Goal: Task Accomplishment & Management: Manage account settings

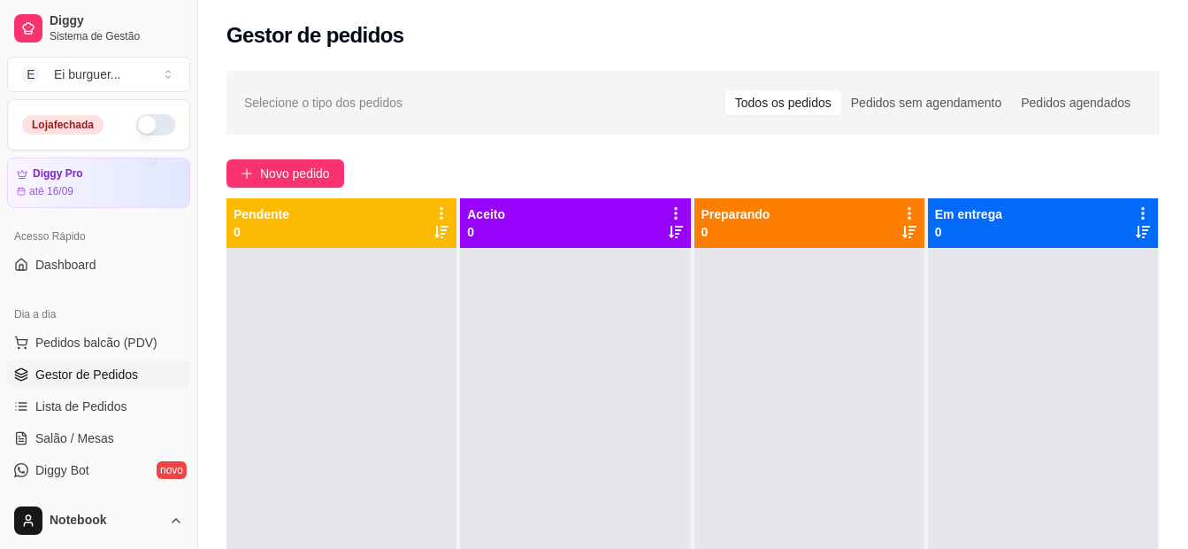
scroll to position [265, 0]
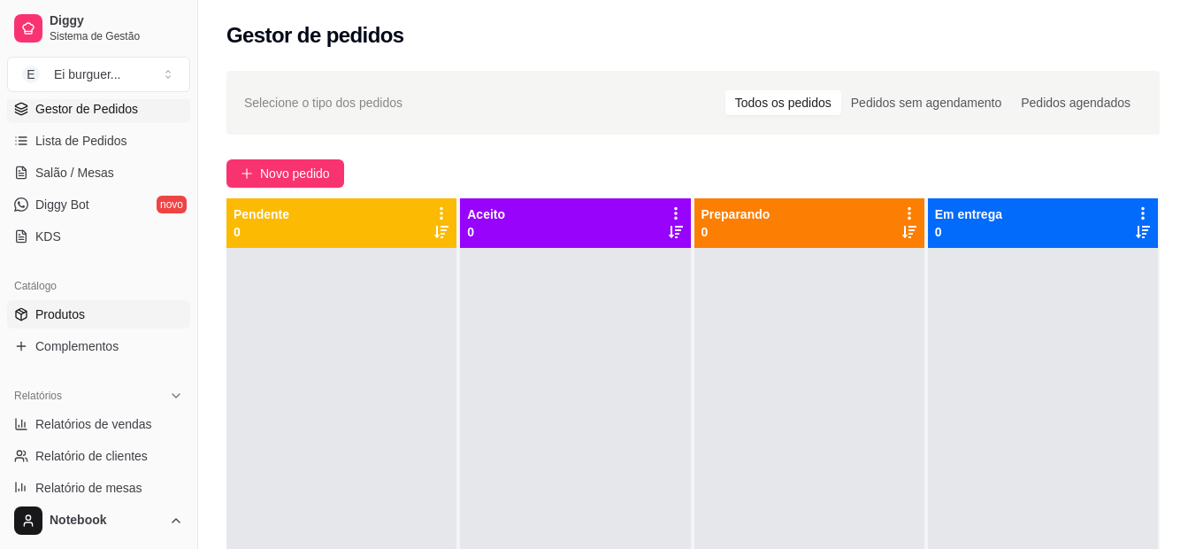
click at [88, 316] on link "Produtos" at bounding box center [98, 314] width 183 height 28
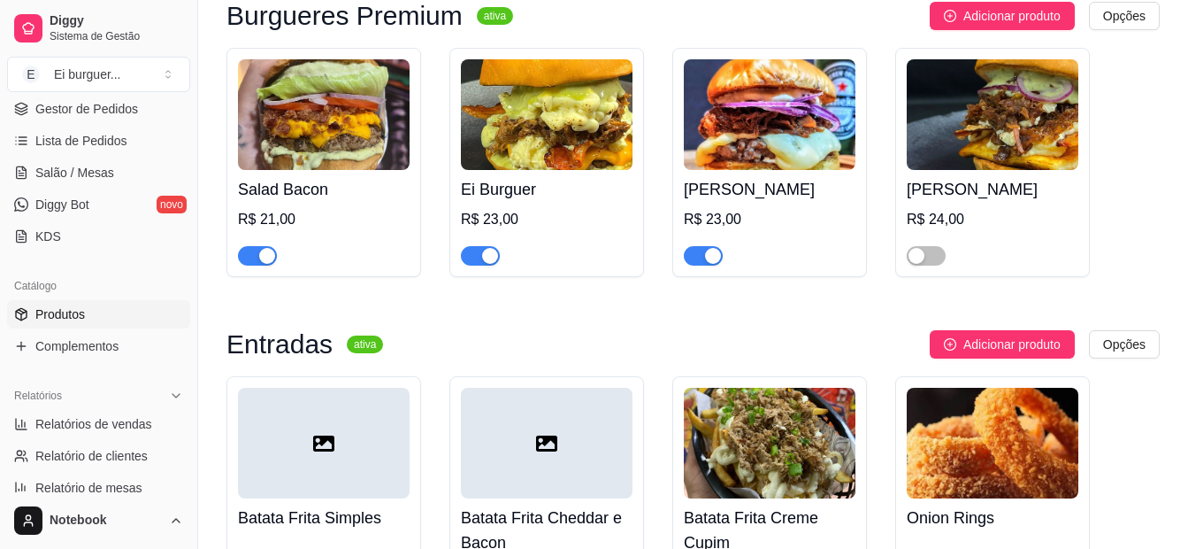
scroll to position [973, 0]
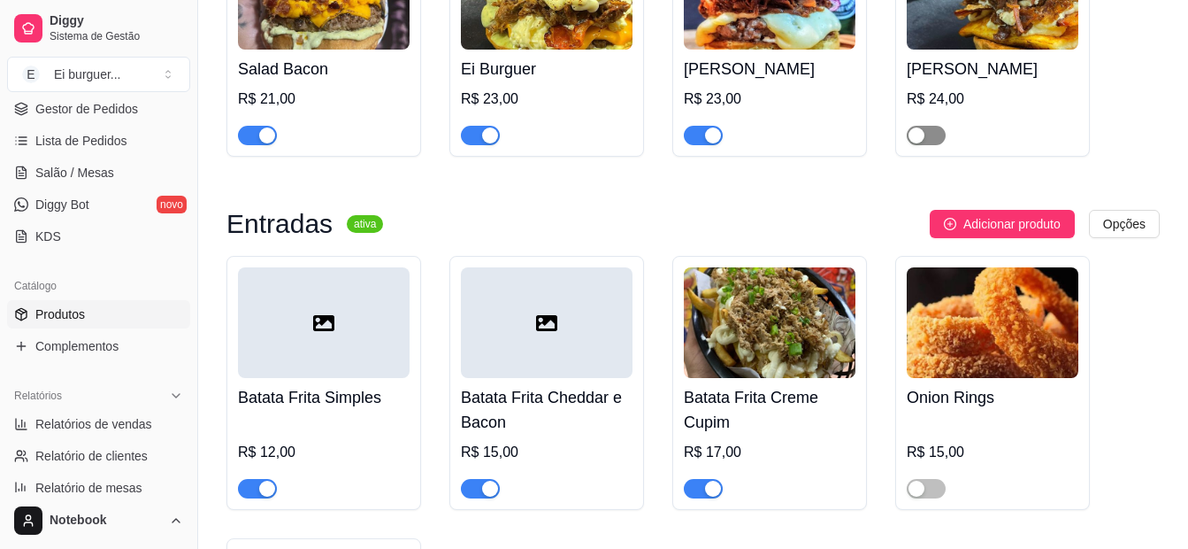
click at [919, 136] on div "button" at bounding box center [917, 135] width 16 height 16
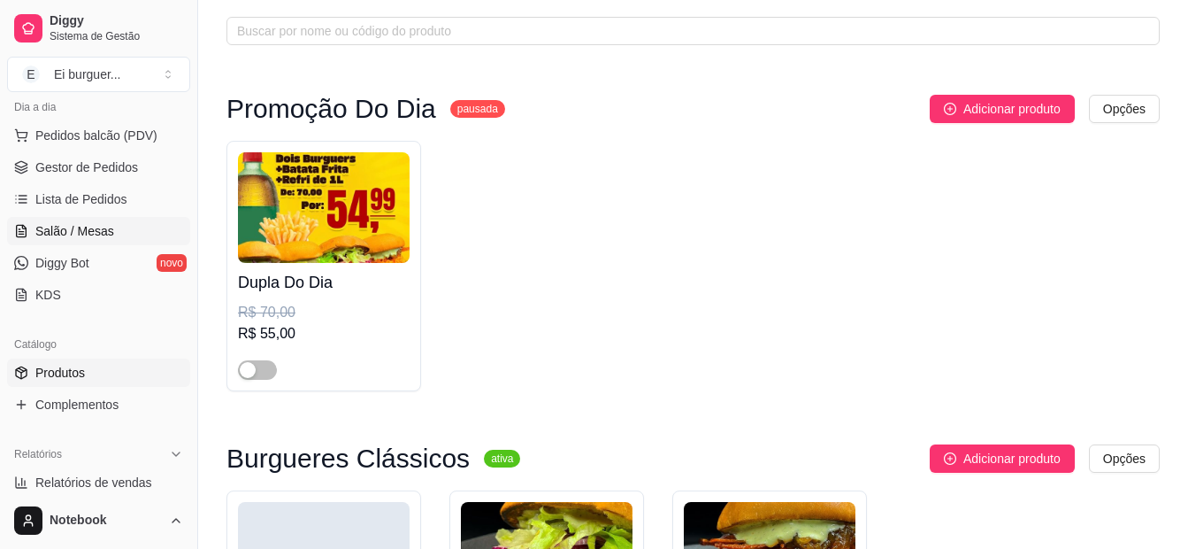
scroll to position [354, 0]
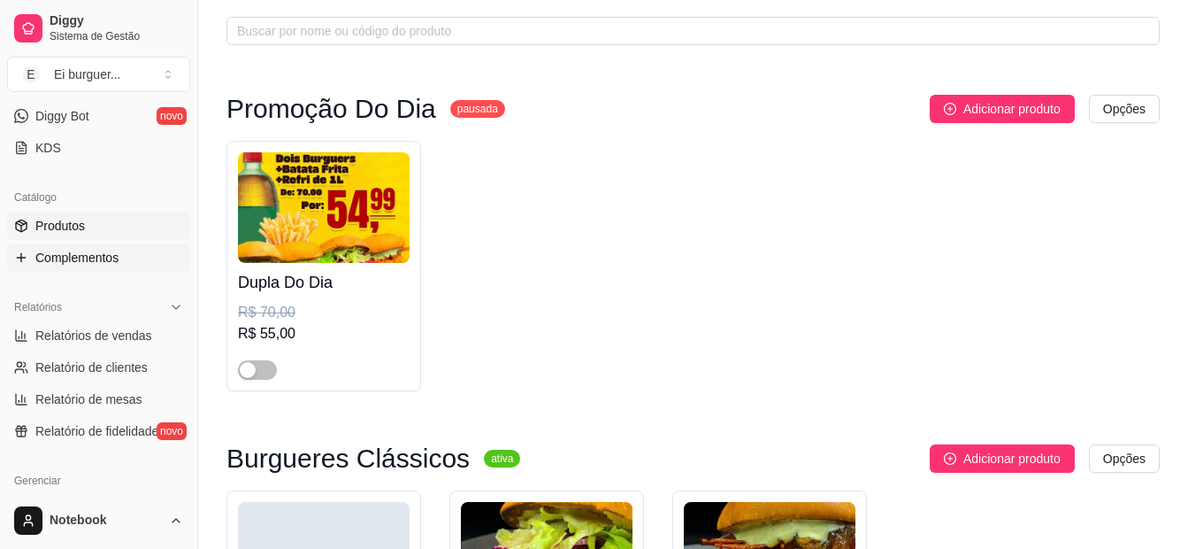
click at [72, 261] on span "Complementos" at bounding box center [76, 258] width 83 height 18
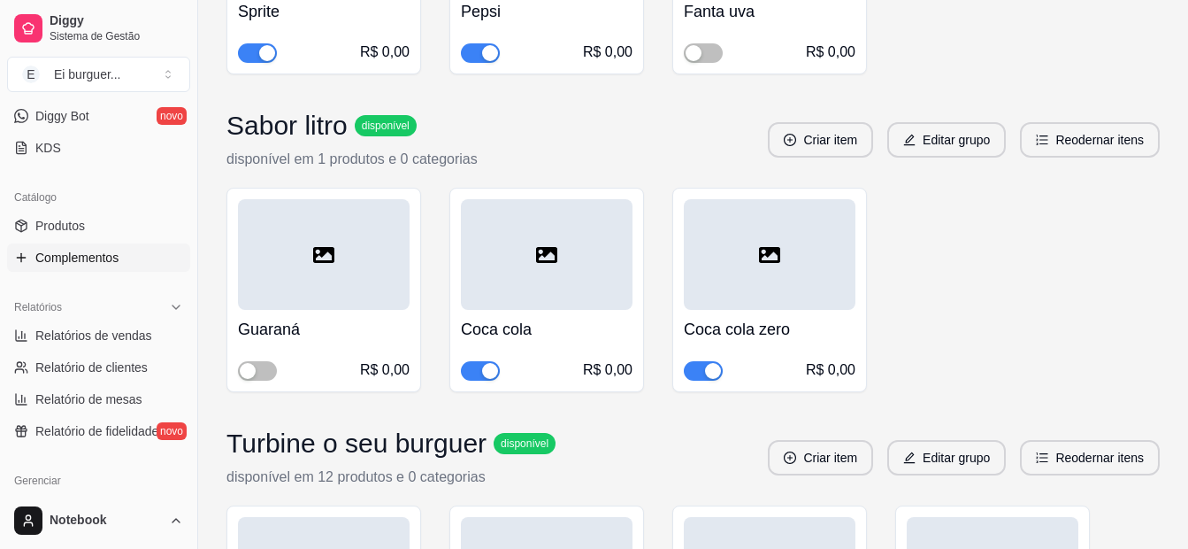
scroll to position [708, 0]
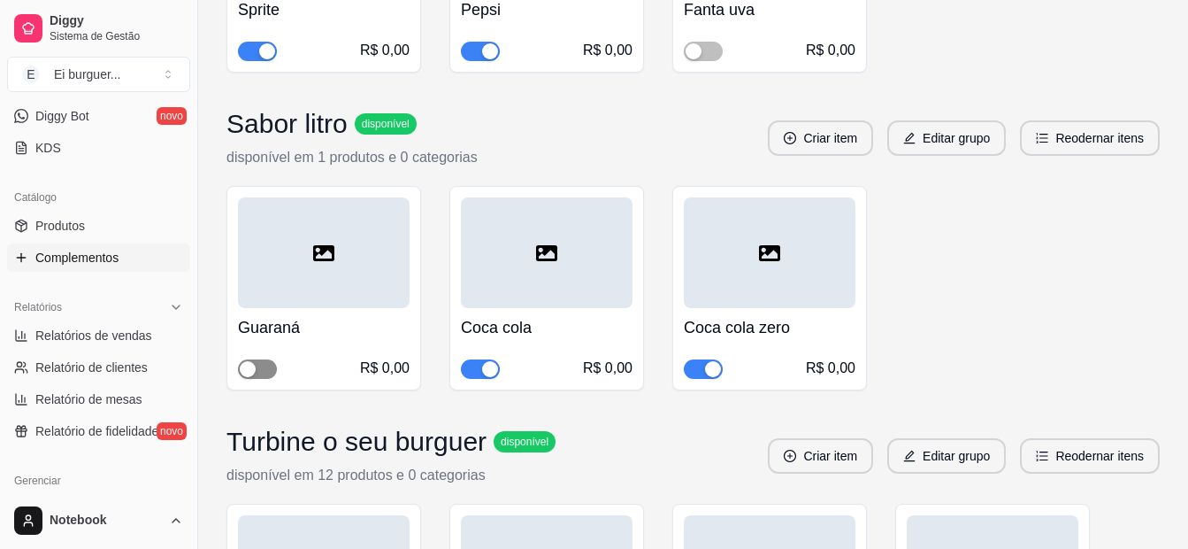
click at [262, 372] on span "button" at bounding box center [257, 368] width 39 height 19
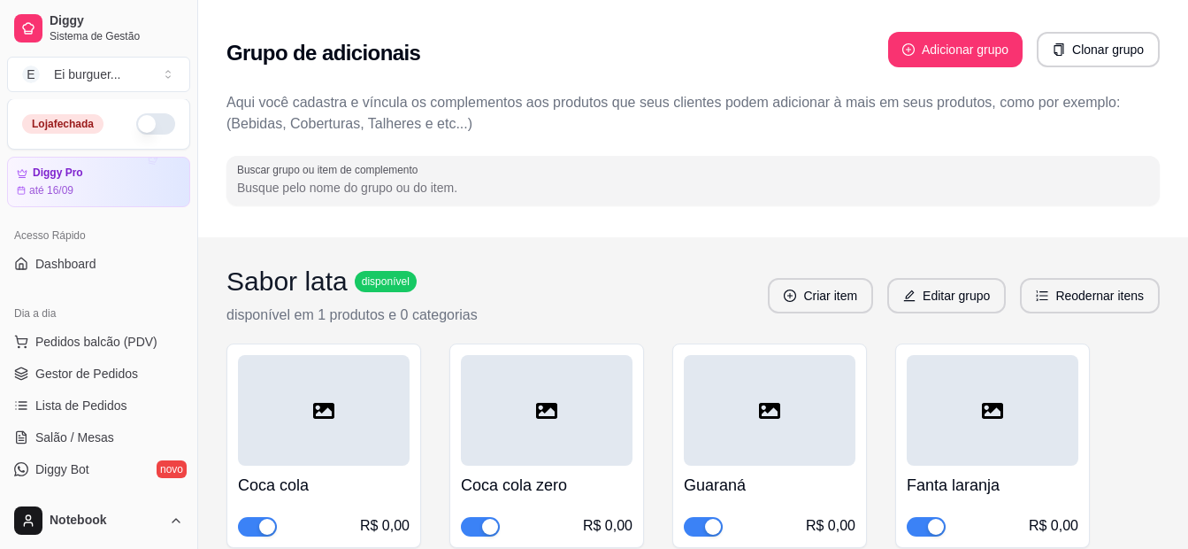
scroll to position [0, 0]
click at [74, 350] on span "Pedidos balcão (PDV)" at bounding box center [96, 343] width 122 height 18
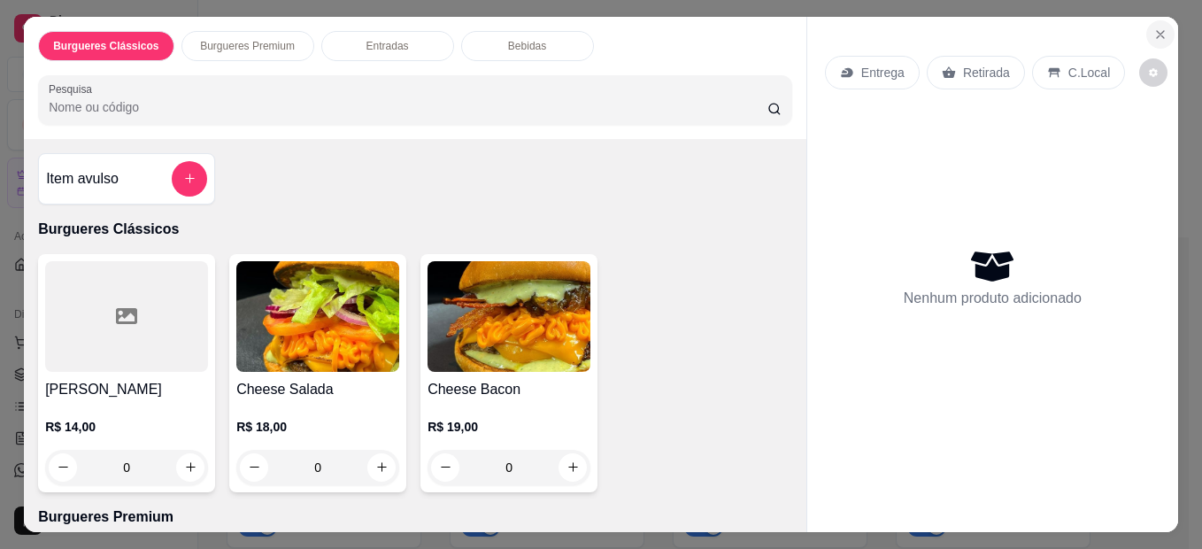
click at [1153, 27] on icon "Close" at bounding box center [1160, 34] width 14 height 14
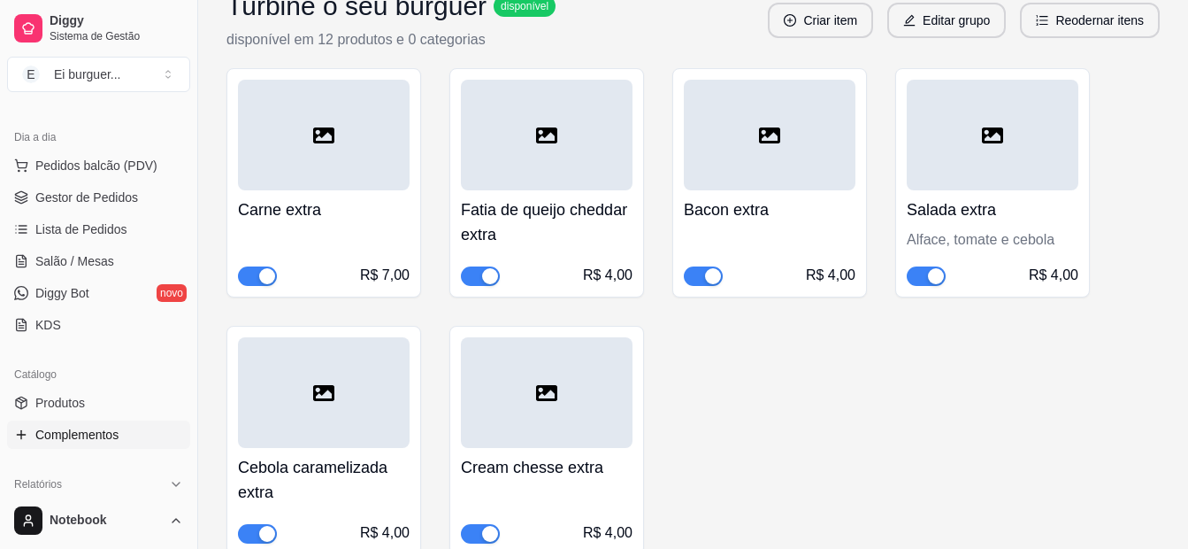
scroll to position [1150, 0]
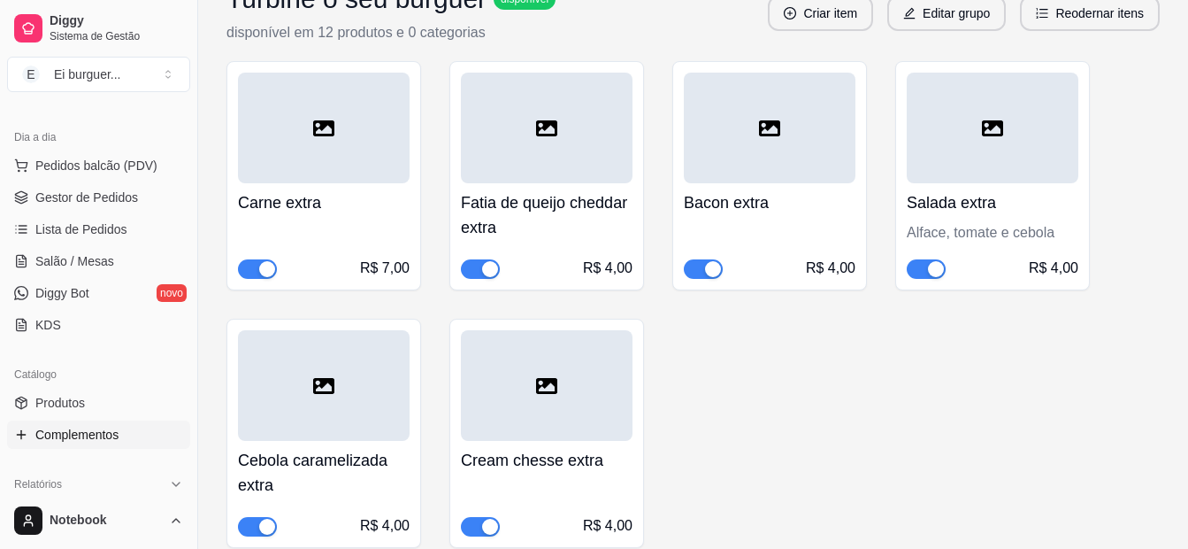
click at [834, 458] on div "Carne extra R$ 7,00 Fatia de queijo cheddar extra R$ 4,00 Bacon extra R$ 4,00 S…" at bounding box center [694, 304] width 934 height 487
click at [44, 198] on span "Gestor de Pedidos" at bounding box center [86, 197] width 103 height 18
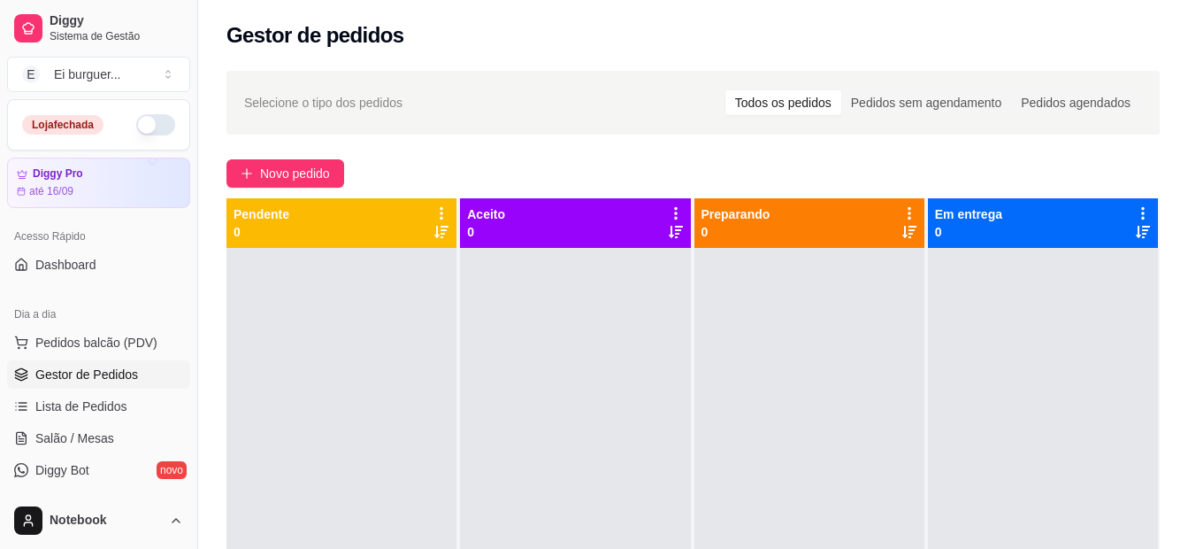
click at [137, 122] on button "button" at bounding box center [155, 124] width 39 height 21
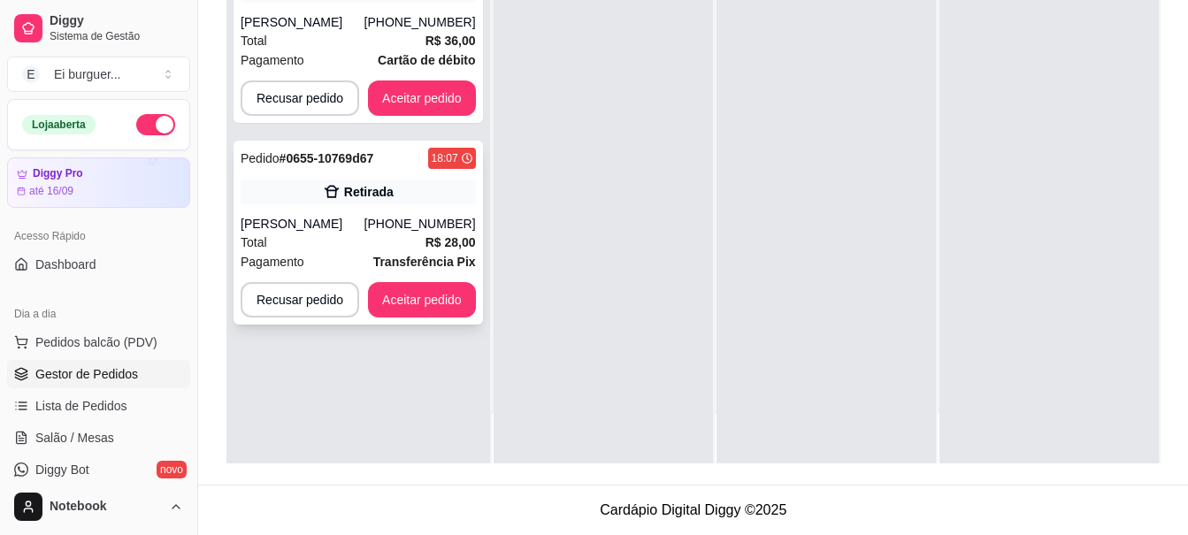
scroll to position [283, 0]
click at [417, 282] on button "Aceitar pedido" at bounding box center [422, 299] width 108 height 35
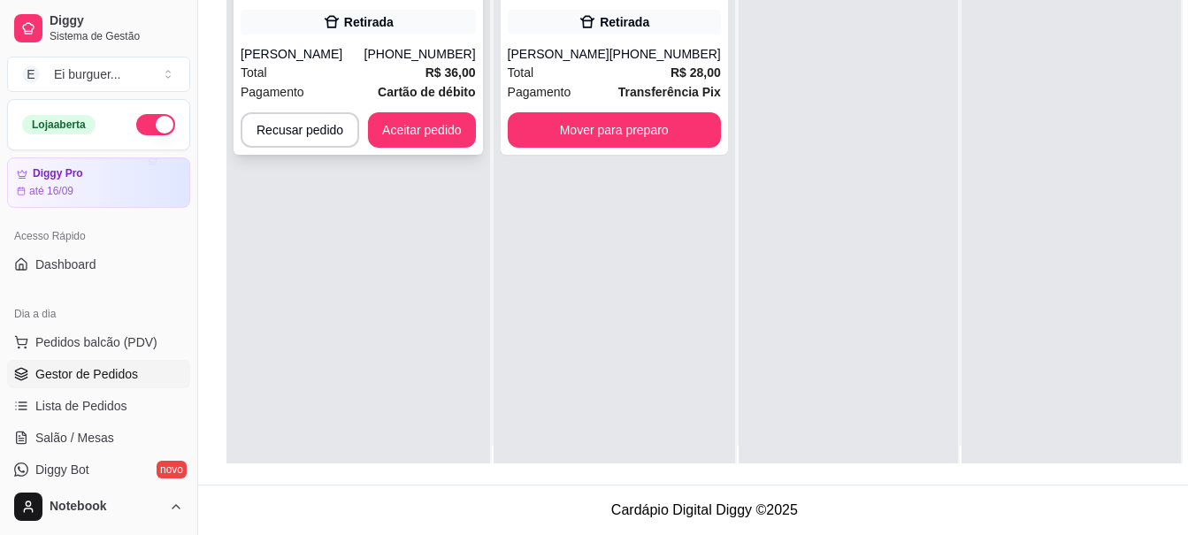
scroll to position [0, 0]
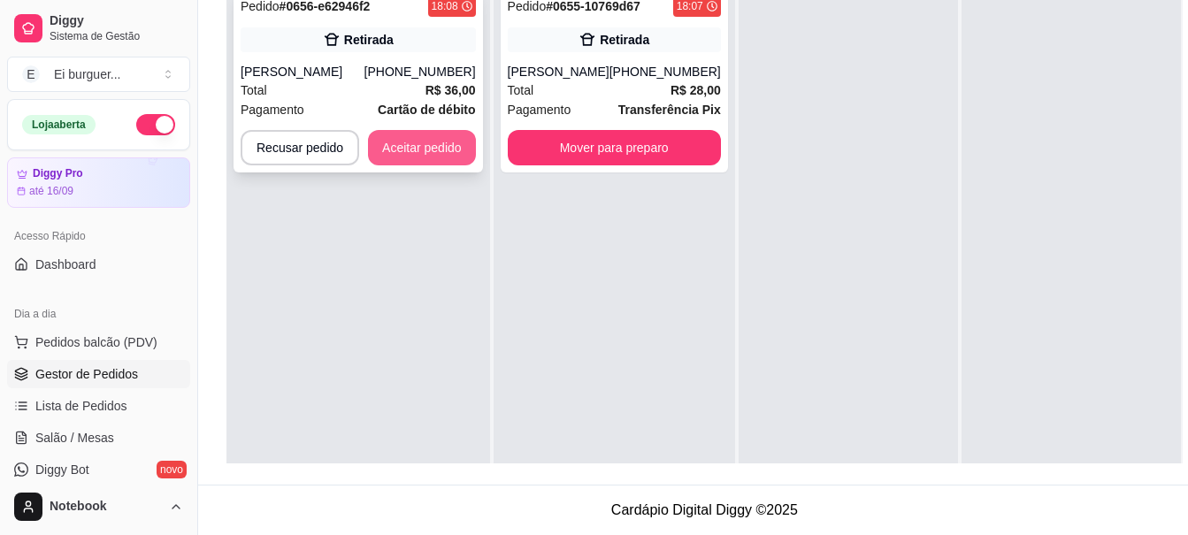
click at [425, 135] on button "Aceitar pedido" at bounding box center [422, 147] width 108 height 35
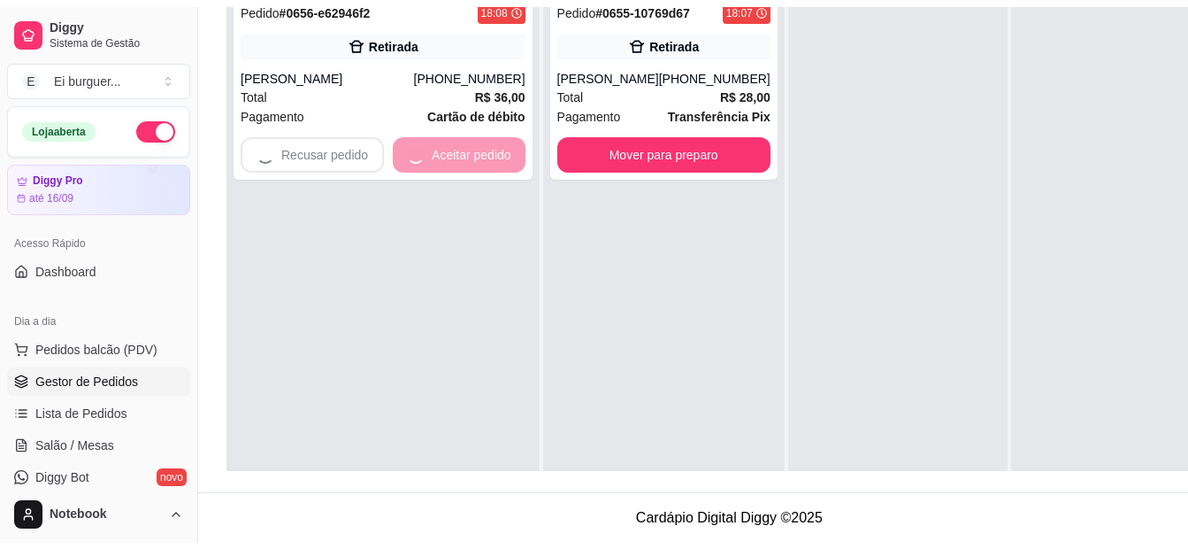
scroll to position [270, 0]
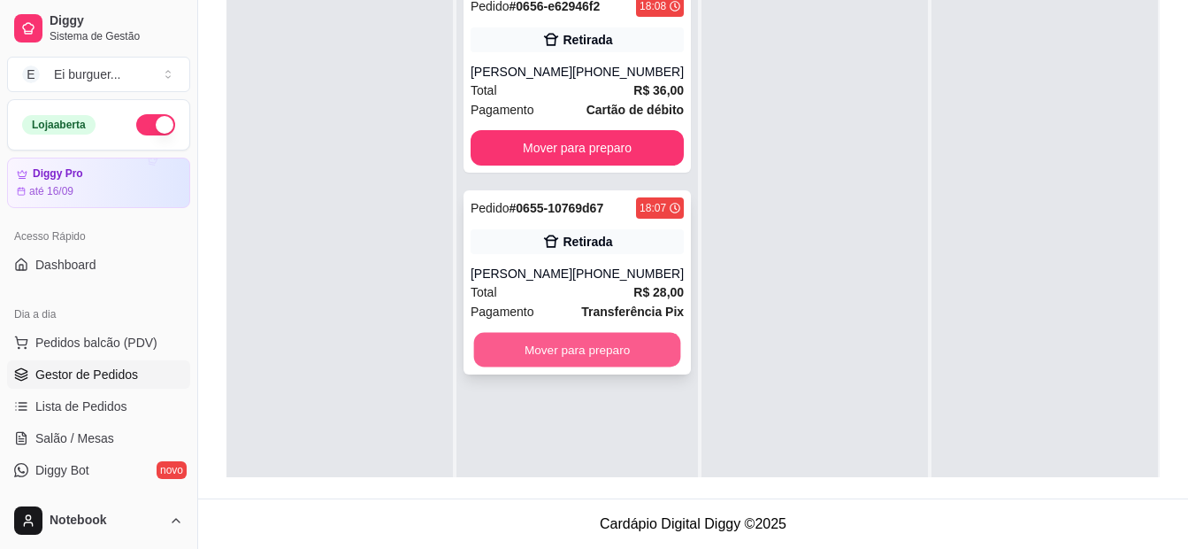
click at [567, 347] on button "Mover para preparo" at bounding box center [577, 350] width 207 height 35
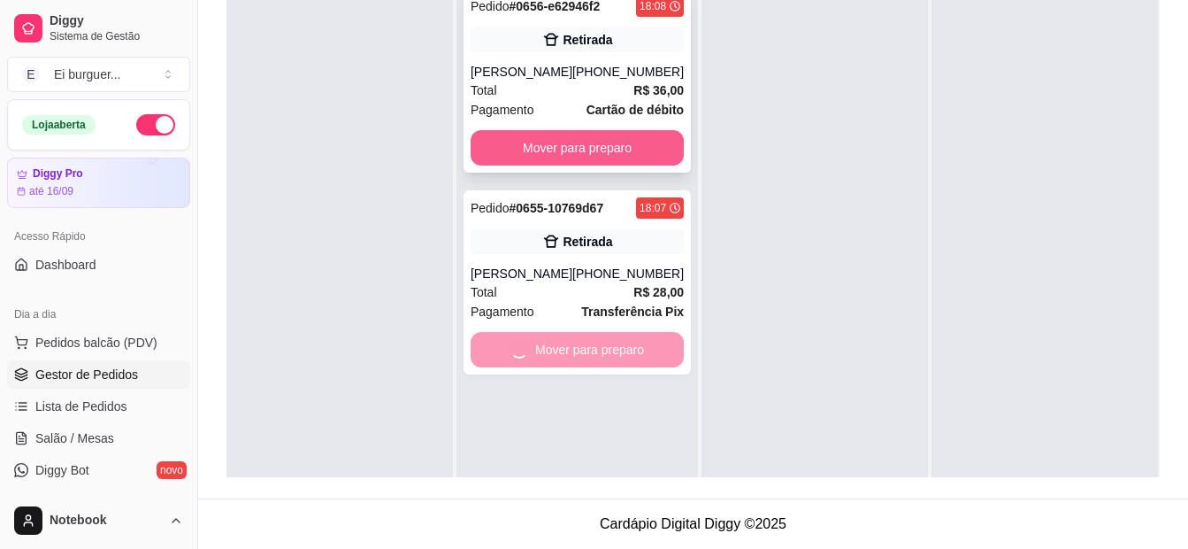
click at [540, 147] on button "Mover para preparo" at bounding box center [577, 147] width 213 height 35
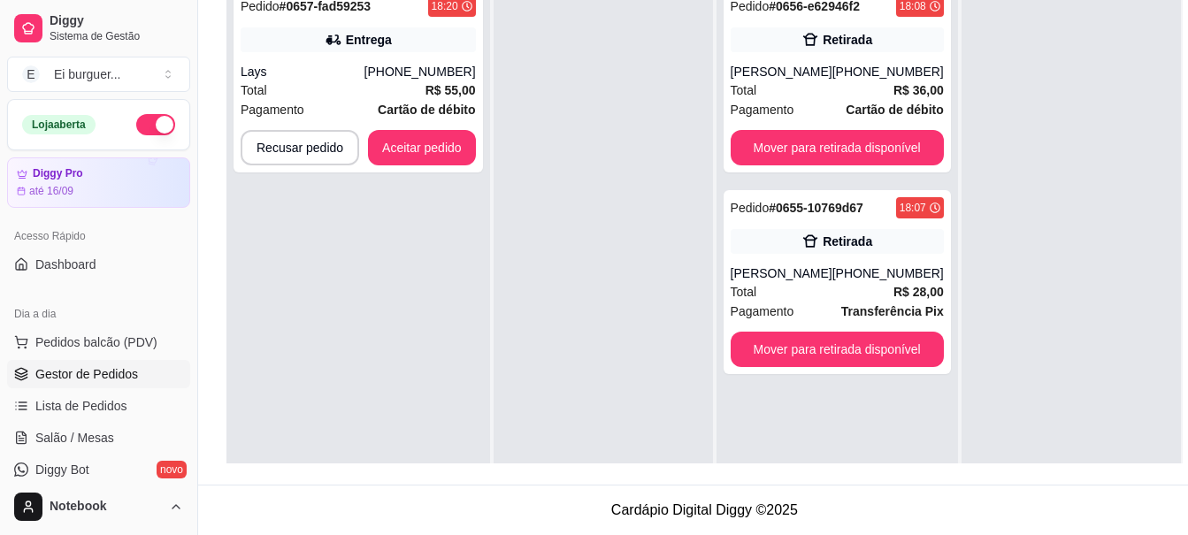
click at [654, 311] on div at bounding box center [603, 245] width 219 height 535
click at [304, 321] on div "Pedido # 0657-fad59253 18:20 Entrega Lays [PHONE_NUMBER] Total R$ 55,00 Pagamen…" at bounding box center [359, 245] width 264 height 535
click at [322, 63] on div "Lays" at bounding box center [303, 72] width 124 height 18
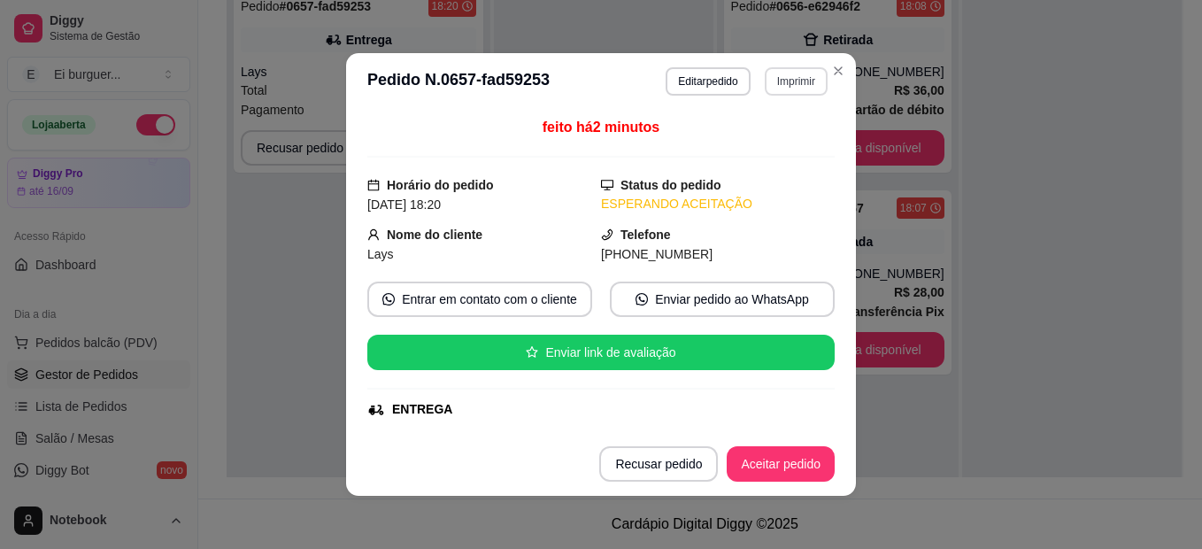
click at [786, 73] on button "Imprimir" at bounding box center [796, 81] width 63 height 28
click at [763, 143] on button "IMPRESSORA" at bounding box center [758, 142] width 124 height 27
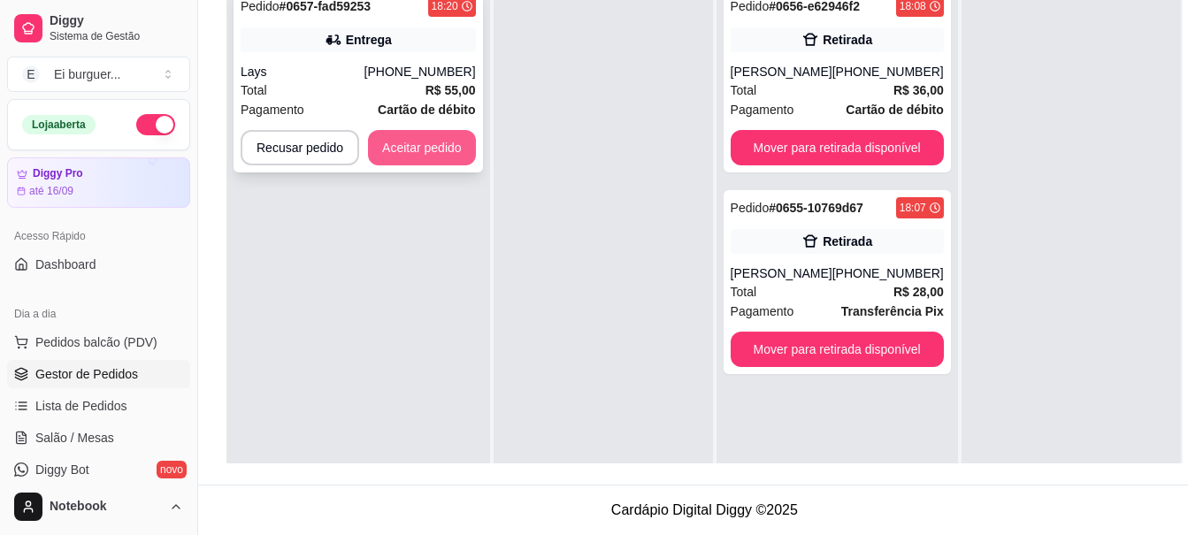
click at [458, 147] on button "Aceitar pedido" at bounding box center [422, 147] width 108 height 35
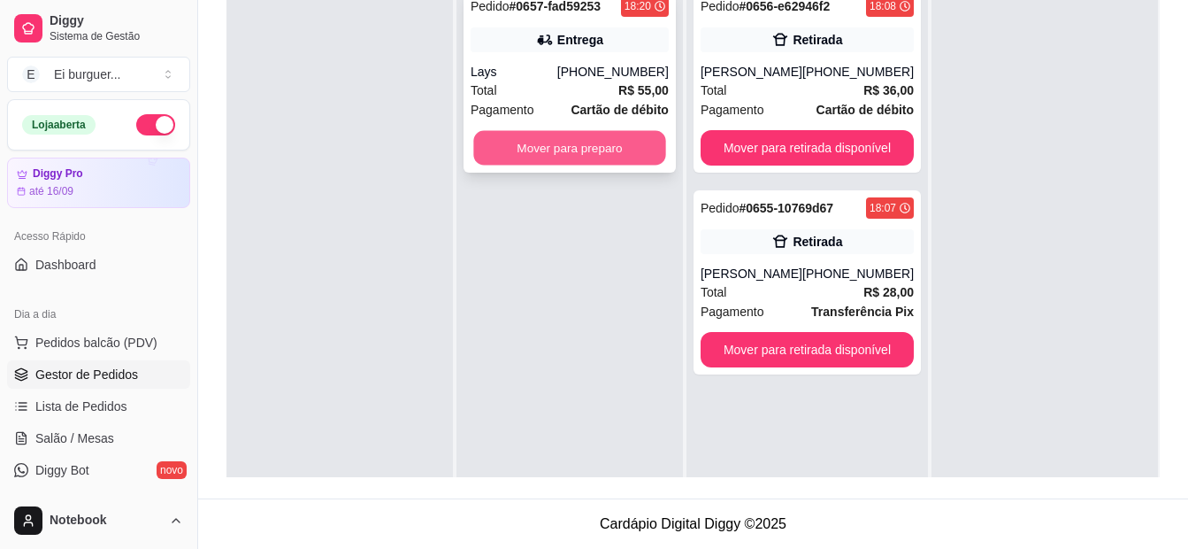
click at [612, 154] on button "Mover para preparo" at bounding box center [569, 148] width 192 height 35
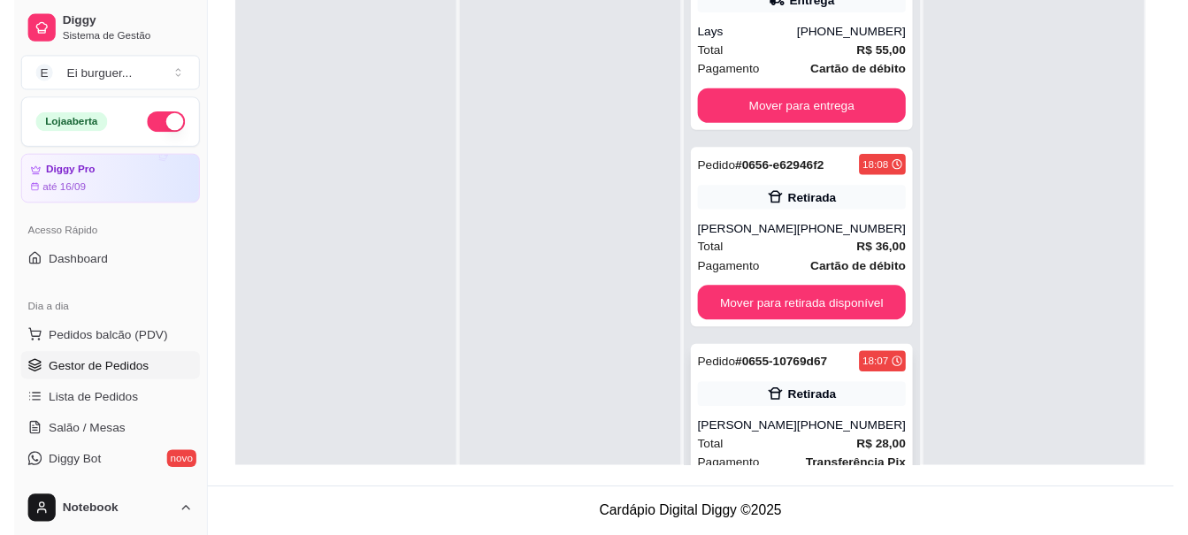
scroll to position [74, 0]
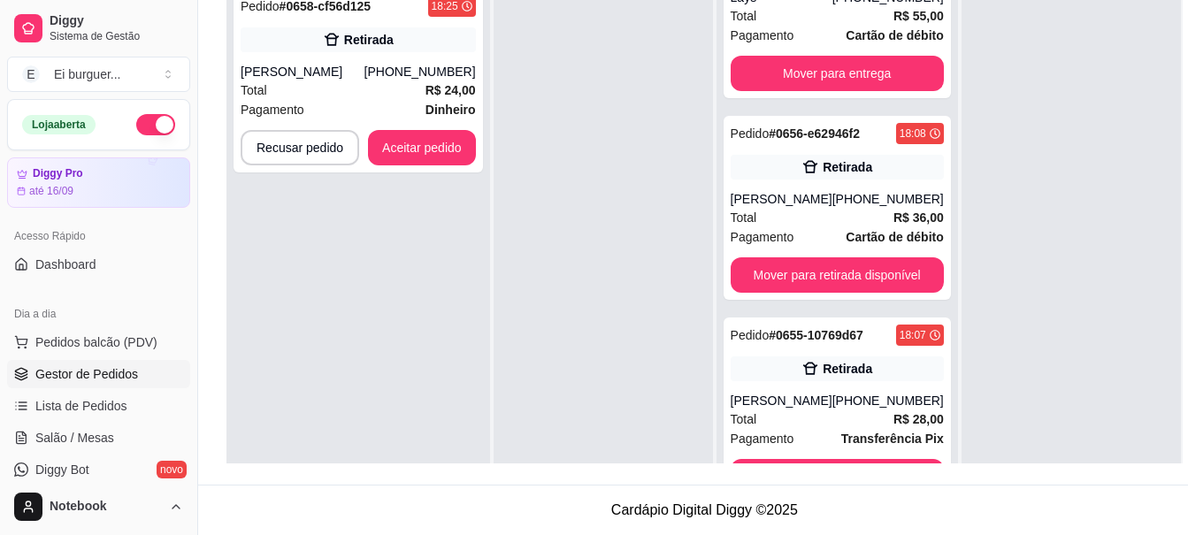
click at [504, 264] on div at bounding box center [603, 245] width 219 height 535
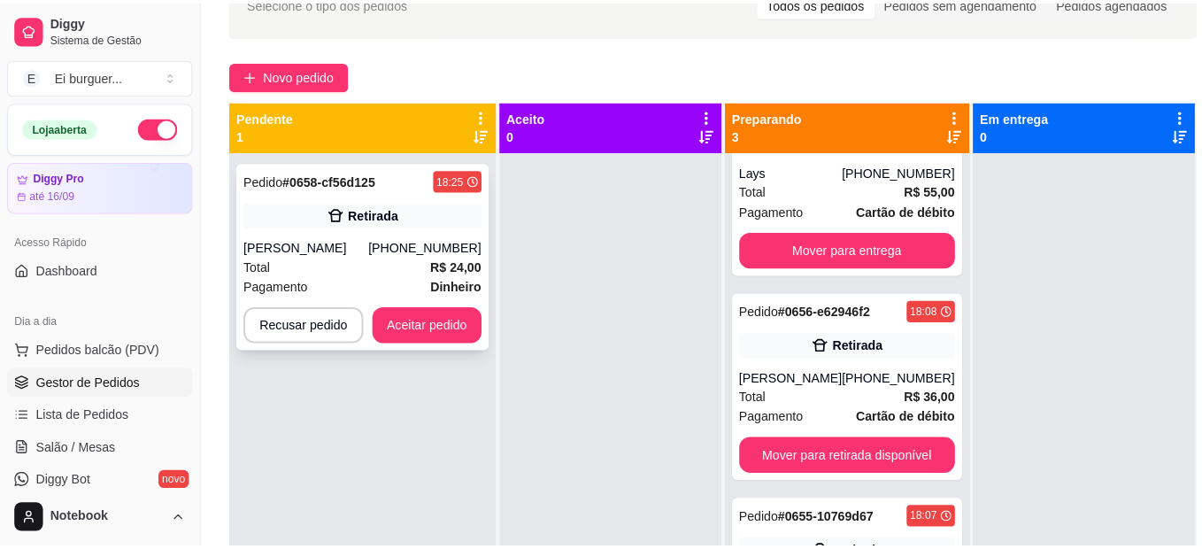
scroll to position [93, 0]
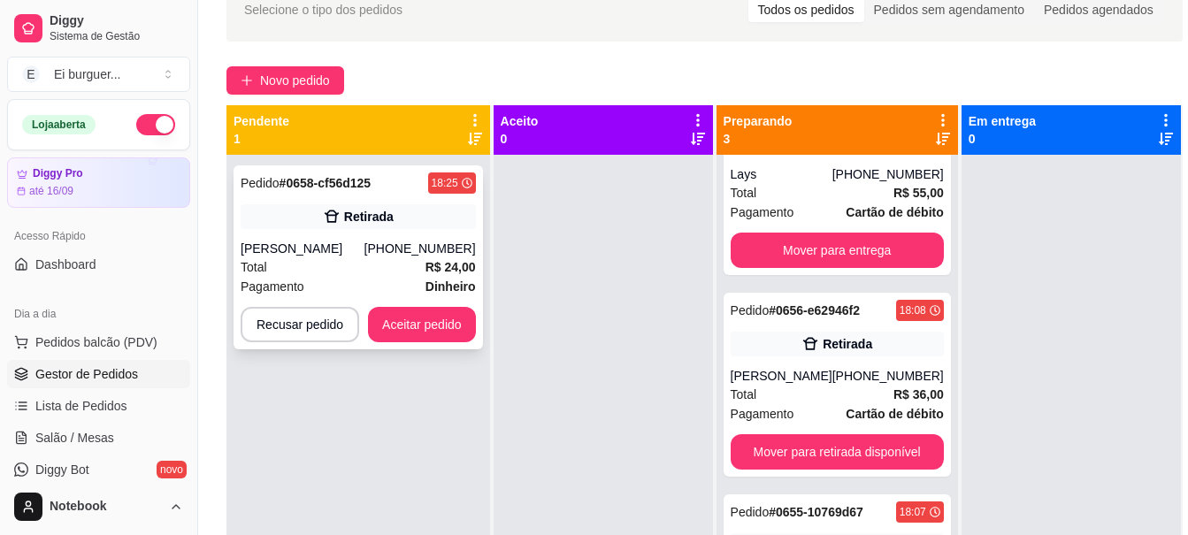
click at [398, 259] on div "Total R$ 24,00" at bounding box center [358, 266] width 235 height 19
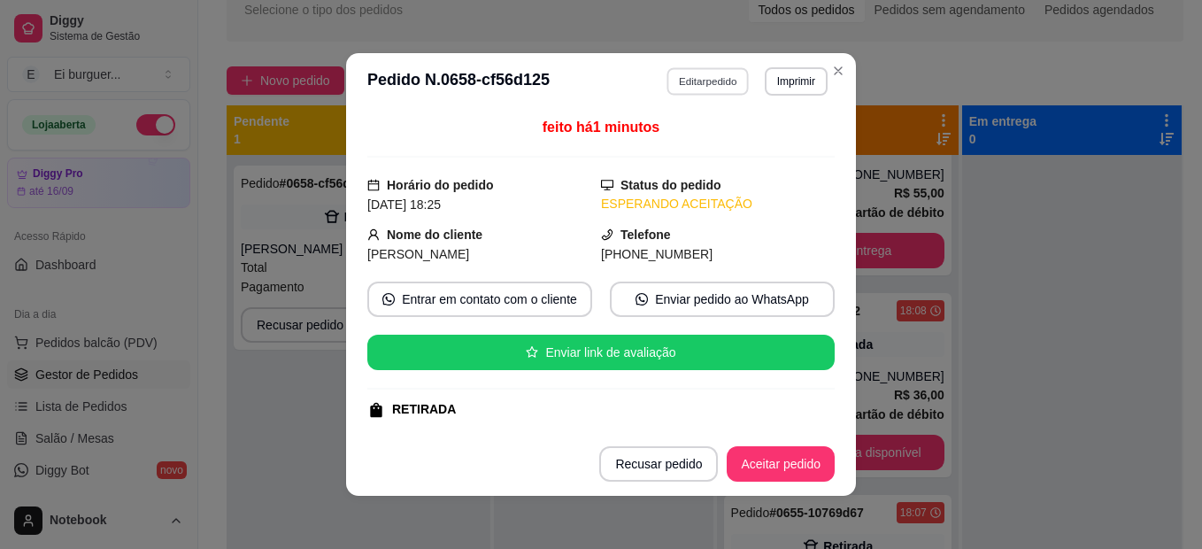
click at [686, 83] on button "Editar pedido" at bounding box center [708, 80] width 82 height 27
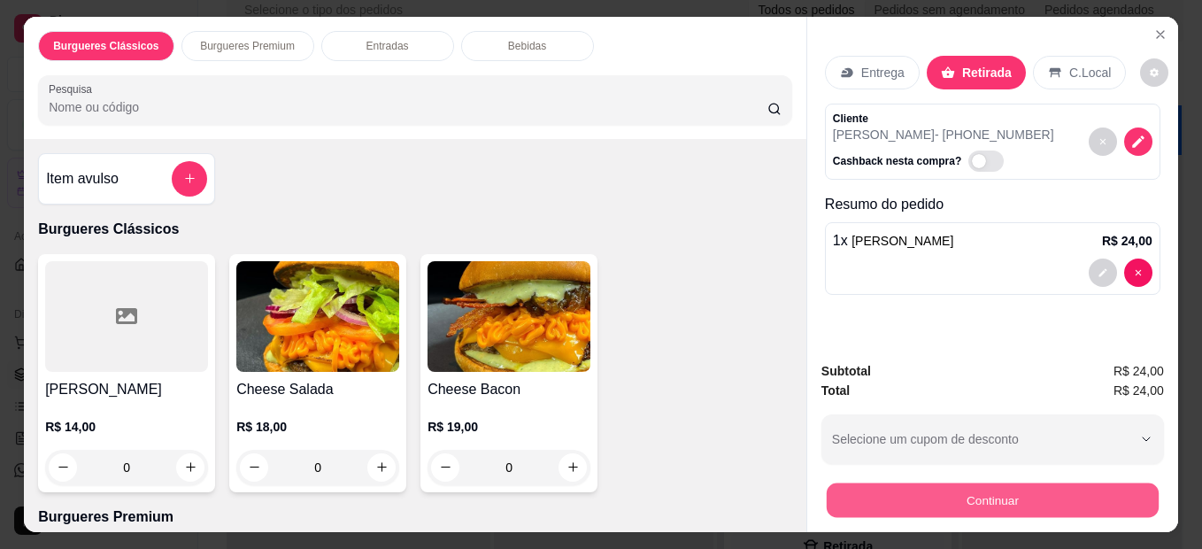
click at [979, 504] on button "Continuar" at bounding box center [992, 500] width 332 height 35
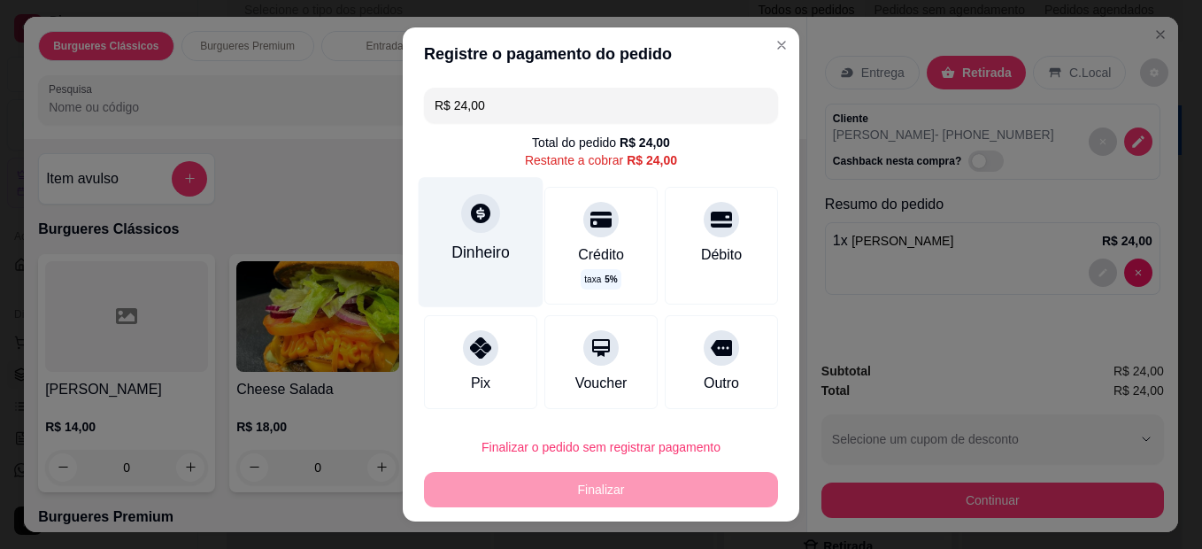
click at [471, 223] on icon at bounding box center [480, 213] width 19 height 19
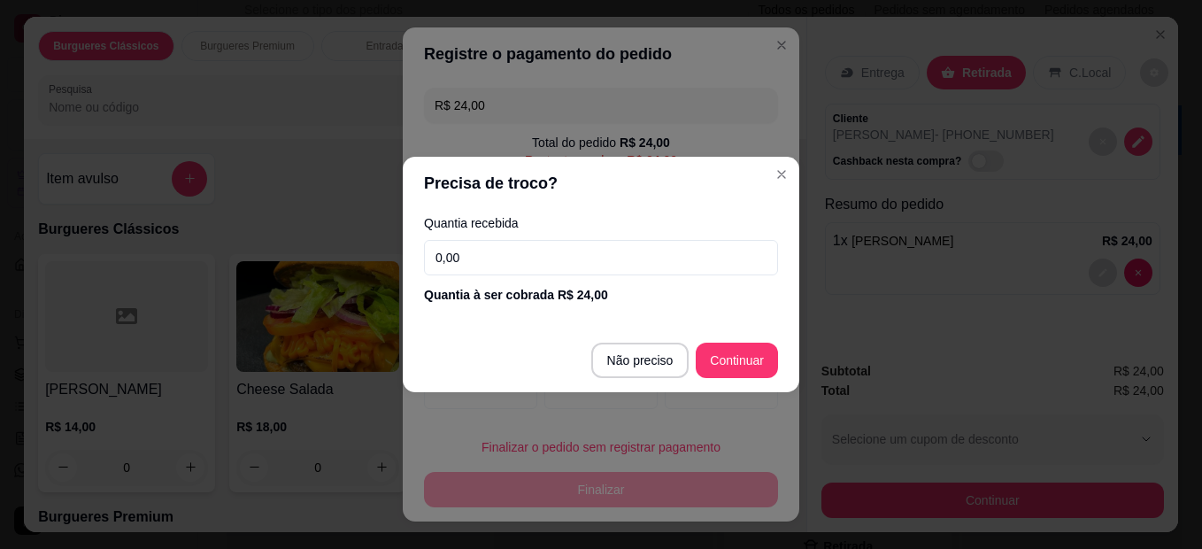
click at [499, 262] on input "0,00" at bounding box center [601, 257] width 354 height 35
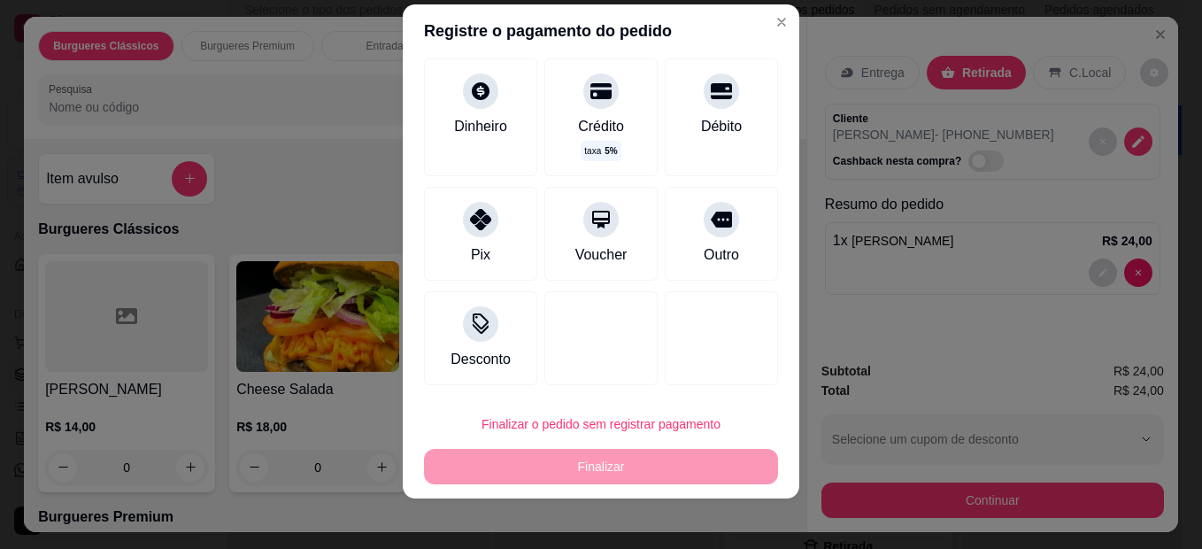
scroll to position [29, 0]
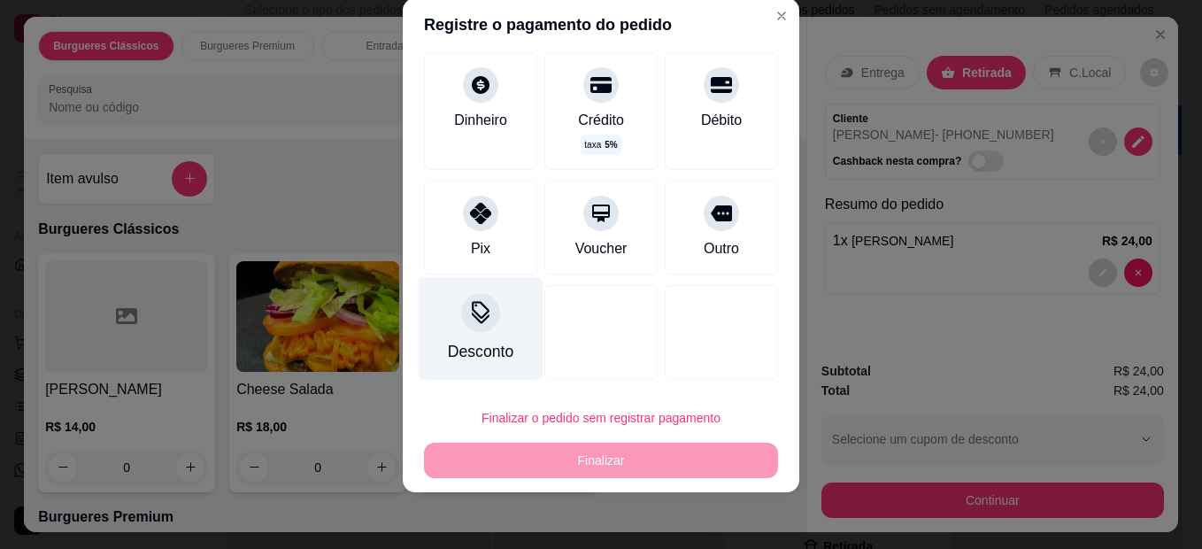
click at [443, 333] on div "Desconto" at bounding box center [481, 329] width 125 height 104
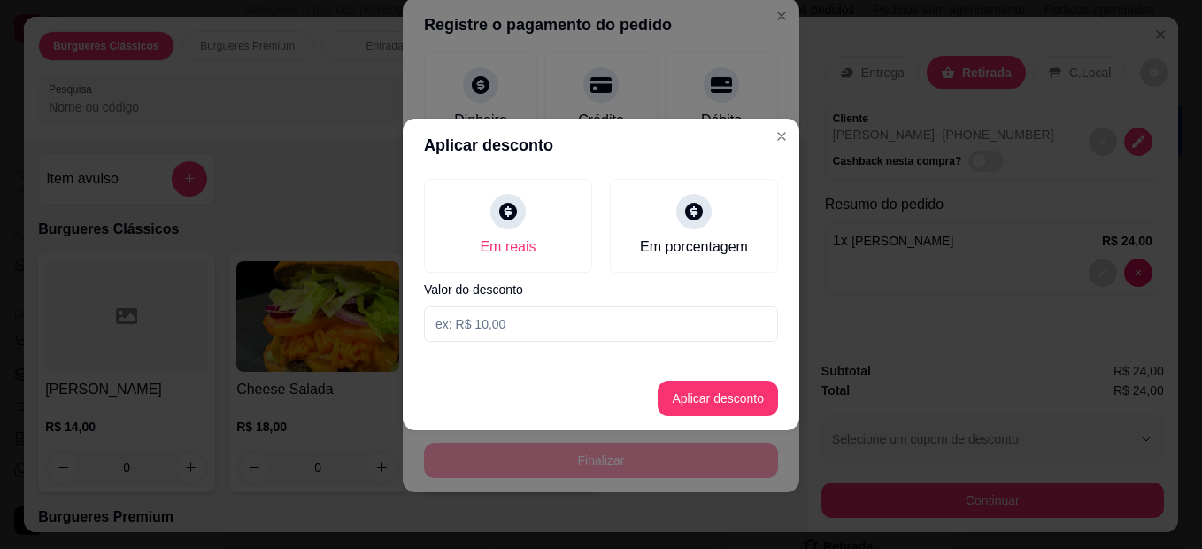
click at [546, 328] on input at bounding box center [601, 323] width 354 height 35
type input "3,00"
click at [718, 402] on button "Aplicar desconto" at bounding box center [717, 397] width 120 height 35
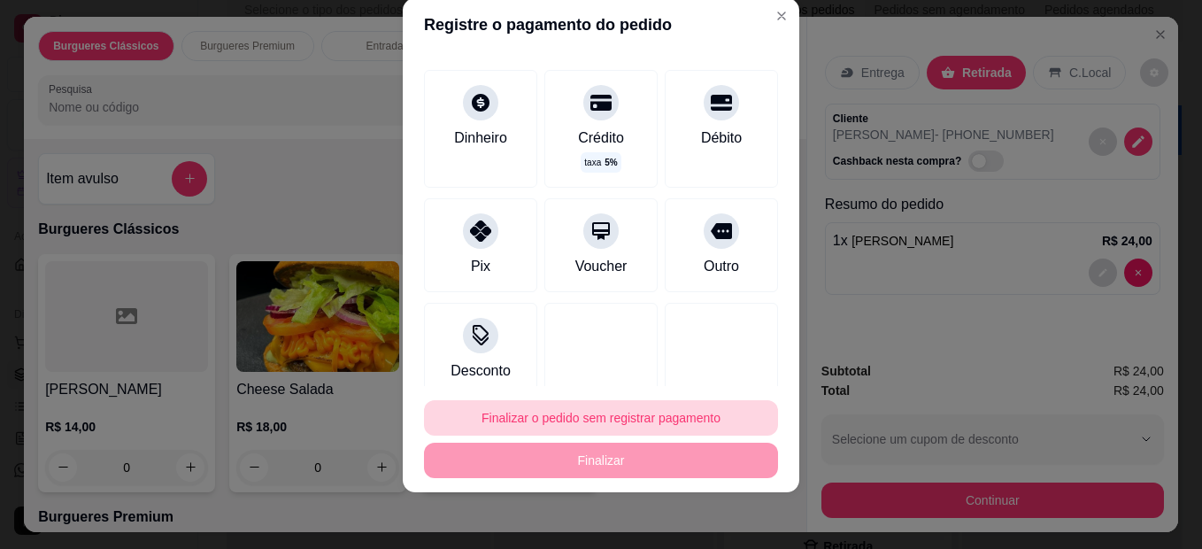
scroll to position [123, 0]
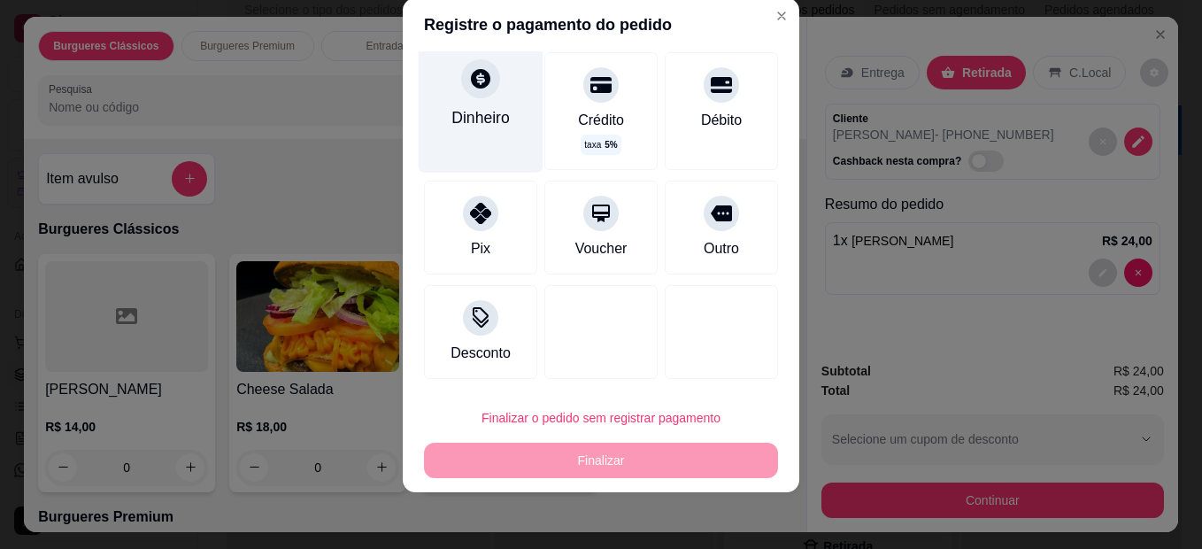
click at [460, 99] on div "Dinheiro" at bounding box center [481, 106] width 125 height 129
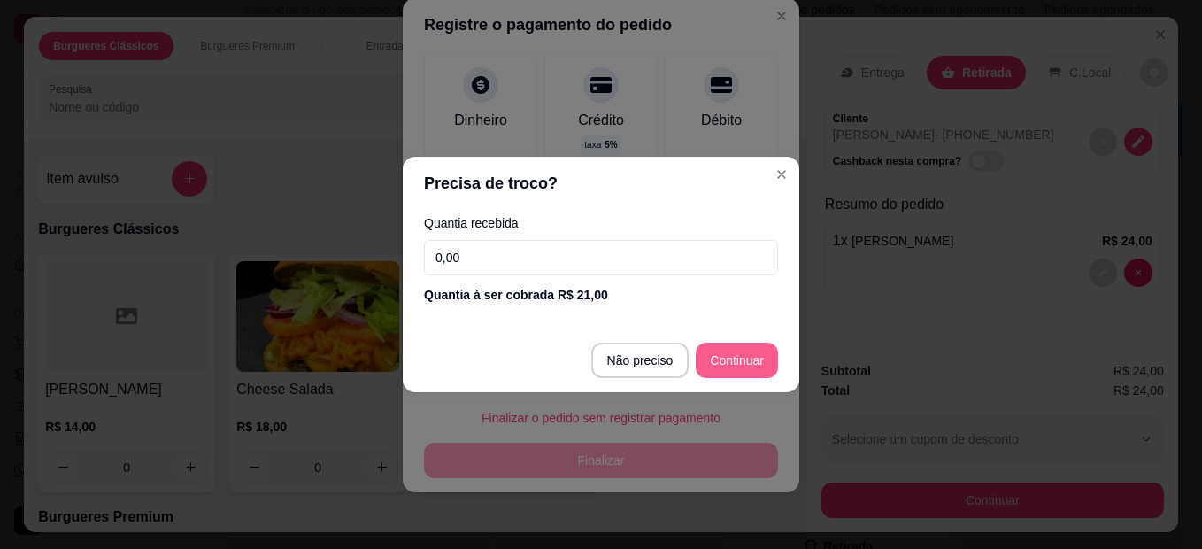
type input "R$ 0,00"
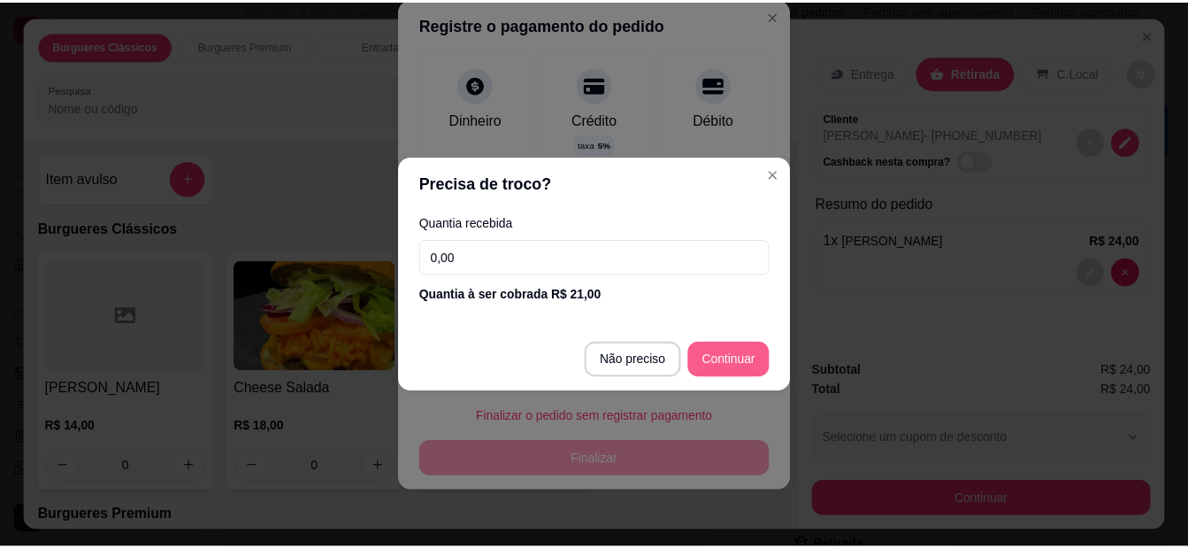
scroll to position [105, 0]
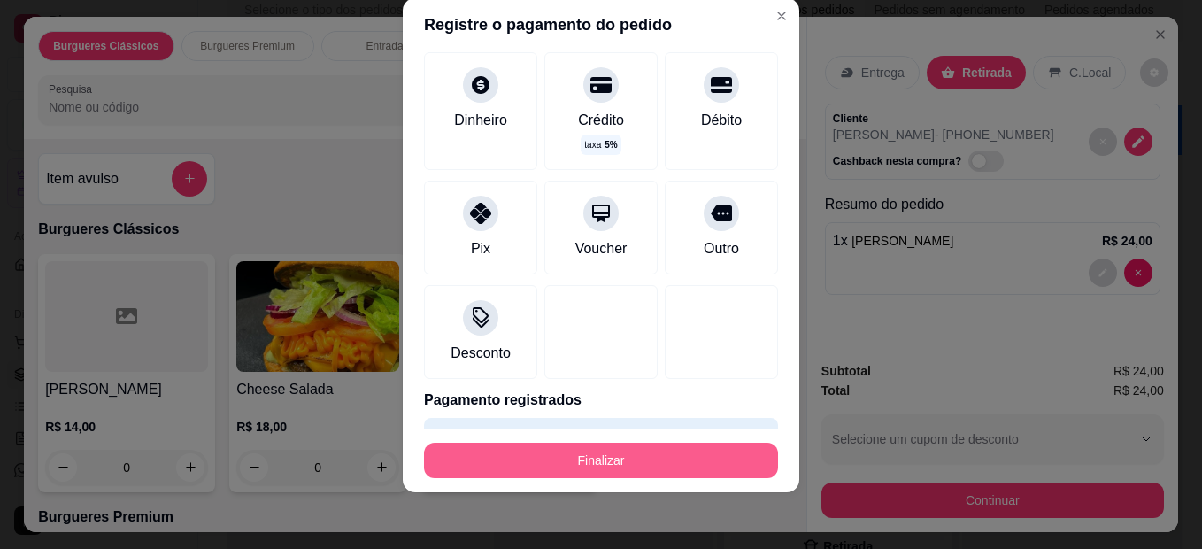
click at [630, 463] on button "Finalizar" at bounding box center [601, 459] width 354 height 35
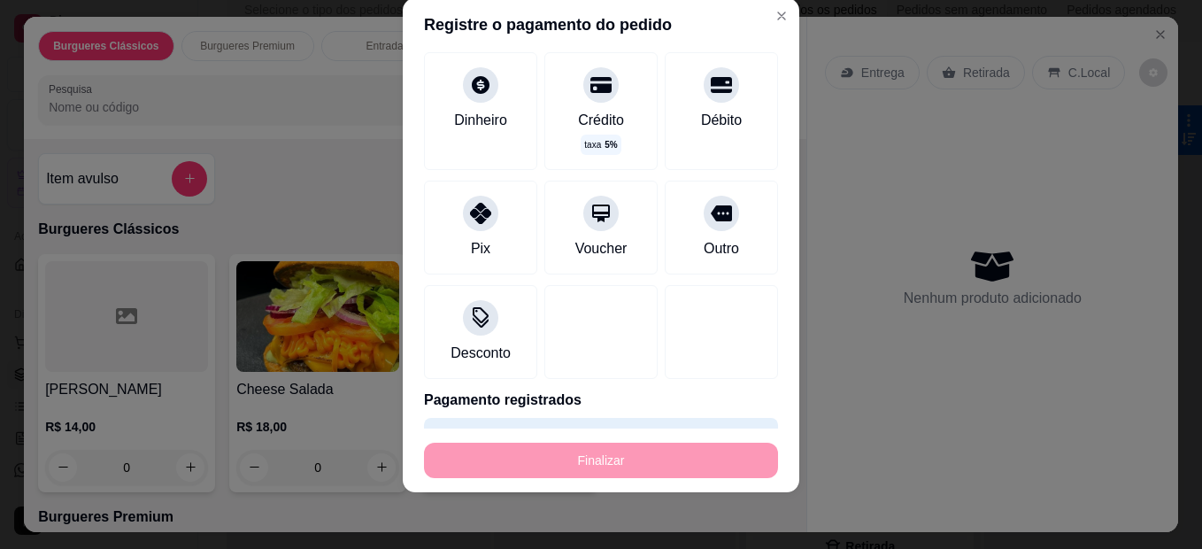
type input "0"
type input "-R$ 24,00"
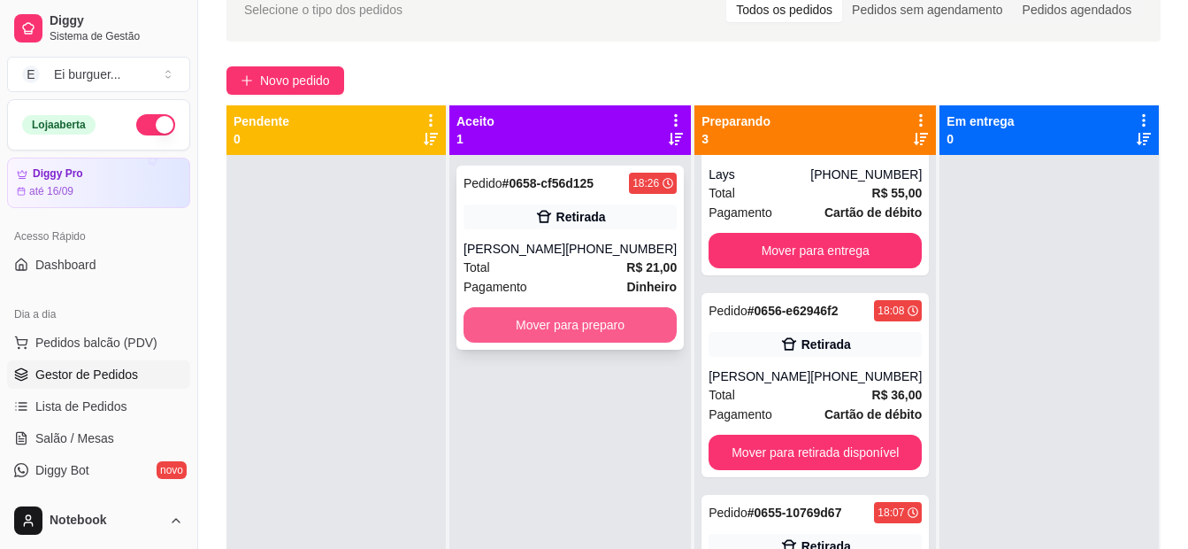
click at [600, 321] on button "Mover para preparo" at bounding box center [570, 324] width 213 height 35
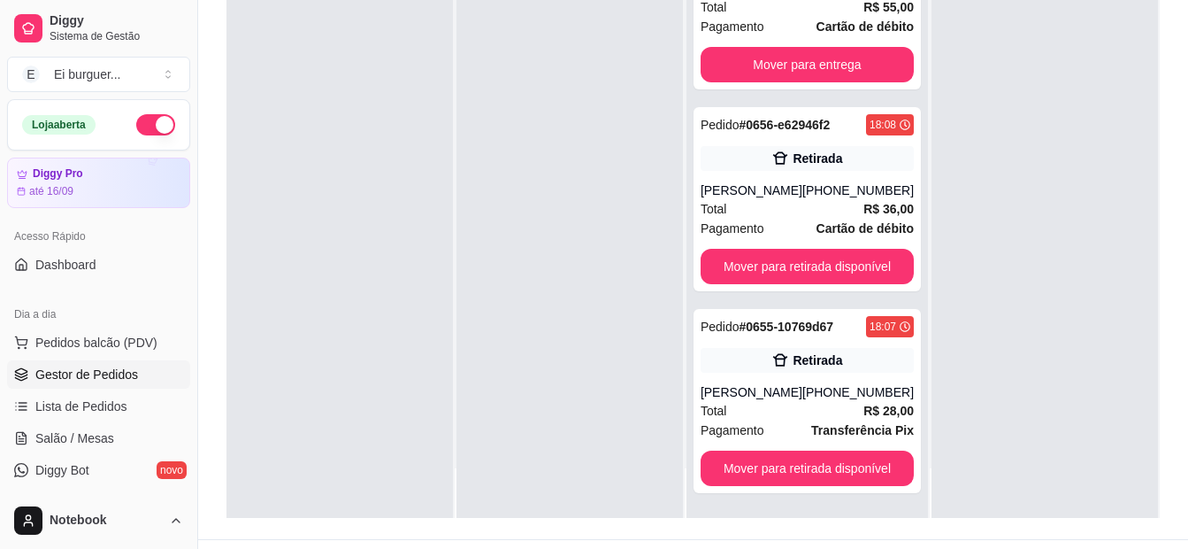
scroll to position [270, 0]
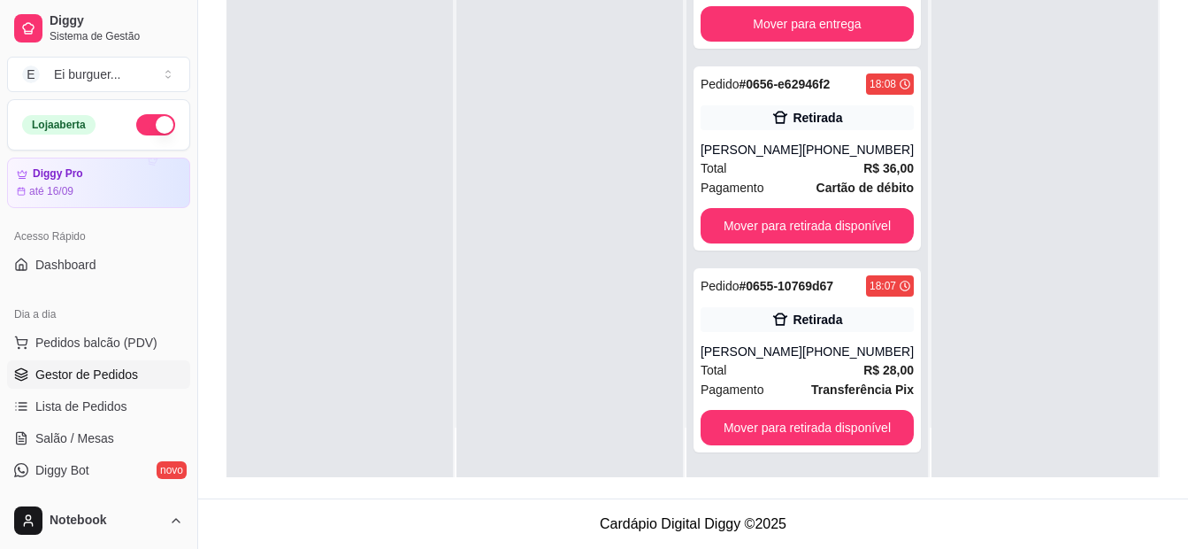
click at [619, 150] on div at bounding box center [570, 202] width 227 height 549
click at [300, 217] on div at bounding box center [340, 202] width 227 height 549
drag, startPoint x: 555, startPoint y: 300, endPoint x: 734, endPoint y: 300, distance: 179.6
click at [555, 300] on div at bounding box center [570, 202] width 227 height 549
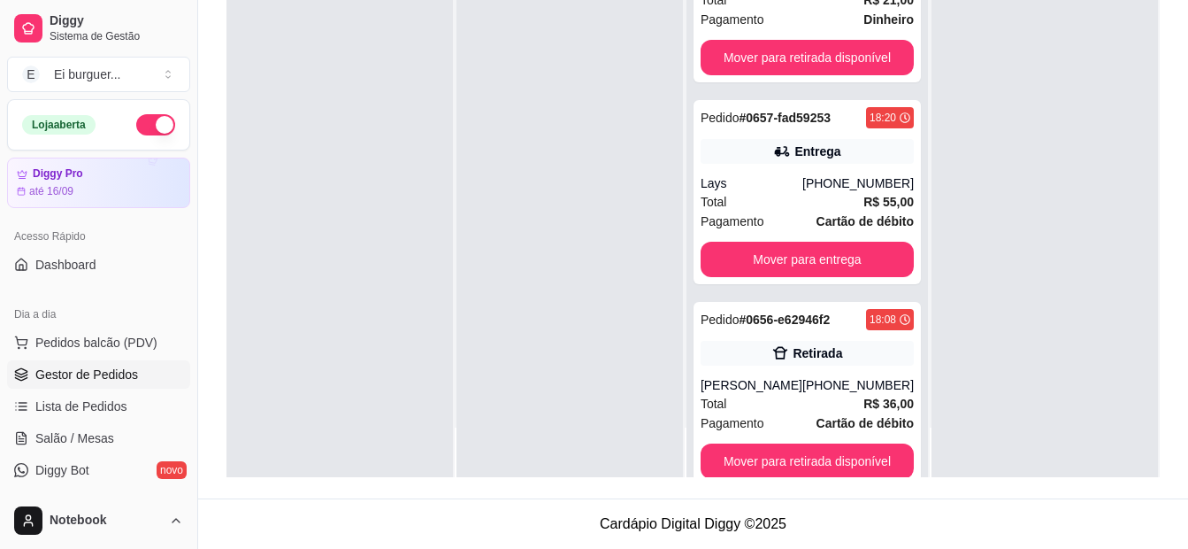
scroll to position [0, 0]
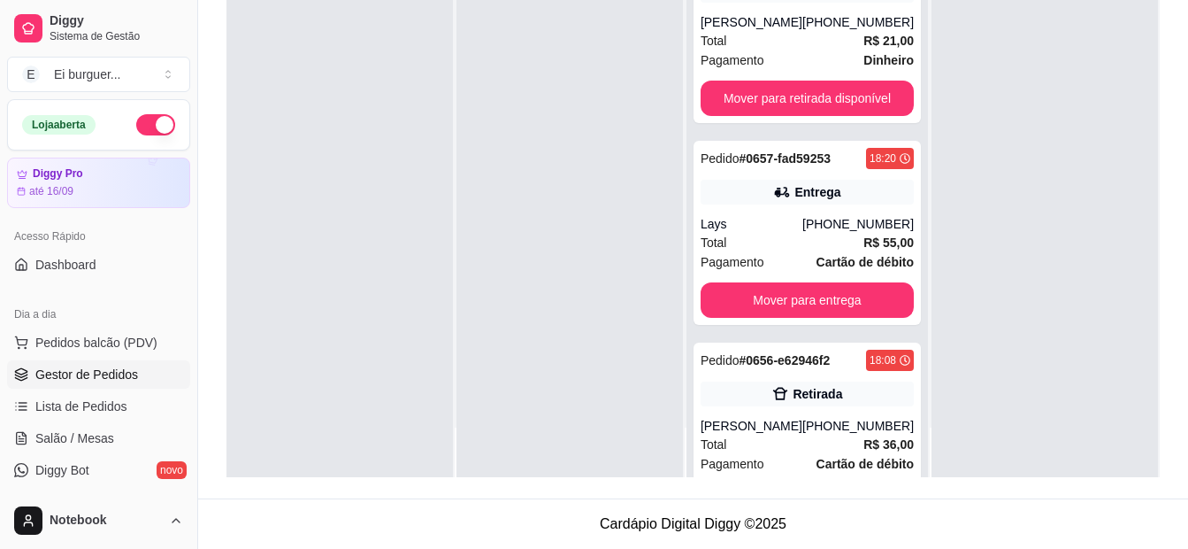
click at [599, 451] on div at bounding box center [570, 202] width 227 height 549
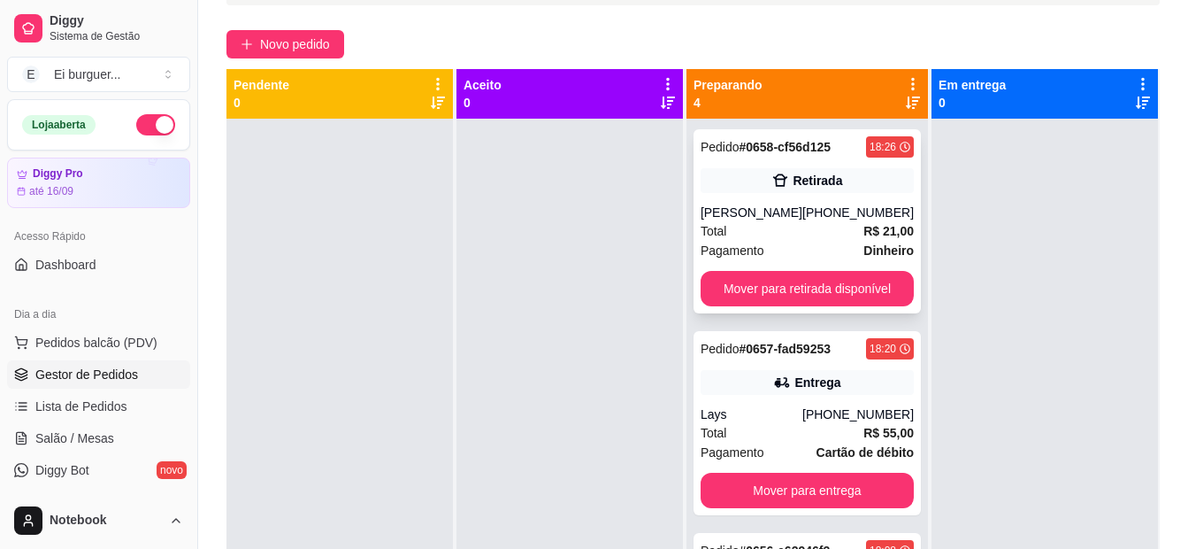
scroll to position [4, 0]
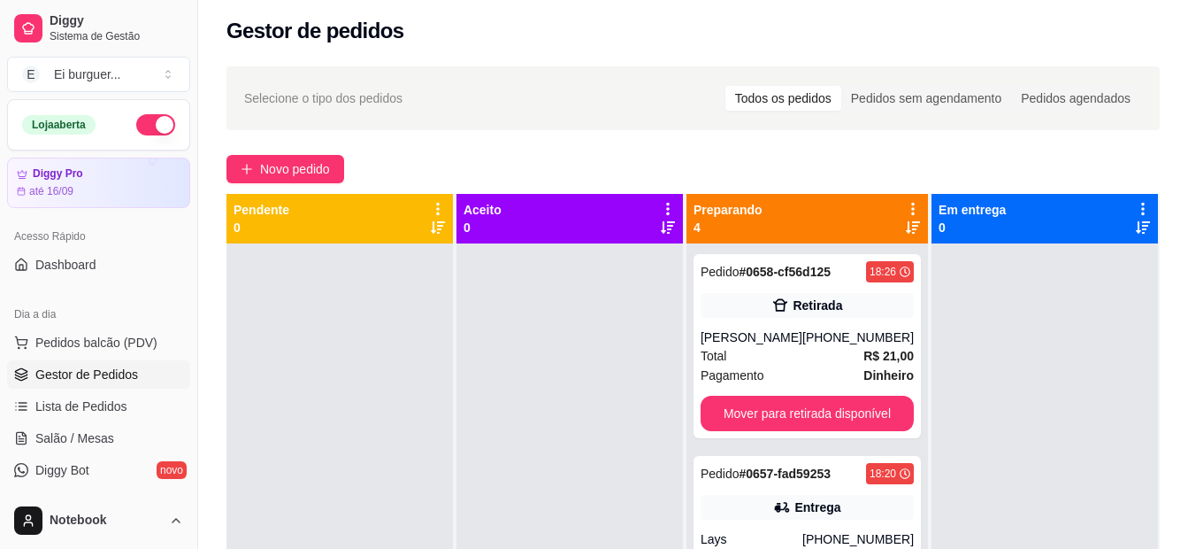
click at [546, 501] on div at bounding box center [570, 517] width 227 height 549
click at [434, 474] on div at bounding box center [340, 517] width 227 height 549
click at [621, 448] on div at bounding box center [570, 517] width 227 height 549
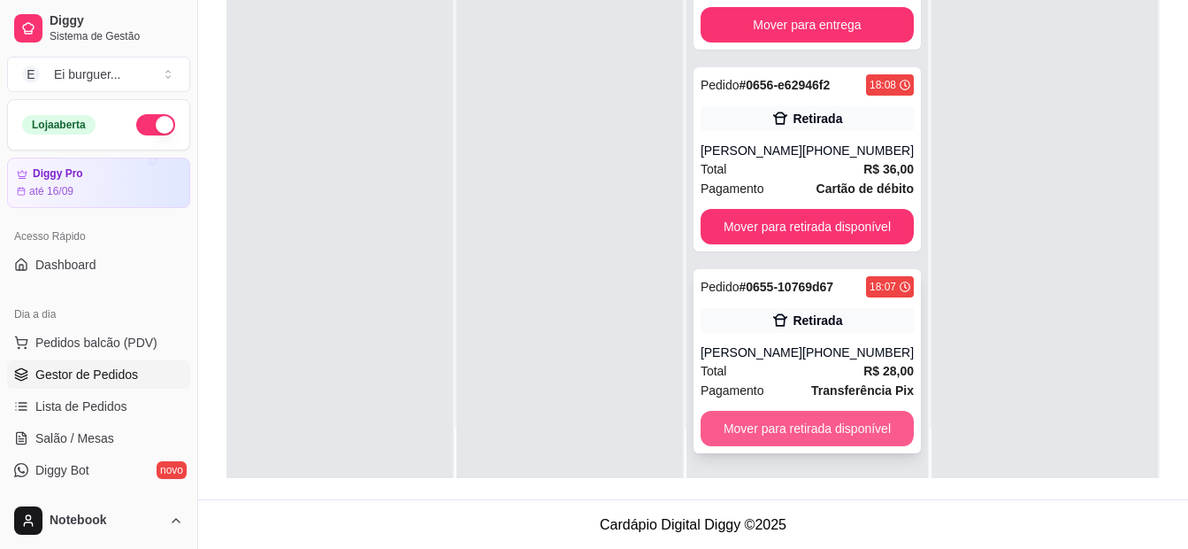
scroll to position [270, 0]
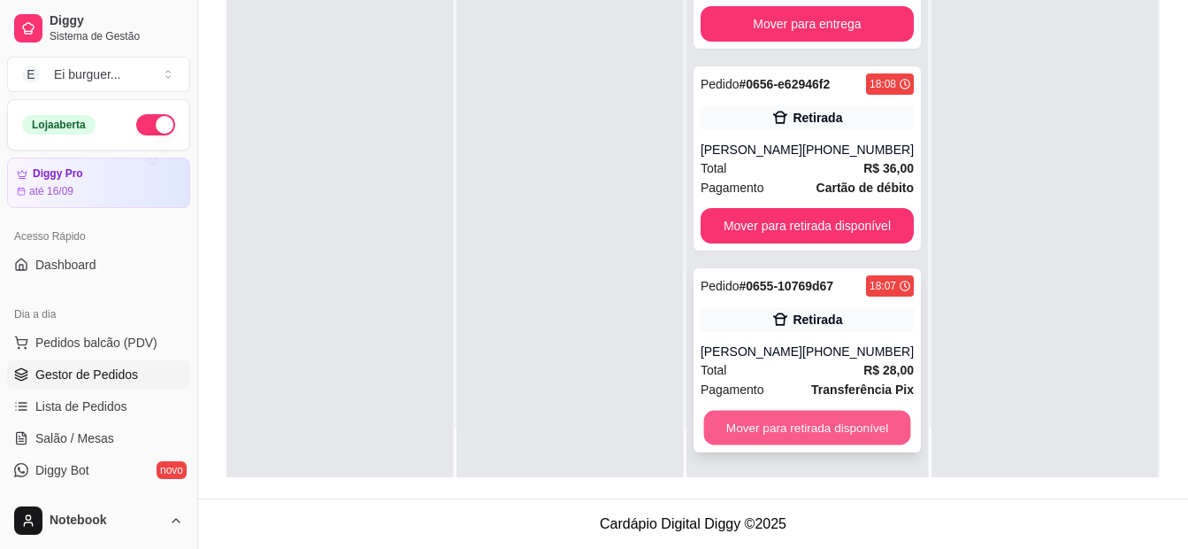
click at [785, 416] on button "Mover para retirada disponível" at bounding box center [806, 428] width 207 height 35
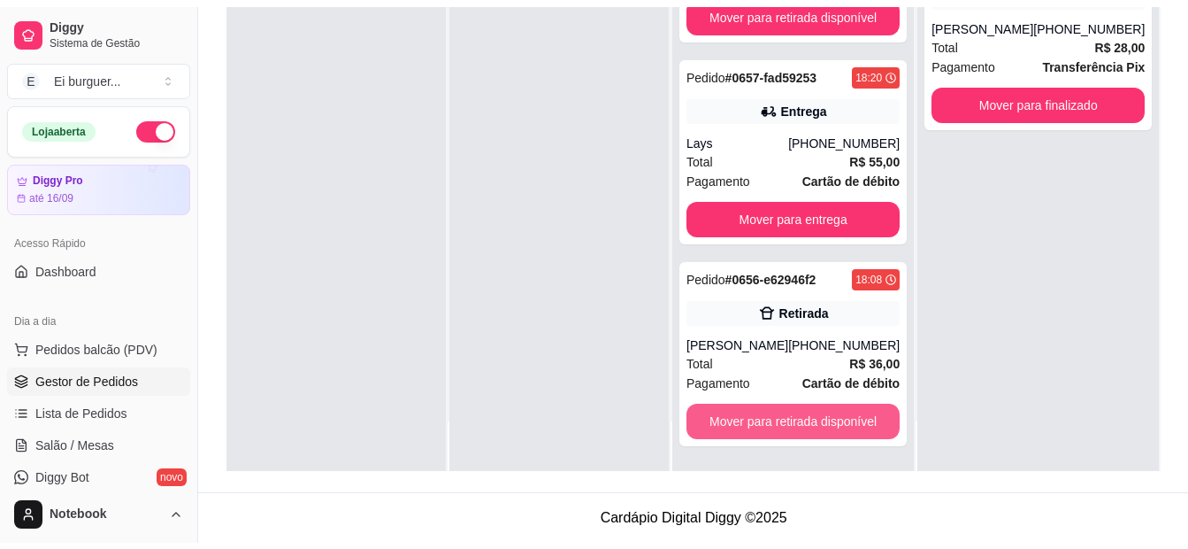
scroll to position [74, 0]
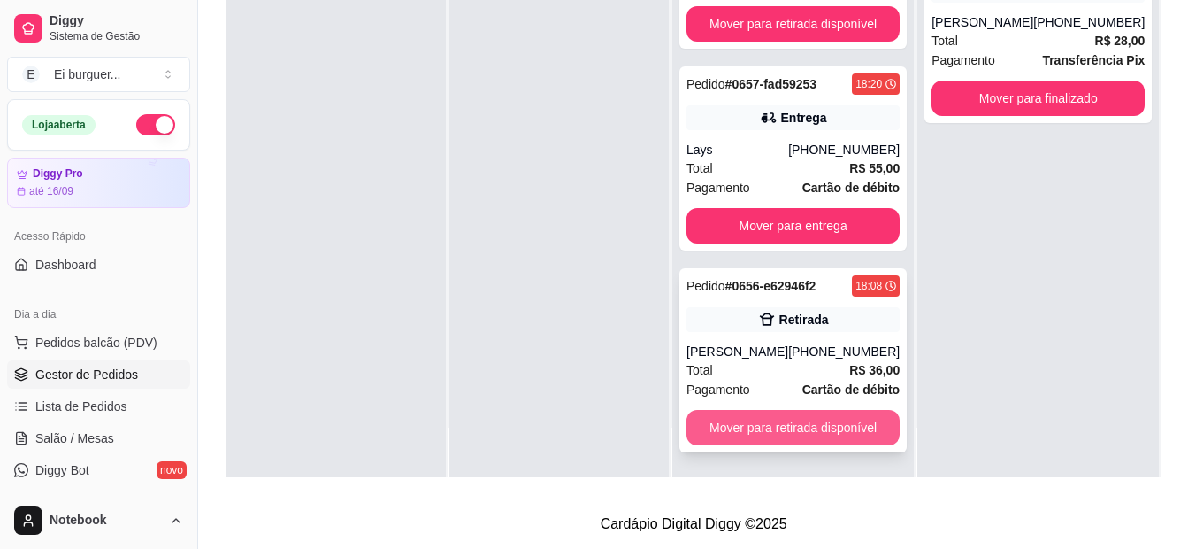
click at [789, 427] on button "Mover para retirada disponível" at bounding box center [793, 427] width 213 height 35
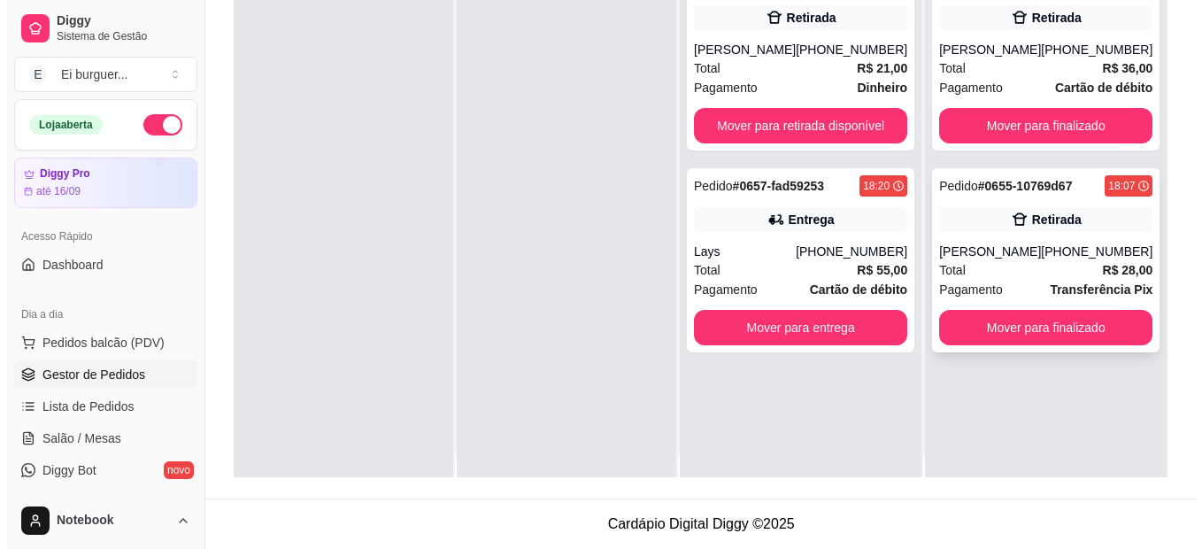
scroll to position [0, 0]
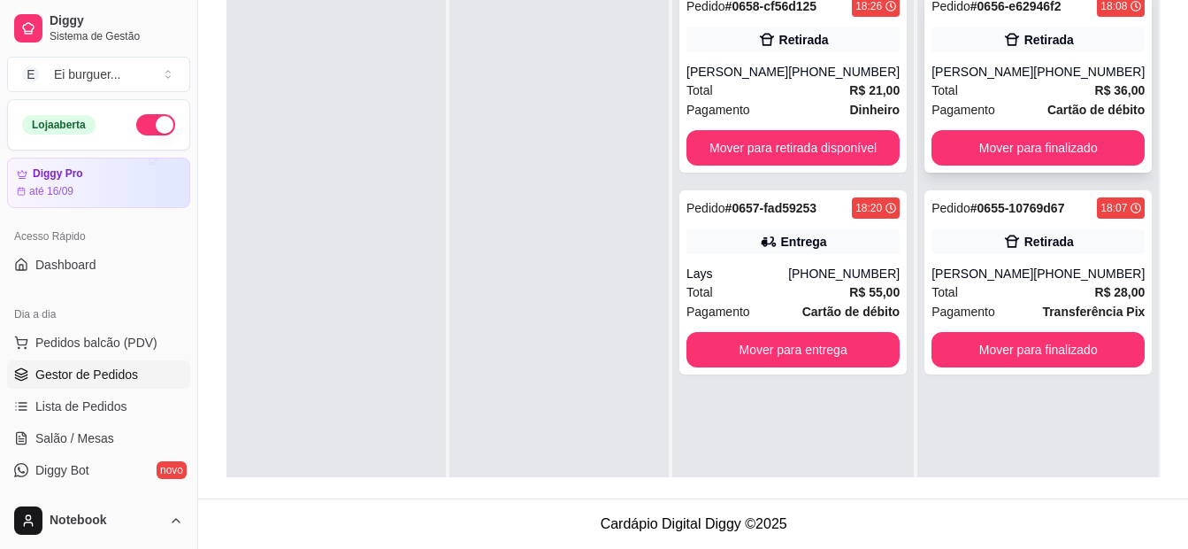
click at [1084, 78] on div "[PHONE_NUMBER]" at bounding box center [1089, 72] width 111 height 18
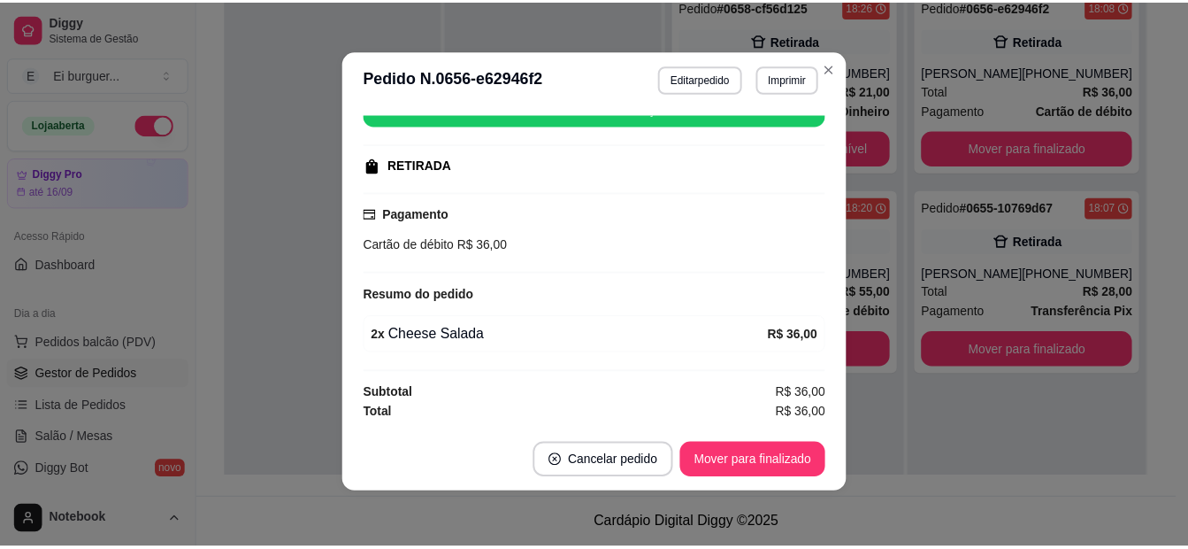
scroll to position [4, 0]
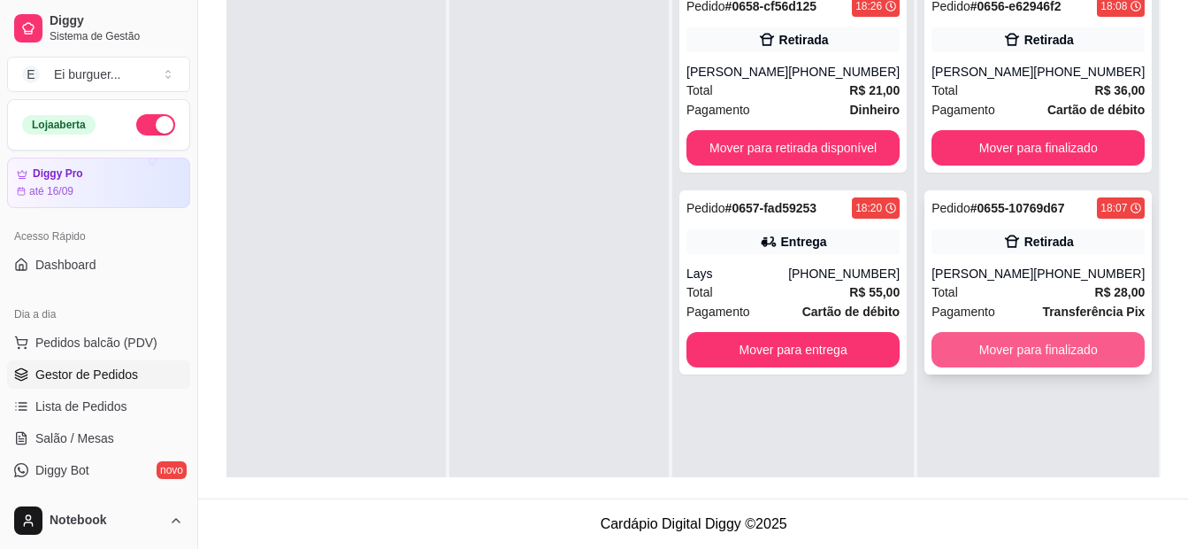
click at [1056, 356] on button "Mover para finalizado" at bounding box center [1038, 349] width 213 height 35
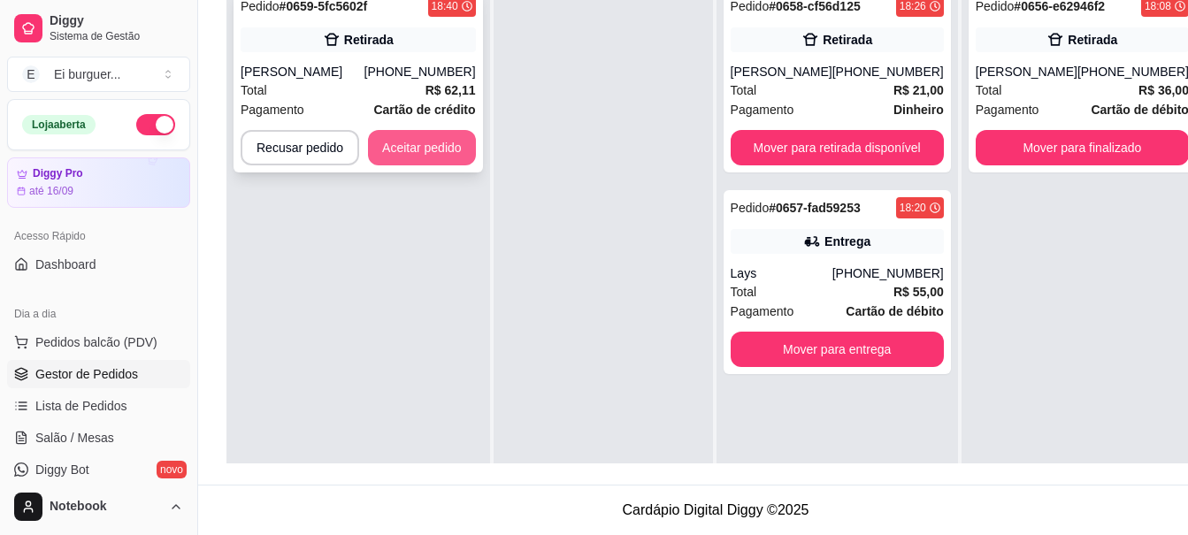
click at [439, 145] on button "Aceitar pedido" at bounding box center [422, 147] width 108 height 35
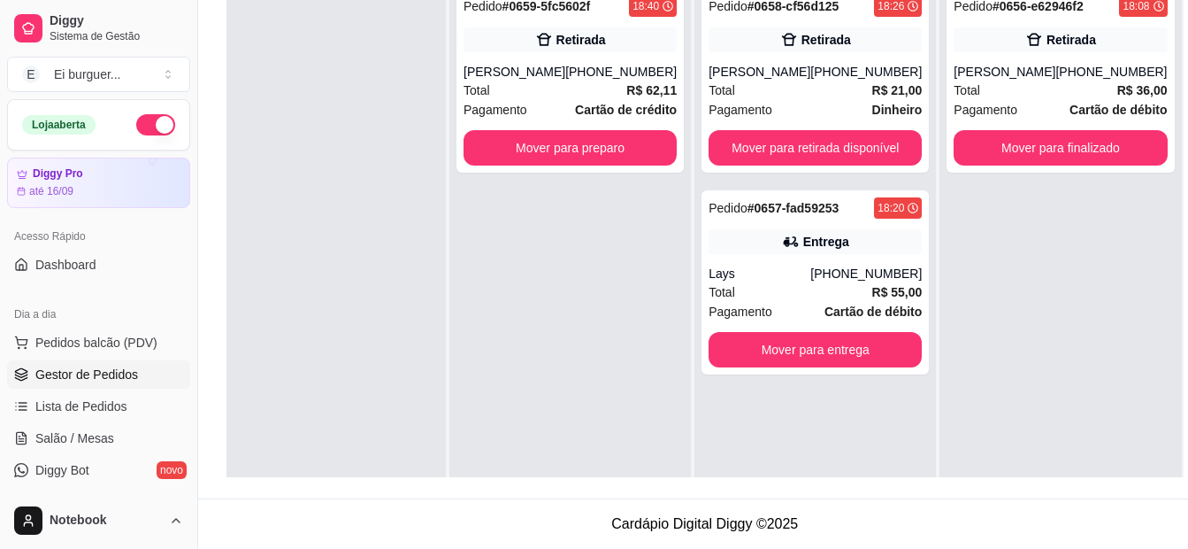
drag, startPoint x: 565, startPoint y: 439, endPoint x: 542, endPoint y: 439, distance: 23.9
click at [559, 439] on div "Pedido # 0659-5fc5602f 18:40 Retirada [PERSON_NAME] [PHONE_NUMBER] Total R$ 62,…" at bounding box center [571, 252] width 242 height 549
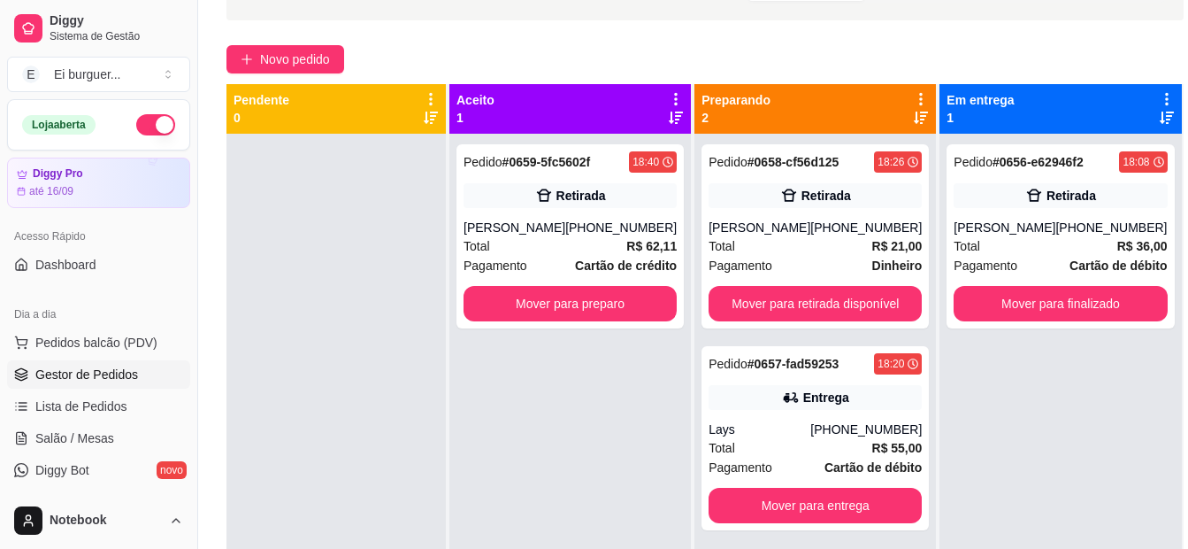
scroll to position [93, 0]
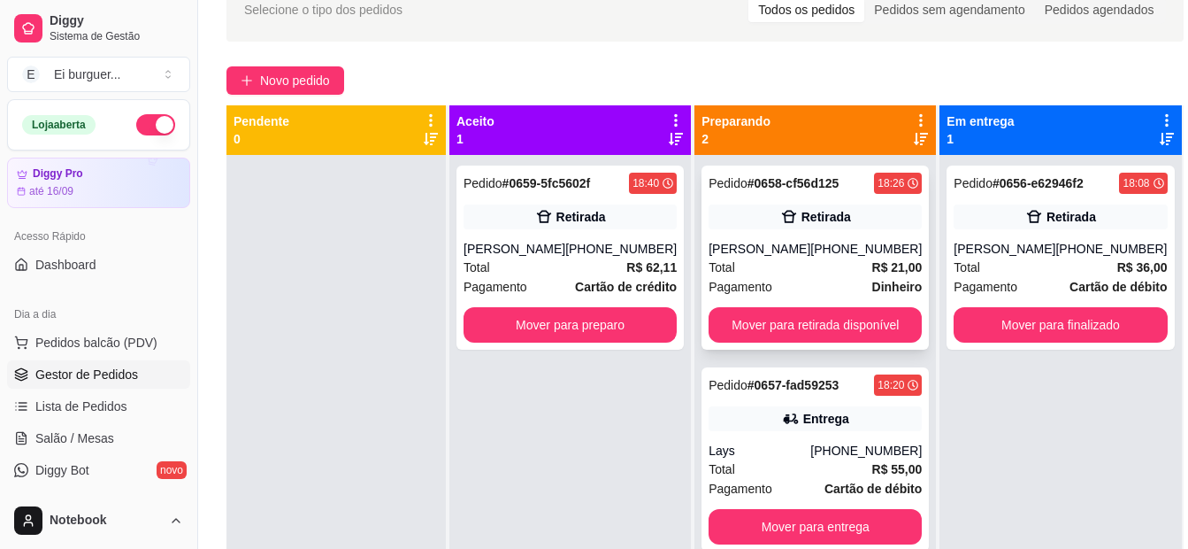
click at [833, 281] on div "Pagamento Dinheiro" at bounding box center [815, 286] width 213 height 19
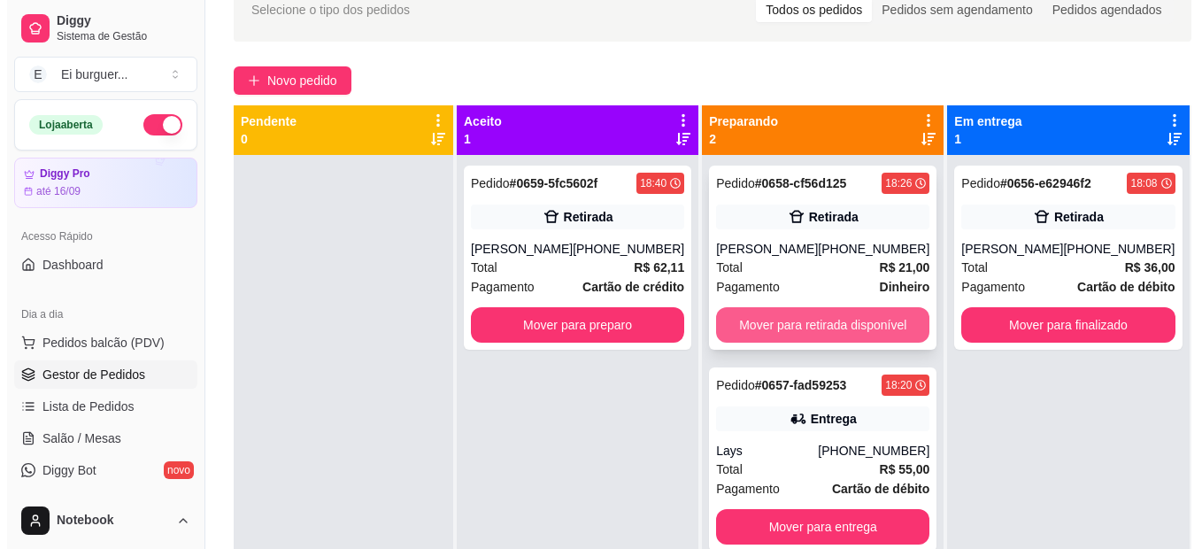
scroll to position [4, 0]
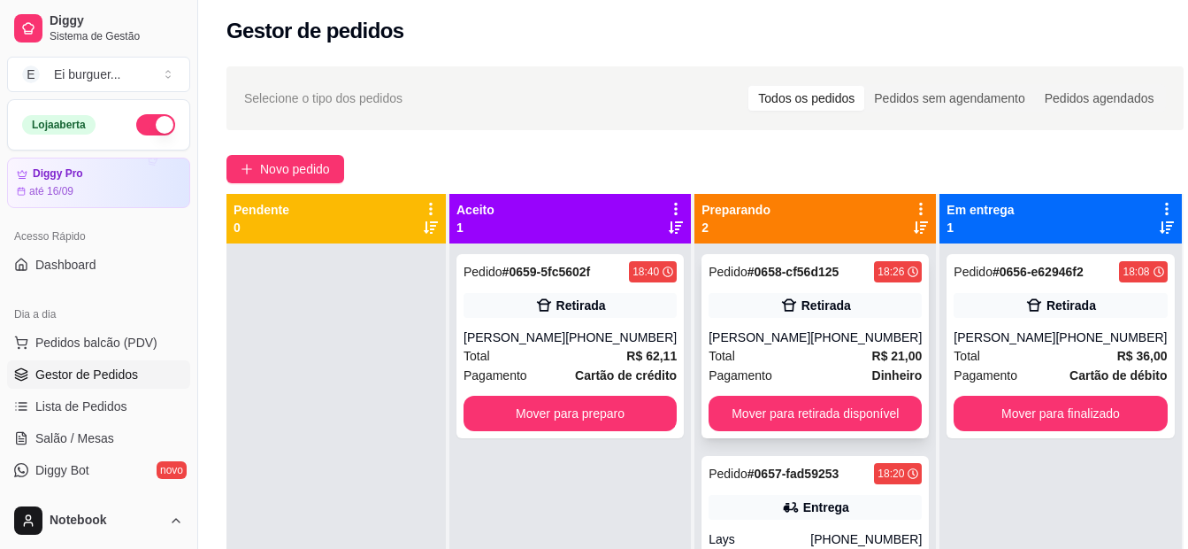
click at [750, 328] on div "[PERSON_NAME]" at bounding box center [760, 337] width 102 height 18
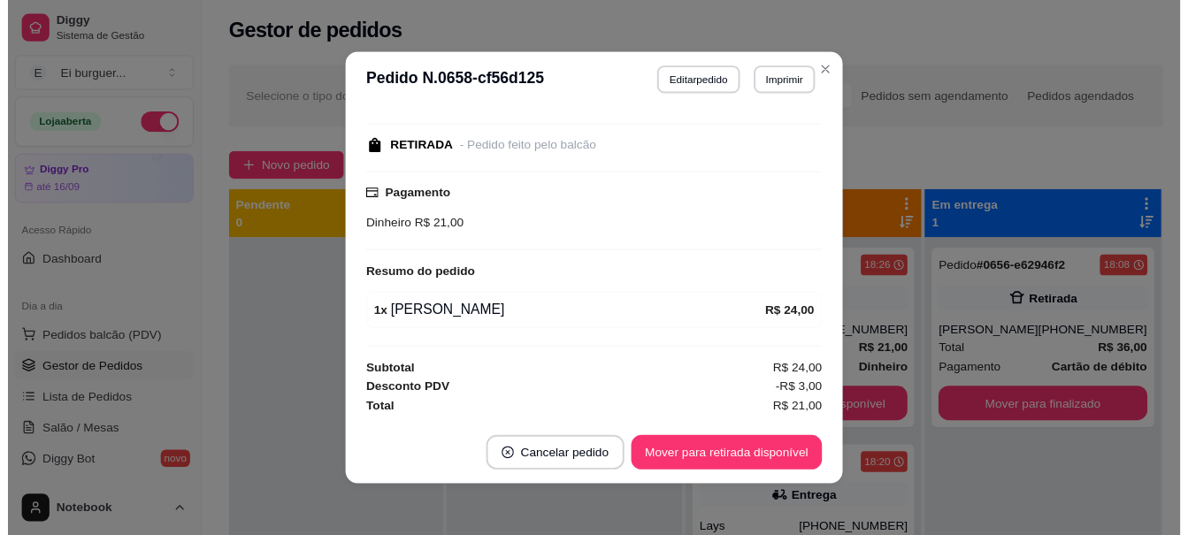
scroll to position [4, 0]
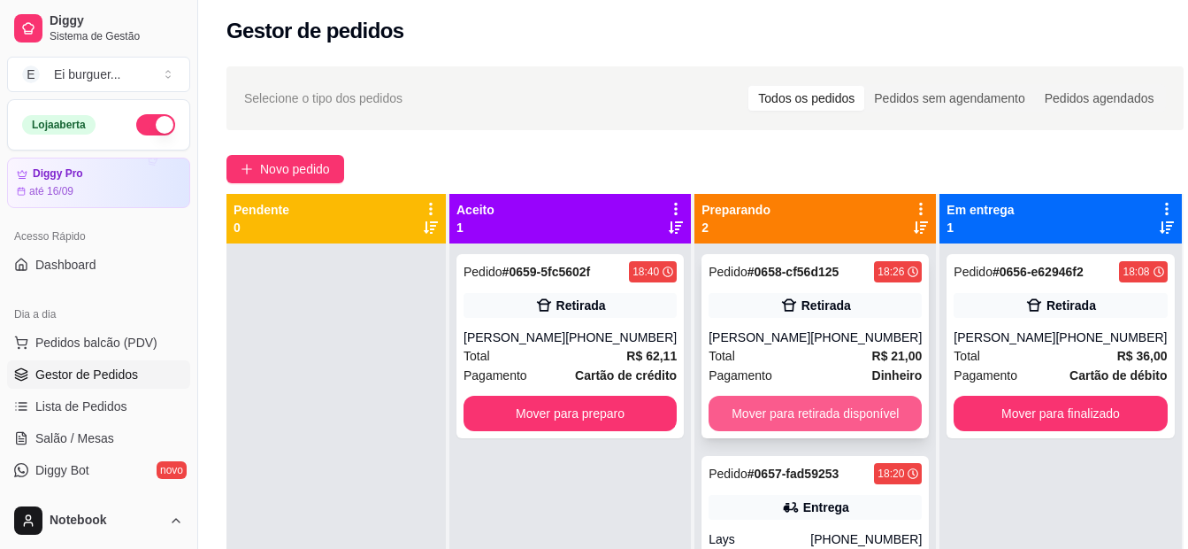
click at [788, 405] on button "Mover para retirada disponível" at bounding box center [815, 413] width 213 height 35
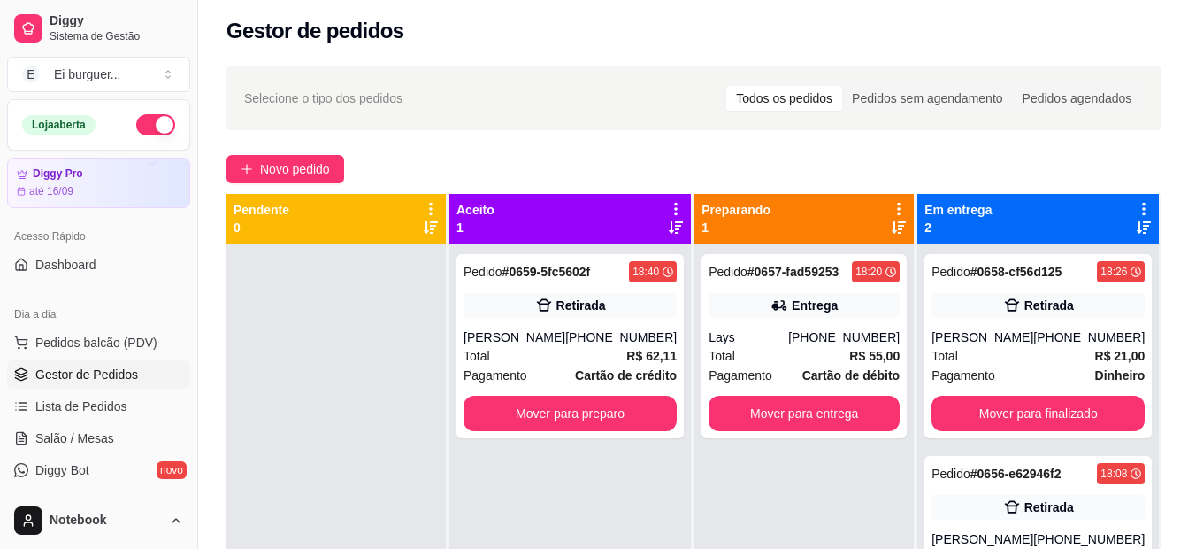
click at [543, 170] on div "Novo pedido" at bounding box center [694, 169] width 934 height 28
click at [573, 480] on div "Pedido # 0659-5fc5602f 18:40 Retirada [PERSON_NAME] [PHONE_NUMBER] Total R$ 62,…" at bounding box center [571, 517] width 242 height 549
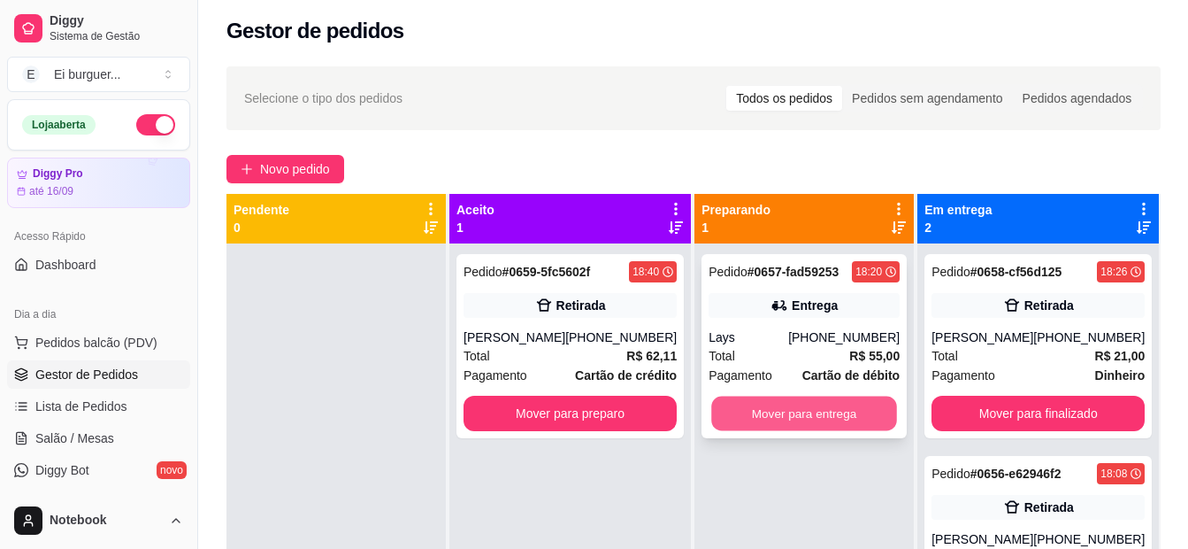
click at [776, 411] on button "Mover para entrega" at bounding box center [804, 413] width 186 height 35
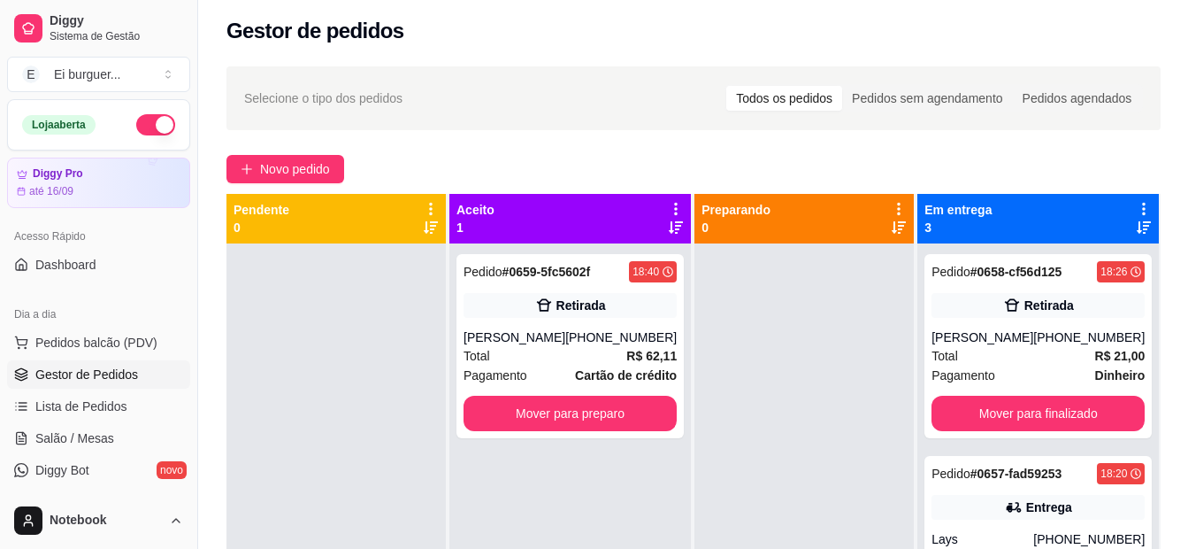
click at [412, 490] on div at bounding box center [336, 517] width 219 height 549
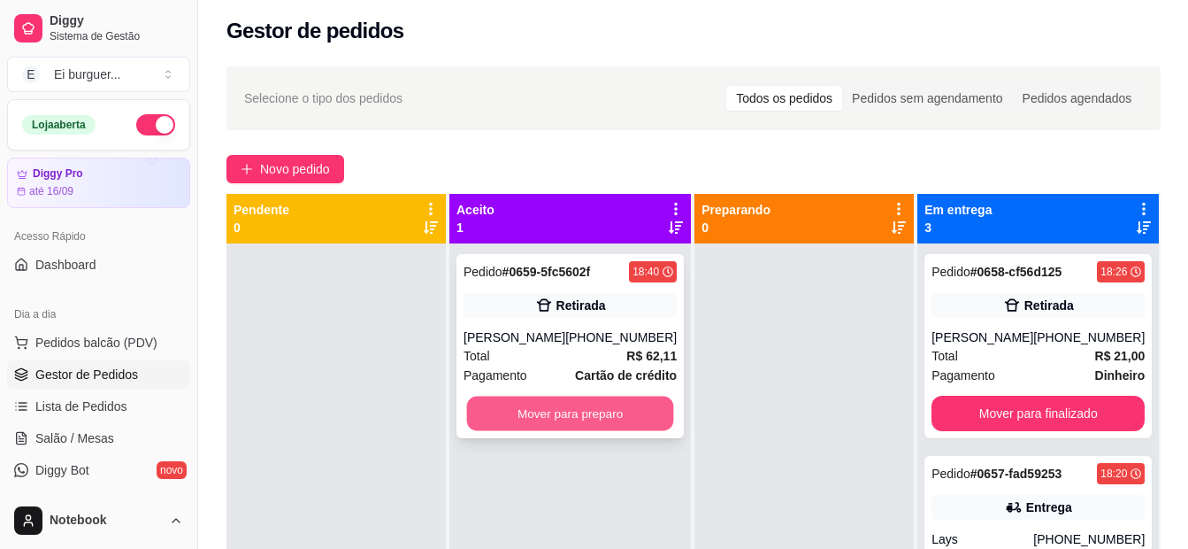
click at [570, 414] on button "Mover para preparo" at bounding box center [570, 413] width 207 height 35
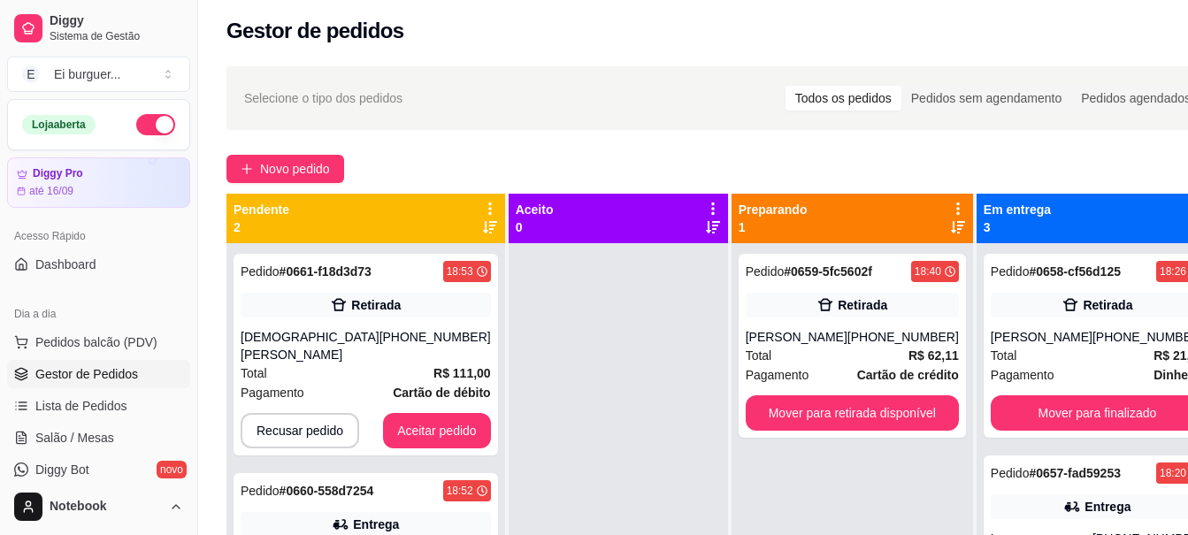
click at [640, 451] on div at bounding box center [618, 510] width 219 height 535
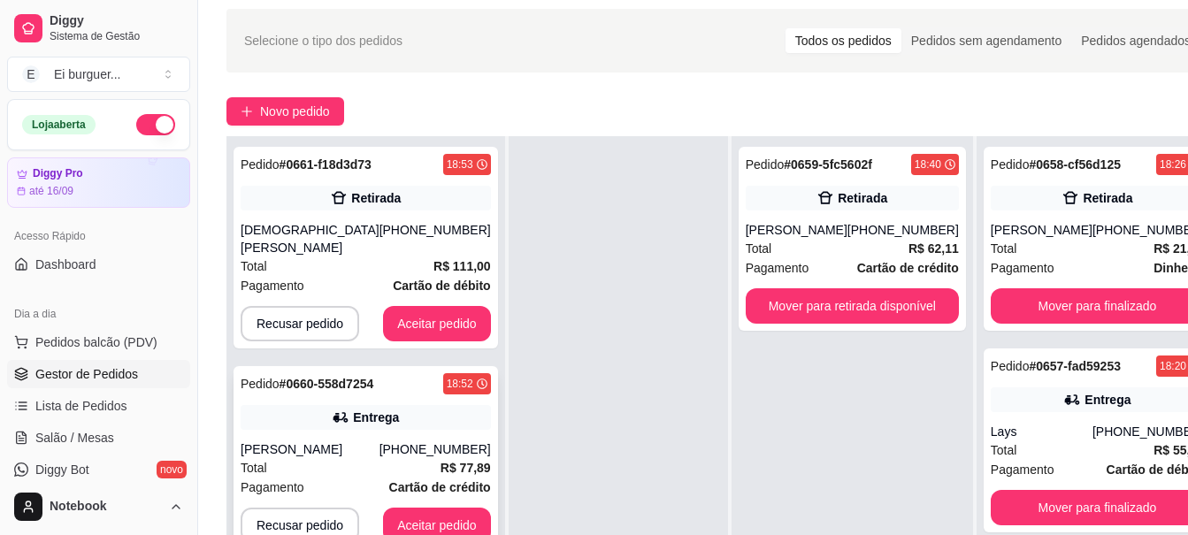
scroll to position [93, 0]
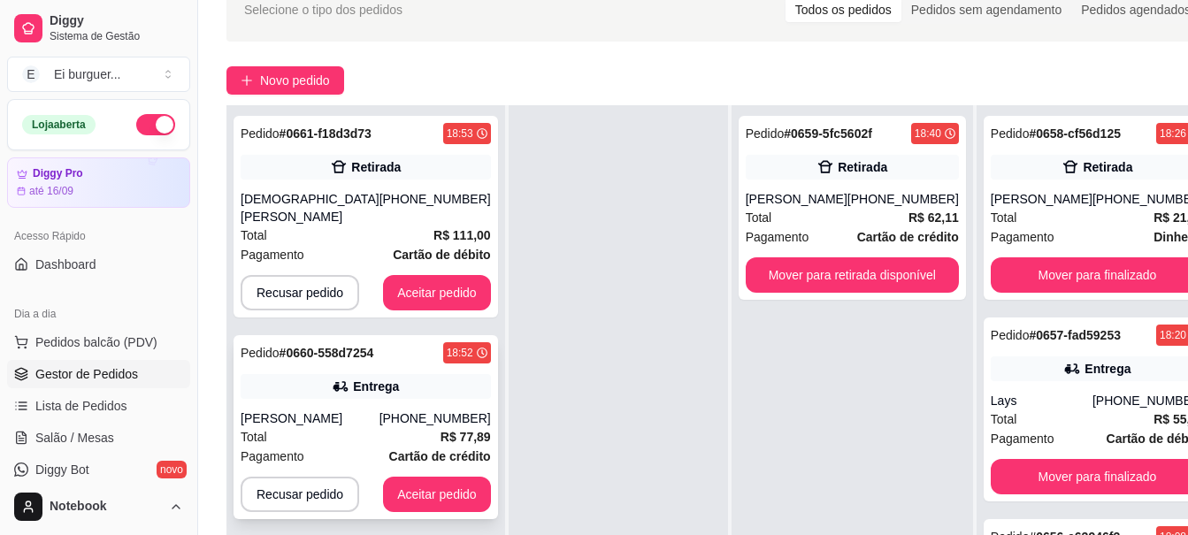
click at [394, 427] on div "Total R$ 77,89" at bounding box center [366, 436] width 250 height 19
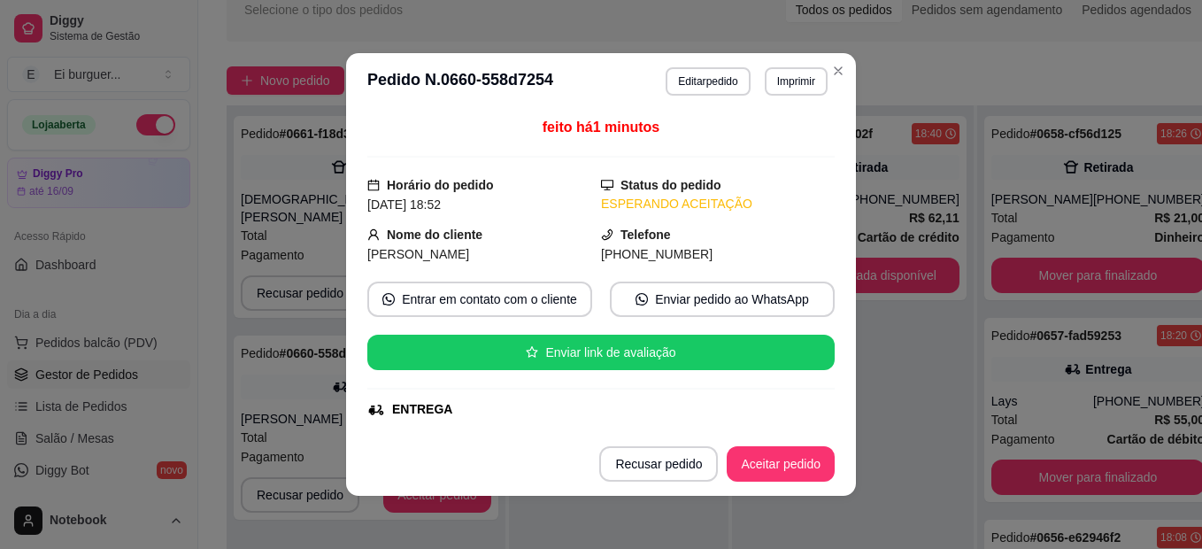
click at [776, 74] on button "Imprimir" at bounding box center [796, 81] width 63 height 28
click at [779, 139] on button "IMPRESSORA" at bounding box center [758, 143] width 128 height 28
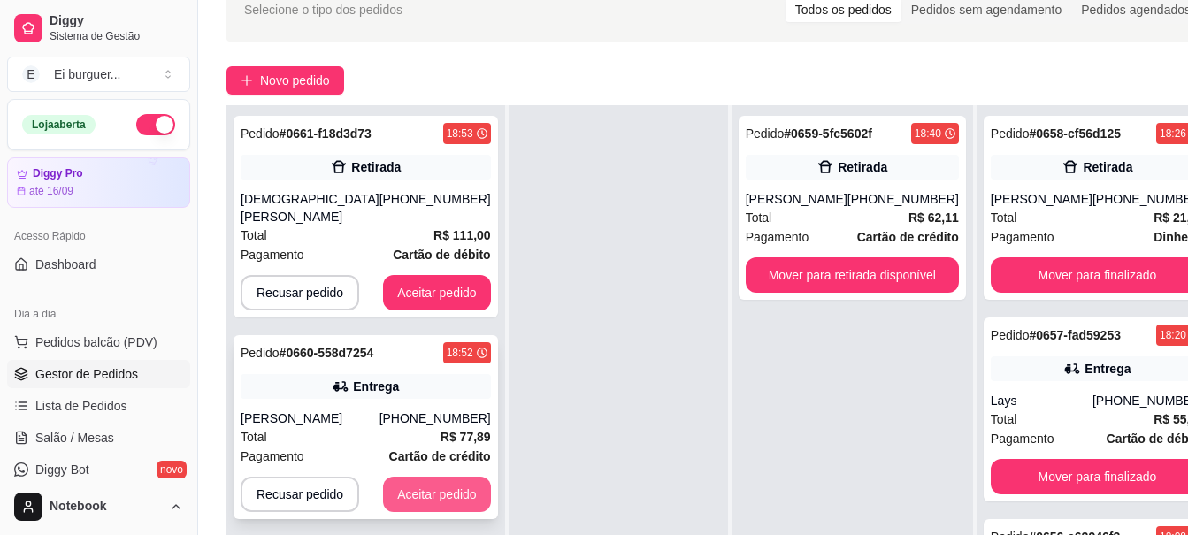
click at [396, 477] on button "Aceitar pedido" at bounding box center [437, 494] width 108 height 35
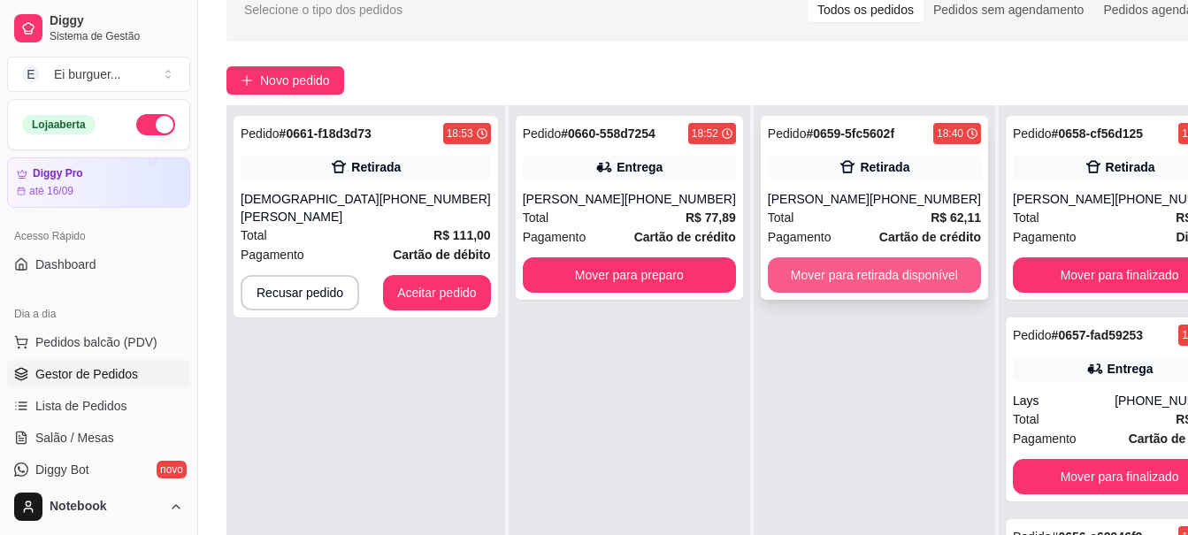
click at [804, 273] on button "Mover para retirada disponível" at bounding box center [874, 274] width 213 height 35
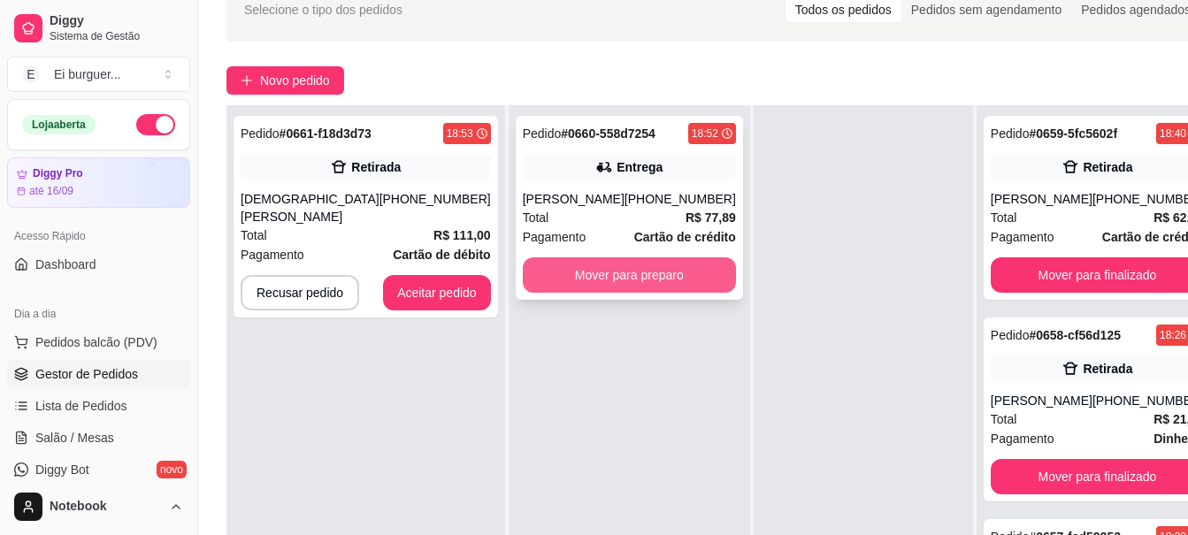
click at [611, 293] on button "Mover para preparo" at bounding box center [629, 274] width 213 height 35
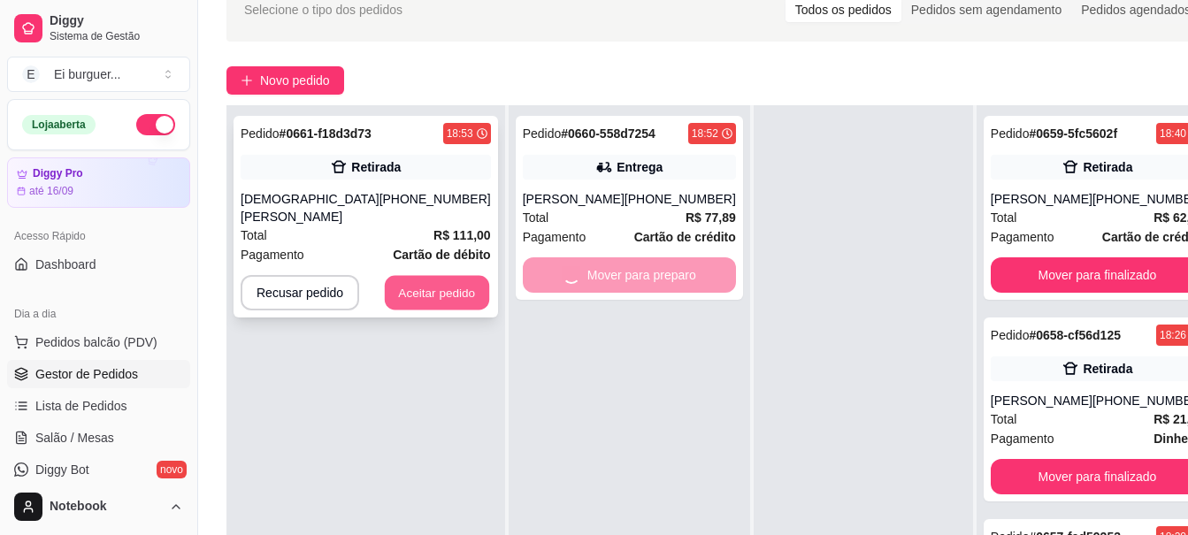
click at [437, 281] on button "Aceitar pedido" at bounding box center [437, 293] width 104 height 35
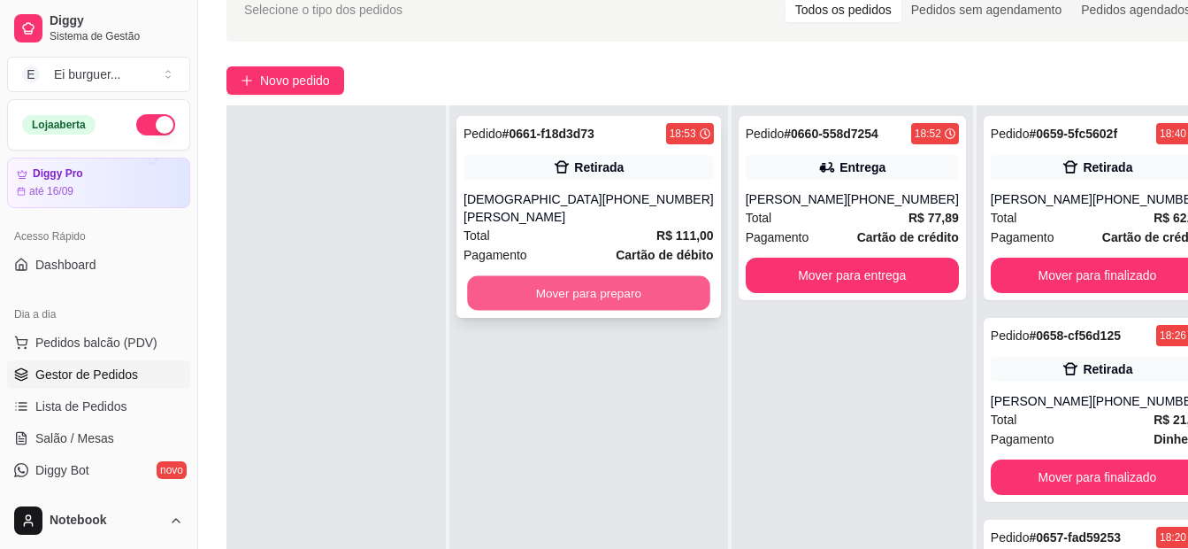
click at [566, 277] on button "Mover para preparo" at bounding box center [588, 293] width 242 height 35
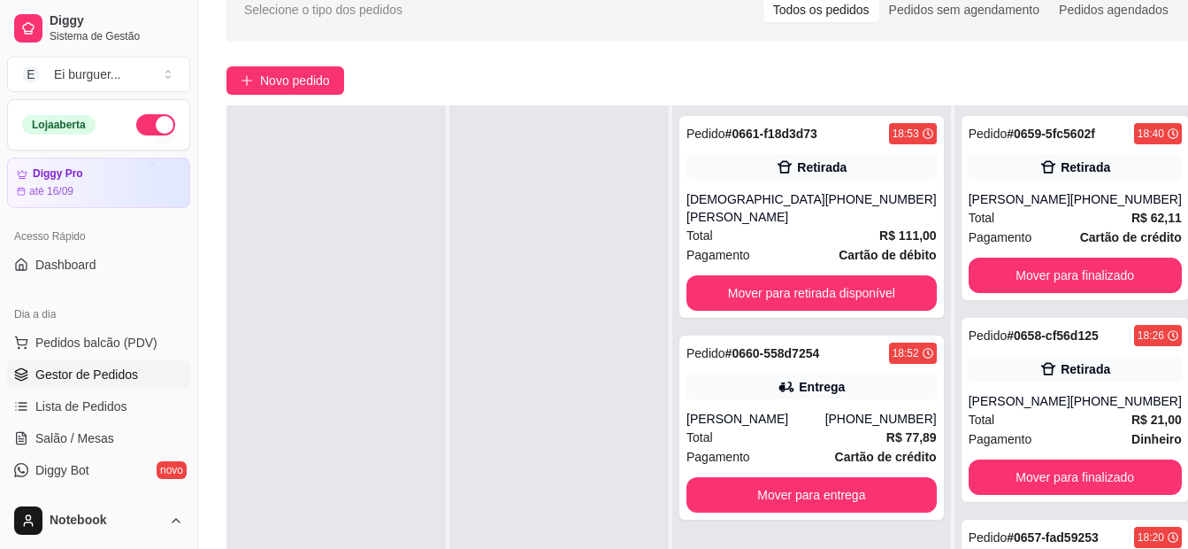
click at [280, 257] on div at bounding box center [336, 379] width 219 height 549
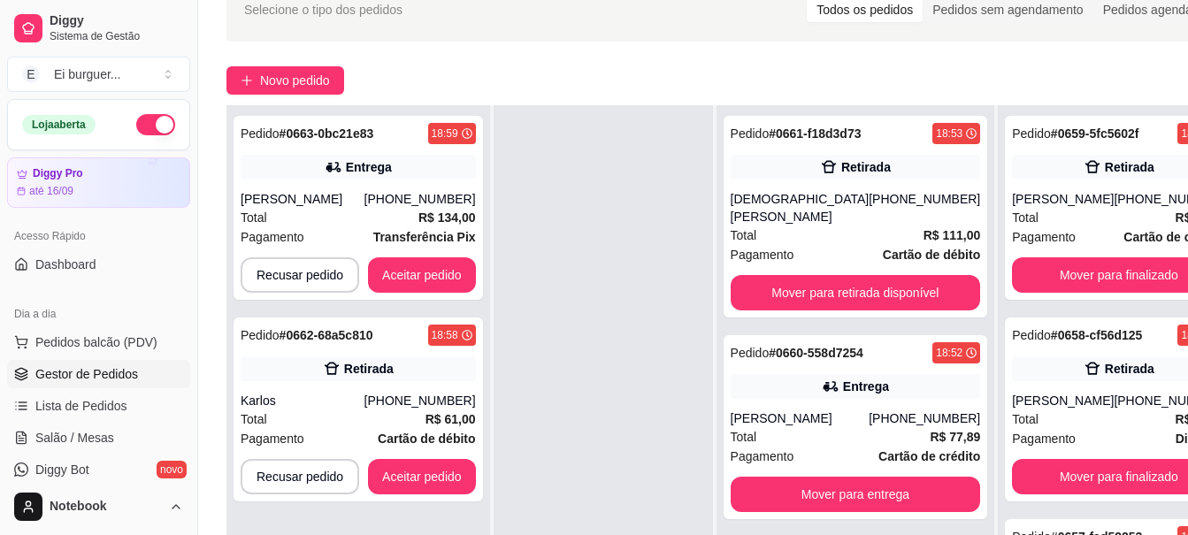
click at [561, 451] on div at bounding box center [603, 372] width 219 height 535
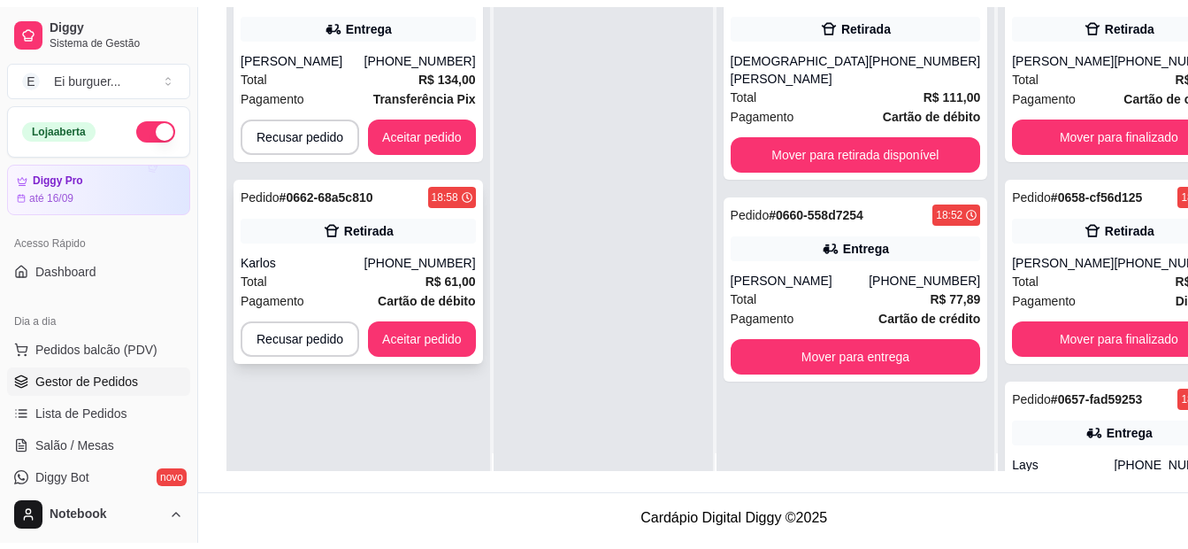
scroll to position [0, 0]
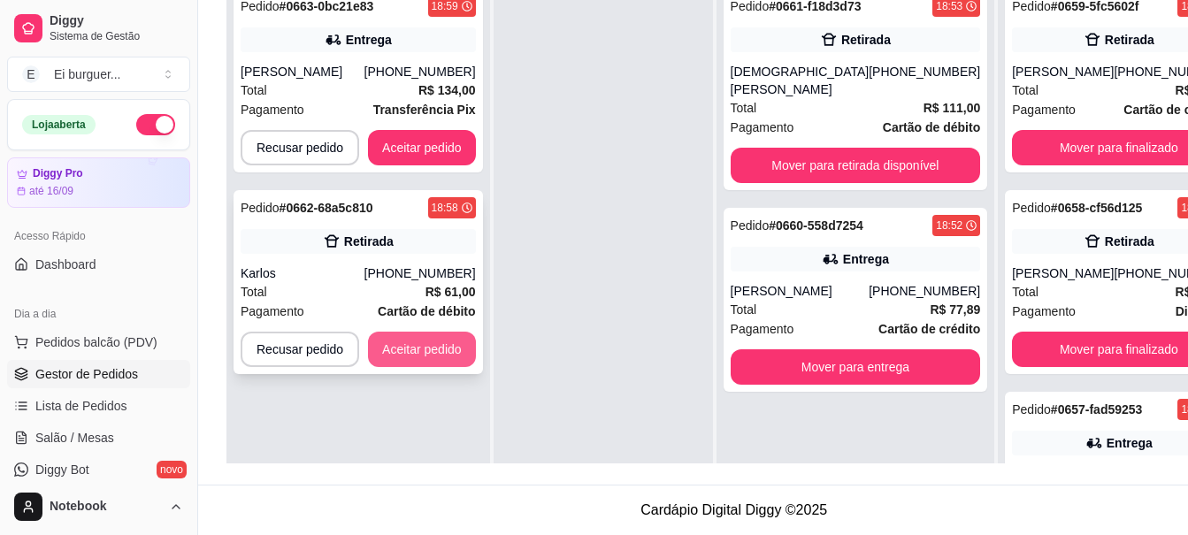
click at [457, 366] on button "Aceitar pedido" at bounding box center [422, 349] width 108 height 35
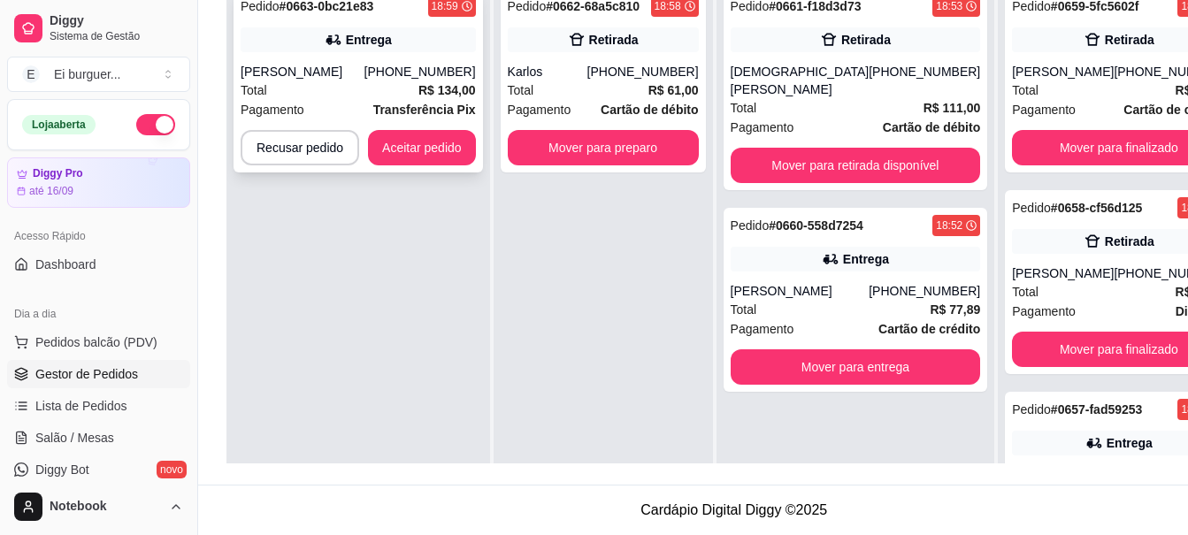
click at [323, 80] on div "[PERSON_NAME]" at bounding box center [303, 72] width 124 height 18
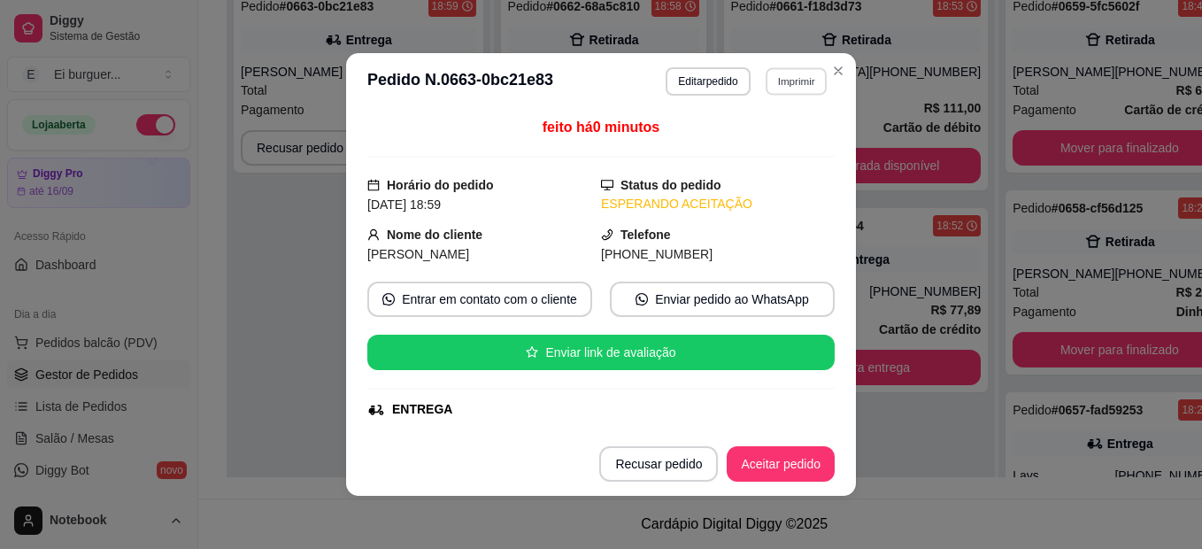
click at [787, 81] on button "Imprimir" at bounding box center [795, 80] width 61 height 27
click at [765, 138] on button "IMPRESSORA" at bounding box center [758, 142] width 124 height 27
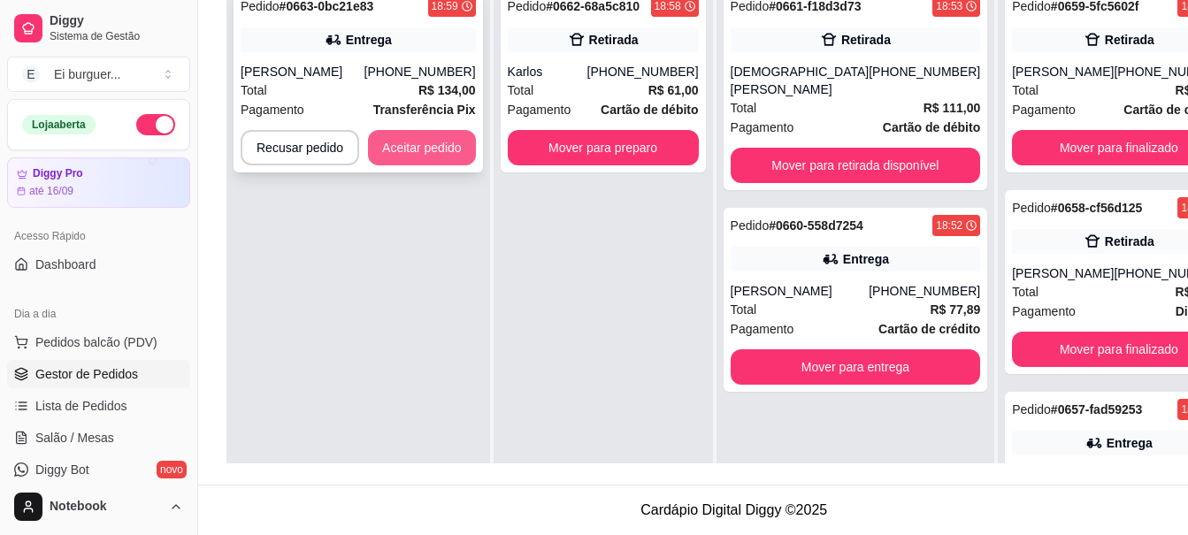
click at [453, 165] on button "Aceitar pedido" at bounding box center [422, 147] width 108 height 35
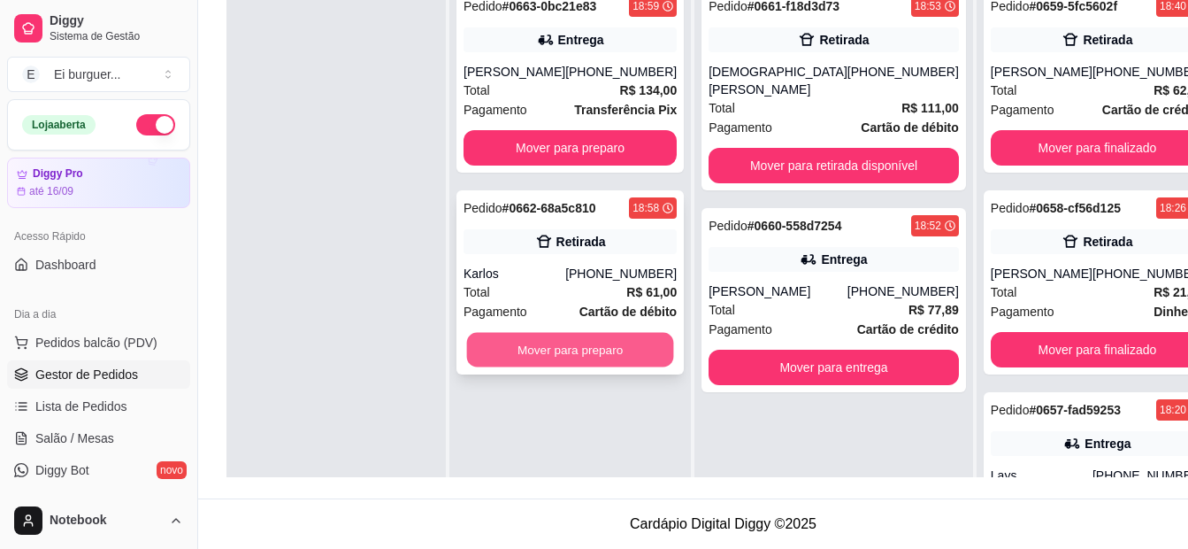
click at [549, 365] on button "Mover para preparo" at bounding box center [570, 350] width 207 height 35
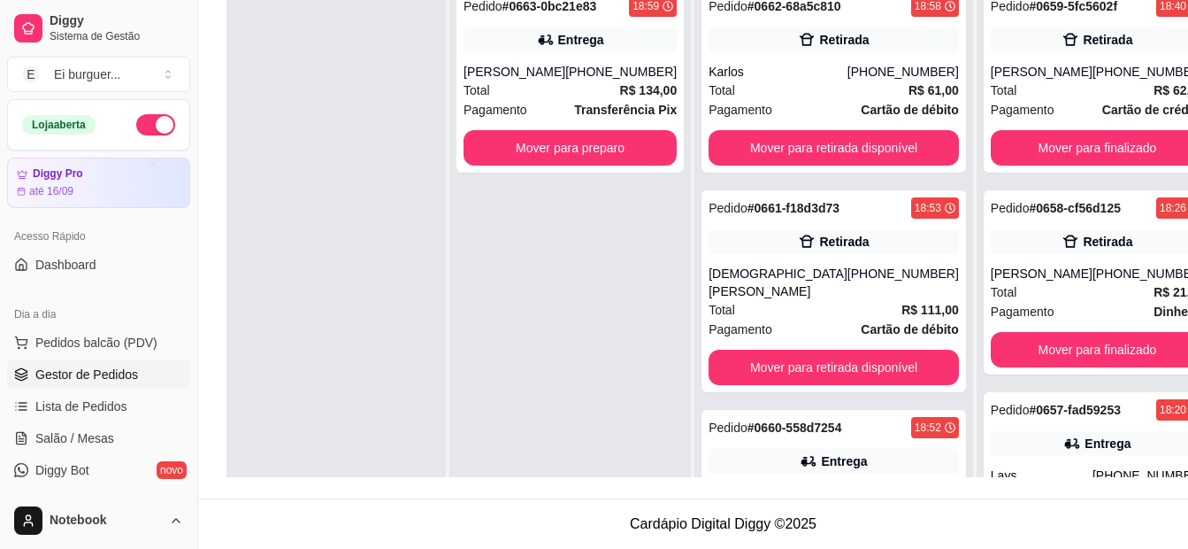
click at [575, 258] on div "Pedido # 0663-0bc21e83 18:59 Entrega [PERSON_NAME] [PHONE_NUMBER] Total R$ 134,…" at bounding box center [571, 252] width 242 height 549
click at [344, 198] on div at bounding box center [336, 252] width 219 height 549
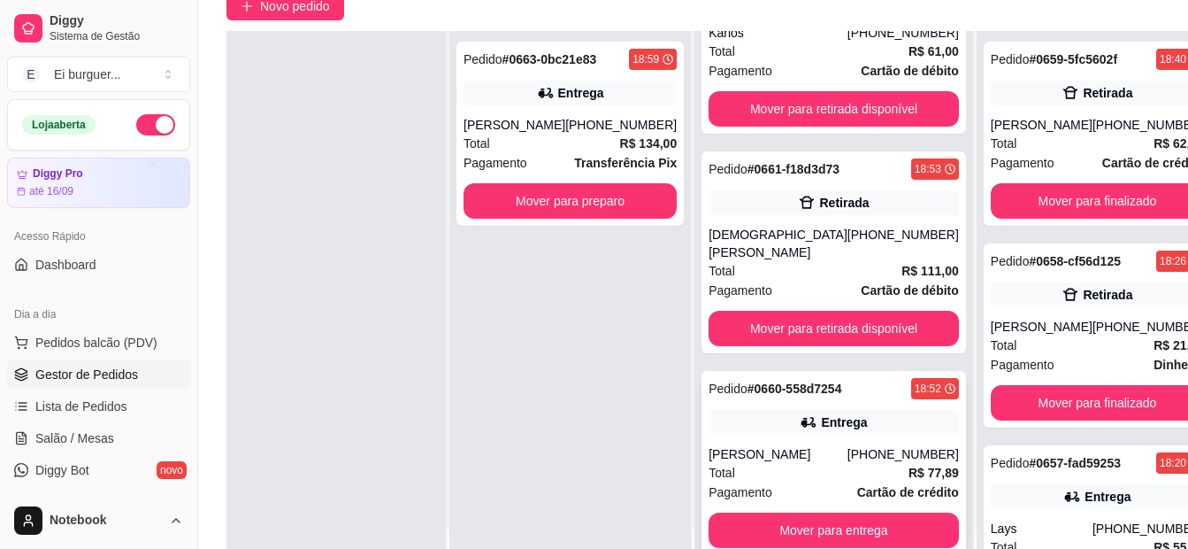
scroll to position [181, 0]
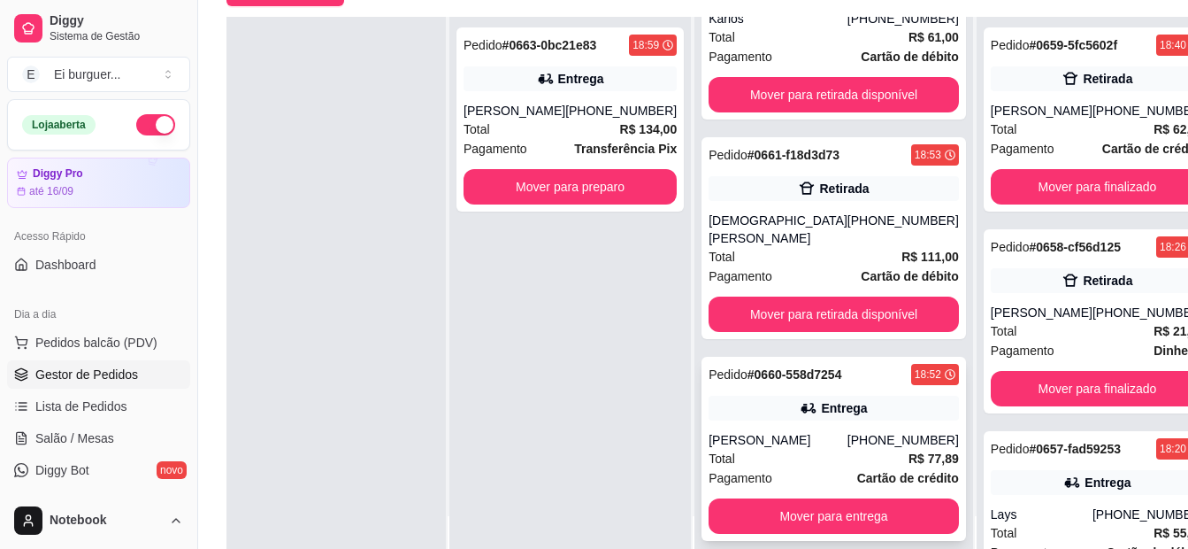
click at [789, 442] on div "[PERSON_NAME]" at bounding box center [778, 440] width 139 height 18
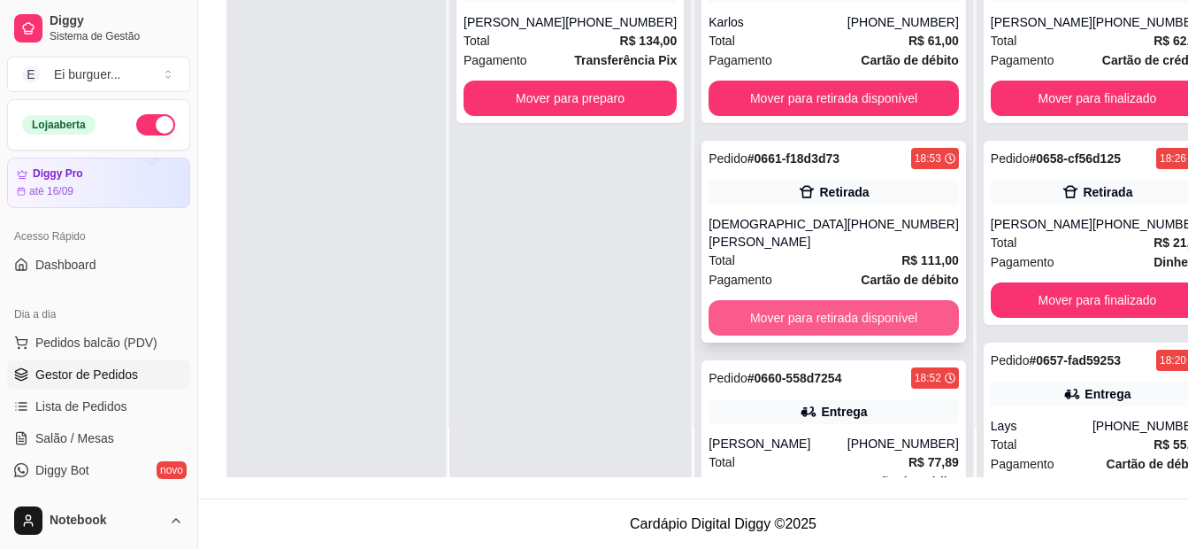
scroll to position [0, 0]
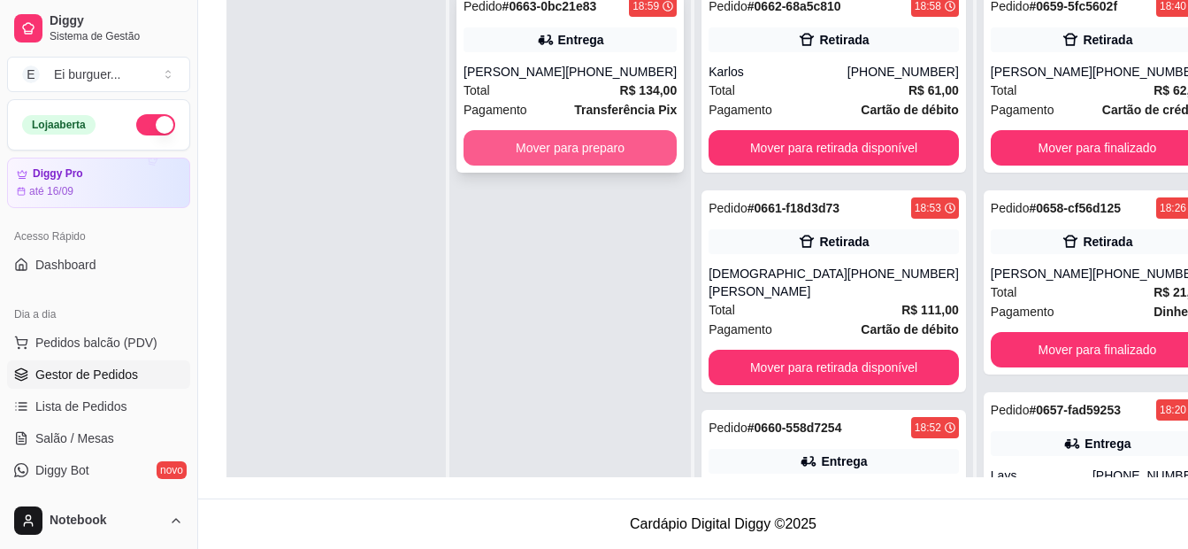
click at [544, 165] on button "Mover para preparo" at bounding box center [570, 147] width 213 height 35
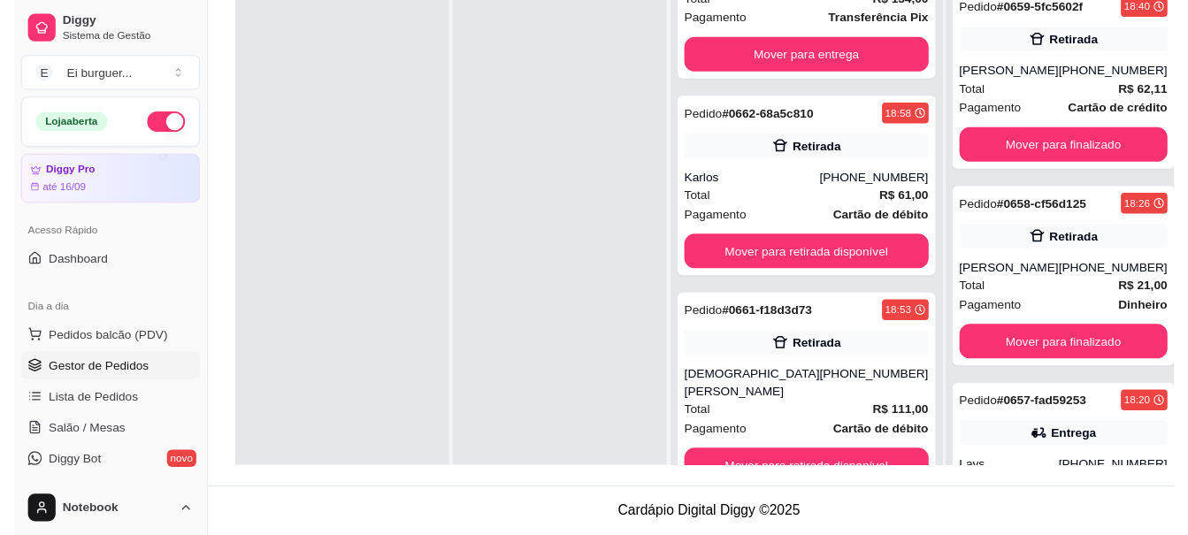
scroll to position [311, 0]
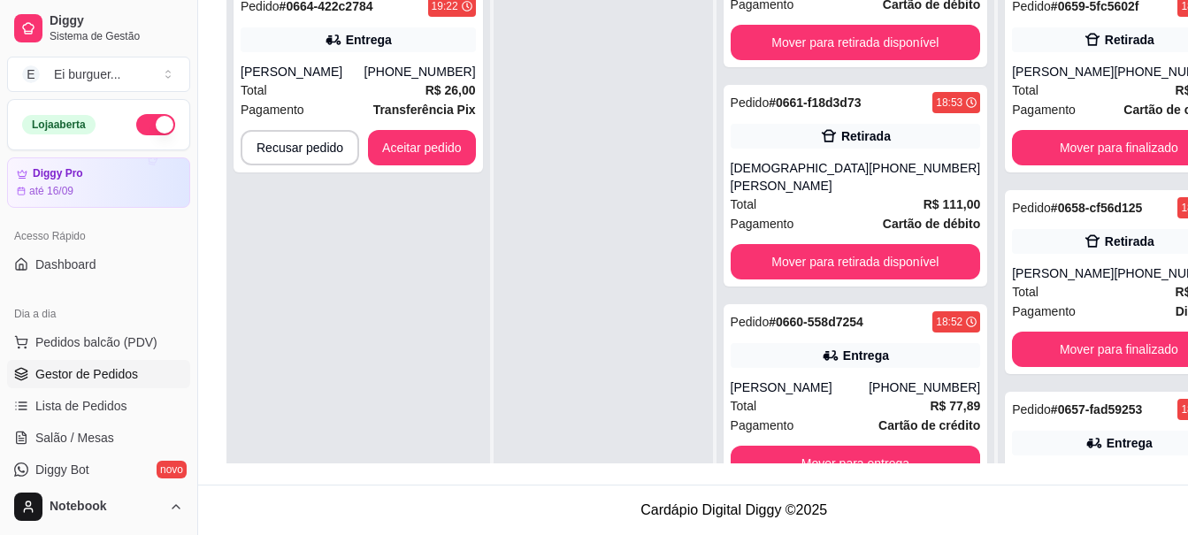
click at [301, 226] on div "Pedido # 0664-422c2784 19:22 Entrega [PERSON_NAME] [PHONE_NUMBER] Total R$ 26,0…" at bounding box center [359, 245] width 264 height 535
click at [376, 85] on div "Total R$ 26,00" at bounding box center [358, 90] width 235 height 19
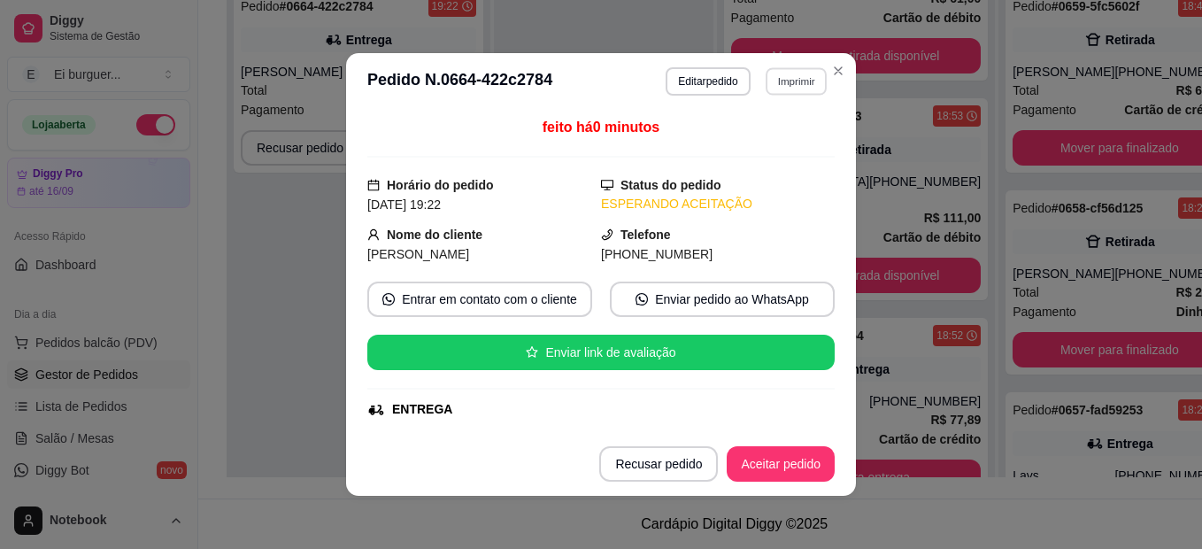
click at [792, 80] on button "Imprimir" at bounding box center [795, 80] width 61 height 27
click at [761, 145] on button "IMPRESSORA" at bounding box center [758, 143] width 128 height 28
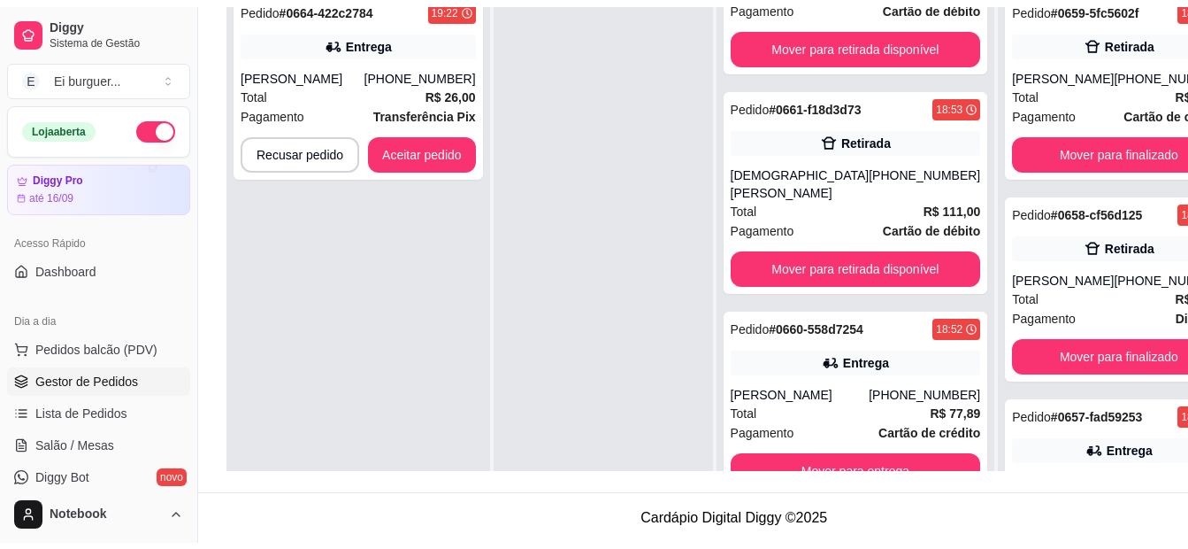
scroll to position [181, 0]
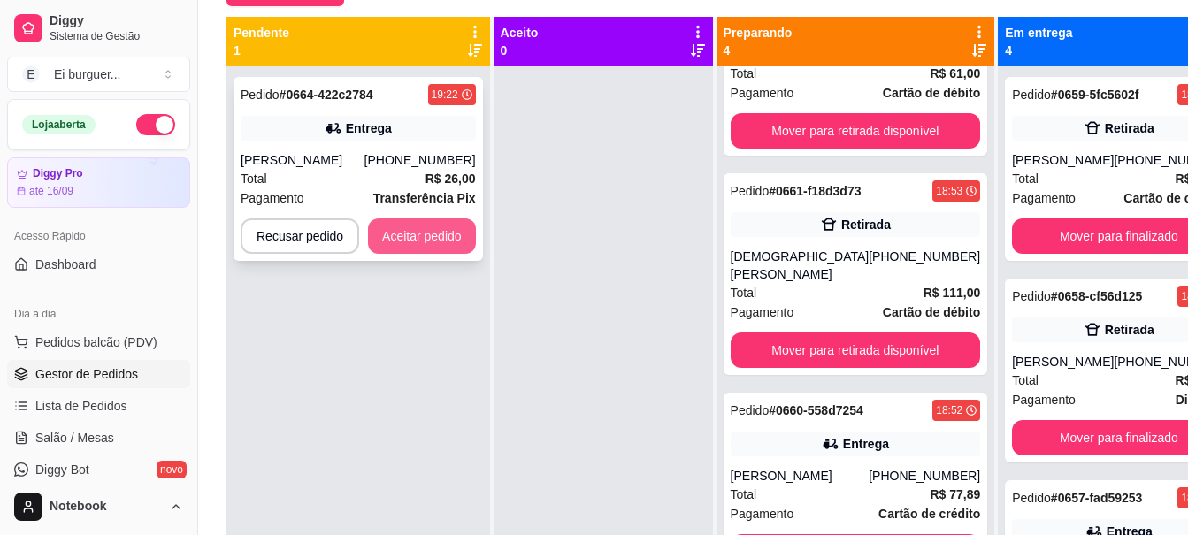
click at [439, 233] on button "Aceitar pedido" at bounding box center [422, 236] width 108 height 35
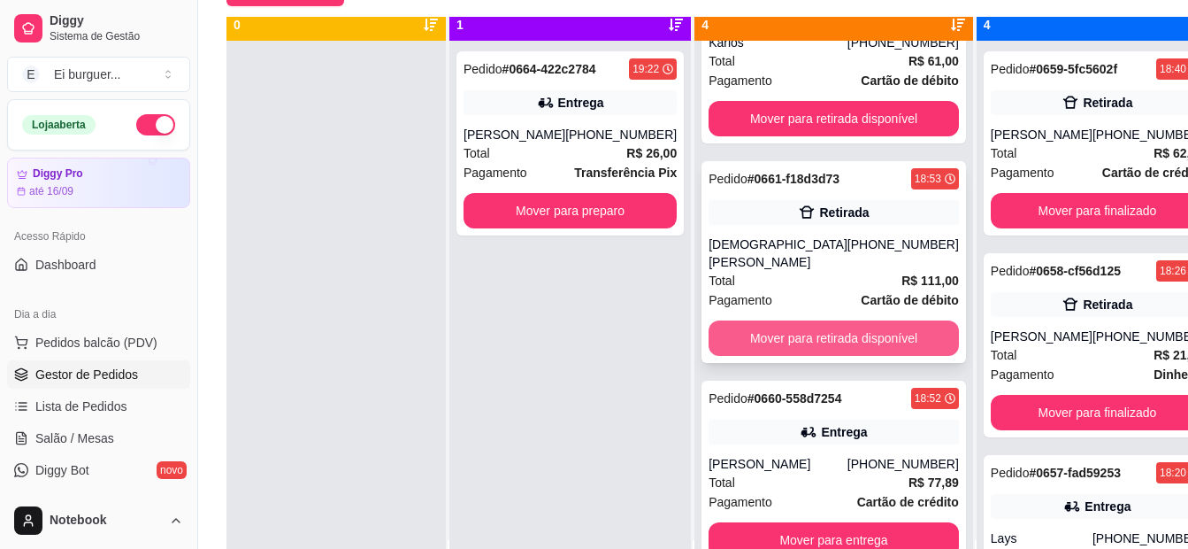
scroll to position [50, 0]
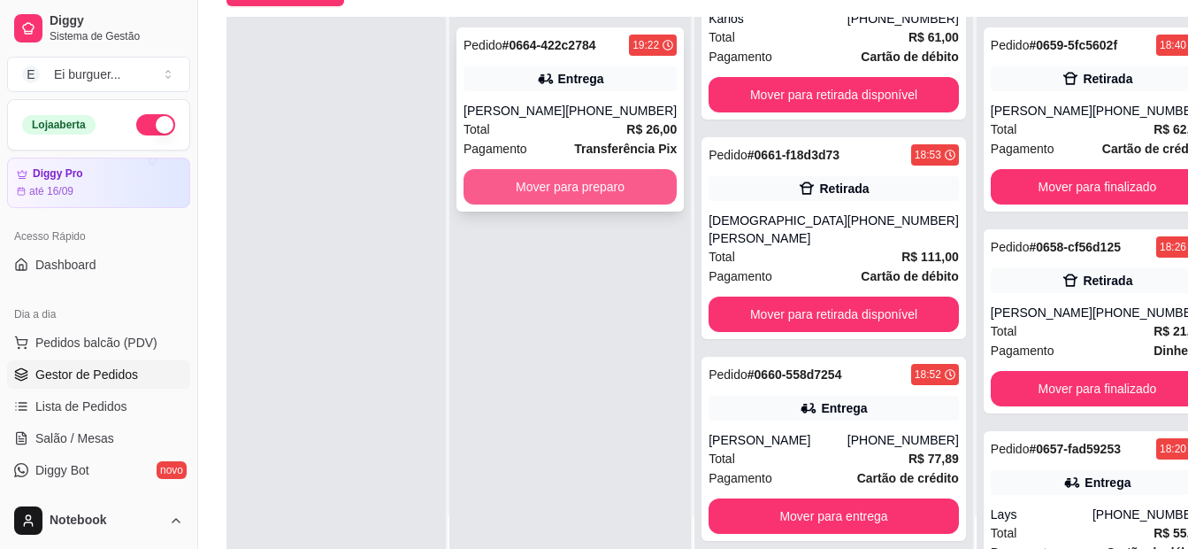
click at [562, 189] on button "Mover para preparo" at bounding box center [570, 186] width 213 height 35
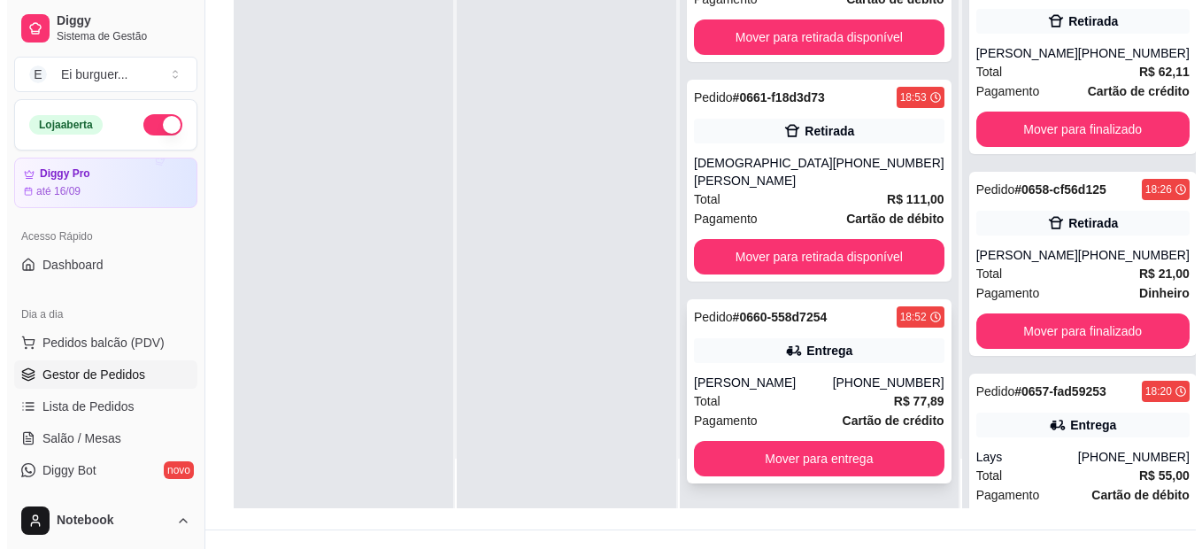
scroll to position [270, 0]
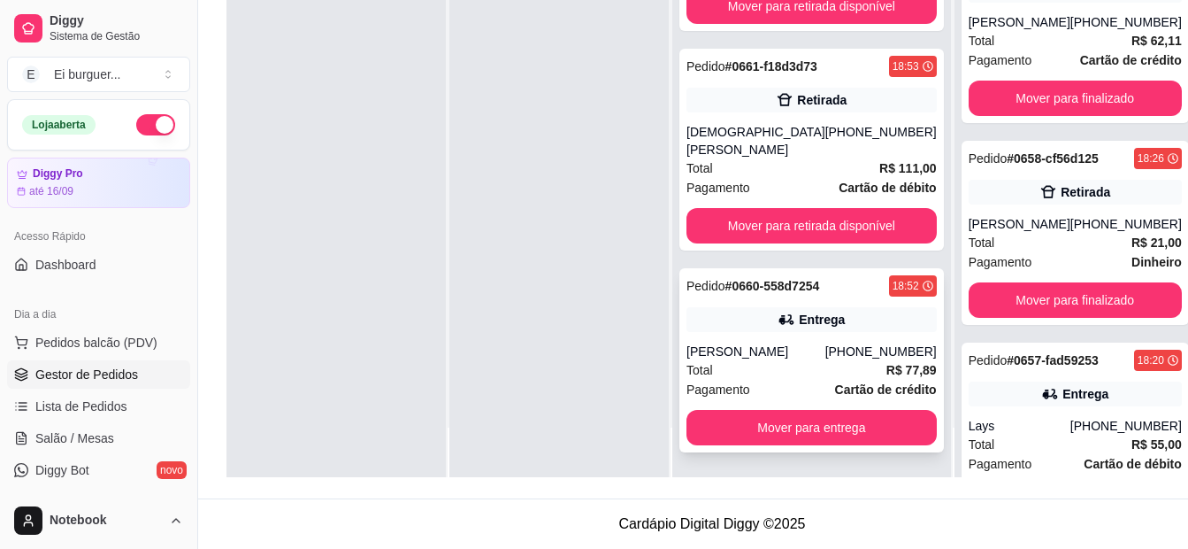
click at [785, 347] on div "[PERSON_NAME]" at bounding box center [756, 351] width 139 height 18
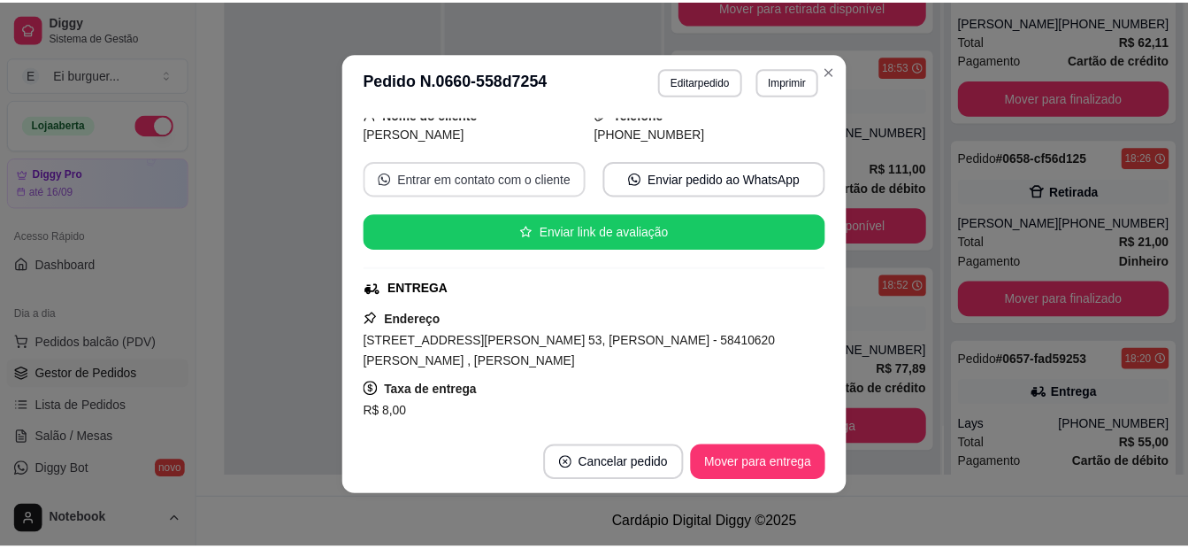
scroll to position [177, 0]
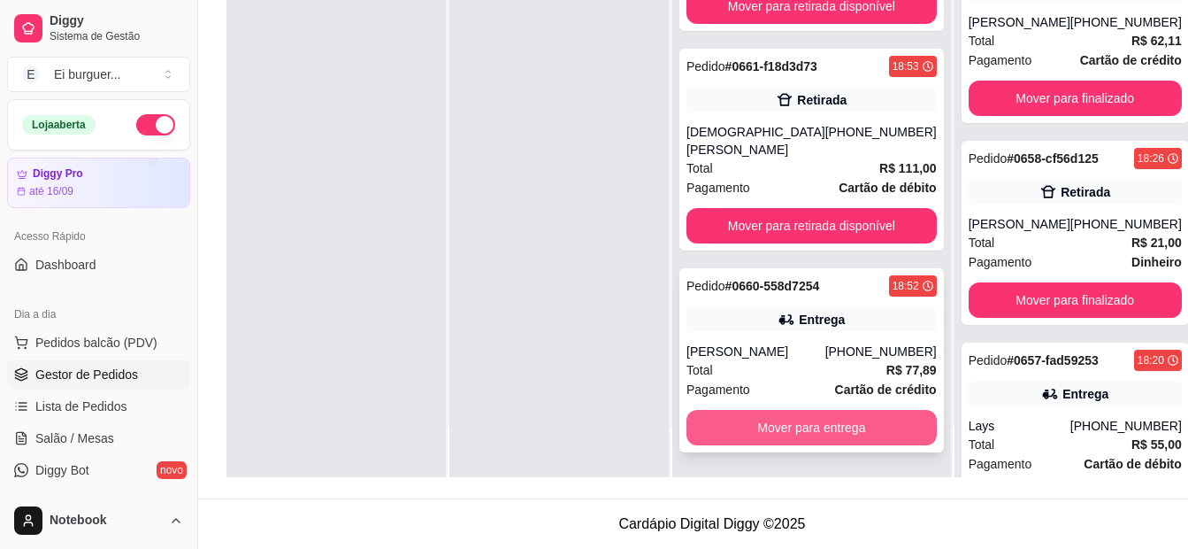
click at [829, 414] on button "Mover para entrega" at bounding box center [812, 427] width 250 height 35
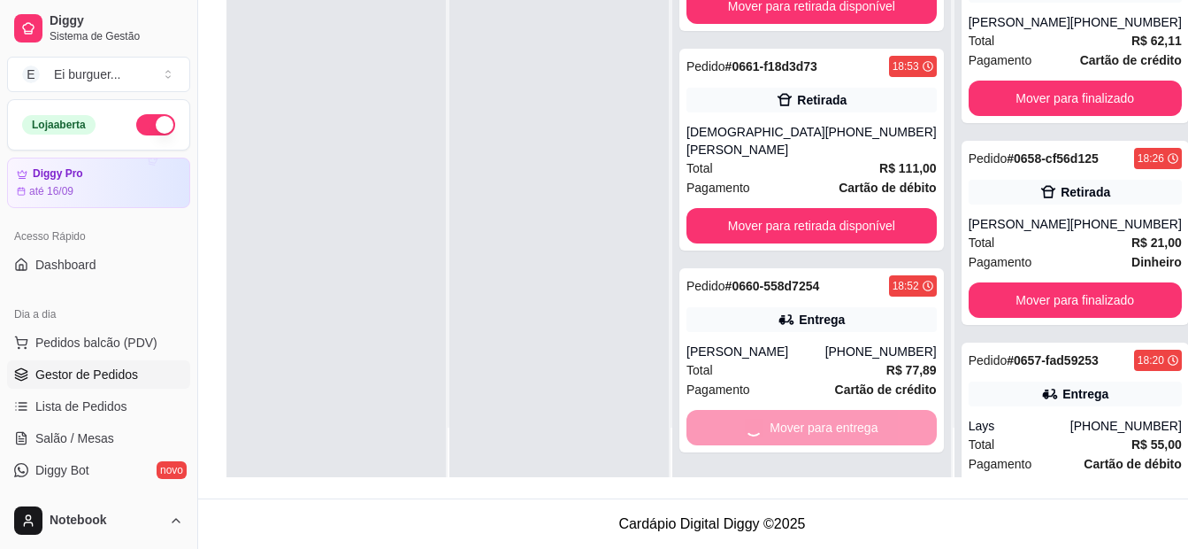
scroll to position [294, 0]
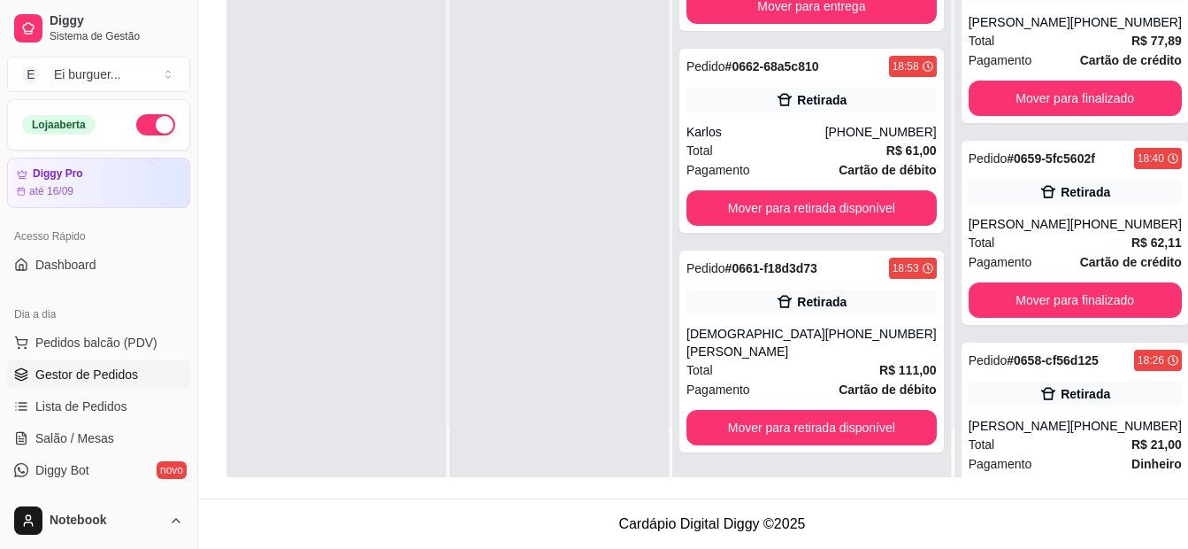
click at [288, 239] on div at bounding box center [336, 202] width 219 height 549
click at [931, 526] on footer "Cardápio Digital Diggy © 2025" at bounding box center [712, 523] width 1028 height 50
click at [761, 349] on div "[DEMOGRAPHIC_DATA][PERSON_NAME]" at bounding box center [756, 342] width 139 height 35
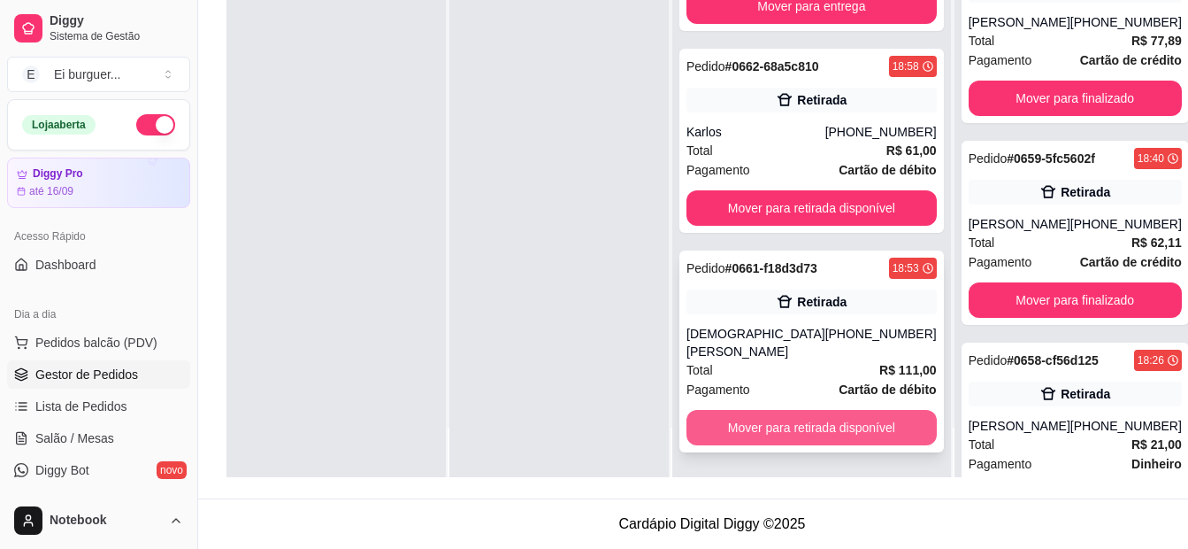
click at [827, 426] on button "Mover para retirada disponível" at bounding box center [812, 427] width 250 height 35
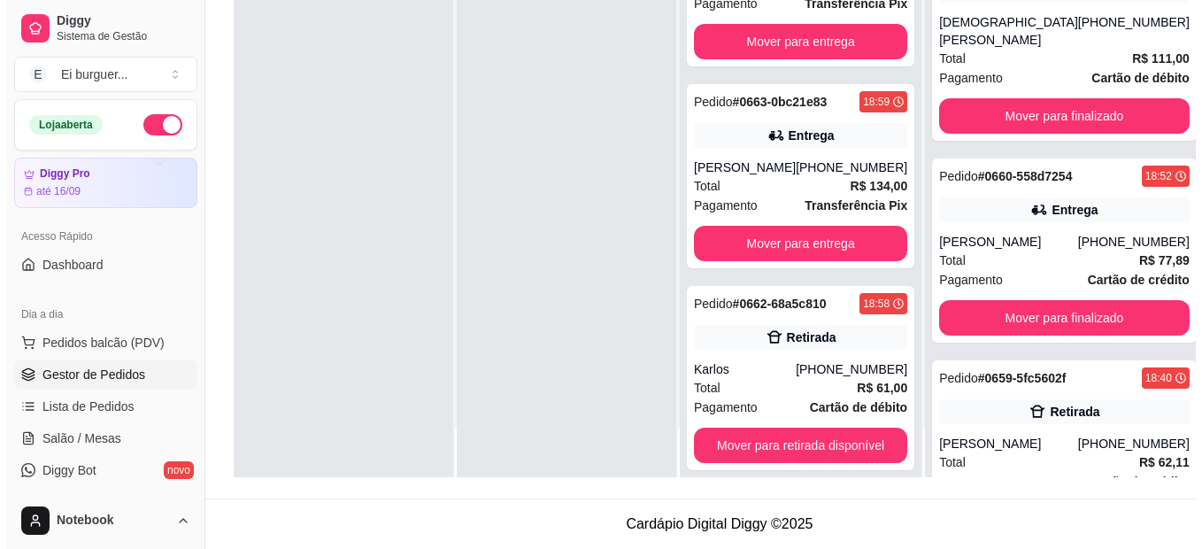
scroll to position [4, 0]
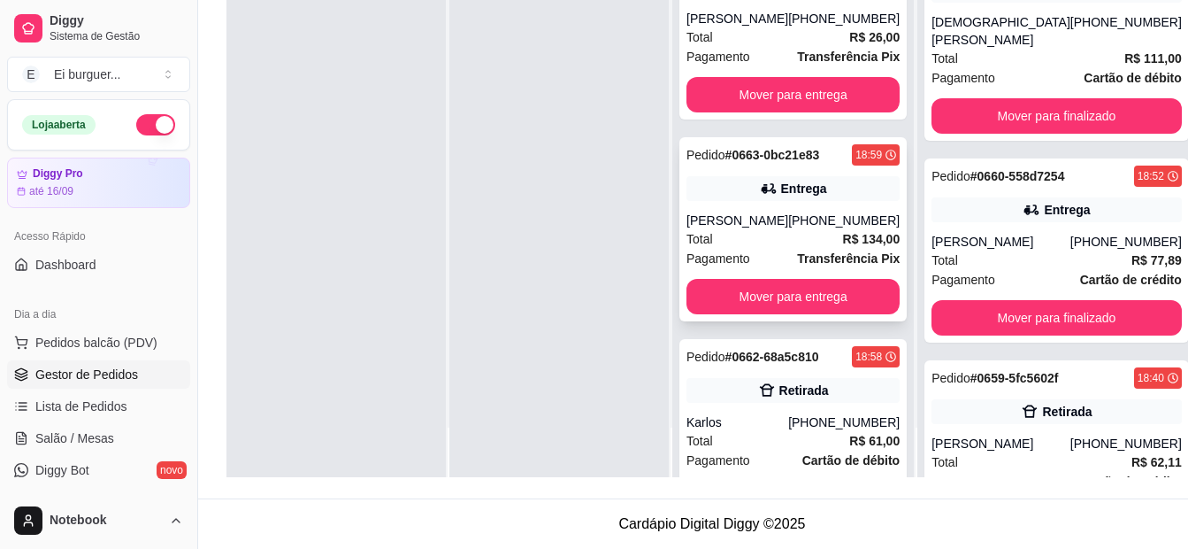
click at [728, 229] on div "[PERSON_NAME]" at bounding box center [738, 220] width 102 height 18
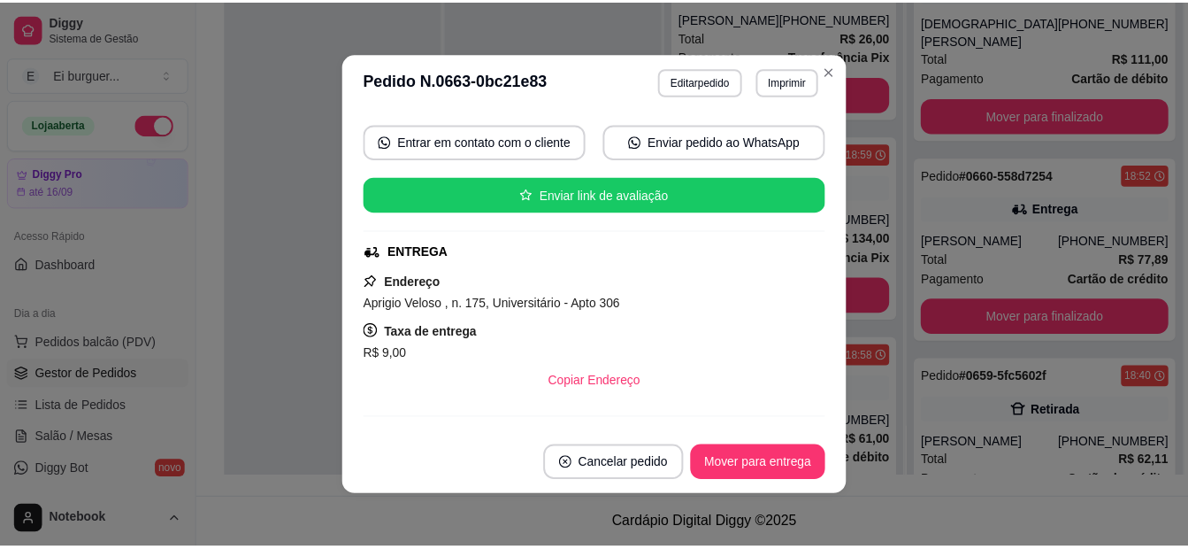
scroll to position [177, 0]
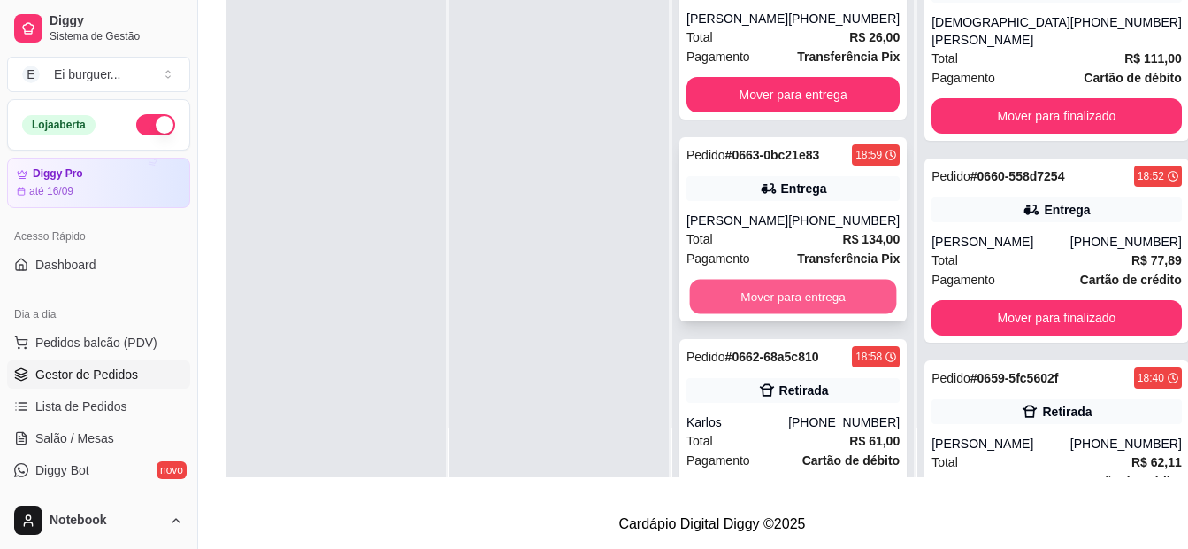
click at [803, 305] on button "Mover para entrega" at bounding box center [793, 297] width 207 height 35
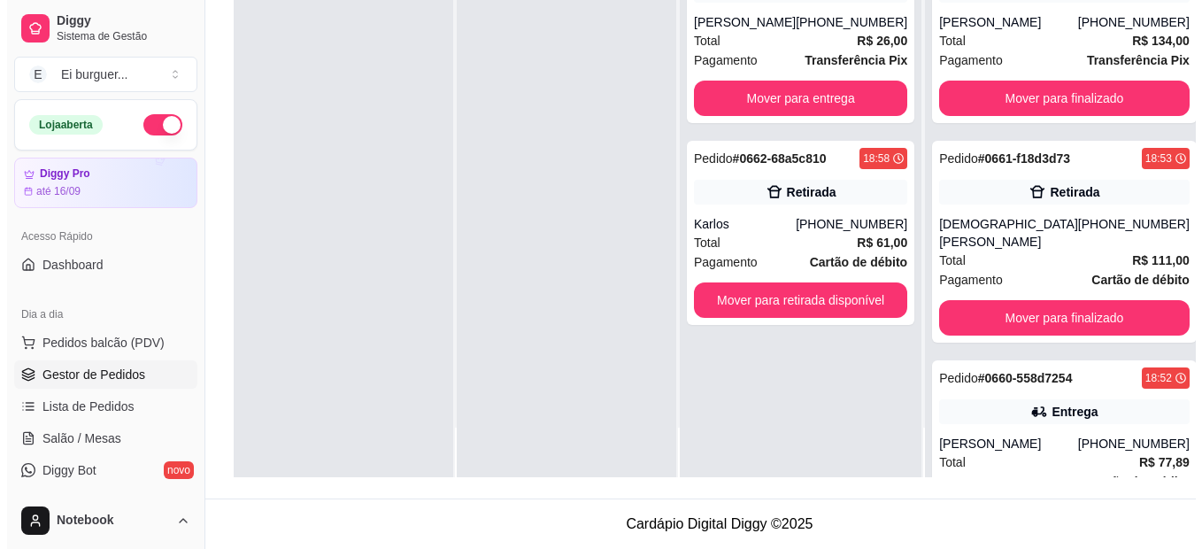
scroll to position [0, 0]
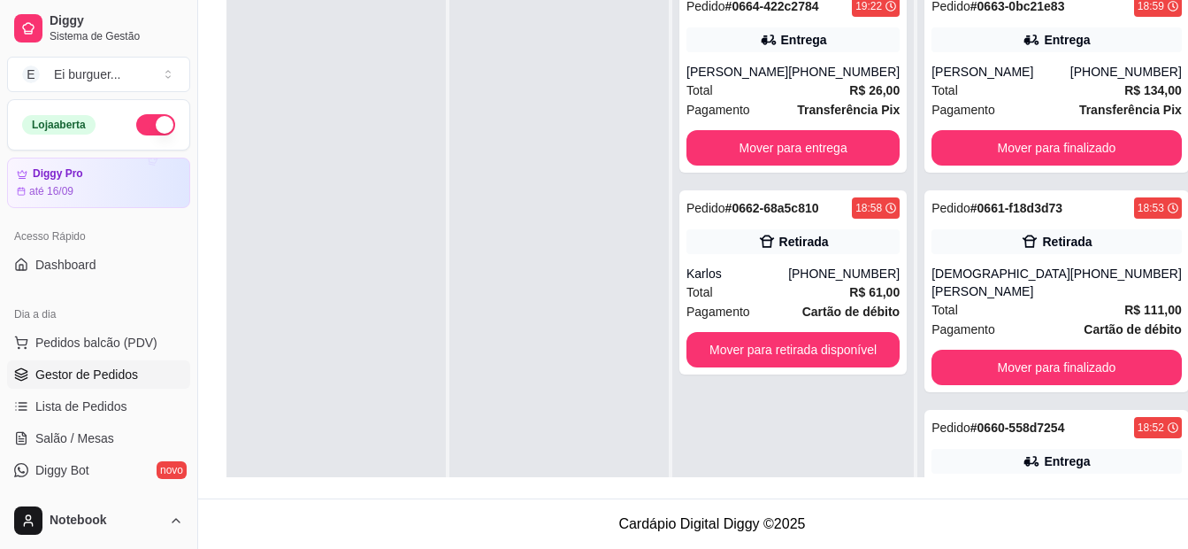
click at [293, 282] on div at bounding box center [336, 252] width 219 height 549
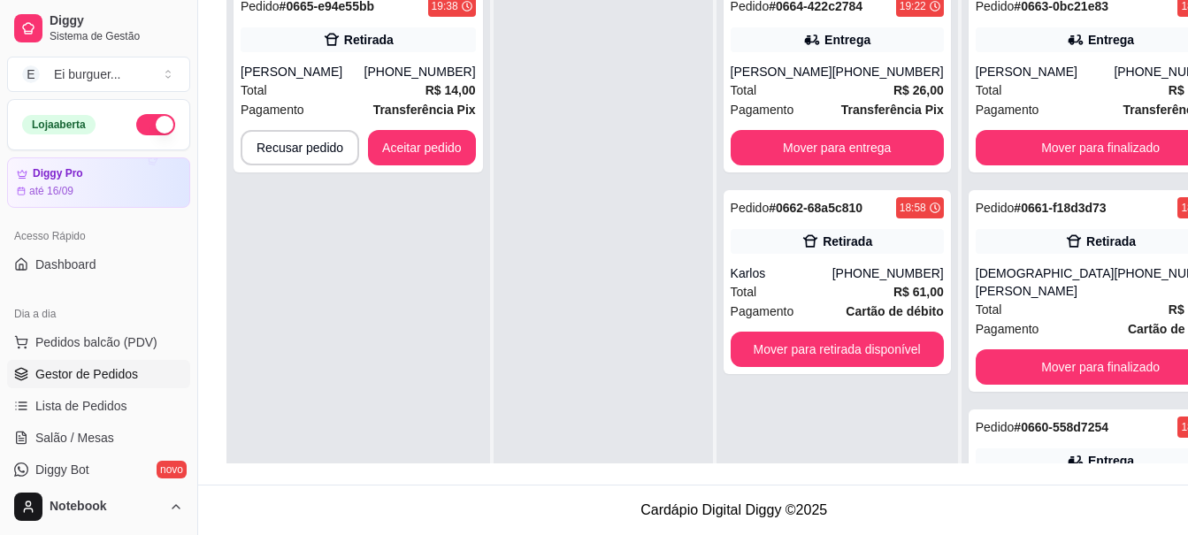
click at [557, 226] on div at bounding box center [603, 245] width 219 height 535
click at [832, 70] on div "[PERSON_NAME]" at bounding box center [782, 72] width 102 height 18
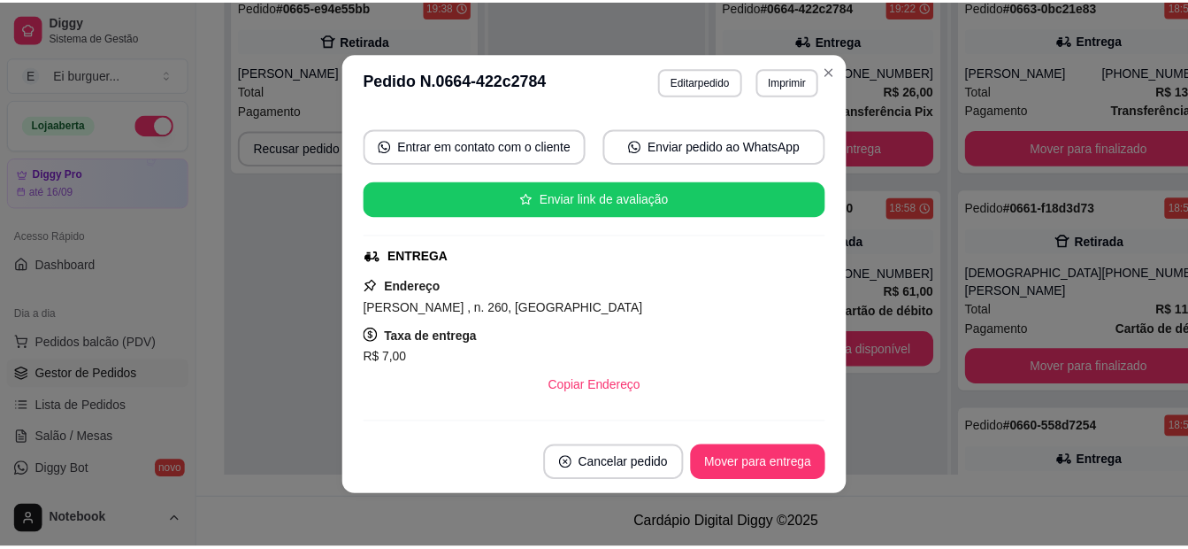
scroll to position [177, 0]
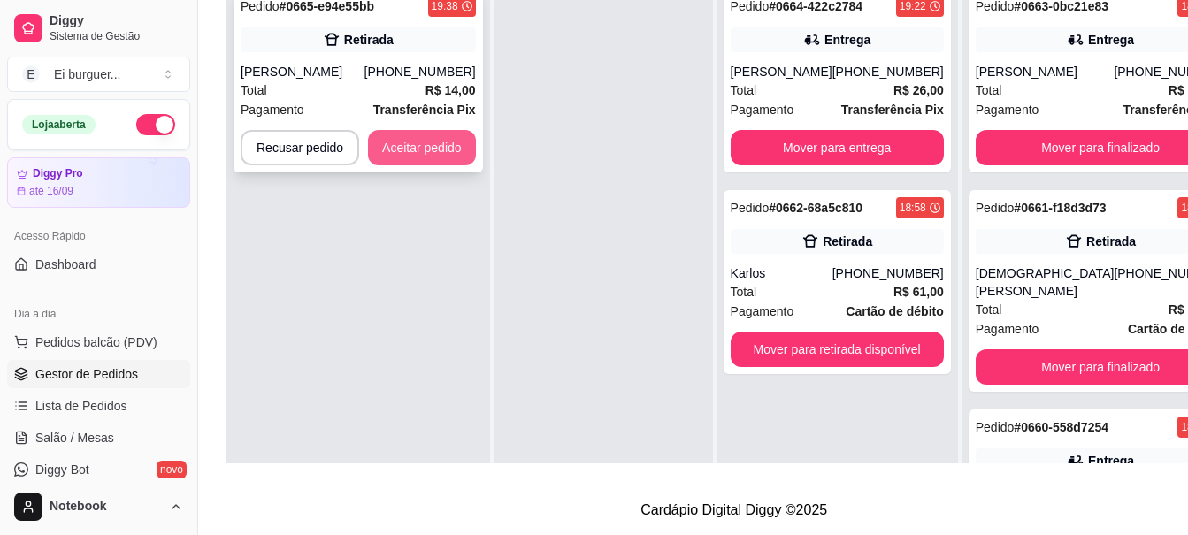
click at [438, 144] on button "Aceitar pedido" at bounding box center [422, 147] width 108 height 35
click at [431, 149] on button "Aceitar pedido" at bounding box center [422, 148] width 104 height 35
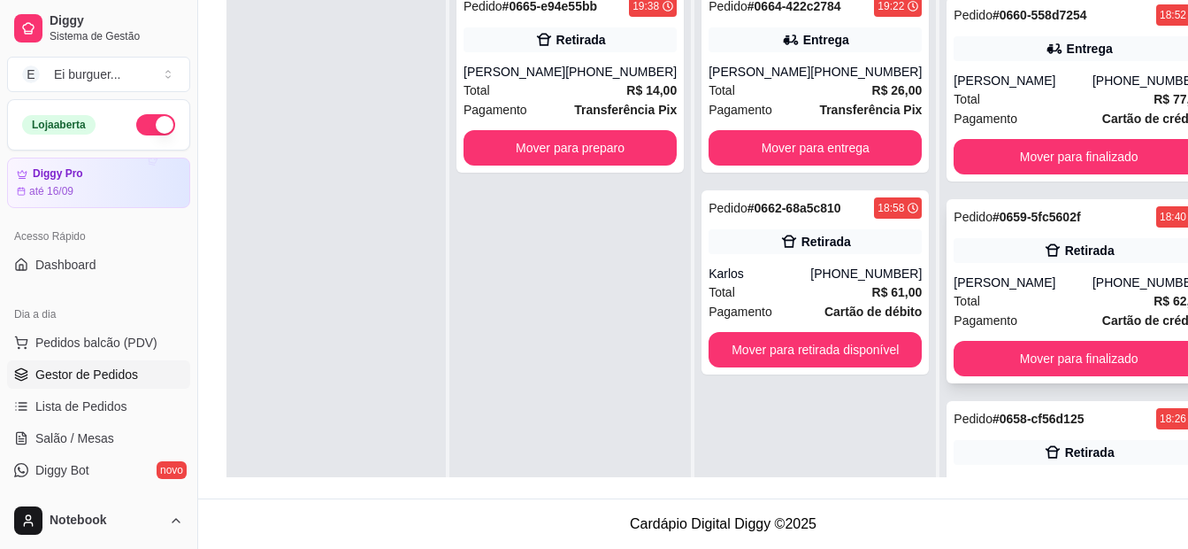
scroll to position [442, 0]
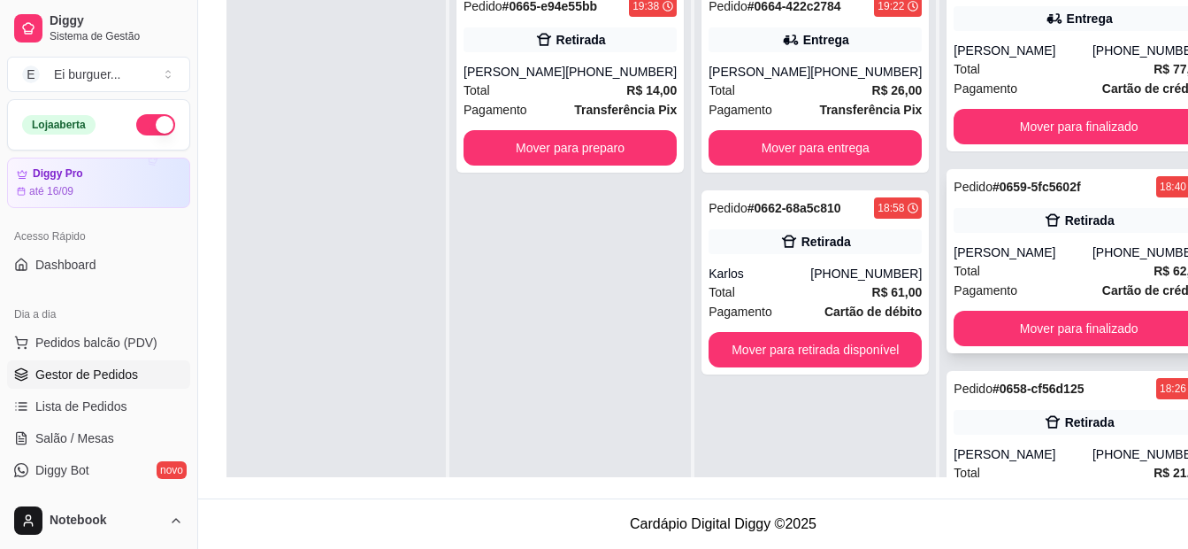
click at [1027, 256] on div "Pedido # 0659-5fc5602f 18:40 Retirada [PERSON_NAME] [PHONE_NUMBER] Total R$ 62,…" at bounding box center [1079, 261] width 265 height 184
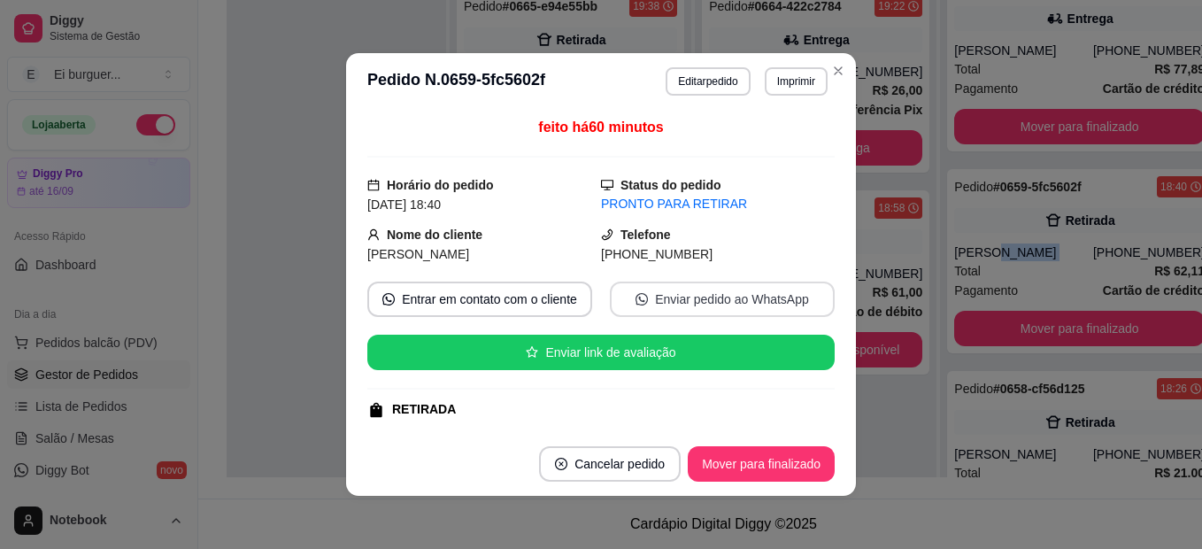
click at [713, 291] on button "Enviar pedido ao WhatsApp" at bounding box center [722, 298] width 225 height 35
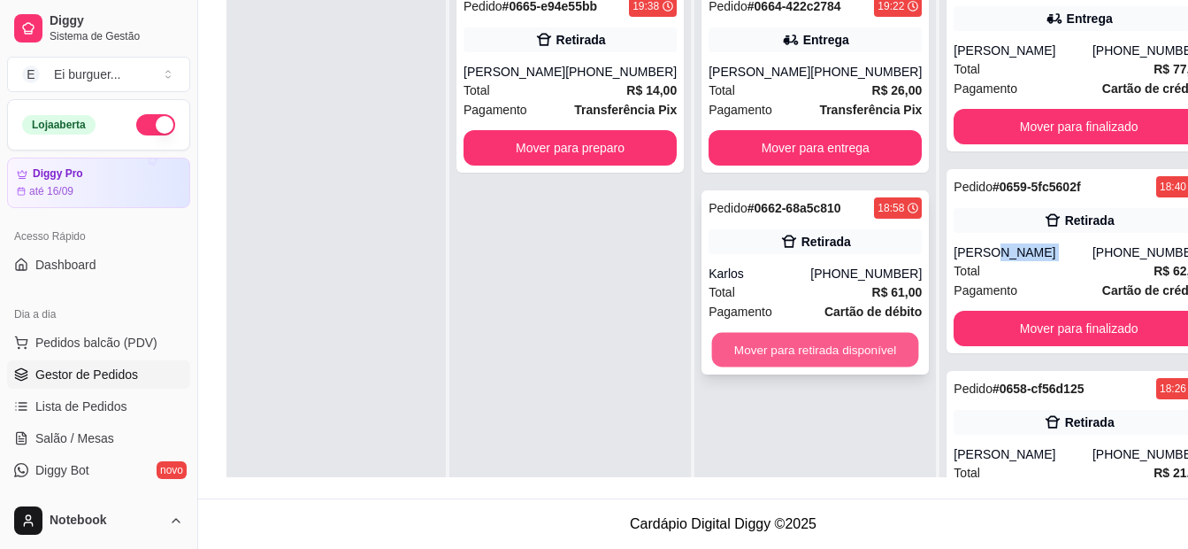
click at [815, 357] on button "Mover para retirada disponível" at bounding box center [815, 350] width 207 height 35
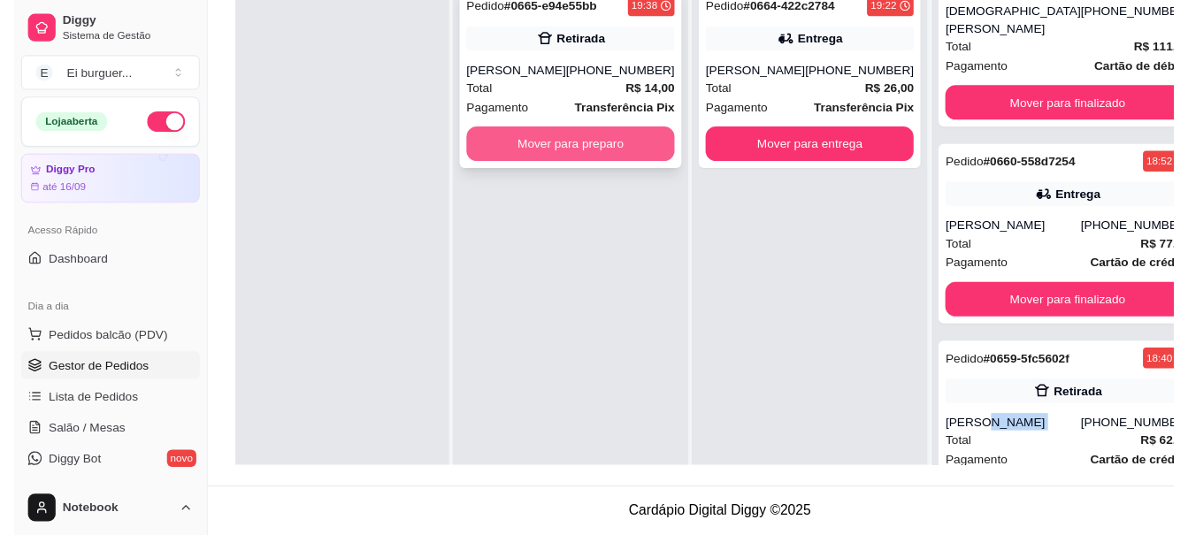
scroll to position [644, 0]
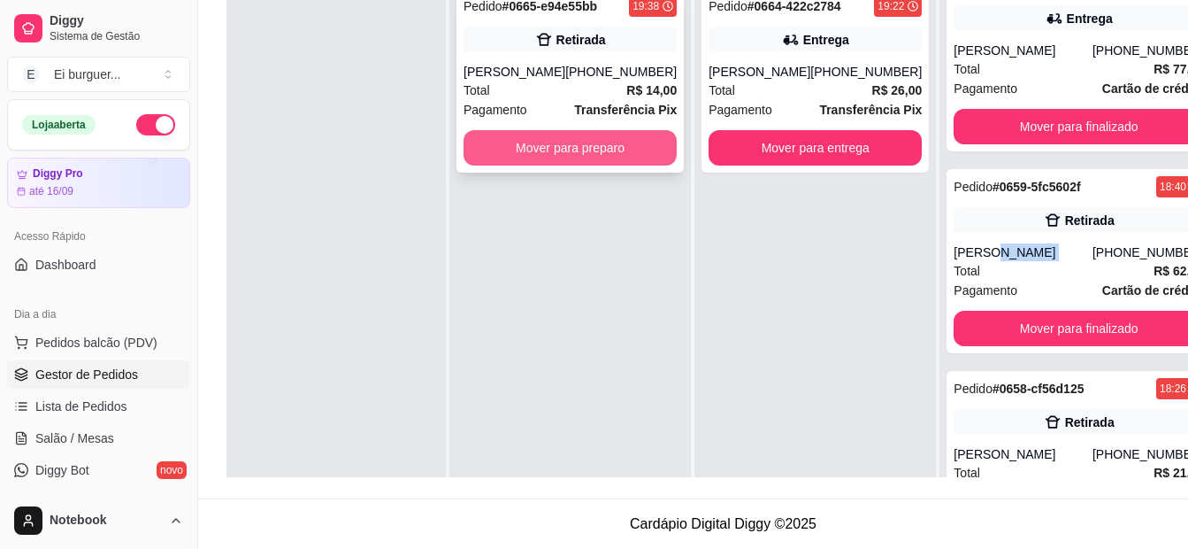
click at [594, 149] on button "Mover para preparo" at bounding box center [570, 147] width 213 height 35
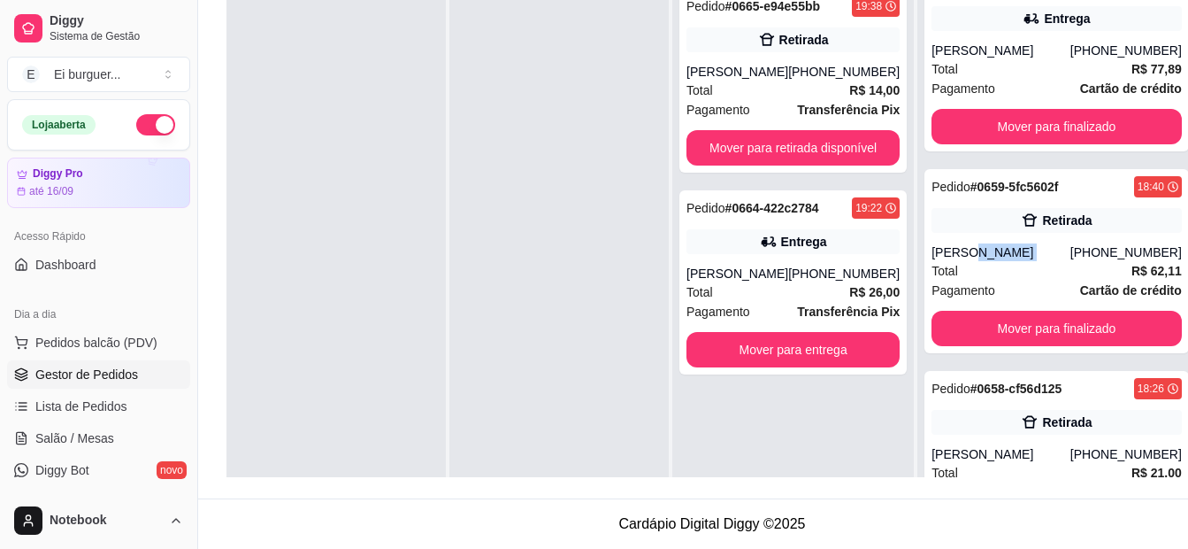
click at [534, 429] on div at bounding box center [559, 252] width 219 height 549
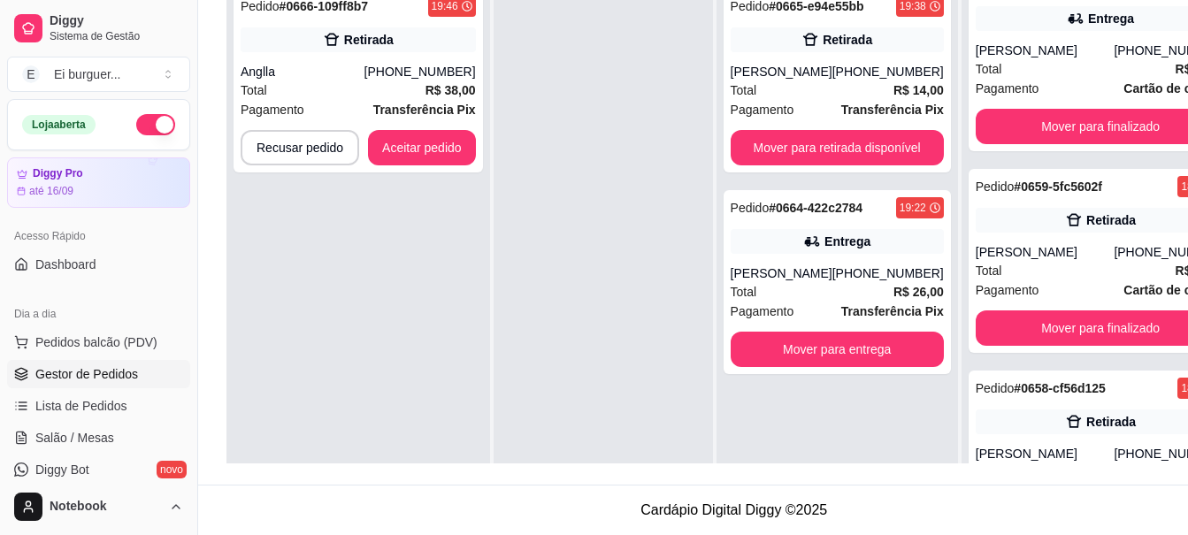
scroll to position [687, 0]
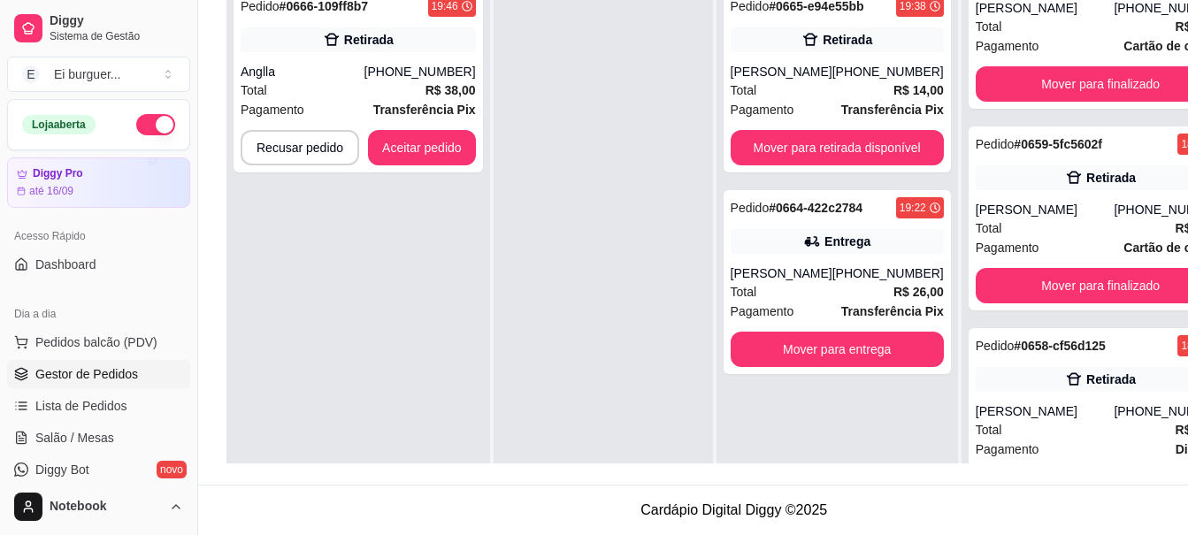
click at [565, 157] on div at bounding box center [603, 245] width 219 height 535
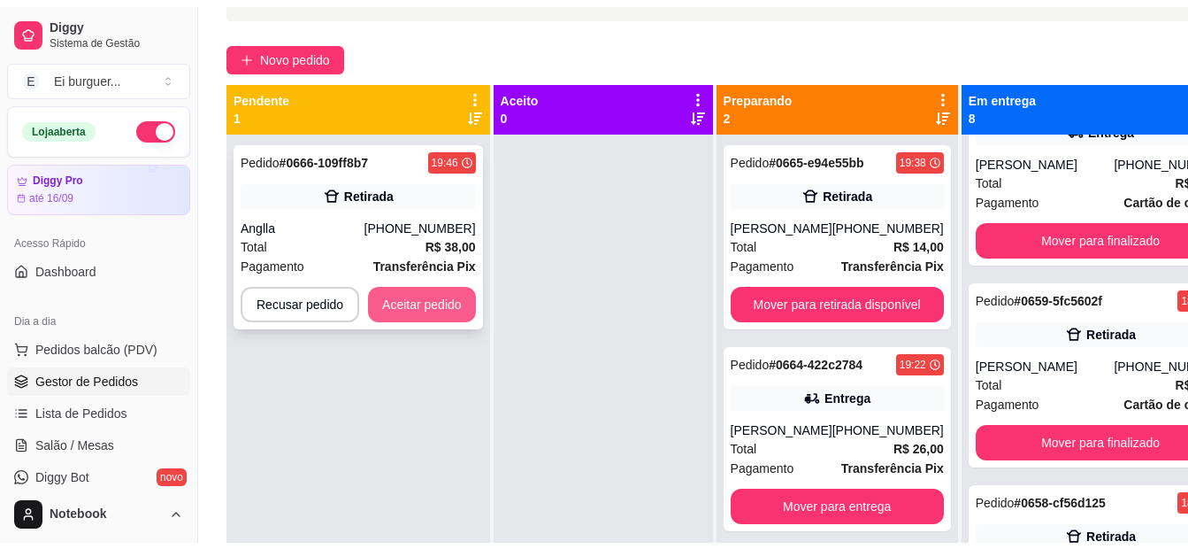
scroll to position [93, 0]
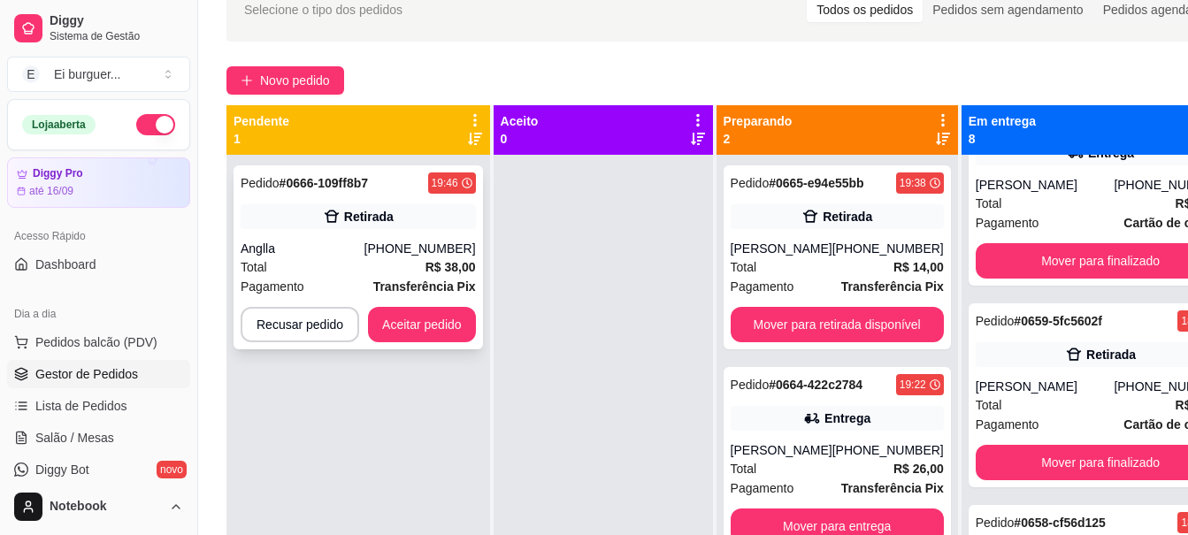
click at [431, 237] on div "Pedido # 0666-109ff8b7 19:46 Retirada Anglla [PHONE_NUMBER] Total R$ 38,00 Paga…" at bounding box center [359, 257] width 250 height 184
click at [417, 329] on button "Aceitar pedido" at bounding box center [422, 324] width 108 height 35
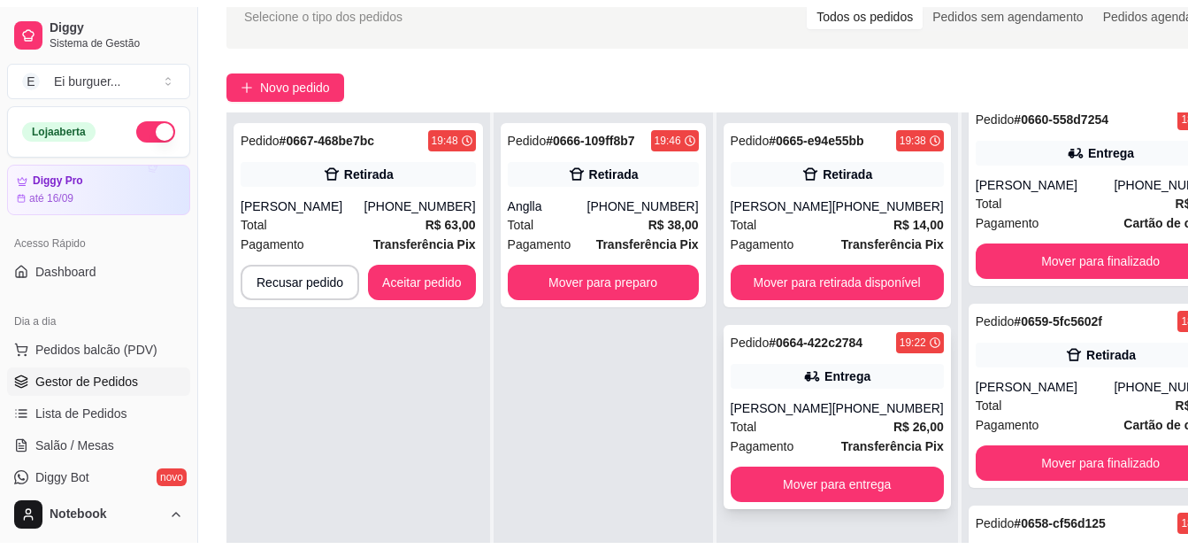
scroll to position [687, 0]
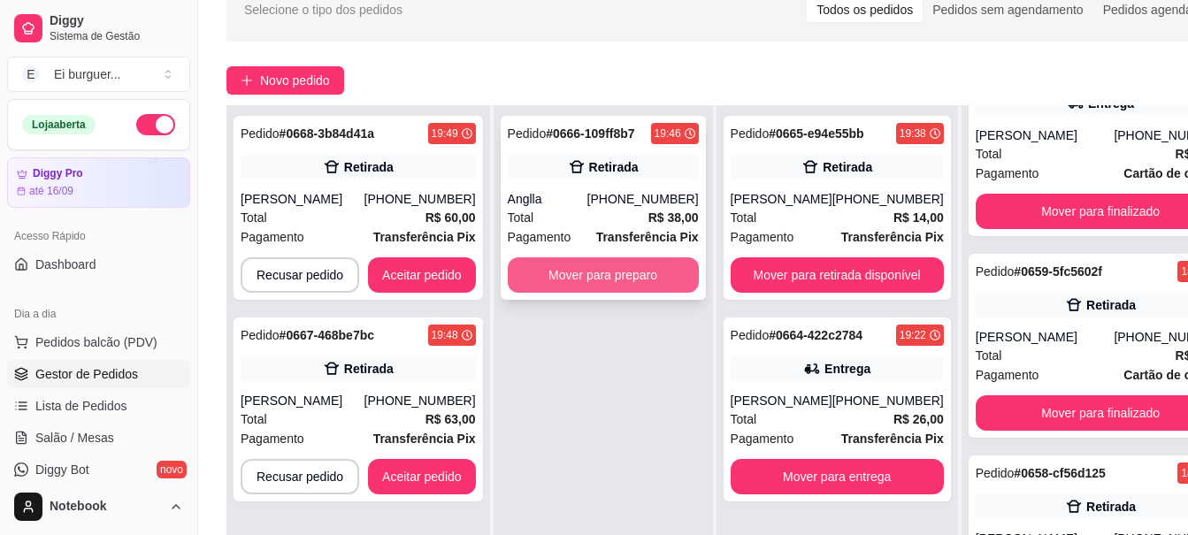
click at [596, 273] on button "Mover para preparo" at bounding box center [603, 274] width 191 height 35
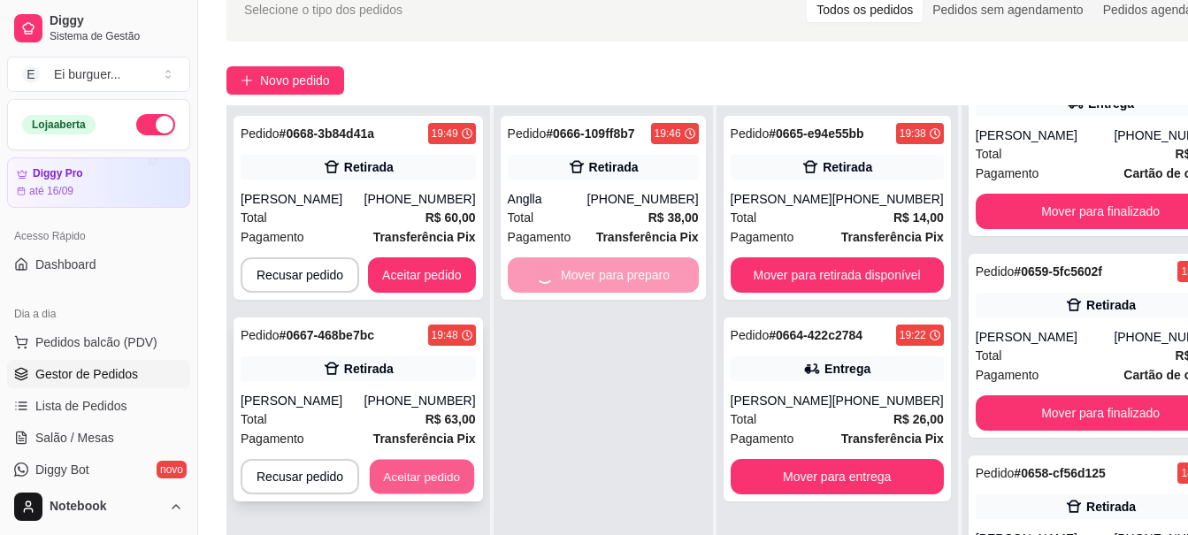
click at [428, 475] on button "Aceitar pedido" at bounding box center [422, 477] width 104 height 35
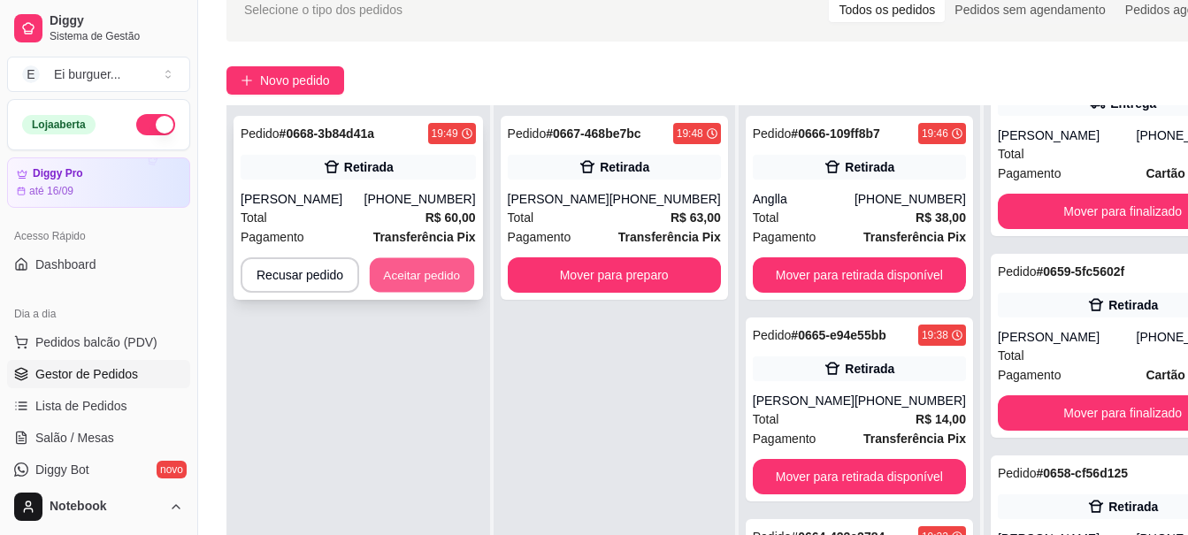
click at [450, 275] on button "Aceitar pedido" at bounding box center [422, 275] width 104 height 35
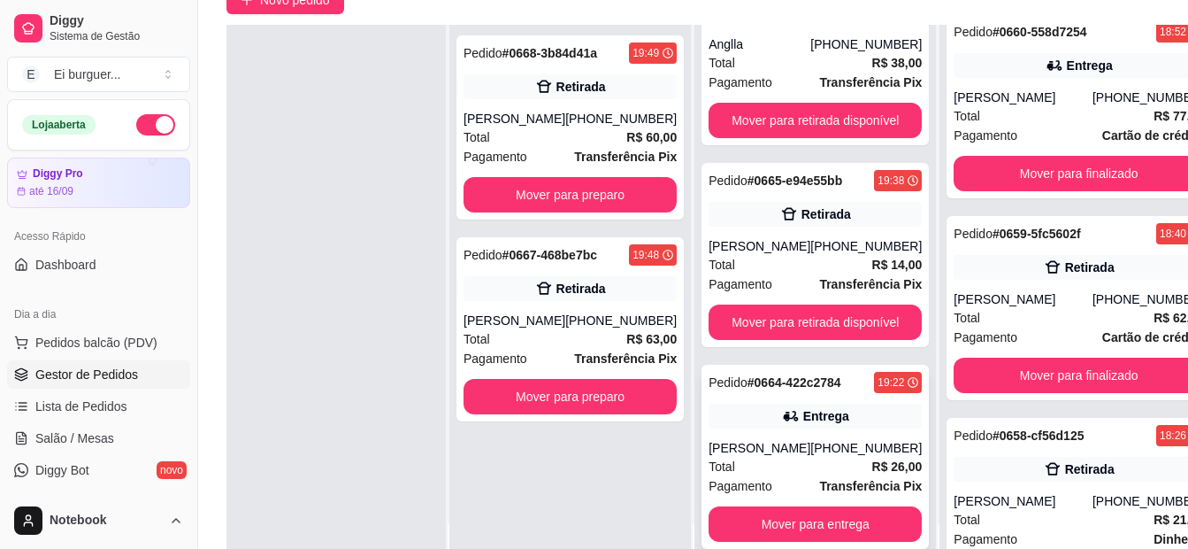
scroll to position [270, 0]
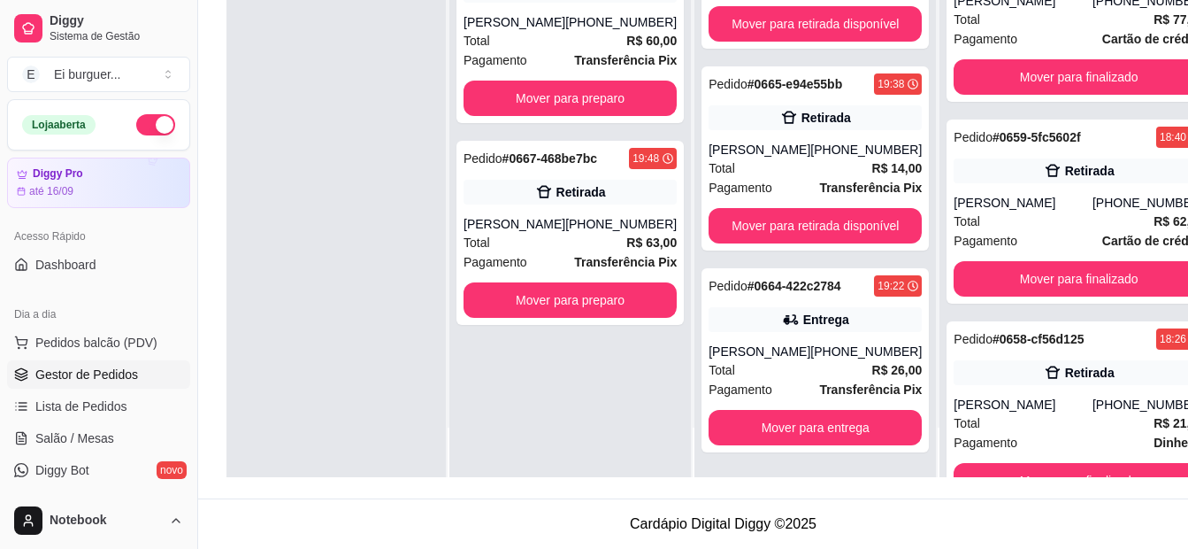
click at [497, 452] on div "Pedido # 0668-3b84d41a 19:49 Retirada [PERSON_NAME] [PHONE_NUMBER] Total R$ 60,…" at bounding box center [571, 202] width 242 height 549
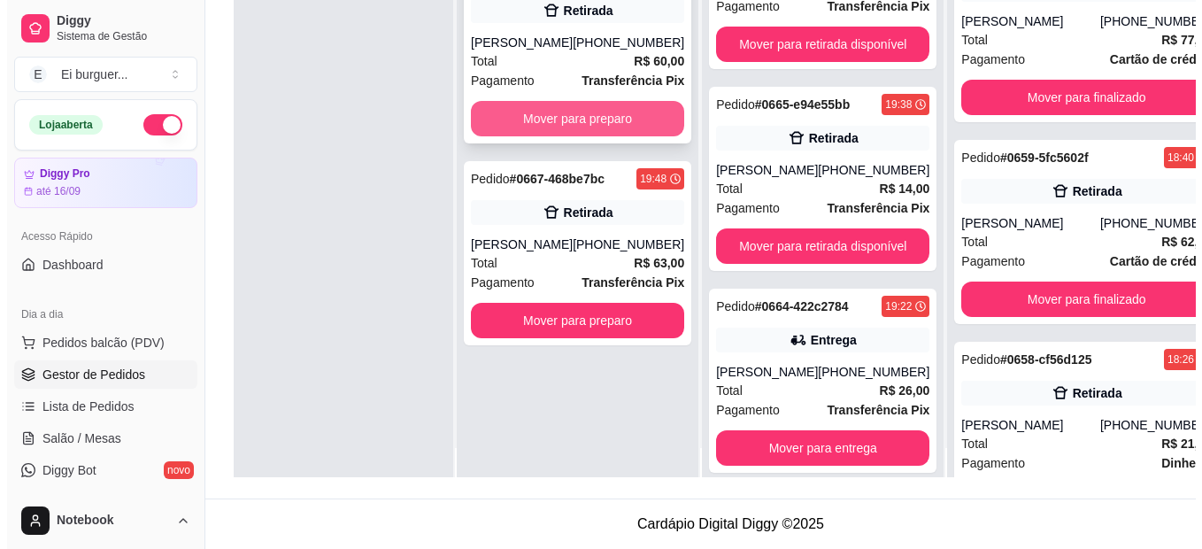
scroll to position [0, 0]
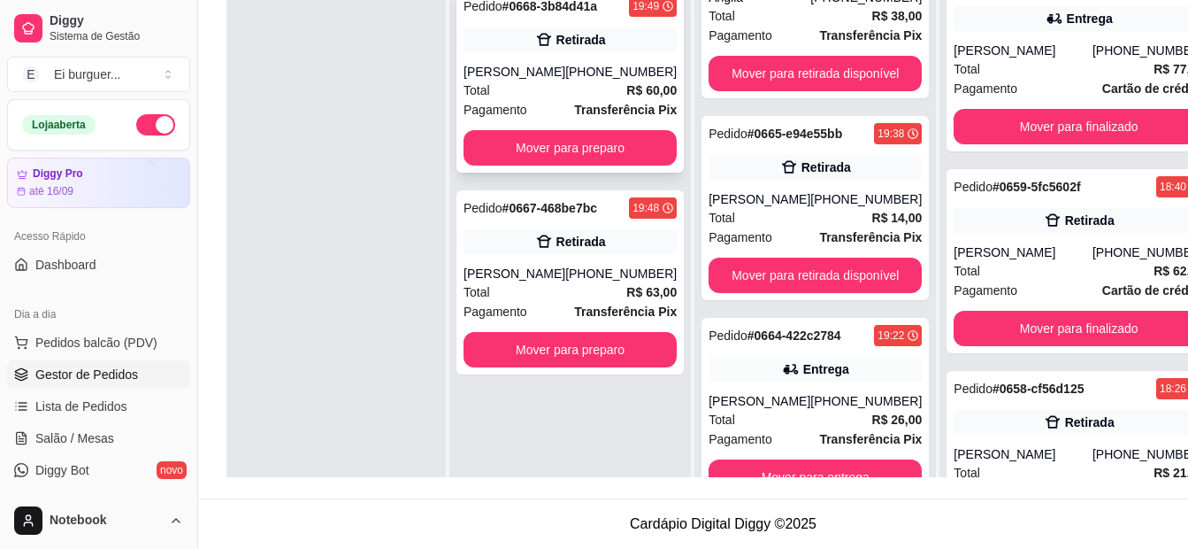
click at [564, 76] on div "[PERSON_NAME]" at bounding box center [515, 72] width 102 height 18
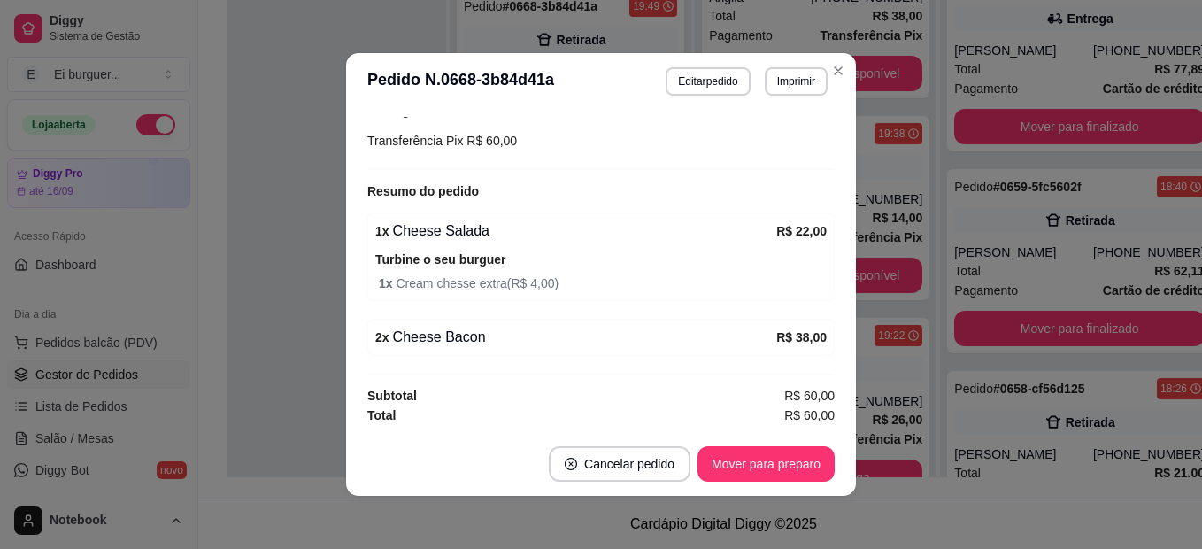
scroll to position [4, 0]
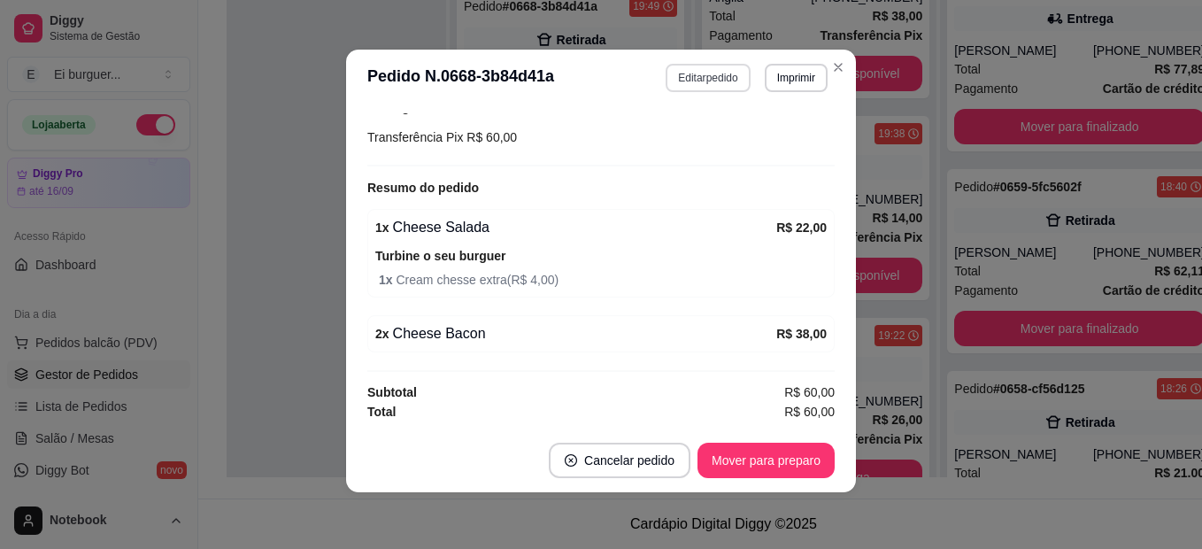
click at [703, 75] on button "Editar pedido" at bounding box center [707, 78] width 84 height 28
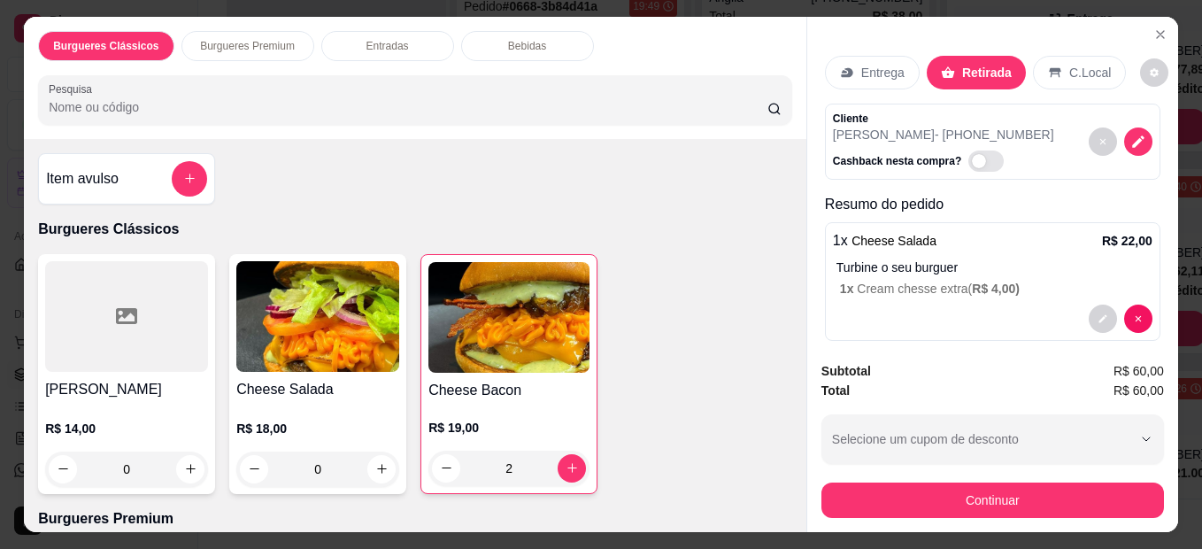
scroll to position [88, 0]
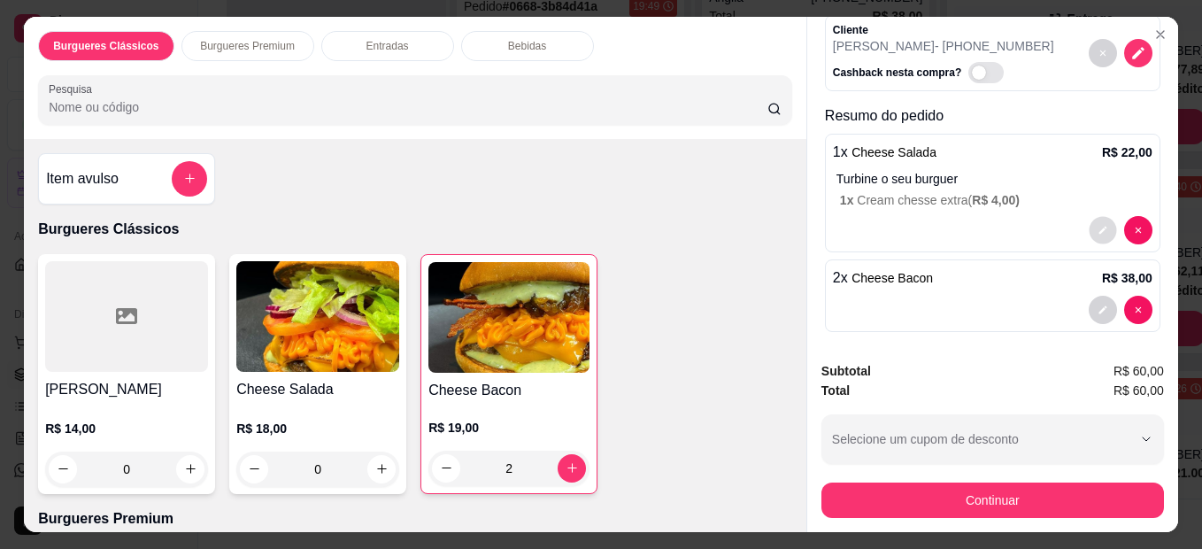
click at [1097, 225] on icon "decrease-product-quantity" at bounding box center [1102, 230] width 11 height 11
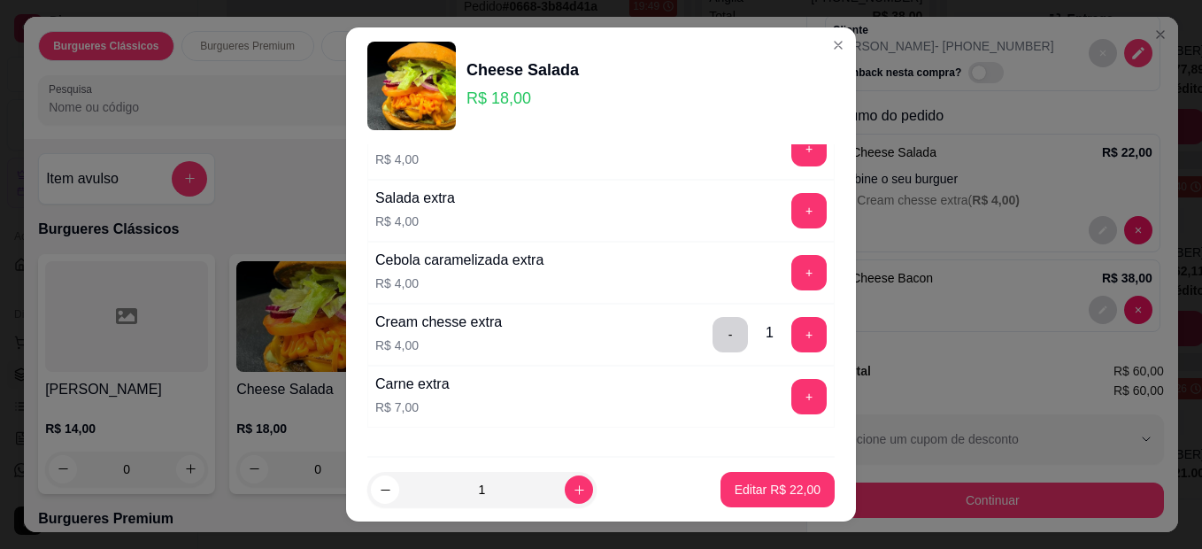
scroll to position [257, 0]
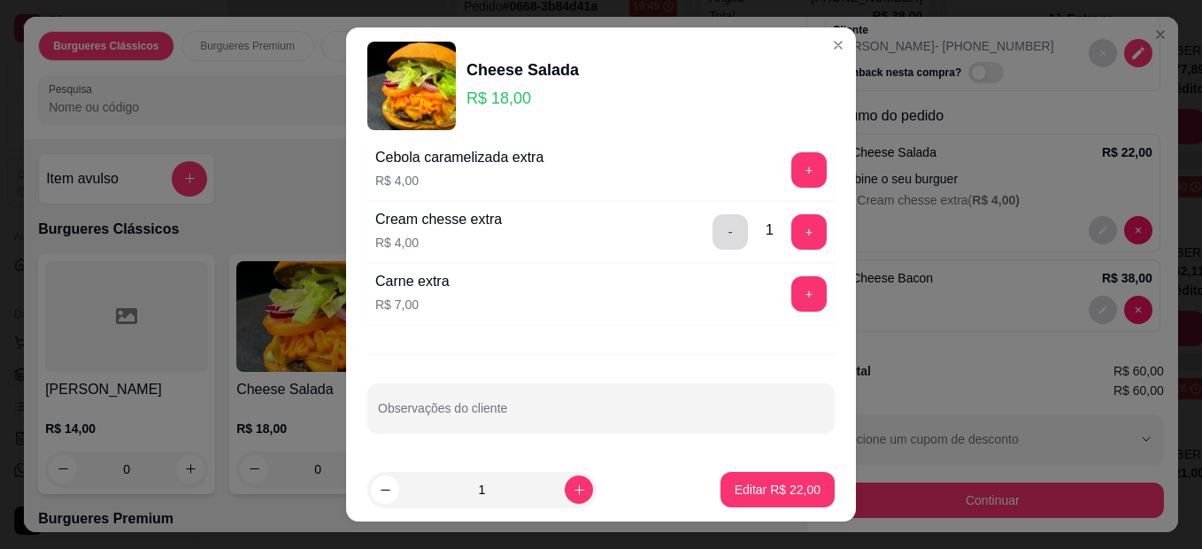
click at [712, 241] on button "-" at bounding box center [729, 231] width 35 height 35
click at [791, 296] on button "+" at bounding box center [808, 293] width 35 height 35
click at [751, 474] on button "Editar R$ 25,00" at bounding box center [777, 489] width 114 height 35
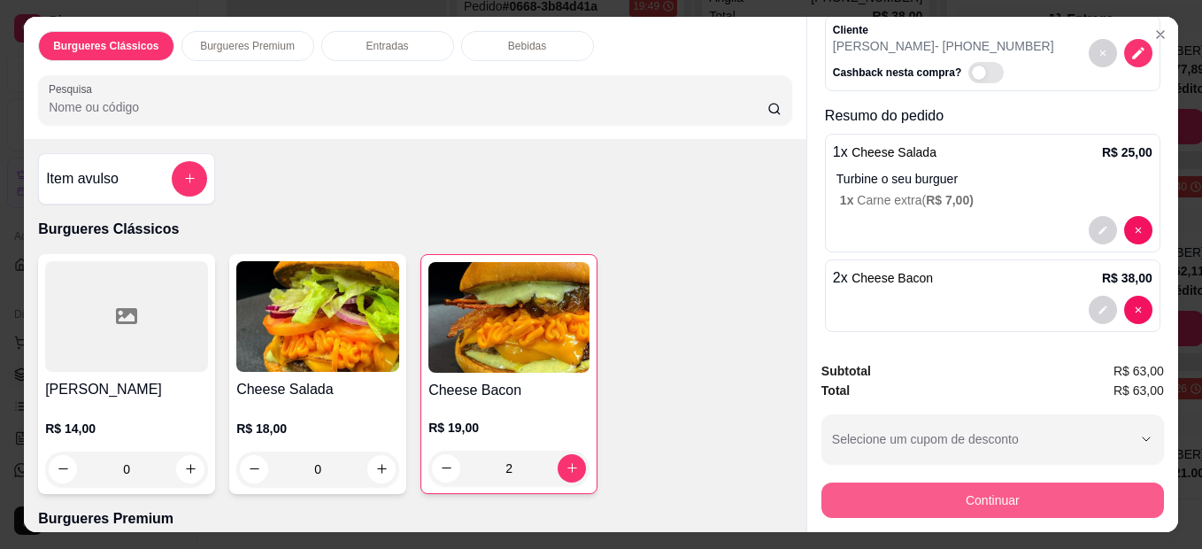
click at [906, 491] on button "Continuar" at bounding box center [992, 499] width 342 height 35
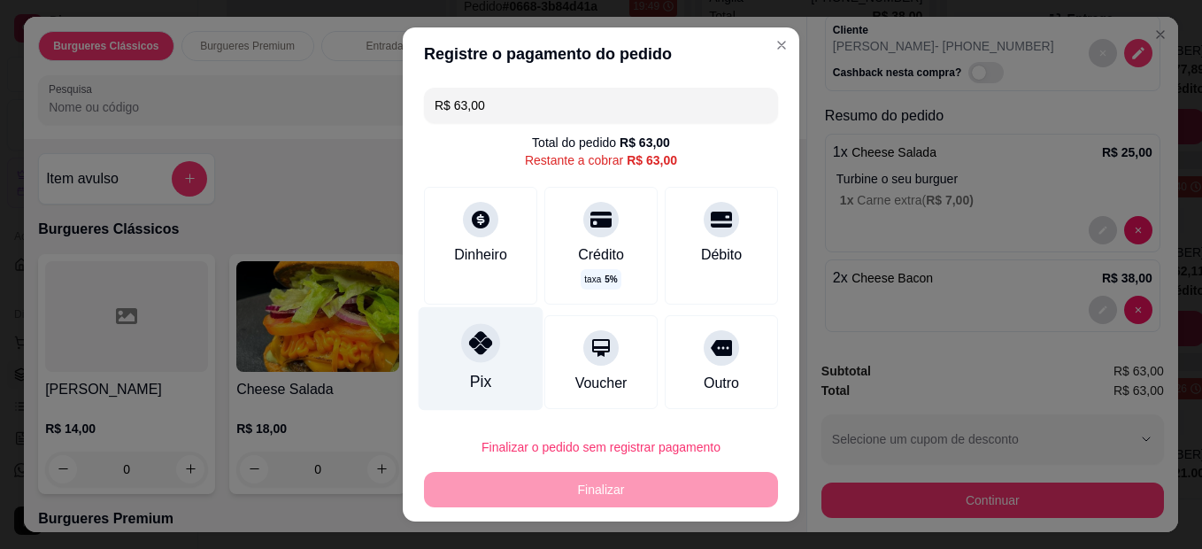
click at [461, 354] on div at bounding box center [480, 342] width 39 height 39
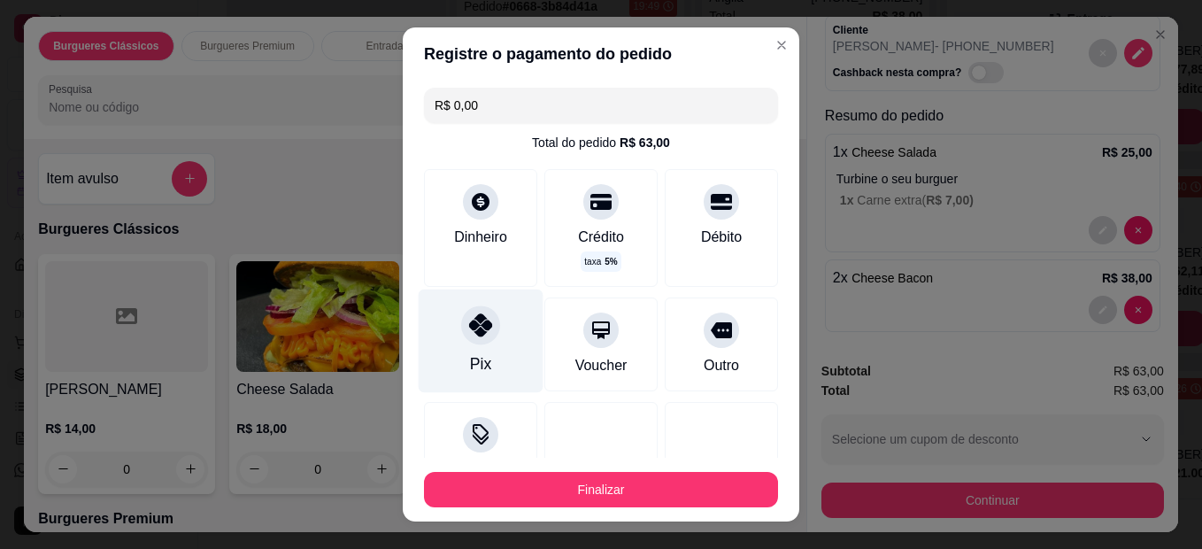
type input "R$ 0,00"
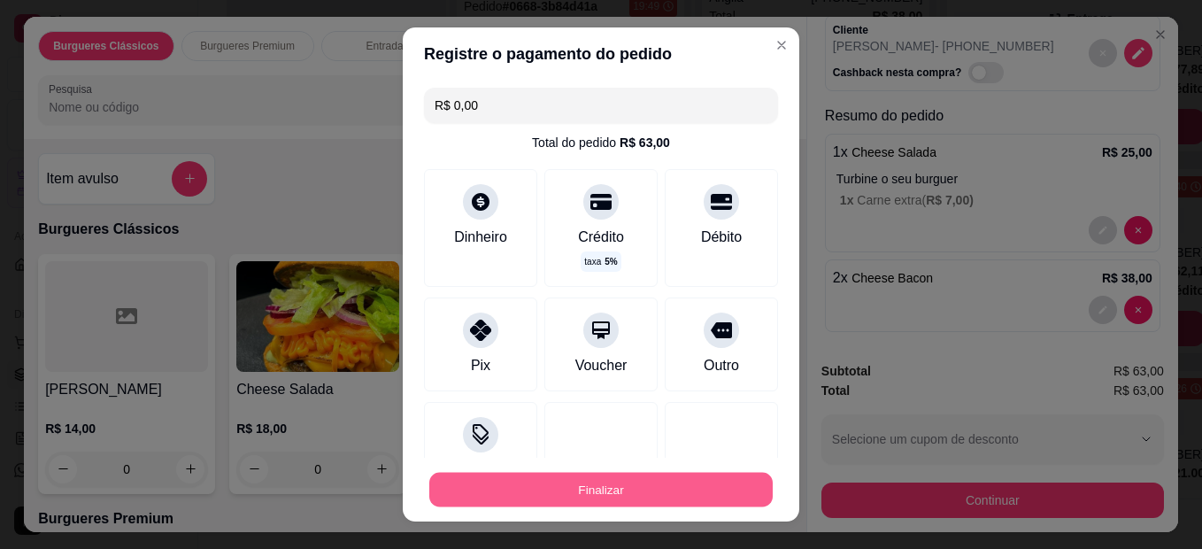
click at [539, 478] on button "Finalizar" at bounding box center [600, 490] width 343 height 35
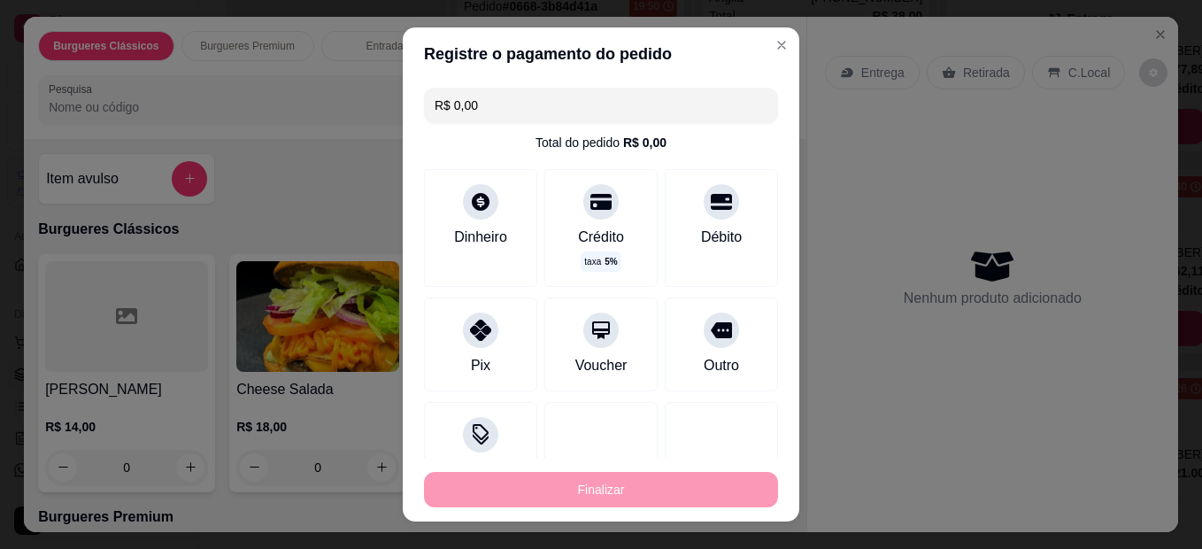
type input "0"
type input "-R$ 63,00"
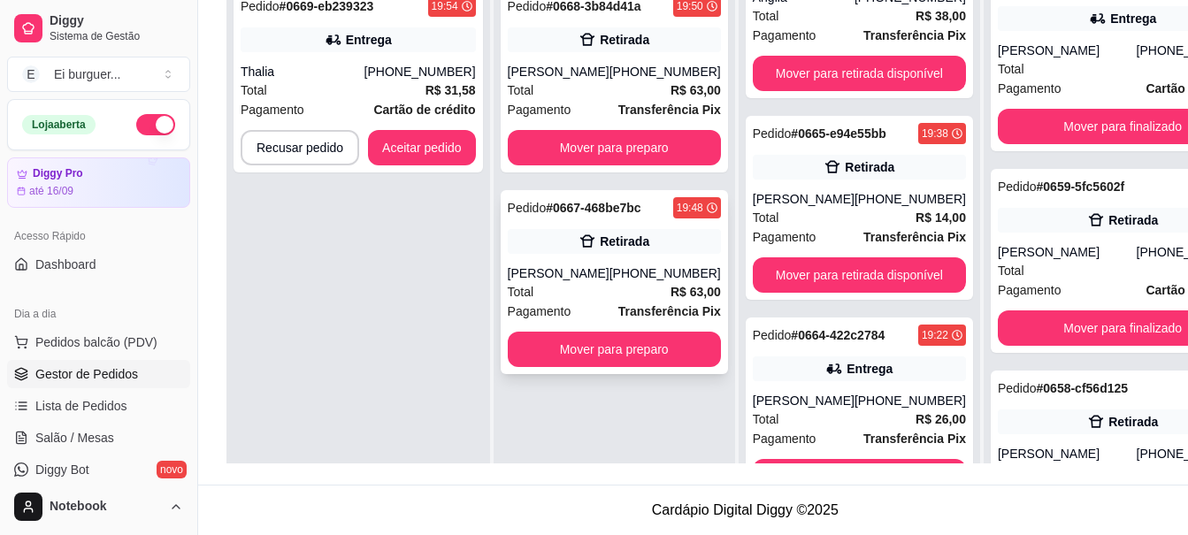
scroll to position [687, 0]
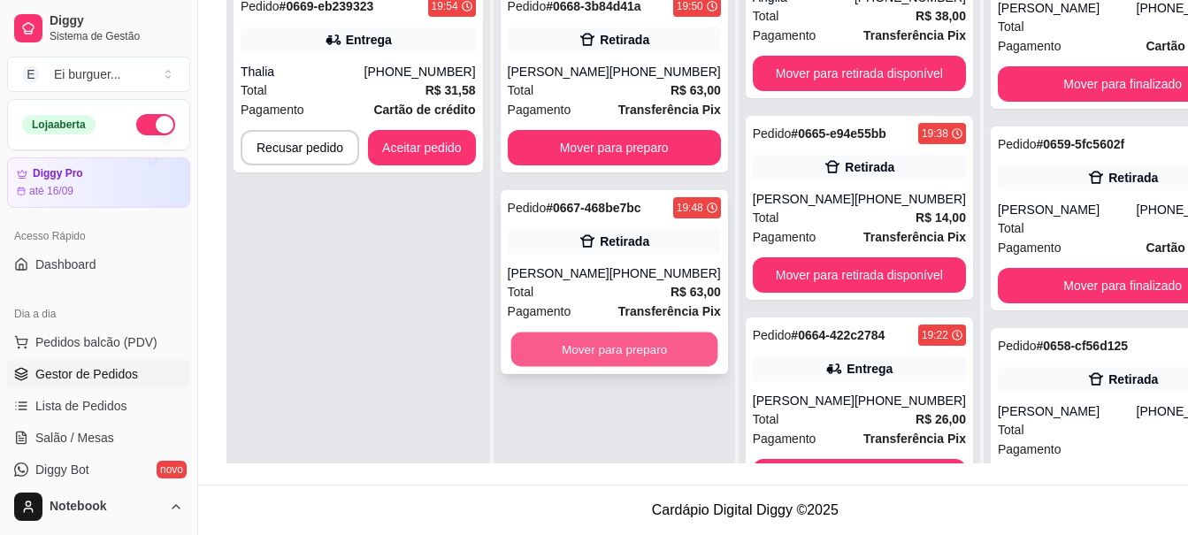
click at [617, 367] on button "Mover para preparo" at bounding box center [614, 350] width 207 height 35
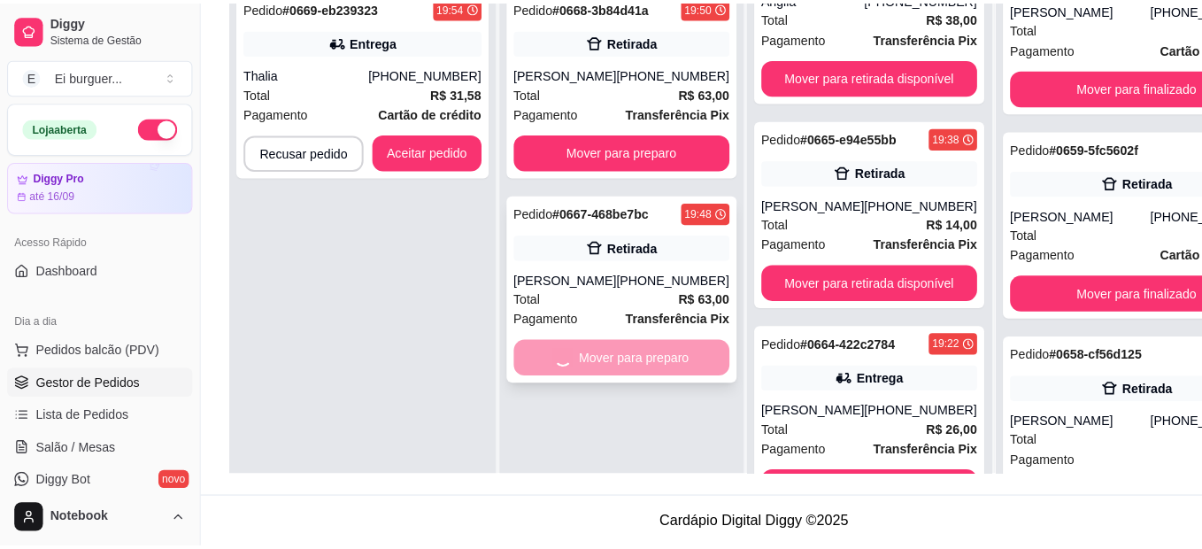
scroll to position [294, 0]
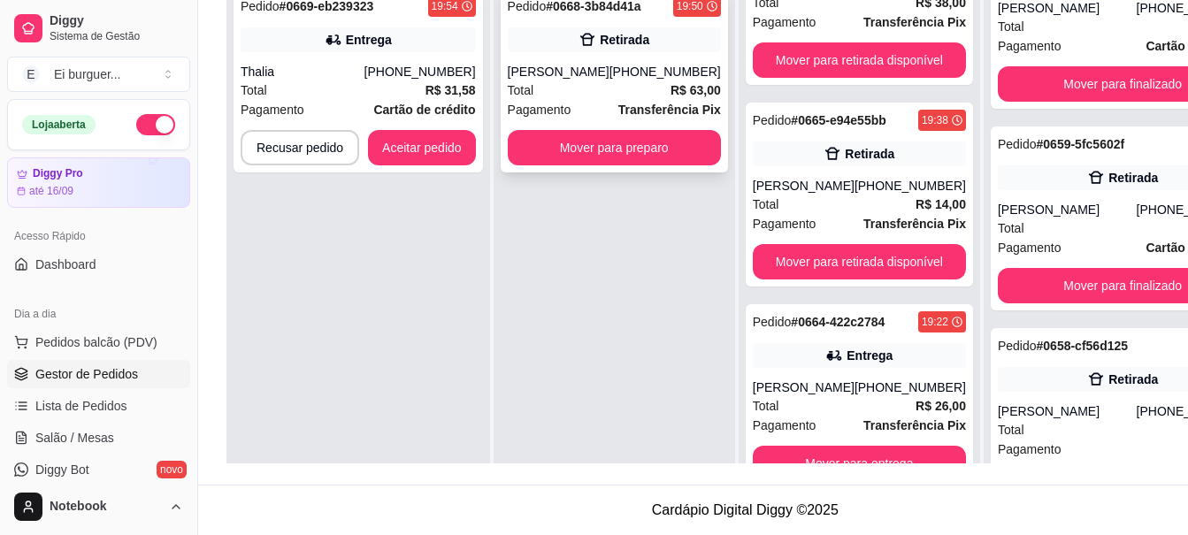
click at [579, 75] on div "[PERSON_NAME]" at bounding box center [559, 72] width 102 height 18
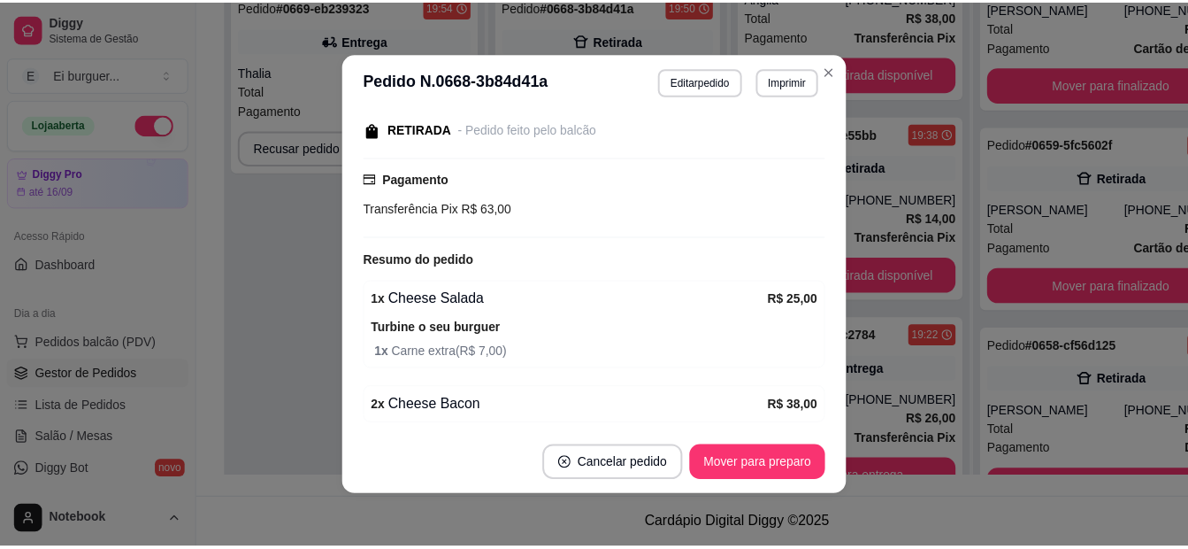
scroll to position [334, 0]
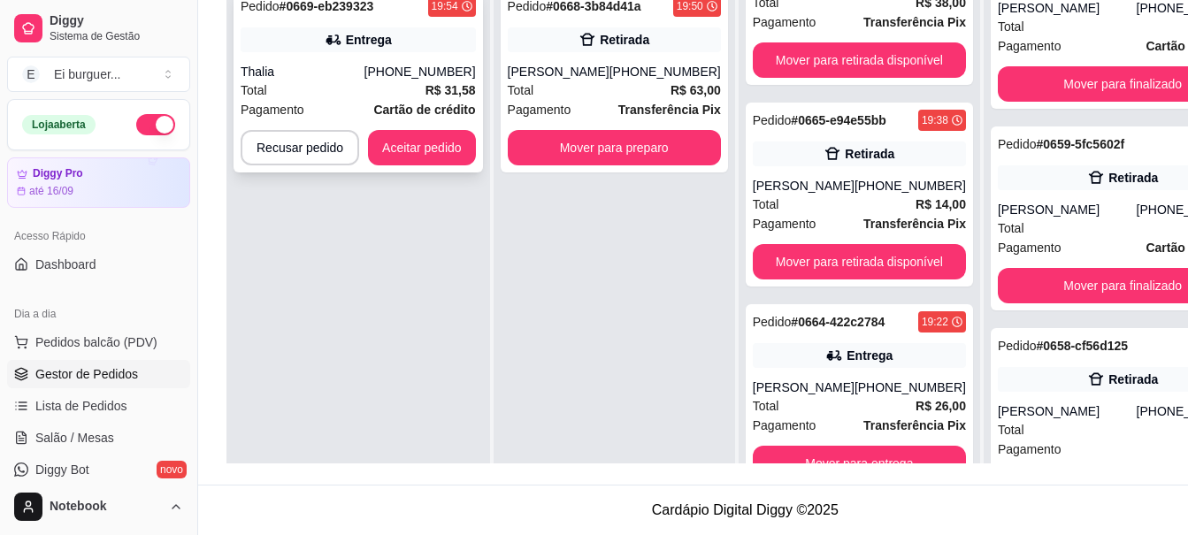
click at [321, 74] on div "Thalia" at bounding box center [303, 72] width 124 height 18
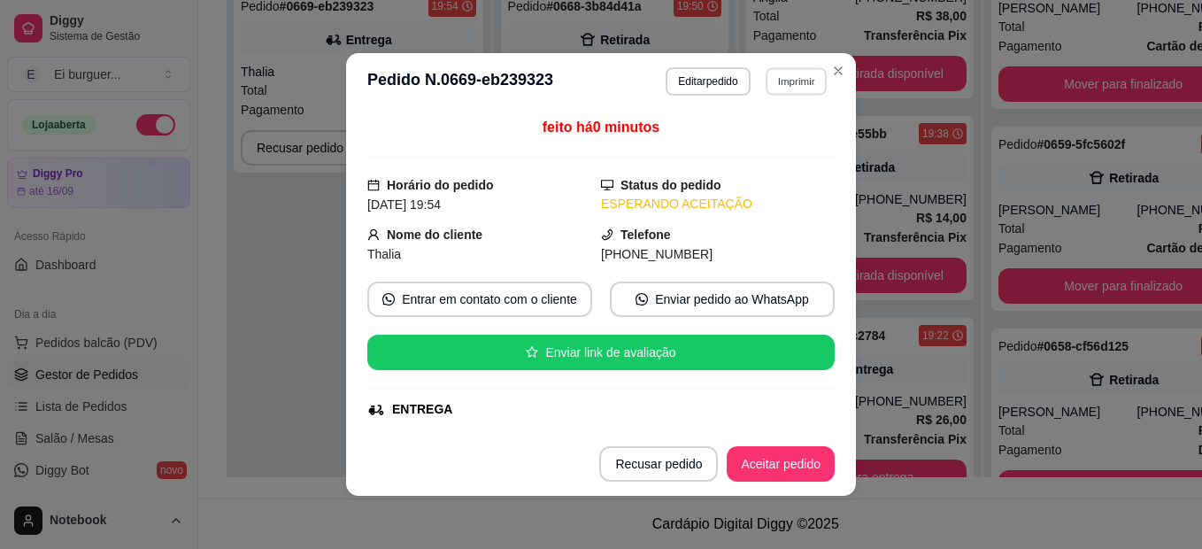
click at [789, 89] on button "Imprimir" at bounding box center [795, 80] width 61 height 27
click at [751, 146] on button "IMPRESSORA" at bounding box center [758, 142] width 124 height 27
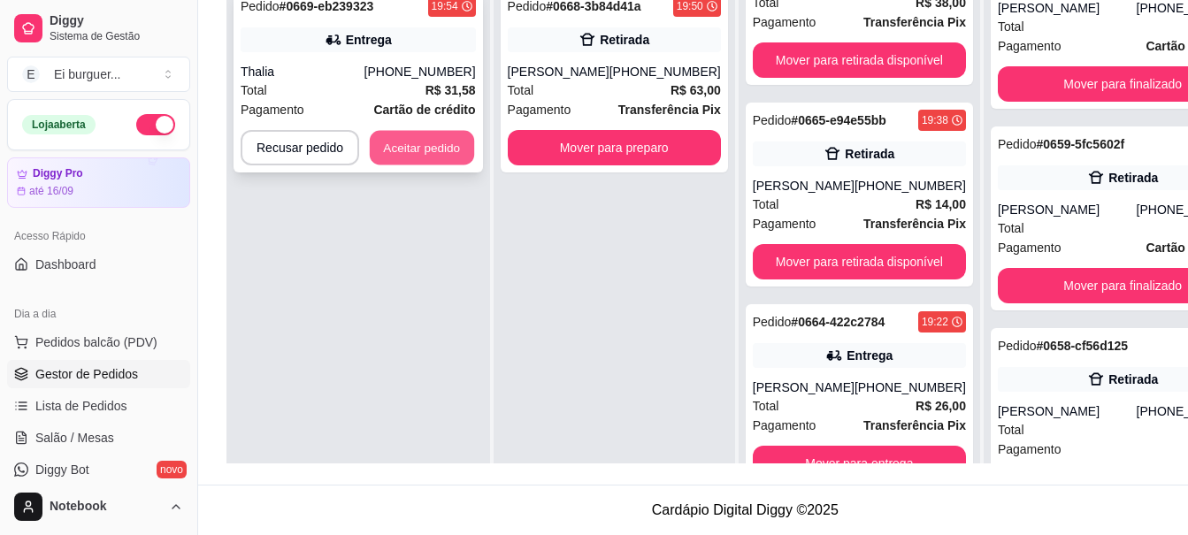
click at [417, 156] on button "Aceitar pedido" at bounding box center [422, 148] width 104 height 35
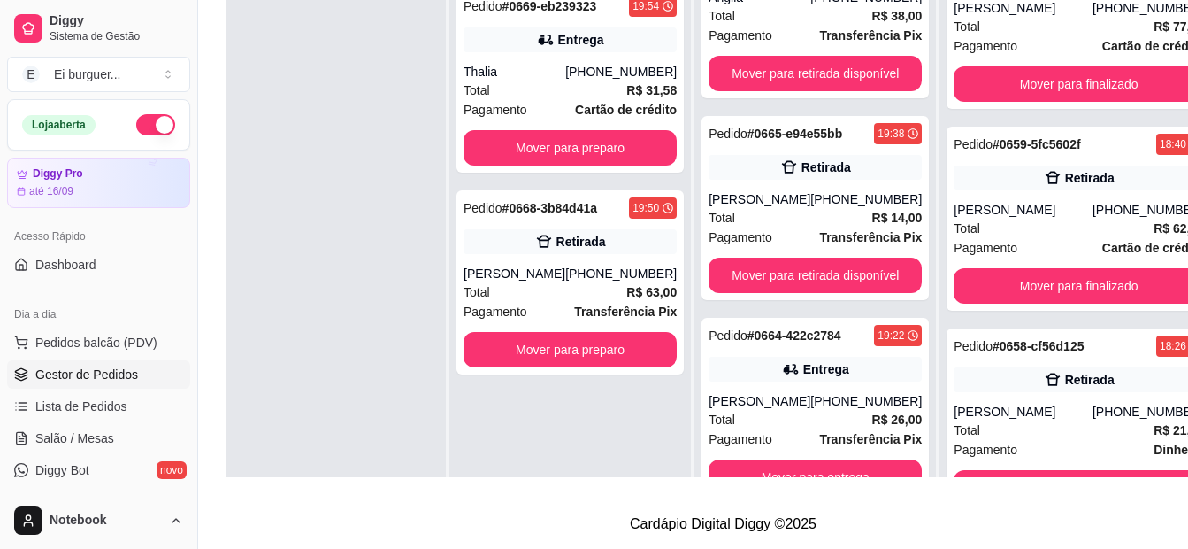
scroll to position [644, 0]
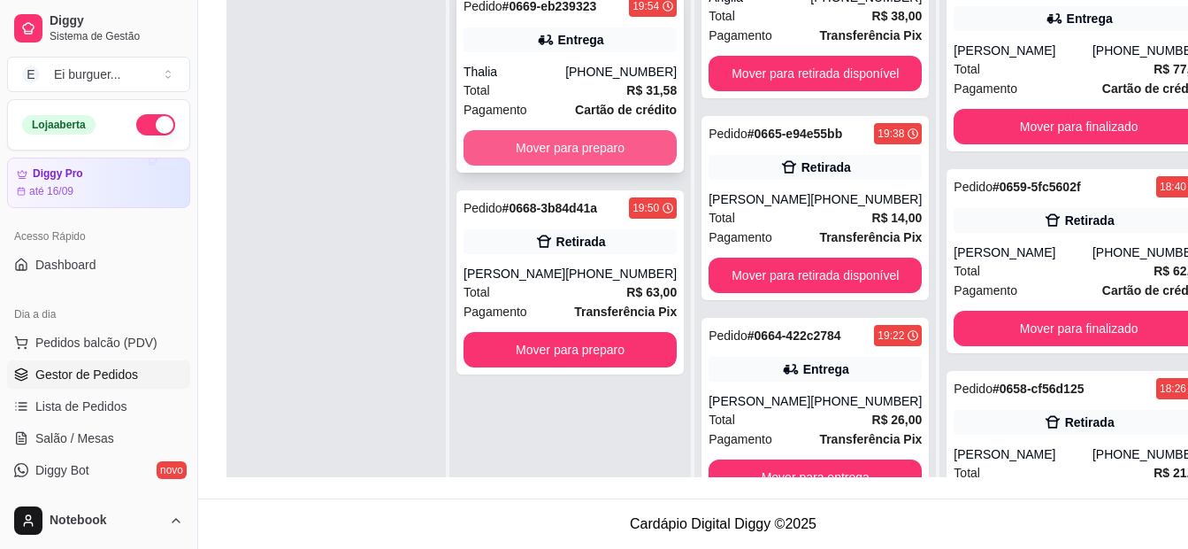
click at [539, 145] on button "Mover para preparo" at bounding box center [570, 147] width 213 height 35
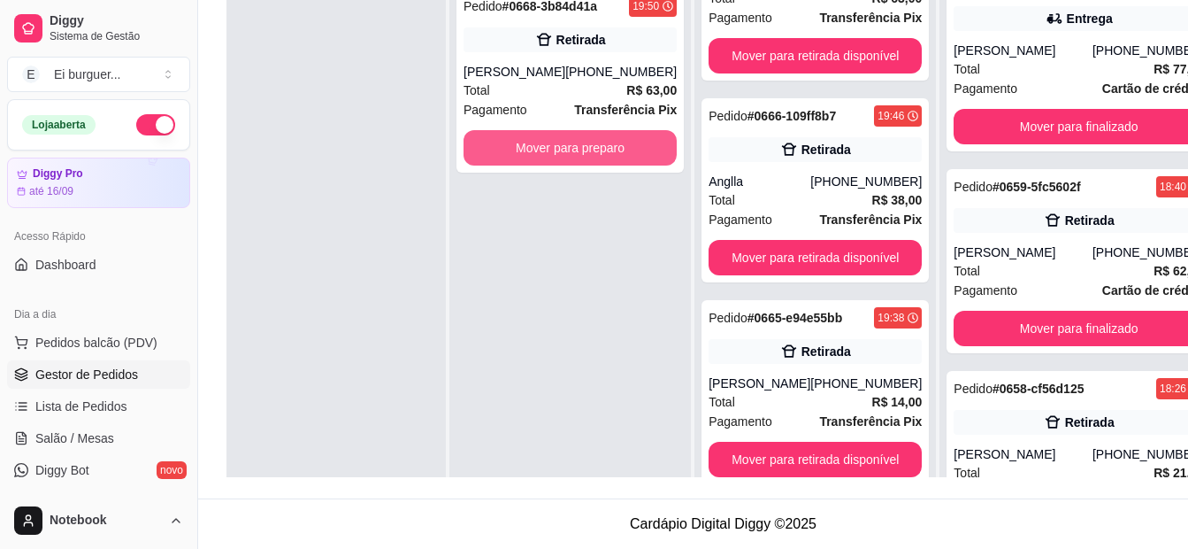
scroll to position [496, 0]
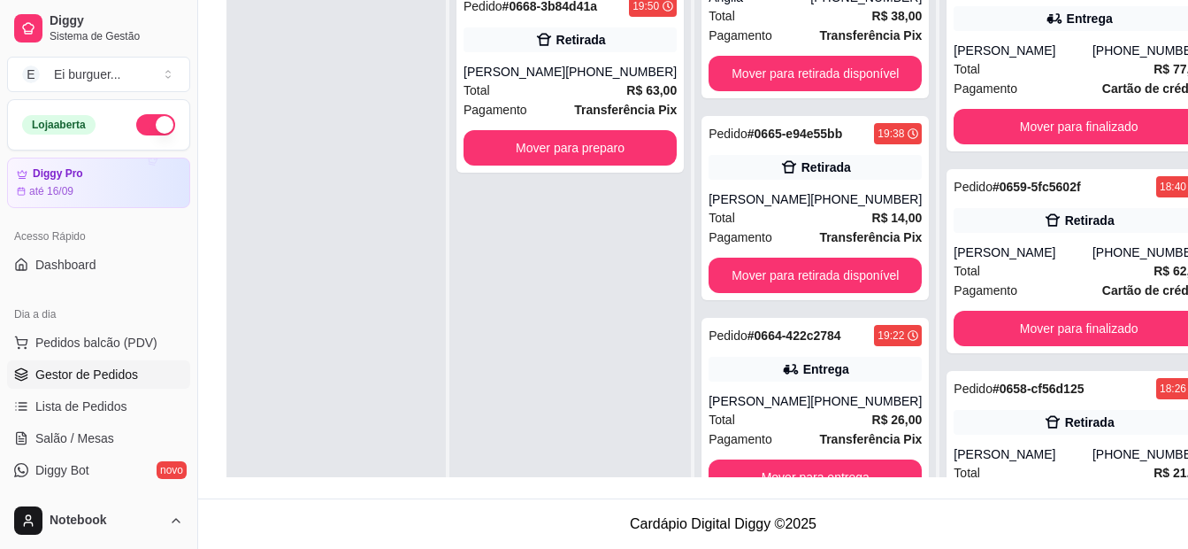
click at [601, 276] on div "Pedido # 0668-3b84d41a 19:50 Retirada [PERSON_NAME] [PHONE_NUMBER] Total R$ 63,…" at bounding box center [571, 252] width 242 height 549
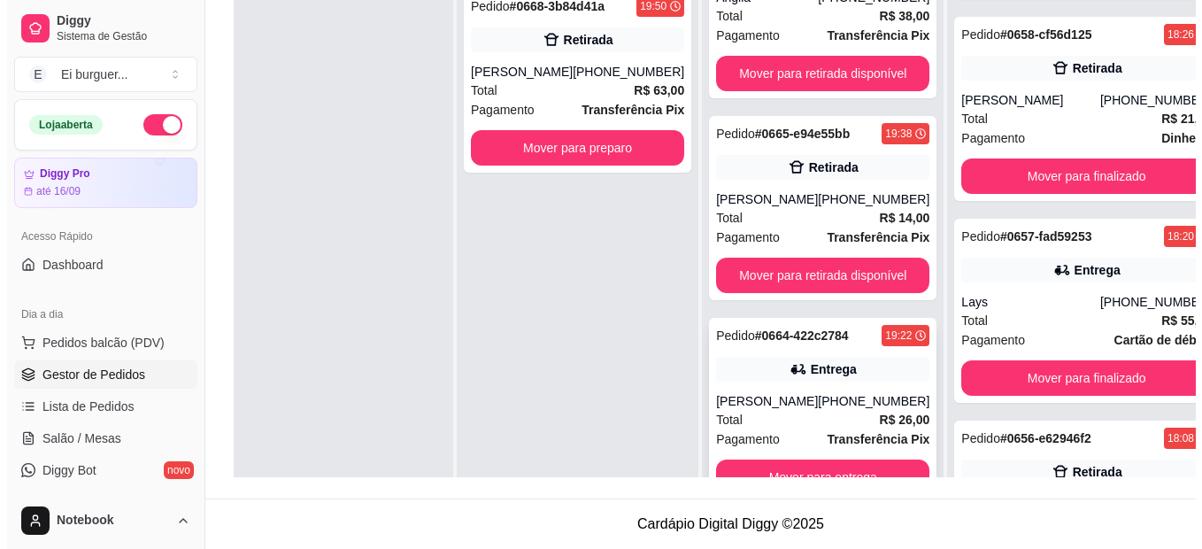
scroll to position [50, 0]
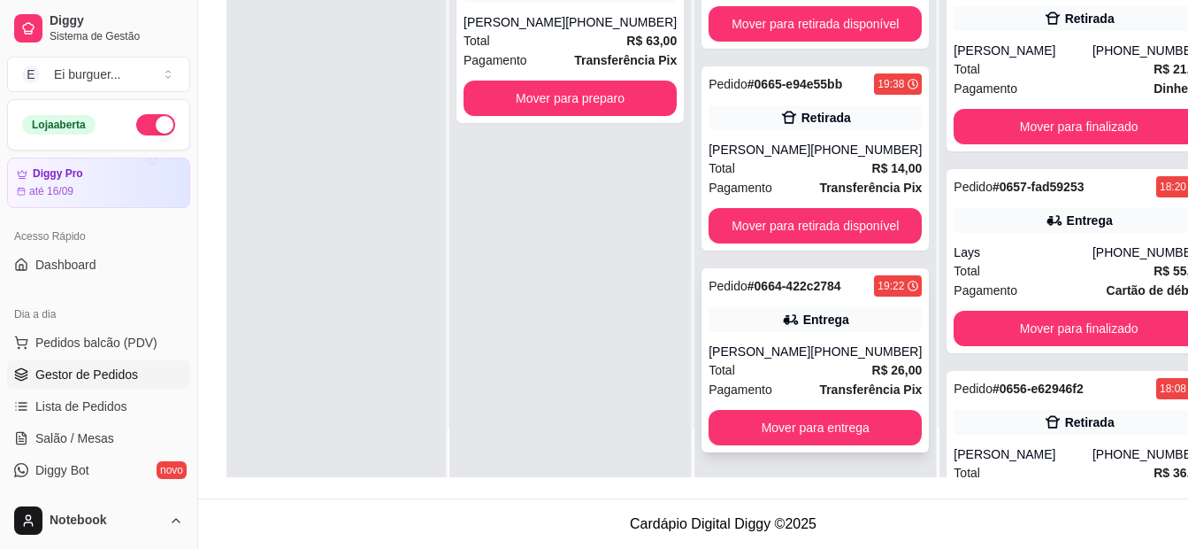
click at [802, 363] on div "Total R$ 26,00" at bounding box center [815, 369] width 213 height 19
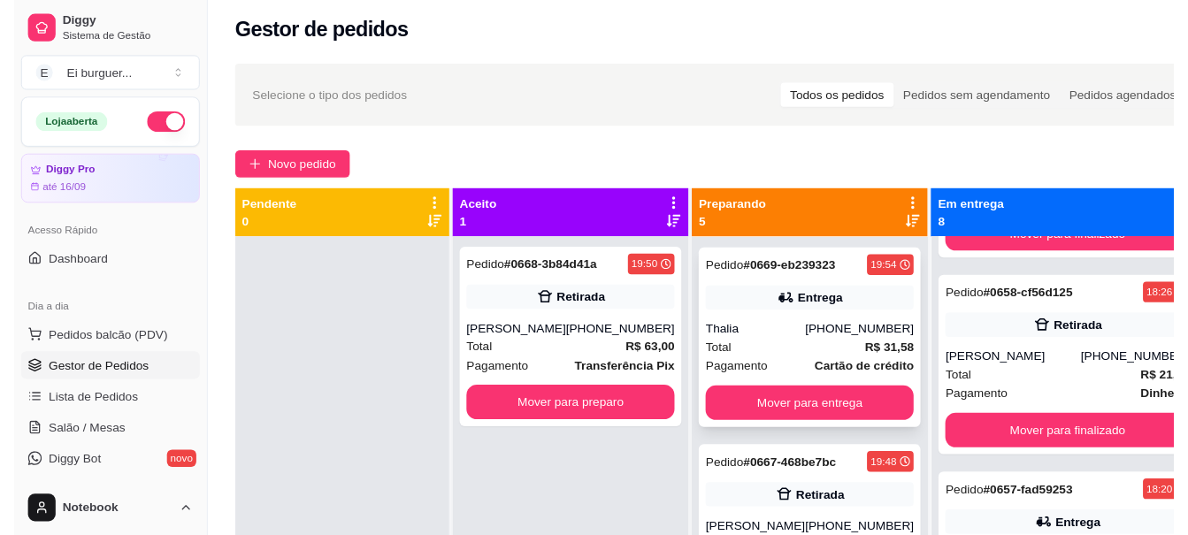
scroll to position [4, 0]
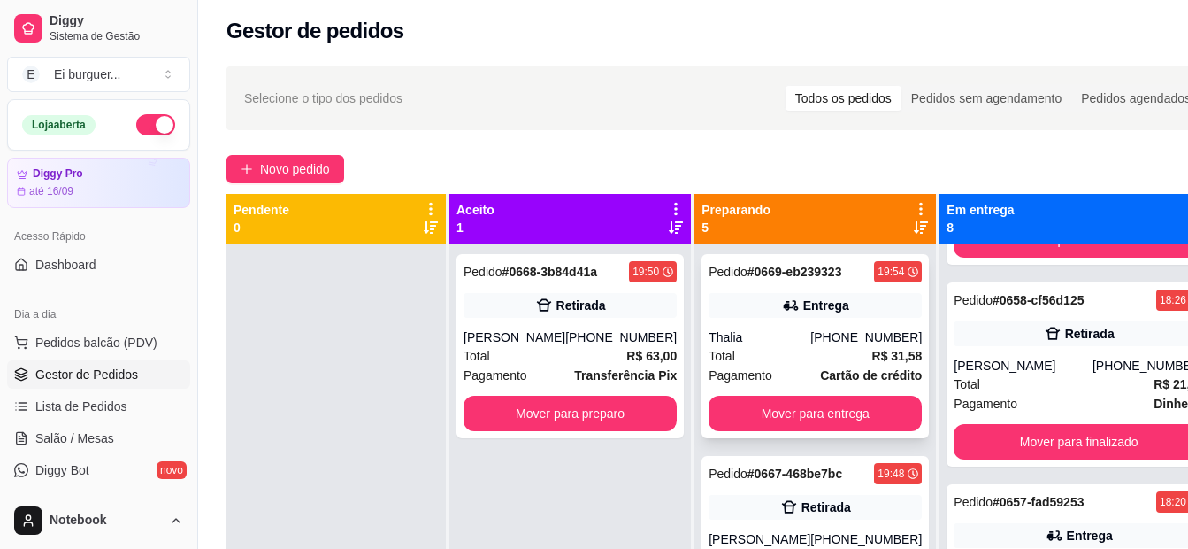
click at [777, 327] on div "Pedido # 0669-eb239323 19:54 Entrega Thalia [PHONE_NUMBER] Total R$ 31,58 Pagam…" at bounding box center [815, 346] width 227 height 184
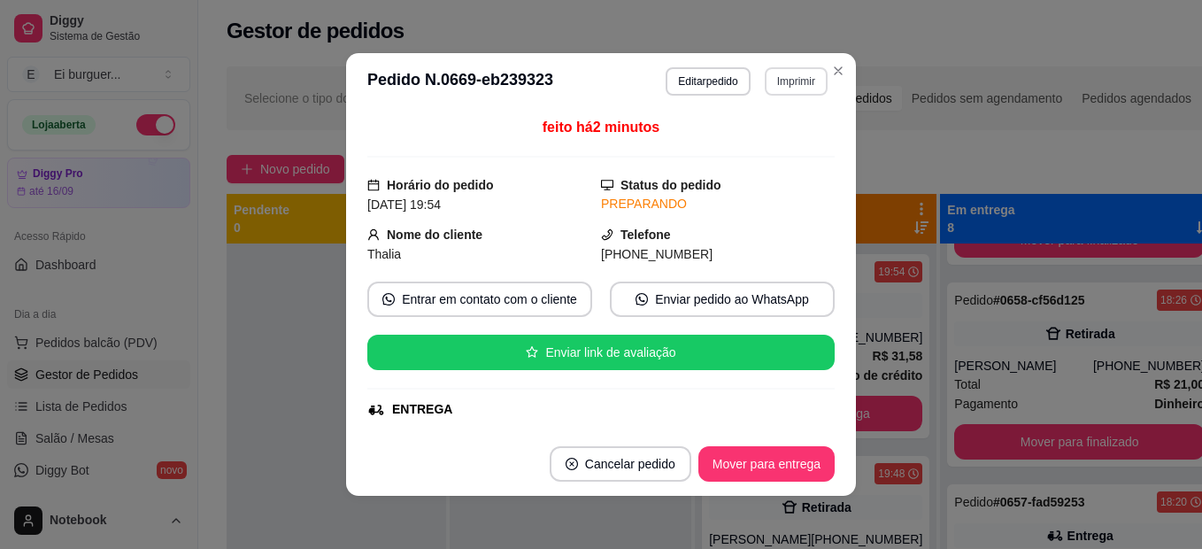
click at [780, 85] on button "Imprimir" at bounding box center [796, 81] width 63 height 28
click at [766, 146] on button "IMPRESSORA" at bounding box center [758, 143] width 128 height 28
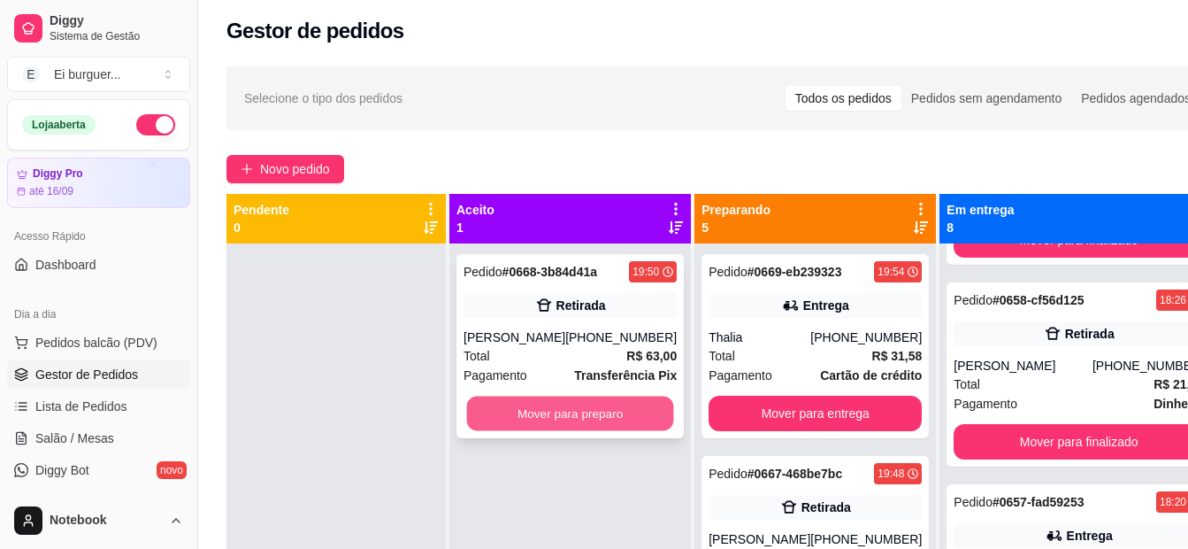
click at [594, 405] on button "Mover para preparo" at bounding box center [570, 413] width 207 height 35
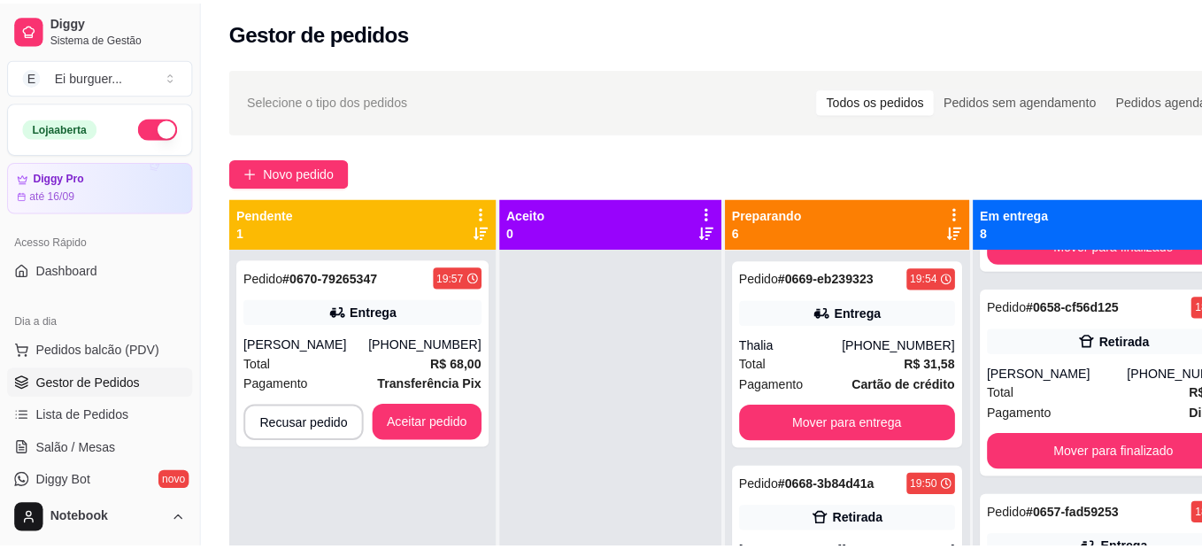
scroll to position [1041, 0]
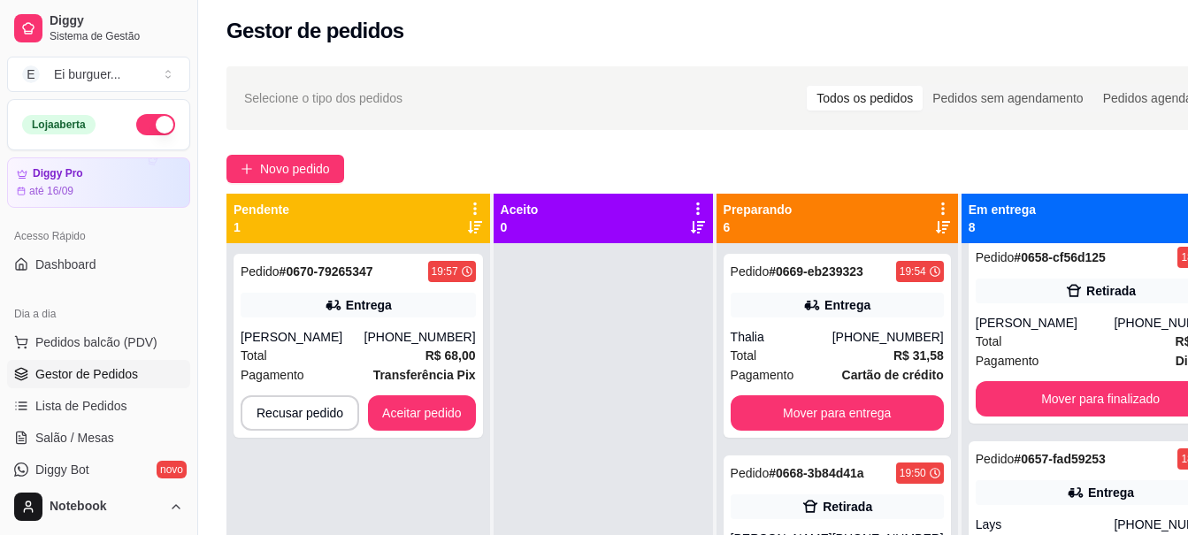
click at [526, 303] on div at bounding box center [603, 510] width 219 height 535
click at [106, 344] on span "Pedidos balcão (PDV)" at bounding box center [96, 343] width 122 height 18
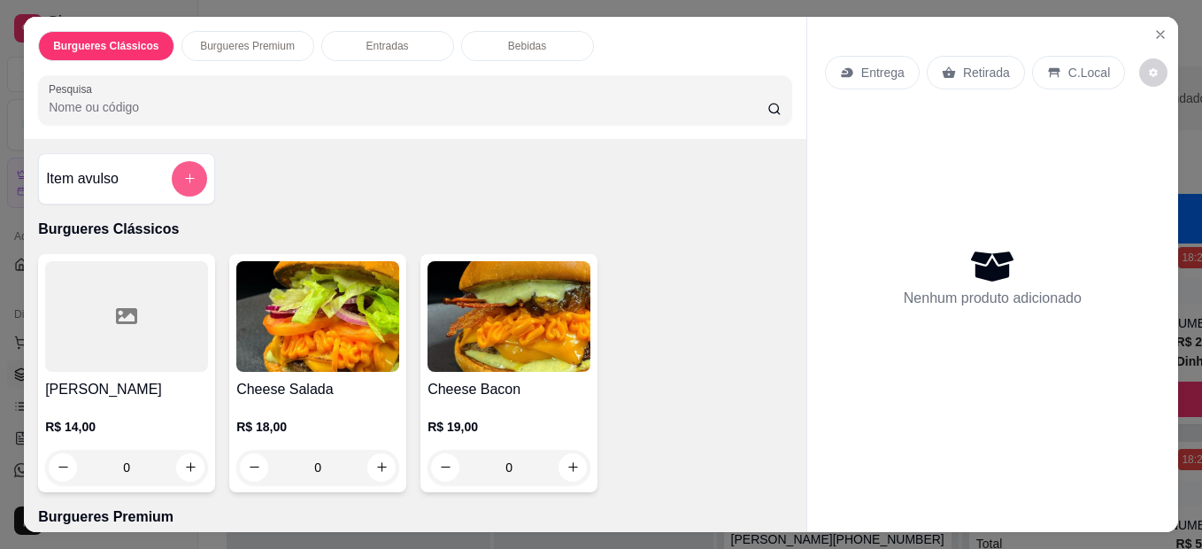
click at [187, 172] on icon "add-separate-item" at bounding box center [189, 178] width 13 height 13
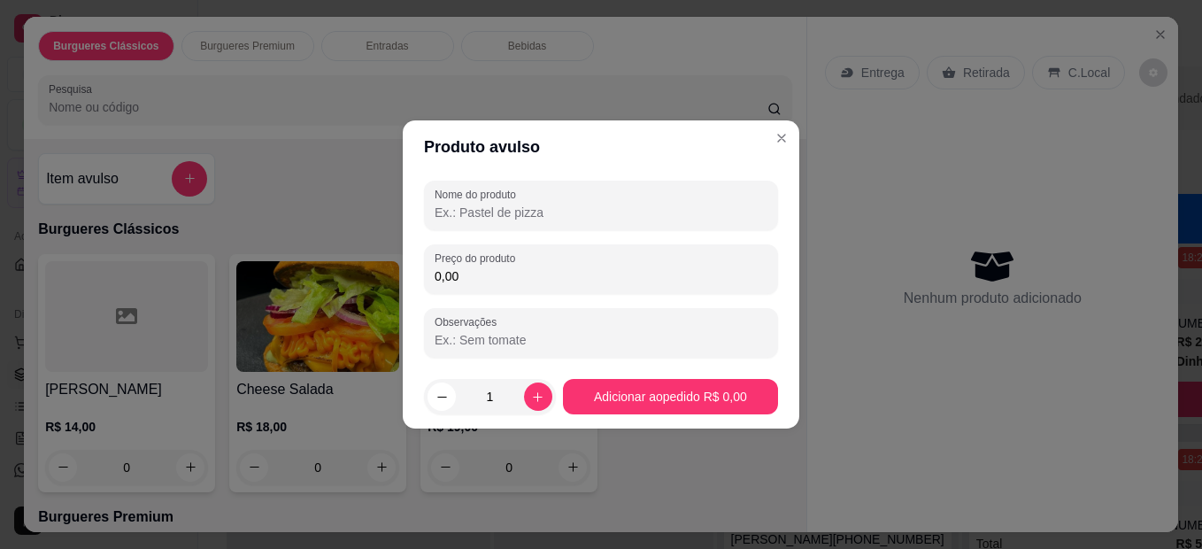
click at [469, 218] on input "Nome do produto" at bounding box center [600, 213] width 333 height 18
type input "j"
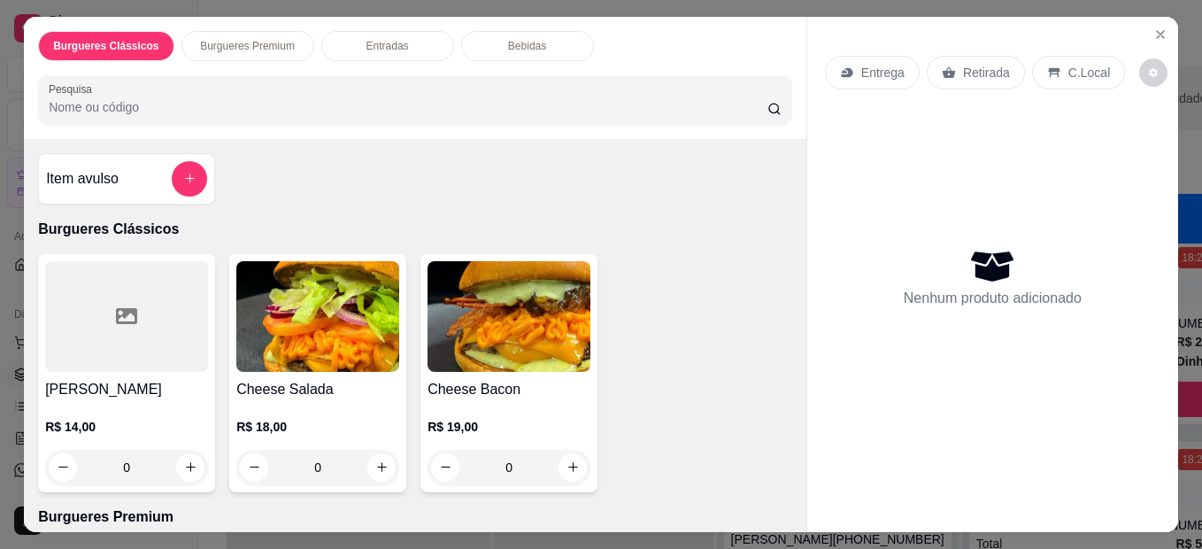
scroll to position [88, 0]
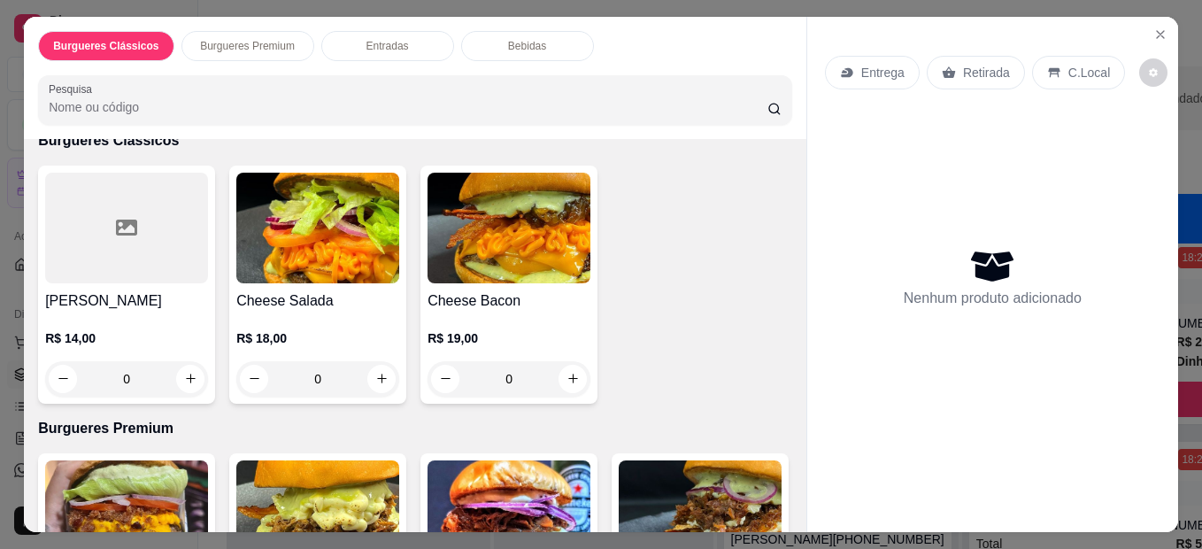
click at [378, 374] on div "0" at bounding box center [317, 378] width 163 height 35
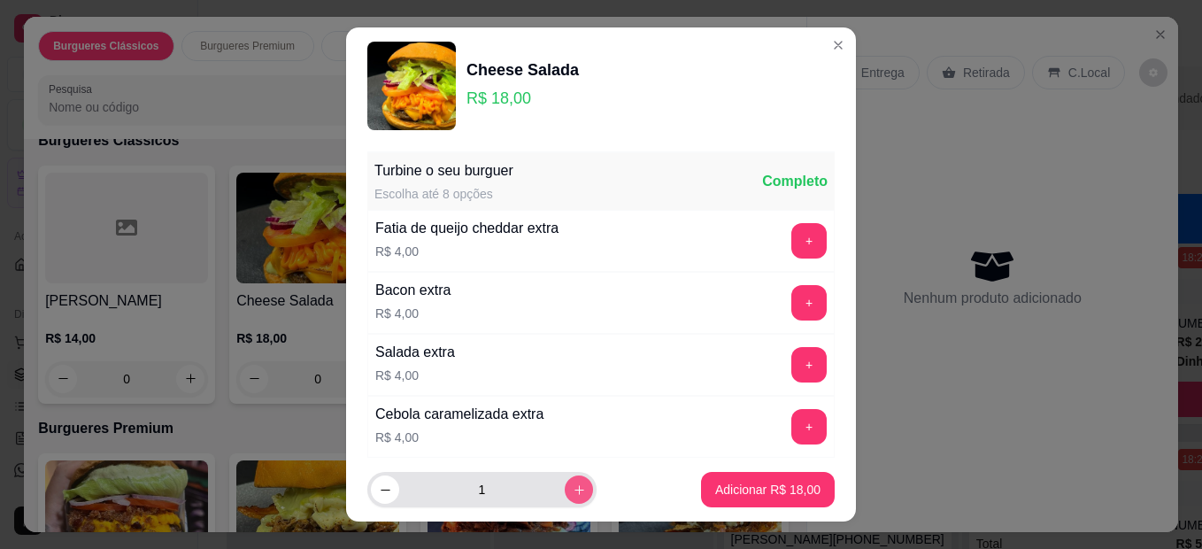
click at [574, 493] on icon "increase-product-quantity" at bounding box center [579, 490] width 10 height 10
type input "2"
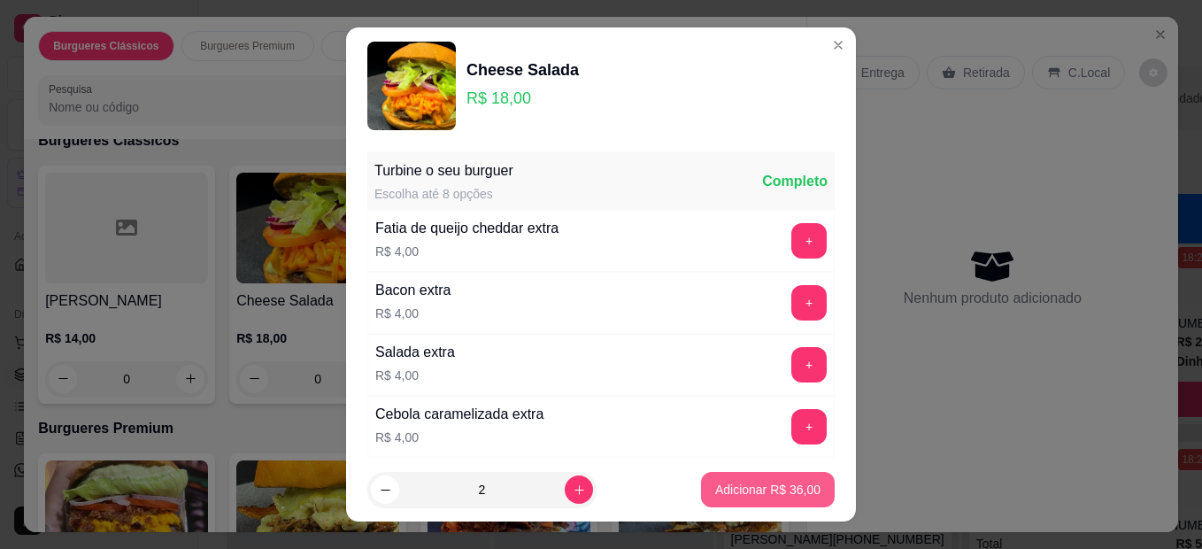
click at [762, 489] on p "Adicionar R$ 36,00" at bounding box center [767, 489] width 105 height 18
type input "2"
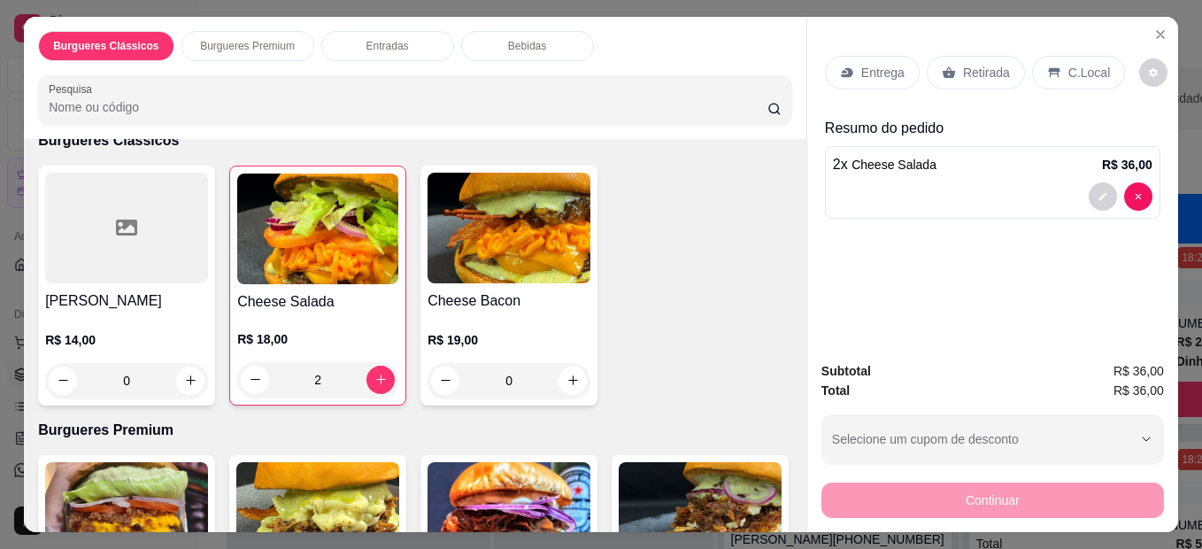
click at [963, 64] on p "Retirada" at bounding box center [986, 73] width 47 height 18
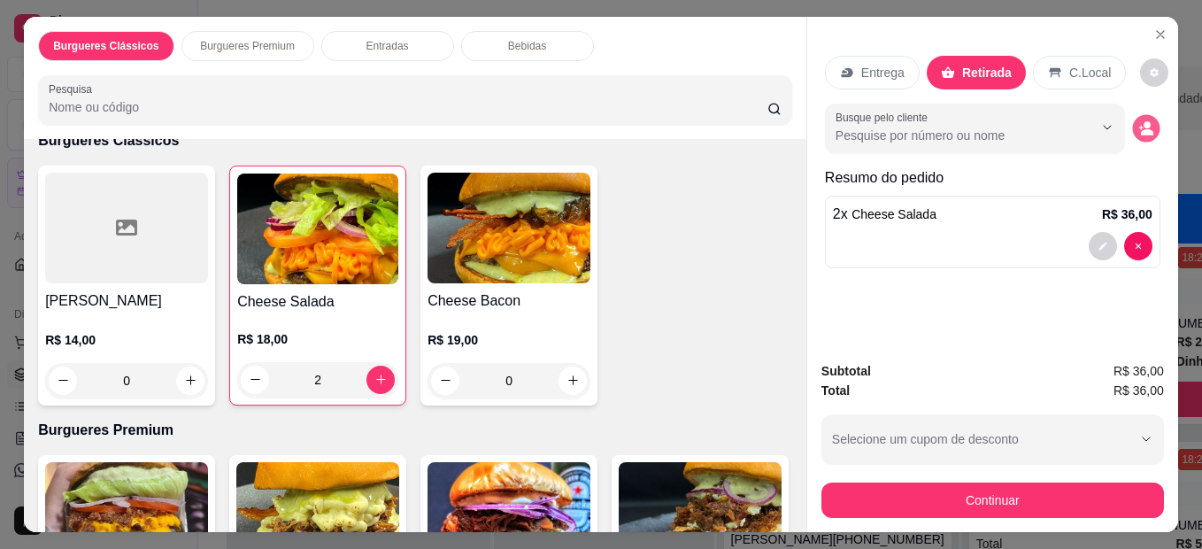
click at [1139, 128] on icon "decrease-product-quantity" at bounding box center [1145, 127] width 15 height 15
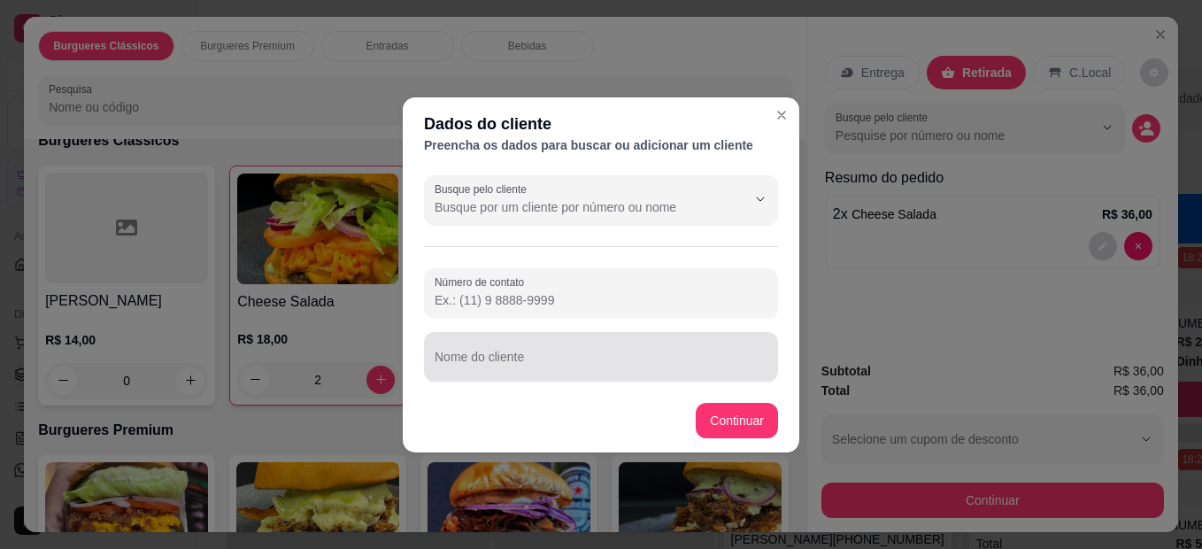
click at [644, 361] on input "Nome do cliente" at bounding box center [600, 364] width 333 height 18
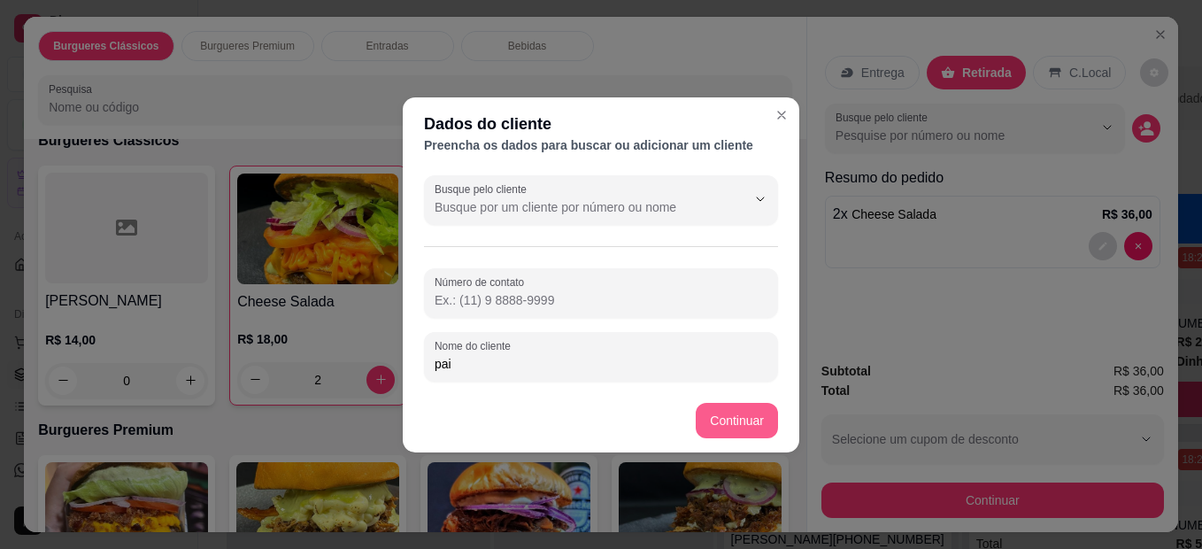
type input "pai"
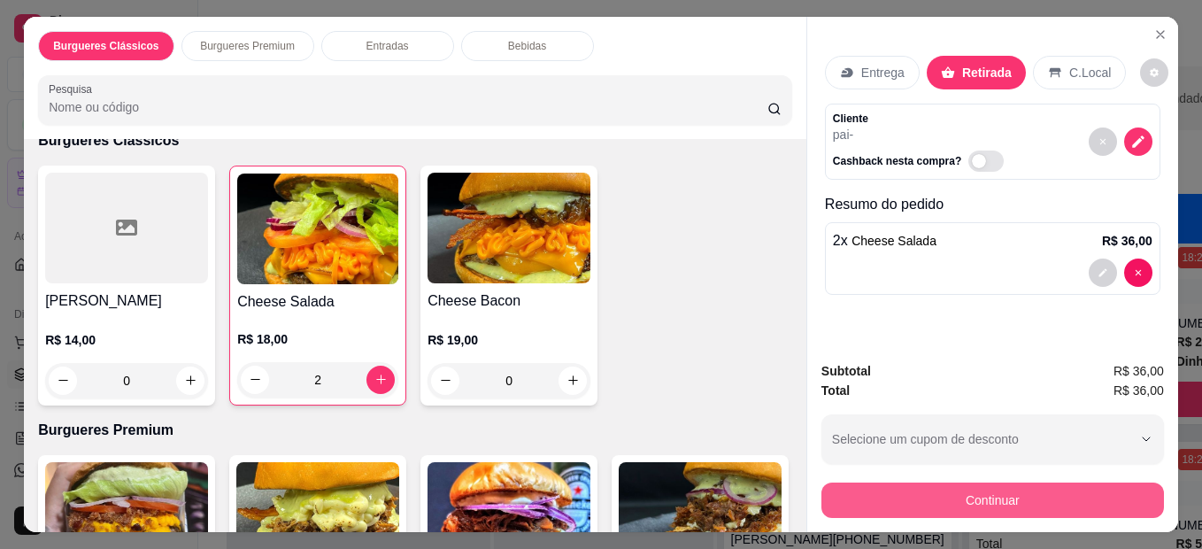
click at [849, 494] on button "Continuar" at bounding box center [992, 499] width 342 height 35
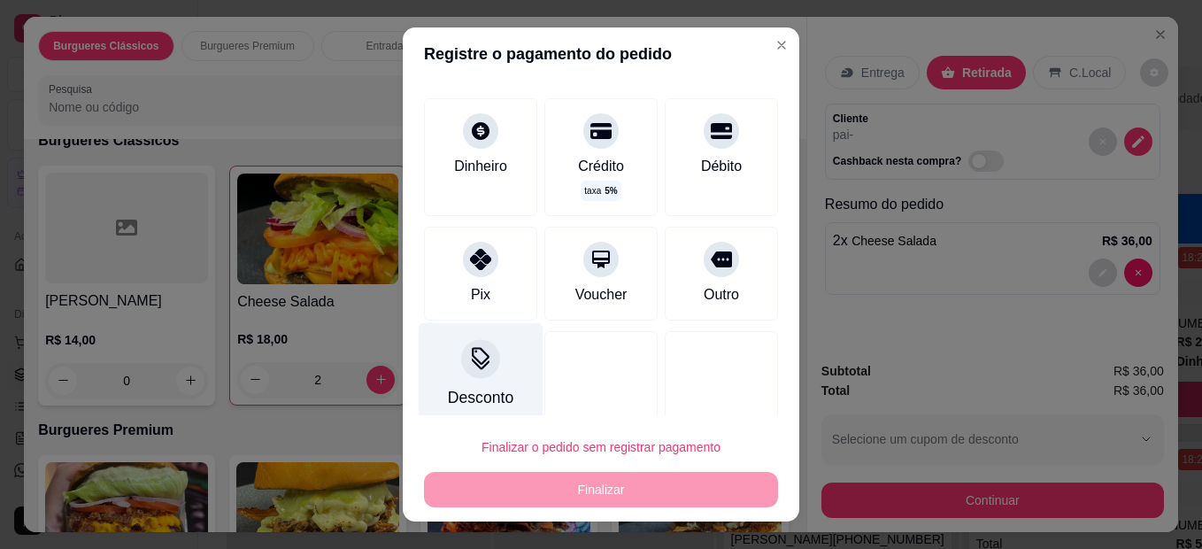
click at [476, 353] on icon at bounding box center [480, 358] width 23 height 23
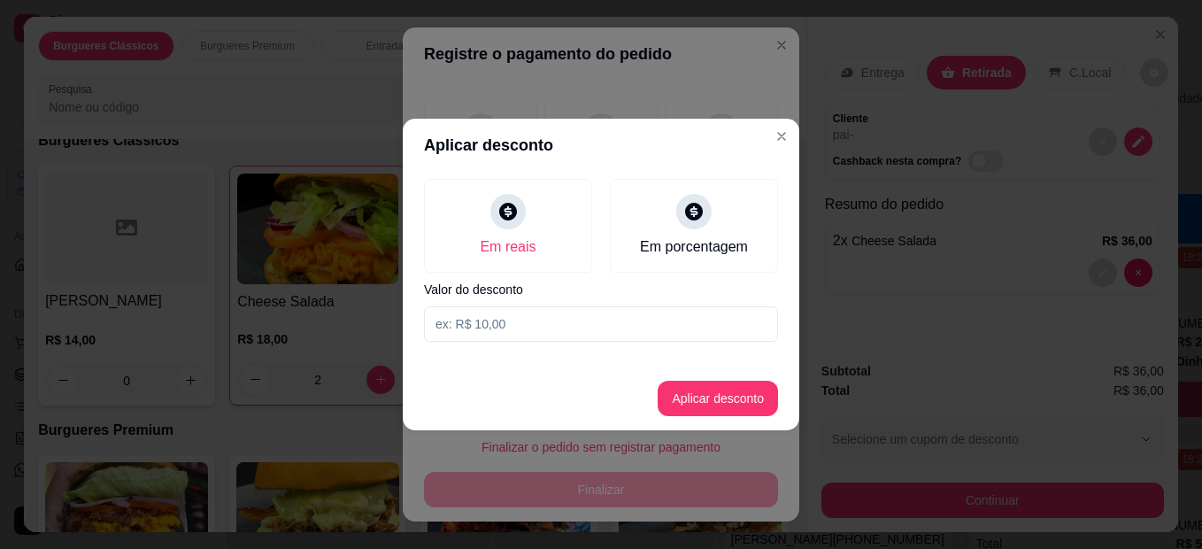
click at [557, 327] on input at bounding box center [601, 323] width 354 height 35
type input "6,00"
click at [696, 387] on button "Aplicar desconto" at bounding box center [718, 398] width 116 height 35
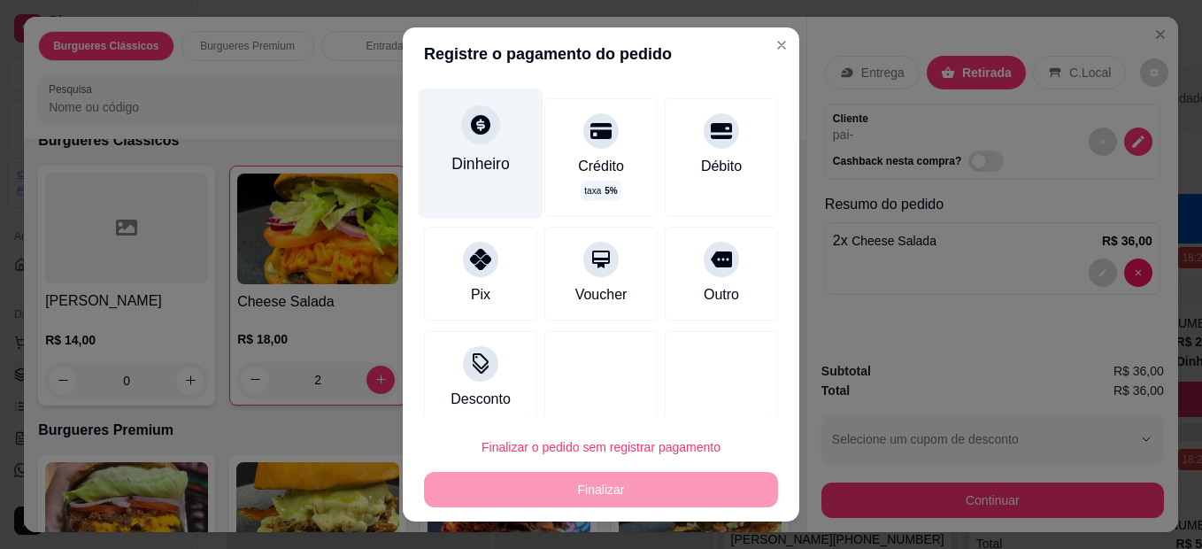
click at [476, 166] on div "Dinheiro" at bounding box center [480, 163] width 58 height 23
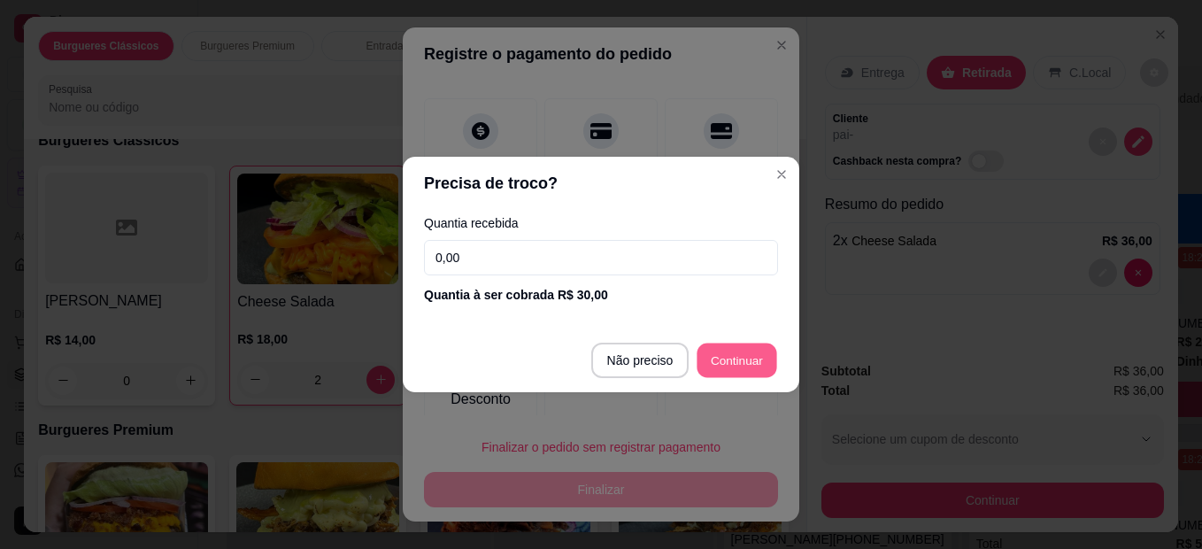
type input "R$ 0,00"
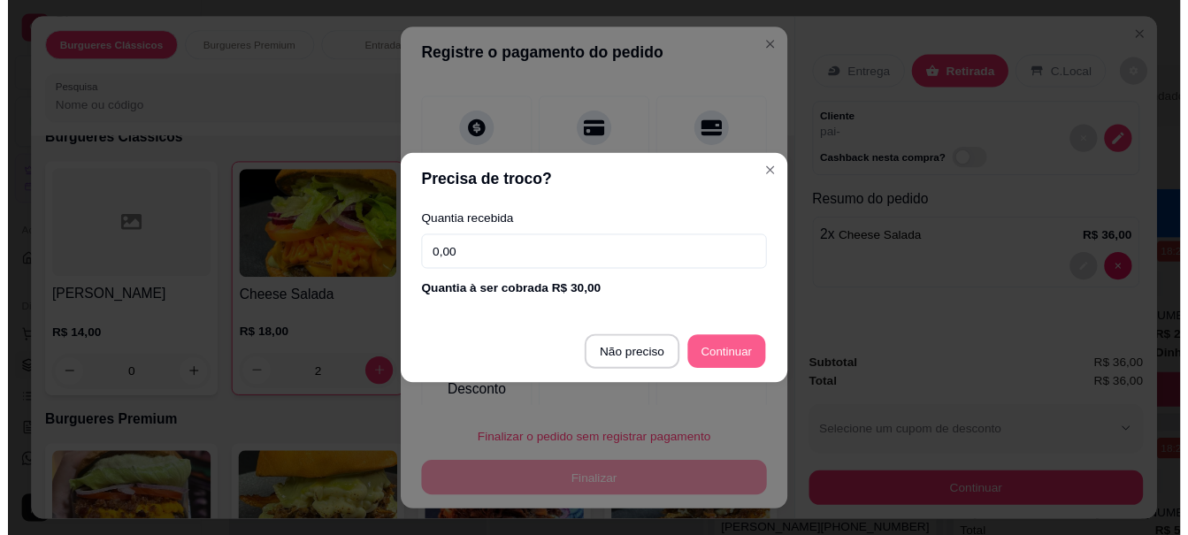
scroll to position [88, 0]
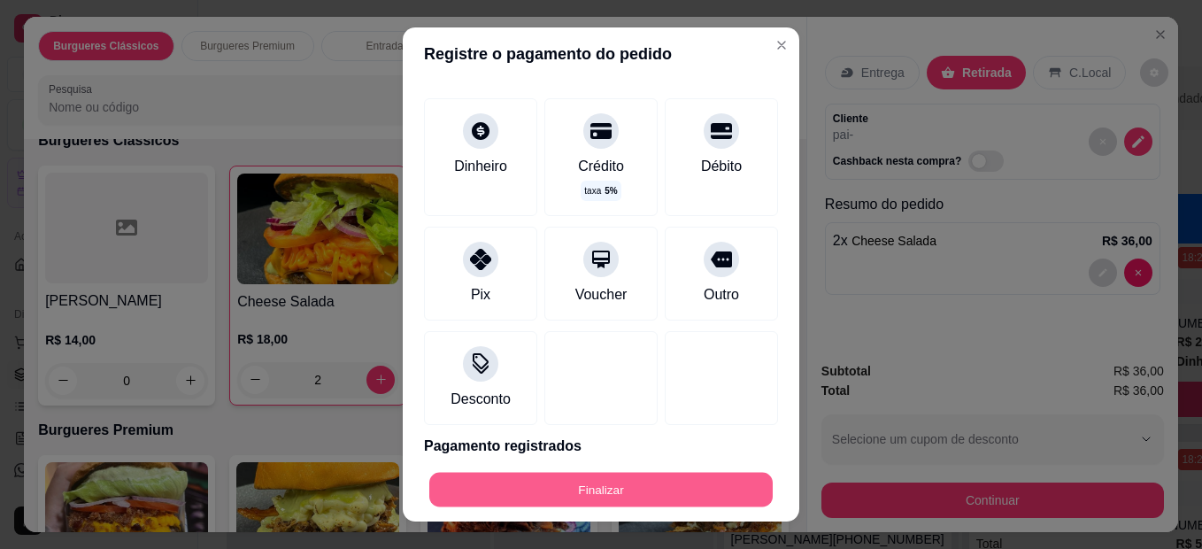
click at [687, 488] on button "Finalizar" at bounding box center [600, 490] width 343 height 35
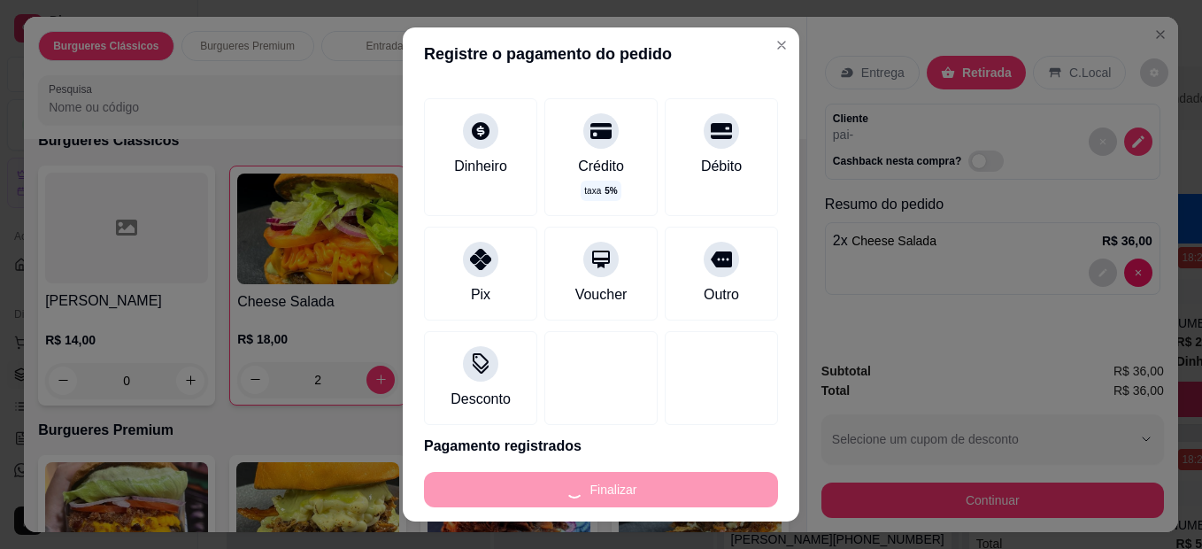
type input "0"
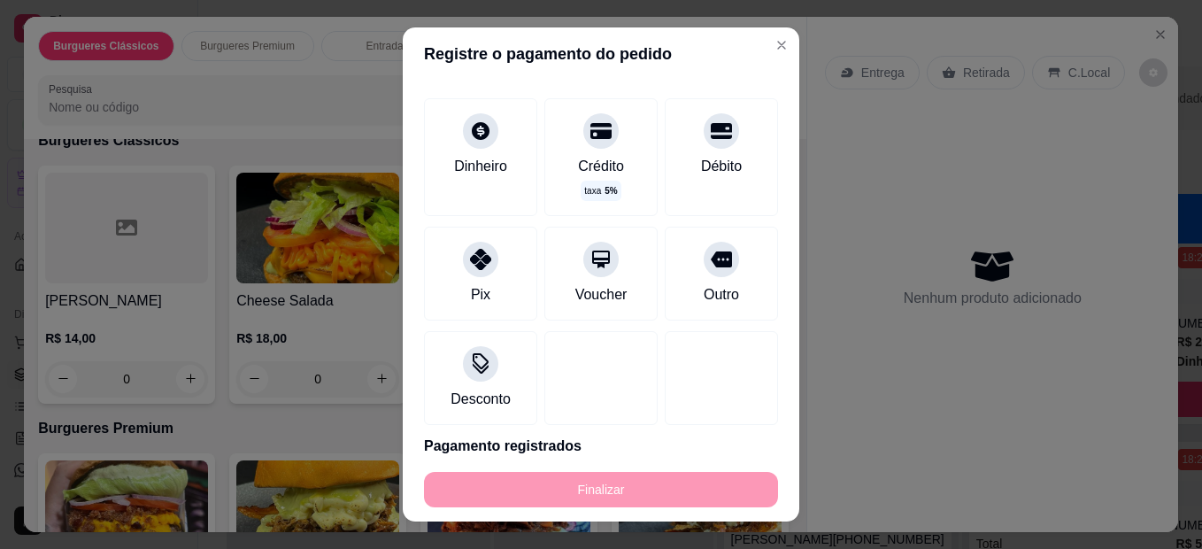
type input "-R$ 36,00"
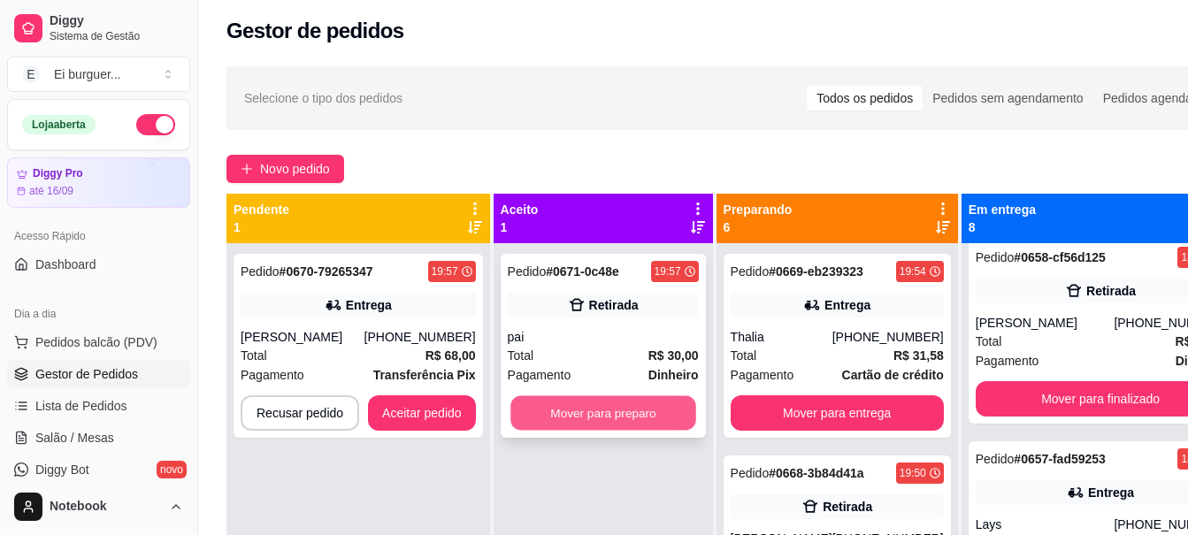
click at [627, 422] on button "Mover para preparo" at bounding box center [604, 413] width 186 height 35
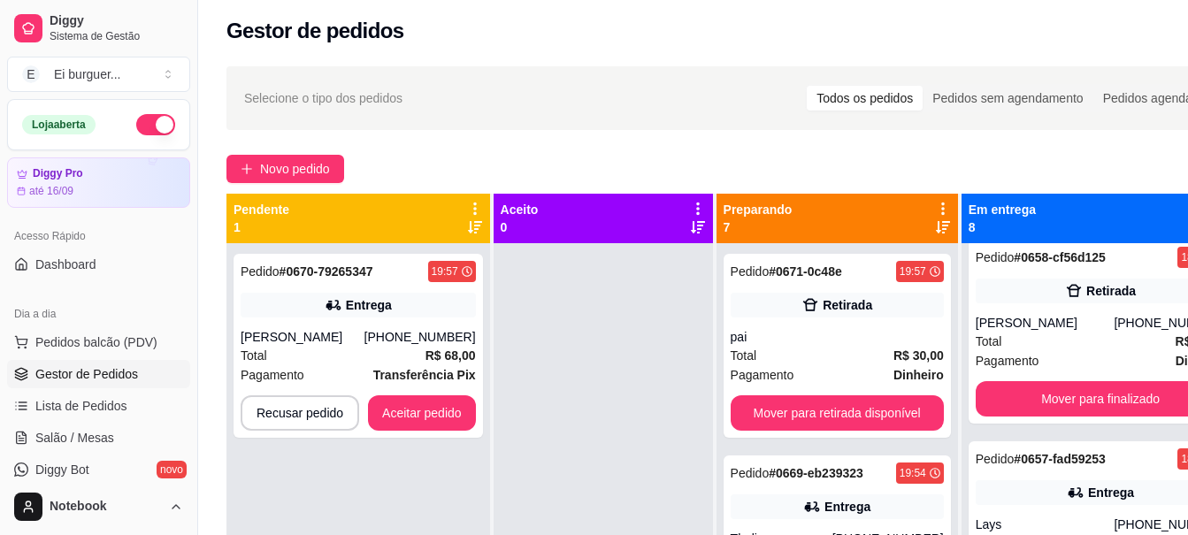
click at [534, 462] on div at bounding box center [603, 510] width 219 height 535
click at [434, 418] on button "Aceitar pedido" at bounding box center [422, 413] width 108 height 35
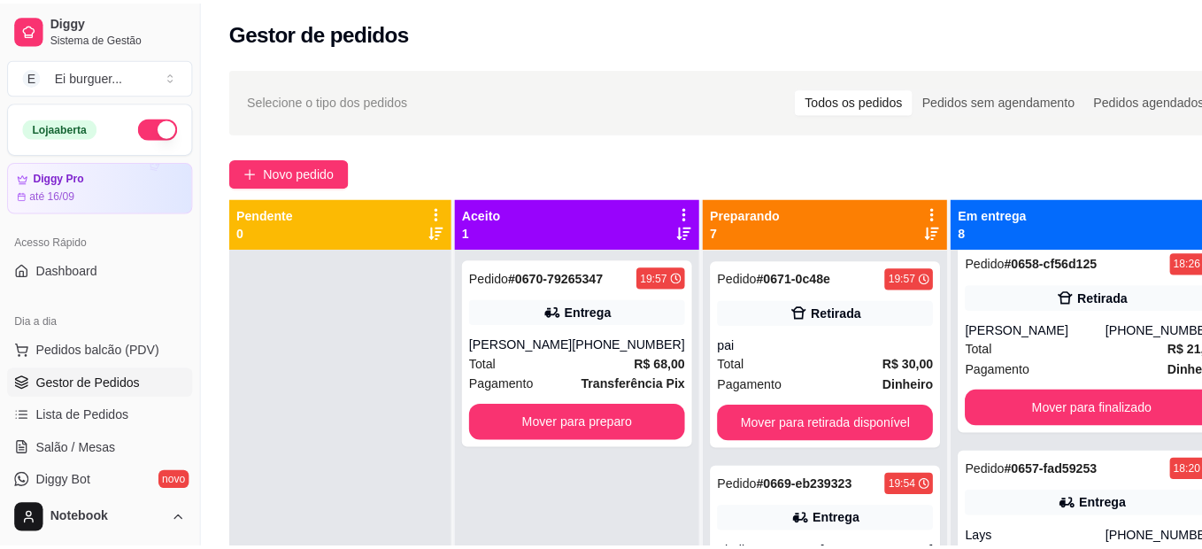
scroll to position [1041, 0]
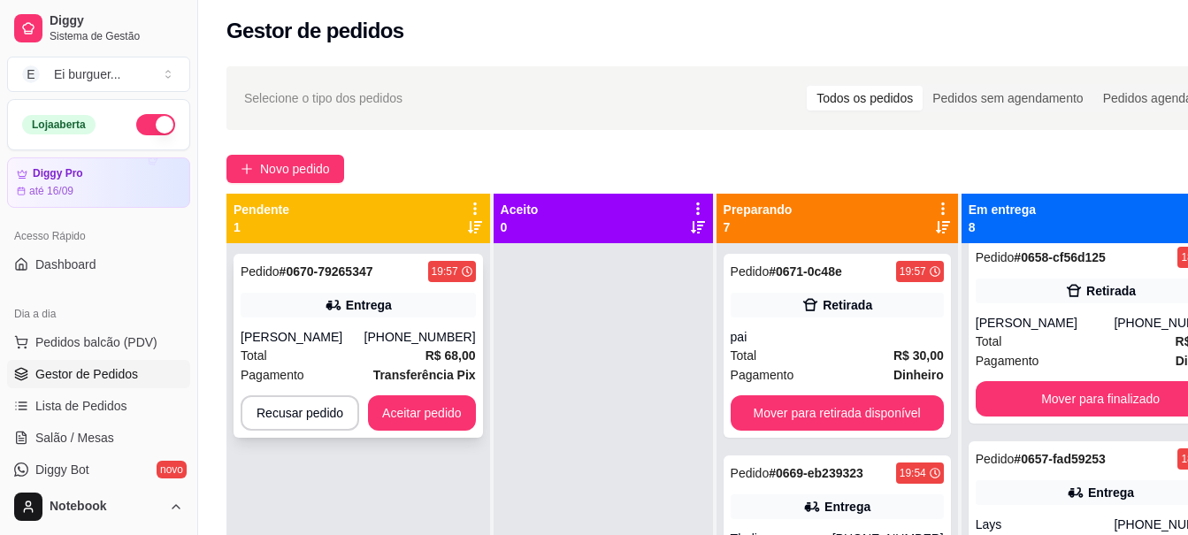
click at [395, 330] on div "[PHONE_NUMBER]" at bounding box center [420, 337] width 111 height 18
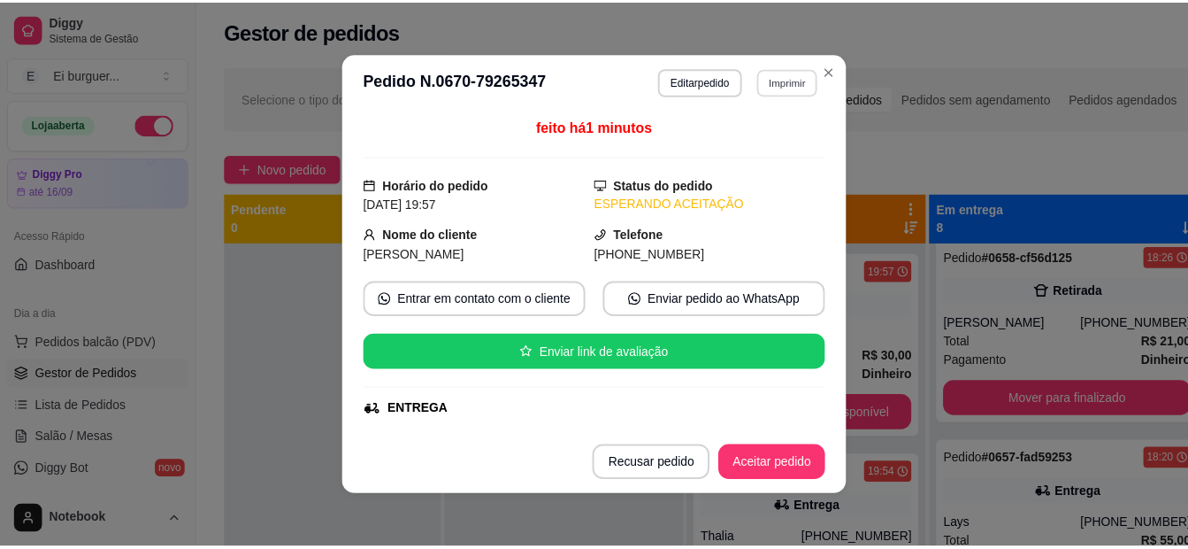
scroll to position [998, 0]
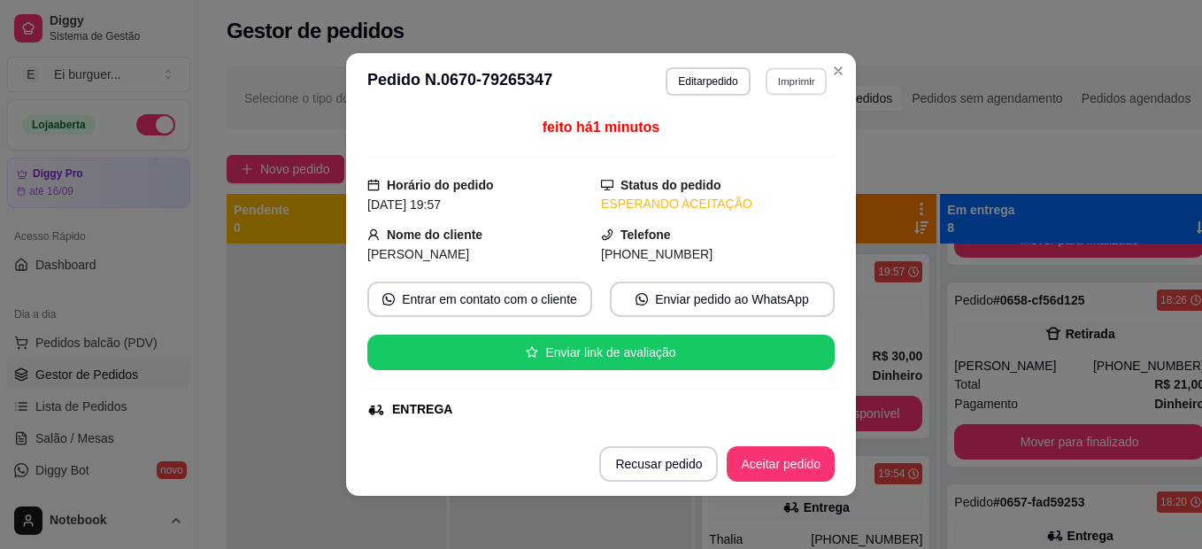
click at [776, 88] on button "Imprimir" at bounding box center [795, 80] width 61 height 27
click at [779, 141] on button "IMPRESSORA" at bounding box center [758, 142] width 124 height 27
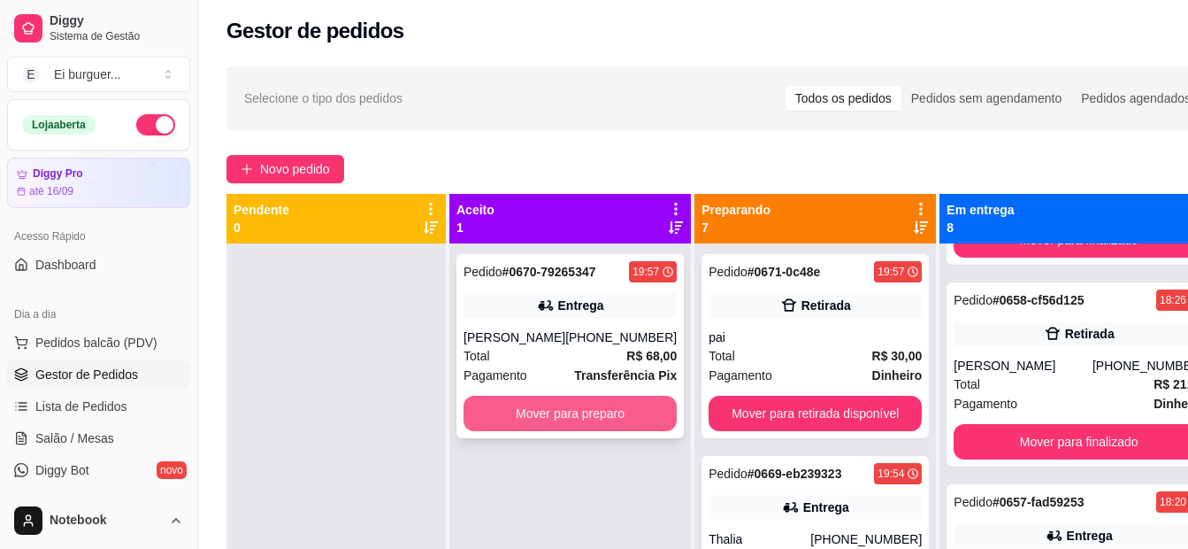
click at [535, 416] on button "Mover para preparo" at bounding box center [570, 413] width 213 height 35
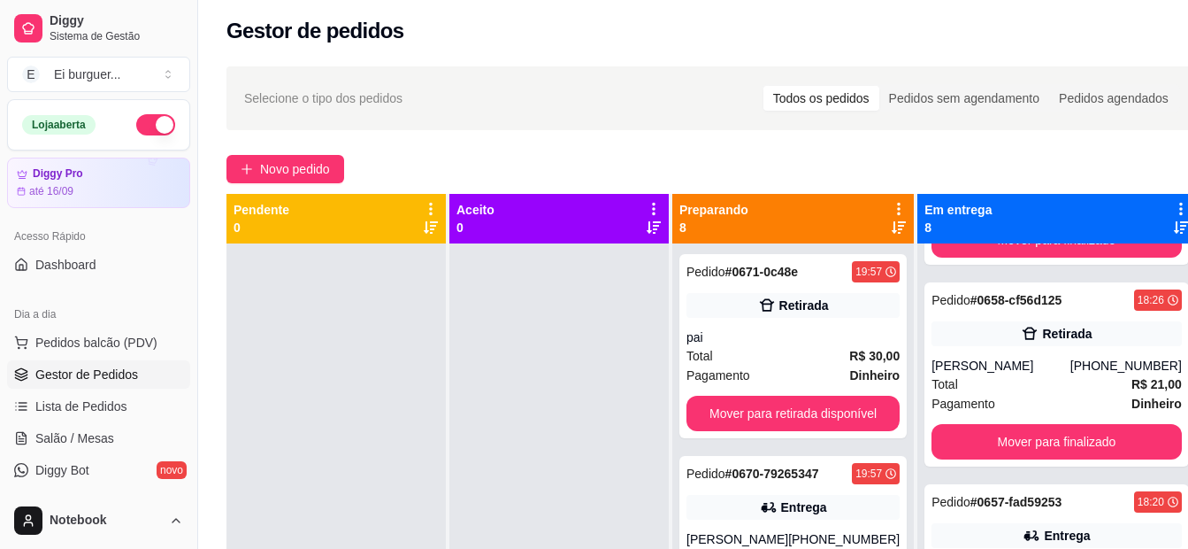
drag, startPoint x: 603, startPoint y: 428, endPoint x: 645, endPoint y: 427, distance: 41.6
click at [620, 427] on div at bounding box center [559, 517] width 219 height 549
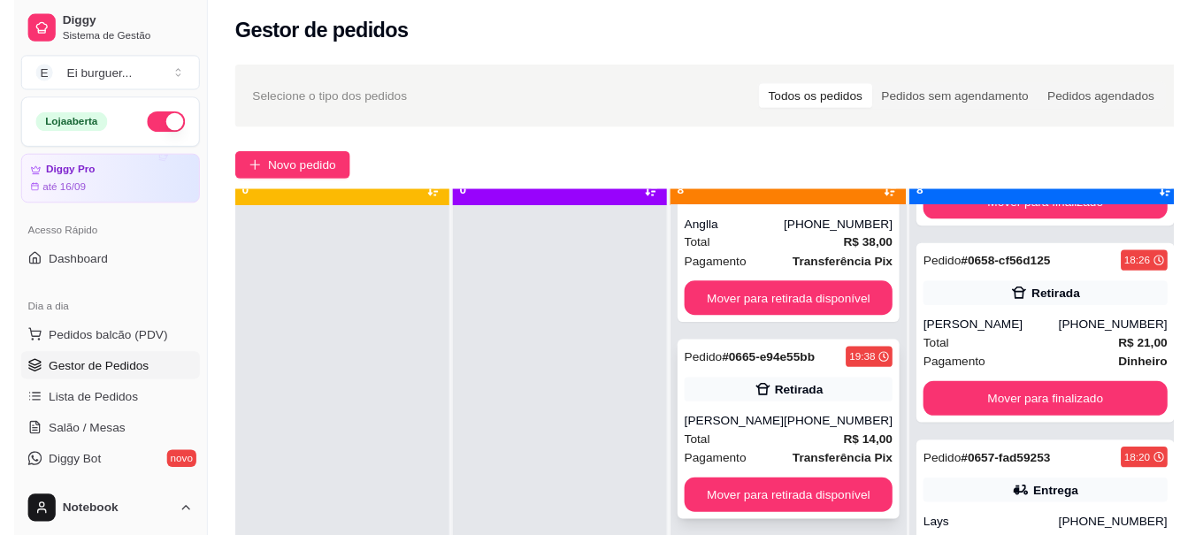
scroll to position [50, 0]
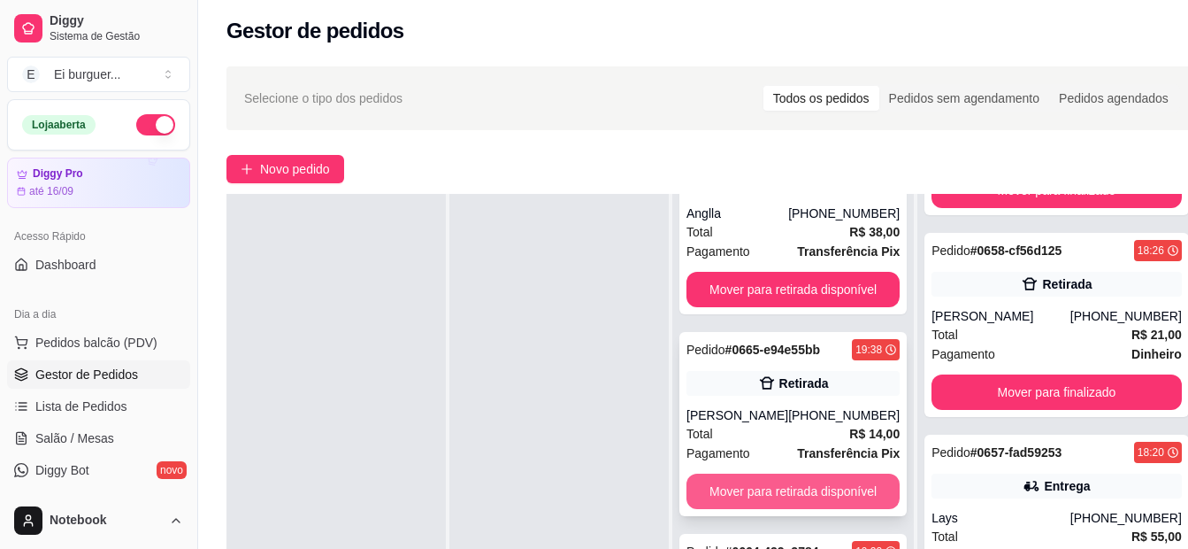
click at [812, 496] on button "Mover para retirada disponível" at bounding box center [793, 490] width 213 height 35
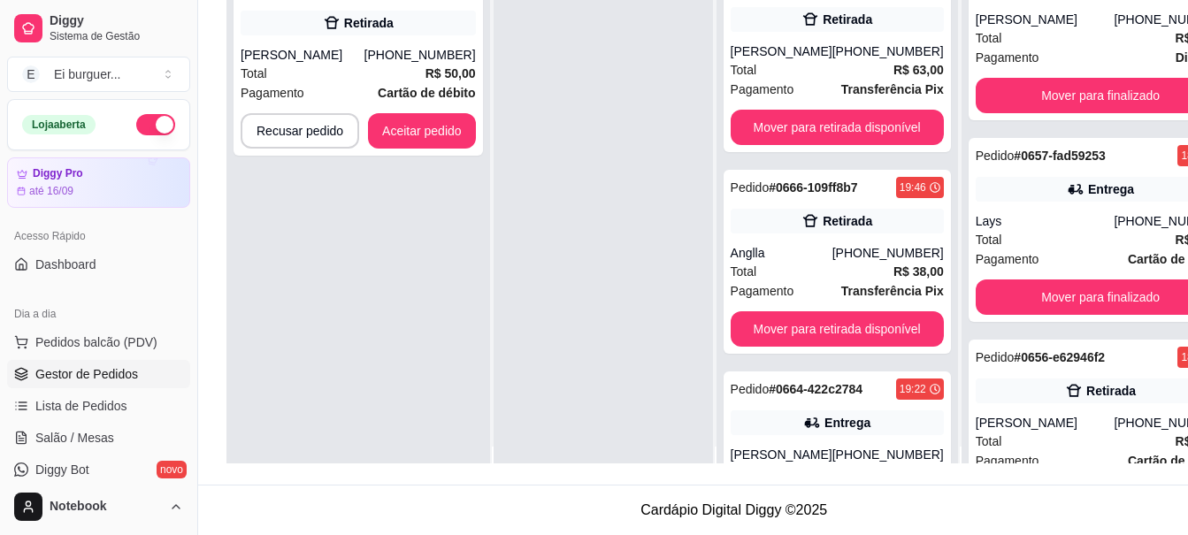
scroll to position [0, 0]
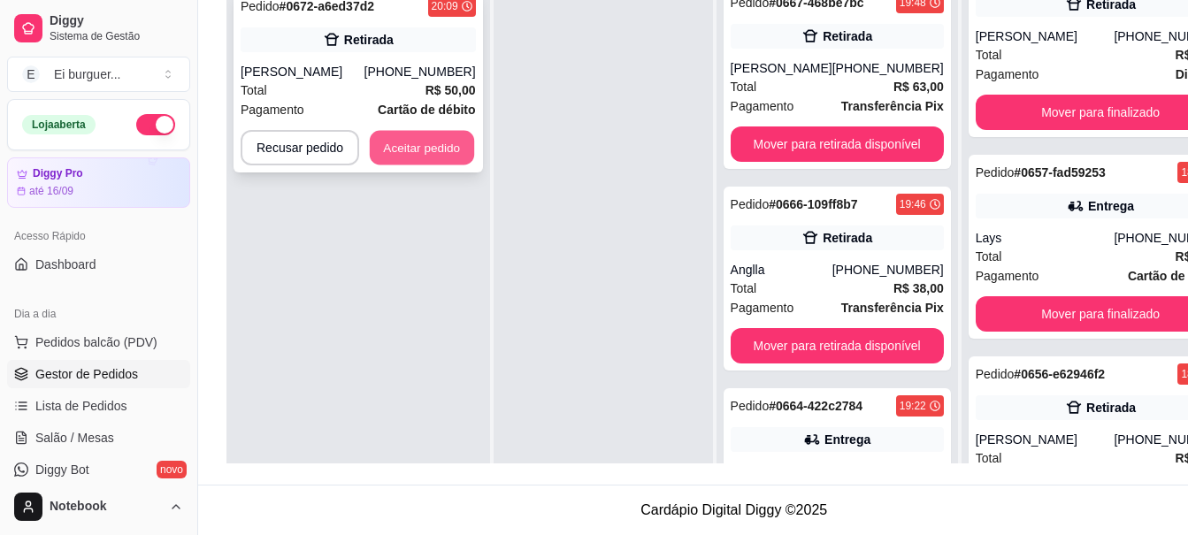
click at [393, 155] on button "Aceitar pedido" at bounding box center [422, 148] width 104 height 35
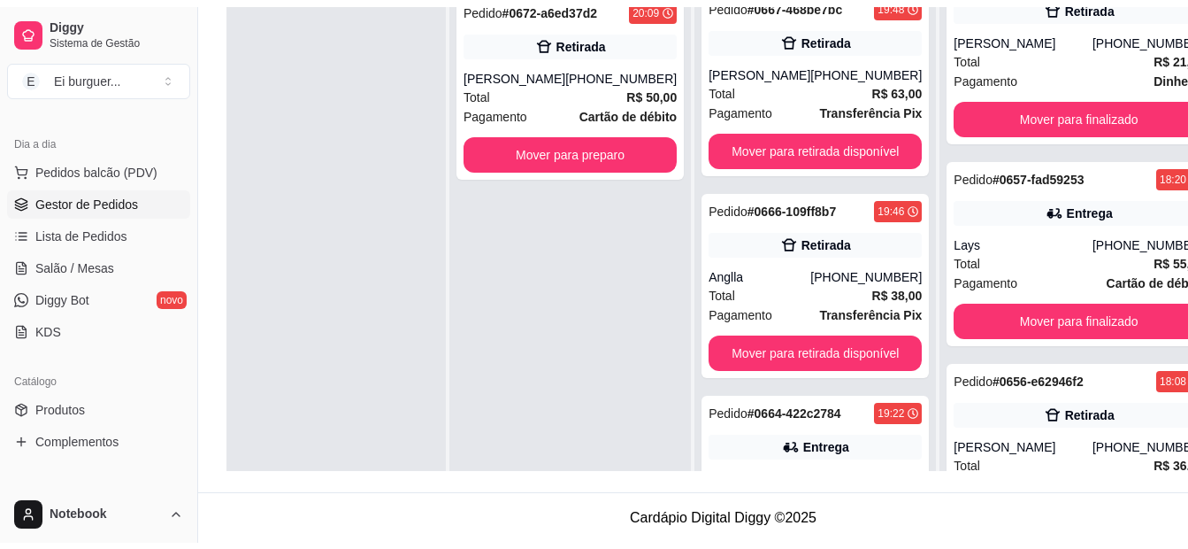
scroll to position [1221, 0]
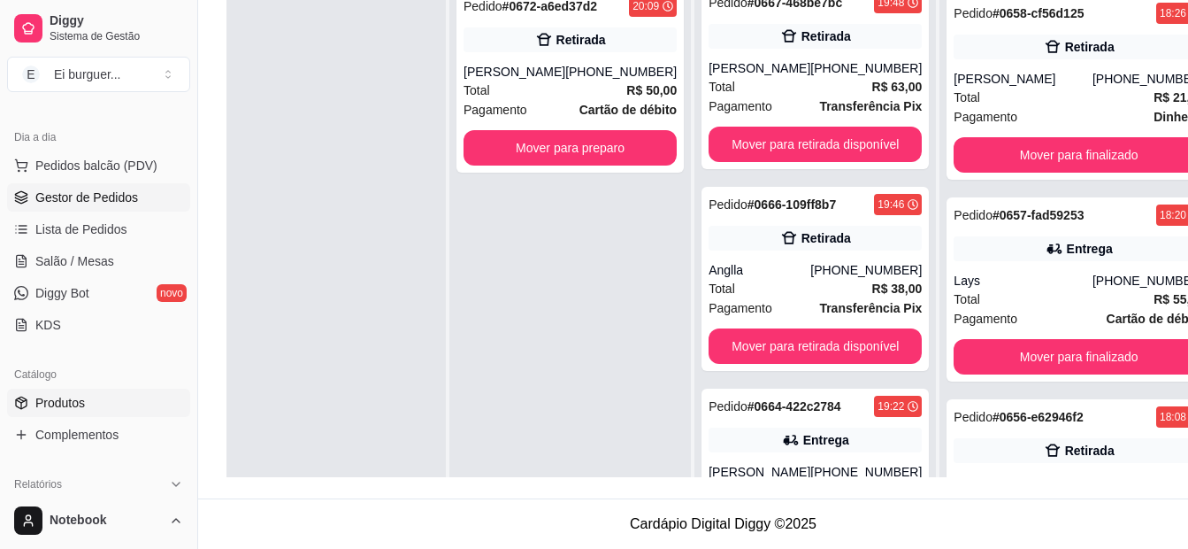
click at [94, 396] on link "Produtos" at bounding box center [98, 402] width 183 height 28
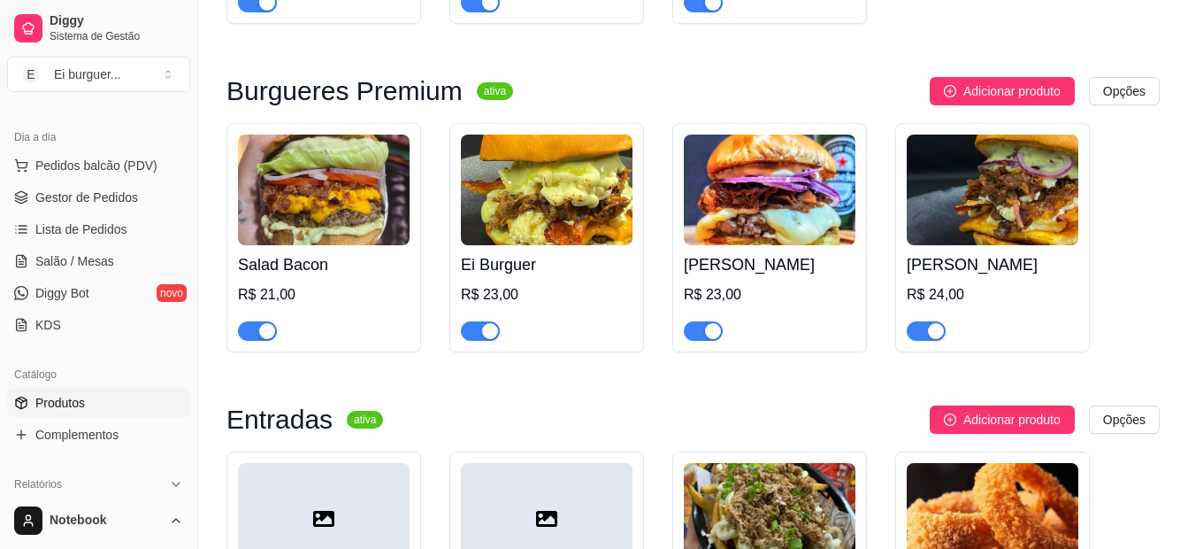
scroll to position [796, 0]
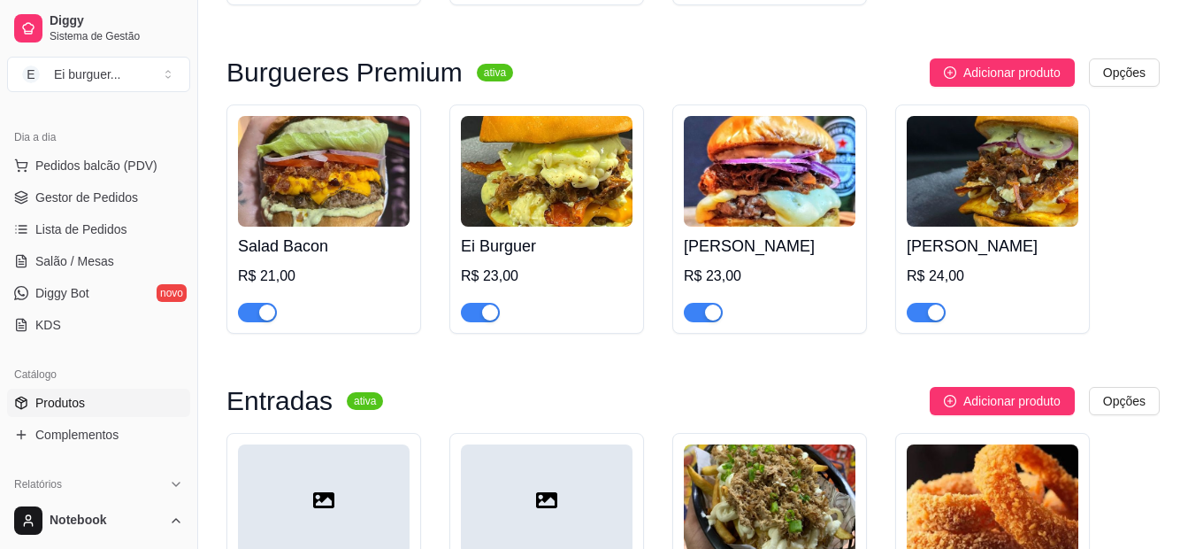
click at [708, 315] on div "button" at bounding box center [713, 312] width 16 height 16
click at [262, 39] on div "Promoção Do Dia pausada Adicionar produto Opções Dupla Do Dia R$ 70,00 R$ 55,00…" at bounding box center [694, 516] width 934 height 2270
click at [130, 200] on span "Gestor de Pedidos" at bounding box center [86, 197] width 103 height 18
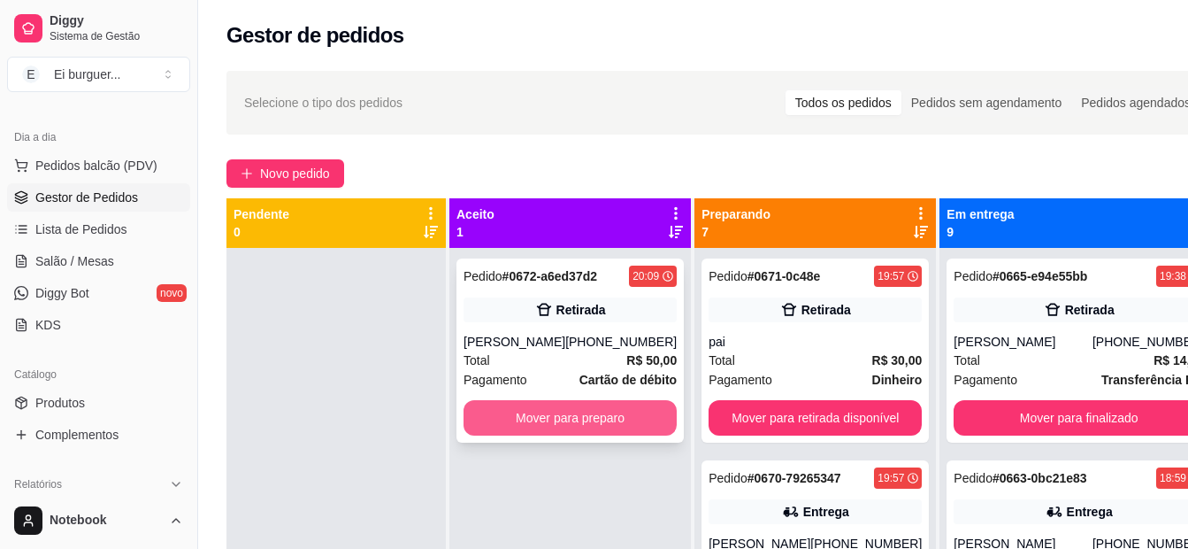
click at [556, 421] on button "Mover para preparo" at bounding box center [570, 417] width 213 height 35
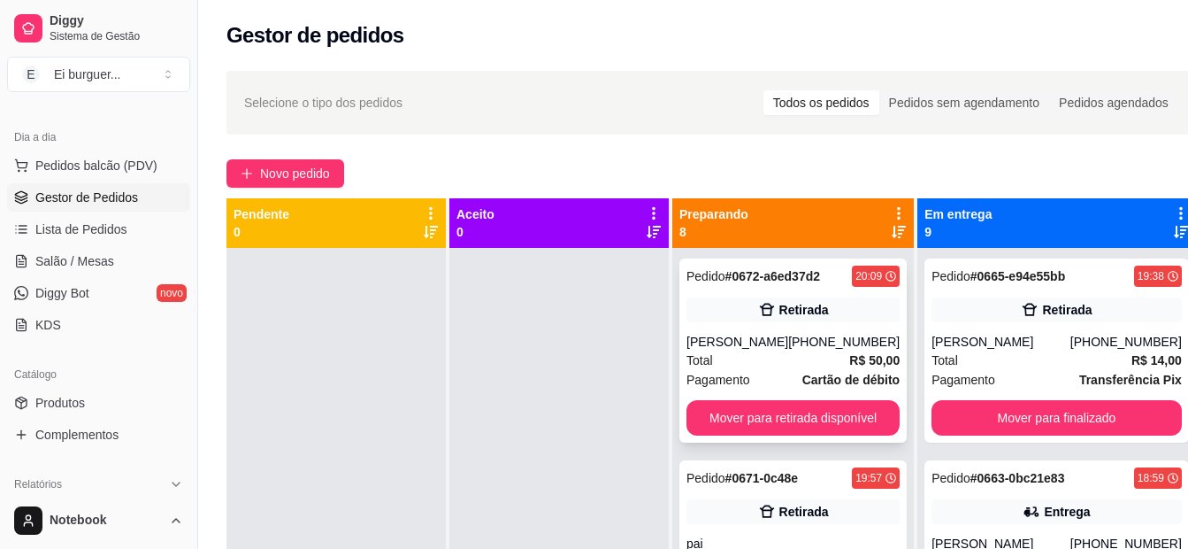
click at [728, 340] on div "[PERSON_NAME]" at bounding box center [738, 342] width 102 height 18
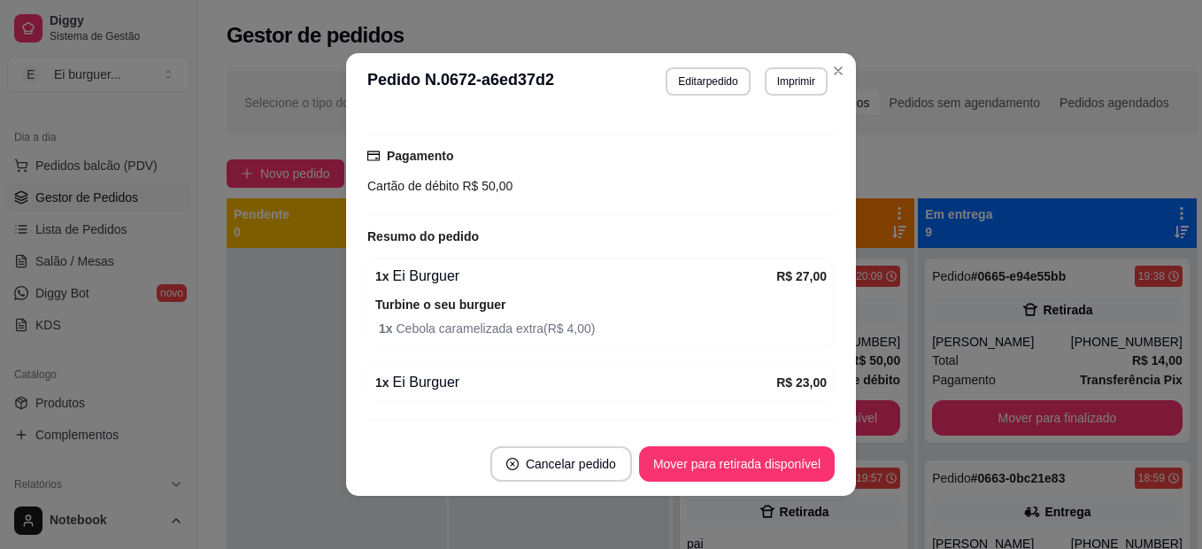
scroll to position [348, 0]
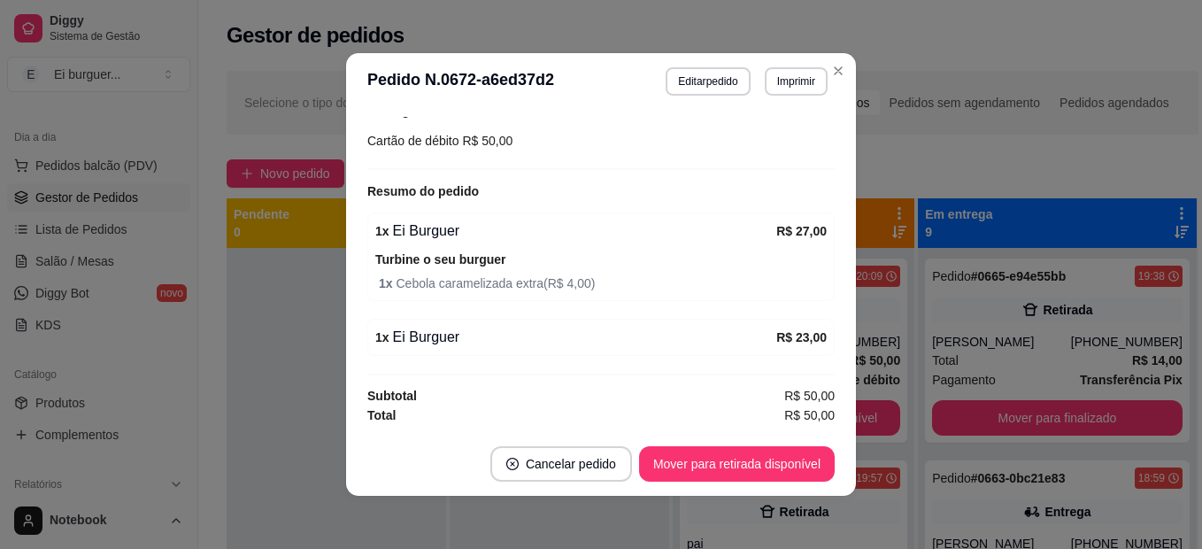
click at [608, 257] on div "Turbine o seu burguer 1 x Cebola caramelizada extra ( R$ 4,00 )" at bounding box center [600, 271] width 451 height 44
click at [697, 83] on button "Editar pedido" at bounding box center [708, 80] width 82 height 27
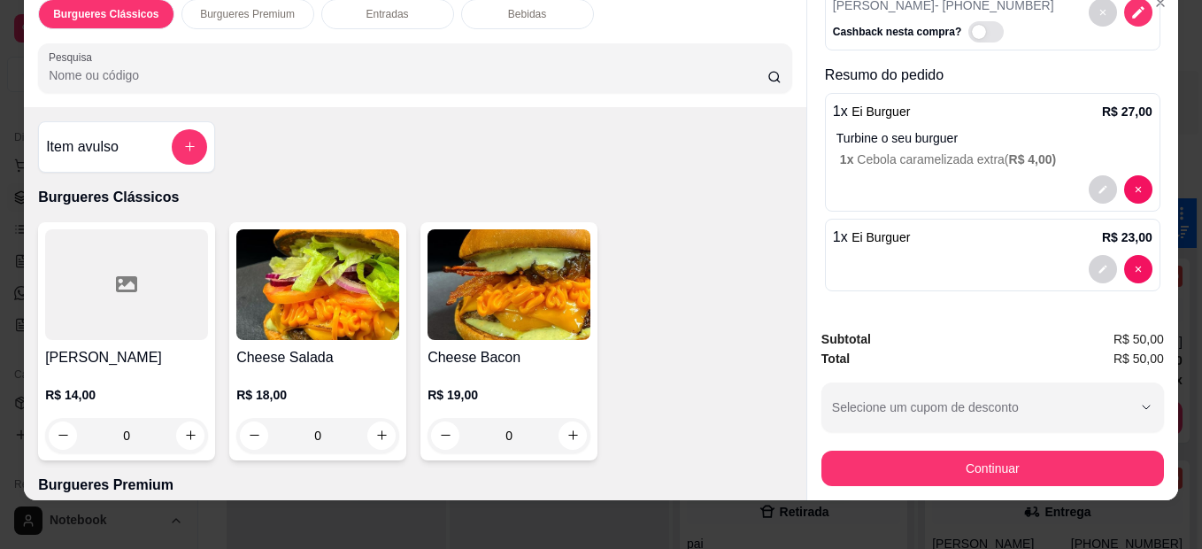
scroll to position [47, 0]
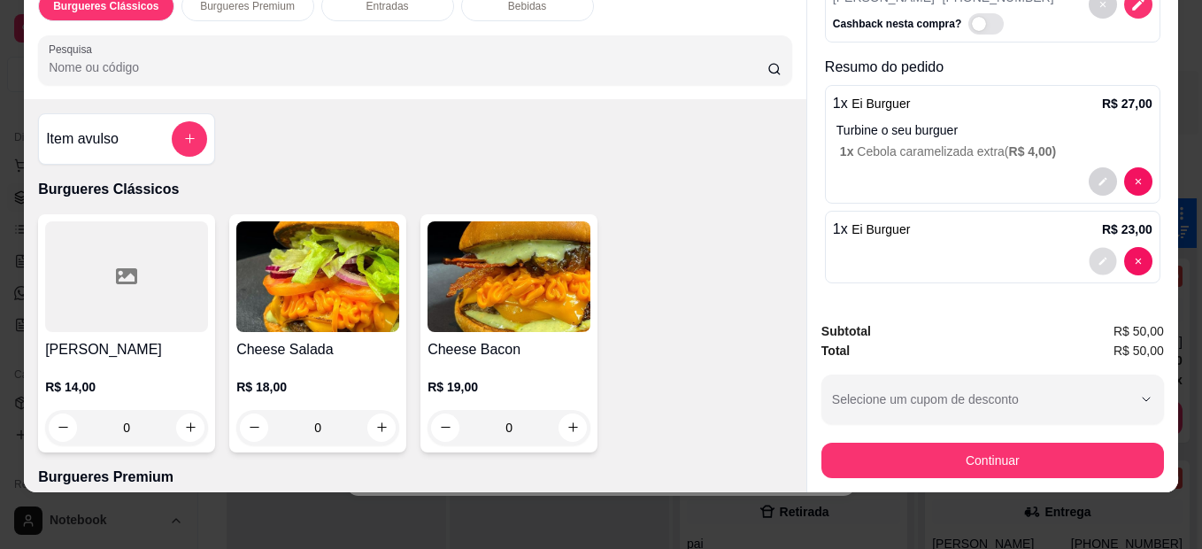
click at [1097, 256] on icon "decrease-product-quantity" at bounding box center [1102, 261] width 11 height 11
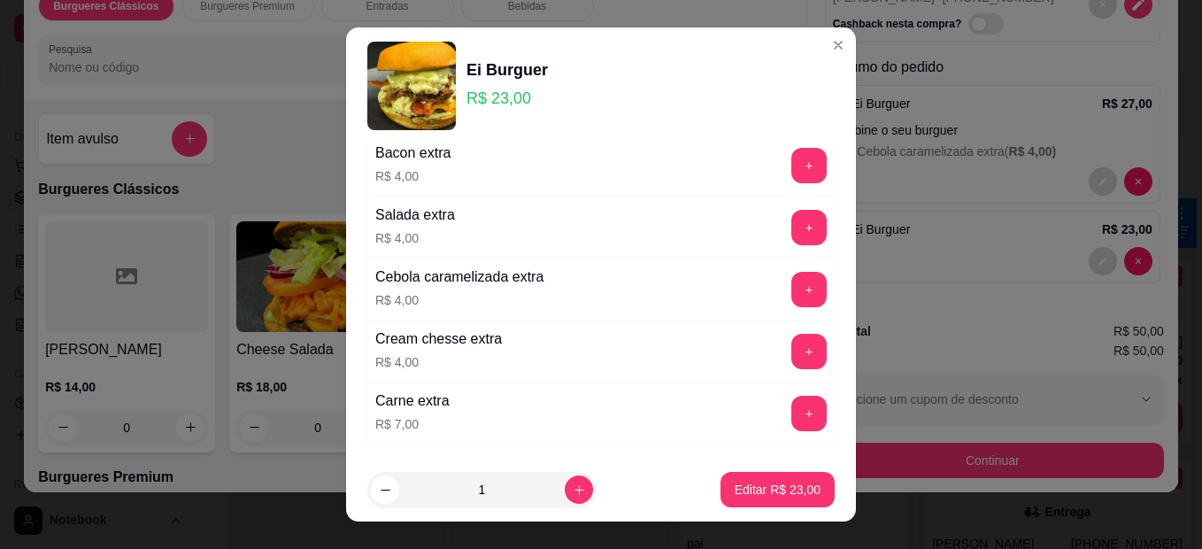
scroll to position [177, 0]
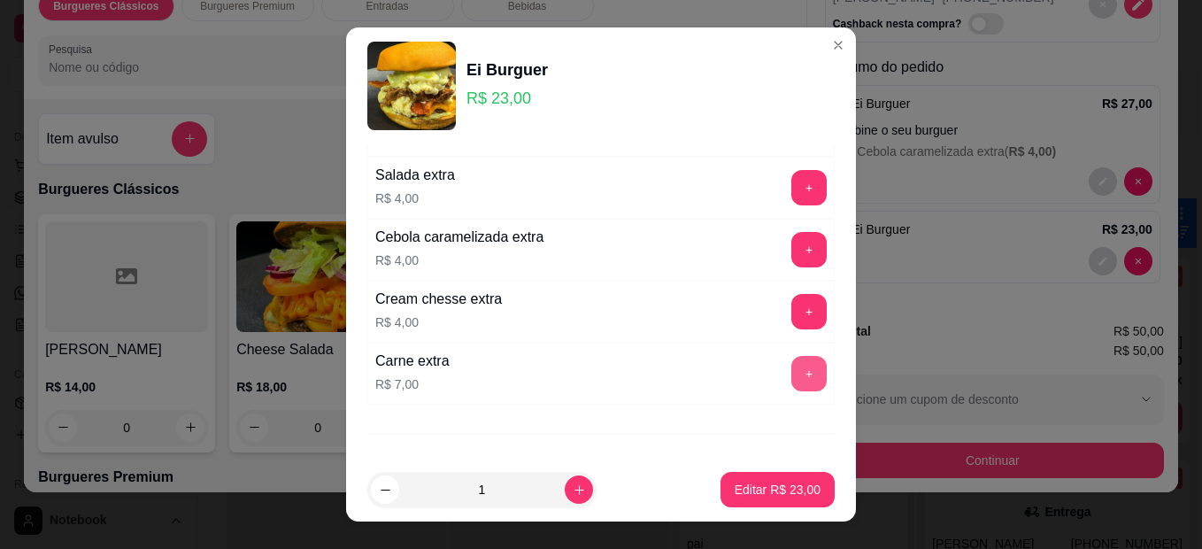
click at [791, 379] on button "+" at bounding box center [808, 373] width 35 height 35
click at [746, 488] on p "Editar R$ 30,00" at bounding box center [777, 489] width 86 height 18
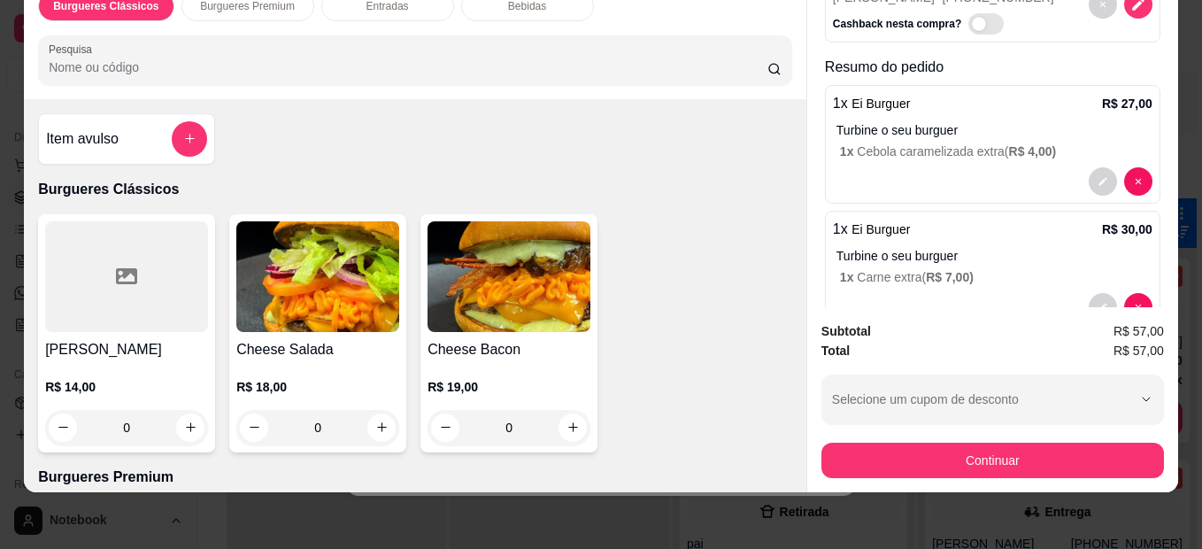
type input "0"
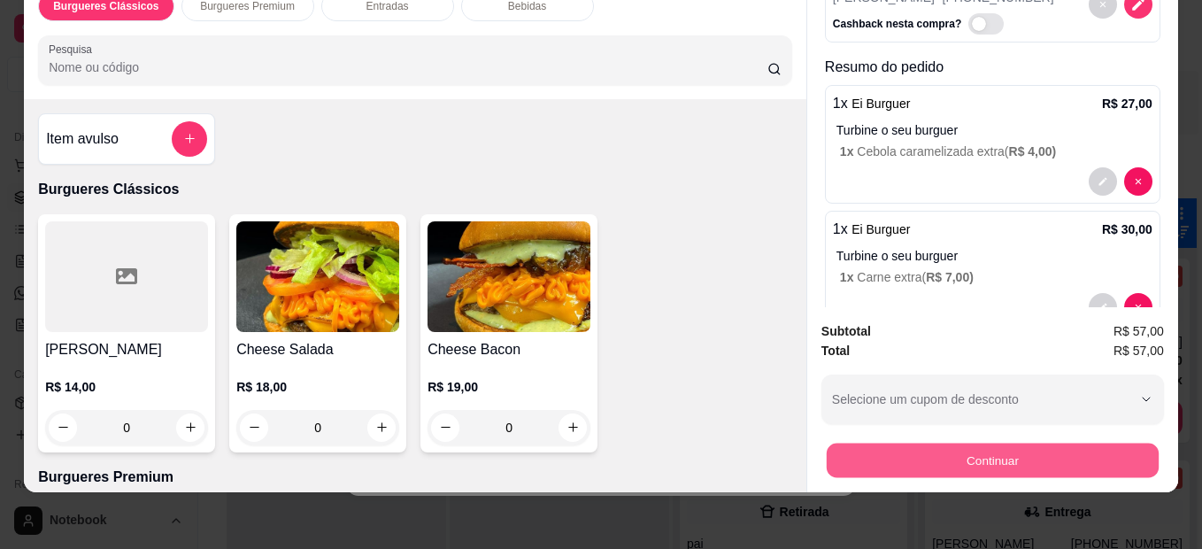
click at [983, 448] on button "Continuar" at bounding box center [992, 460] width 332 height 35
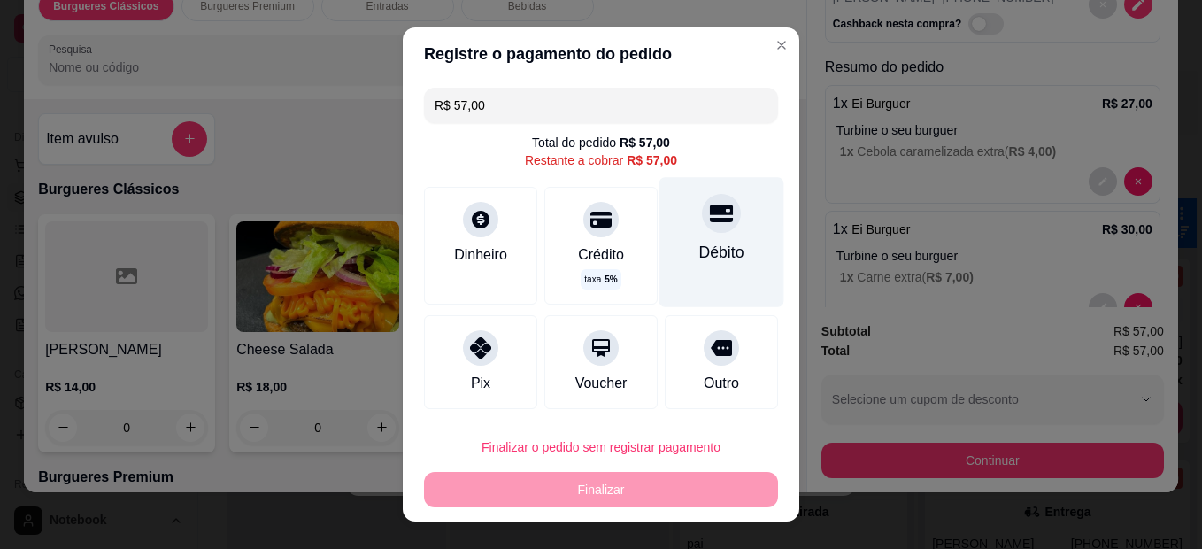
click at [702, 230] on div at bounding box center [721, 213] width 39 height 39
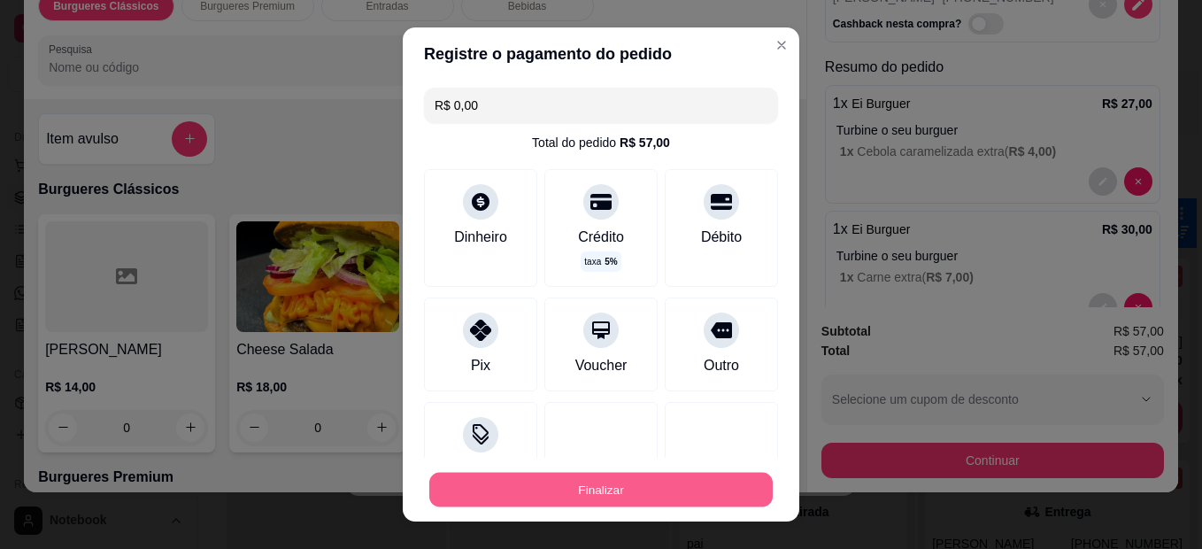
click at [653, 488] on button "Finalizar" at bounding box center [600, 490] width 343 height 35
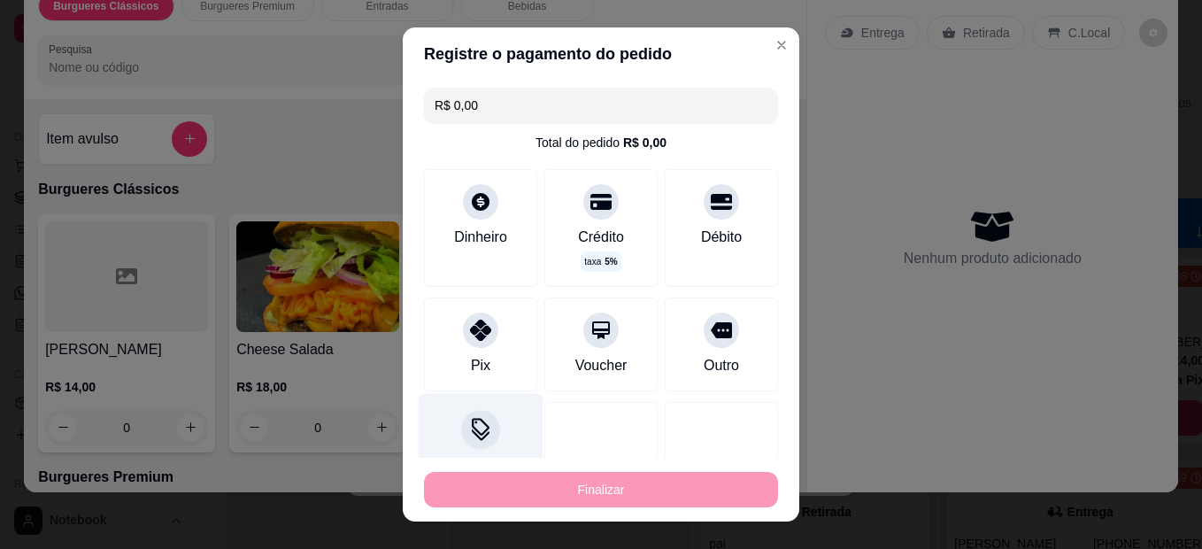
type input "-R$ 57,00"
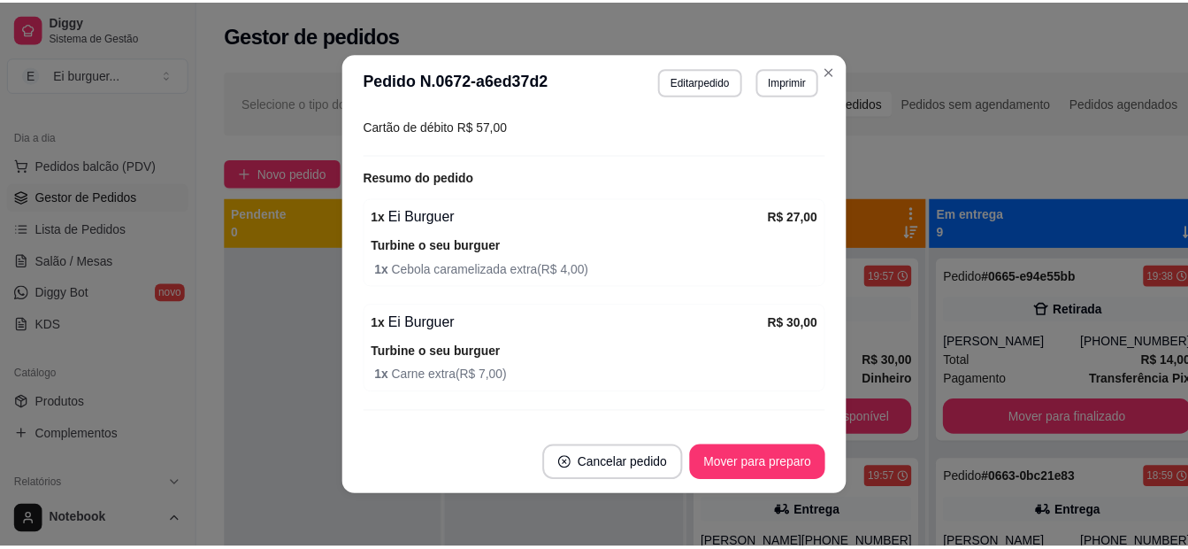
scroll to position [334, 0]
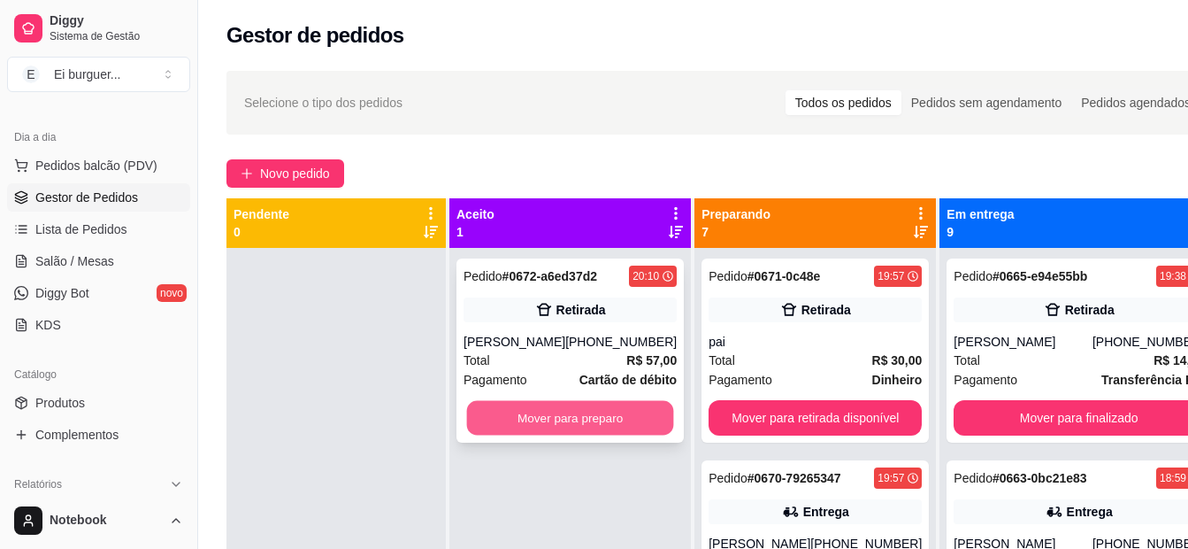
click at [598, 429] on button "Mover para preparo" at bounding box center [570, 418] width 207 height 35
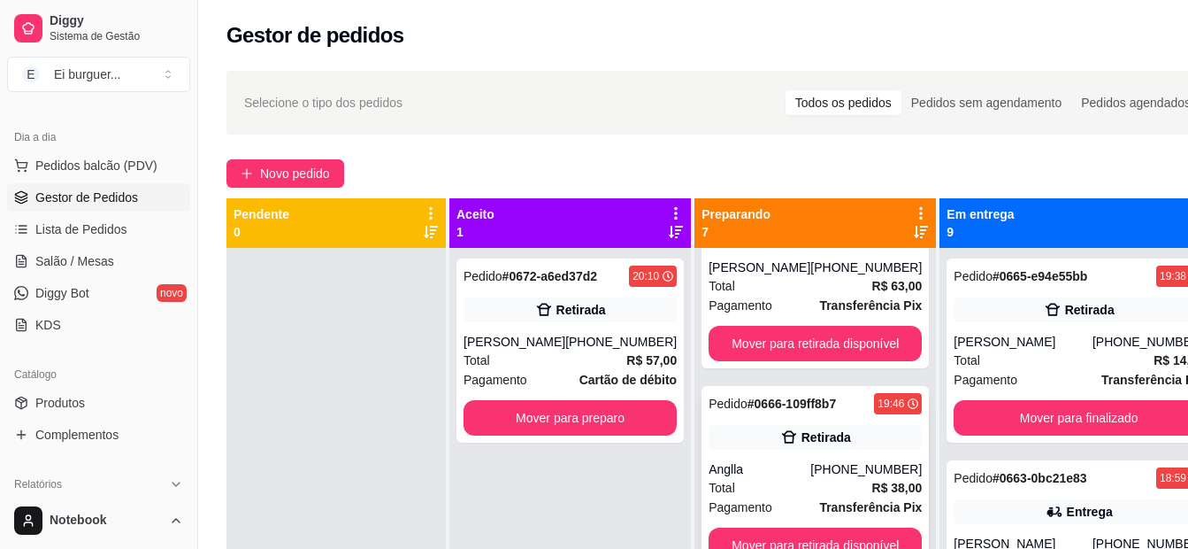
scroll to position [50, 0]
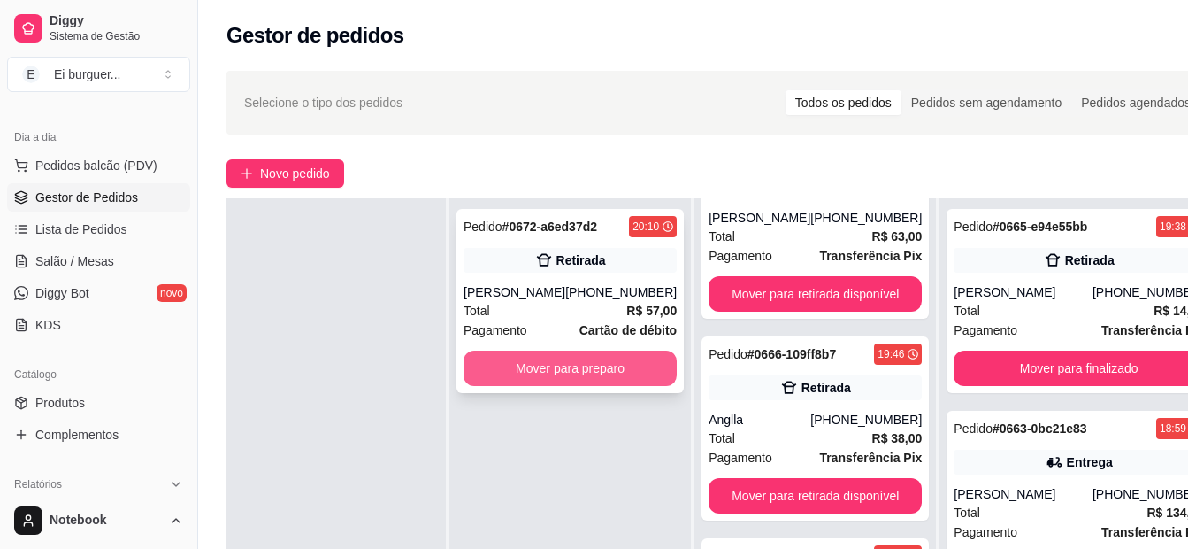
click at [628, 363] on button "Mover para preparo" at bounding box center [570, 367] width 213 height 35
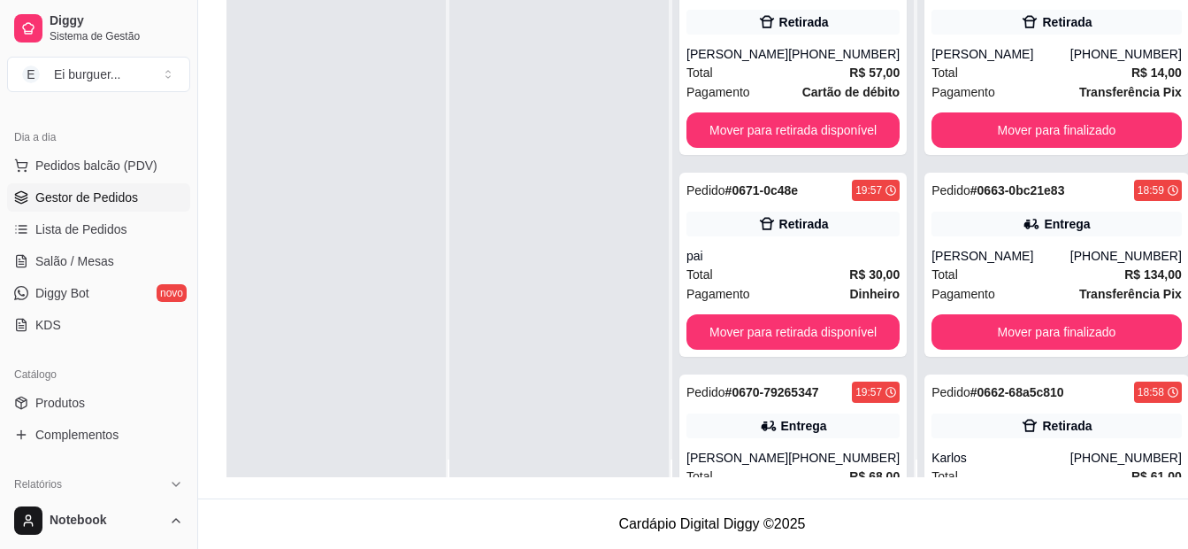
scroll to position [0, 0]
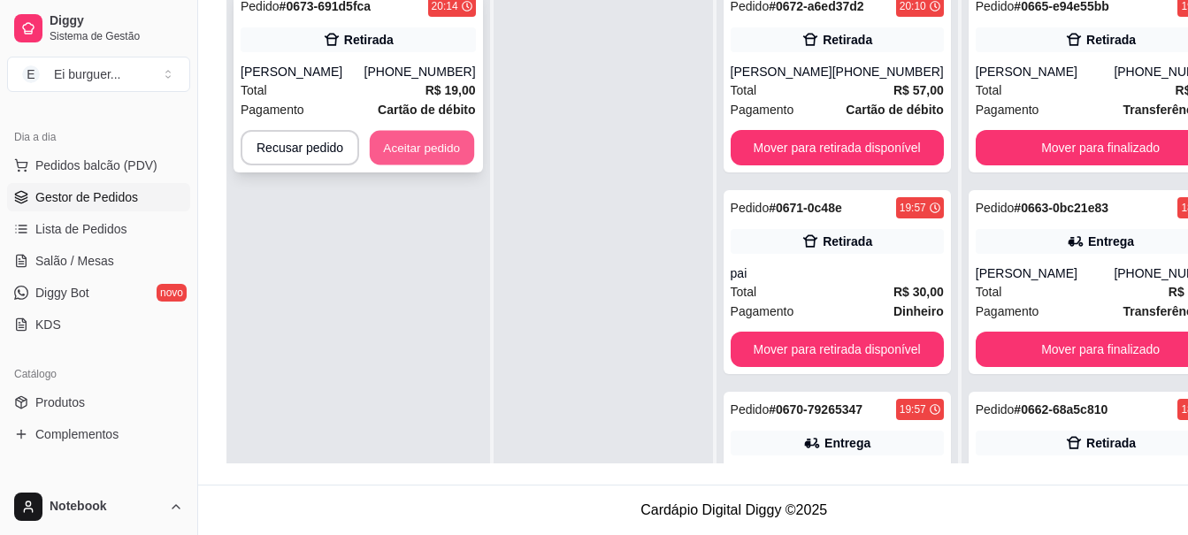
click at [453, 145] on button "Aceitar pedido" at bounding box center [422, 148] width 104 height 35
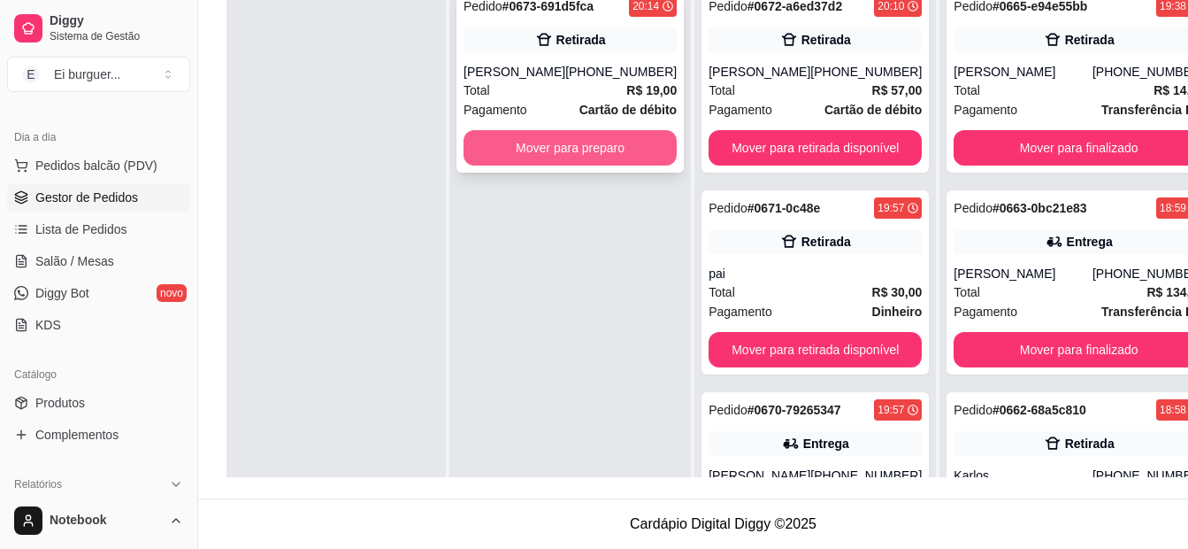
click at [534, 156] on button "Mover para preparo" at bounding box center [570, 147] width 213 height 35
click at [538, 147] on button "Mover para preparo" at bounding box center [570, 147] width 213 height 35
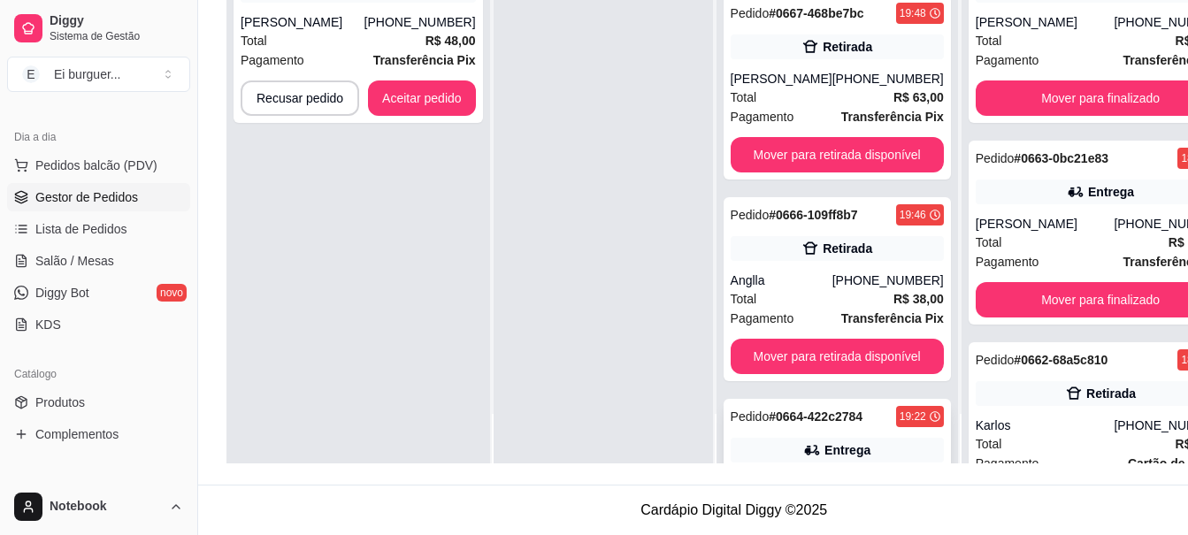
scroll to position [1126, 0]
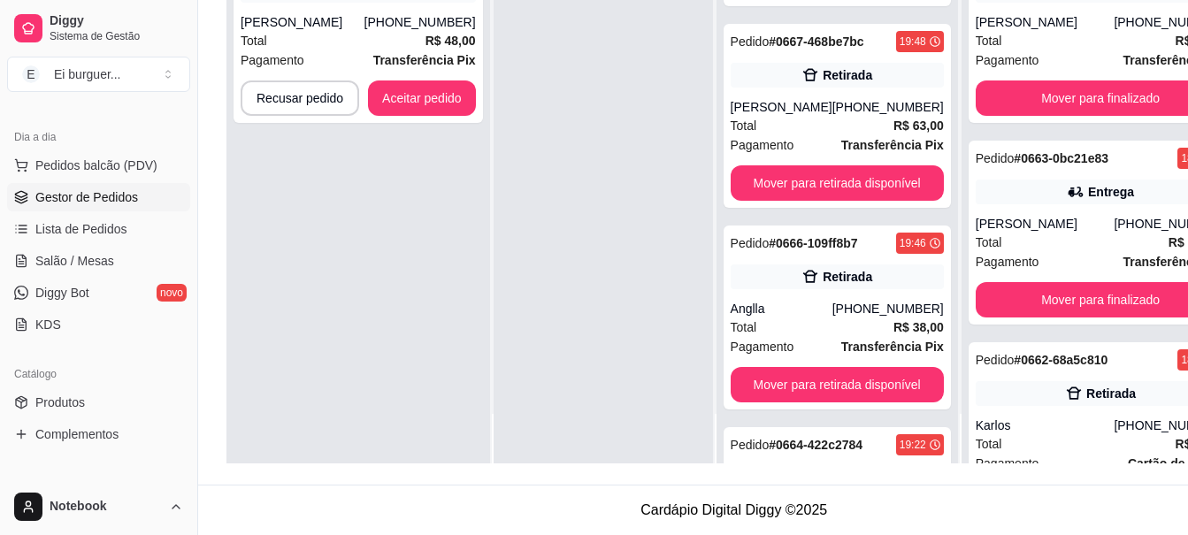
click at [578, 243] on div at bounding box center [603, 195] width 219 height 535
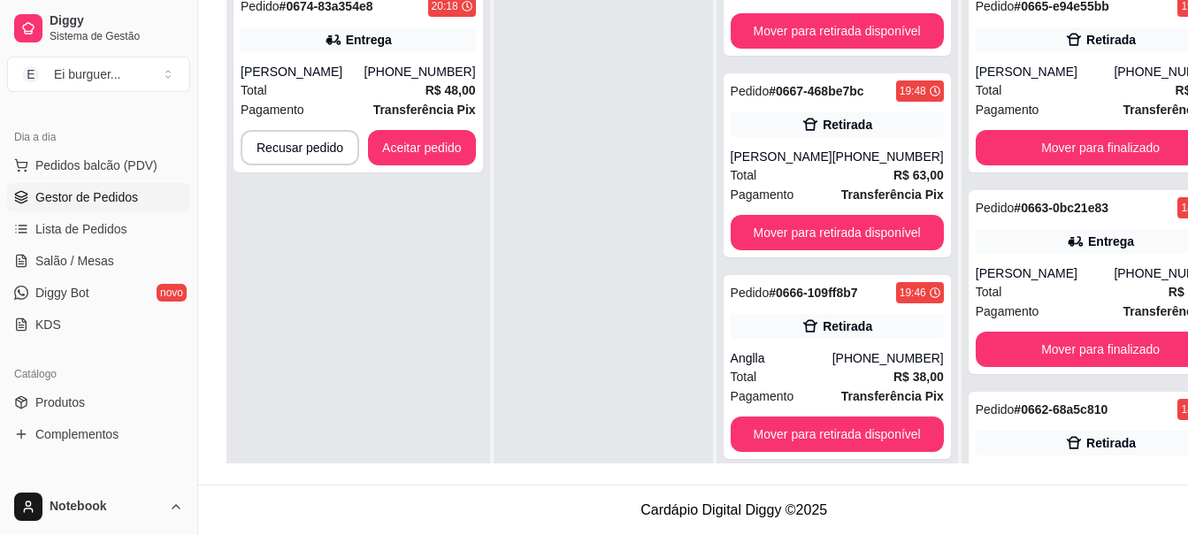
click at [570, 150] on div at bounding box center [603, 245] width 219 height 535
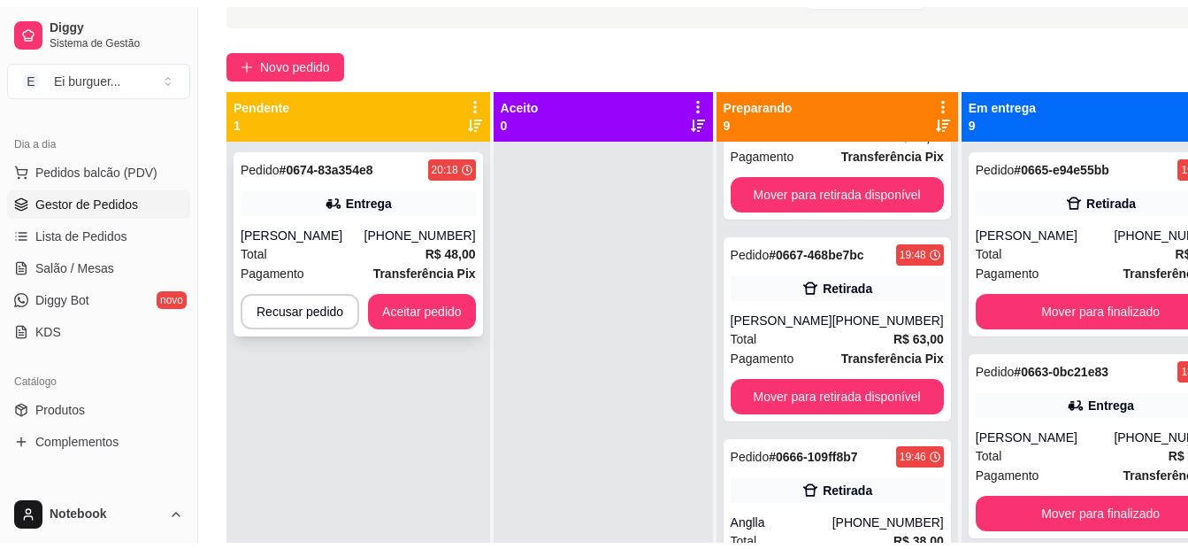
scroll to position [106, 0]
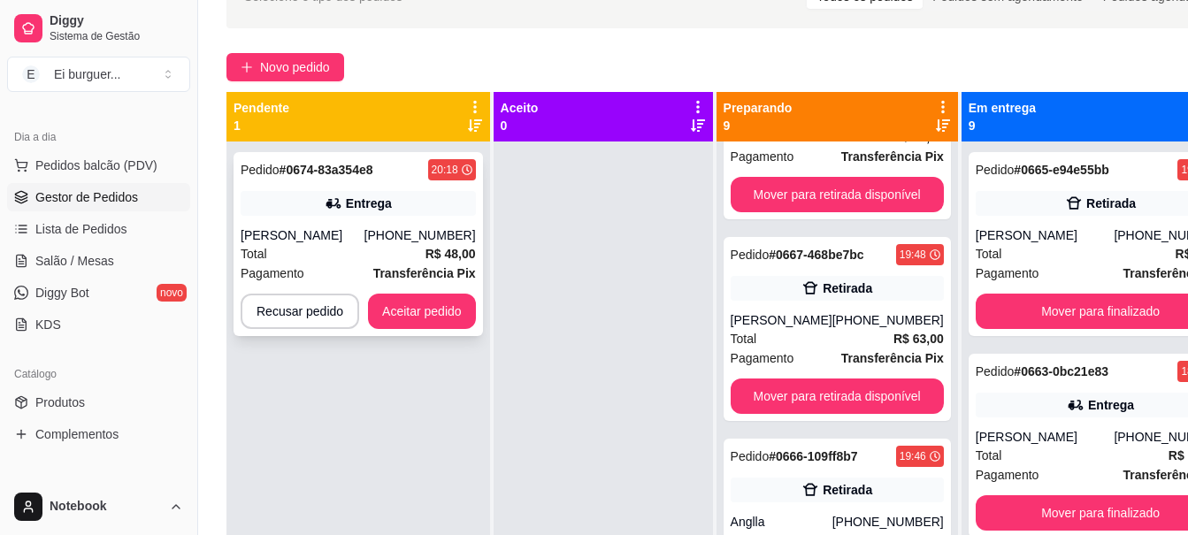
click at [388, 250] on div "Total R$ 48,00" at bounding box center [358, 253] width 235 height 19
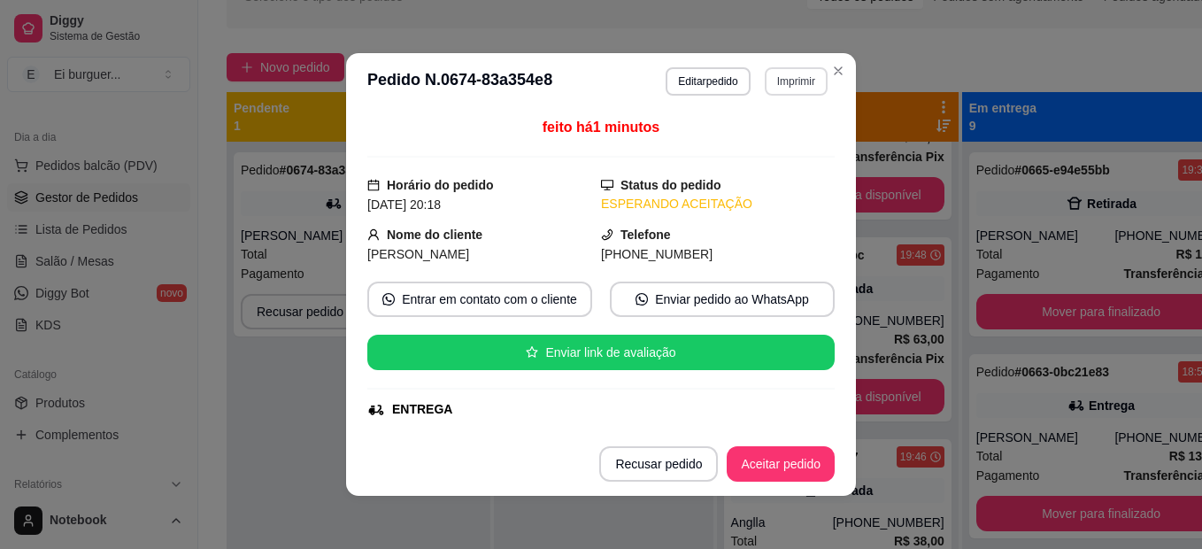
click at [776, 77] on button "Imprimir" at bounding box center [796, 81] width 63 height 28
click at [750, 130] on button "IMPRESSORA" at bounding box center [758, 142] width 124 height 27
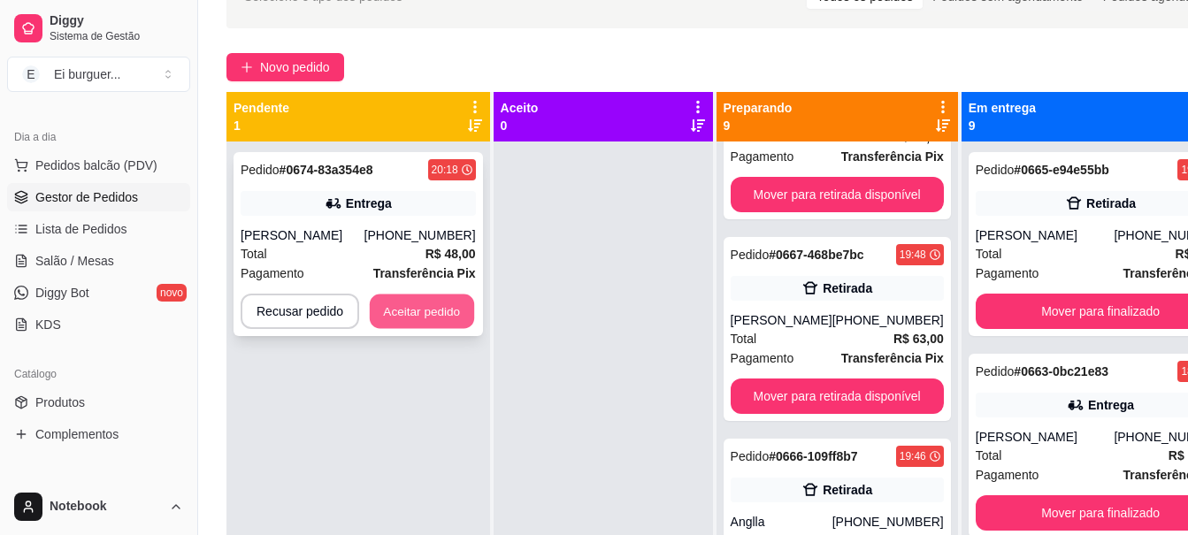
click at [440, 308] on button "Aceitar pedido" at bounding box center [422, 312] width 104 height 35
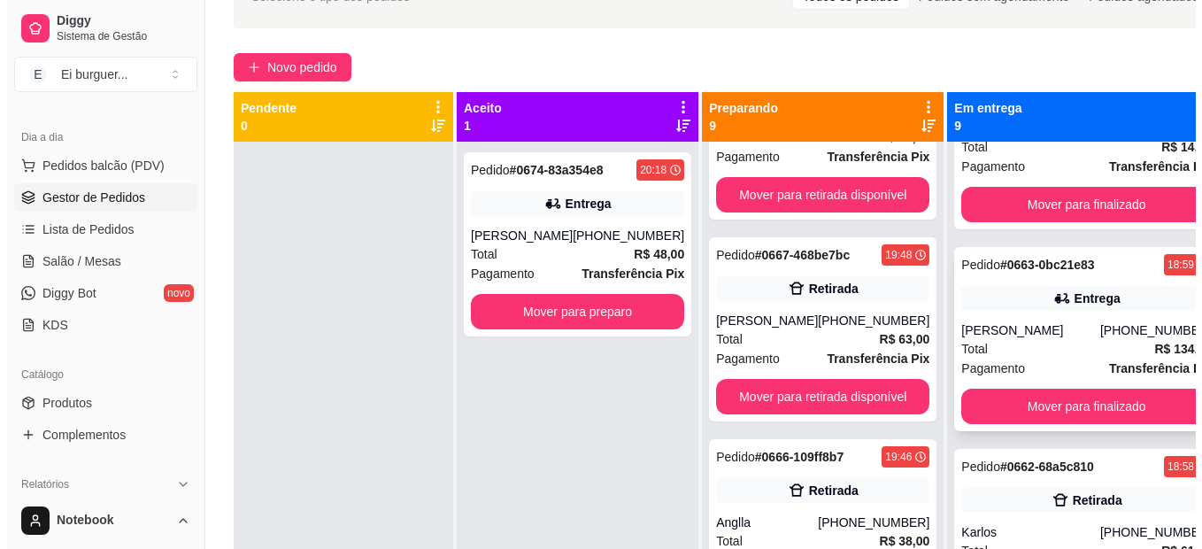
scroll to position [265, 0]
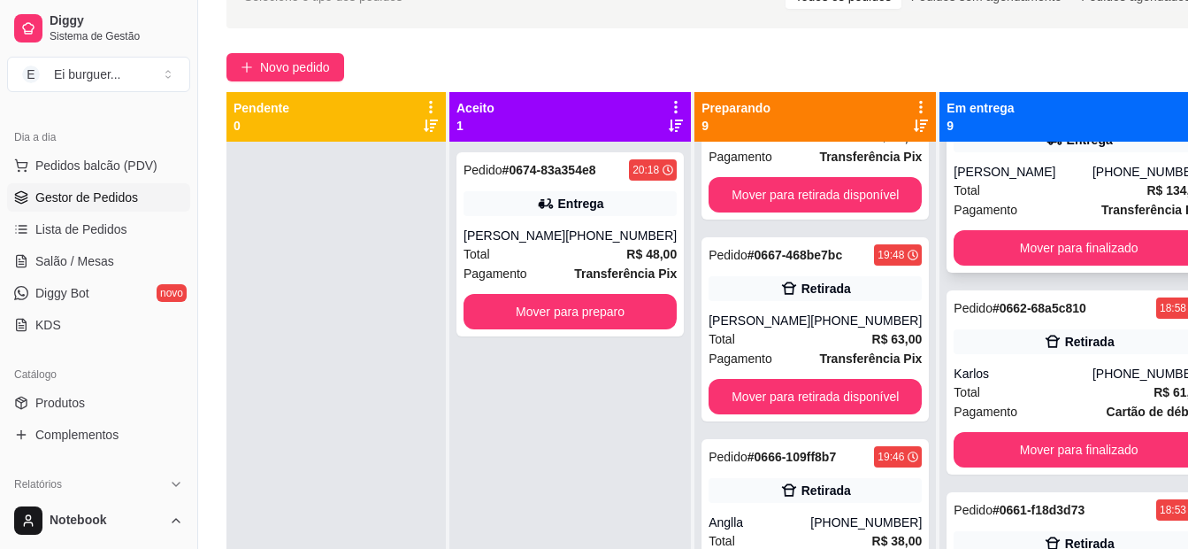
click at [1093, 181] on div "[PHONE_NUMBER]" at bounding box center [1148, 172] width 111 height 18
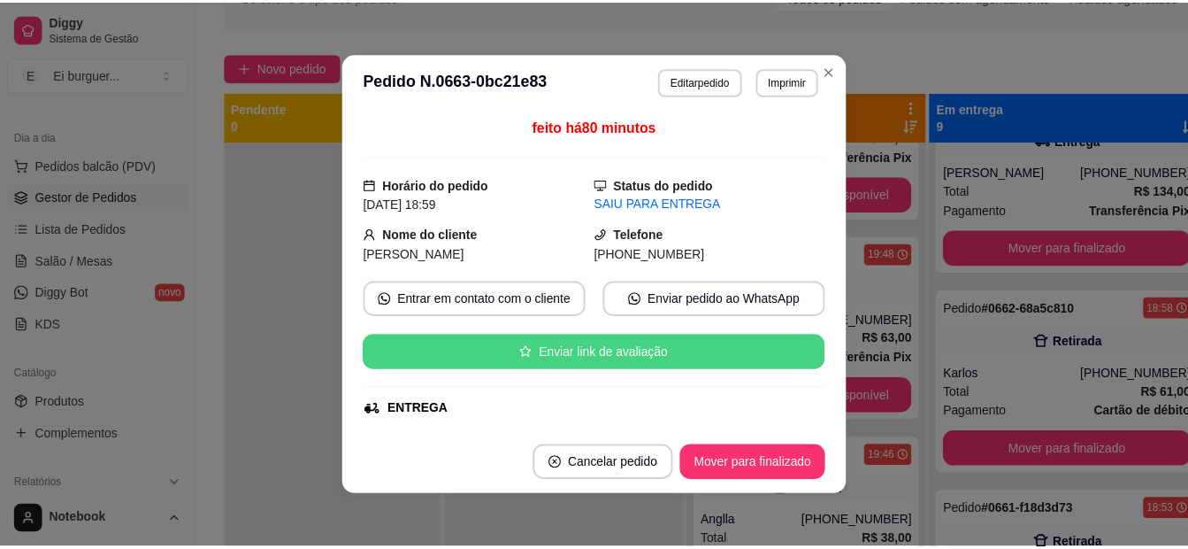
scroll to position [88, 0]
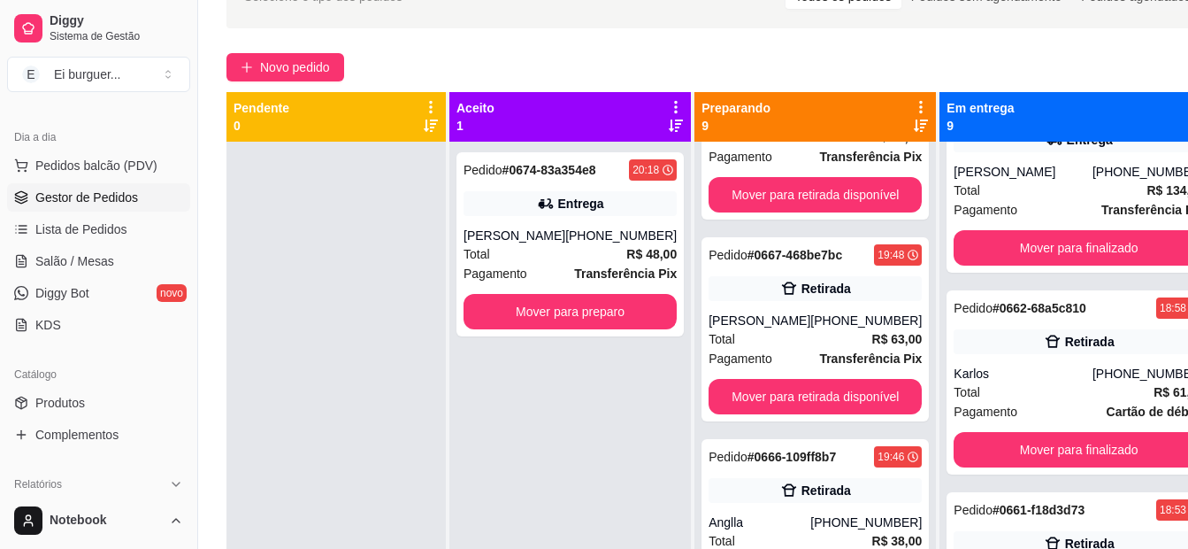
click at [656, 442] on html "Diggy Sistema de Gestão E Ei burguer ... Loja aberta Diggy Pro até 16/09 Acesso…" at bounding box center [594, 168] width 1188 height 549
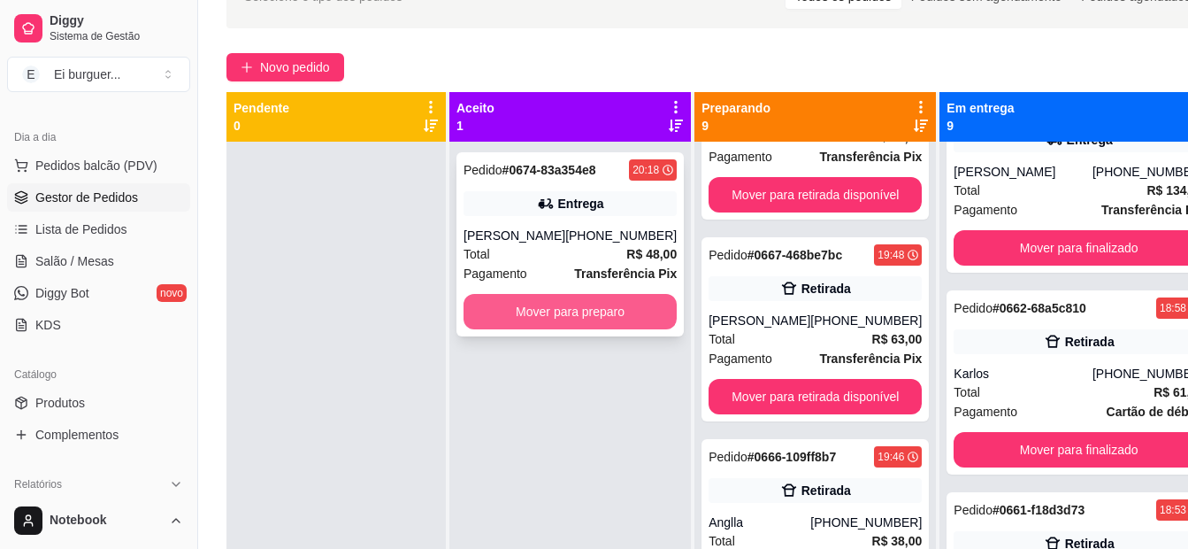
click at [640, 326] on button "Mover para preparo" at bounding box center [570, 311] width 213 height 35
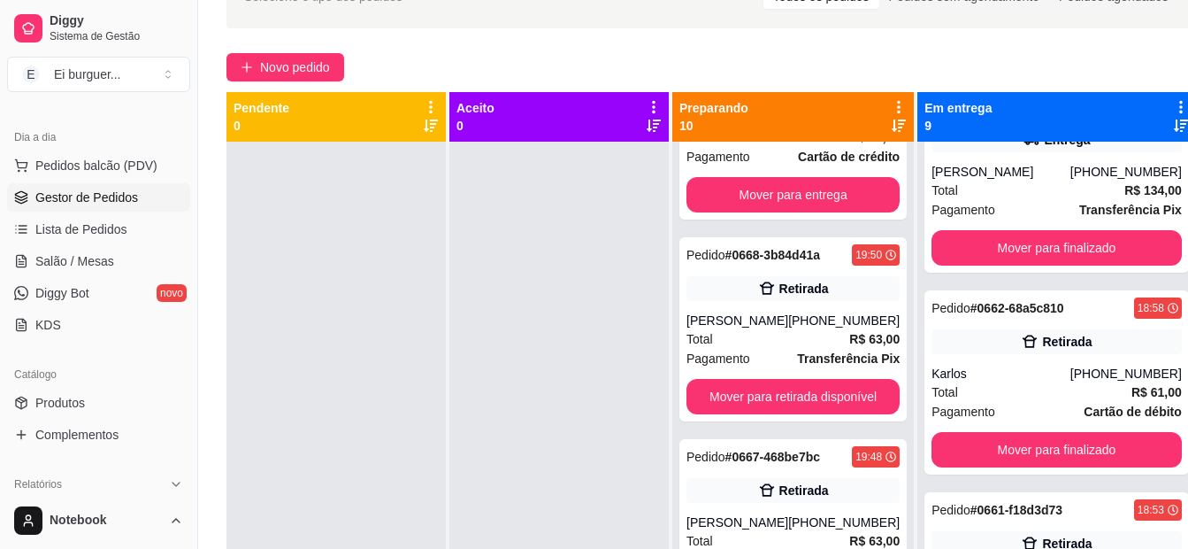
scroll to position [1327, 0]
click at [324, 291] on div at bounding box center [336, 416] width 219 height 549
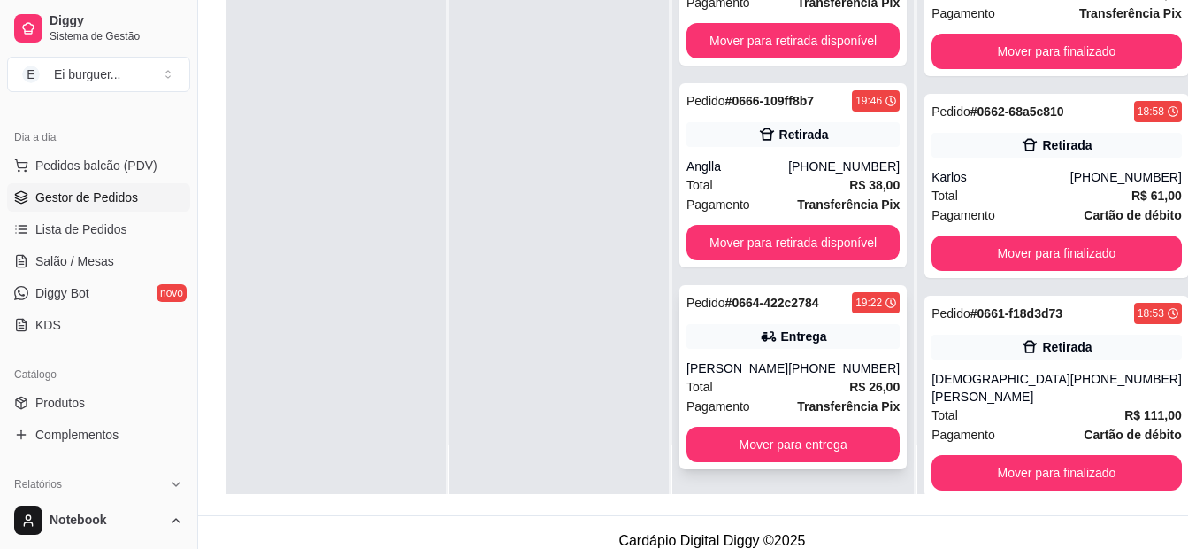
scroll to position [270, 0]
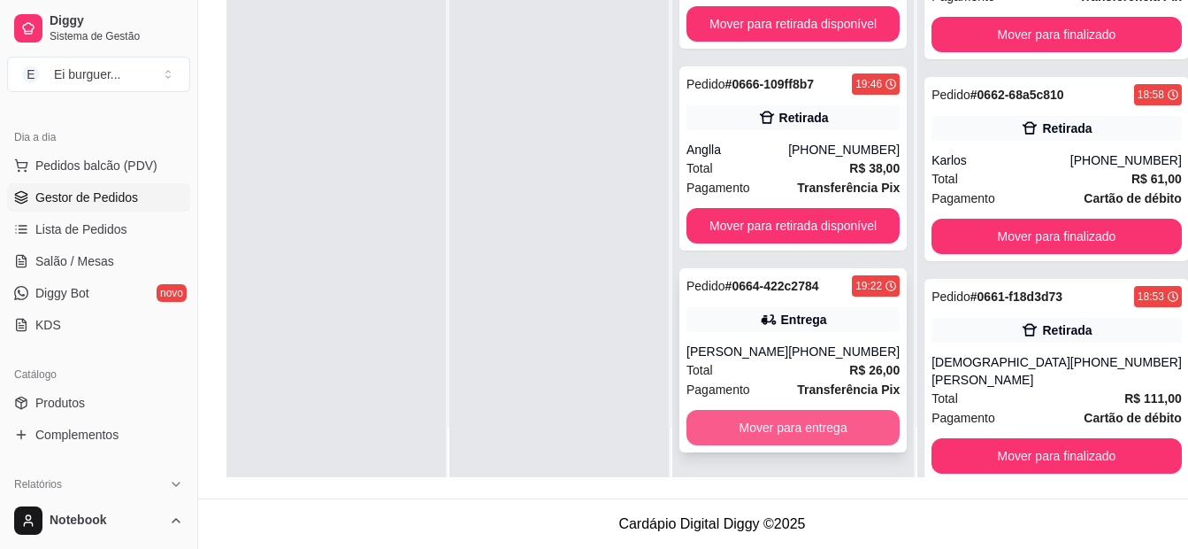
click at [818, 421] on button "Mover para entrega" at bounding box center [793, 427] width 213 height 35
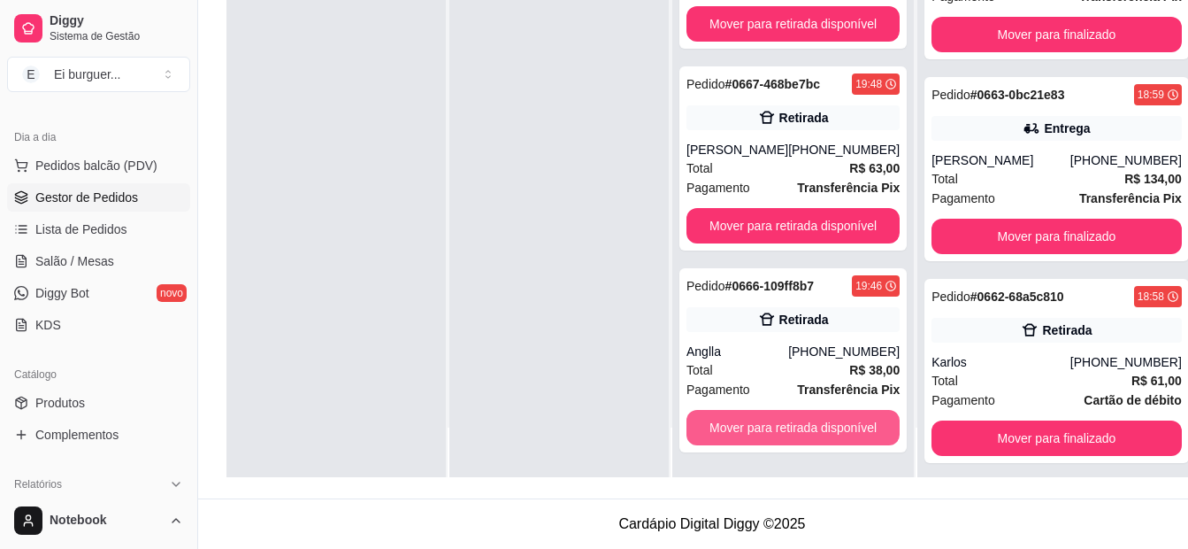
scroll to position [1303, 0]
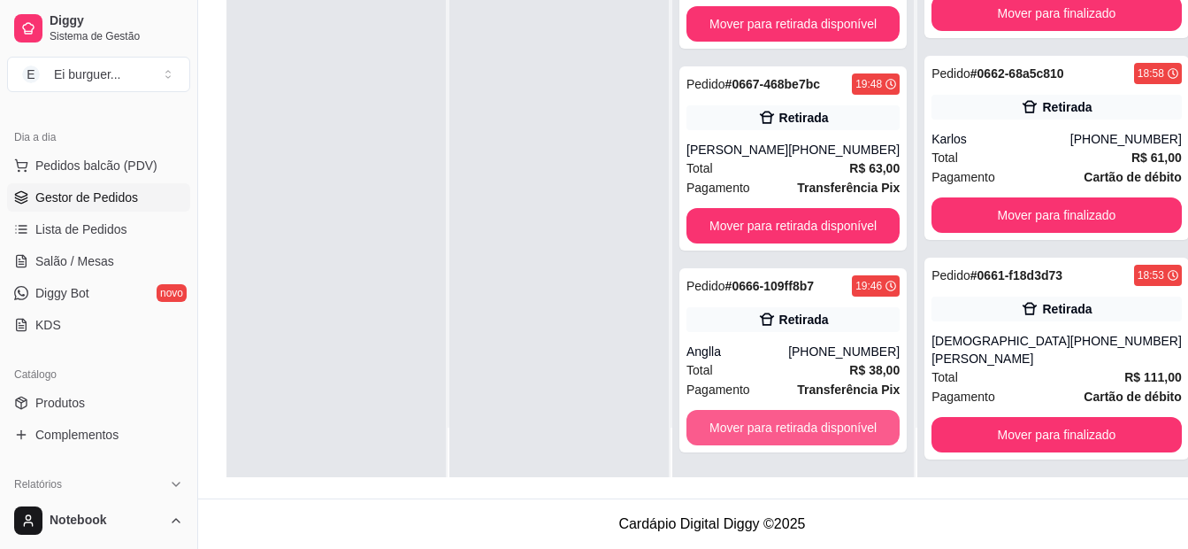
click at [818, 421] on button "Mover para retirada disponível" at bounding box center [793, 427] width 213 height 35
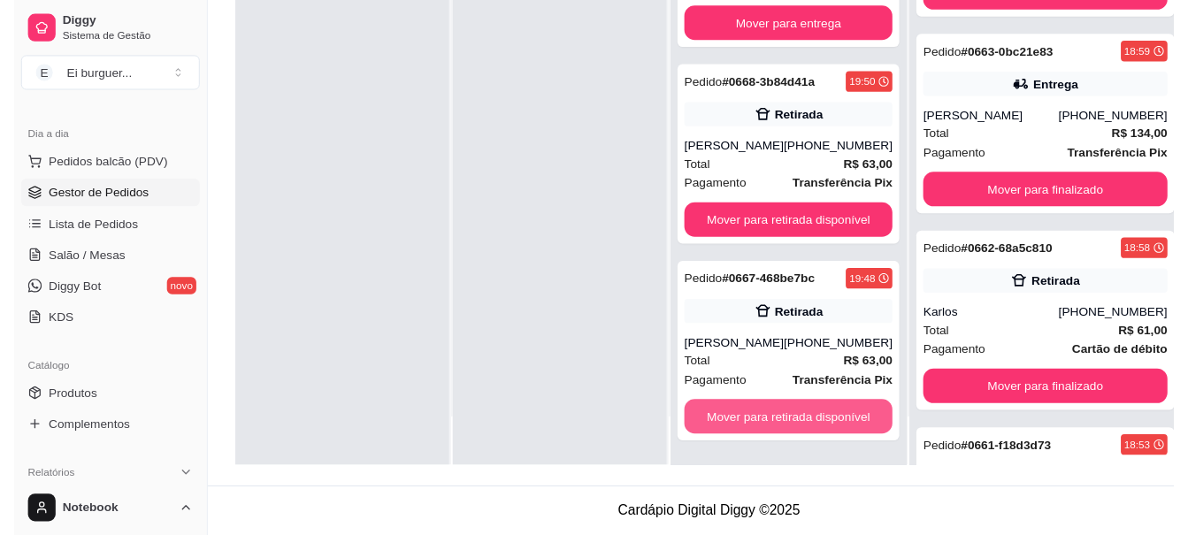
scroll to position [690, 0]
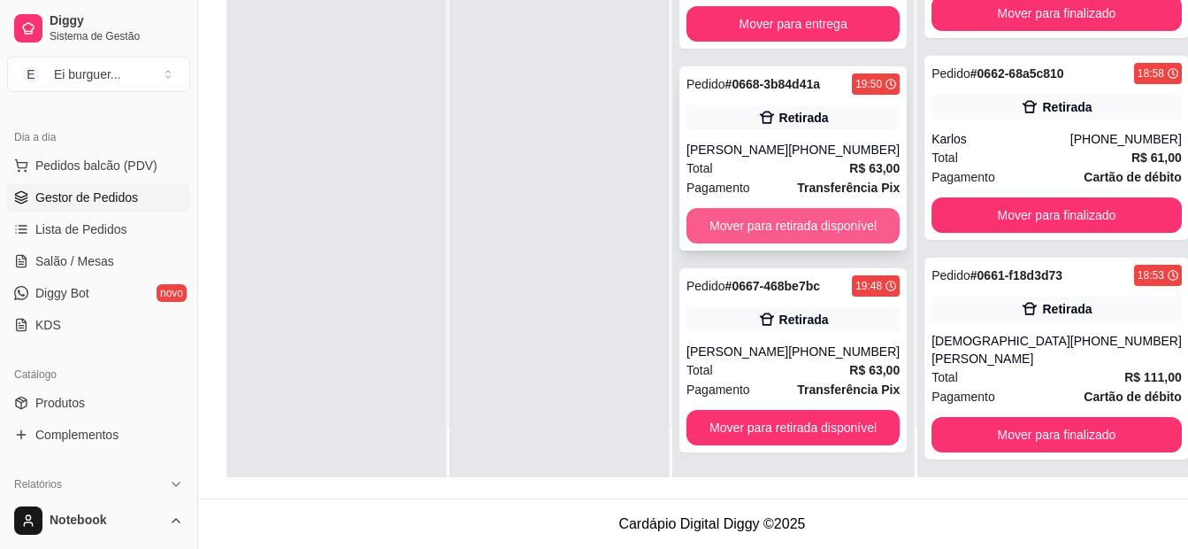
click at [873, 208] on button "Mover para retirada disponível" at bounding box center [793, 225] width 213 height 35
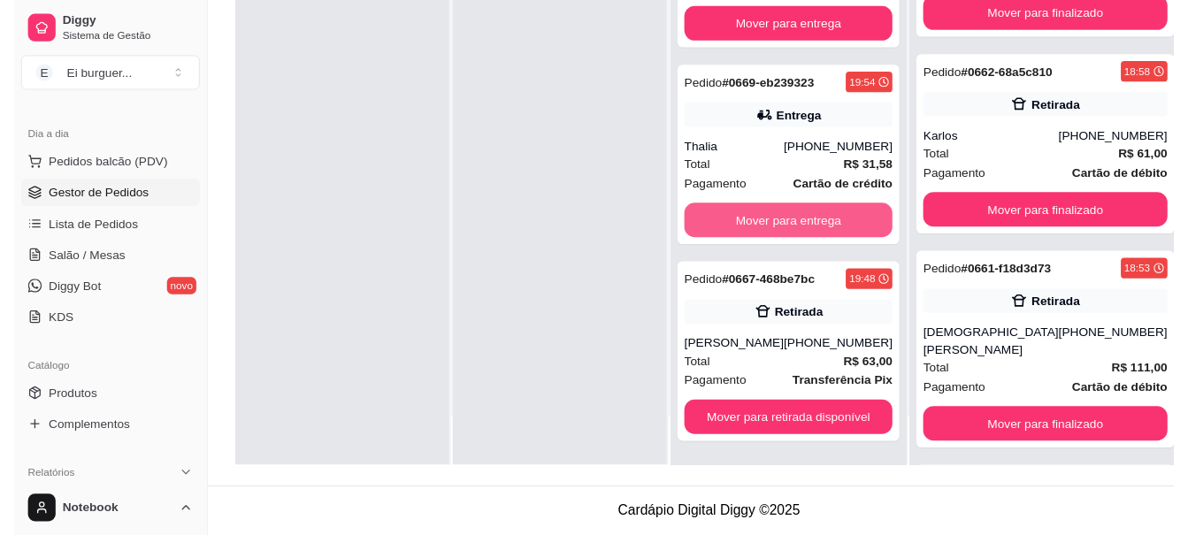
scroll to position [892, 0]
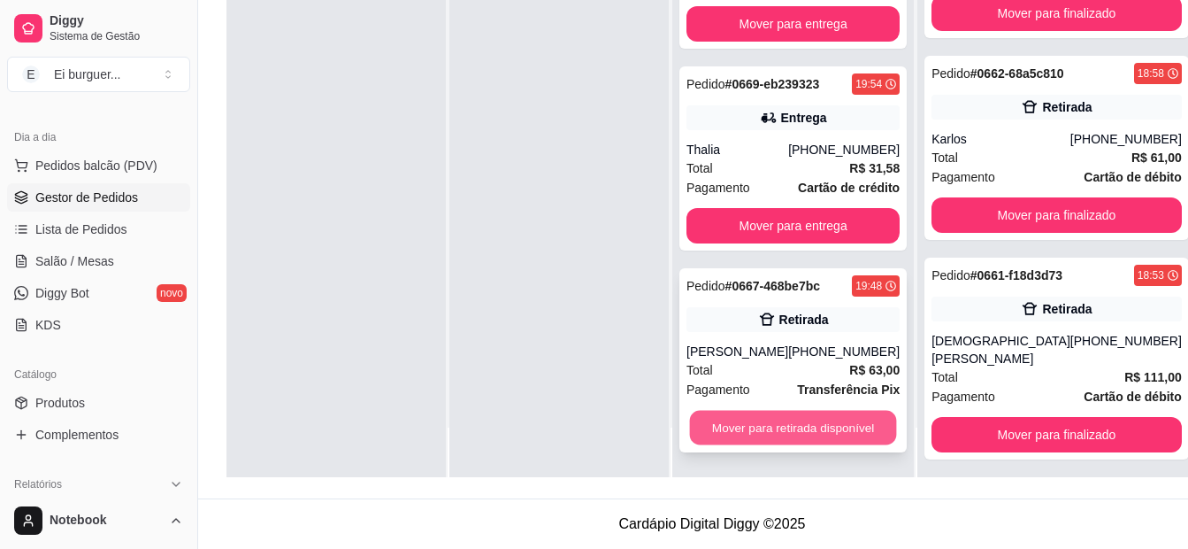
click at [839, 428] on button "Mover para retirada disponível" at bounding box center [793, 428] width 207 height 35
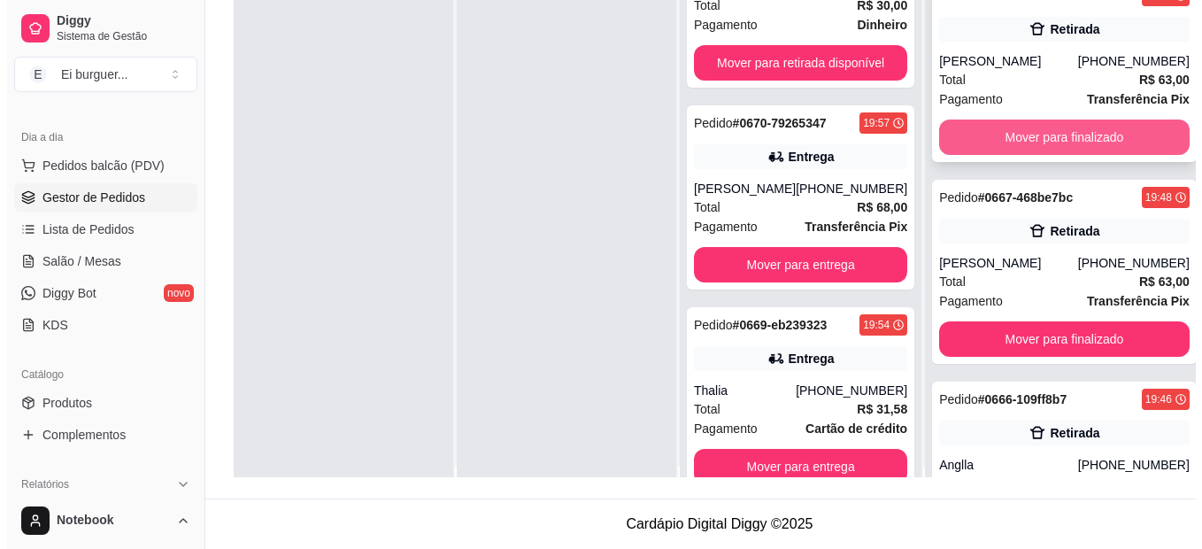
scroll to position [0, 0]
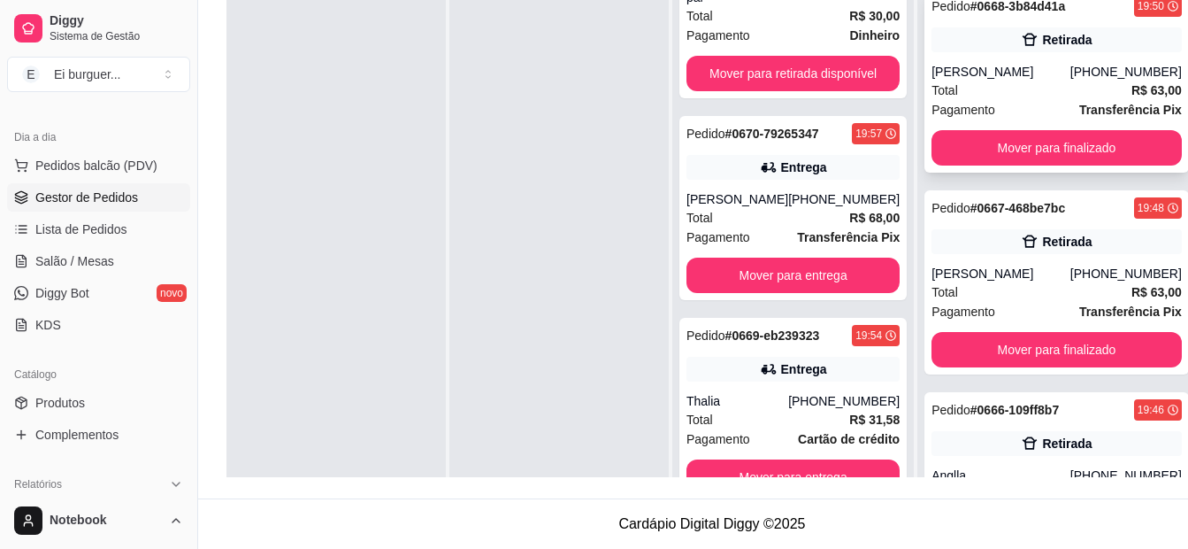
click at [1020, 81] on div "Total R$ 63,00" at bounding box center [1057, 90] width 250 height 19
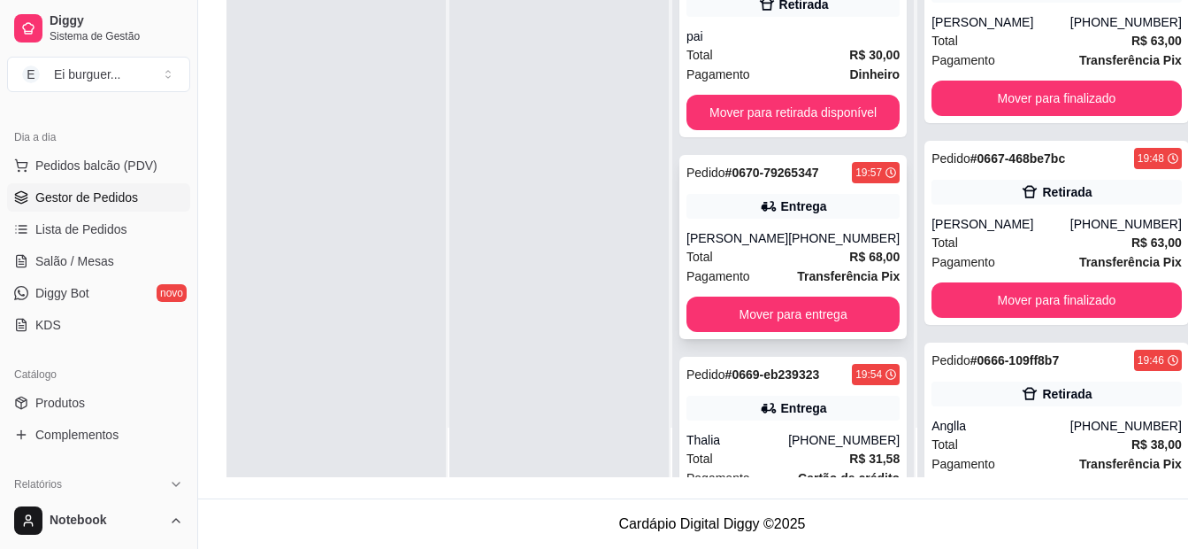
scroll to position [414, 0]
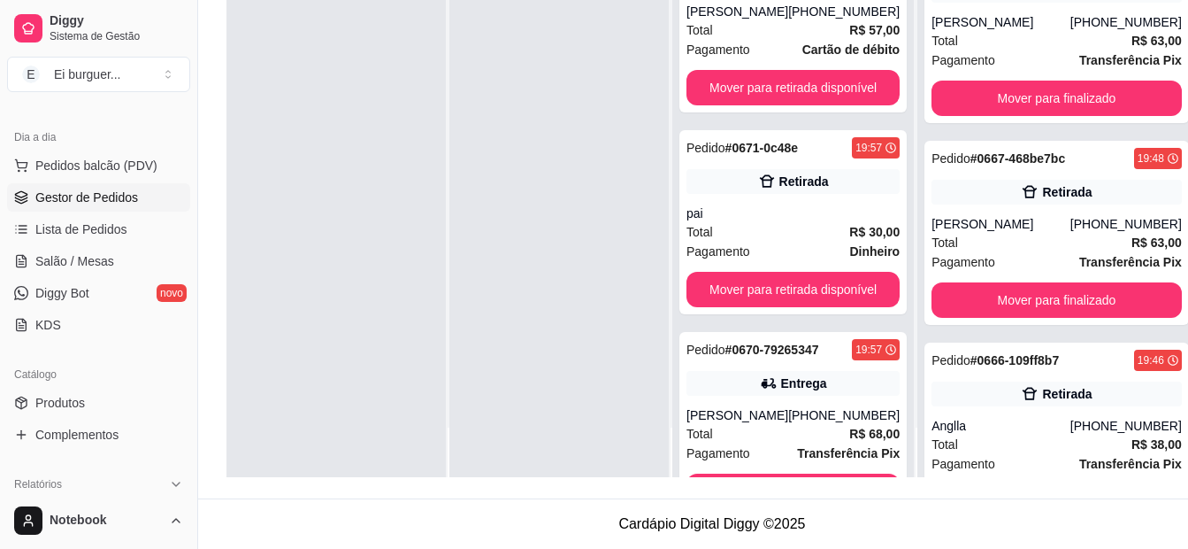
click at [547, 453] on div at bounding box center [559, 202] width 219 height 549
click at [546, 442] on div at bounding box center [559, 202] width 219 height 549
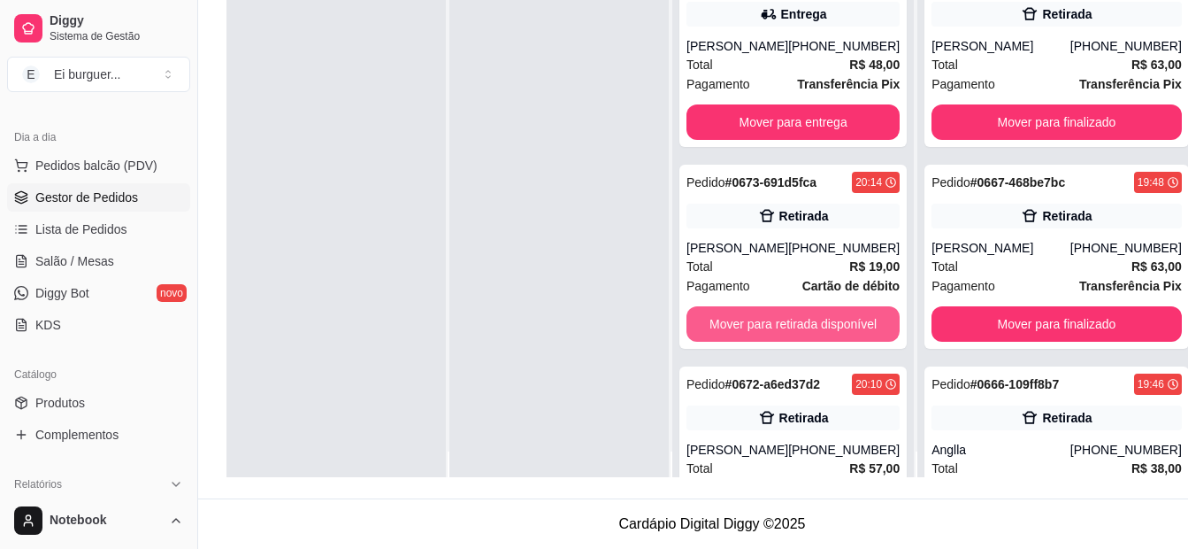
scroll to position [0, 0]
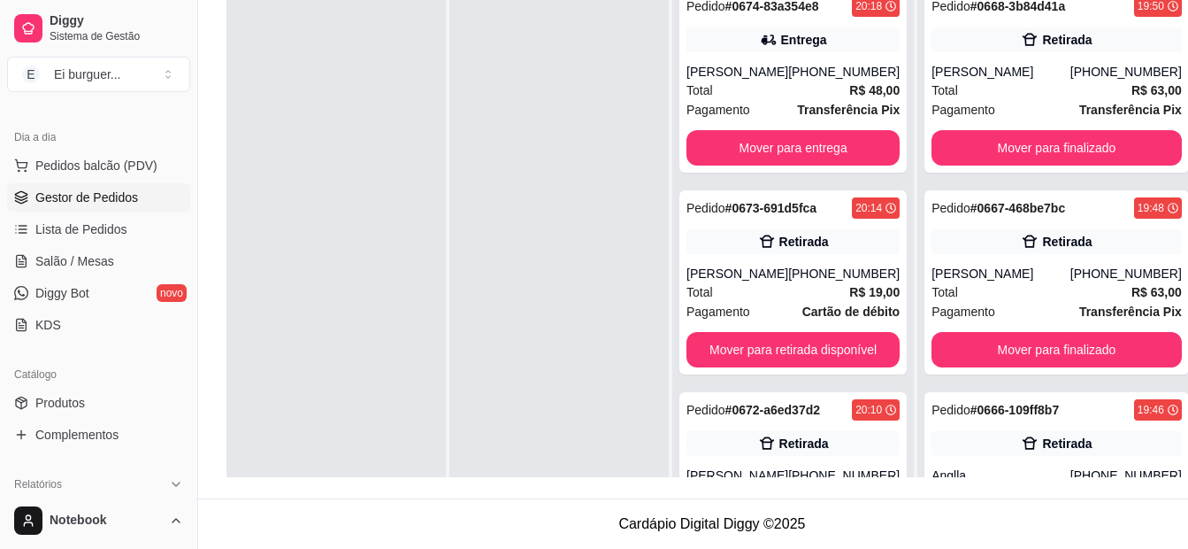
click at [537, 299] on div at bounding box center [559, 252] width 219 height 549
click at [327, 299] on div at bounding box center [336, 252] width 219 height 549
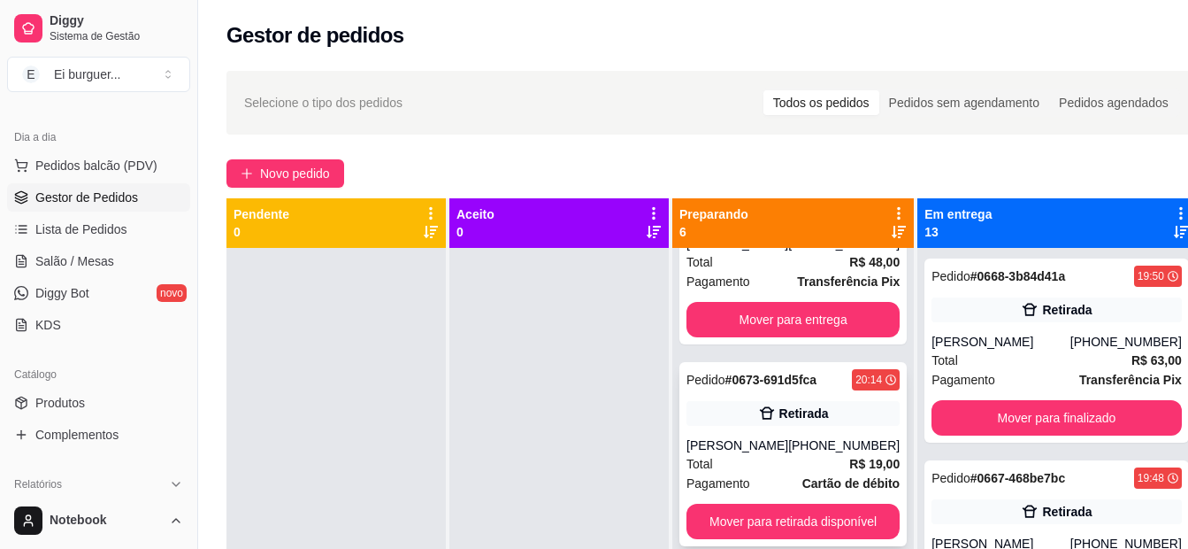
scroll to position [265, 0]
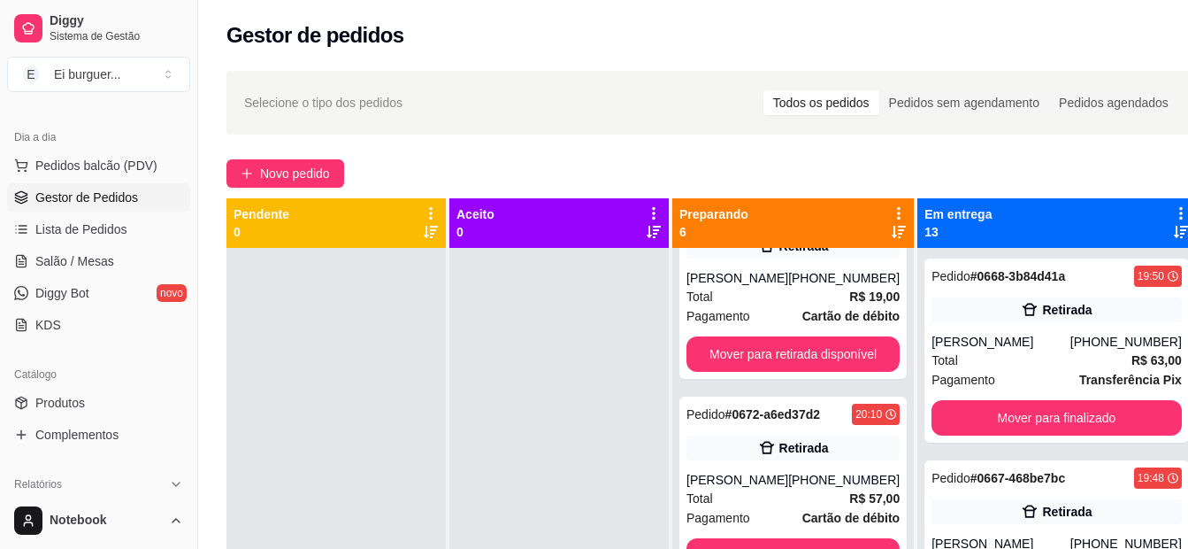
click at [624, 516] on div at bounding box center [559, 522] width 219 height 549
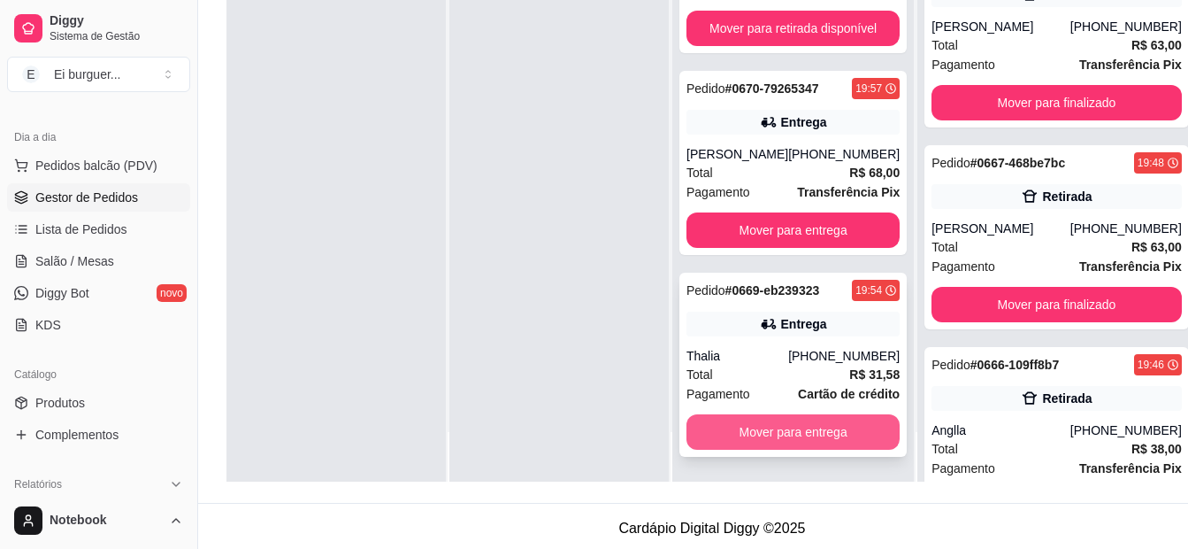
click at [818, 436] on button "Mover para entrega" at bounding box center [793, 431] width 213 height 35
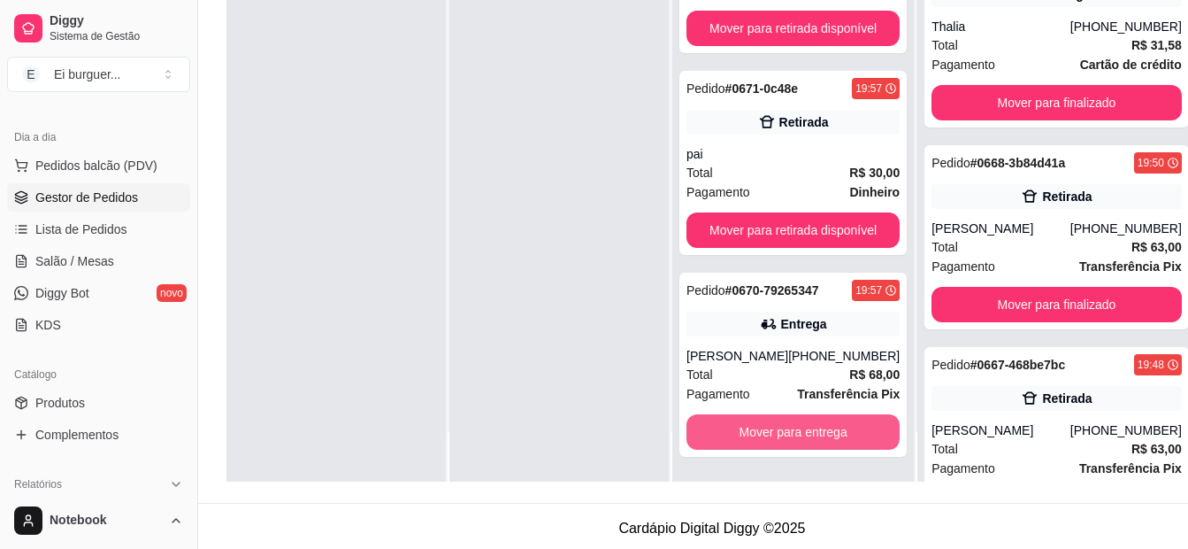
scroll to position [478, 0]
click at [818, 436] on button "Mover para entrega" at bounding box center [793, 432] width 207 height 35
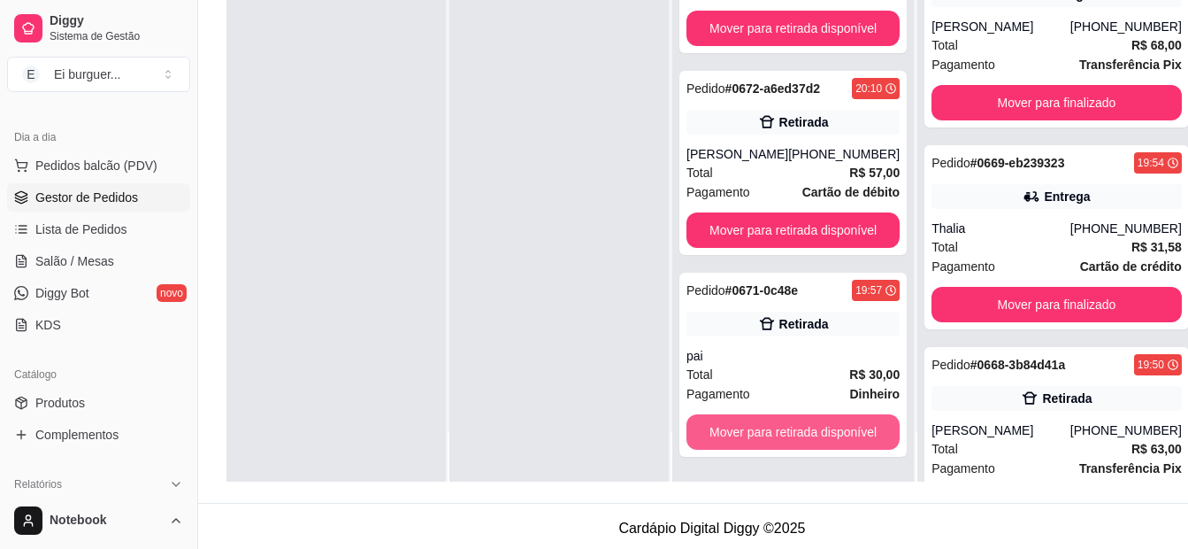
scroll to position [276, 0]
click at [818, 436] on button "Mover para retirada disponível" at bounding box center [793, 431] width 213 height 35
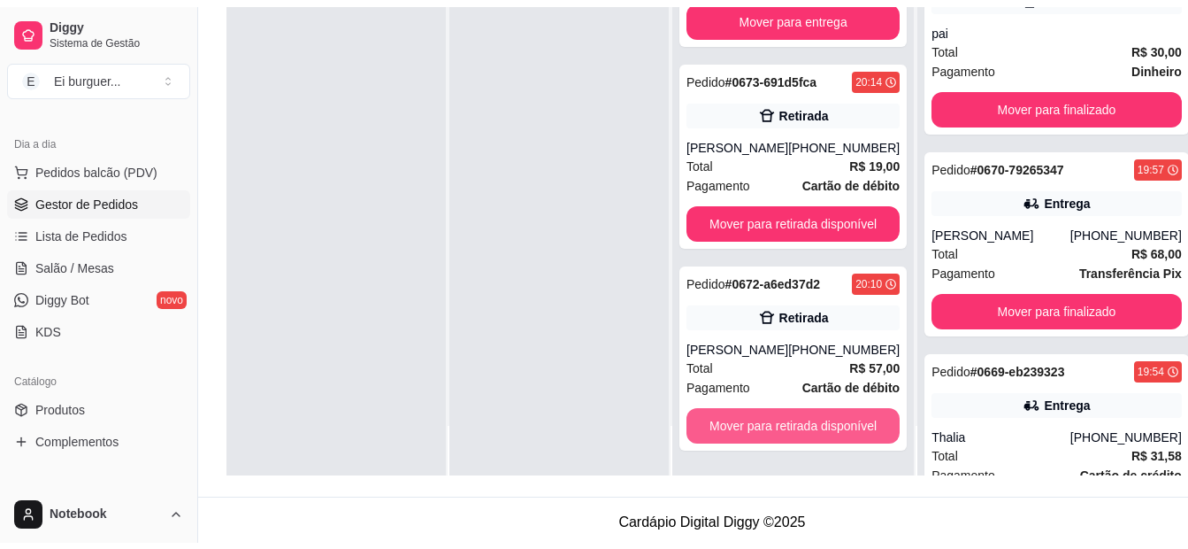
scroll to position [74, 0]
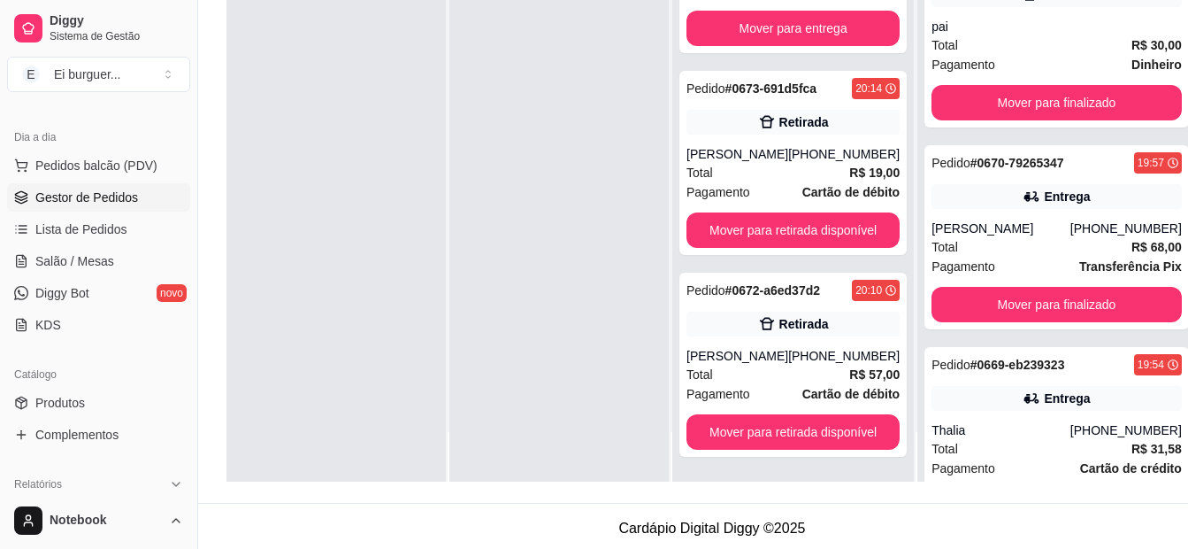
click at [631, 427] on div at bounding box center [559, 207] width 219 height 549
click at [581, 443] on div at bounding box center [559, 207] width 219 height 549
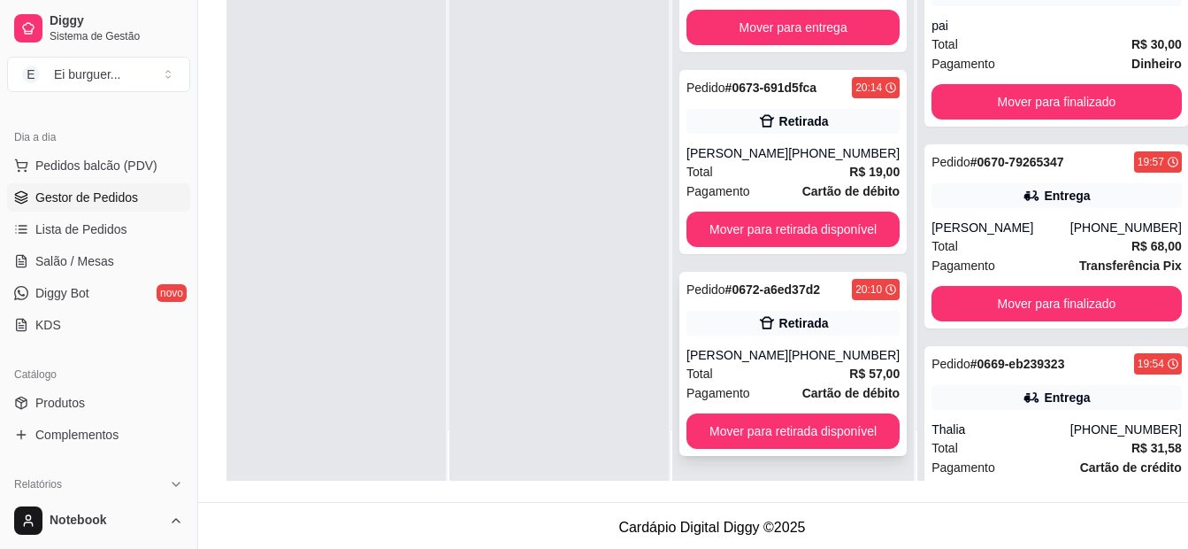
scroll to position [270, 0]
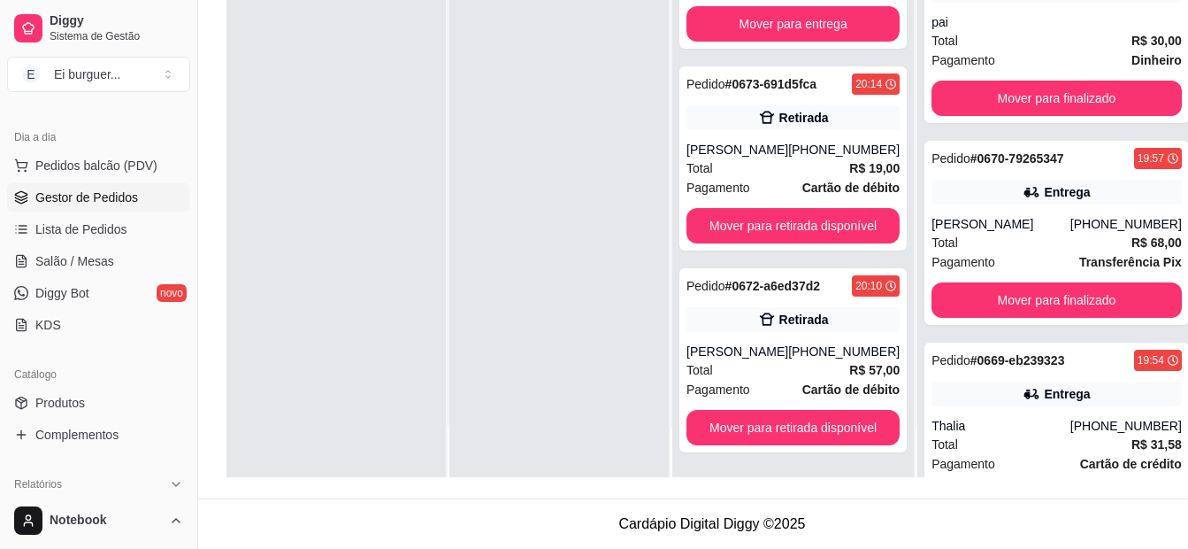
drag, startPoint x: 649, startPoint y: 448, endPoint x: 730, endPoint y: 411, distance: 89.5
click at [650, 450] on div at bounding box center [559, 202] width 219 height 549
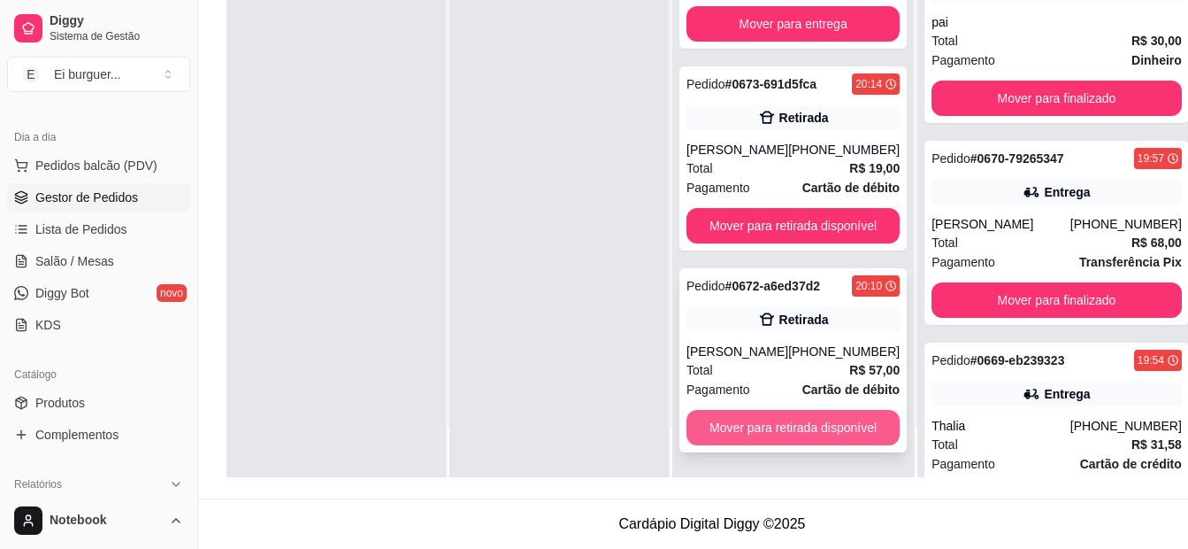
click at [757, 419] on button "Mover para retirada disponível" at bounding box center [793, 427] width 213 height 35
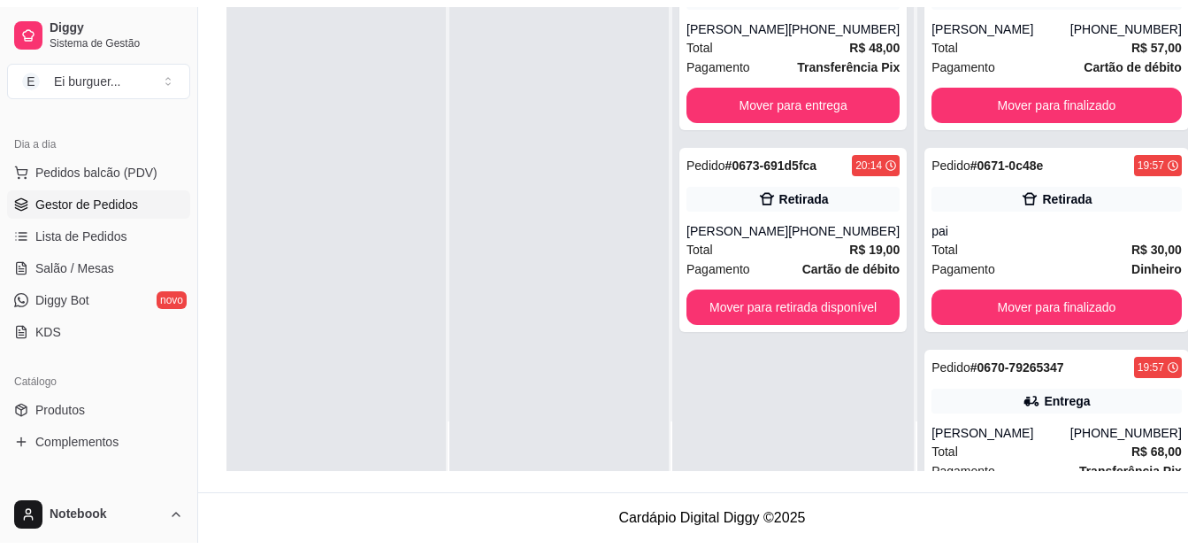
scroll to position [0, 0]
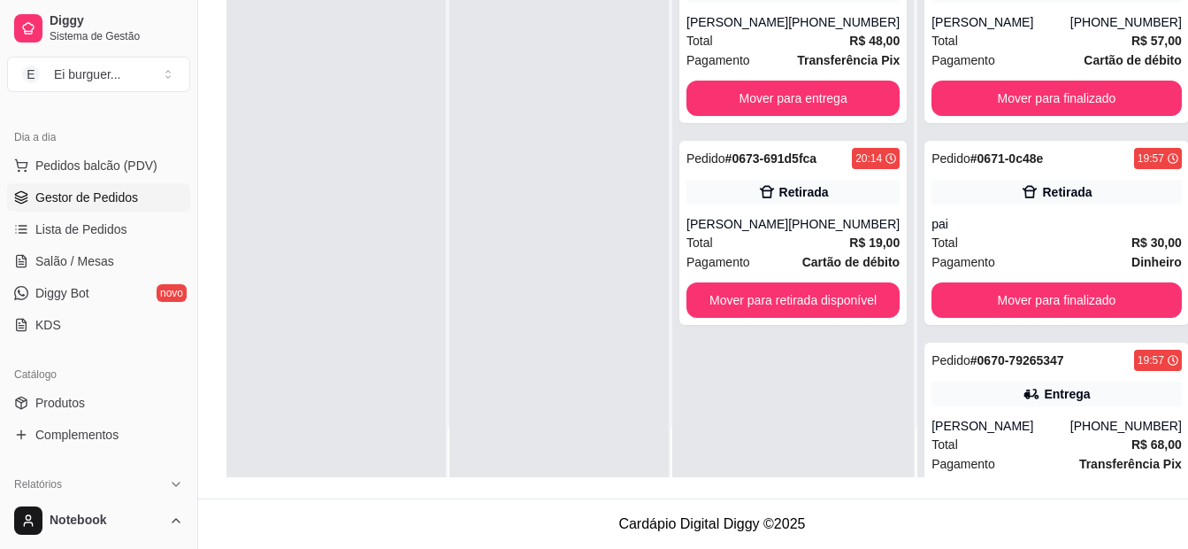
click at [354, 247] on div at bounding box center [336, 202] width 219 height 549
click at [329, 190] on div at bounding box center [336, 202] width 219 height 549
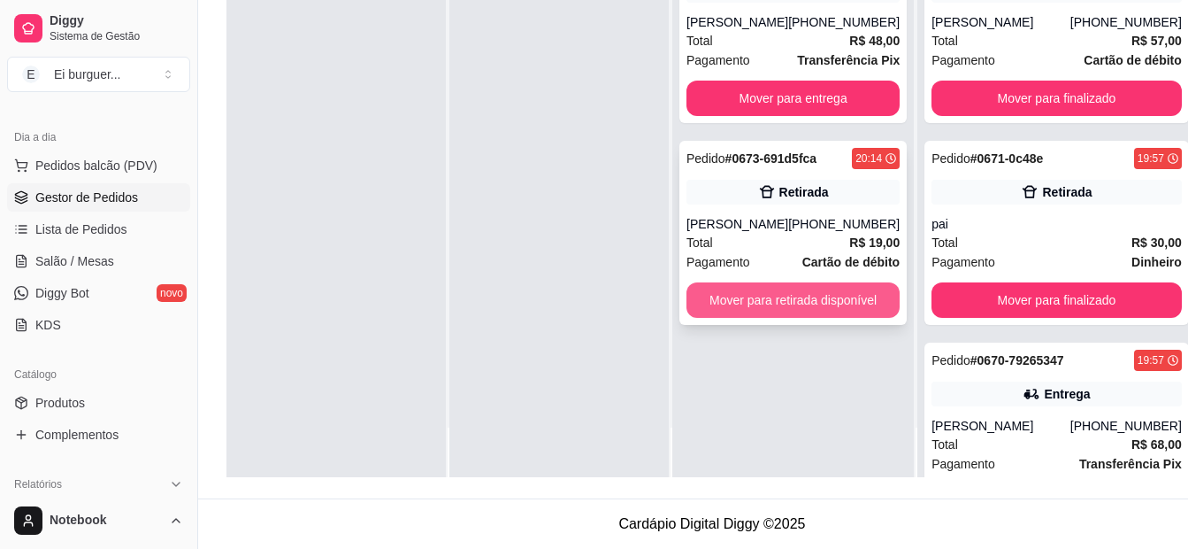
click at [772, 304] on button "Mover para retirada disponível" at bounding box center [793, 299] width 213 height 35
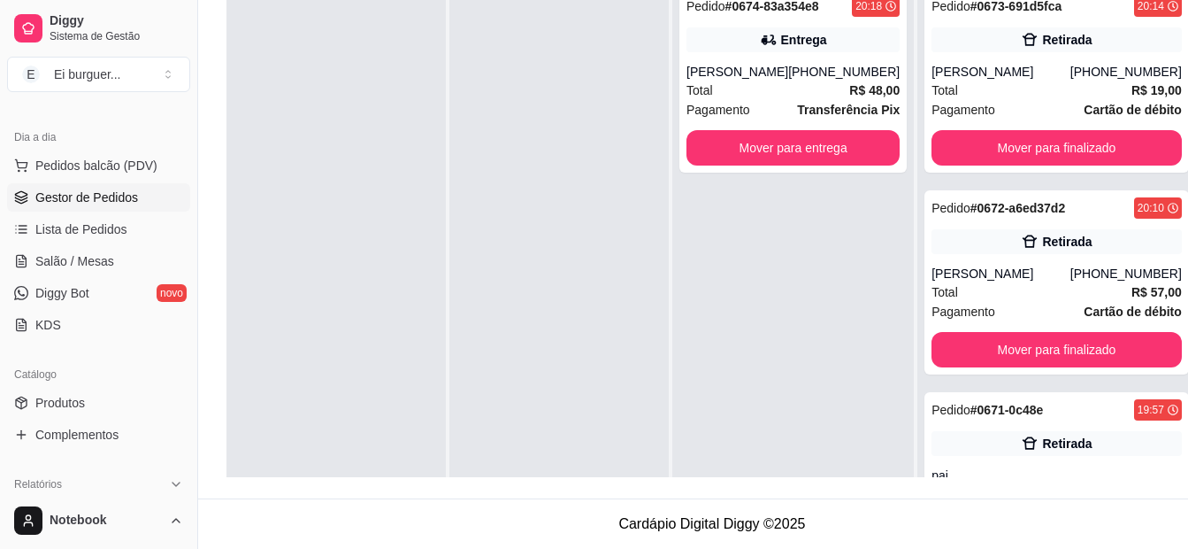
click at [425, 437] on div at bounding box center [336, 252] width 219 height 549
click at [104, 176] on button "Pedidos balcão (PDV)" at bounding box center [98, 165] width 183 height 28
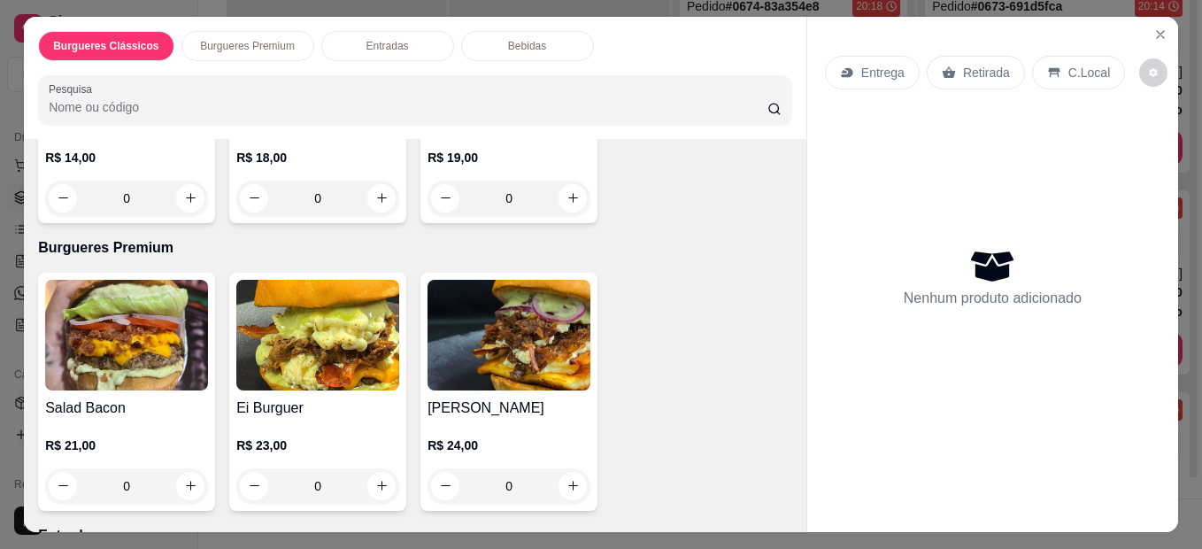
scroll to position [354, 0]
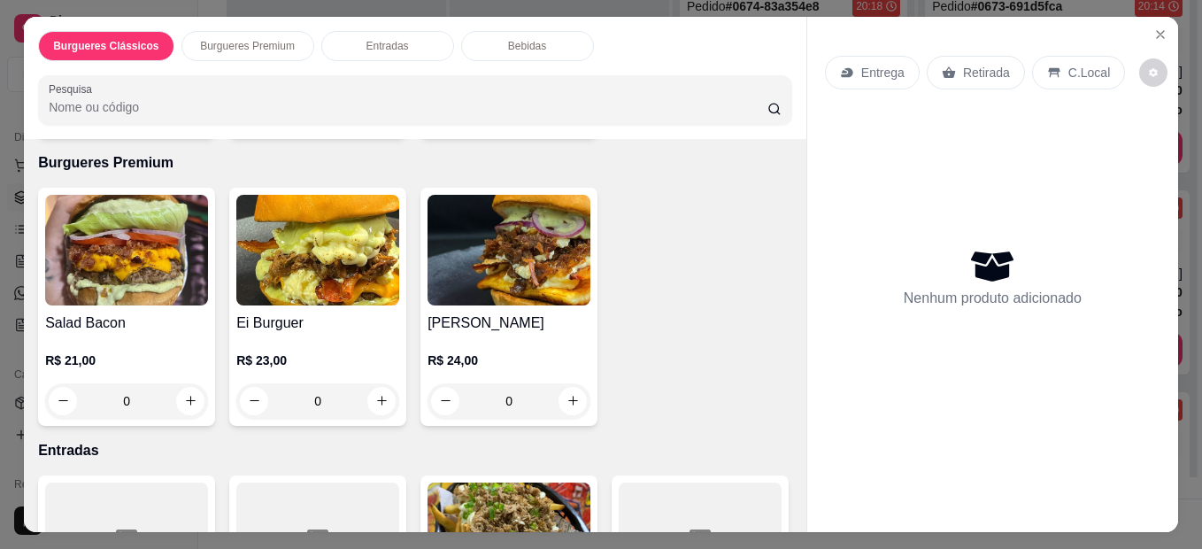
click at [570, 388] on div "0" at bounding box center [508, 400] width 163 height 35
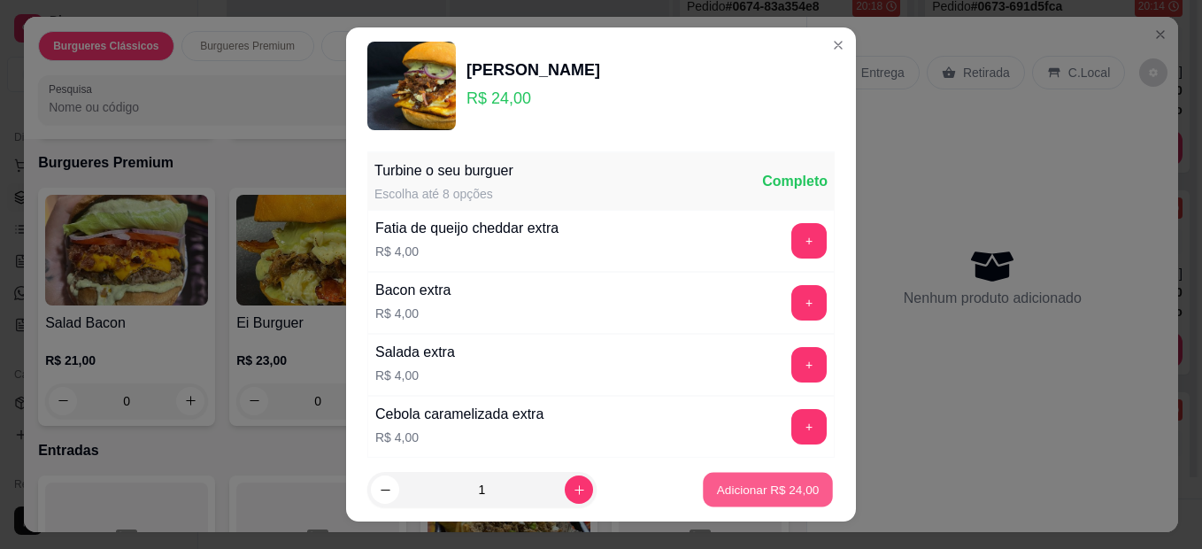
click at [737, 490] on p "Adicionar R$ 24,00" at bounding box center [768, 488] width 103 height 17
type input "1"
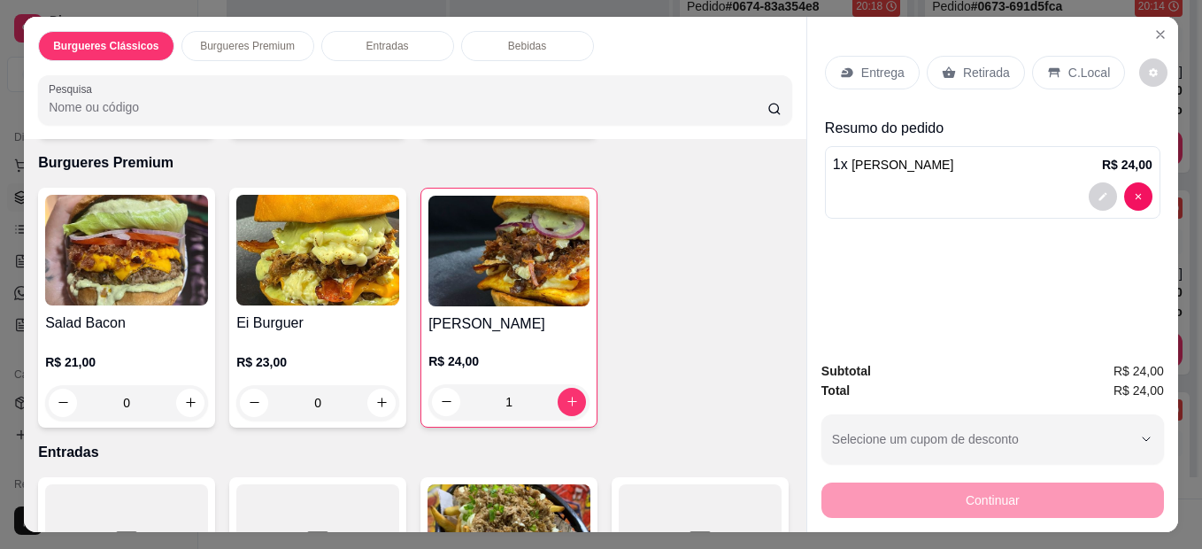
click at [963, 71] on p "Retirada" at bounding box center [986, 73] width 47 height 18
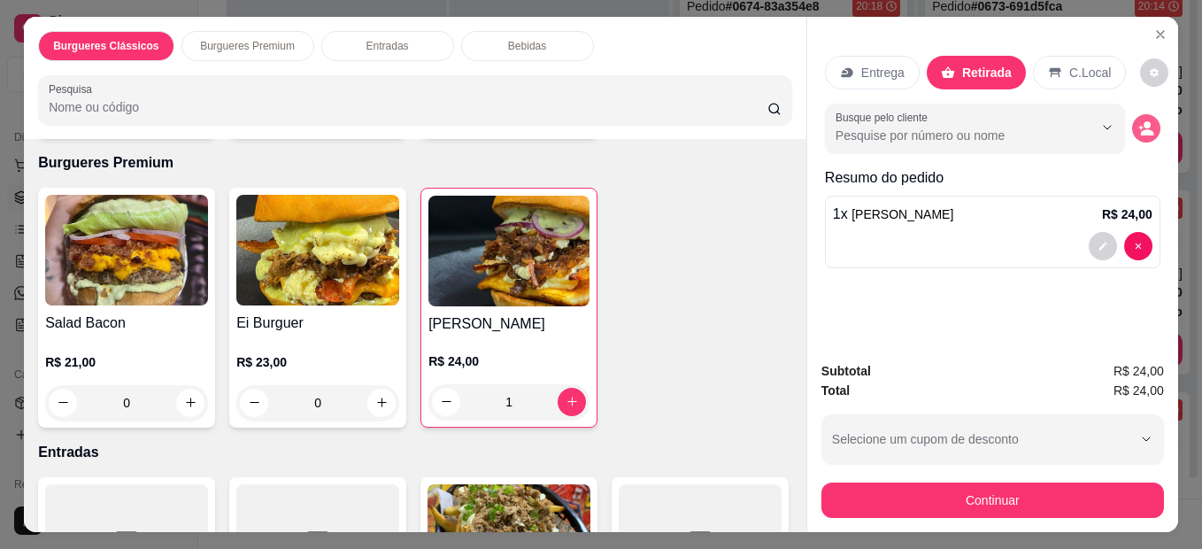
click at [1139, 122] on icon "decrease-product-quantity" at bounding box center [1146, 128] width 16 height 16
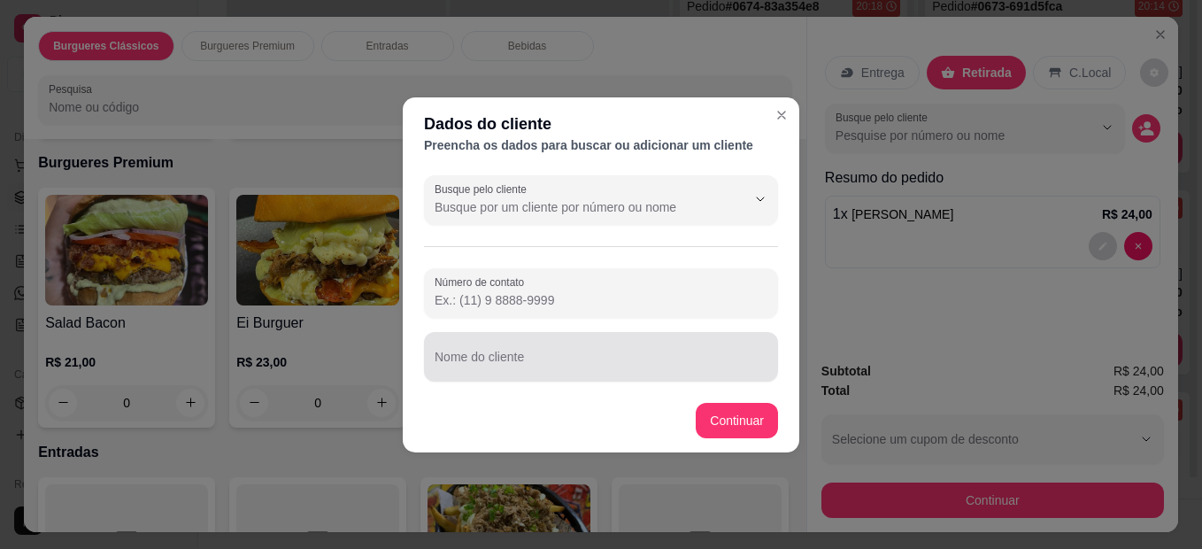
click at [603, 346] on div at bounding box center [600, 356] width 333 height 35
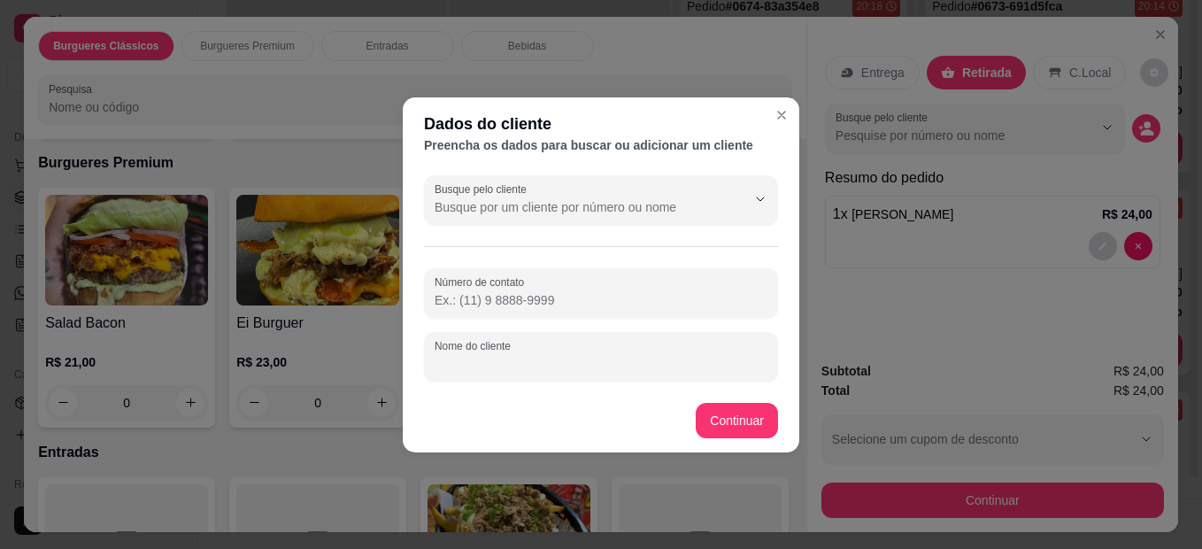
click at [457, 361] on input "Nome do cliente" at bounding box center [600, 364] width 333 height 18
type input "[PERSON_NAME]"
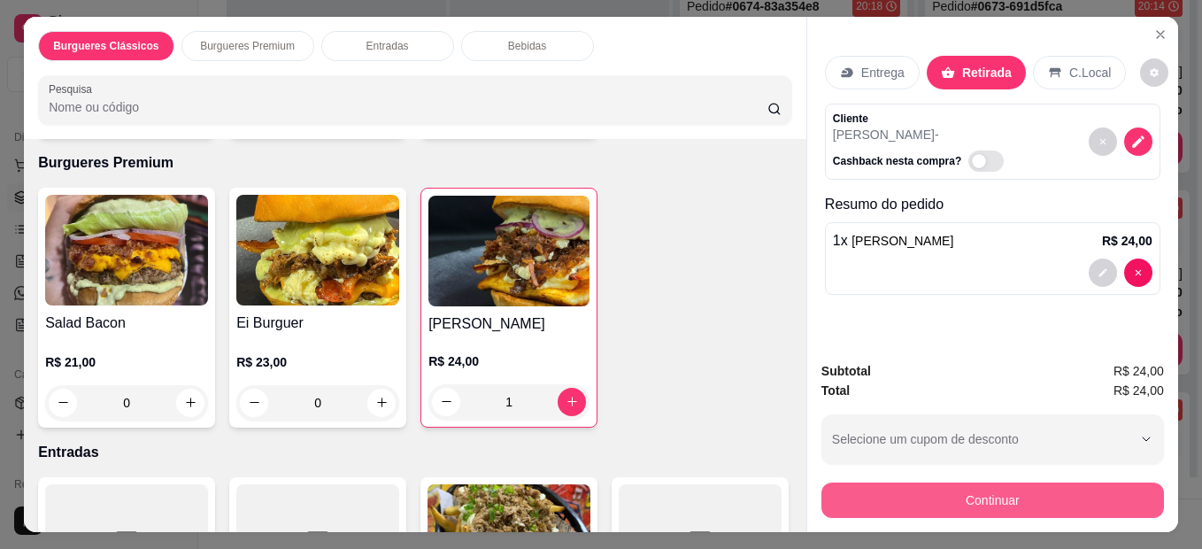
click at [960, 508] on button "Continuar" at bounding box center [992, 499] width 342 height 35
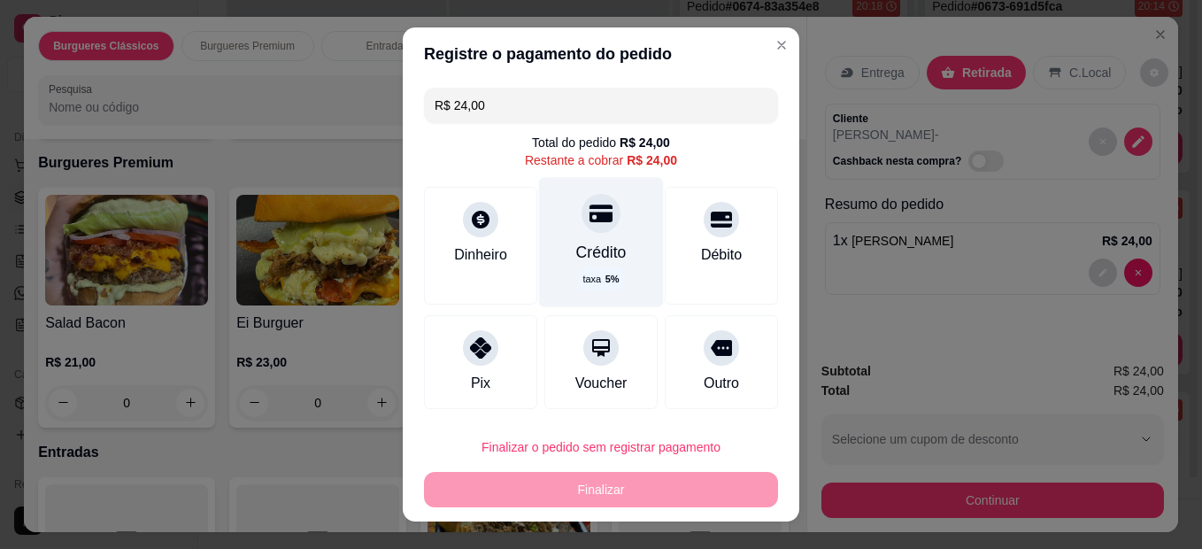
click at [561, 221] on div "Crédito taxa 5 %" at bounding box center [601, 241] width 125 height 129
type input "R$ 0,00"
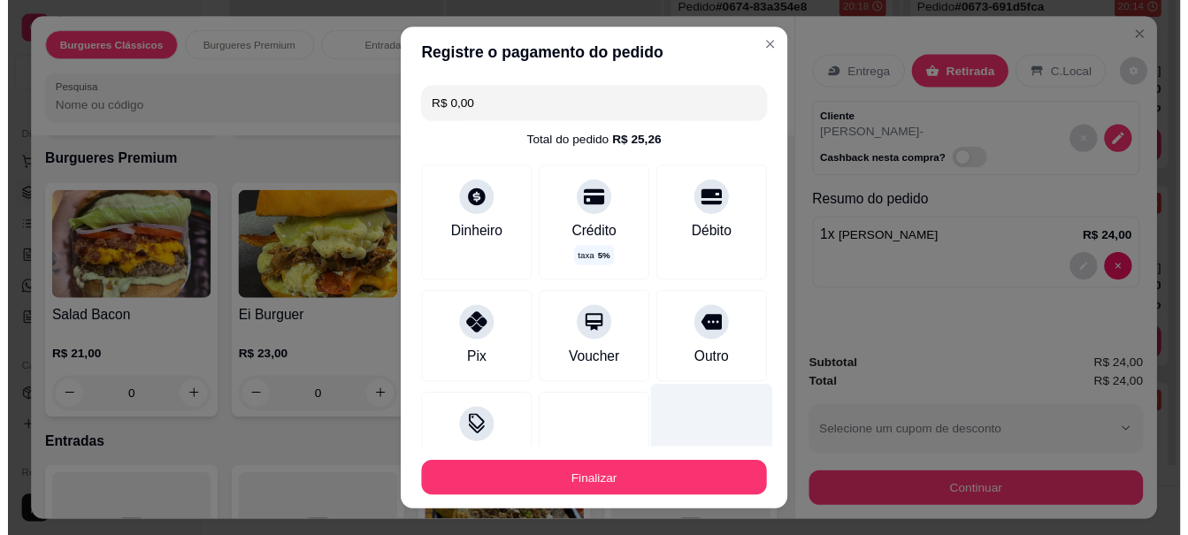
scroll to position [137, 0]
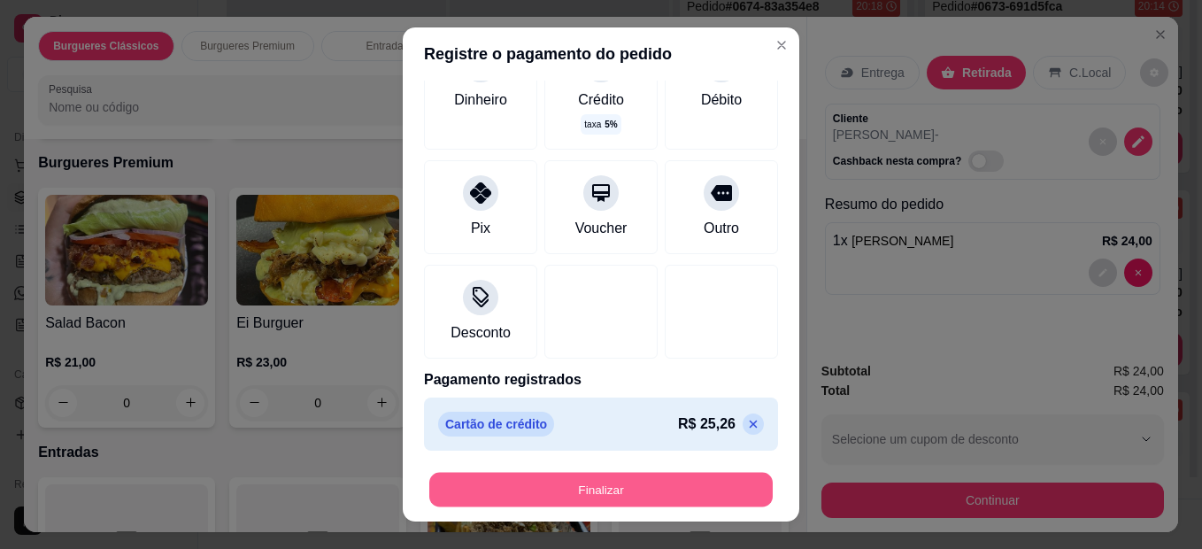
click at [665, 475] on button "Finalizar" at bounding box center [600, 490] width 343 height 35
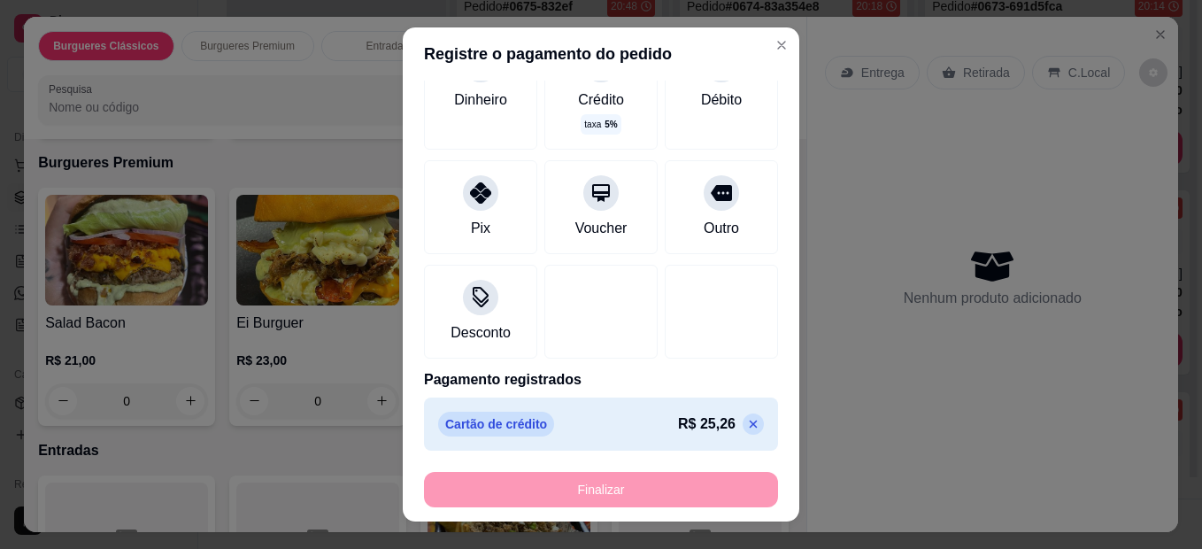
type input "0"
type input "-R$ 24,00"
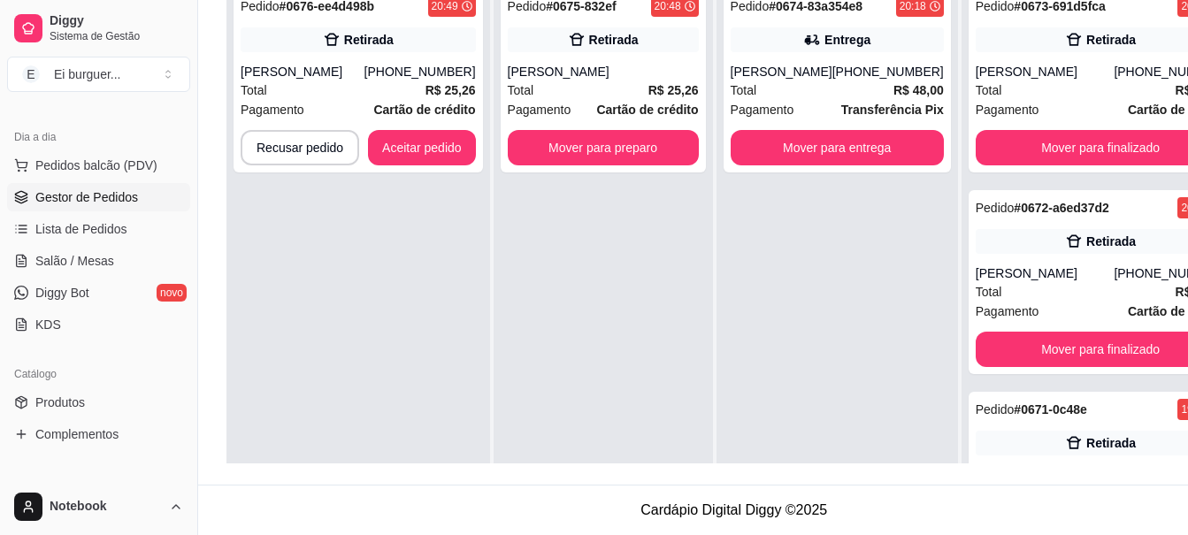
click at [453, 455] on div "Pedido # 0676-ee4d498b 20:49 Retirada [PERSON_NAME] [PHONE_NUMBER] Total R$ 25,…" at bounding box center [359, 245] width 264 height 535
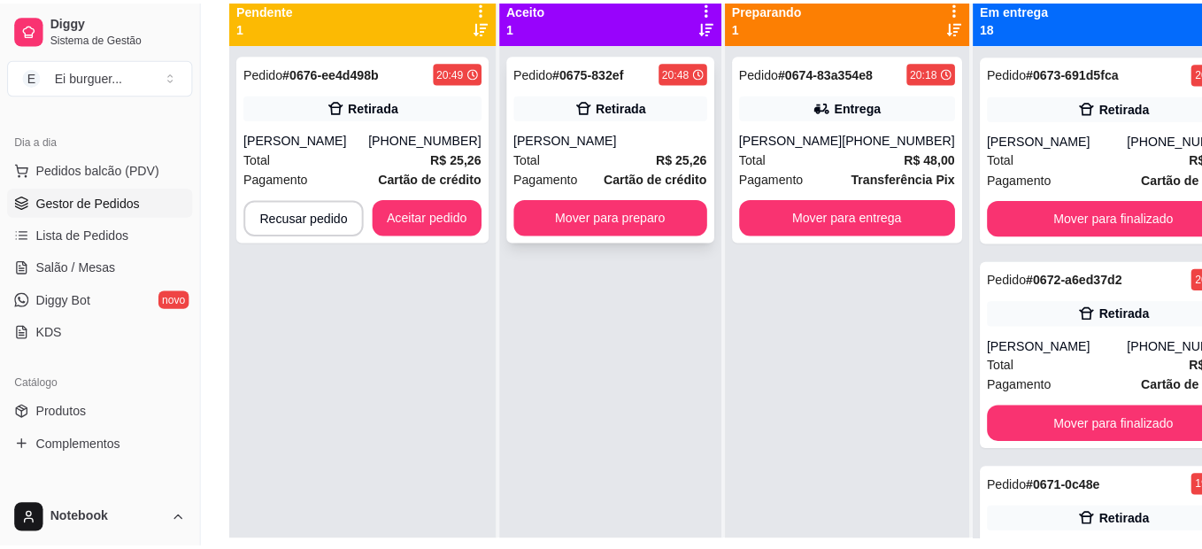
scroll to position [93, 0]
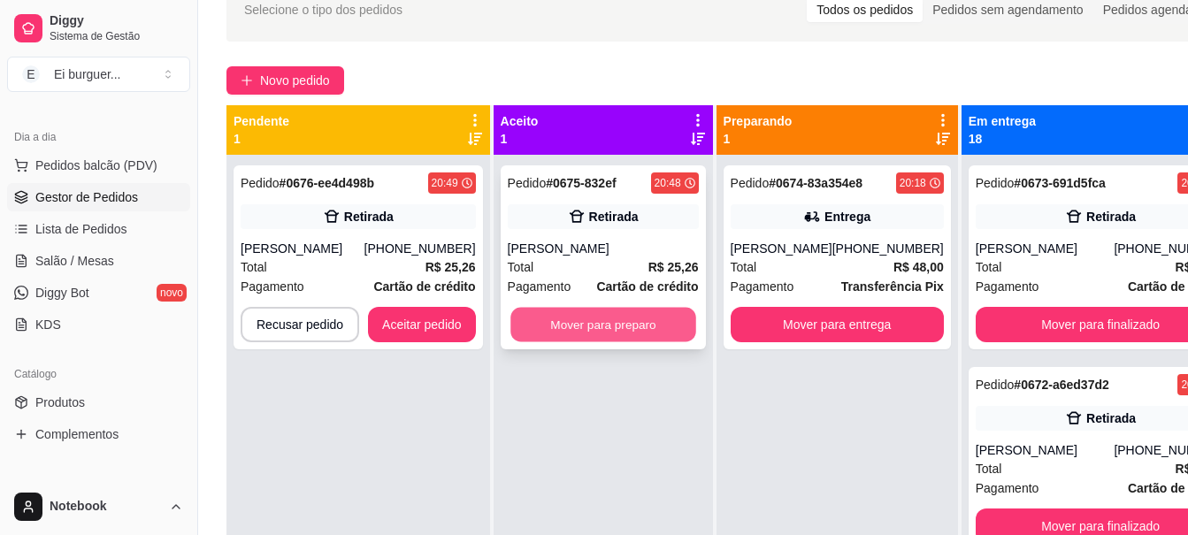
click at [610, 322] on button "Mover para preparo" at bounding box center [604, 325] width 186 height 35
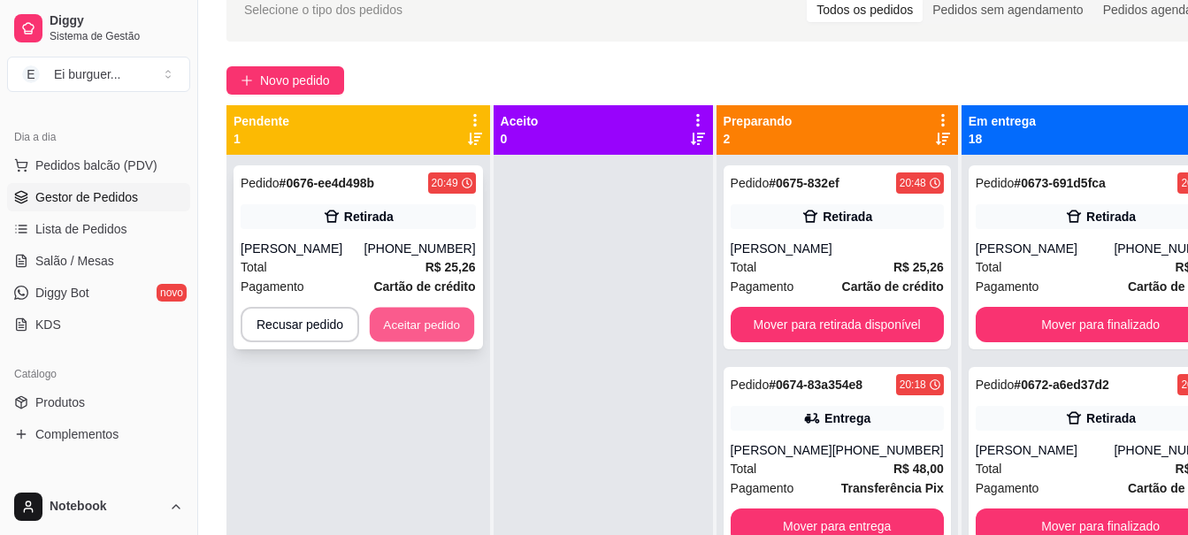
click at [416, 327] on button "Aceitar pedido" at bounding box center [422, 325] width 104 height 35
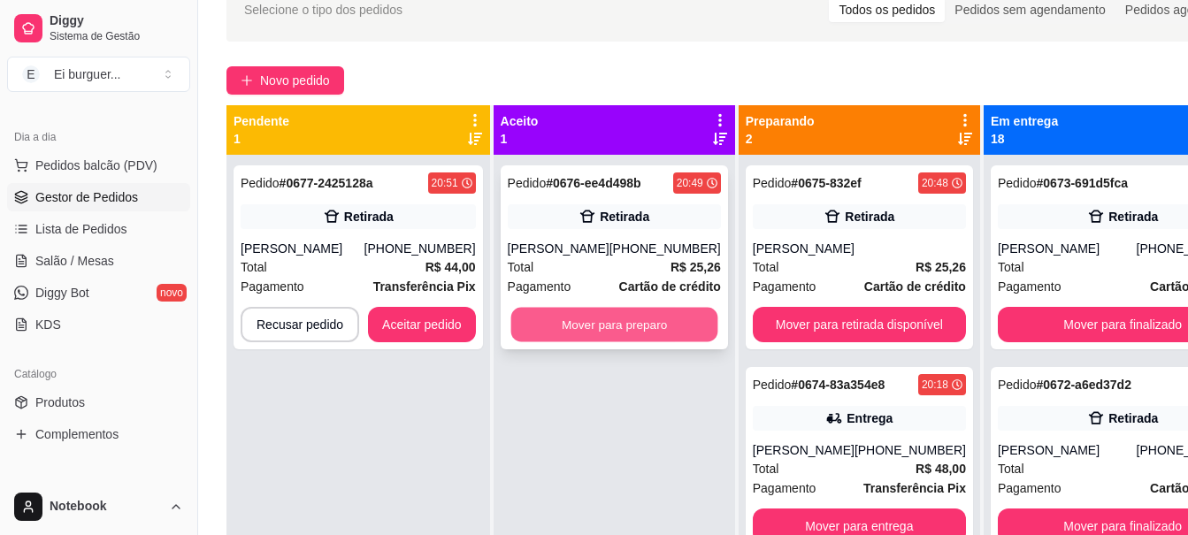
click at [625, 324] on button "Mover para preparo" at bounding box center [614, 325] width 207 height 35
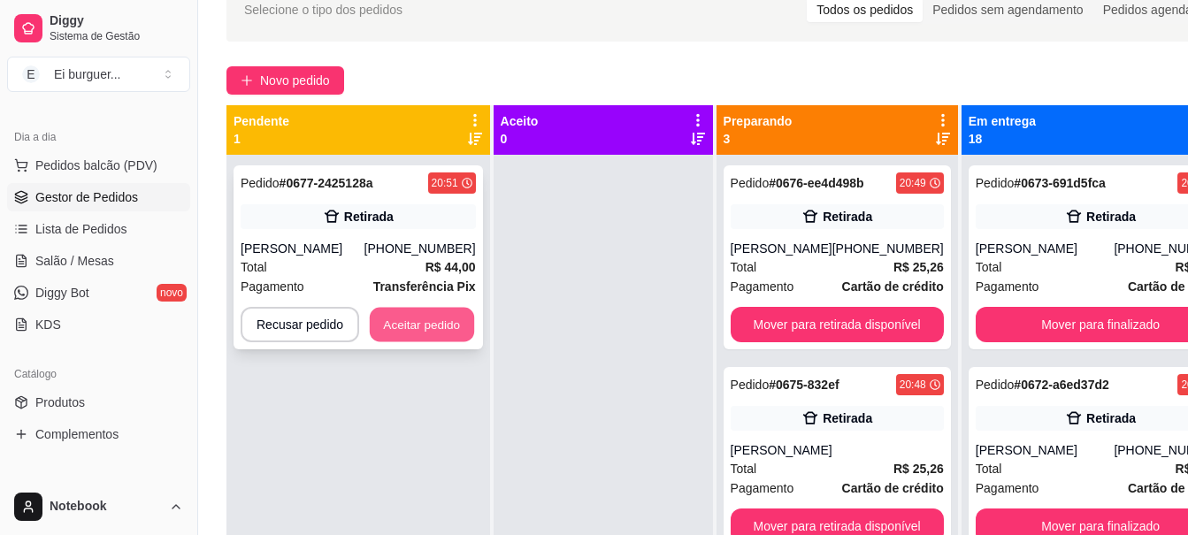
click at [419, 333] on button "Aceitar pedido" at bounding box center [422, 325] width 104 height 35
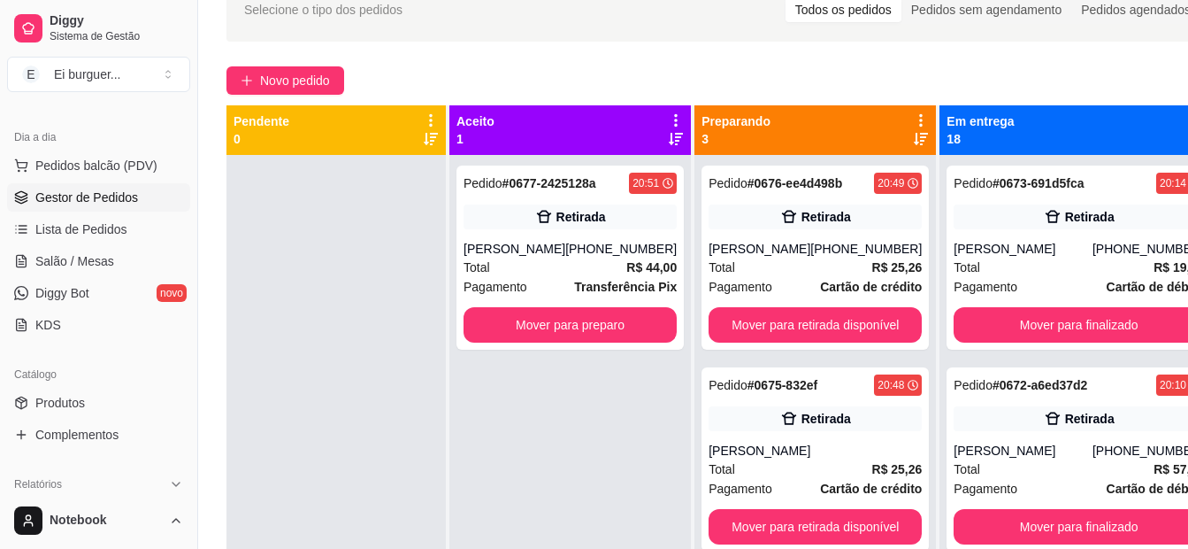
click at [596, 413] on div "Pedido # 0677-2425128a 20:51 Retirada [PERSON_NAME] [PHONE_NUMBER] Total R$ 44,…" at bounding box center [571, 429] width 242 height 549
click at [142, 172] on span "Pedidos balcão (PDV)" at bounding box center [96, 166] width 122 height 18
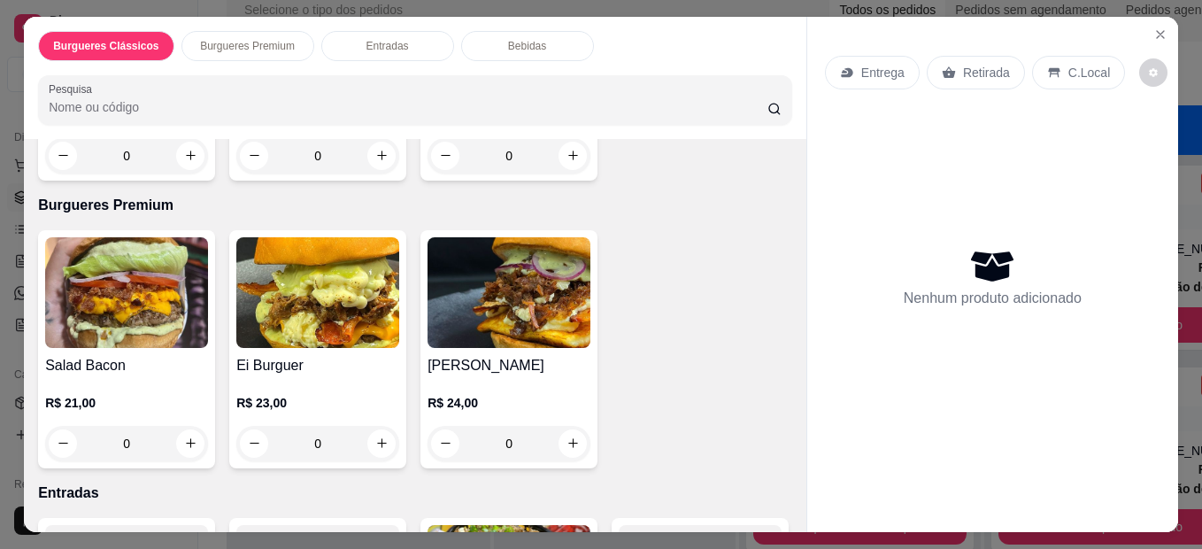
scroll to position [354, 0]
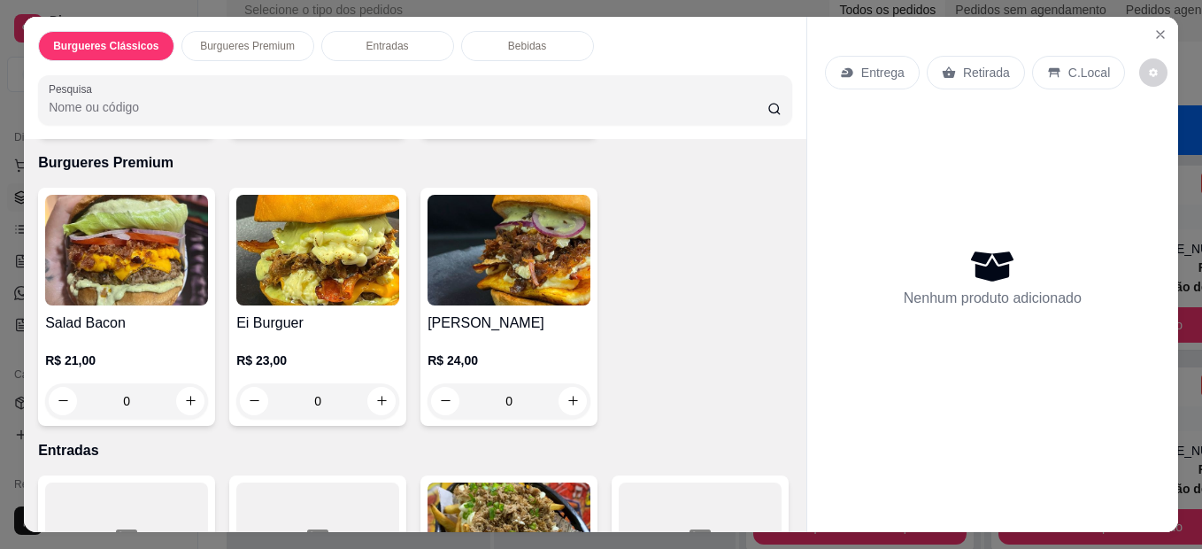
click at [374, 392] on div "0" at bounding box center [317, 400] width 163 height 35
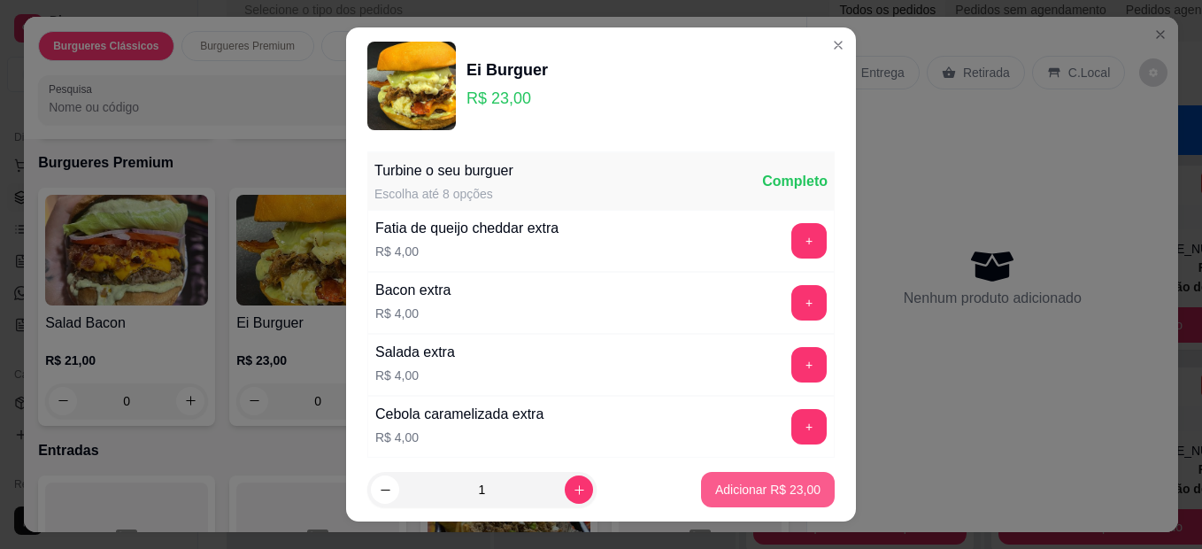
click at [732, 488] on p "Adicionar R$ 23,00" at bounding box center [767, 489] width 105 height 18
type input "1"
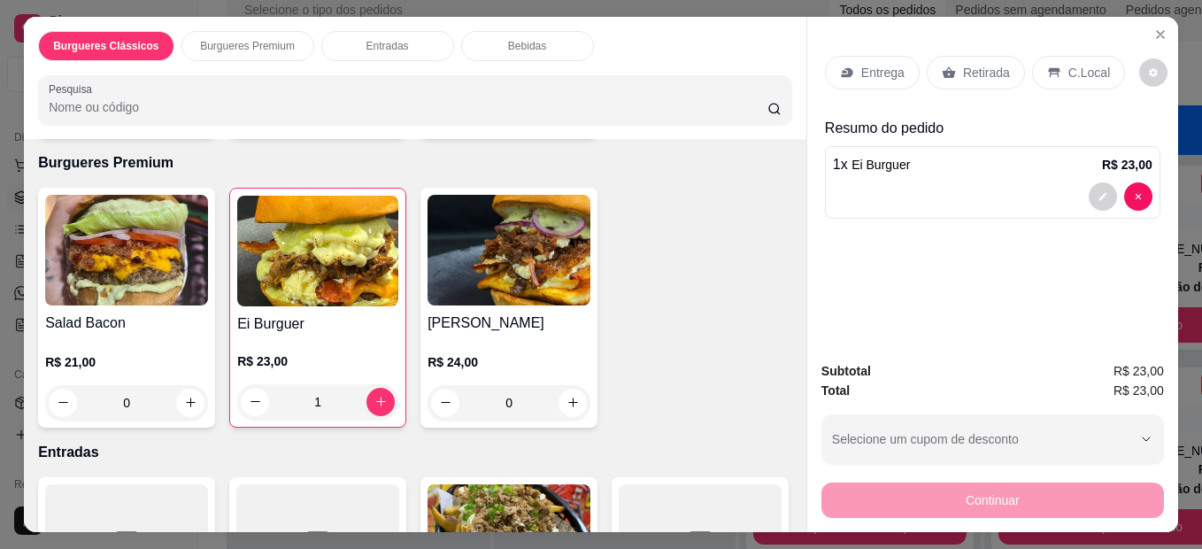
click at [964, 64] on p "Retirada" at bounding box center [986, 73] width 47 height 18
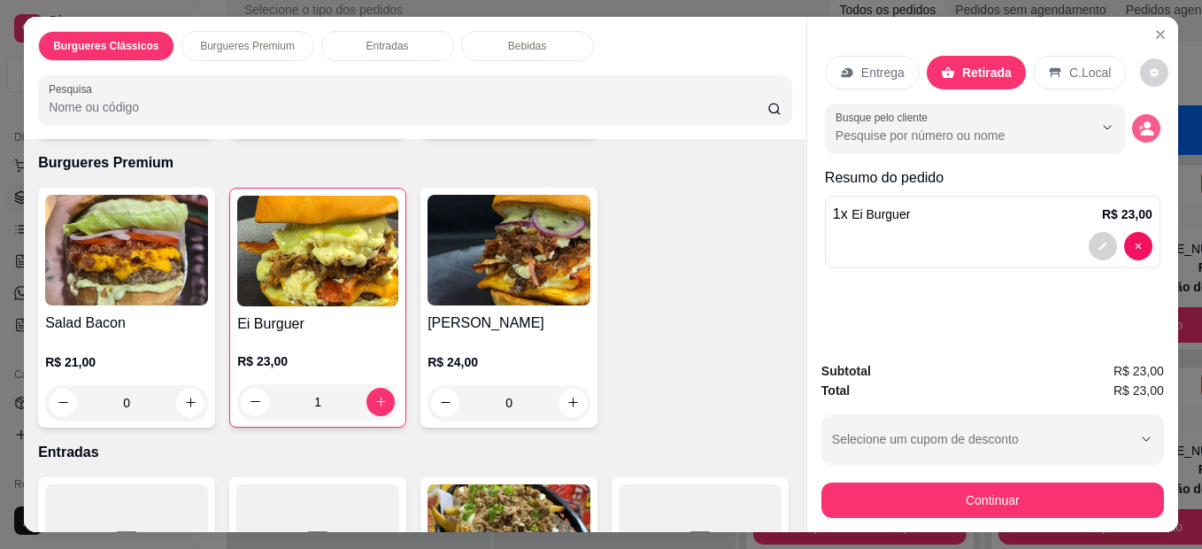
click at [1144, 120] on icon "decrease-product-quantity" at bounding box center [1146, 128] width 16 height 16
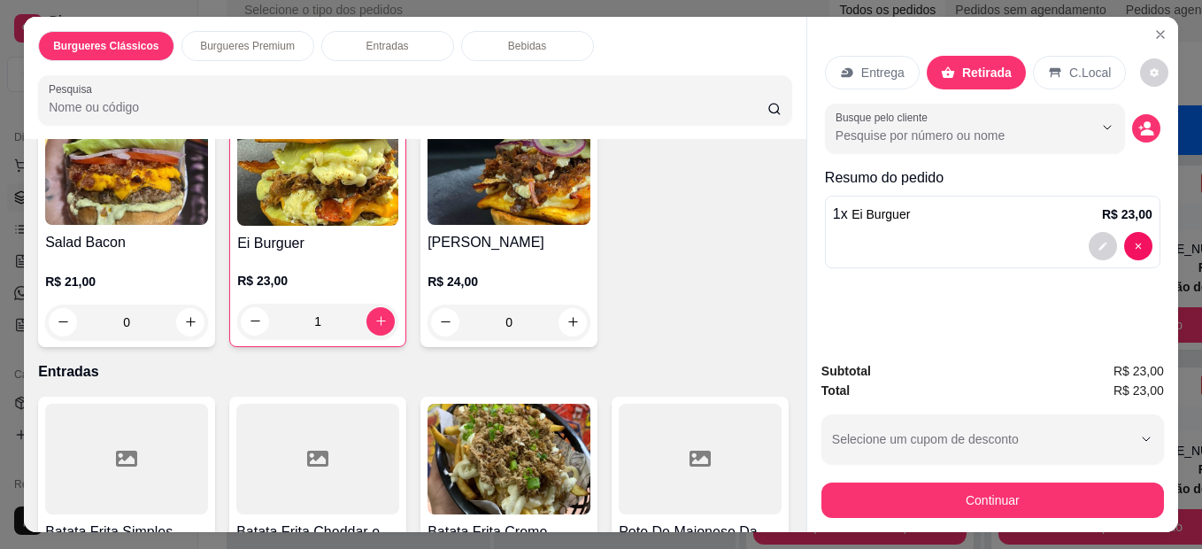
scroll to position [442, 0]
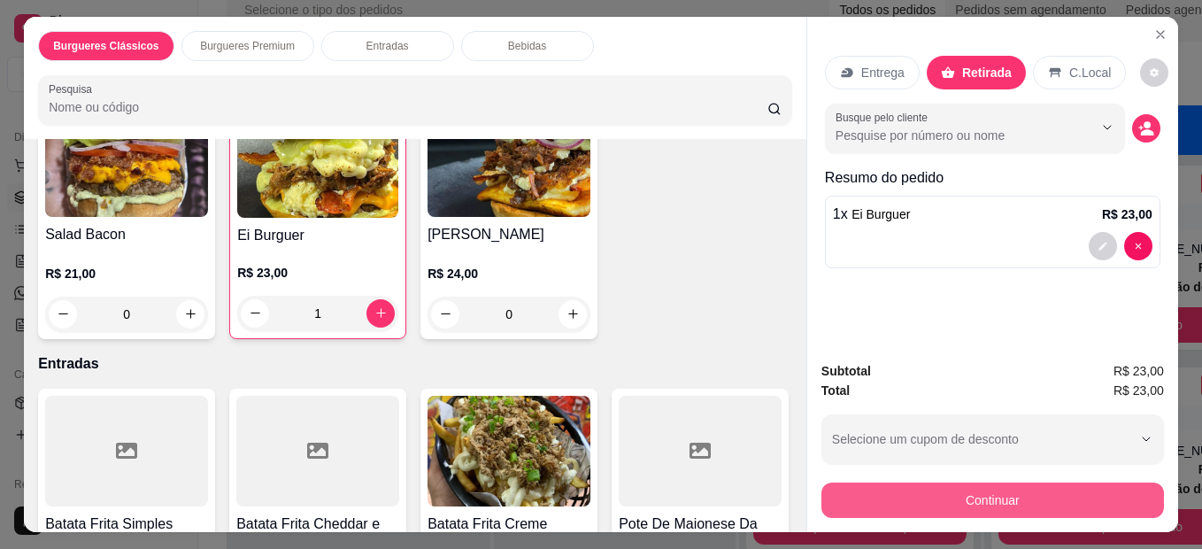
click at [1017, 497] on button "Continuar" at bounding box center [992, 499] width 342 height 35
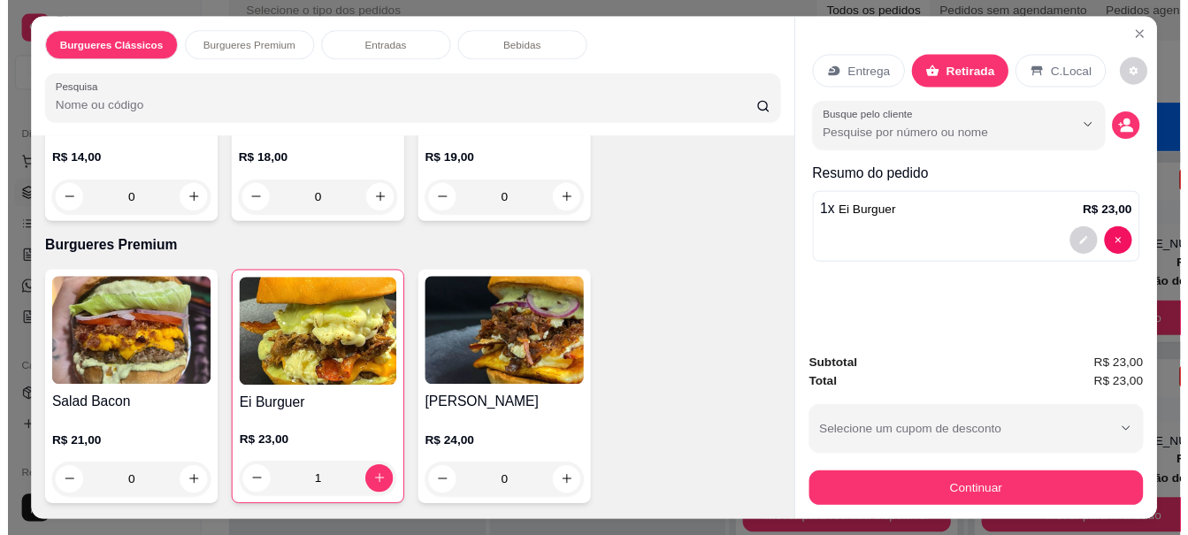
scroll to position [0, 0]
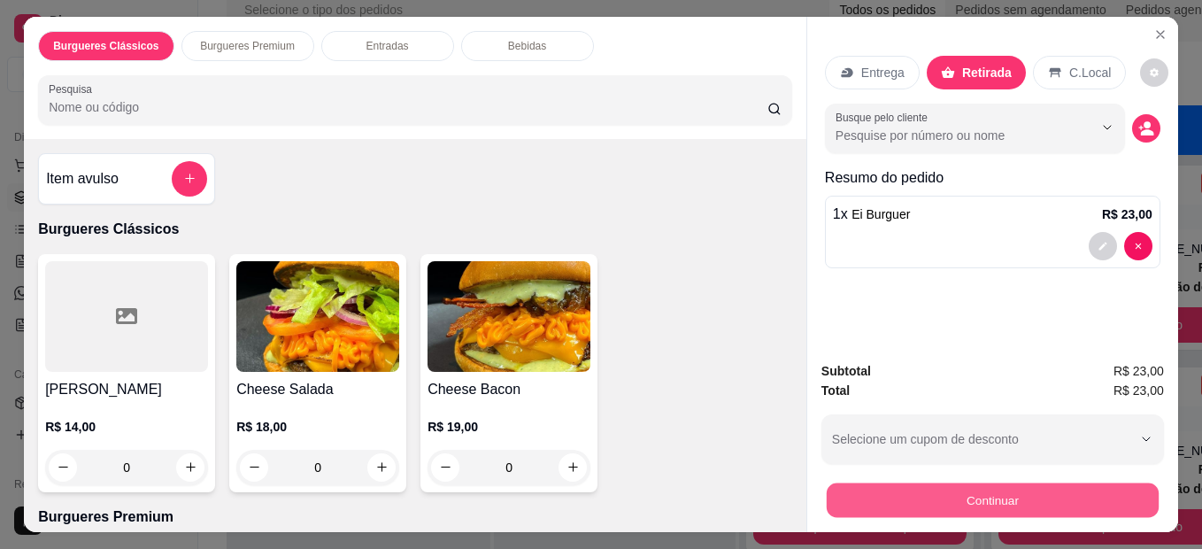
click at [1034, 494] on button "Continuar" at bounding box center [992, 500] width 332 height 35
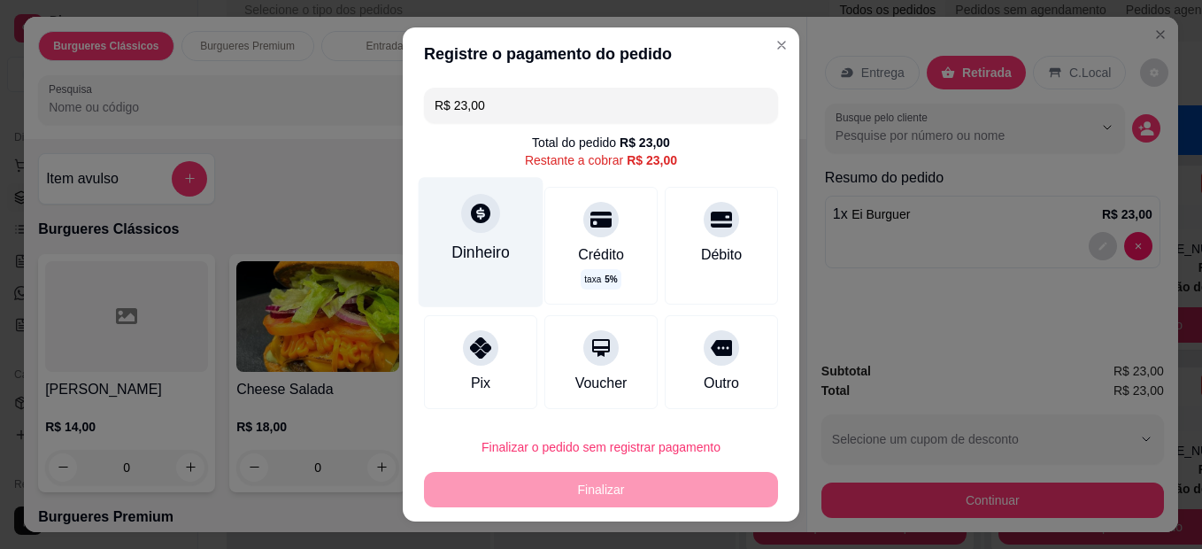
click at [450, 202] on div "Dinheiro" at bounding box center [481, 241] width 125 height 129
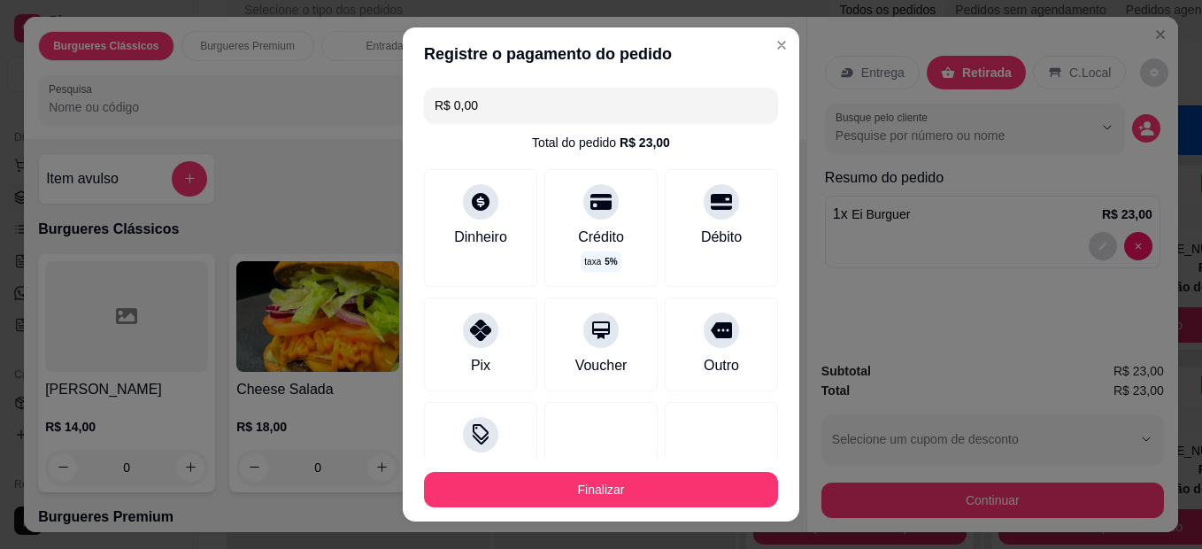
type input "R$ 0,00"
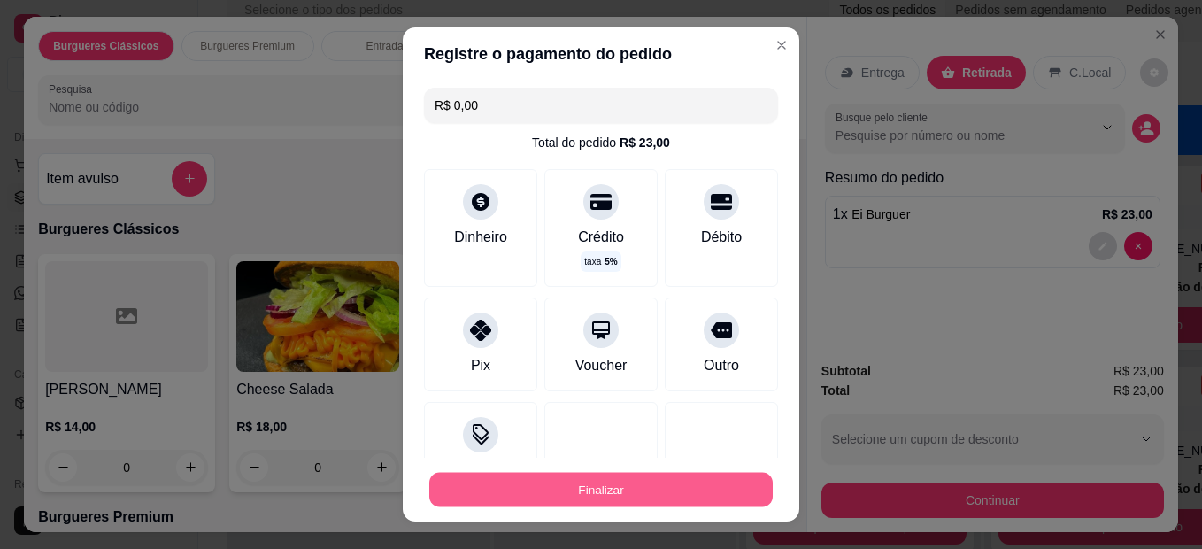
click at [703, 481] on button "Finalizar" at bounding box center [600, 490] width 343 height 35
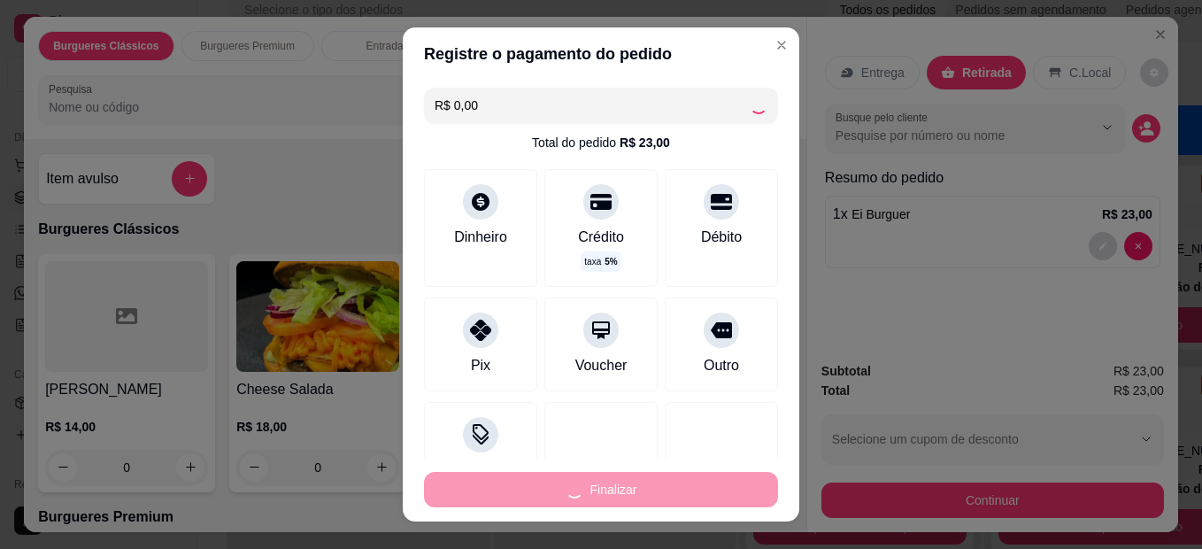
type input "0"
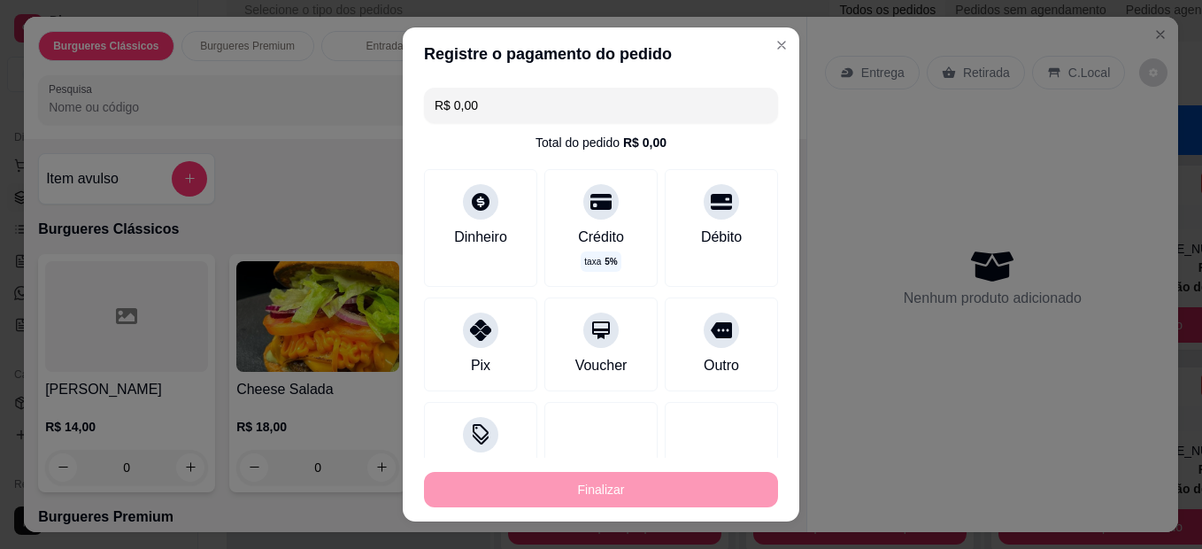
type input "-R$ 23,00"
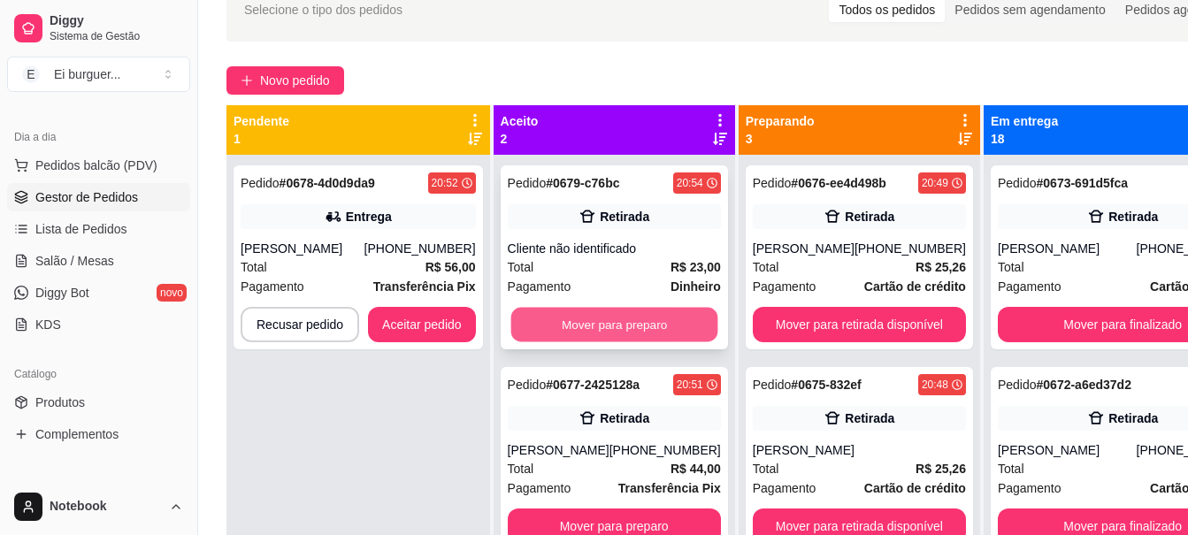
click at [593, 335] on button "Mover para preparo" at bounding box center [614, 325] width 207 height 35
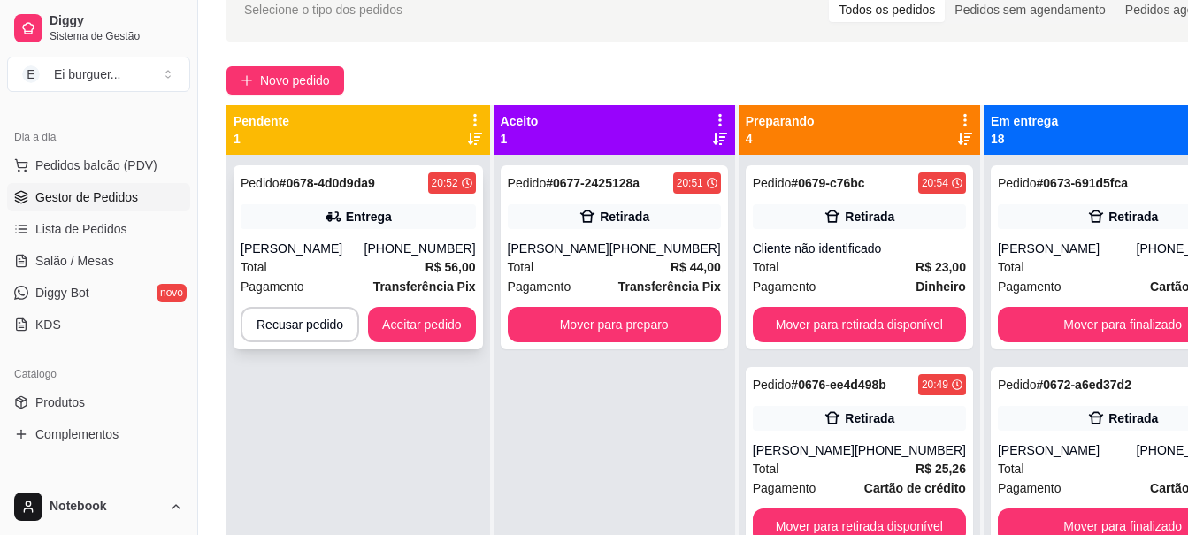
click at [404, 267] on div "Total R$ 56,00" at bounding box center [358, 266] width 235 height 19
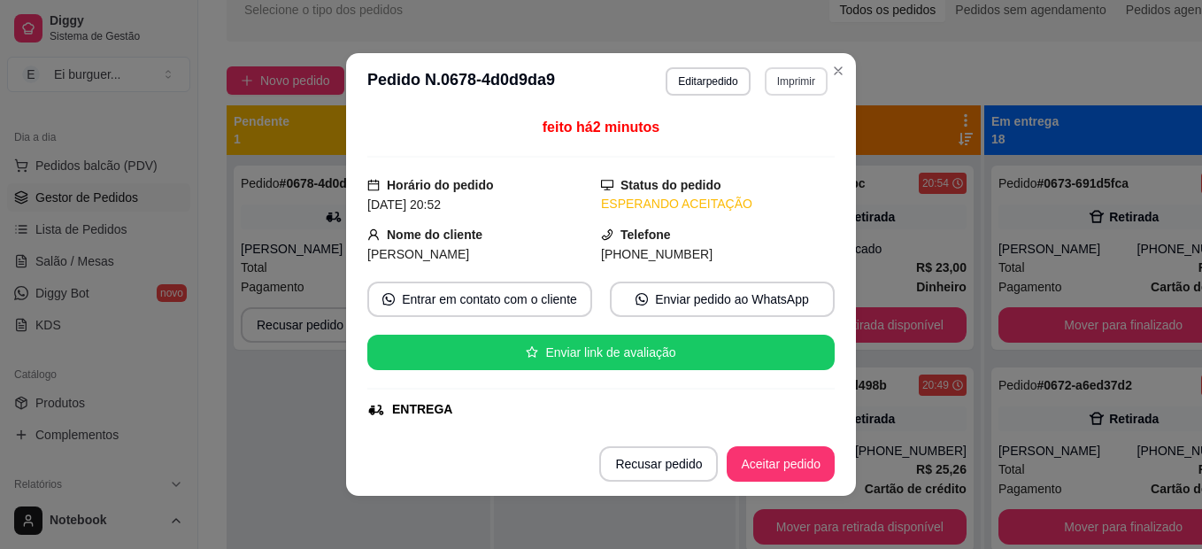
click at [783, 82] on button "Imprimir" at bounding box center [796, 81] width 63 height 28
click at [778, 147] on button "IMPRESSORA" at bounding box center [772, 135] width 103 height 23
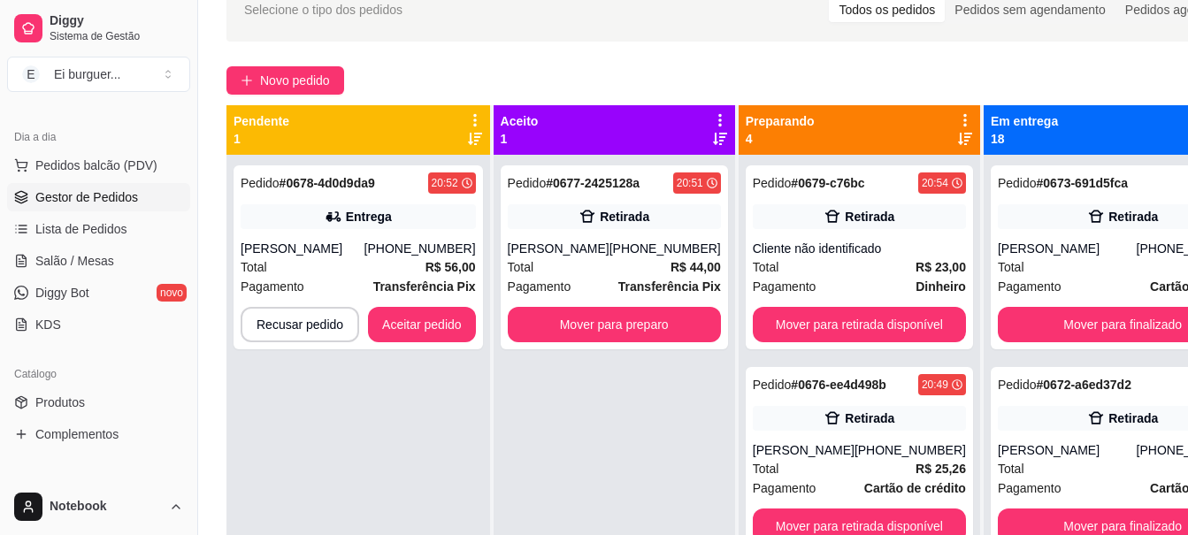
click at [524, 390] on div "Pedido # 0677-2425128a 20:51 Retirada [PERSON_NAME] [PHONE_NUMBER] Total R$ 44,…" at bounding box center [615, 422] width 242 height 535
click at [445, 445] on div "Pedido # 0678-4d0d9da9 20:52 Entrega [PERSON_NAME] [PHONE_NUMBER] Total R$ 56,0…" at bounding box center [359, 422] width 264 height 535
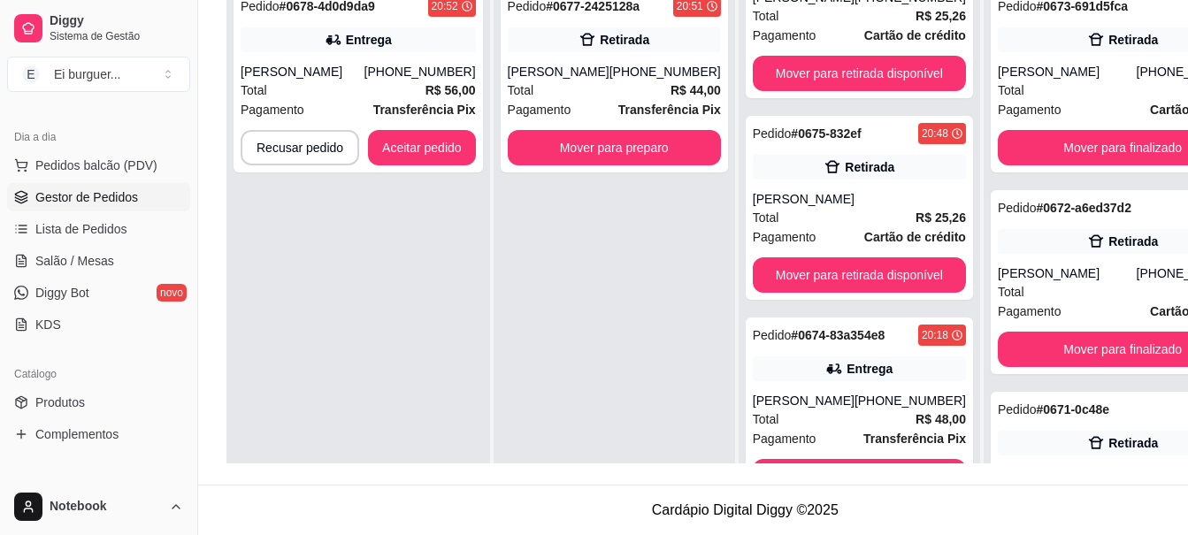
drag, startPoint x: 502, startPoint y: 285, endPoint x: 500, endPoint y: 263, distance: 22.2
click at [499, 273] on div "Pedido # 0677-2425128a 20:51 Retirada [PERSON_NAME] [PHONE_NUMBER] Total R$ 44,…" at bounding box center [615, 245] width 242 height 535
click at [534, 245] on div "Pedido # 0677-2425128a 20:51 Retirada [PERSON_NAME] [PHONE_NUMBER] Total R$ 44,…" at bounding box center [615, 245] width 242 height 535
click at [446, 135] on button "Aceitar pedido" at bounding box center [422, 147] width 108 height 35
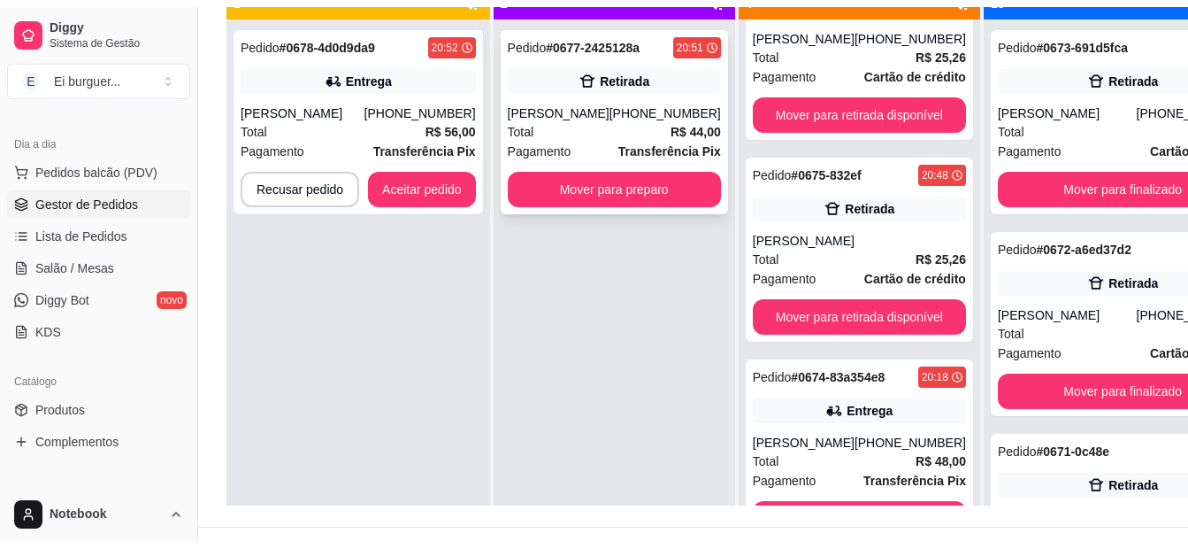
scroll to position [195, 0]
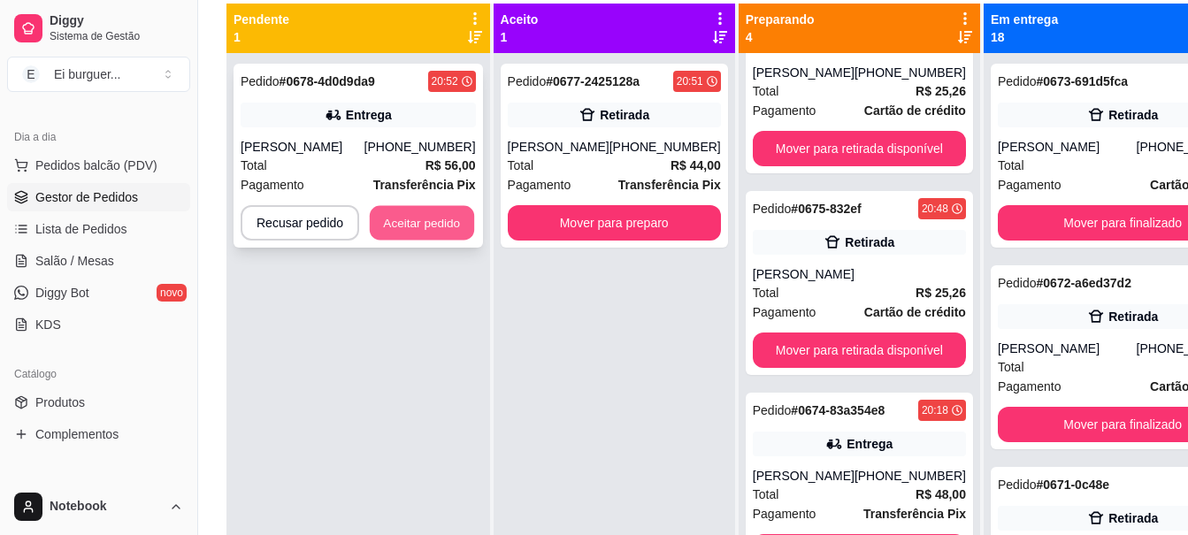
click at [434, 224] on button "Aceitar pedido" at bounding box center [422, 223] width 104 height 35
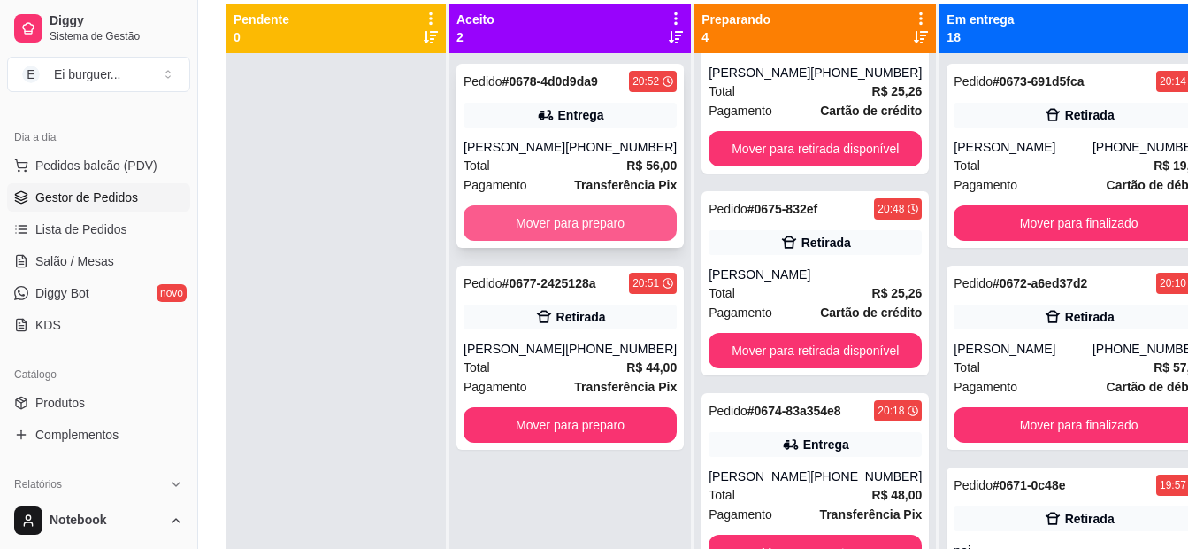
click at [545, 230] on button "Mover para preparo" at bounding box center [570, 222] width 213 height 35
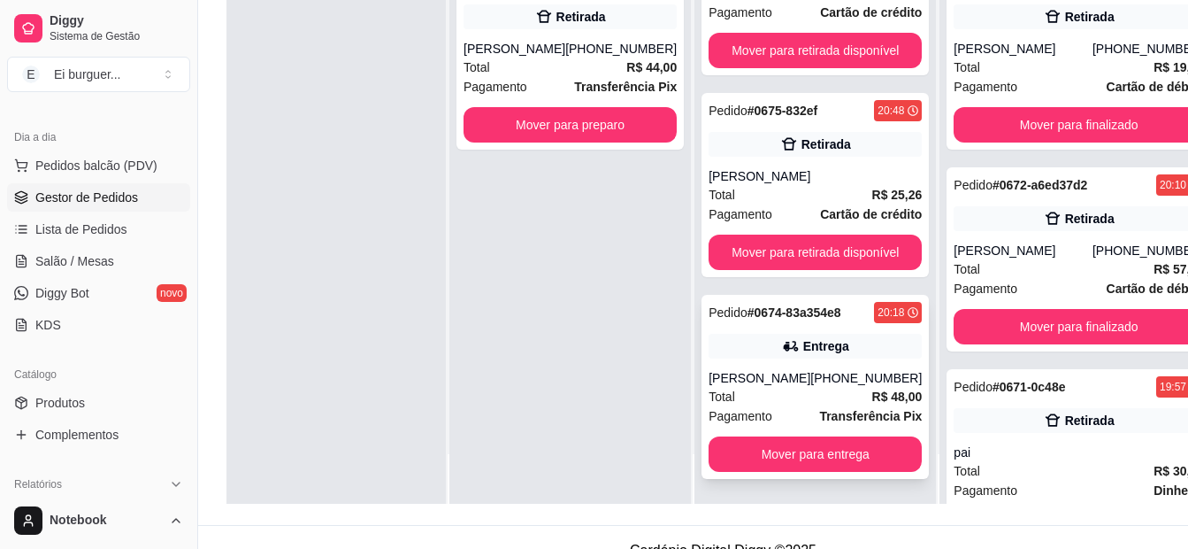
scroll to position [270, 0]
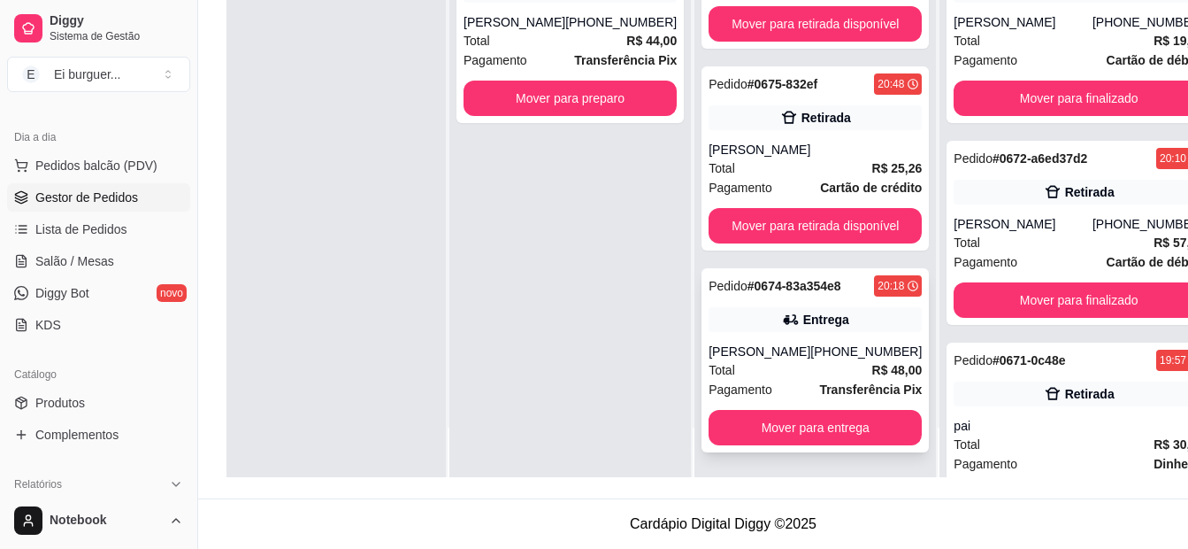
click at [815, 344] on div "[PHONE_NUMBER]" at bounding box center [866, 351] width 111 height 18
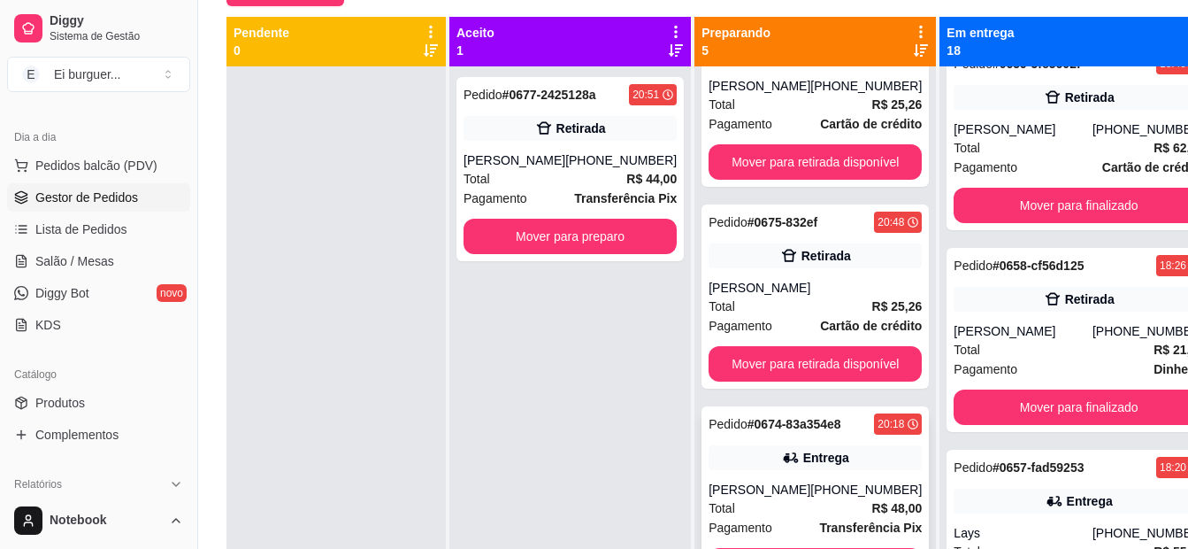
scroll to position [2920, 0]
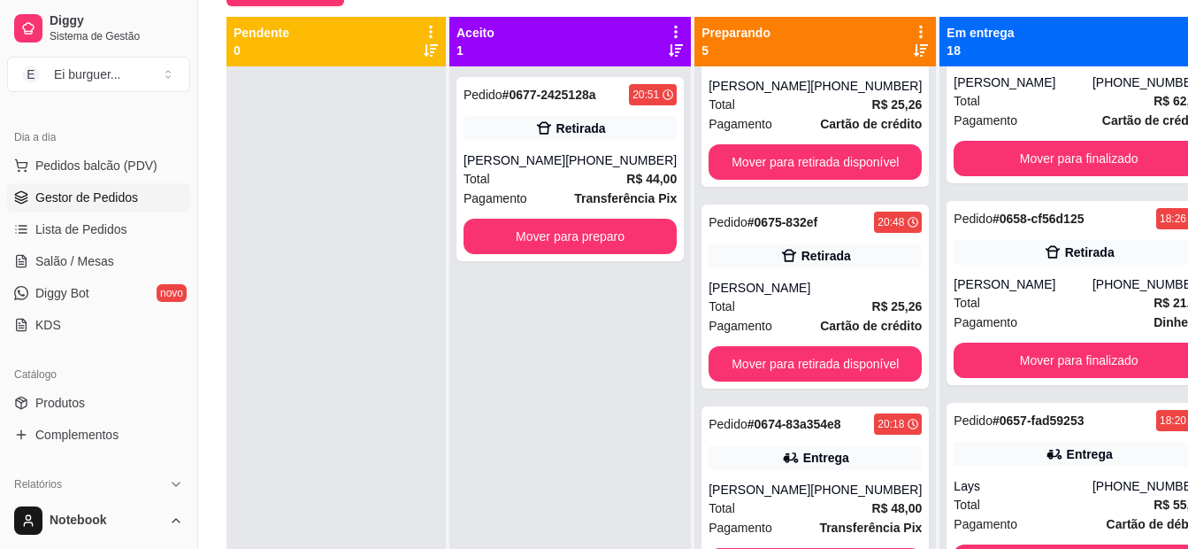
click at [539, 473] on div "Pedido # 0677-2425128a 20:51 Retirada [PERSON_NAME] [PHONE_NUMBER] Total R$ 44,…" at bounding box center [571, 340] width 242 height 549
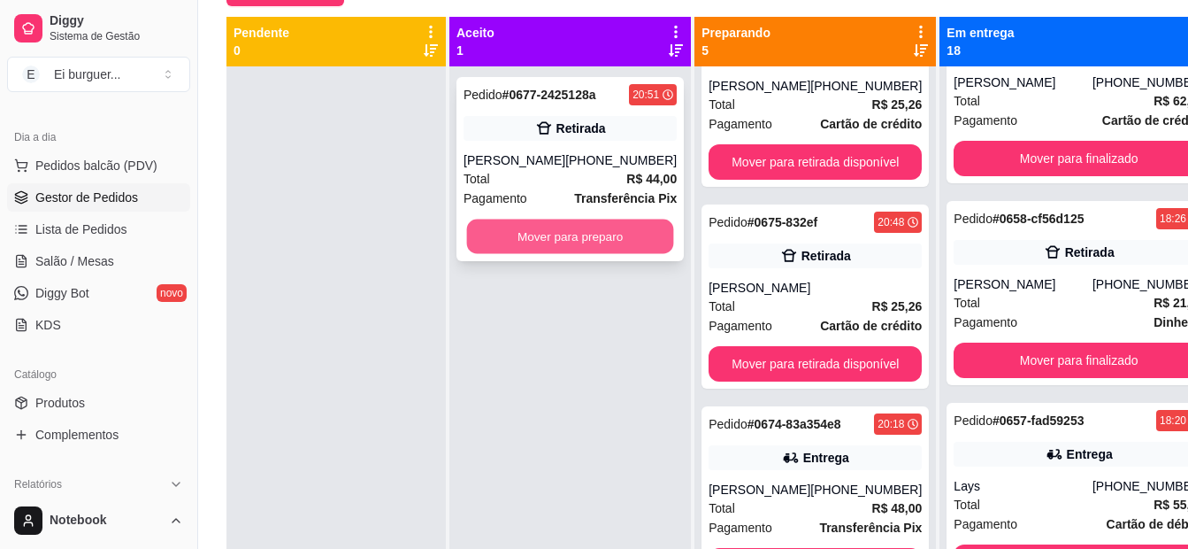
click at [564, 232] on button "Mover para preparo" at bounding box center [570, 236] width 207 height 35
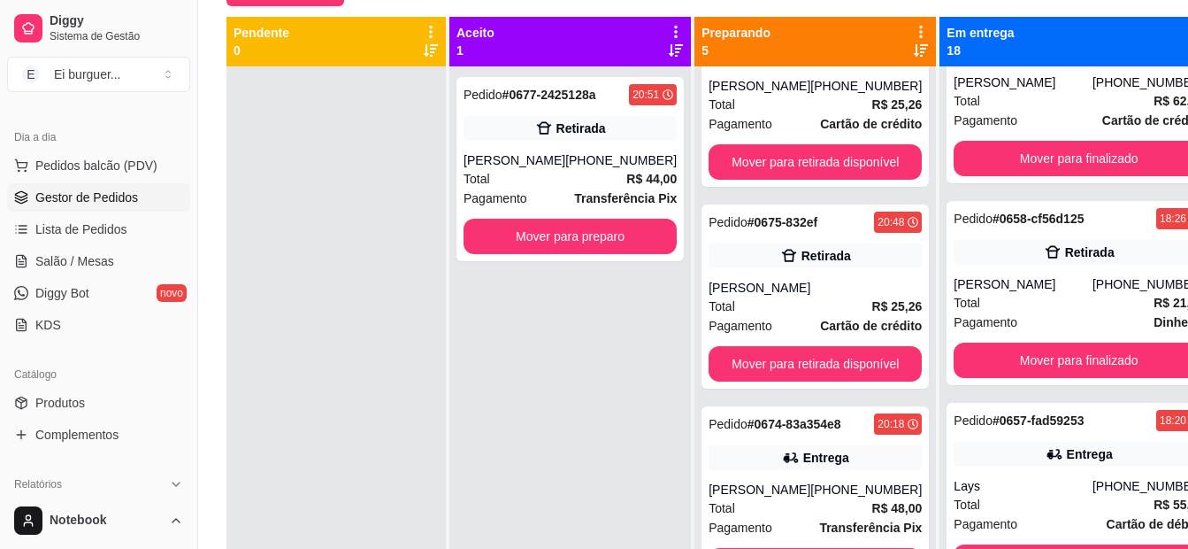
scroll to position [478, 0]
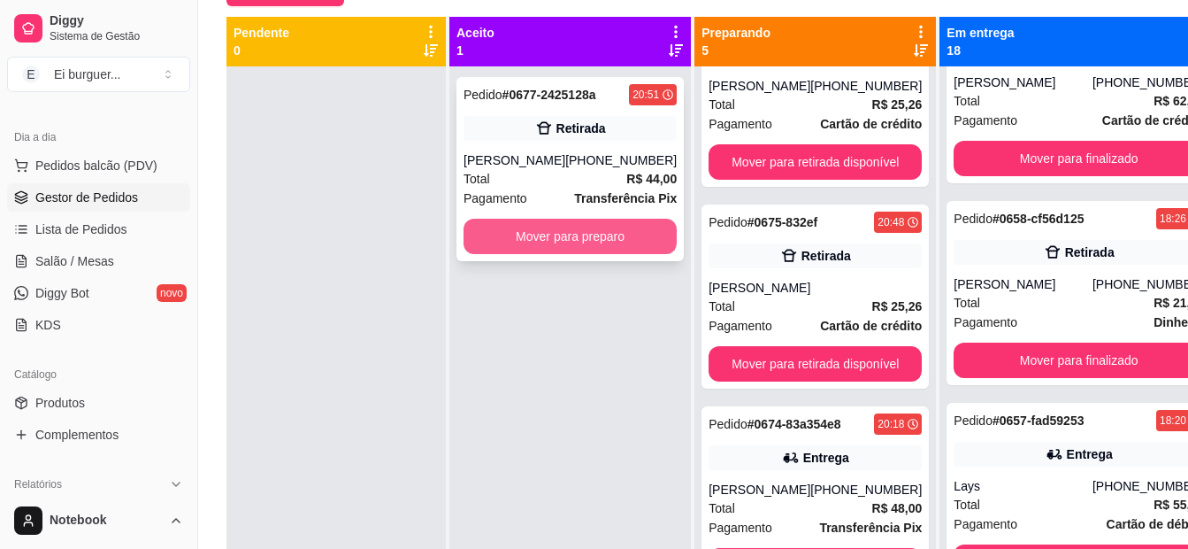
click at [542, 229] on button "Mover para preparo" at bounding box center [570, 236] width 213 height 35
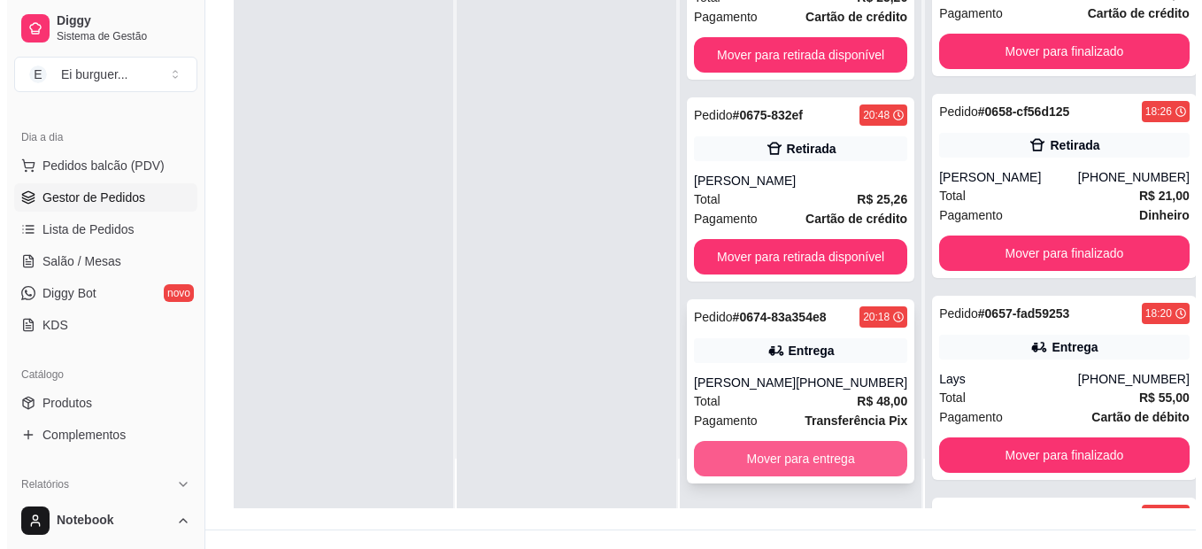
scroll to position [270, 0]
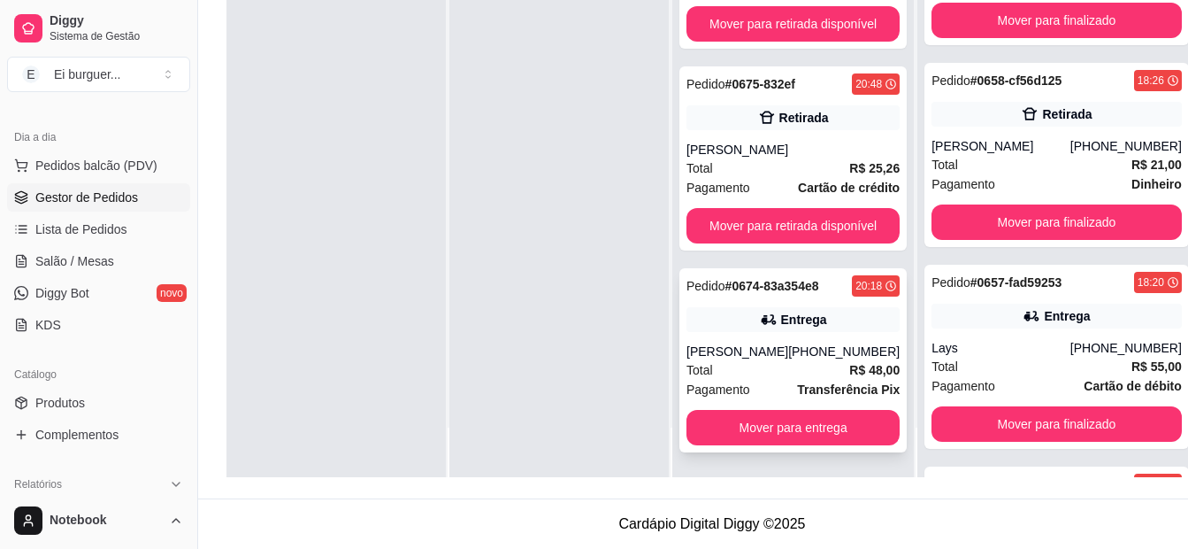
click at [815, 374] on div "Total R$ 48,00" at bounding box center [793, 369] width 213 height 19
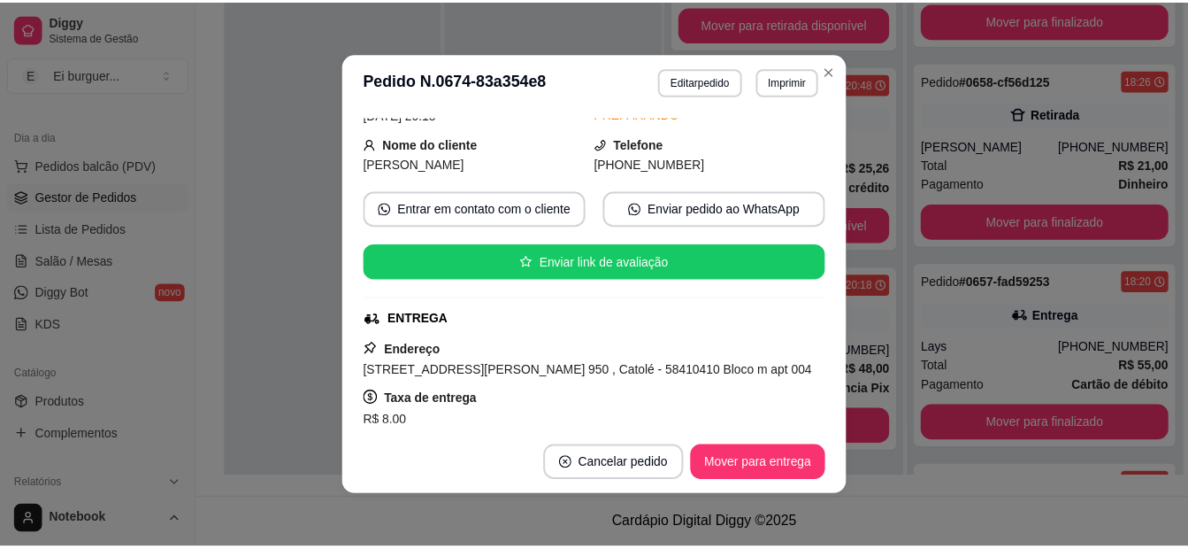
scroll to position [177, 0]
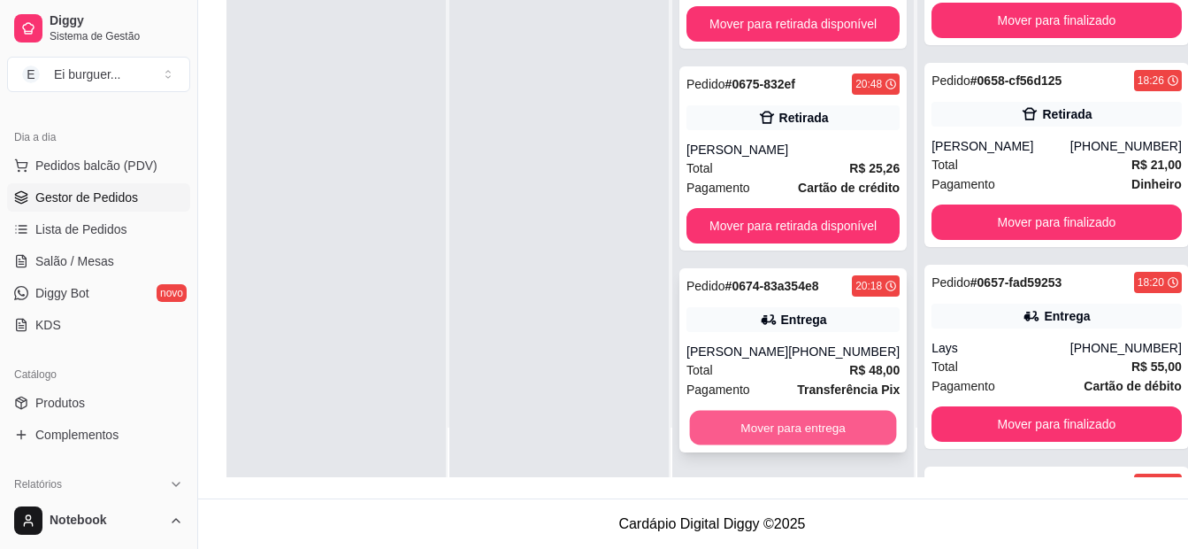
click at [832, 427] on button "Mover para entrega" at bounding box center [793, 428] width 207 height 35
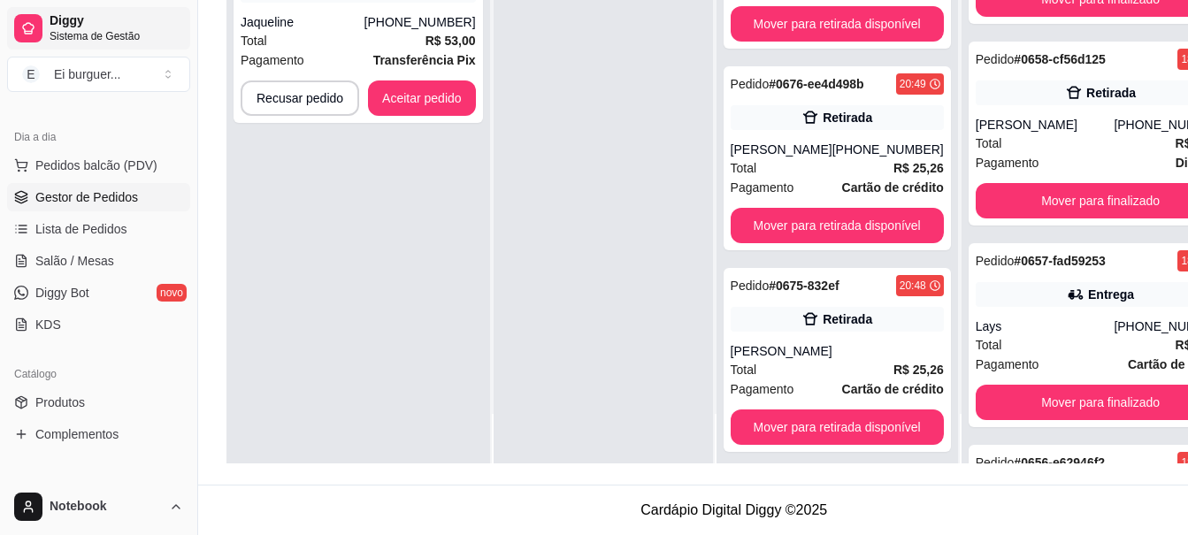
scroll to position [3207, 0]
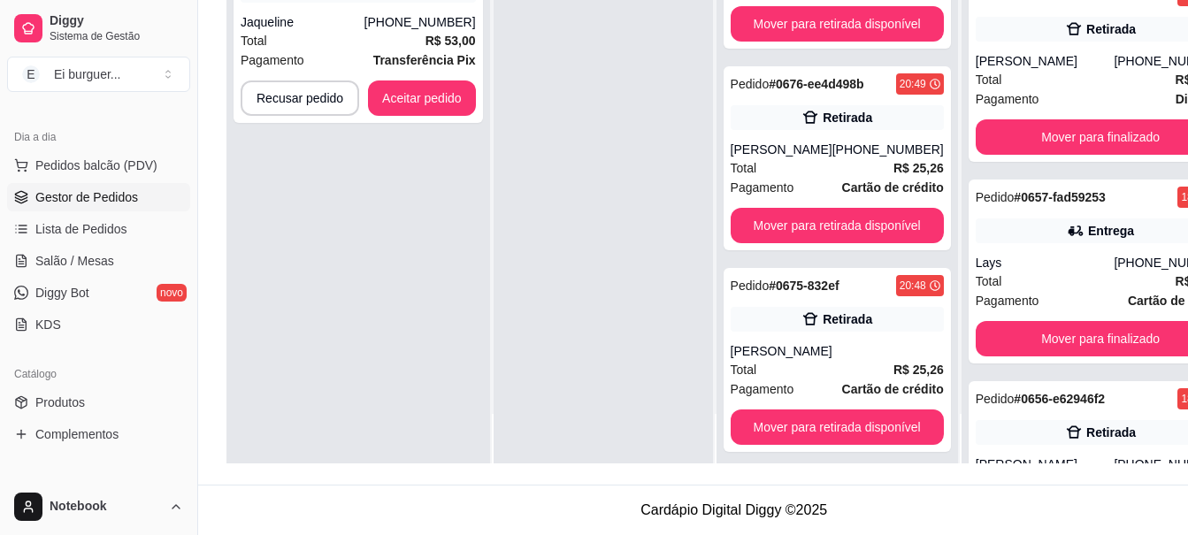
click at [496, 450] on div at bounding box center [603, 195] width 219 height 535
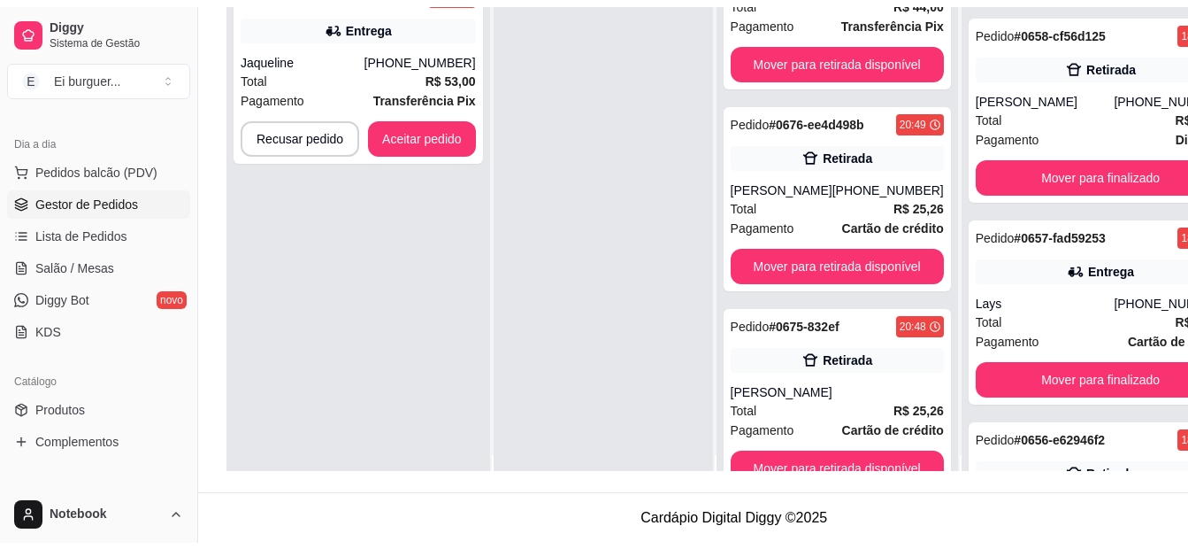
scroll to position [0, 0]
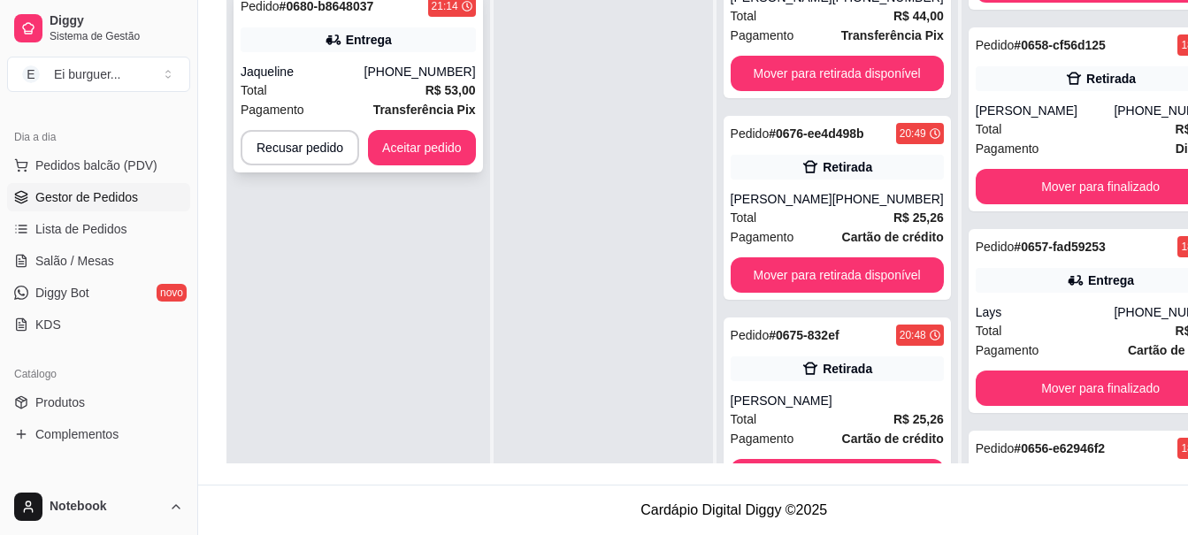
click at [355, 64] on div "Jaqueline" at bounding box center [303, 72] width 124 height 18
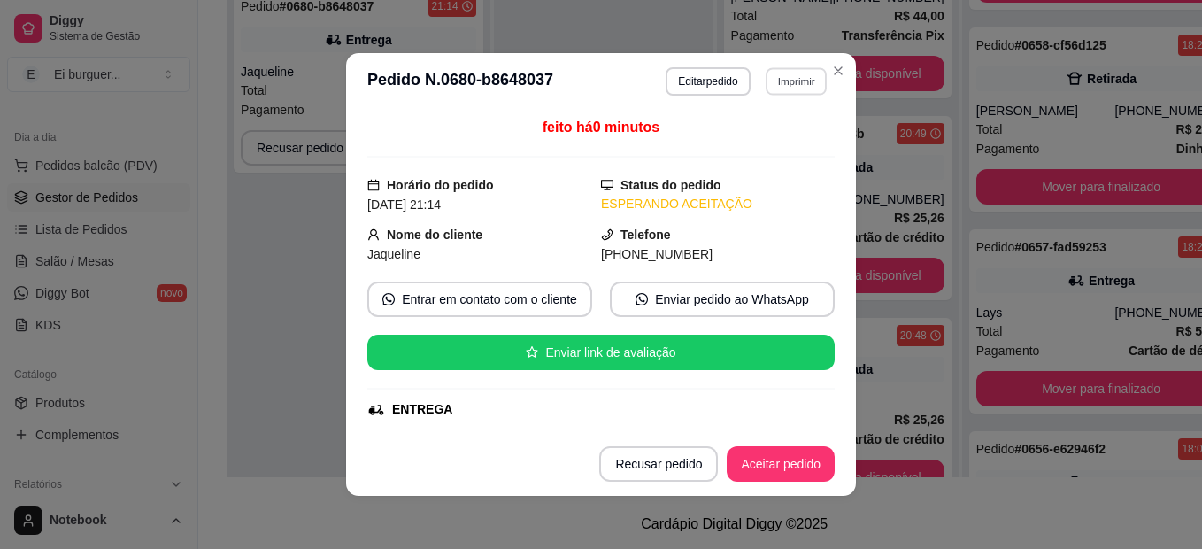
click at [772, 81] on button "Imprimir" at bounding box center [795, 80] width 61 height 27
click at [761, 136] on button "IMPRESSORA" at bounding box center [758, 143] width 128 height 28
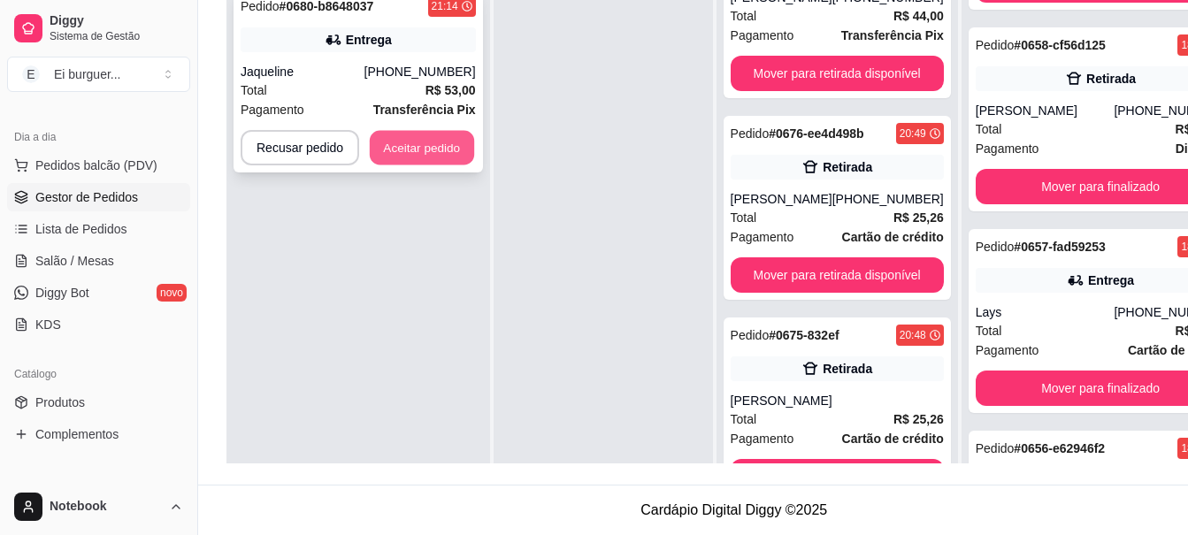
click at [423, 157] on button "Aceitar pedido" at bounding box center [422, 148] width 104 height 35
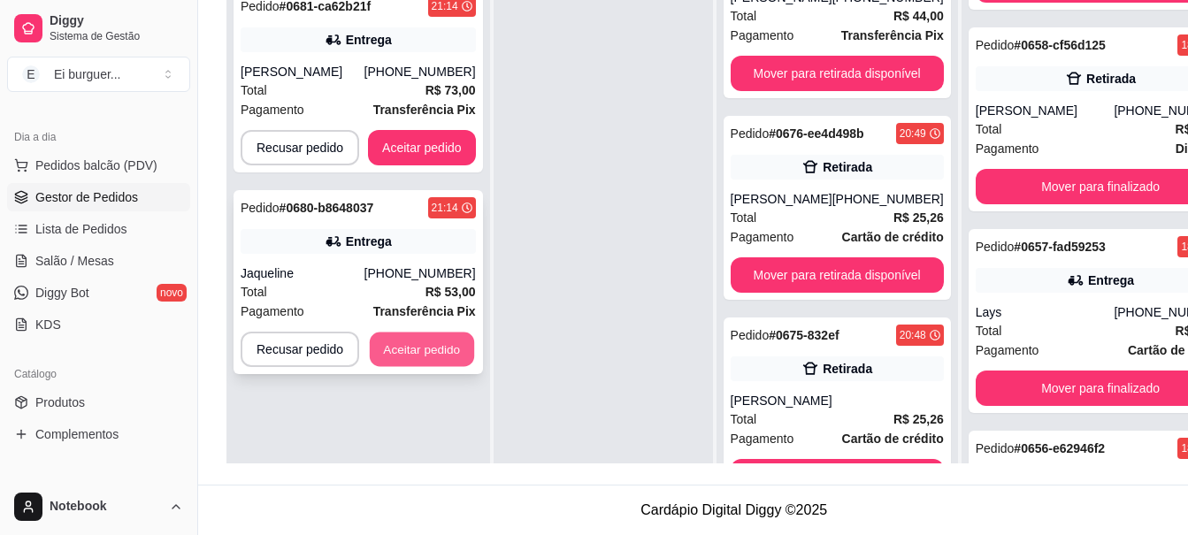
click at [431, 359] on button "Aceitar pedido" at bounding box center [422, 350] width 104 height 35
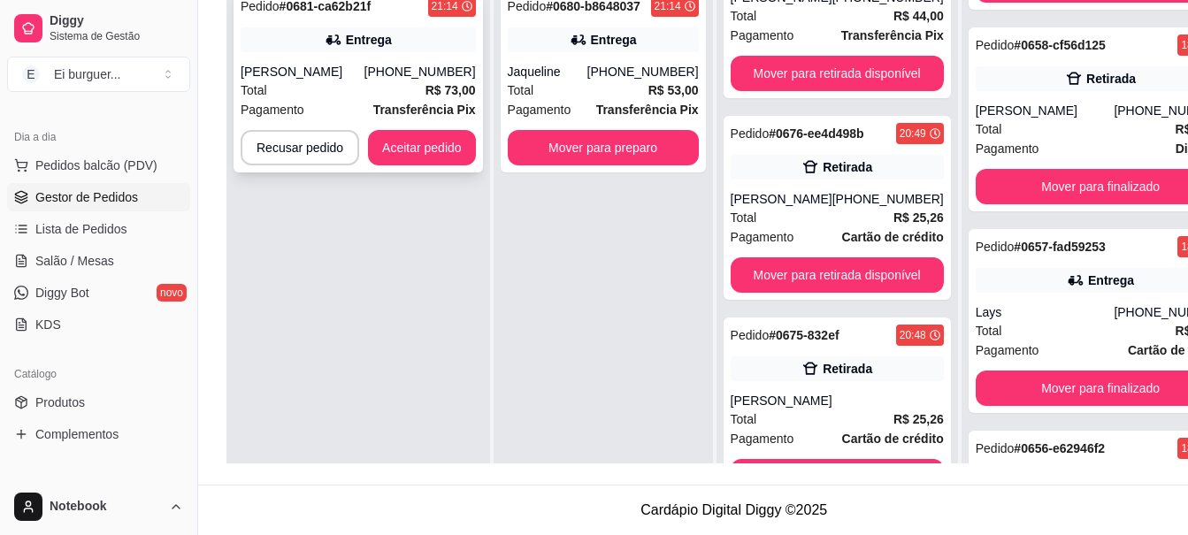
click at [365, 79] on div "[PERSON_NAME]" at bounding box center [303, 72] width 124 height 18
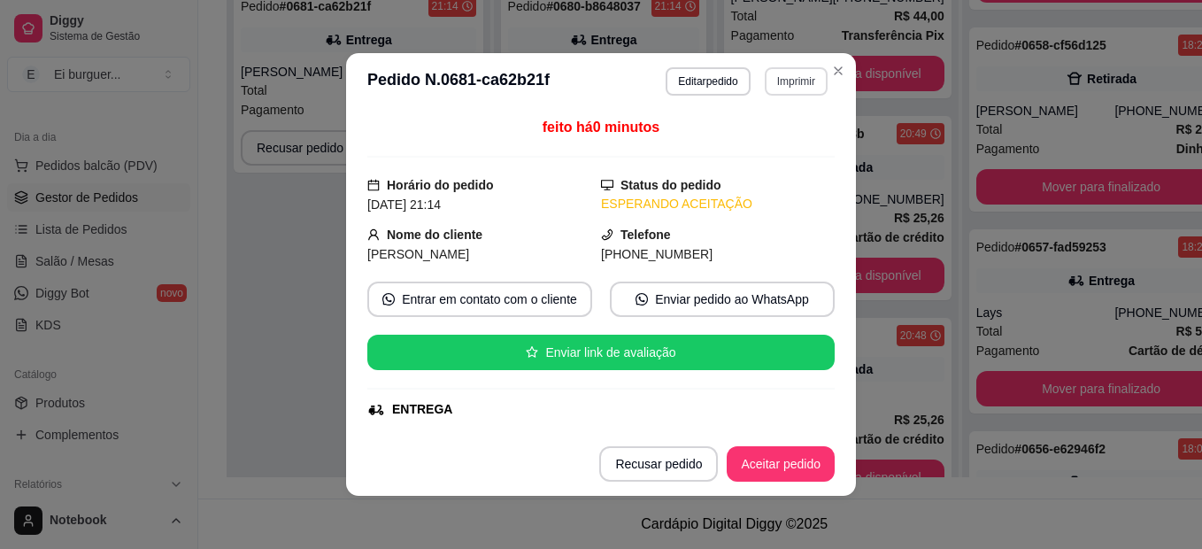
click at [789, 85] on button "Imprimir" at bounding box center [796, 81] width 63 height 28
click at [785, 135] on button "IMPRESSORA" at bounding box center [758, 142] width 124 height 27
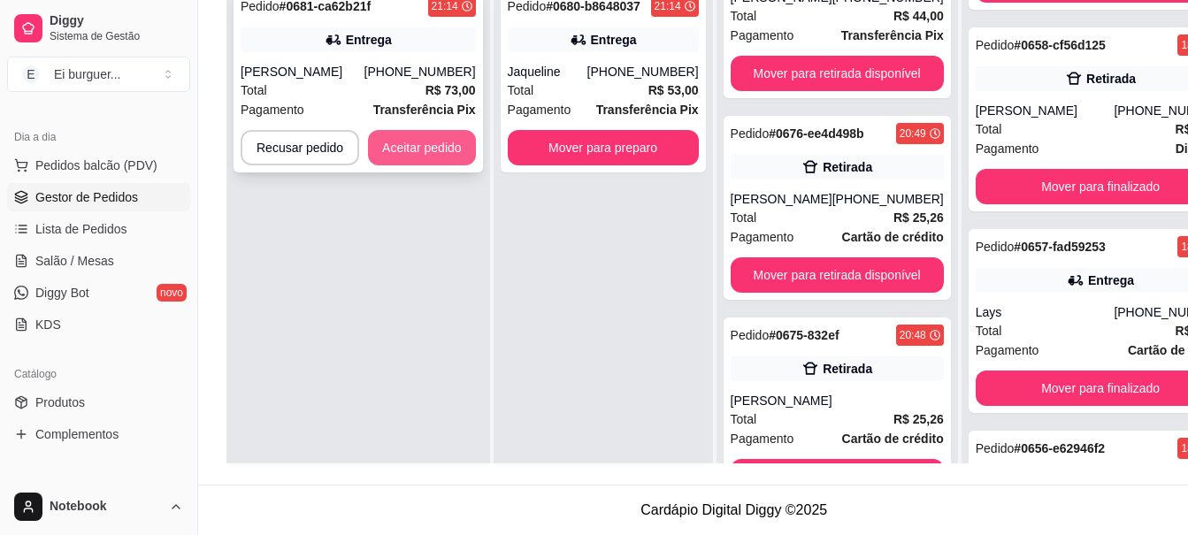
click at [425, 143] on button "Aceitar pedido" at bounding box center [422, 147] width 108 height 35
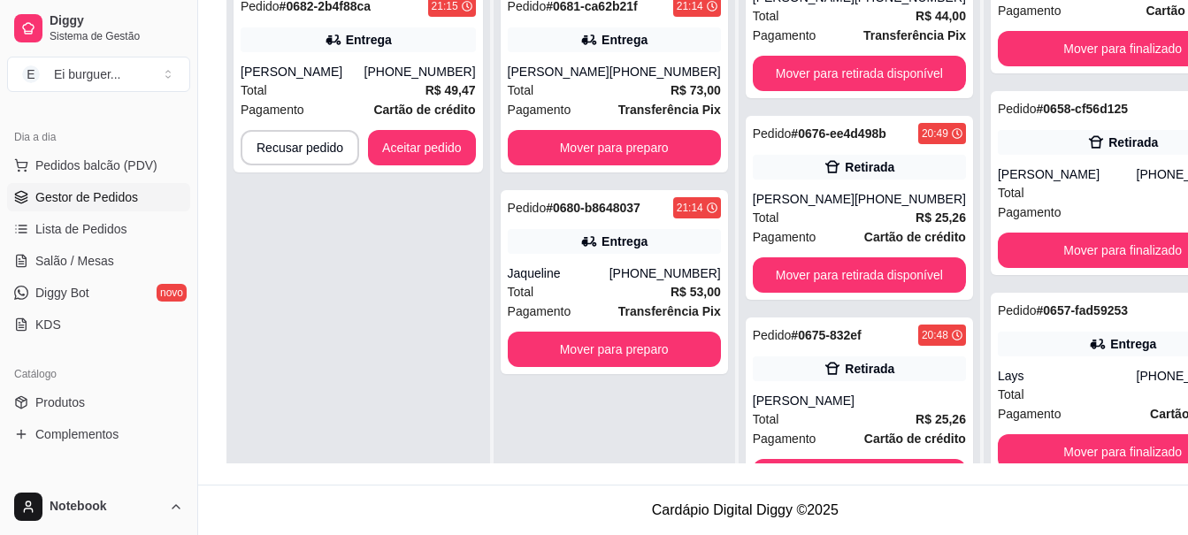
scroll to position [3207, 0]
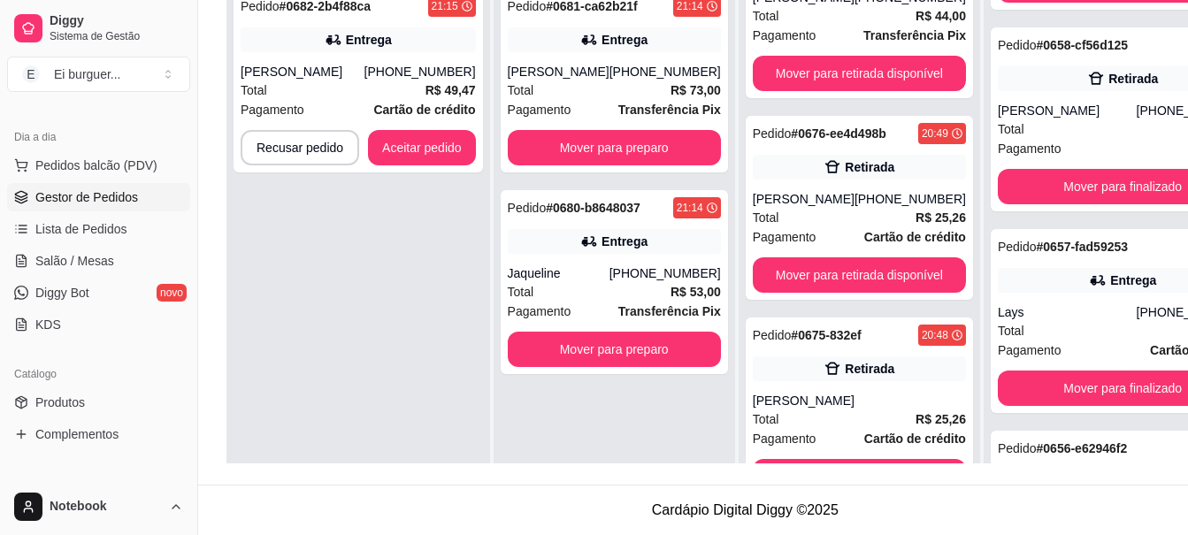
click at [535, 403] on div "Pedido # 0681-ca62b21f 21:14 Entrega Matheus [PHONE_NUMBER] Total R$ 73,00 Paga…" at bounding box center [615, 245] width 242 height 535
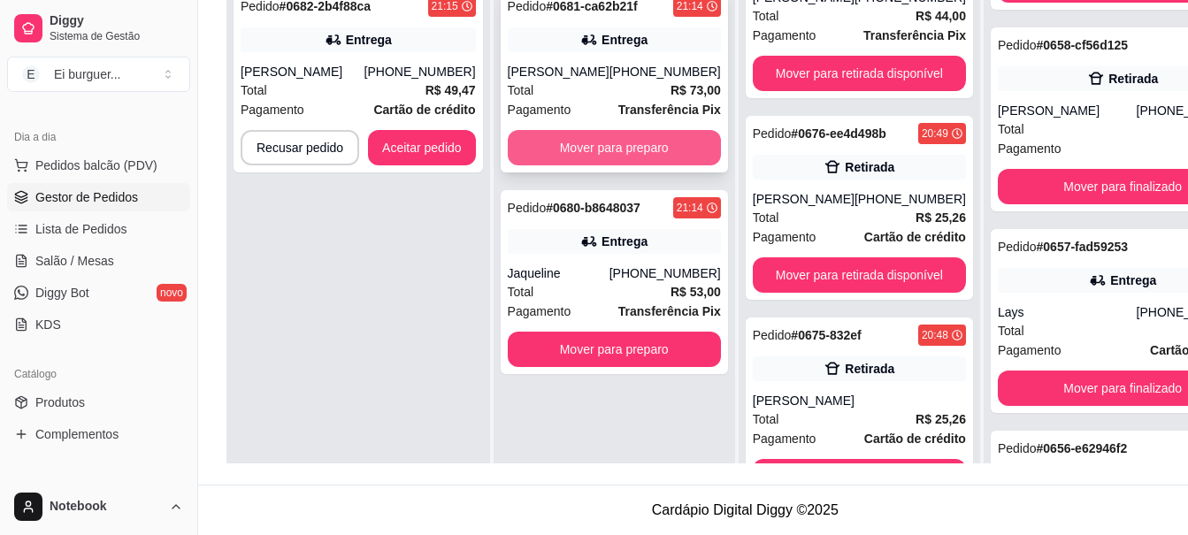
click at [590, 143] on button "Mover para preparo" at bounding box center [614, 147] width 213 height 35
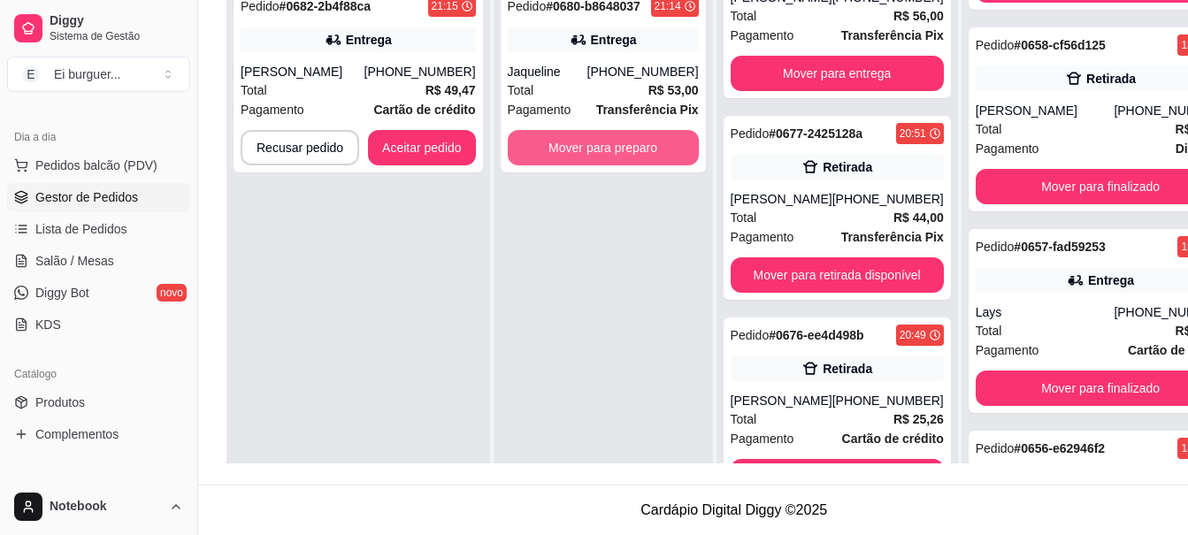
scroll to position [680, 0]
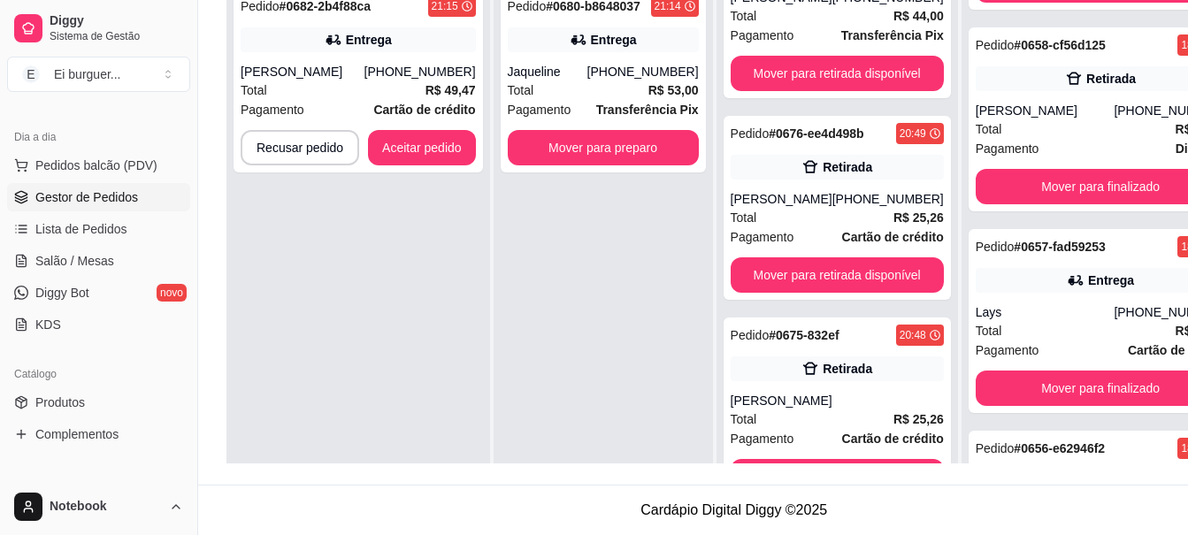
click at [507, 225] on div "Pedido # 0680-b8648037 21:14 Entrega Jaqueline [PHONE_NUMBER] Total R$ 53,00 Pa…" at bounding box center [603, 245] width 219 height 535
click at [389, 51] on div "Entrega" at bounding box center [358, 39] width 235 height 25
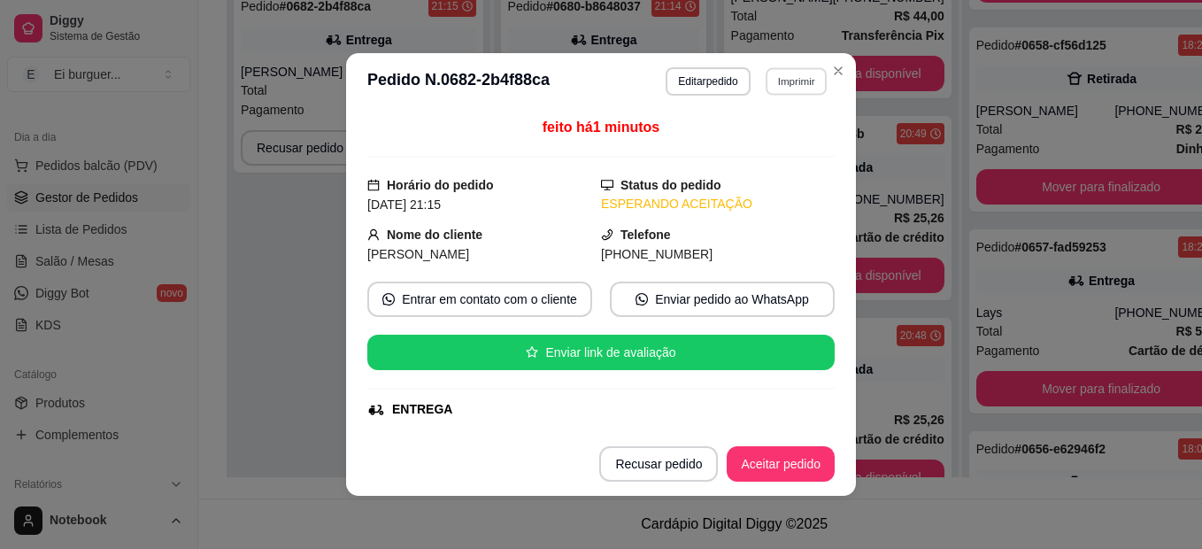
click at [795, 87] on button "Imprimir" at bounding box center [795, 80] width 61 height 27
click at [763, 141] on button "IMPRESSORA" at bounding box center [758, 142] width 124 height 27
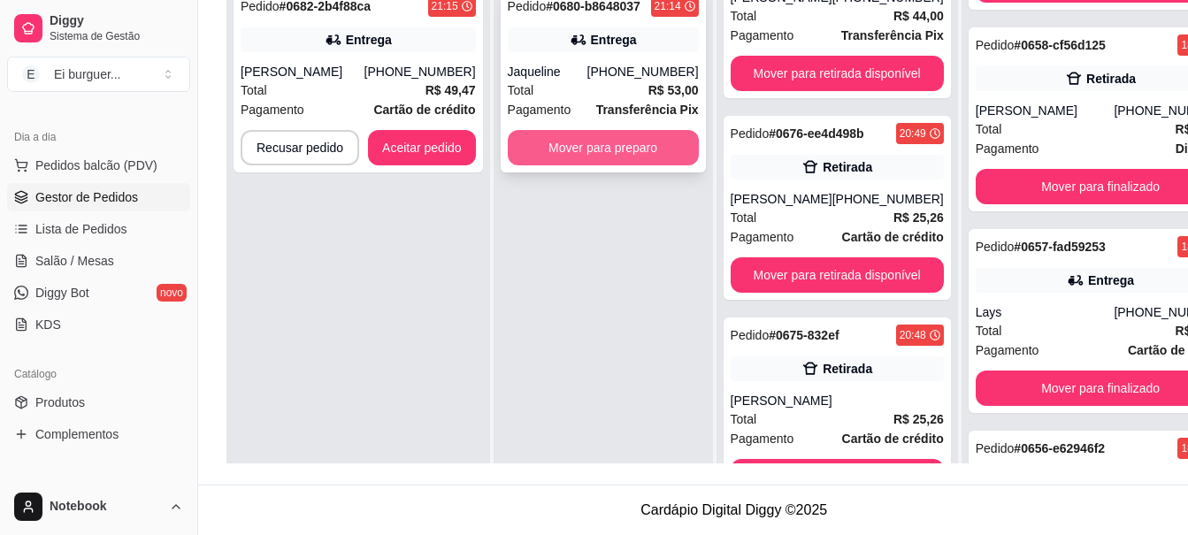
click at [616, 142] on button "Mover para preparo" at bounding box center [603, 147] width 191 height 35
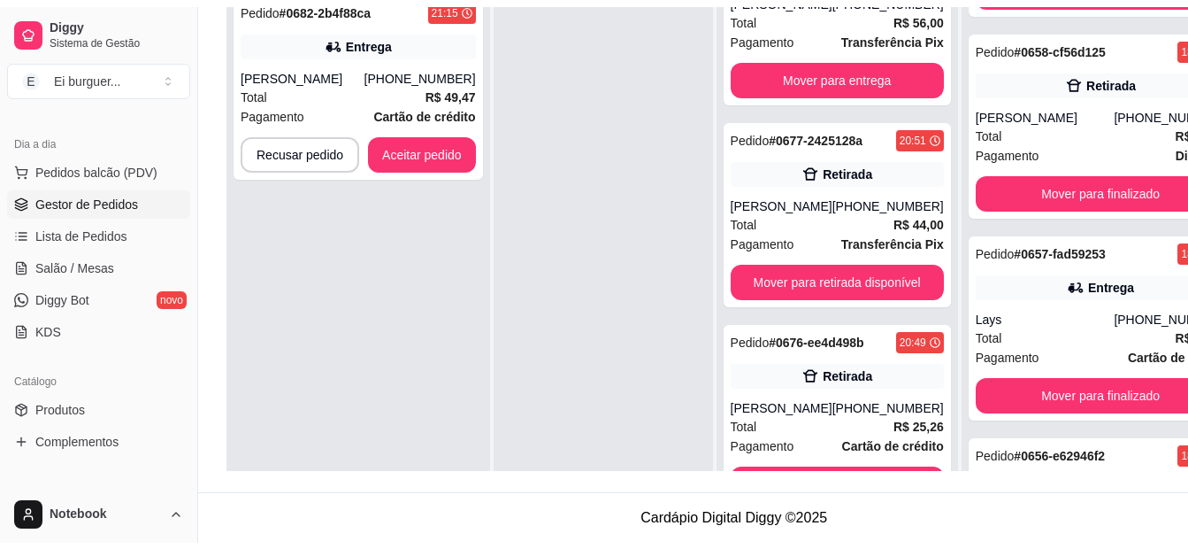
scroll to position [881, 0]
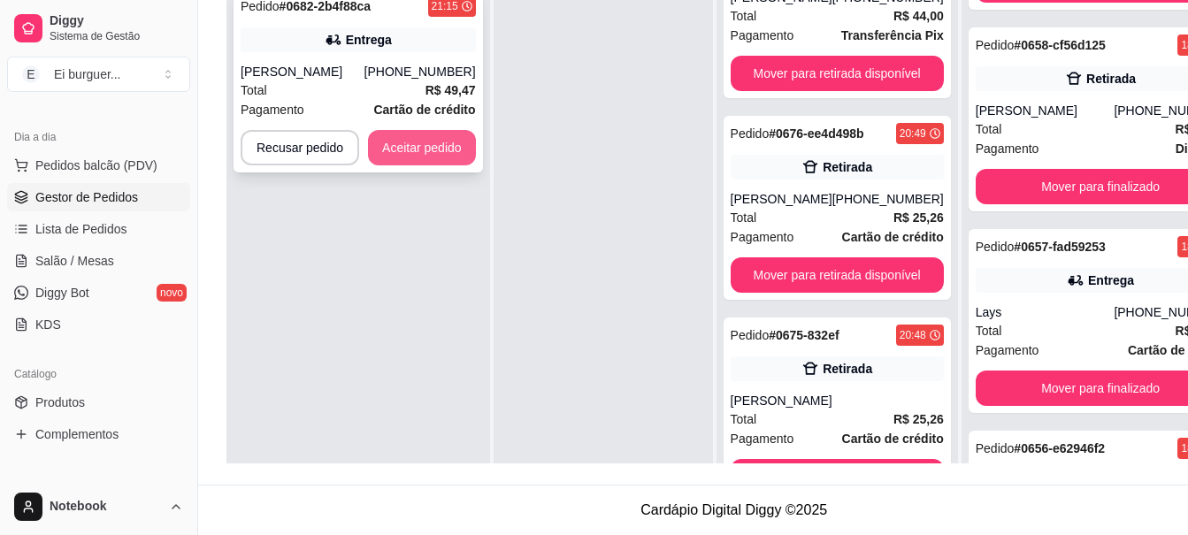
click at [414, 148] on button "Aceitar pedido" at bounding box center [422, 147] width 108 height 35
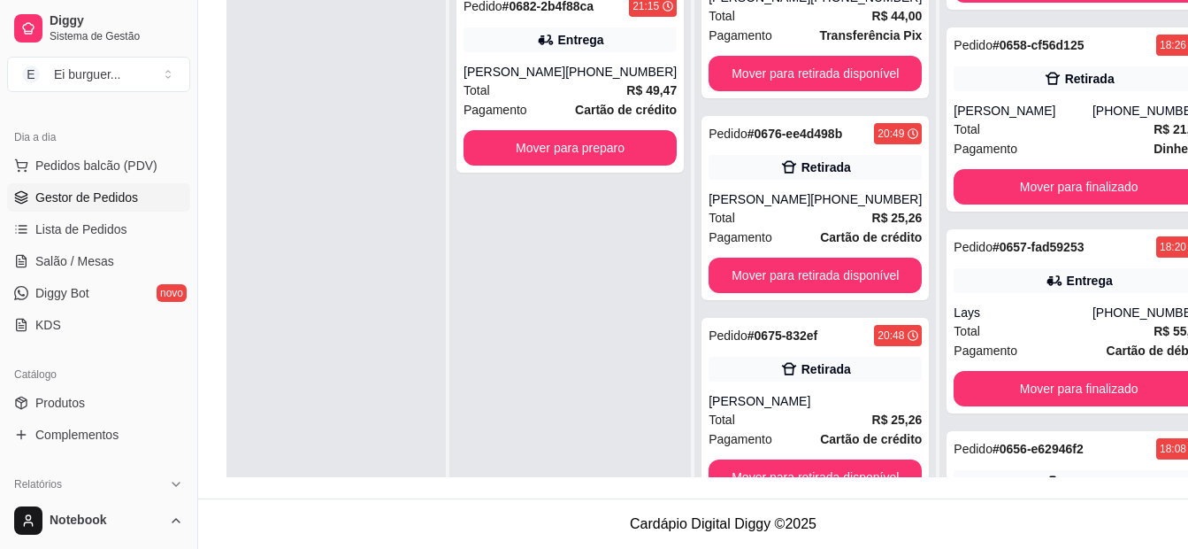
scroll to position [3143, 0]
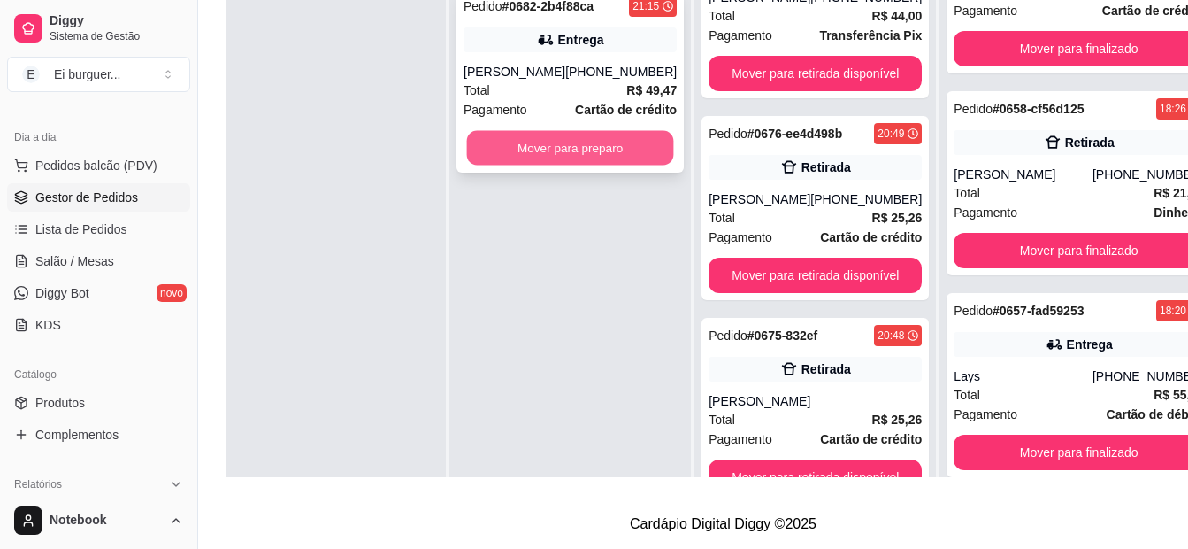
click at [555, 152] on button "Mover para preparo" at bounding box center [570, 148] width 207 height 35
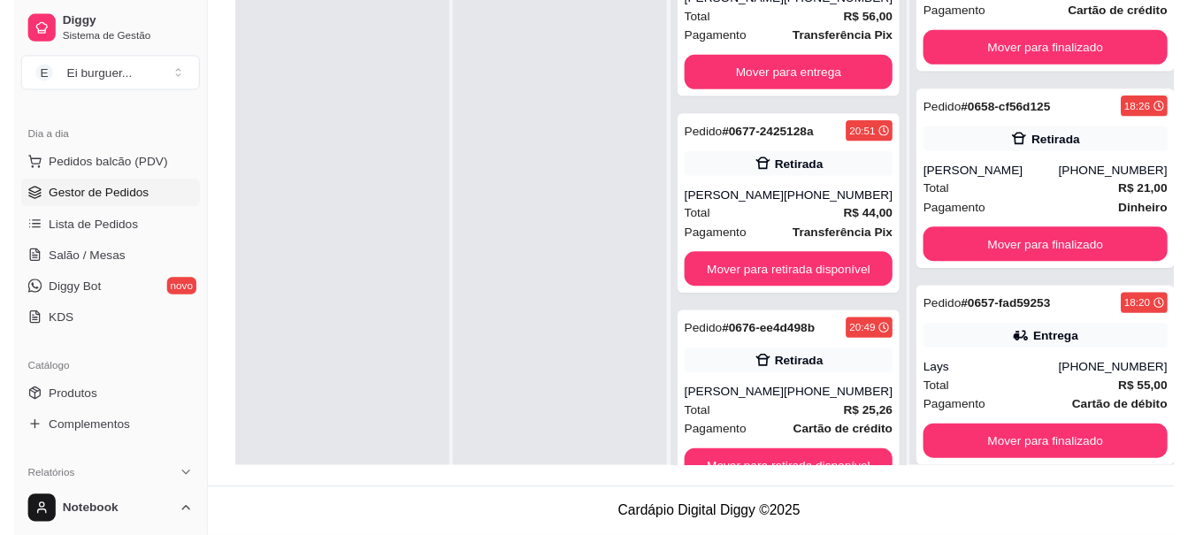
scroll to position [50, 0]
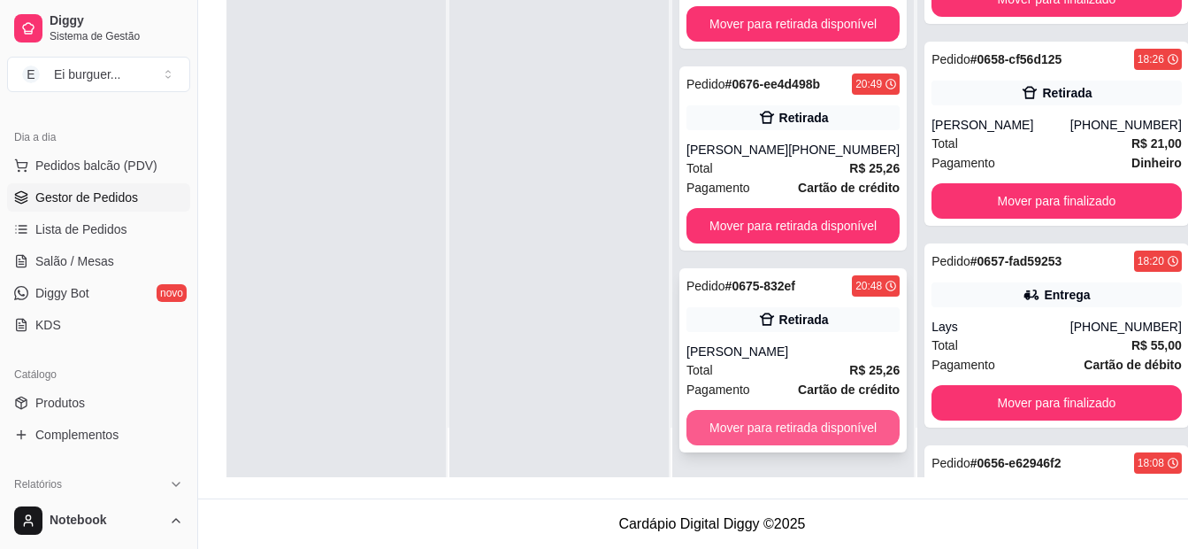
click at [778, 427] on button "Mover para retirada disponível" at bounding box center [793, 427] width 213 height 35
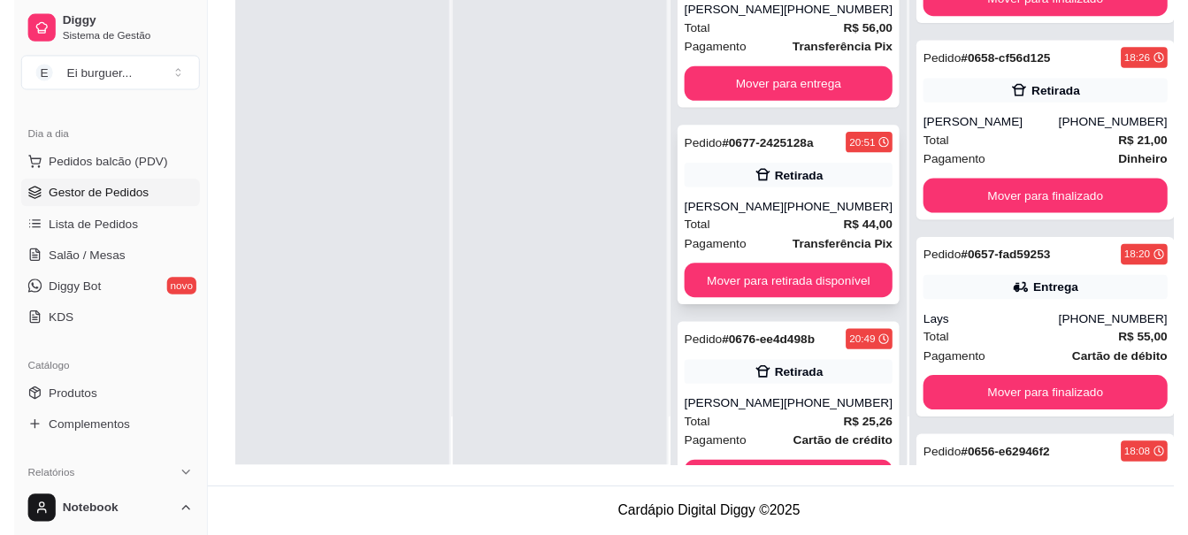
scroll to position [881, 0]
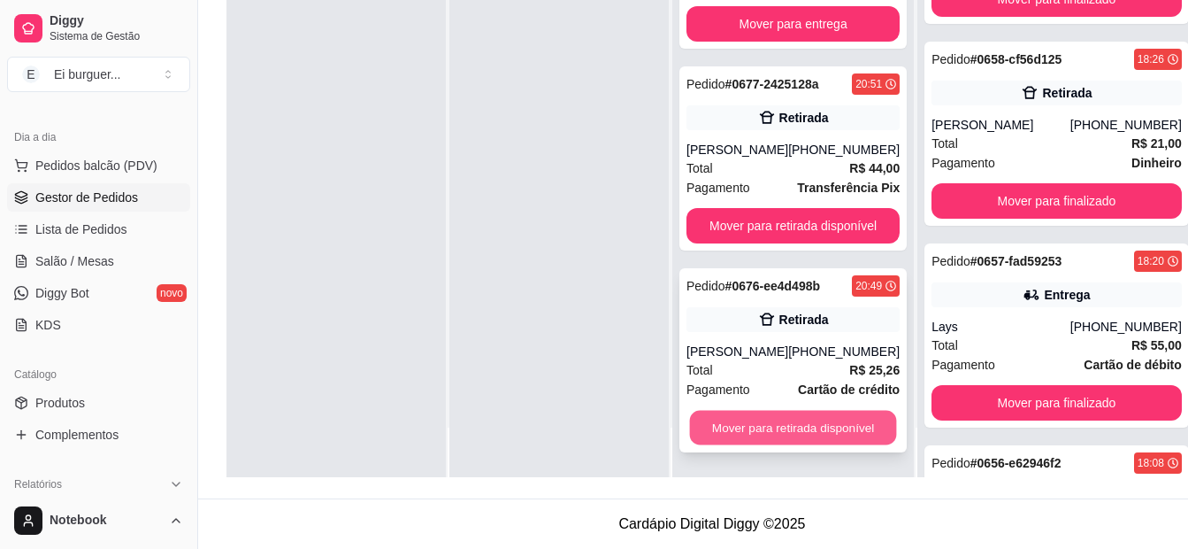
click at [803, 433] on button "Mover para retirada disponível" at bounding box center [793, 428] width 207 height 35
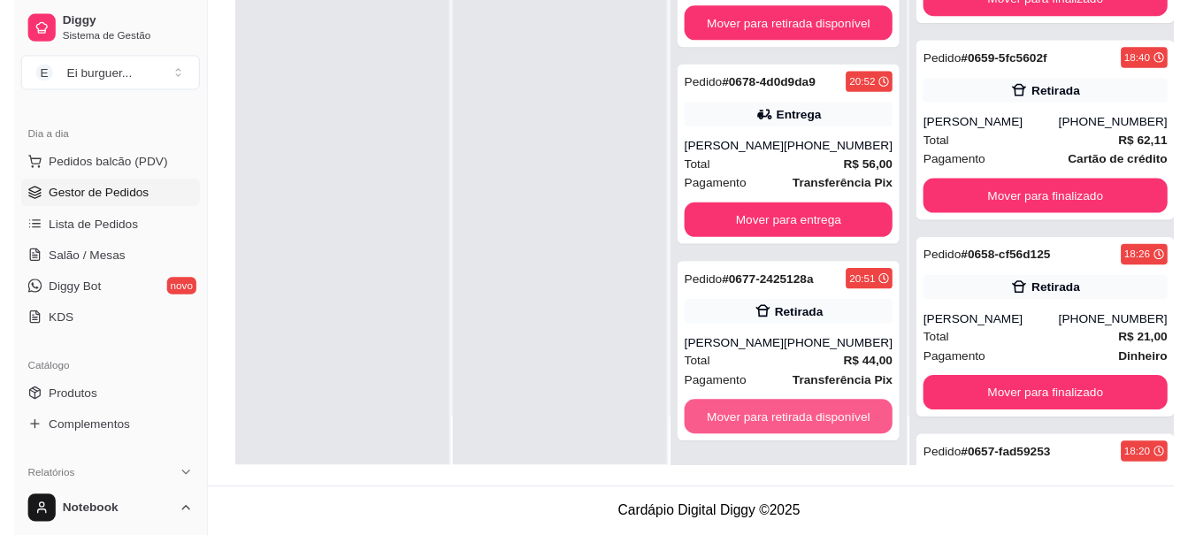
scroll to position [3568, 0]
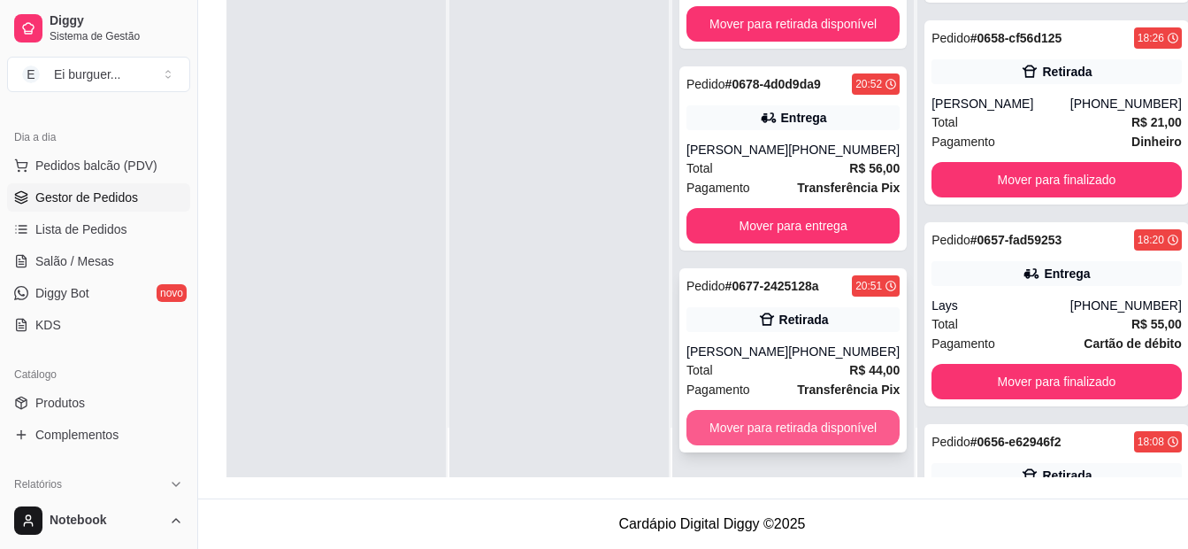
click at [769, 433] on button "Mover para retirada disponível" at bounding box center [793, 427] width 213 height 35
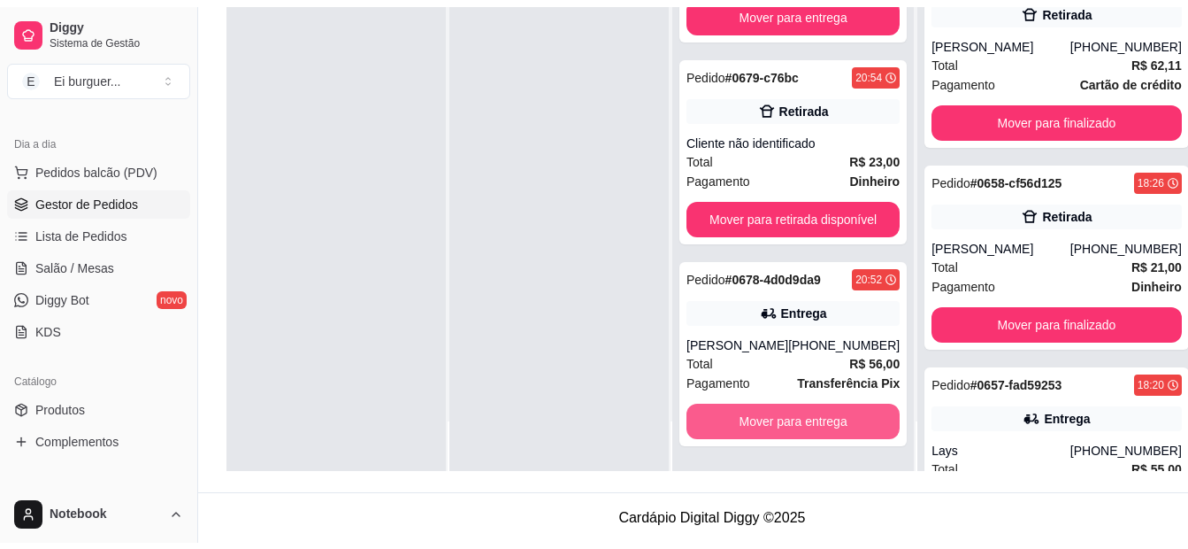
scroll to position [3770, 0]
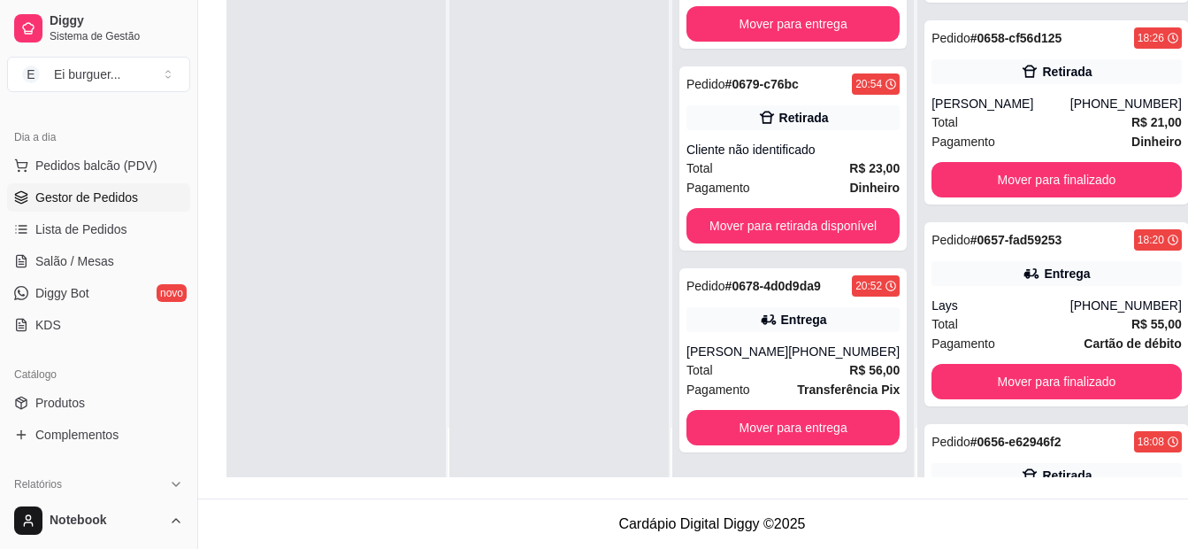
click at [642, 421] on div at bounding box center [559, 202] width 219 height 549
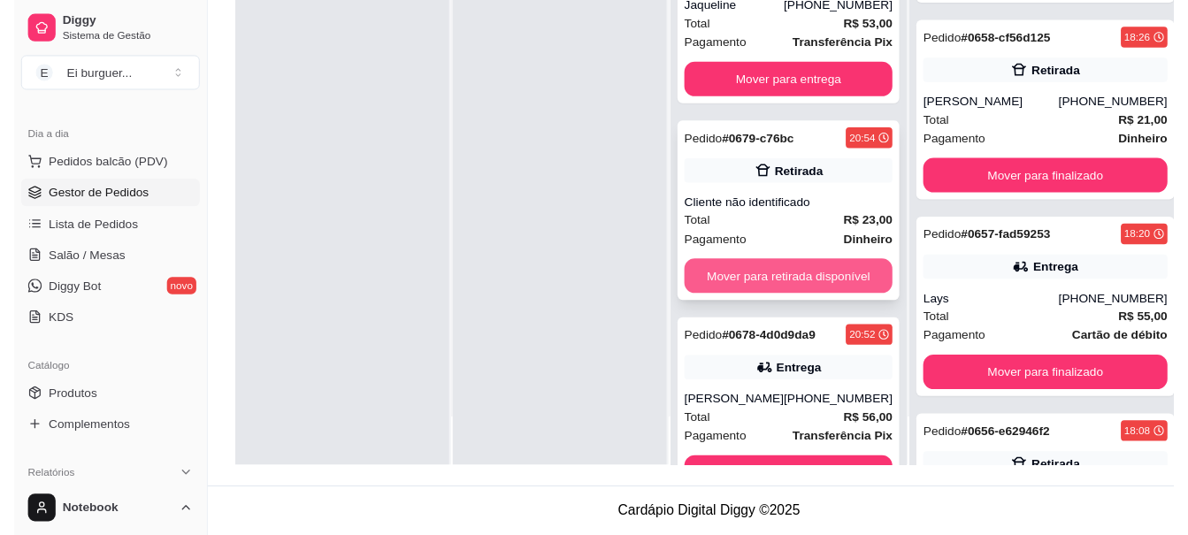
scroll to position [389, 0]
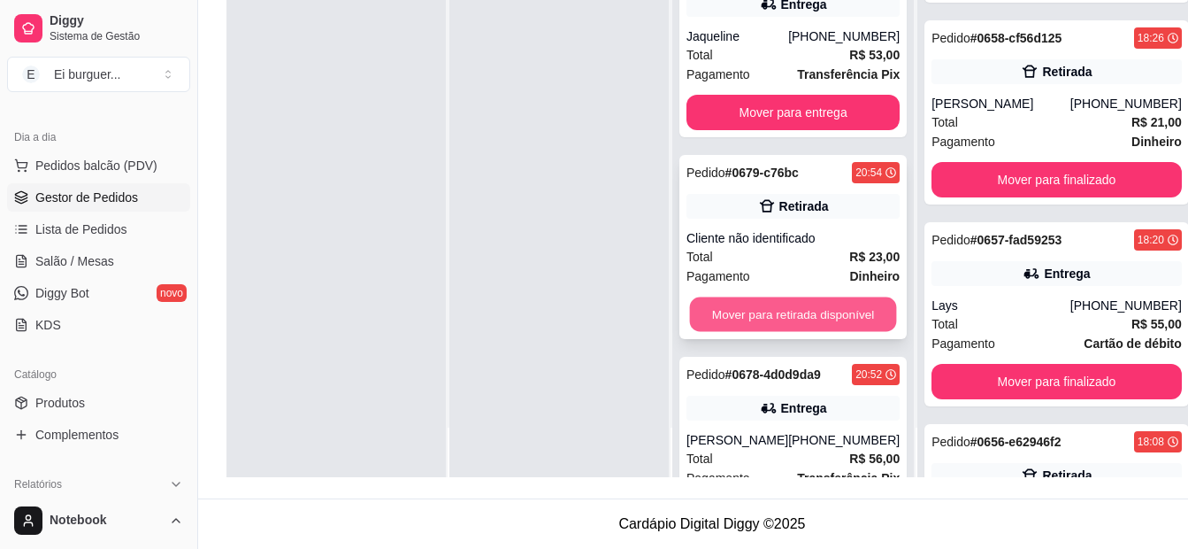
click at [808, 306] on button "Mover para retirada disponível" at bounding box center [793, 314] width 207 height 35
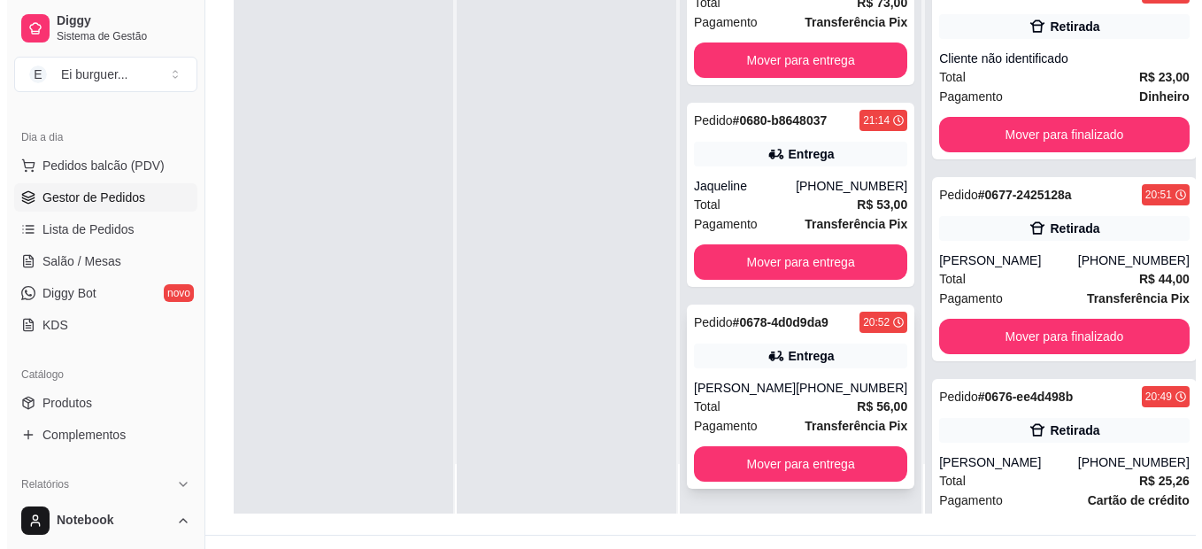
scroll to position [270, 0]
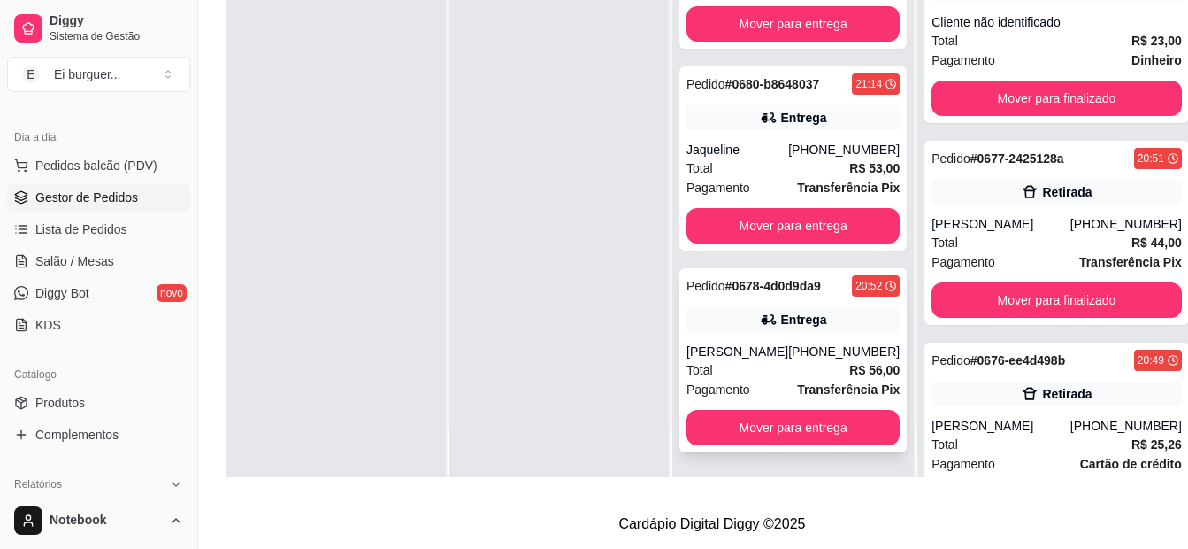
click at [798, 347] on div "[PHONE_NUMBER]" at bounding box center [843, 351] width 111 height 18
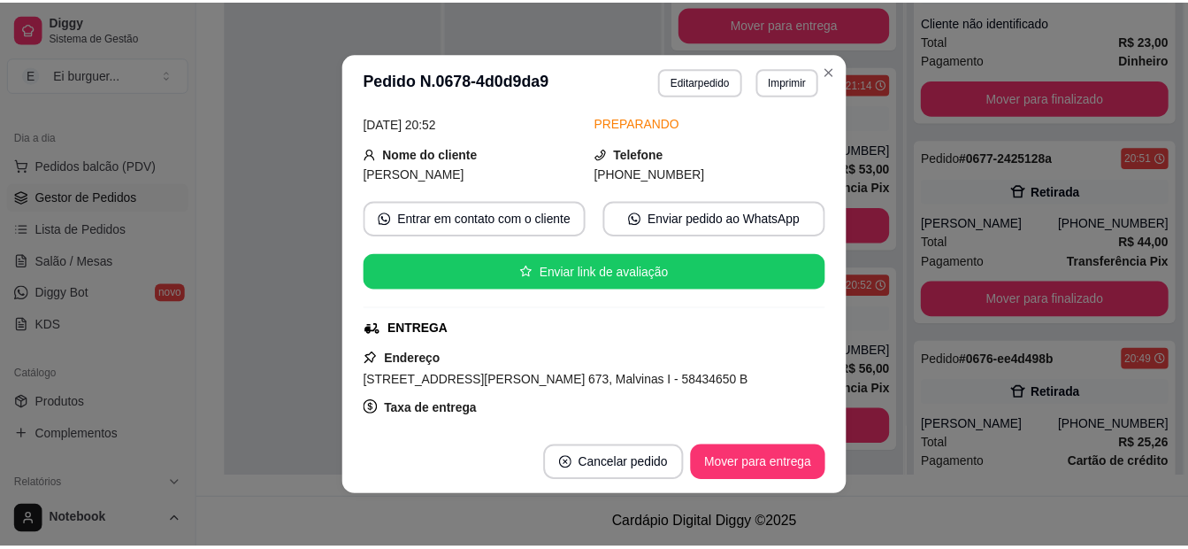
scroll to position [88, 0]
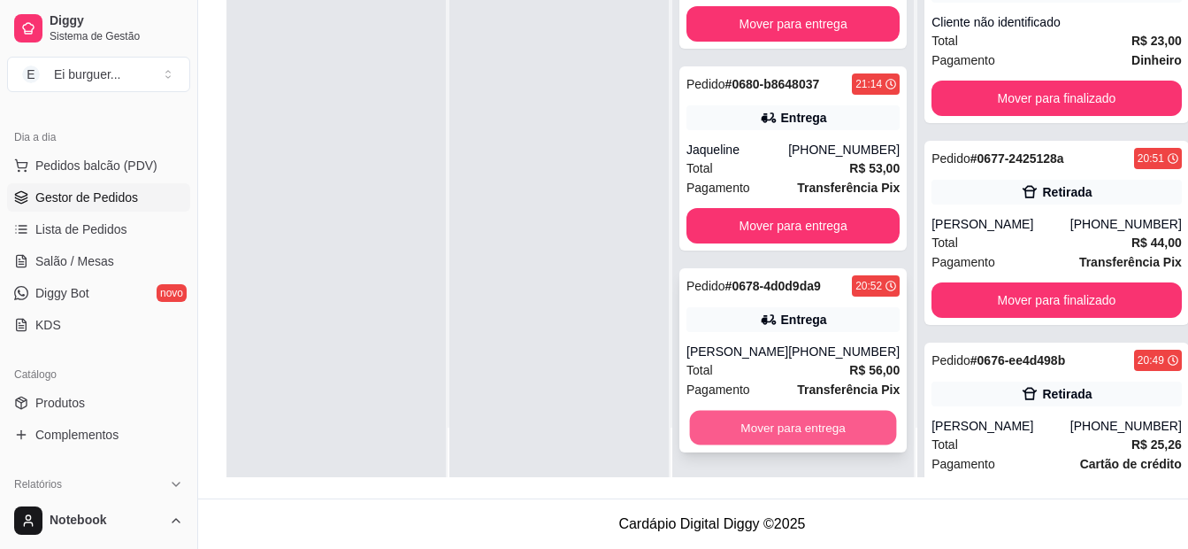
click at [848, 419] on button "Mover para entrega" at bounding box center [793, 428] width 207 height 35
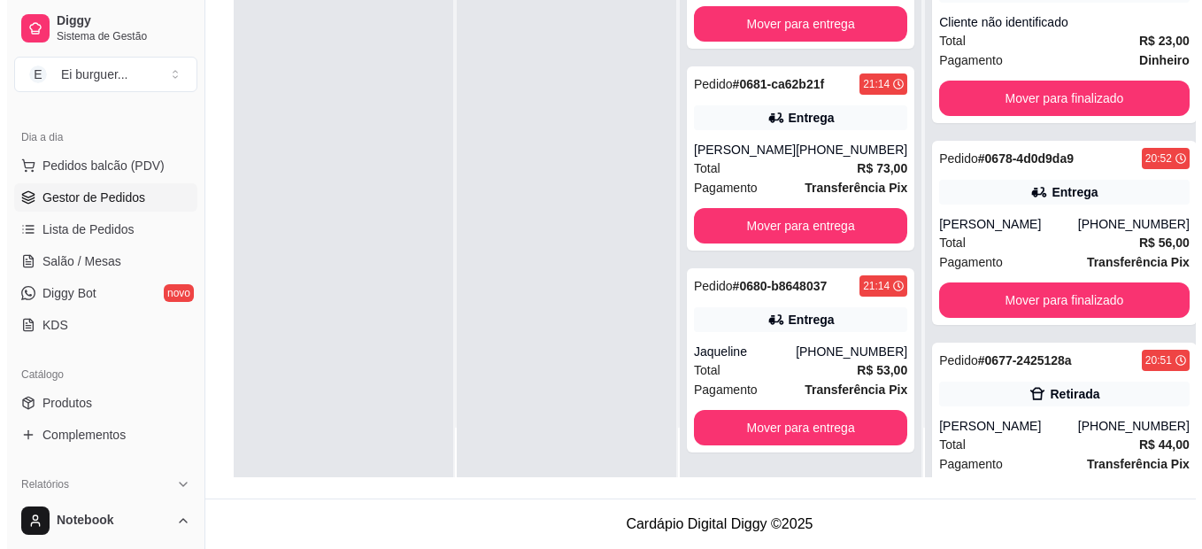
scroll to position [74, 0]
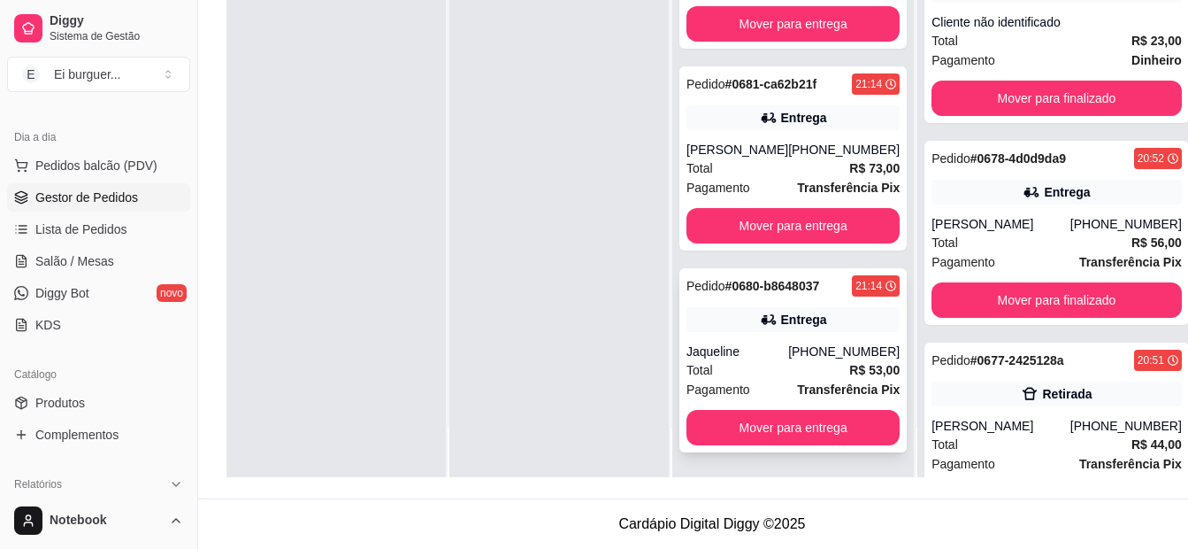
click at [732, 359] on div "Jaqueline" at bounding box center [738, 351] width 102 height 18
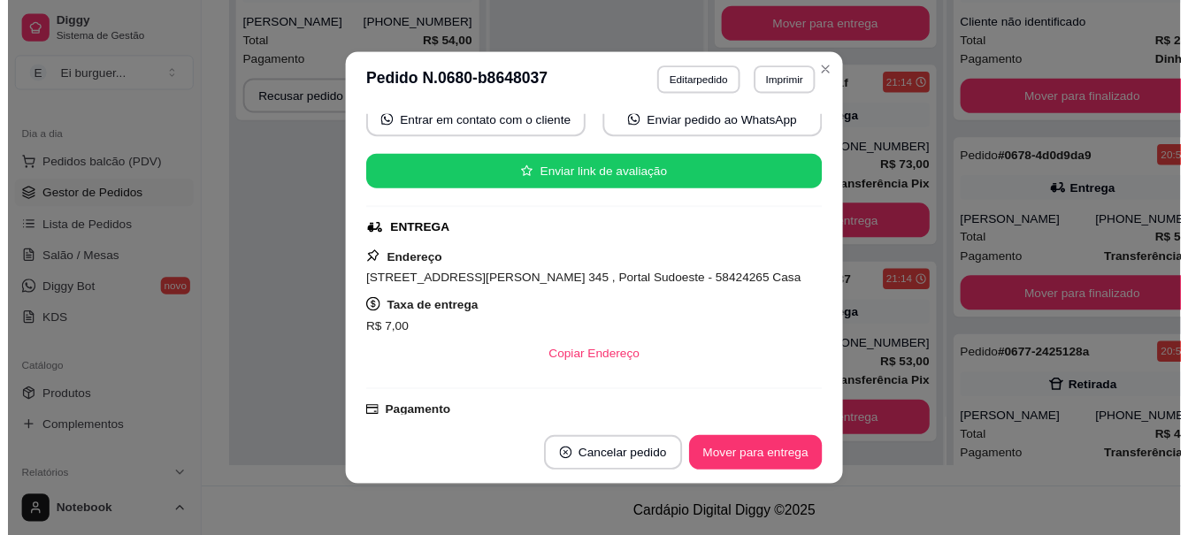
scroll to position [117, 0]
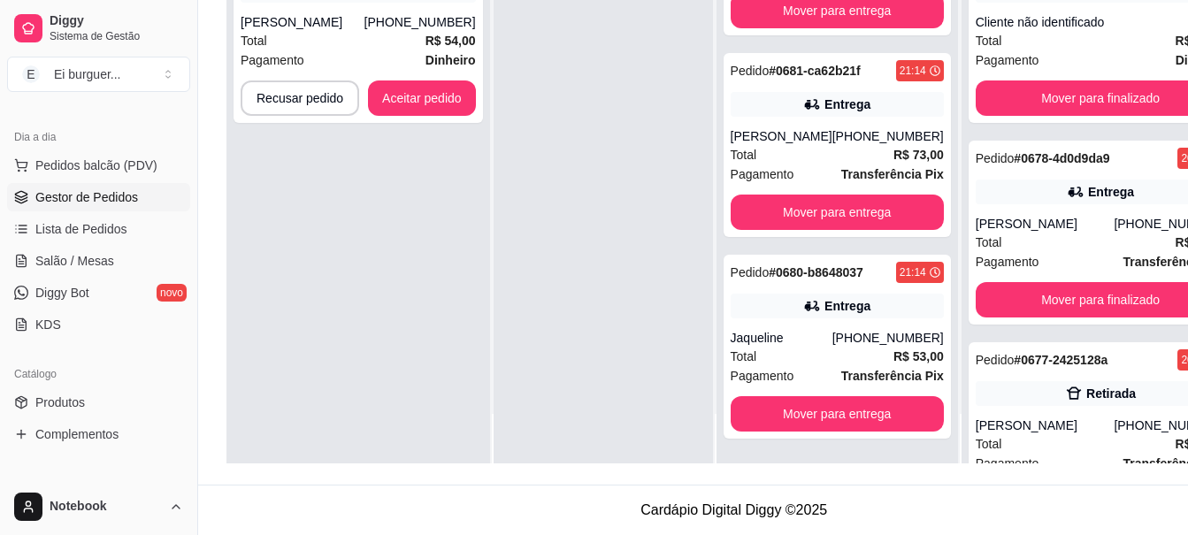
click at [546, 319] on div at bounding box center [603, 195] width 219 height 535
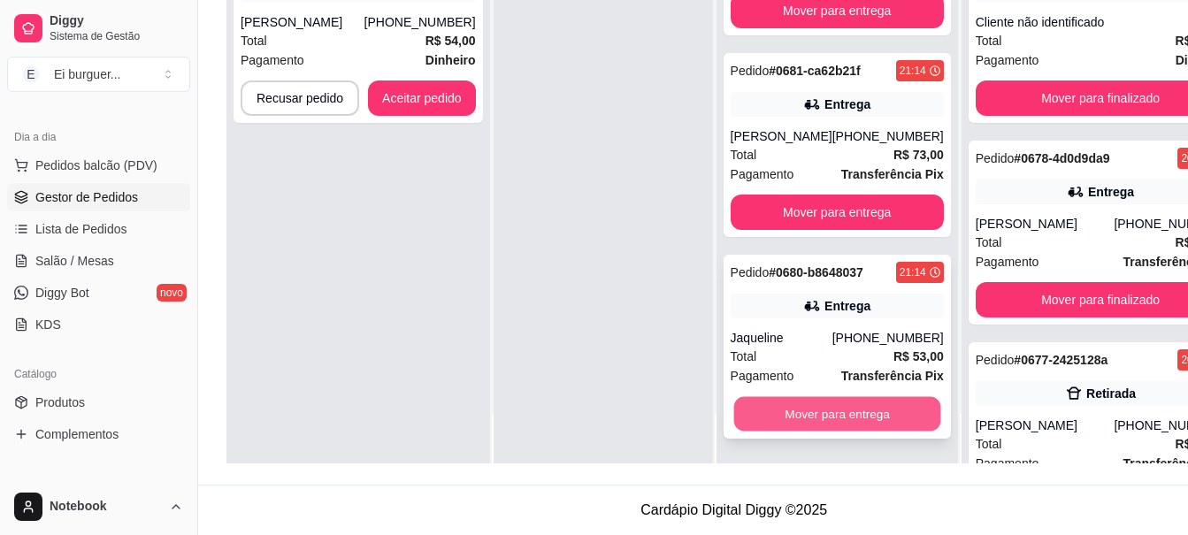
click at [842, 428] on button "Mover para entrega" at bounding box center [837, 414] width 207 height 35
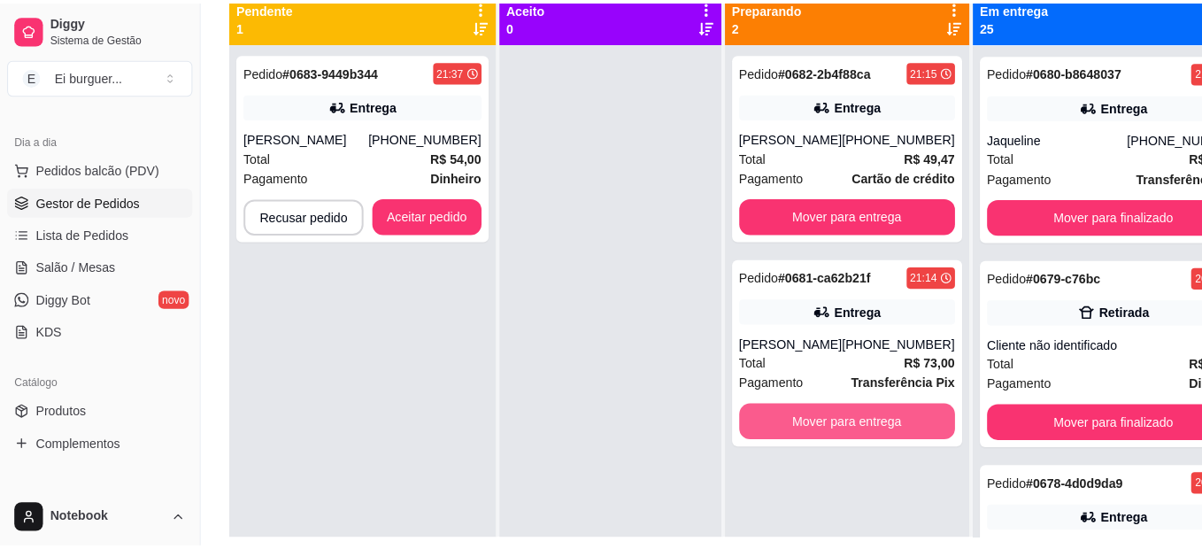
scroll to position [181, 0]
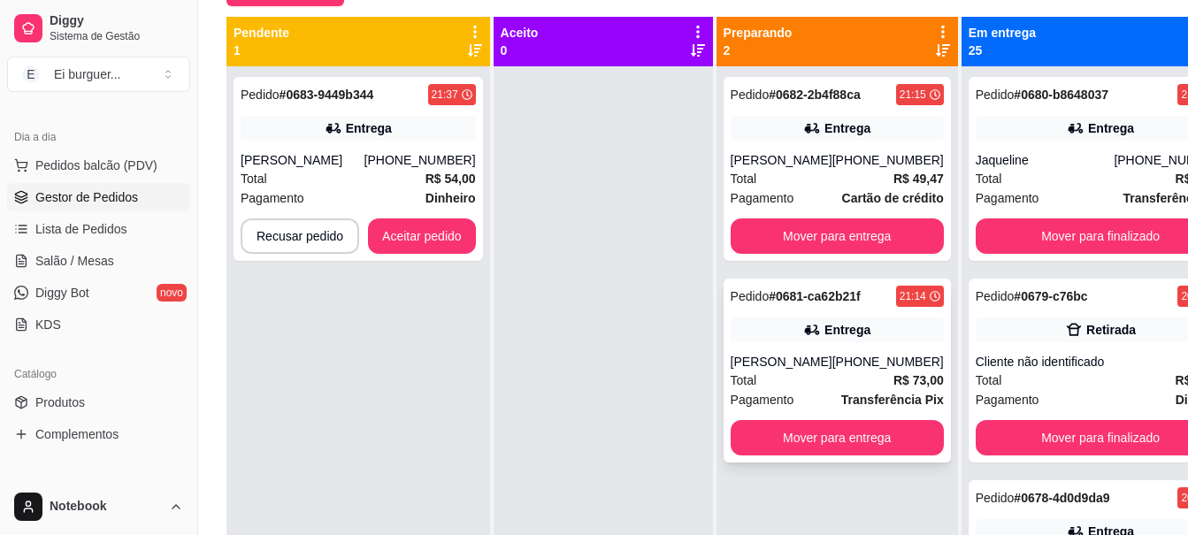
click at [795, 358] on div "[PERSON_NAME]" at bounding box center [782, 362] width 102 height 18
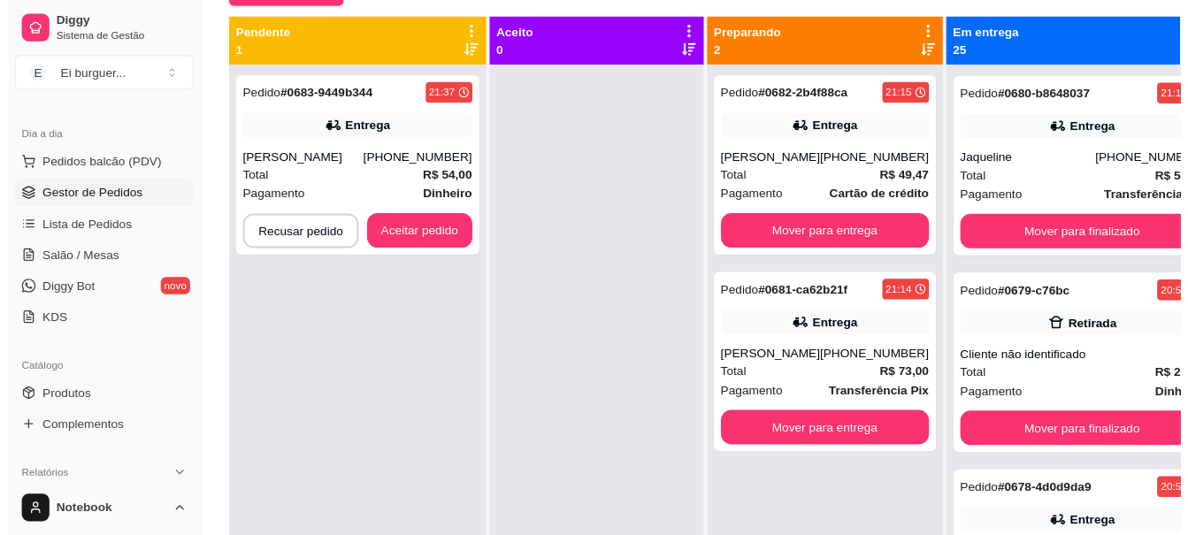
scroll to position [177, 0]
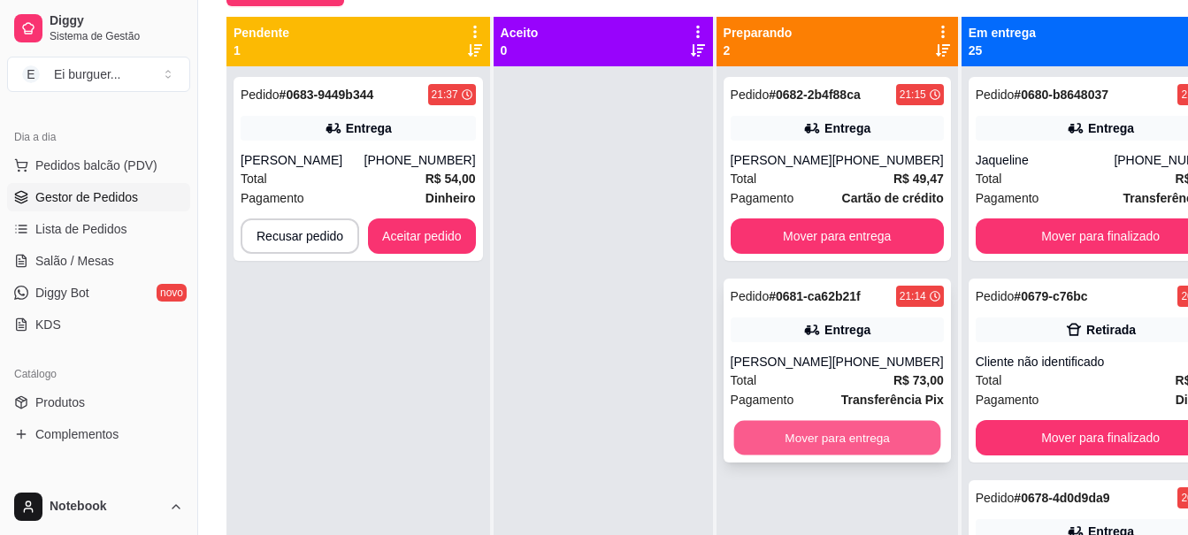
click at [877, 430] on button "Mover para entrega" at bounding box center [837, 438] width 207 height 35
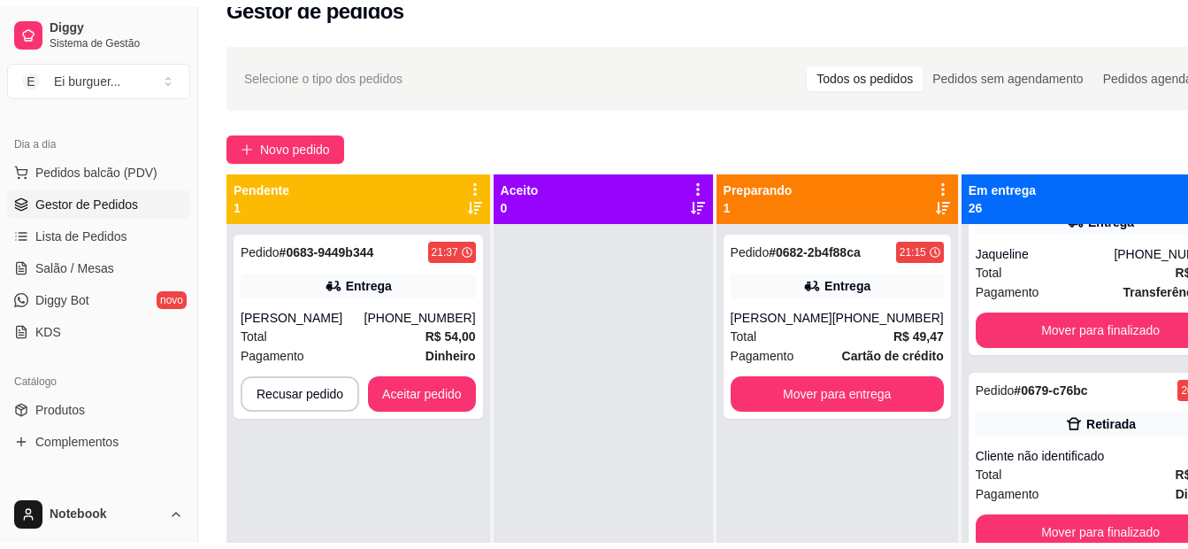
scroll to position [0, 0]
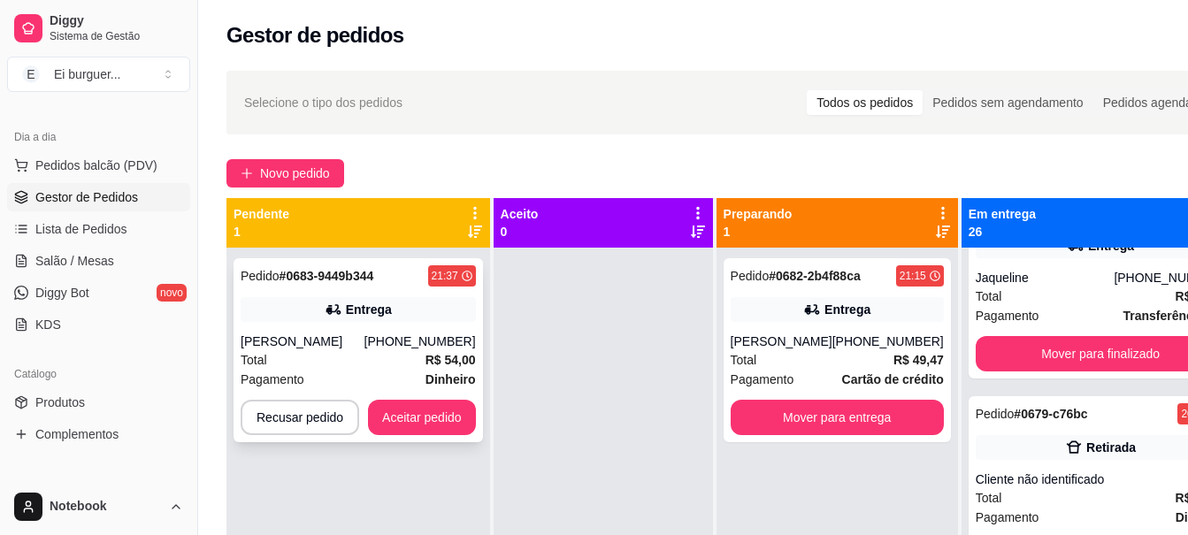
click at [365, 348] on div "[PERSON_NAME]" at bounding box center [303, 342] width 124 height 18
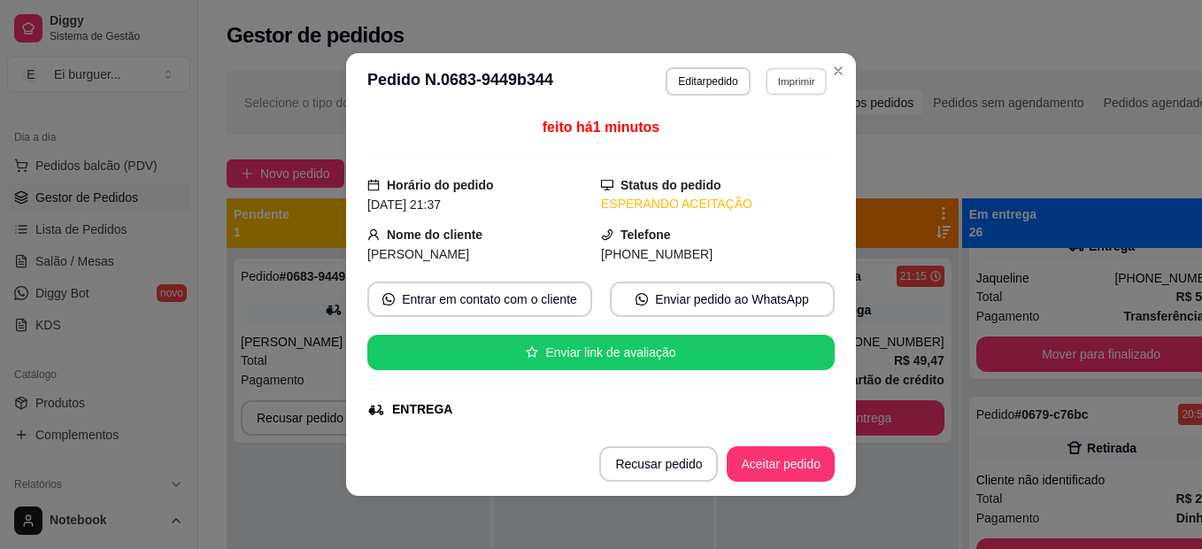
click at [774, 74] on button "Imprimir" at bounding box center [795, 80] width 61 height 27
click at [790, 154] on button "IMPRESSORA" at bounding box center [758, 143] width 128 height 28
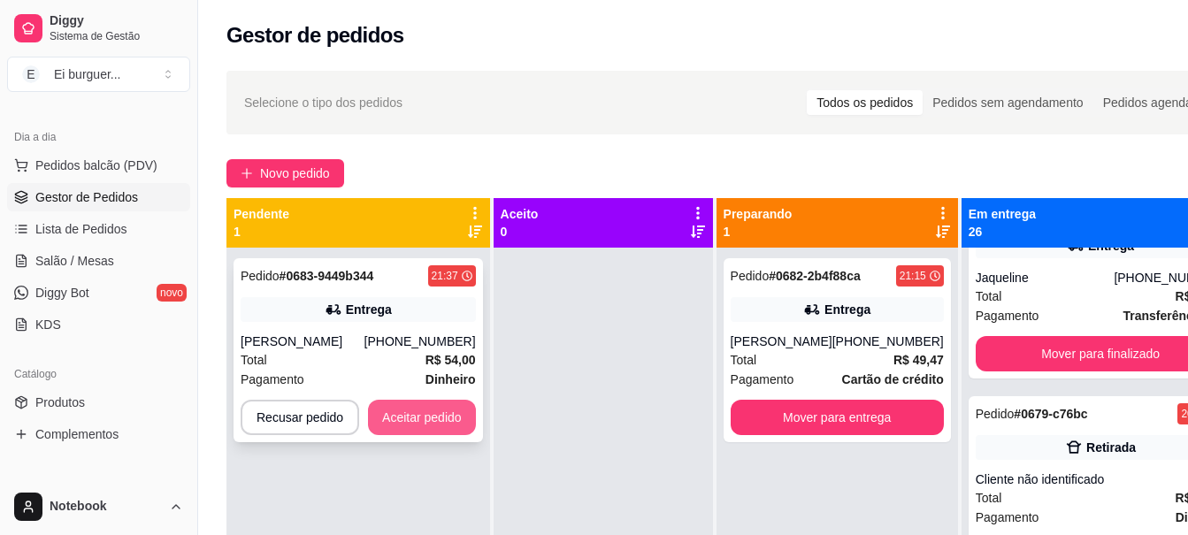
click at [419, 410] on button "Aceitar pedido" at bounding box center [422, 417] width 108 height 35
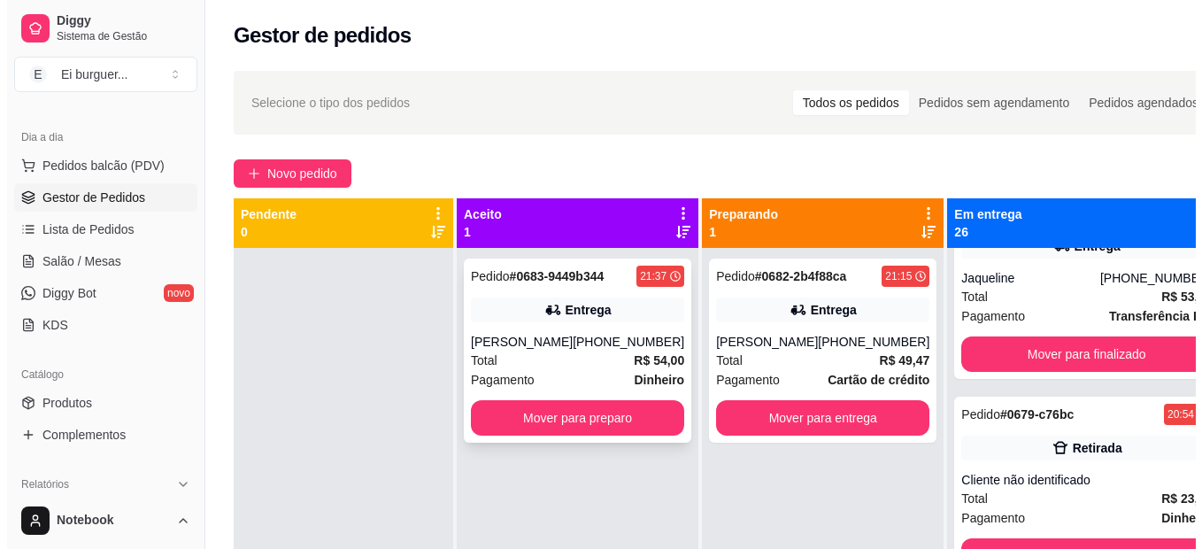
scroll to position [244, 0]
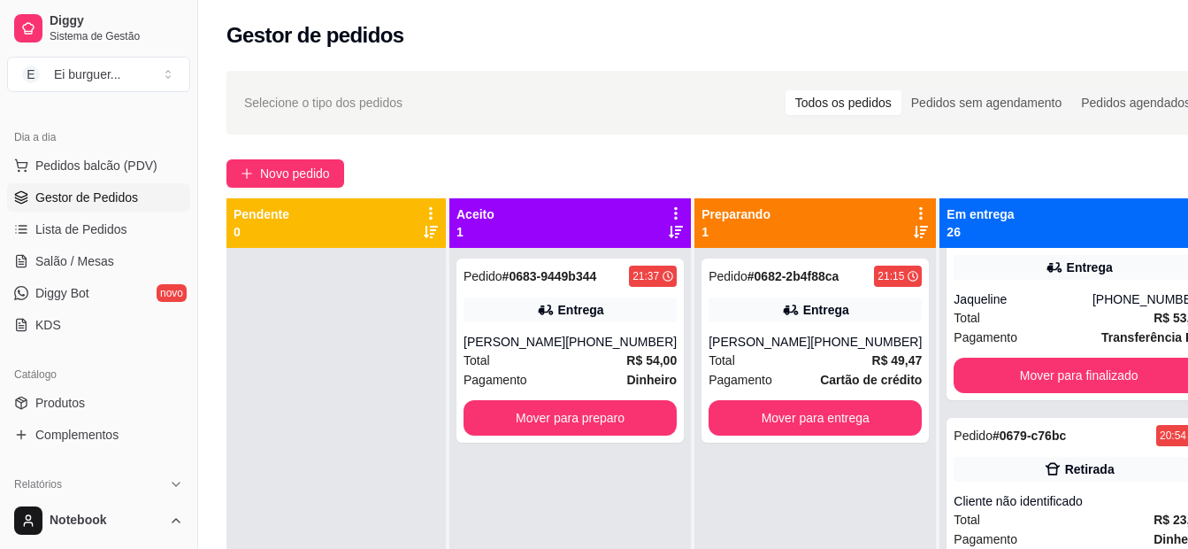
click at [324, 365] on div at bounding box center [336, 522] width 219 height 549
click at [573, 407] on button "Mover para preparo" at bounding box center [570, 417] width 213 height 35
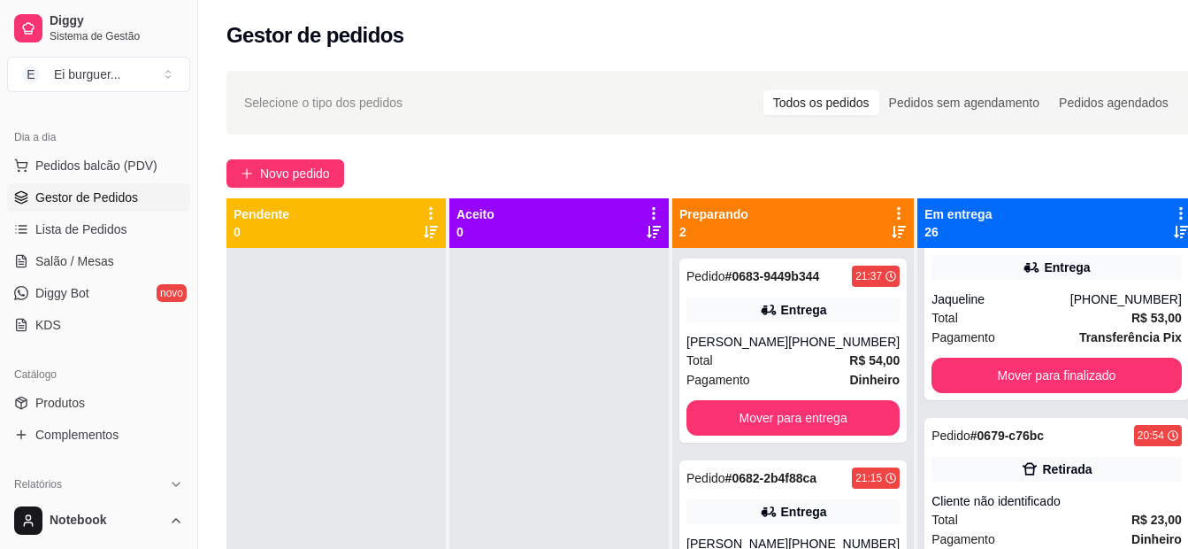
drag, startPoint x: 614, startPoint y: 359, endPoint x: 396, endPoint y: 348, distance: 218.0
click at [610, 358] on div at bounding box center [559, 522] width 219 height 549
click at [84, 157] on span "Pedidos balcão (PDV)" at bounding box center [96, 166] width 122 height 18
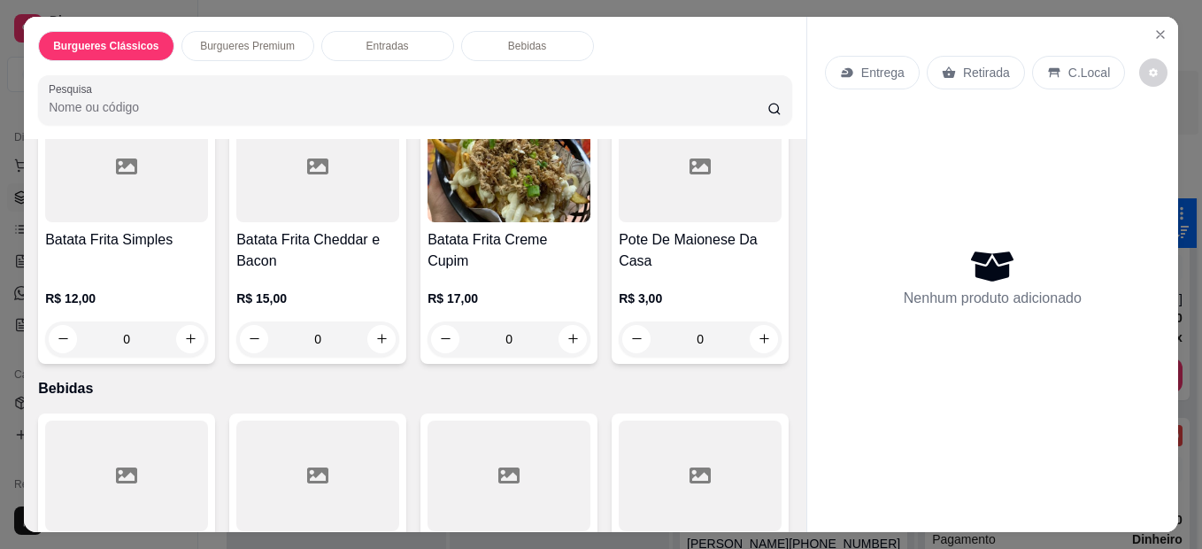
scroll to position [708, 0]
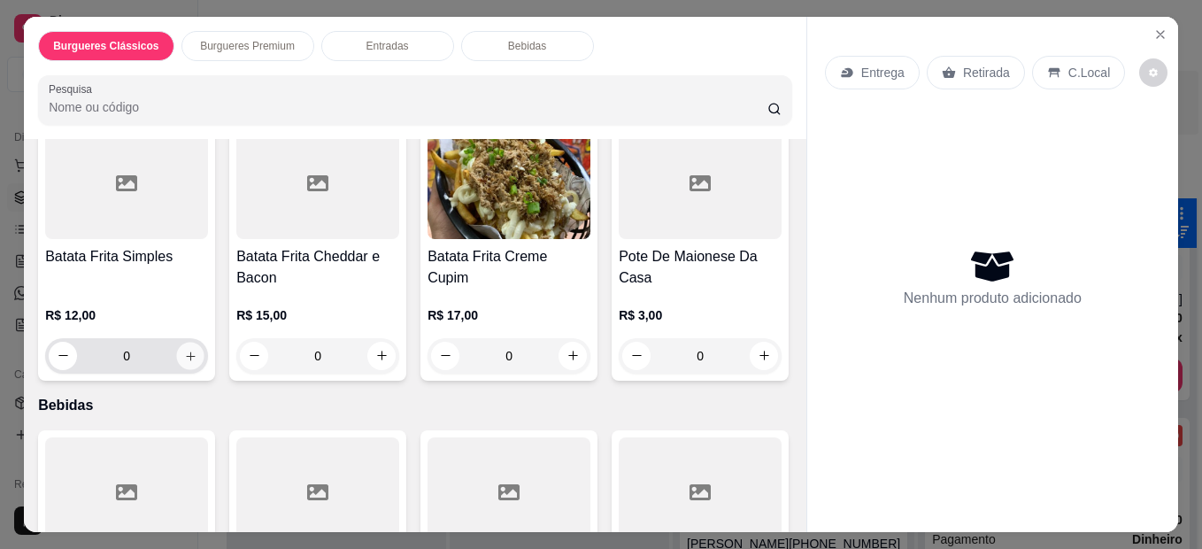
click at [188, 349] on icon "increase-product-quantity" at bounding box center [190, 355] width 13 height 13
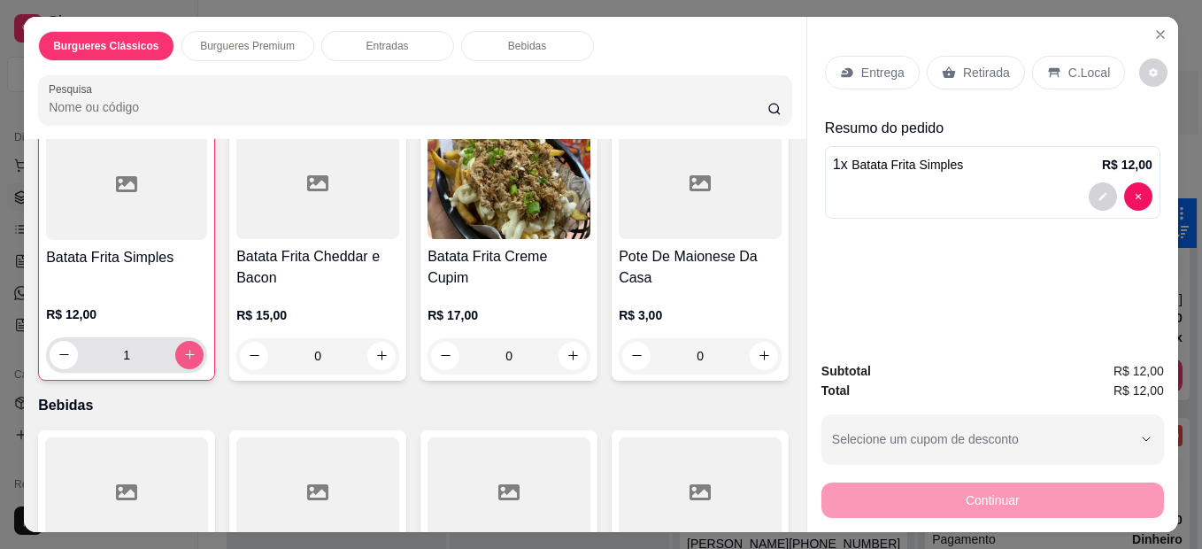
scroll to position [709, 0]
type input "0"
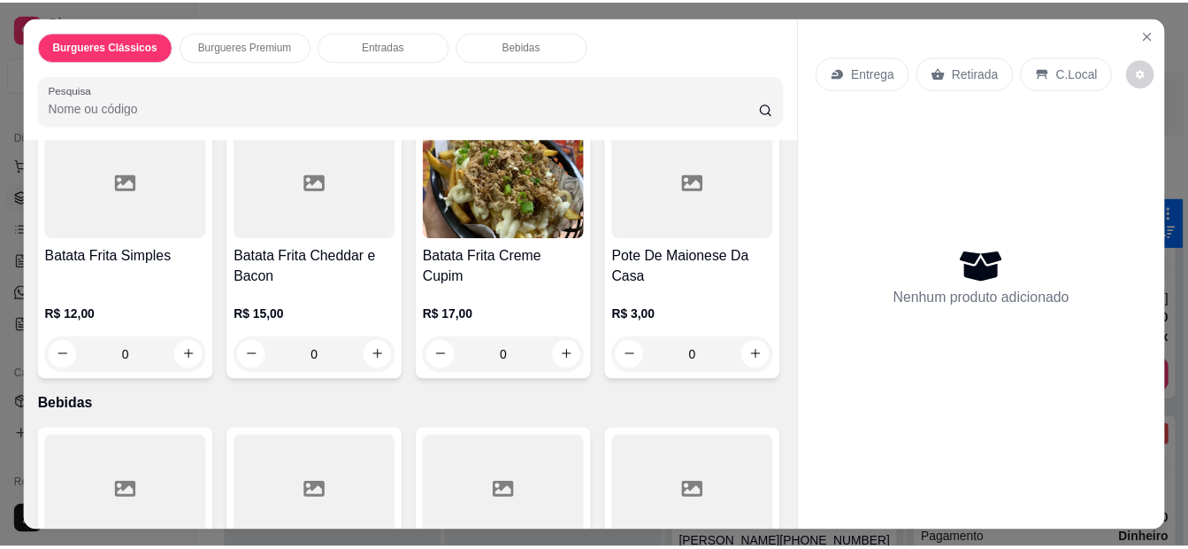
scroll to position [708, 0]
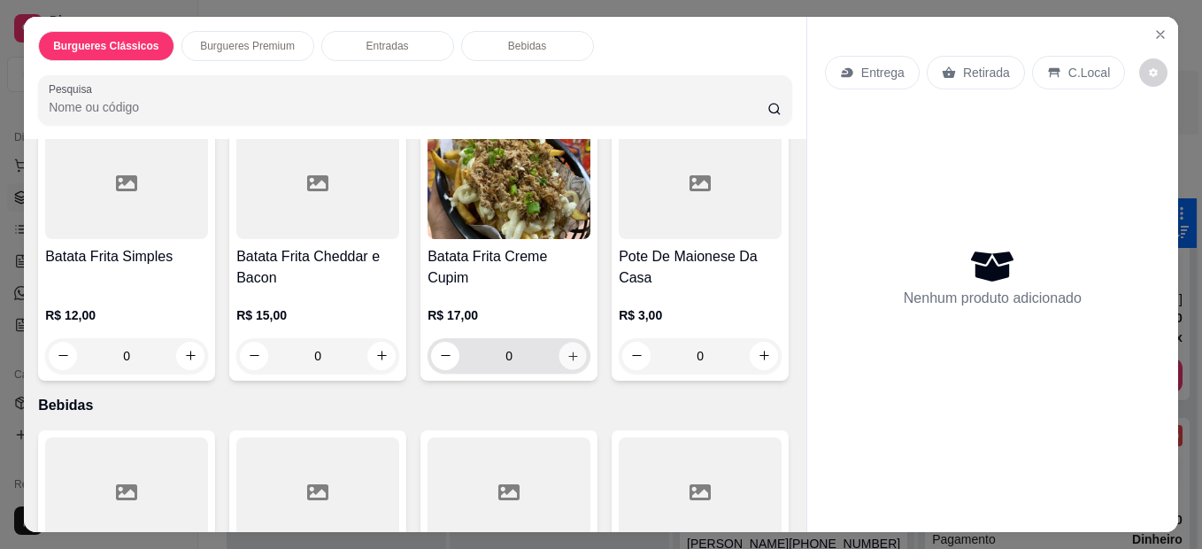
click at [566, 353] on icon "increase-product-quantity" at bounding box center [572, 355] width 13 height 13
type input "1"
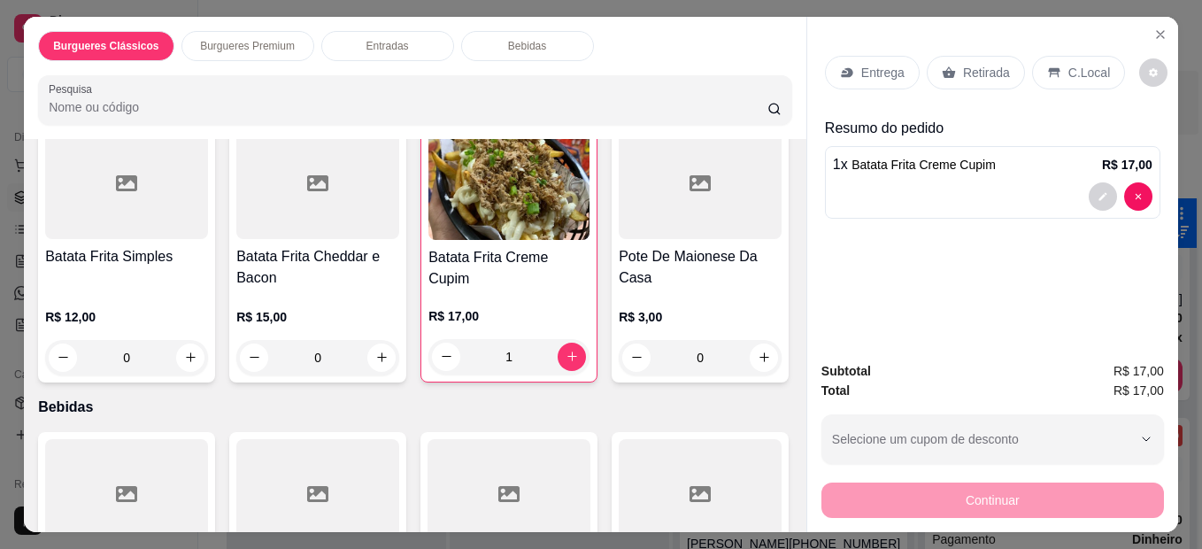
click at [951, 60] on div "Retirada" at bounding box center [975, 73] width 98 height 34
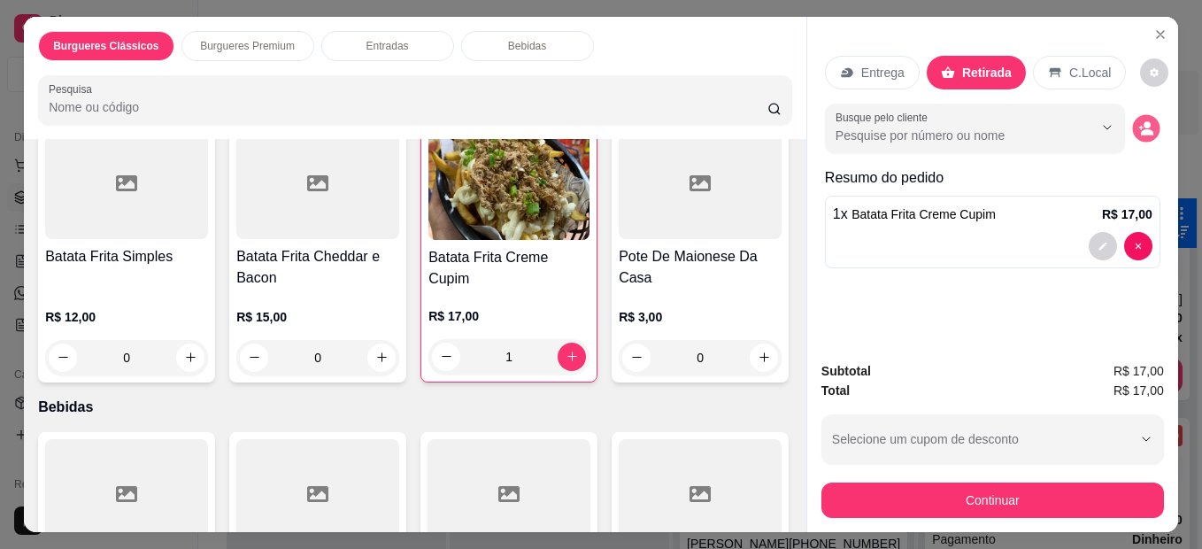
click at [1141, 129] on icon "decrease-product-quantity" at bounding box center [1147, 132] width 12 height 6
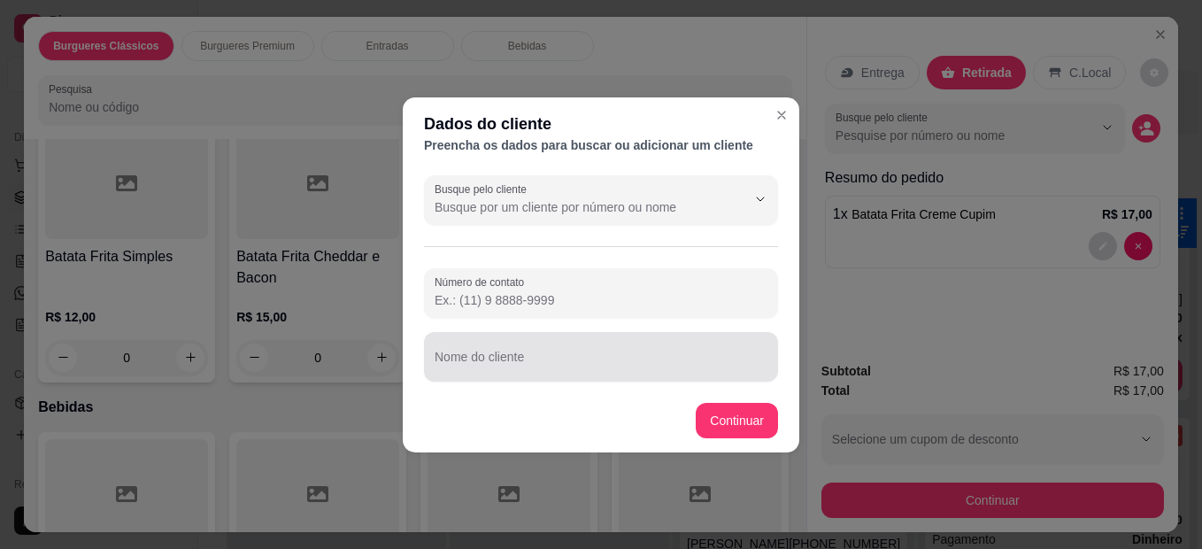
click at [642, 377] on div "Nome do cliente" at bounding box center [601, 357] width 354 height 50
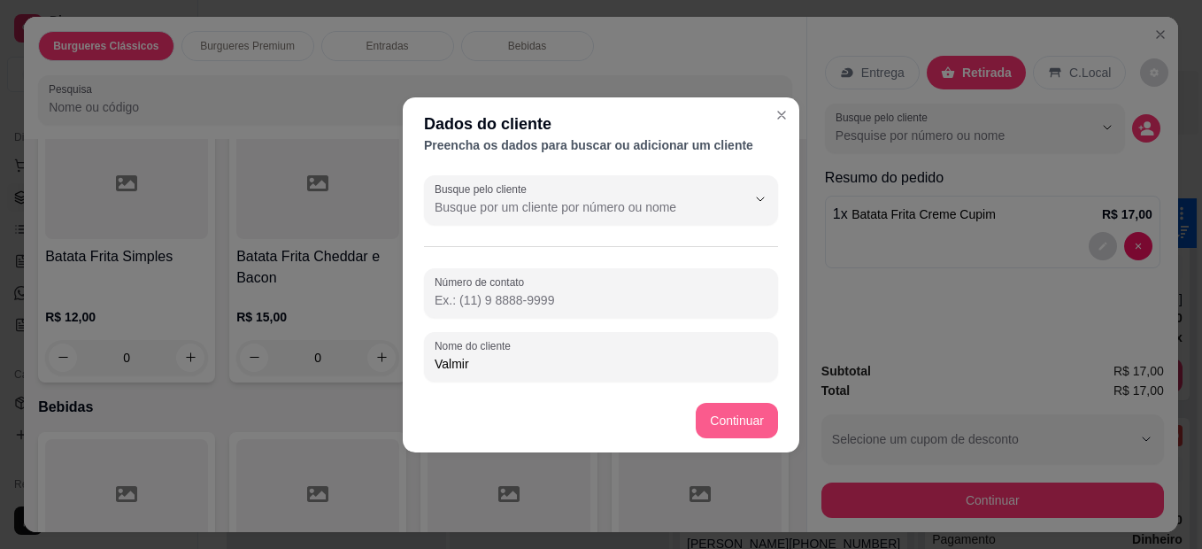
type input "Valmir"
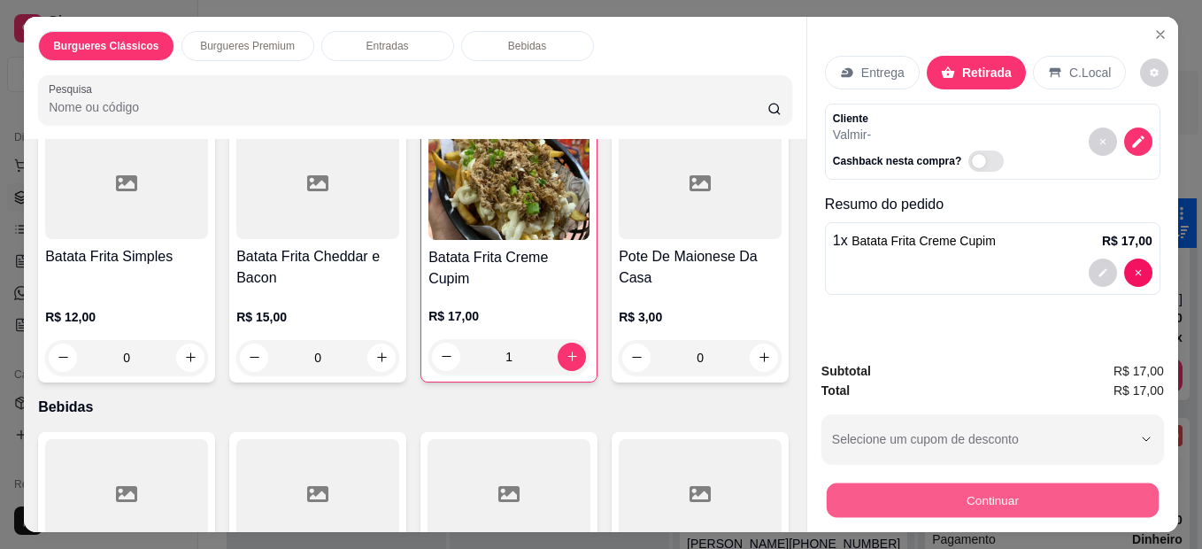
click at [882, 502] on button "Continuar" at bounding box center [992, 500] width 332 height 35
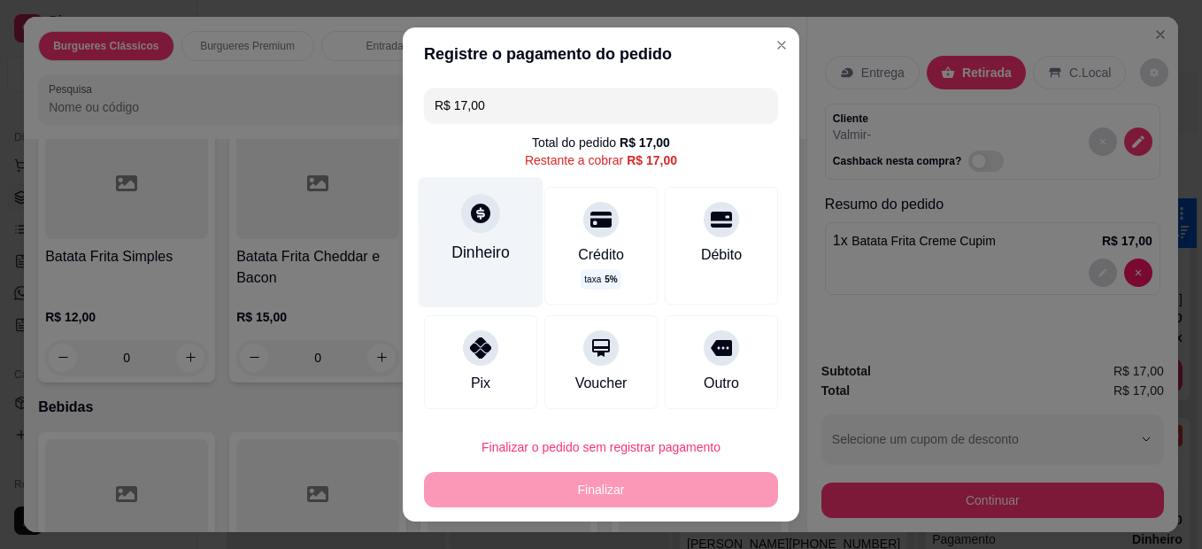
click at [494, 245] on div "Dinheiro" at bounding box center [480, 252] width 58 height 23
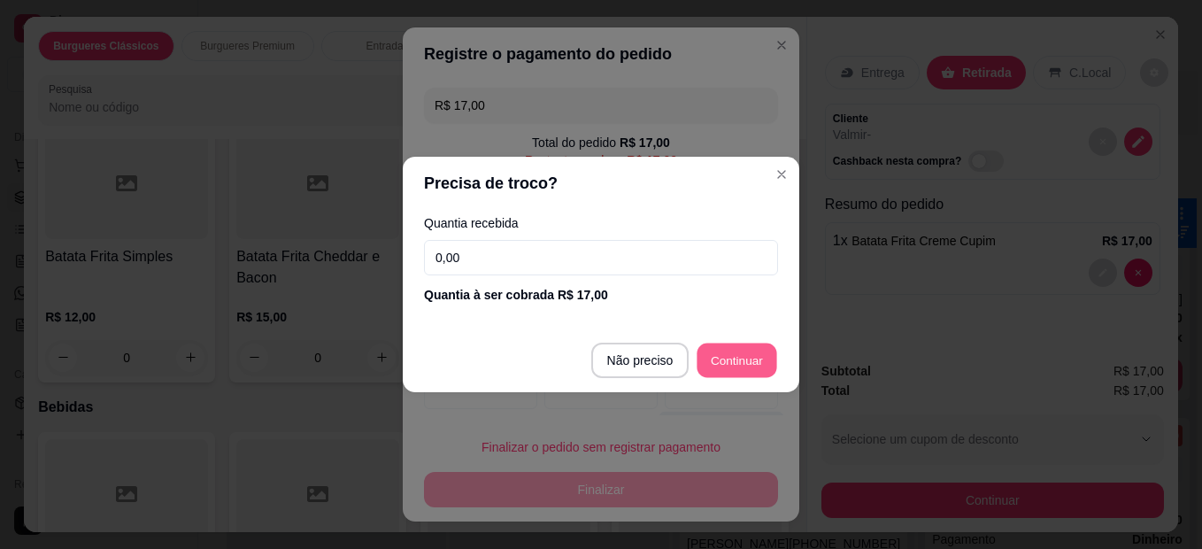
type input "R$ 0,00"
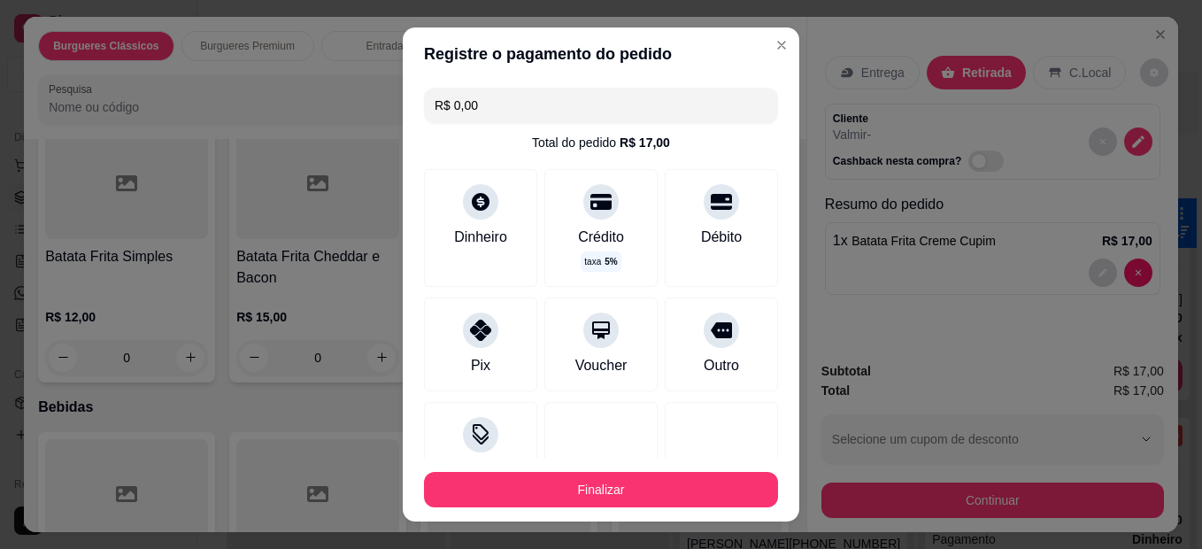
click at [681, 480] on button "Finalizar" at bounding box center [601, 489] width 354 height 35
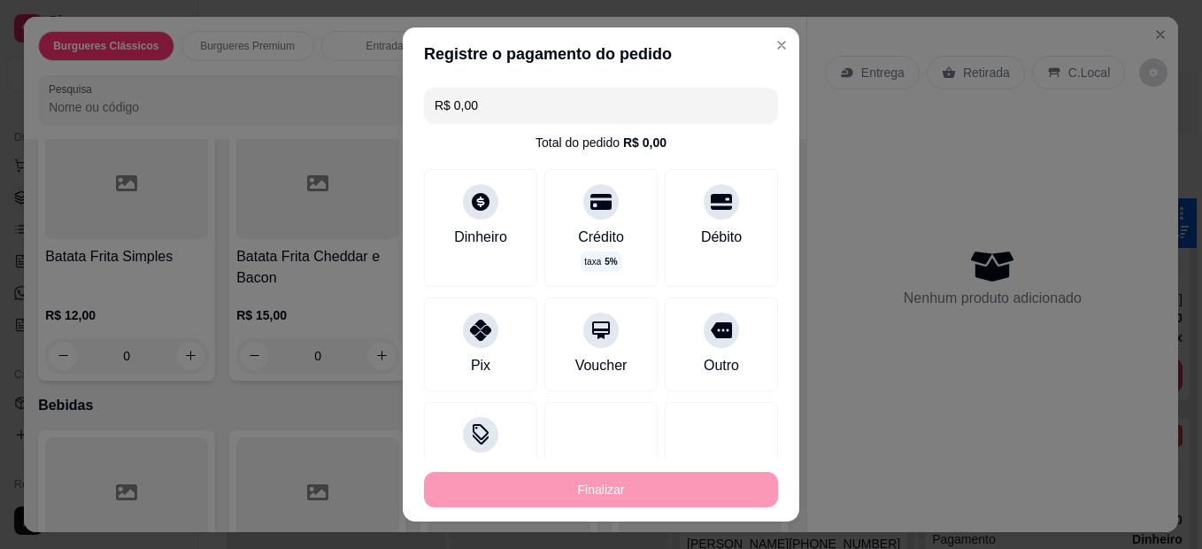
type input "0"
type input "-R$ 17,00"
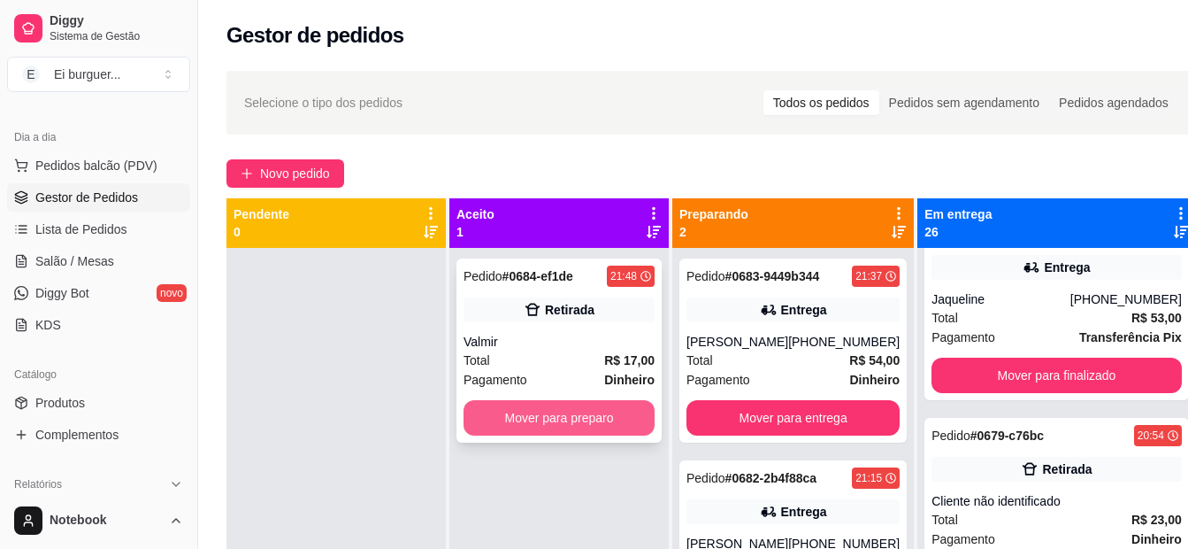
click at [611, 419] on button "Mover para preparo" at bounding box center [559, 417] width 191 height 35
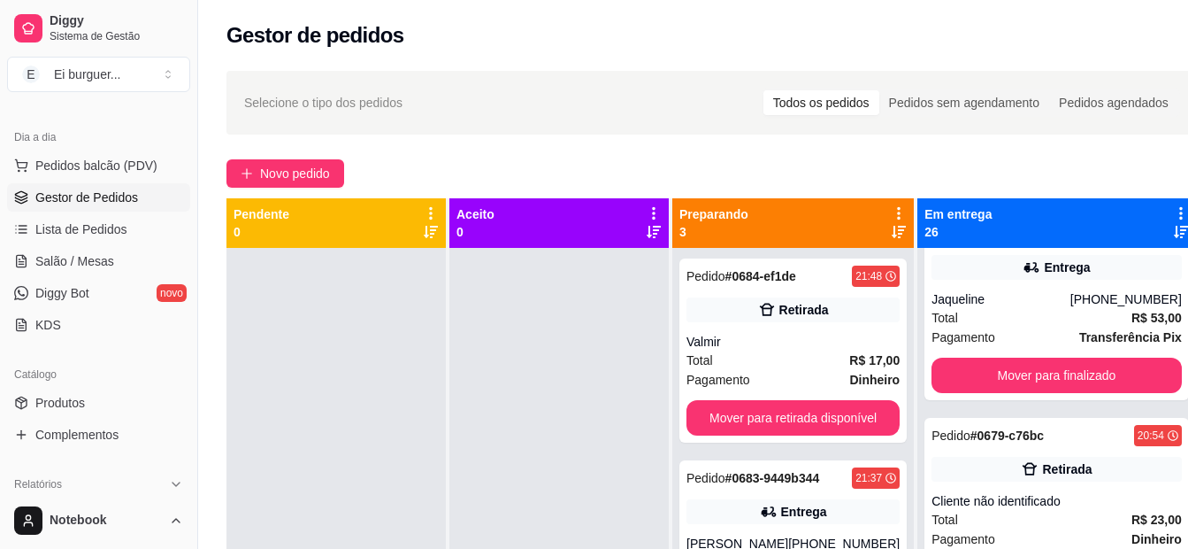
scroll to position [265, 0]
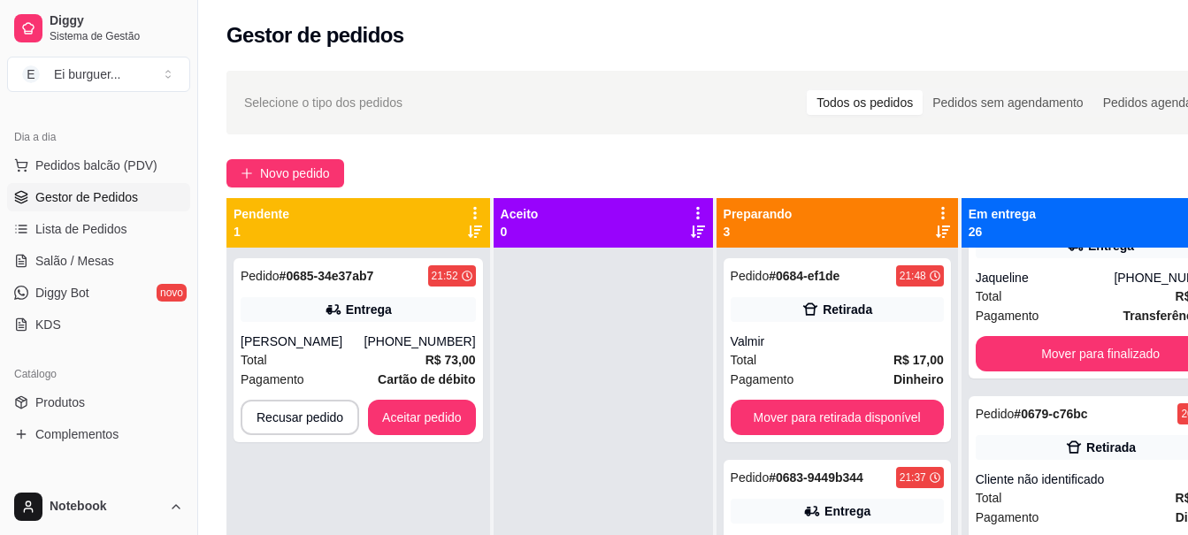
click at [549, 481] on div at bounding box center [603, 515] width 219 height 535
click at [366, 373] on div "Pagamento Cartão de débito" at bounding box center [358, 379] width 235 height 19
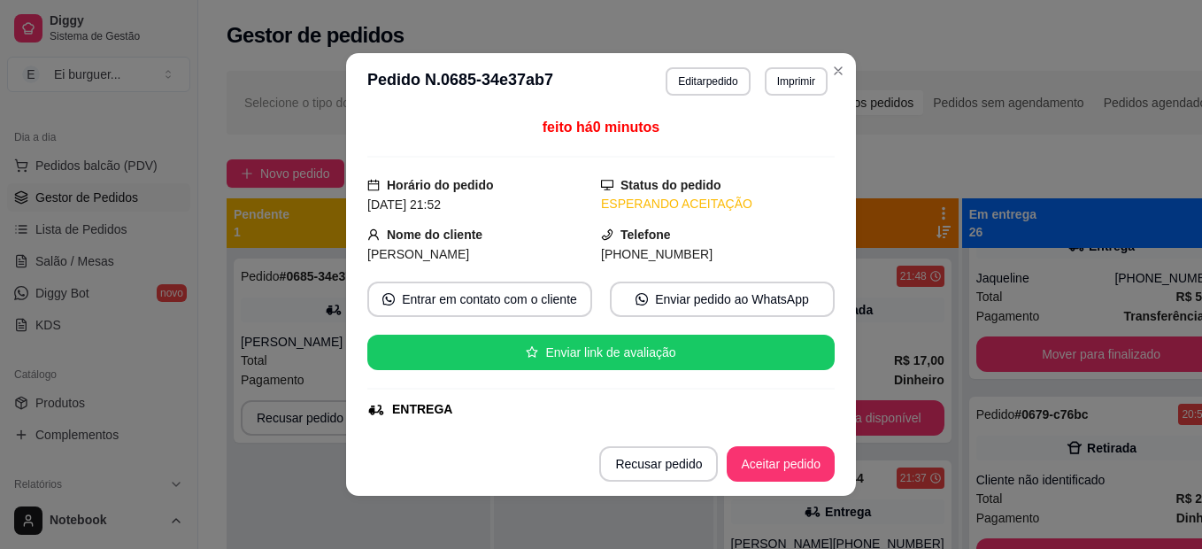
click at [788, 77] on button "Imprimir" at bounding box center [796, 81] width 63 height 28
click at [782, 127] on div "Escolha a impressora IMPRESSORA" at bounding box center [759, 131] width 146 height 60
click at [782, 133] on button "IMPRESSORA" at bounding box center [758, 142] width 124 height 27
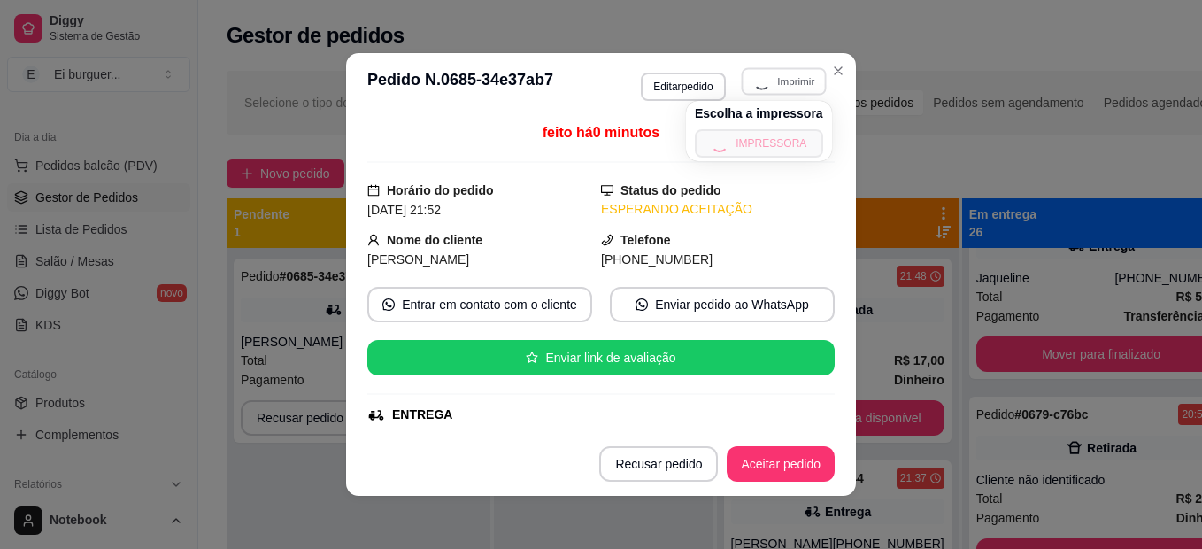
click at [892, 134] on div "**********" at bounding box center [601, 274] width 1202 height 549
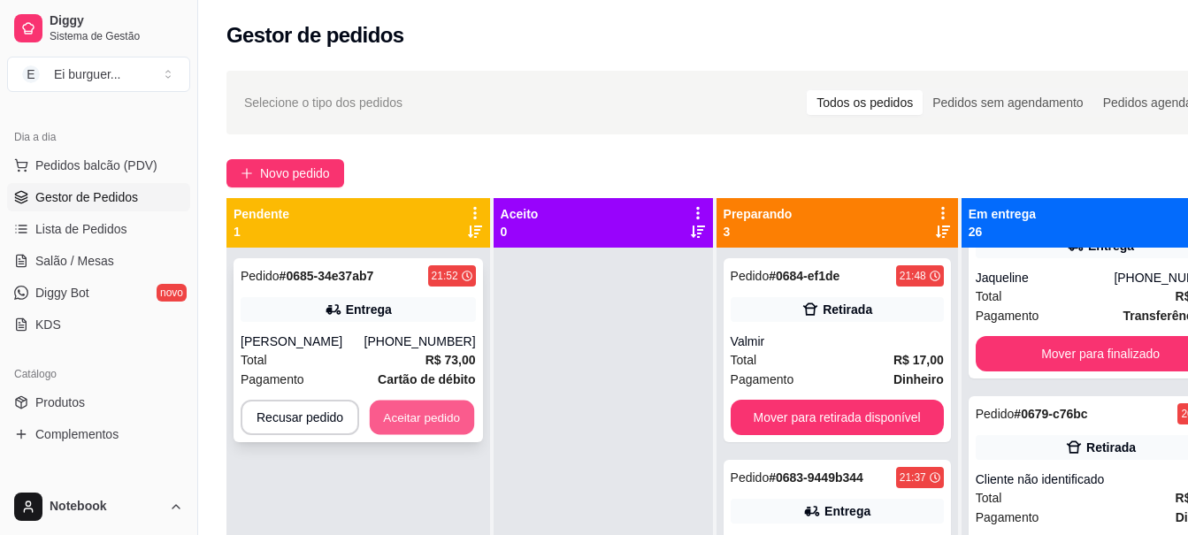
click at [418, 418] on button "Aceitar pedido" at bounding box center [422, 418] width 104 height 35
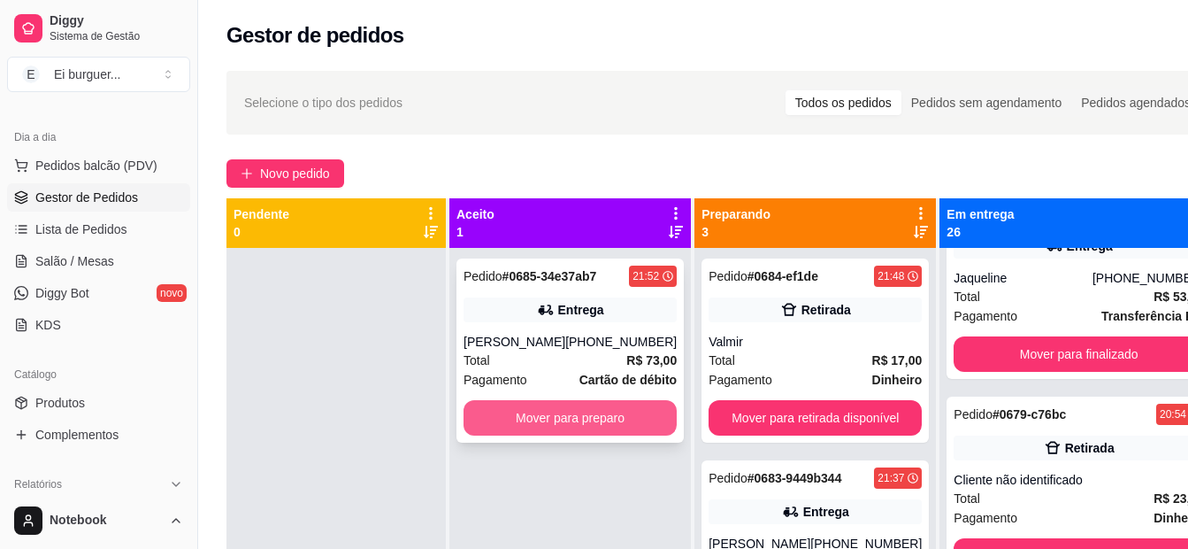
click at [618, 410] on button "Mover para preparo" at bounding box center [570, 417] width 213 height 35
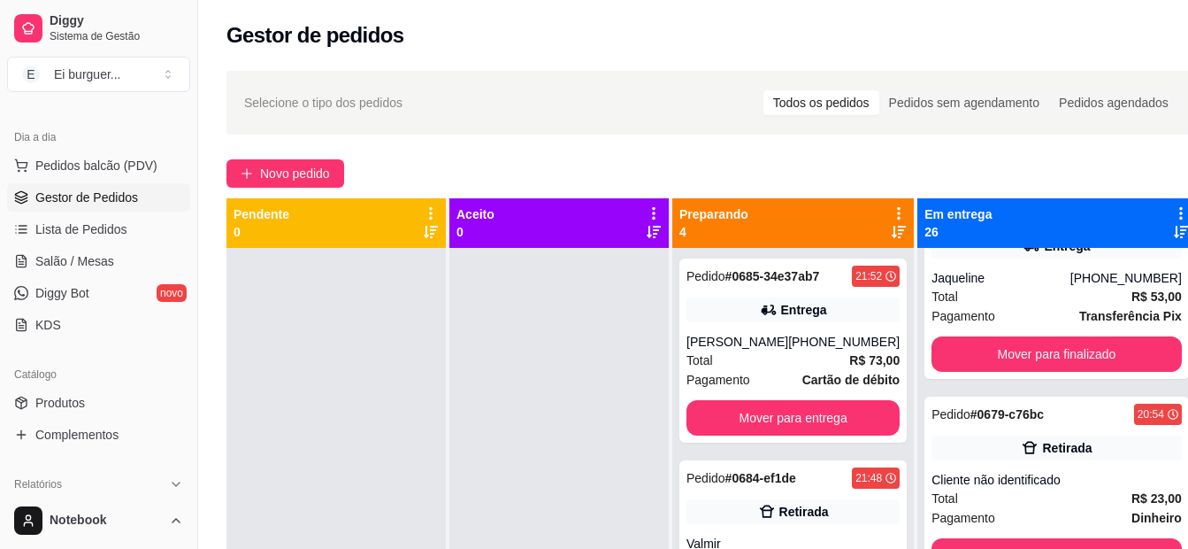
click at [518, 169] on div "Novo pedido" at bounding box center [713, 173] width 972 height 28
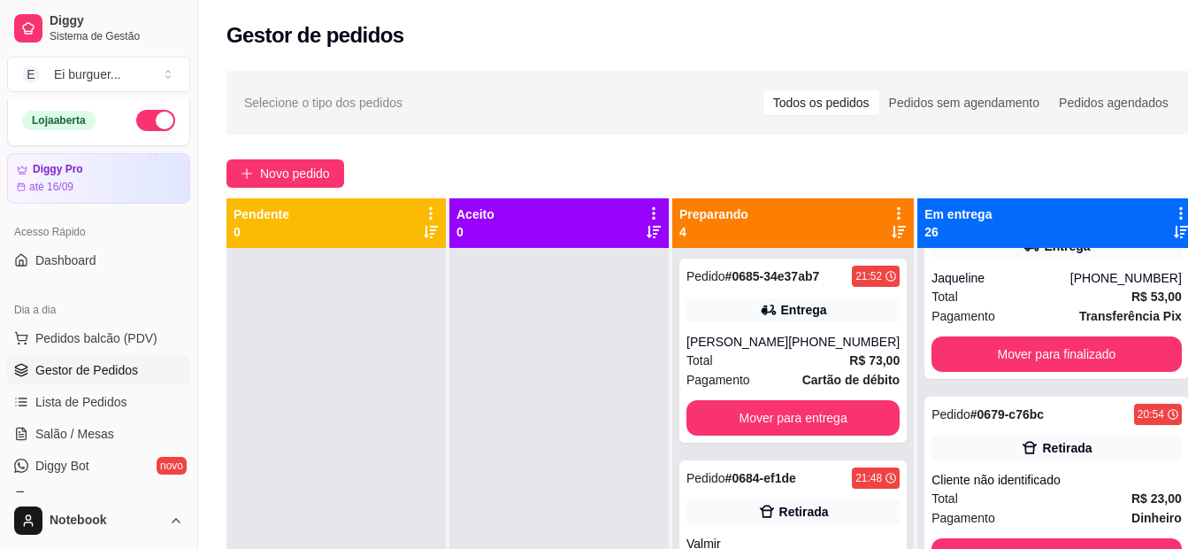
scroll to position [0, 0]
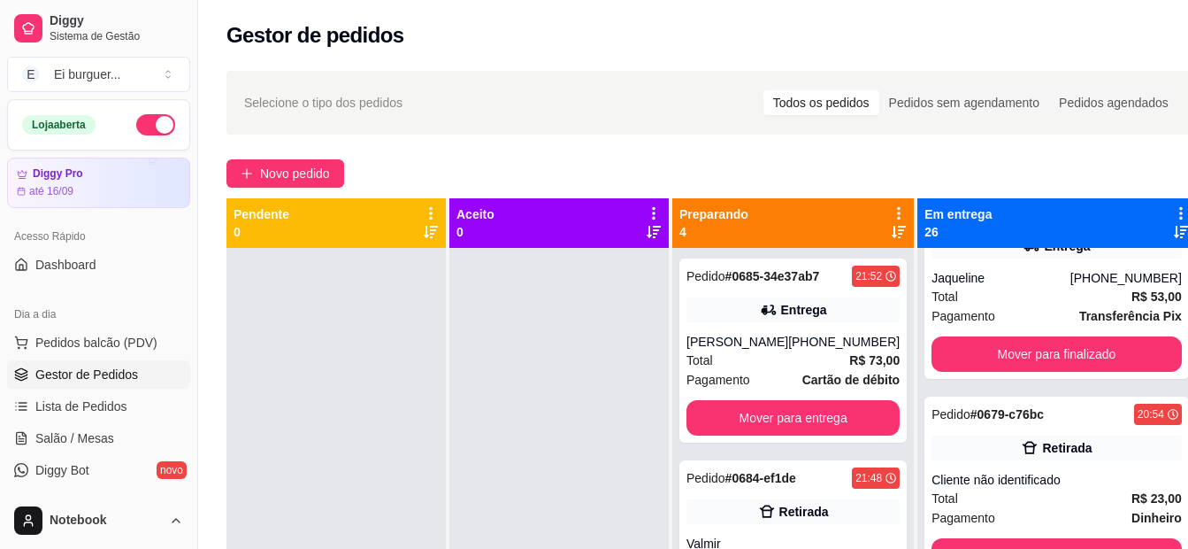
click at [377, 465] on div at bounding box center [336, 522] width 219 height 549
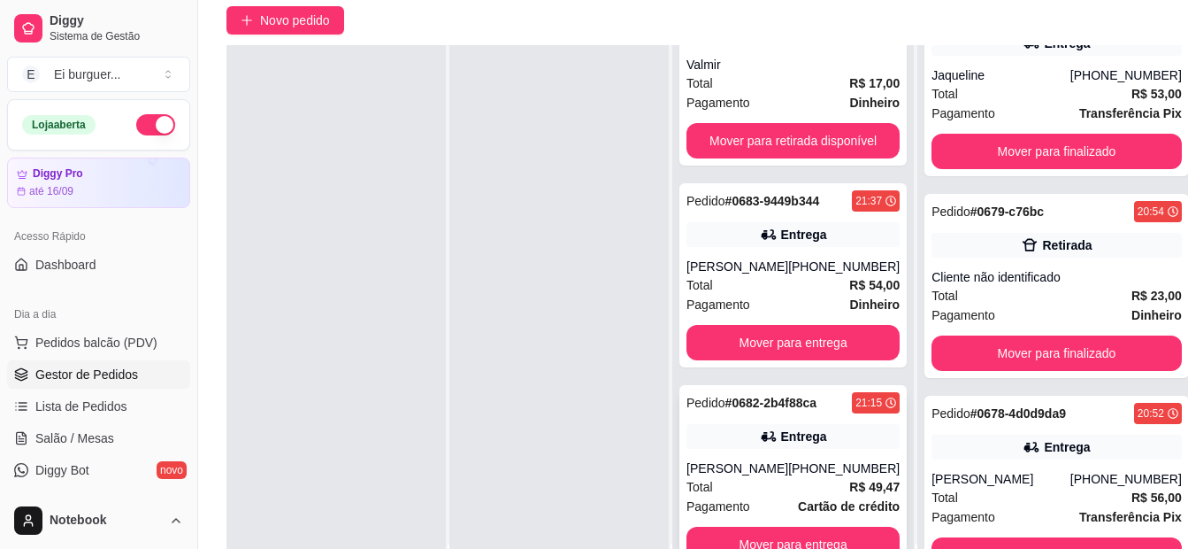
scroll to position [177, 0]
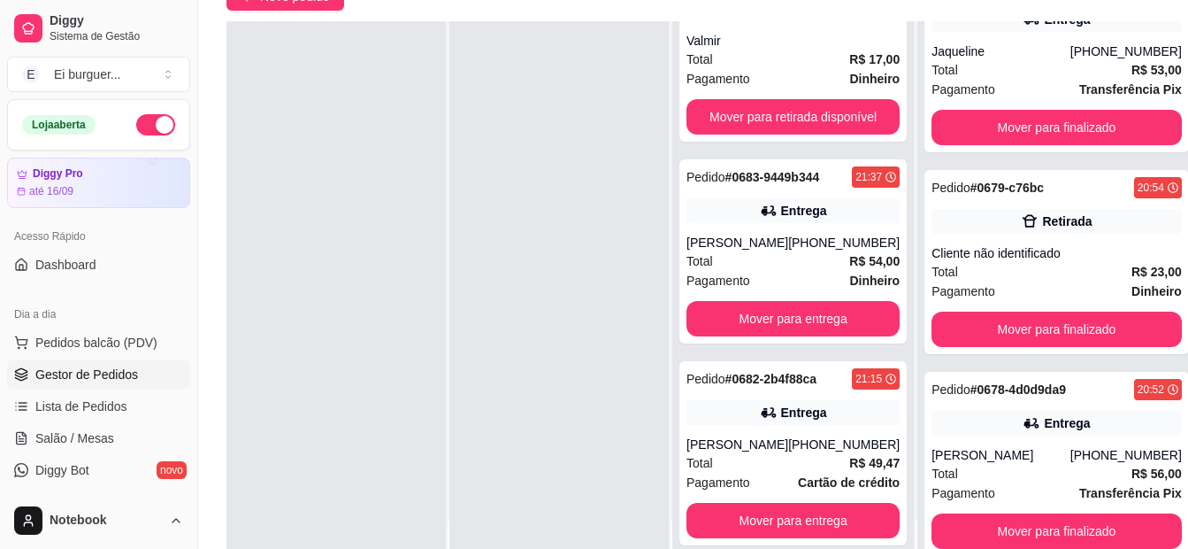
click at [581, 181] on div at bounding box center [559, 295] width 219 height 549
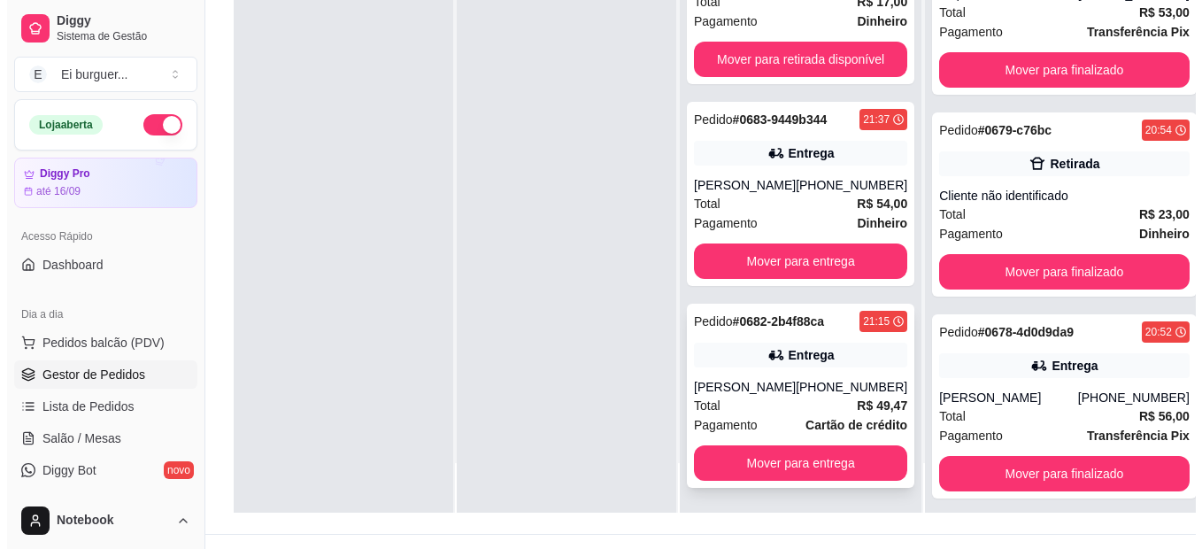
scroll to position [265, 0]
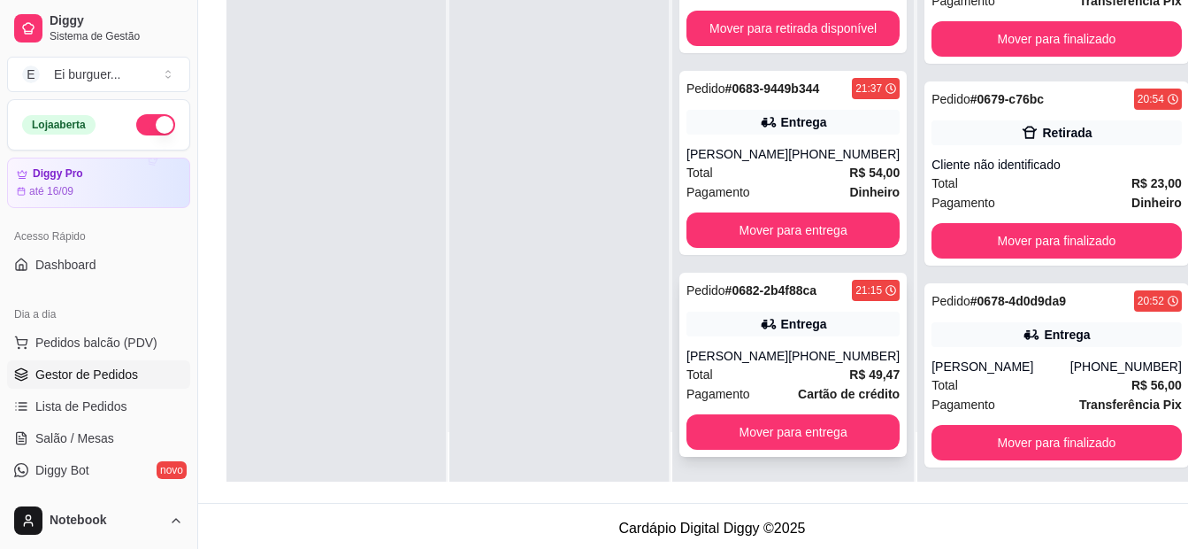
click at [773, 369] on div "Total R$ 49,47" at bounding box center [793, 374] width 213 height 19
click at [773, 353] on div "[PERSON_NAME]" at bounding box center [738, 356] width 102 height 18
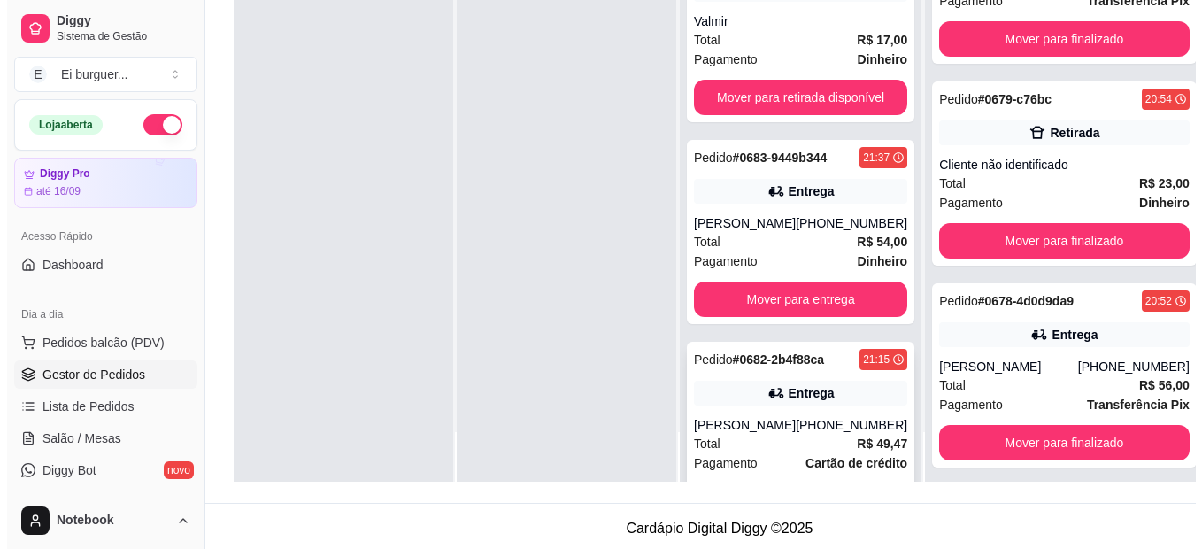
scroll to position [188, 0]
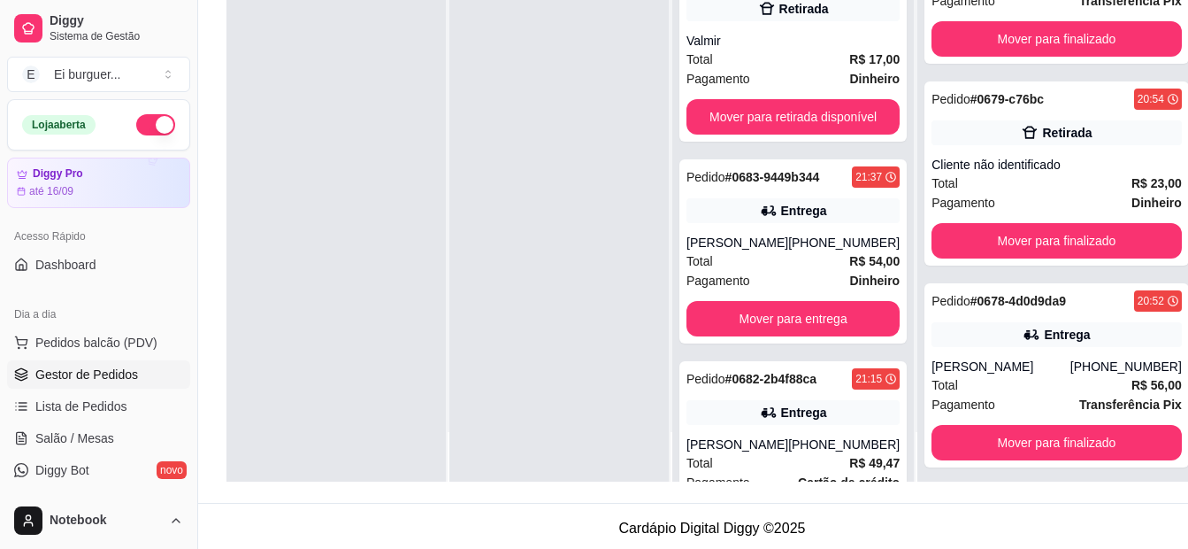
click at [483, 142] on div at bounding box center [559, 207] width 219 height 549
click at [597, 457] on div at bounding box center [559, 207] width 219 height 549
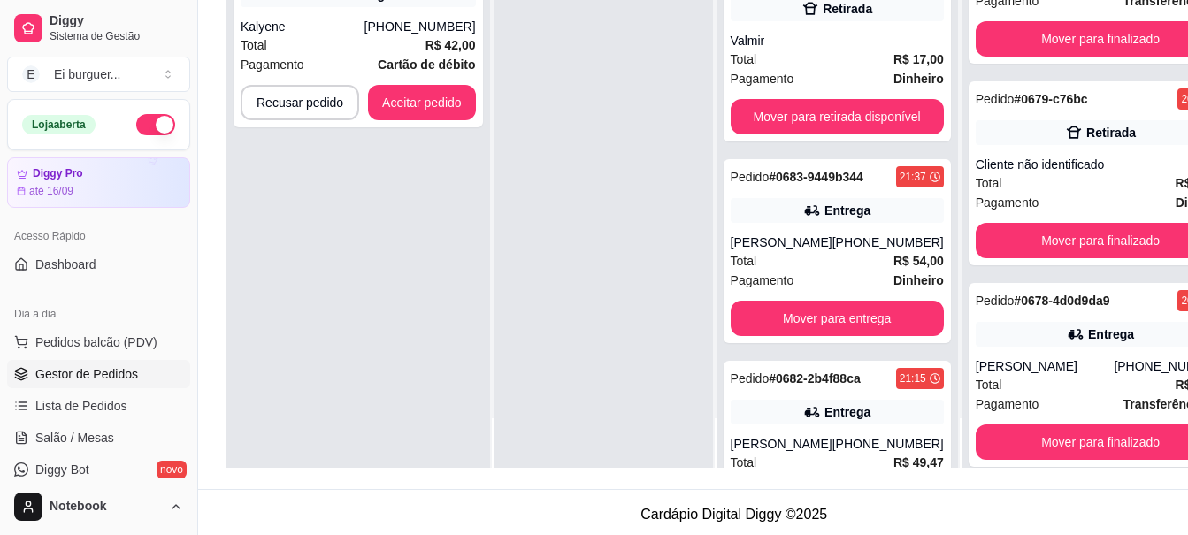
click at [597, 36] on div at bounding box center [603, 200] width 219 height 535
click at [397, 95] on button "Aceitar pedido" at bounding box center [422, 103] width 104 height 35
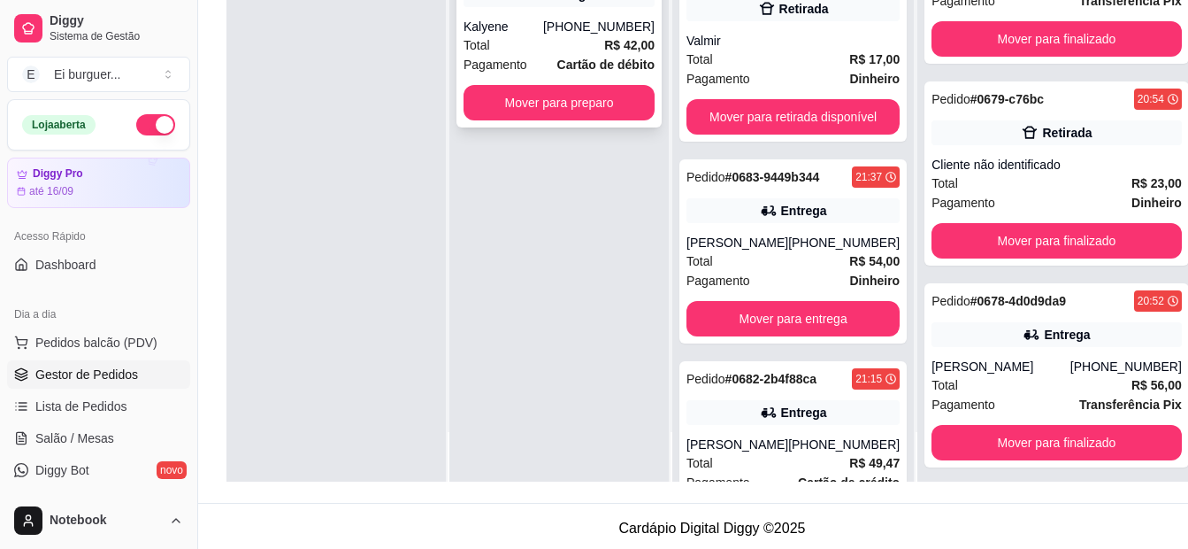
click at [561, 55] on div "Pagamento Cartão de débito" at bounding box center [559, 64] width 191 height 19
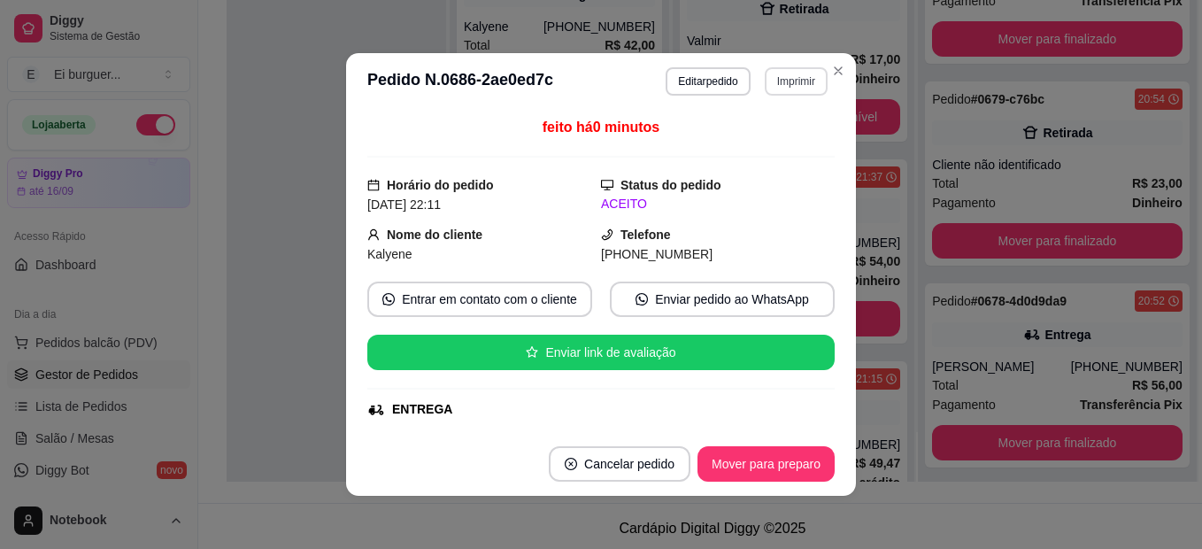
click at [773, 75] on button "Imprimir" at bounding box center [796, 81] width 63 height 28
click at [775, 137] on button "IMPRESSORA" at bounding box center [758, 142] width 124 height 27
click at [794, 464] on button "Mover para preparo" at bounding box center [765, 463] width 137 height 35
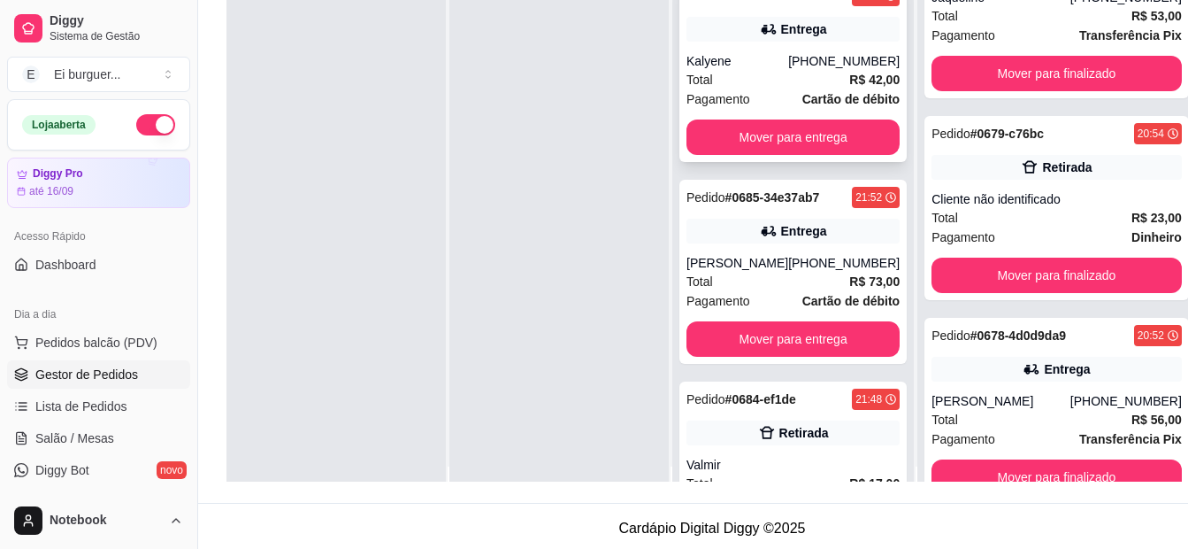
scroll to position [0, 0]
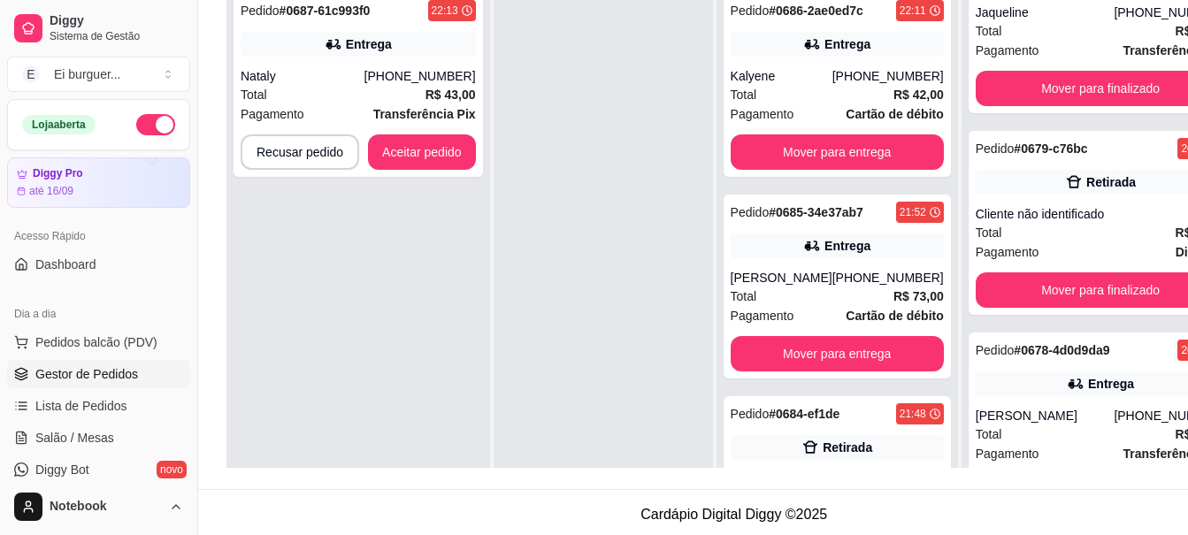
drag, startPoint x: 793, startPoint y: 53, endPoint x: 562, endPoint y: 207, distance: 277.6
click at [598, 216] on div at bounding box center [603, 249] width 219 height 535
click at [427, 154] on button "Aceitar pedido" at bounding box center [422, 152] width 104 height 35
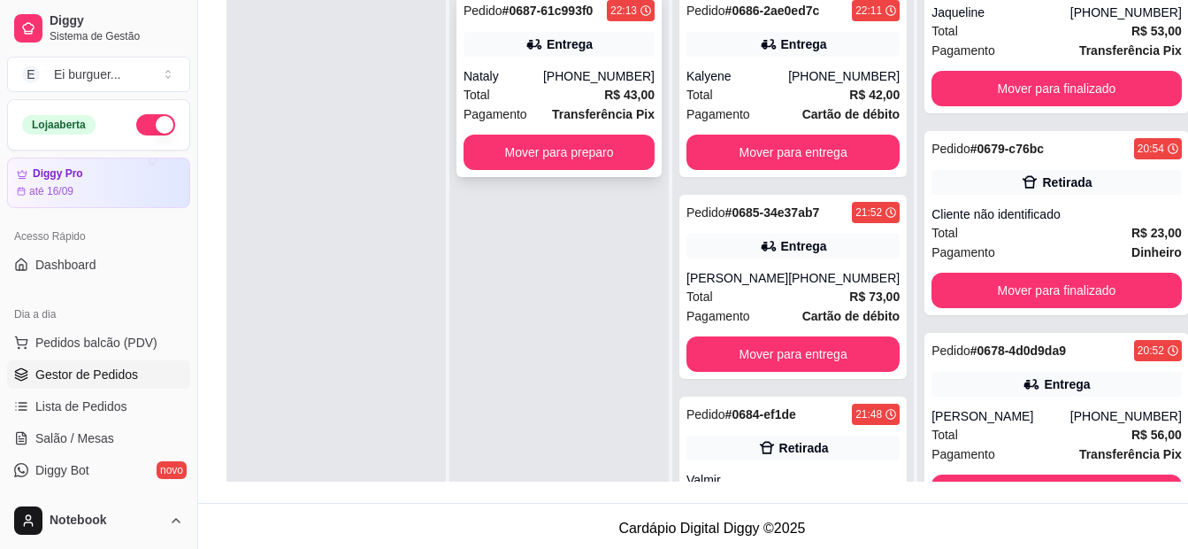
click at [590, 93] on div "Total R$ 43,00" at bounding box center [559, 94] width 191 height 19
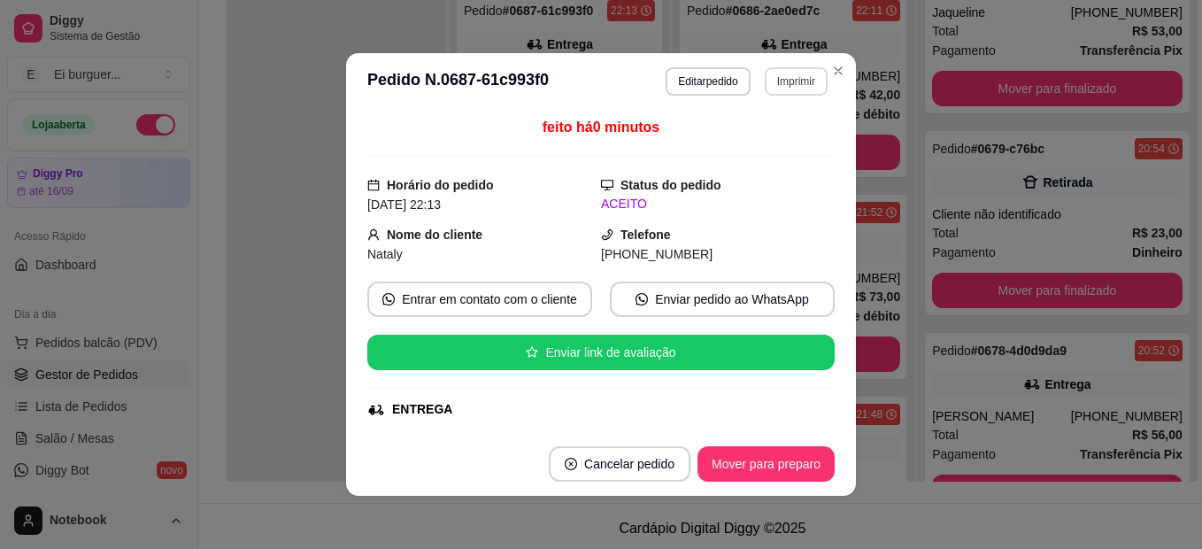
click at [780, 81] on button "Imprimir" at bounding box center [796, 81] width 63 height 28
click at [758, 137] on button "IMPRESSORA" at bounding box center [758, 143] width 128 height 28
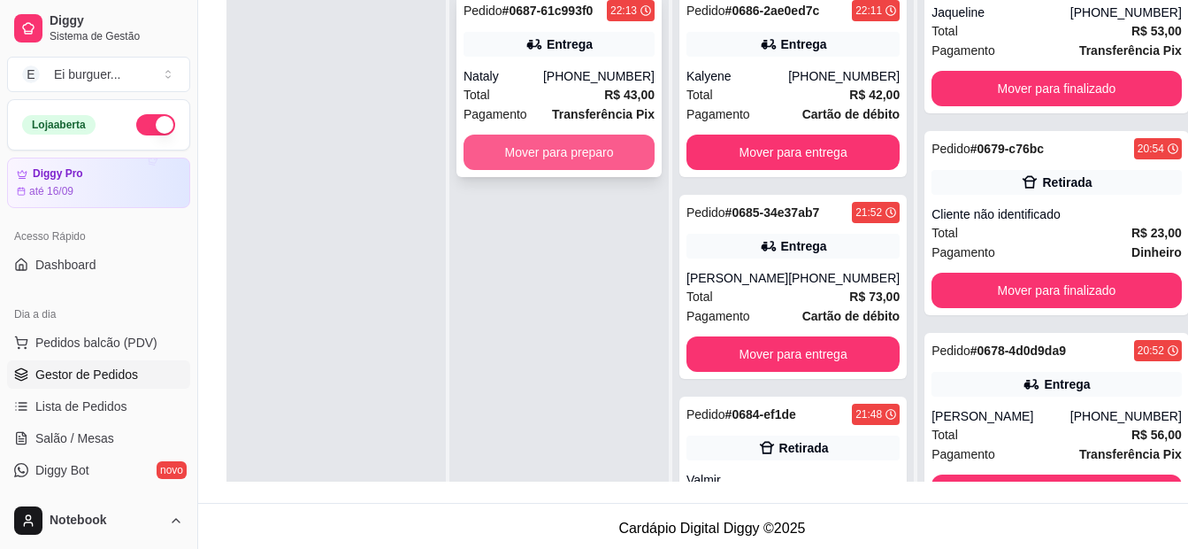
click at [521, 150] on button "Mover para preparo" at bounding box center [559, 151] width 191 height 35
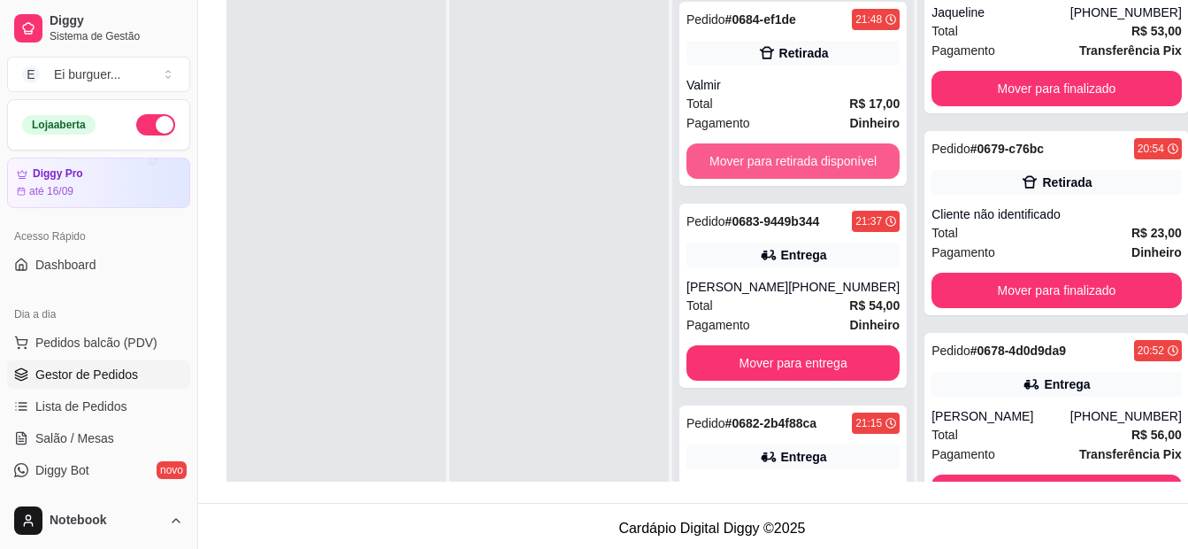
scroll to position [619, 0]
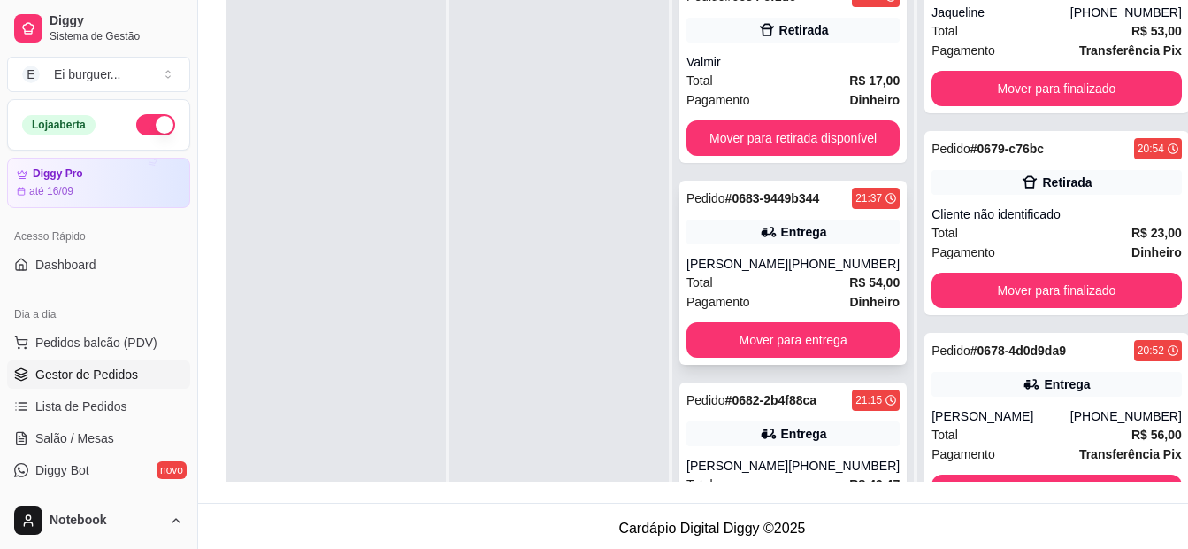
click at [796, 269] on div "Pedido # 0683-9449b344 21:37 Entrega [PERSON_NAME] [PHONE_NUMBER] Total R$ 54,0…" at bounding box center [793, 273] width 227 height 184
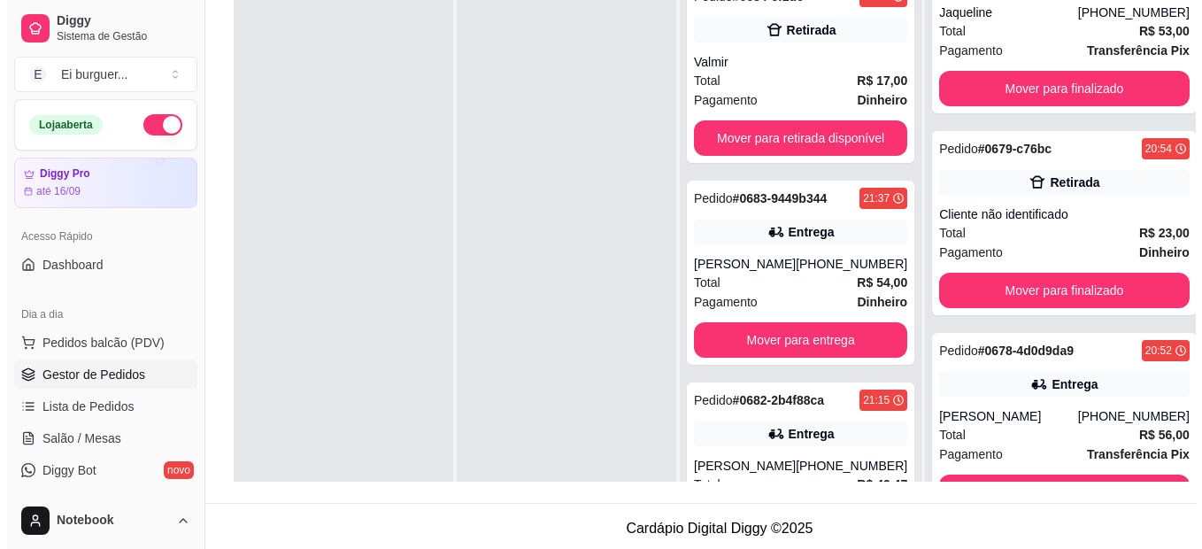
scroll to position [680, 0]
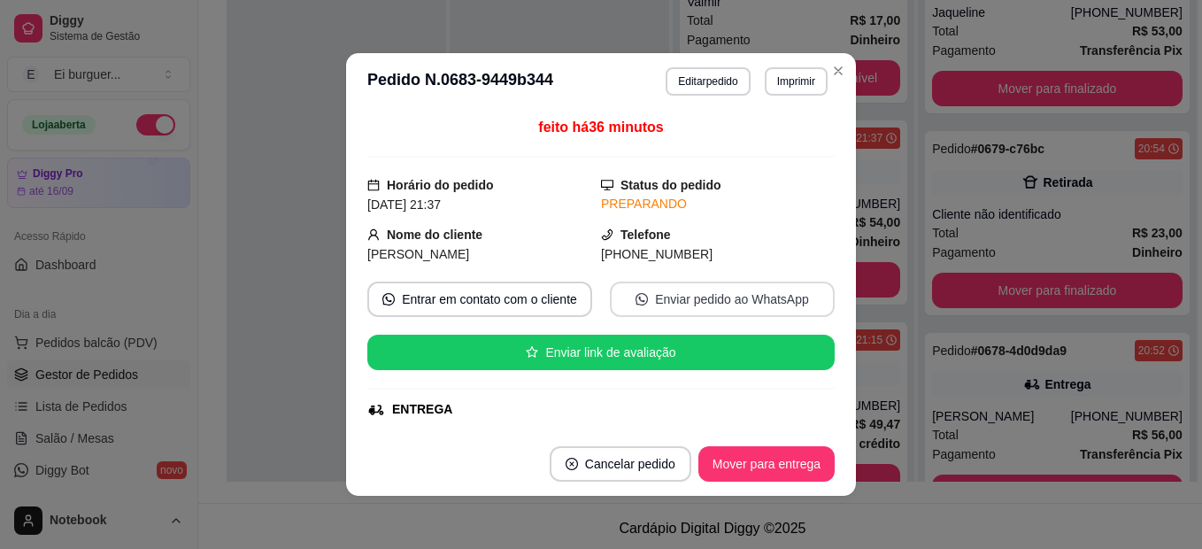
click at [659, 296] on button "Enviar pedido ao WhatsApp" at bounding box center [722, 298] width 225 height 35
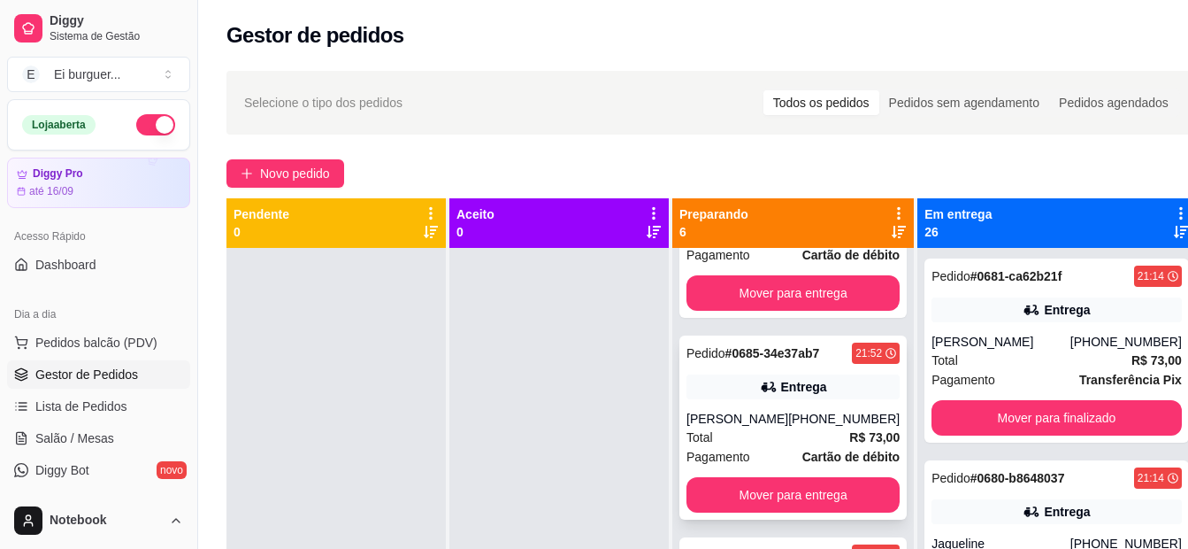
scroll to position [354, 0]
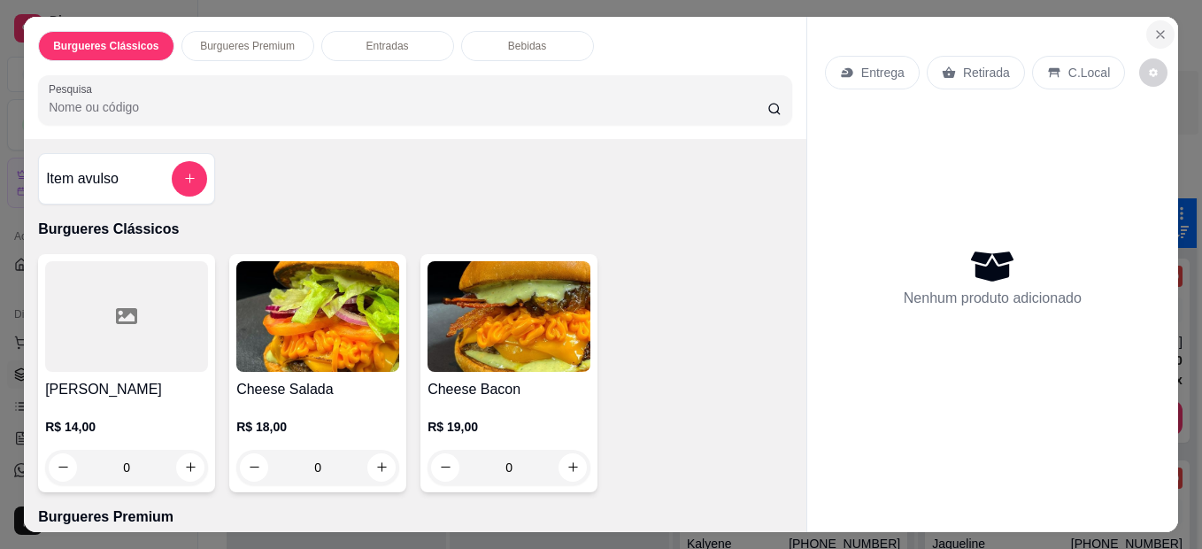
click at [1151, 35] on button "Close" at bounding box center [1160, 34] width 28 height 28
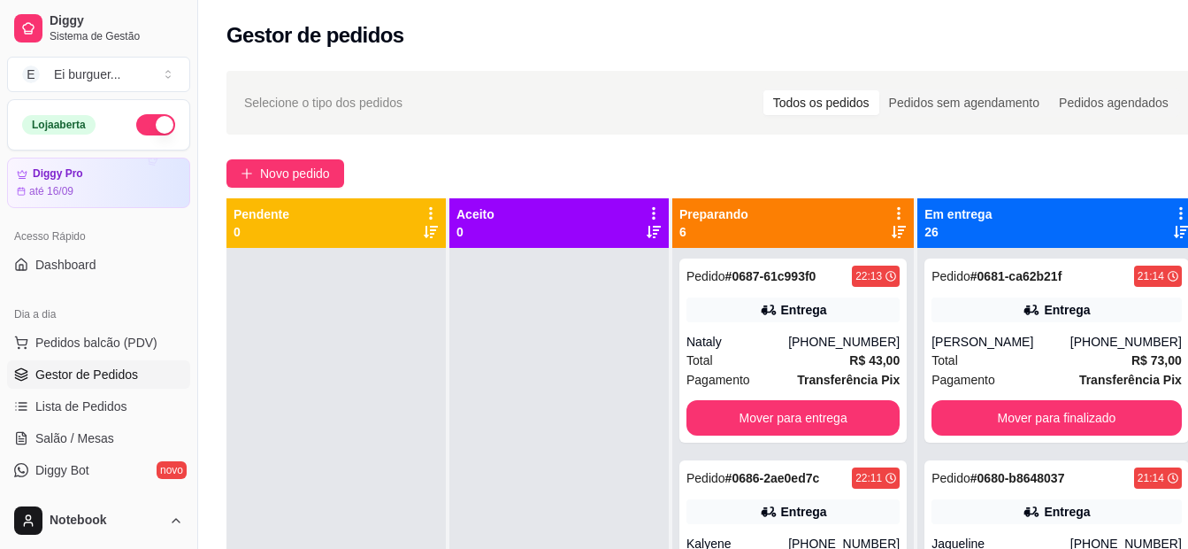
click at [570, 355] on div at bounding box center [559, 522] width 219 height 549
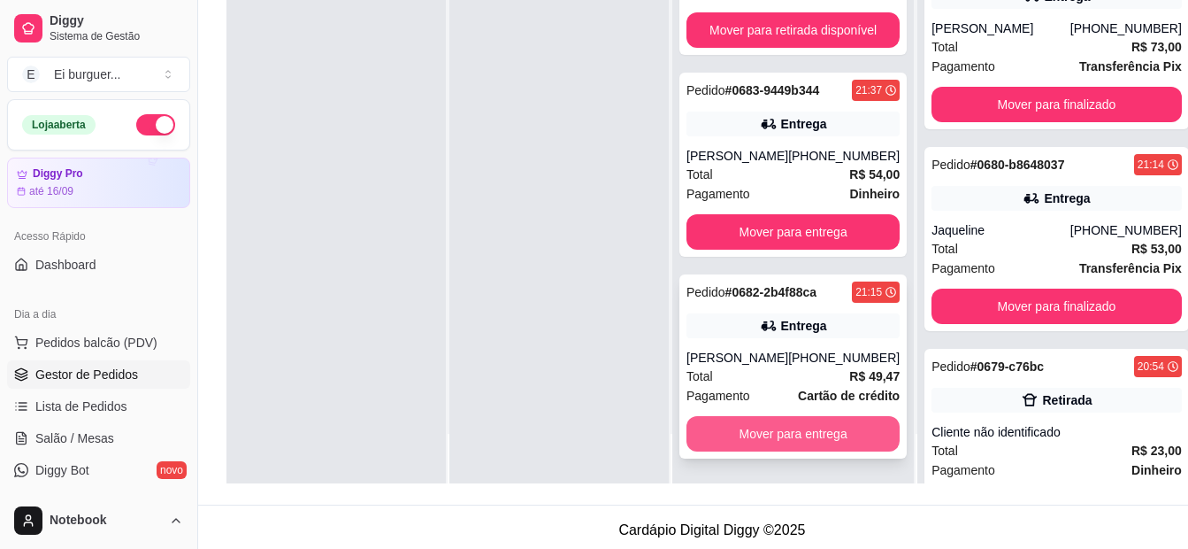
scroll to position [265, 0]
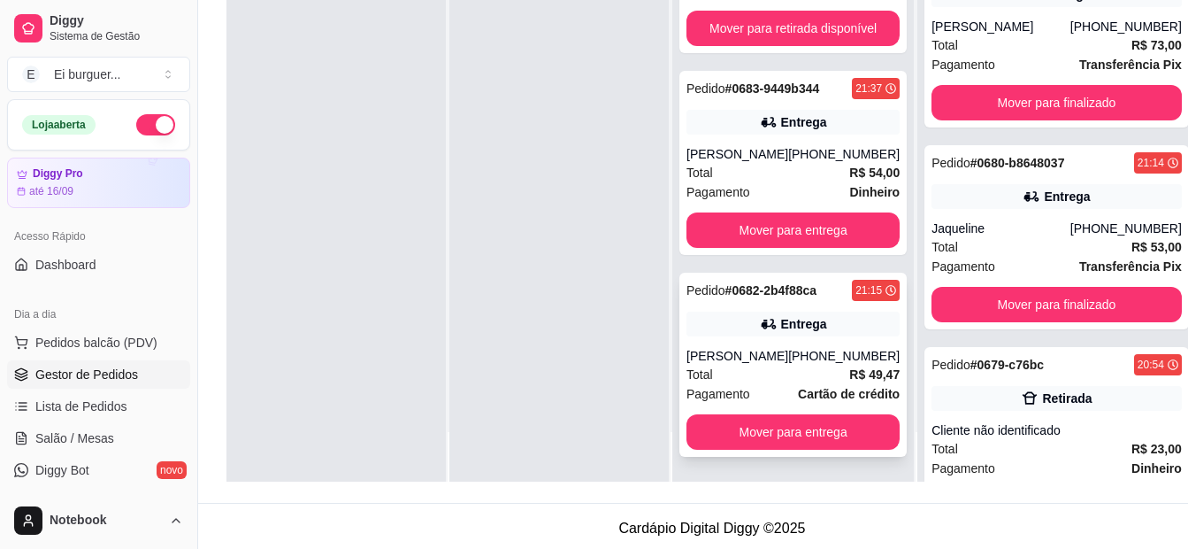
click at [807, 368] on div "Total R$ 49,47" at bounding box center [793, 374] width 213 height 19
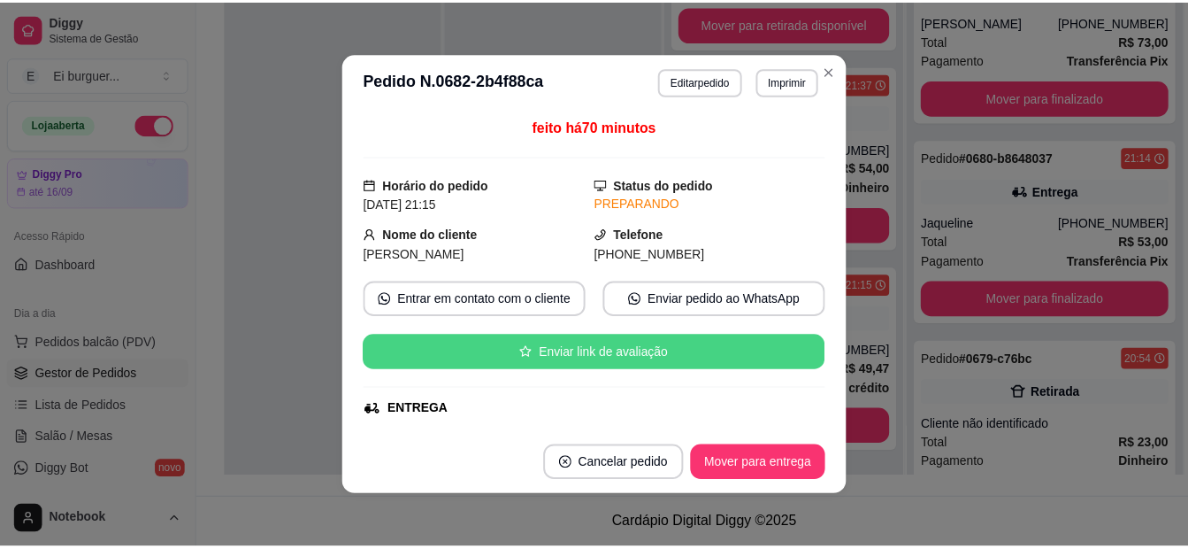
scroll to position [177, 0]
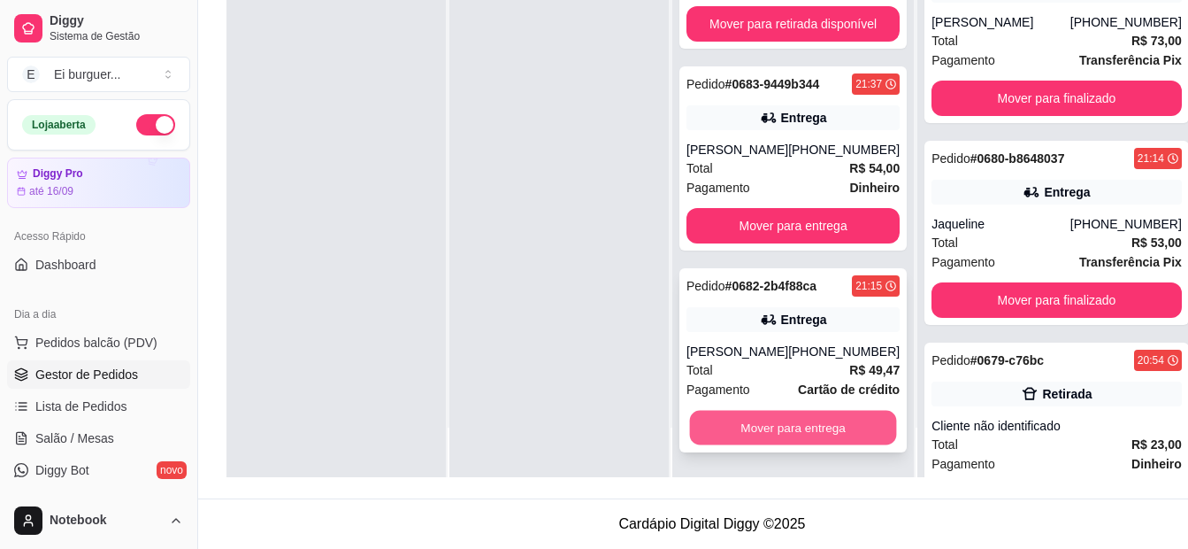
click at [862, 421] on button "Mover para entrega" at bounding box center [793, 428] width 207 height 35
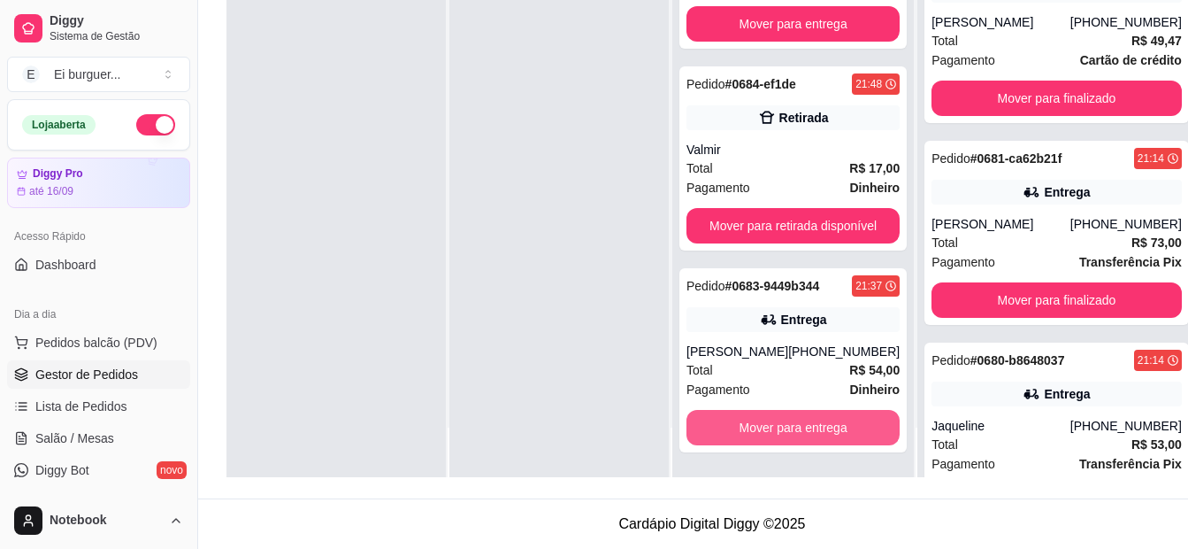
scroll to position [478, 0]
click at [862, 421] on button "Mover para entrega" at bounding box center [793, 428] width 207 height 35
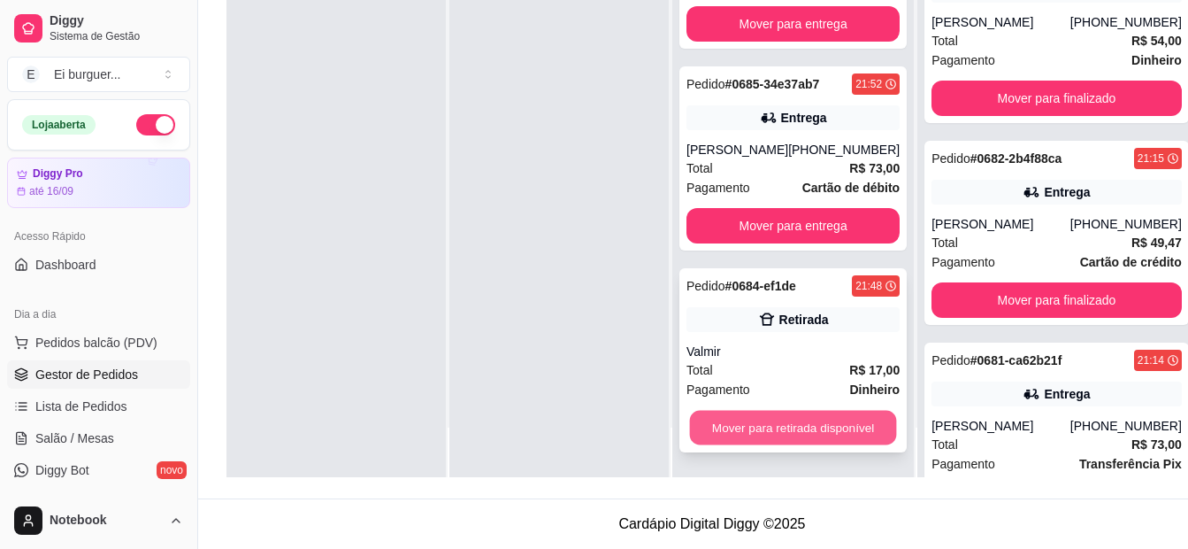
click at [859, 421] on button "Mover para retirada disponível" at bounding box center [793, 428] width 207 height 35
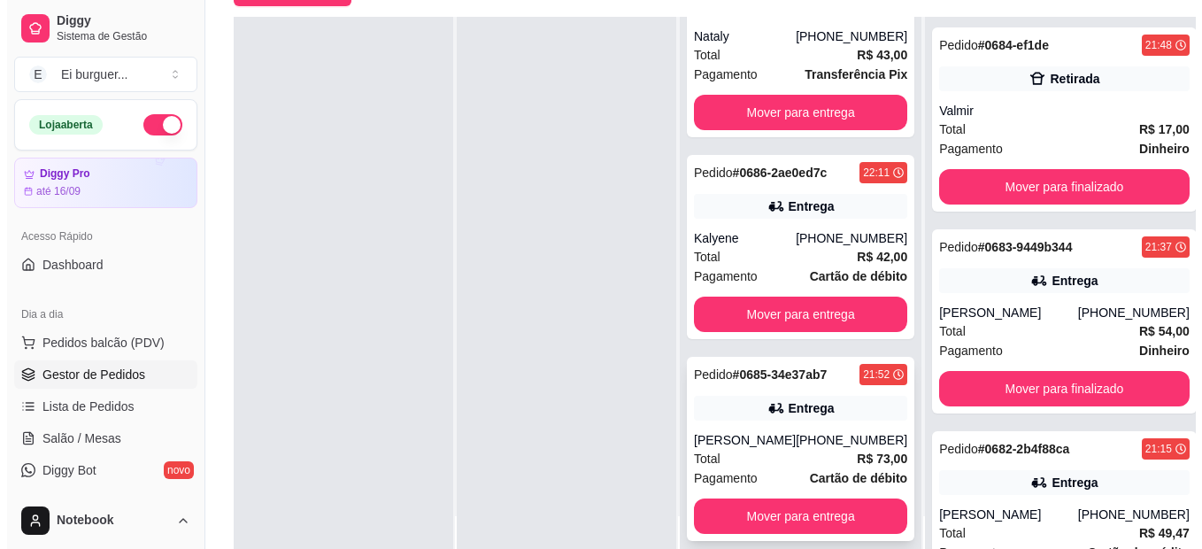
scroll to position [270, 0]
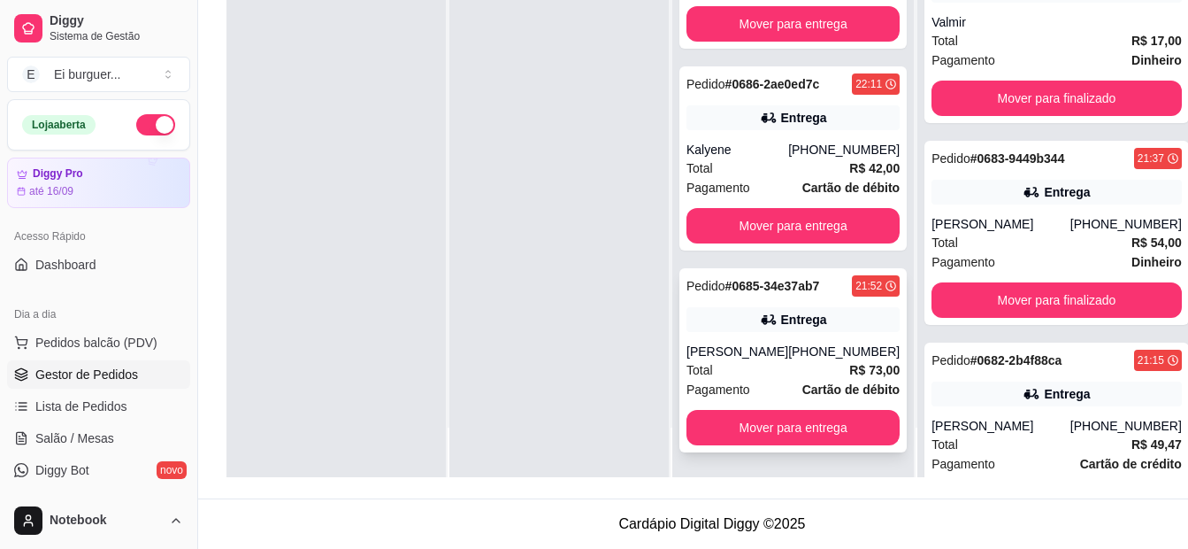
click at [770, 360] on div "Total R$ 73,00" at bounding box center [793, 369] width 213 height 19
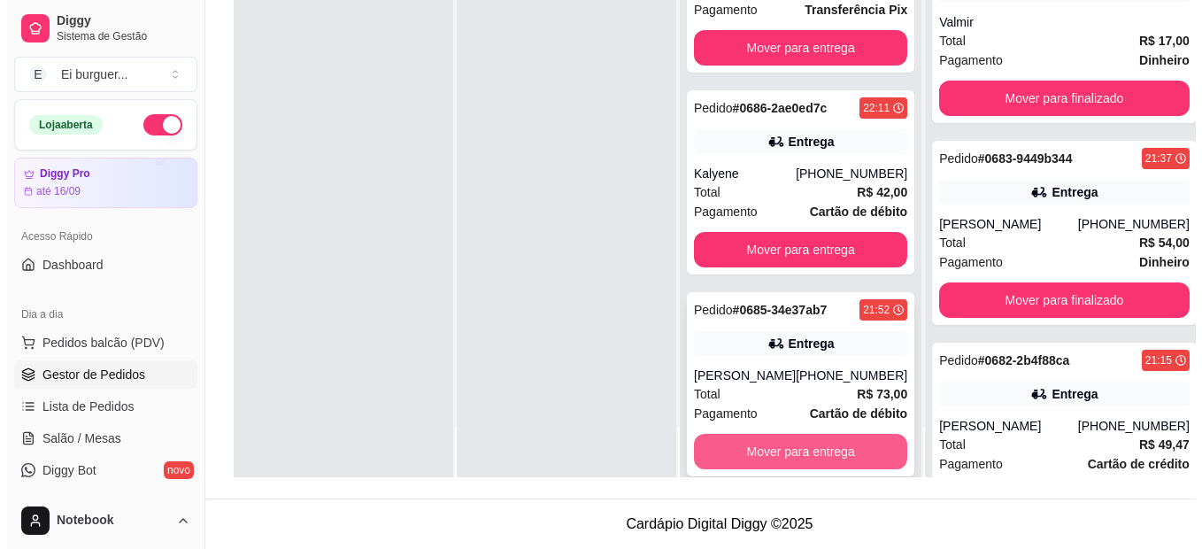
scroll to position [74, 0]
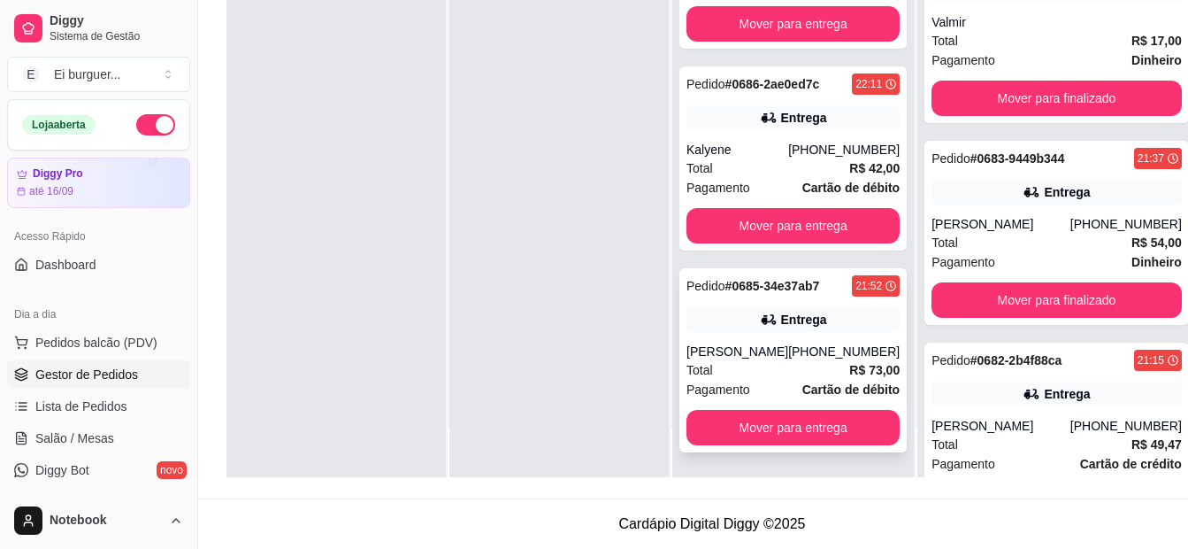
click at [788, 356] on div "[PERSON_NAME]" at bounding box center [738, 351] width 102 height 18
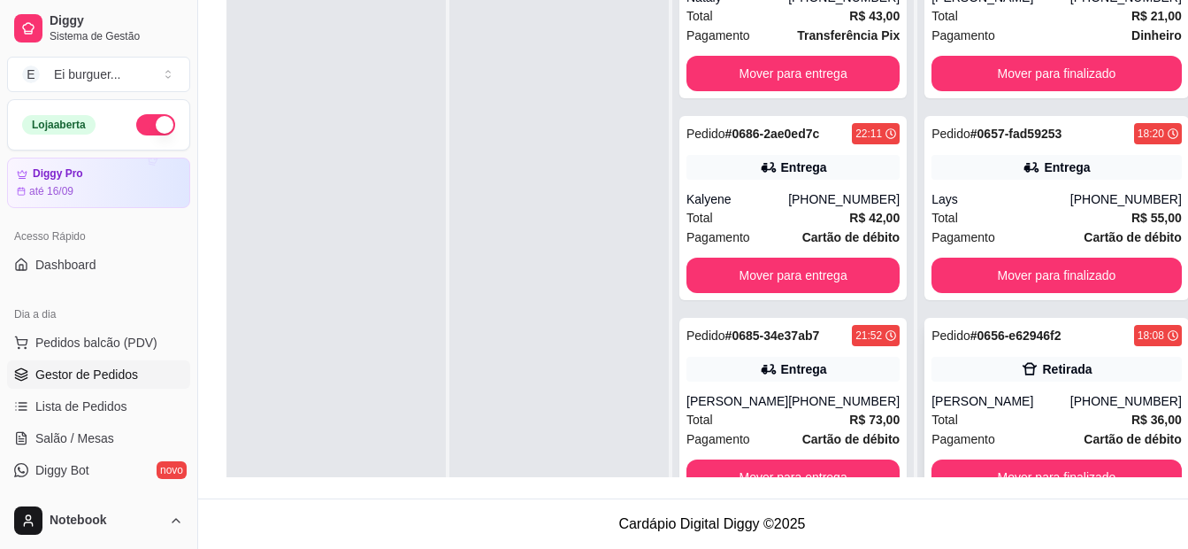
scroll to position [50, 0]
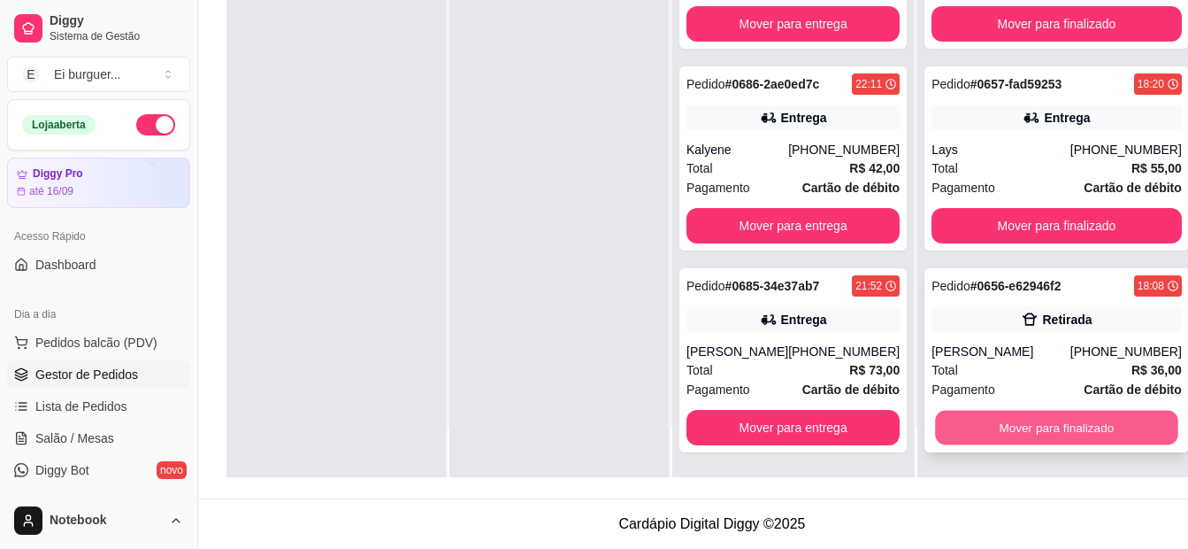
click at [1080, 433] on button "Mover para finalizado" at bounding box center [1056, 428] width 242 height 35
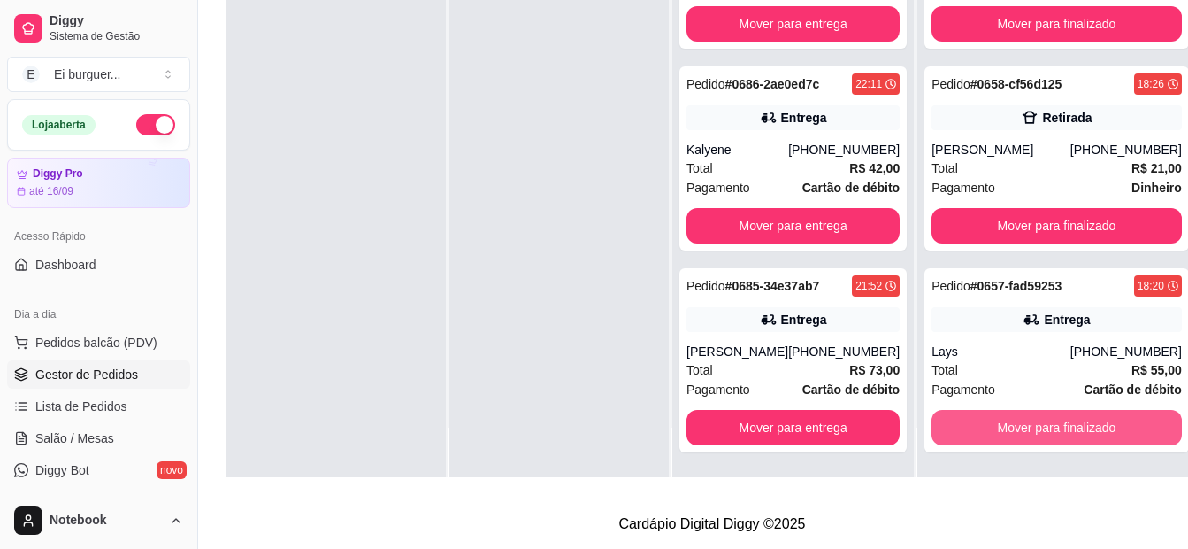
scroll to position [5207, 0]
click at [1080, 433] on button "Mover para finalizado" at bounding box center [1057, 427] width 250 height 35
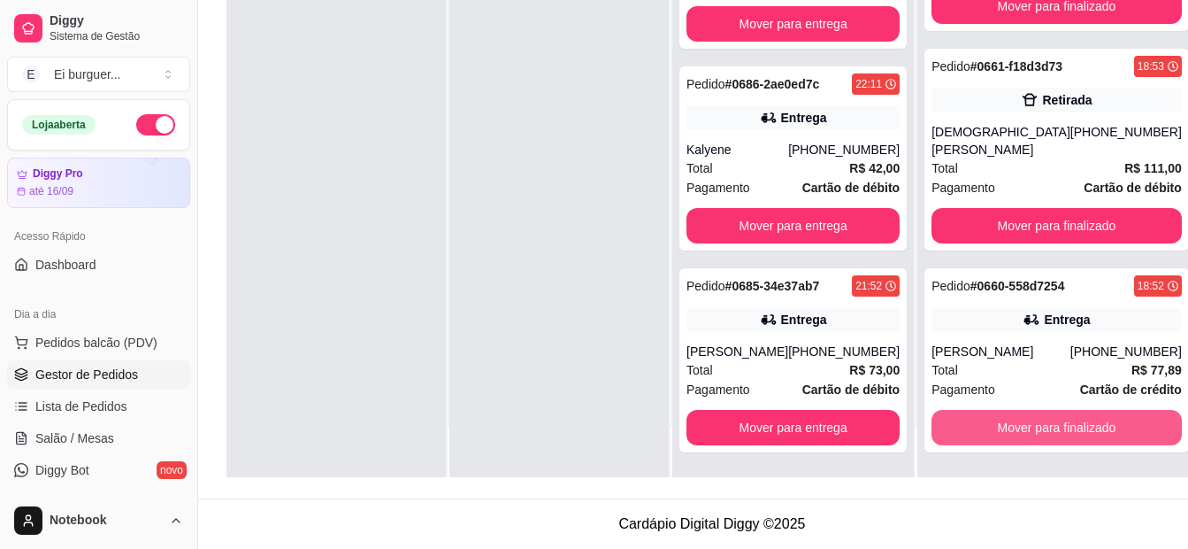
click at [1080, 433] on button "Mover para finalizado" at bounding box center [1057, 427] width 250 height 35
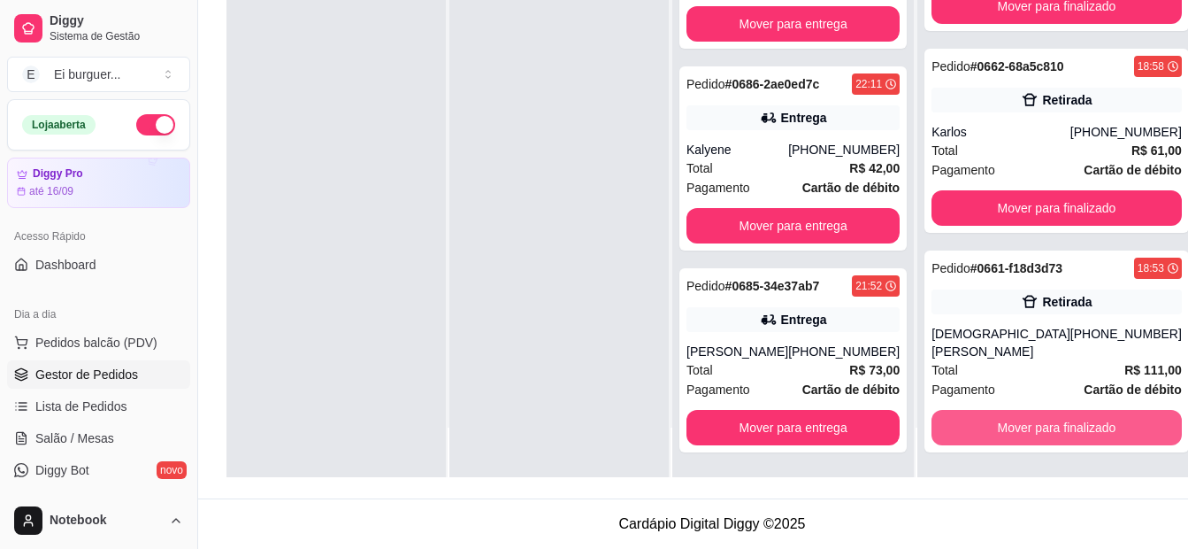
click at [1080, 433] on button "Mover para finalizado" at bounding box center [1057, 427] width 250 height 35
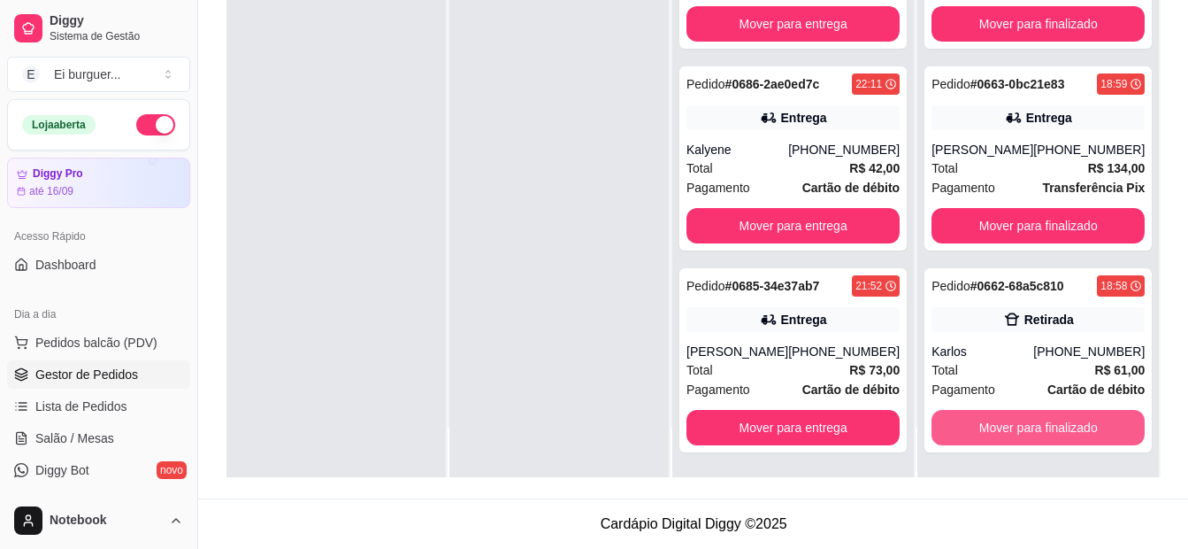
click at [1080, 433] on button "Mover para finalizado" at bounding box center [1038, 427] width 213 height 35
click at [1080, 433] on button "Mover para finalizado" at bounding box center [1038, 428] width 207 height 35
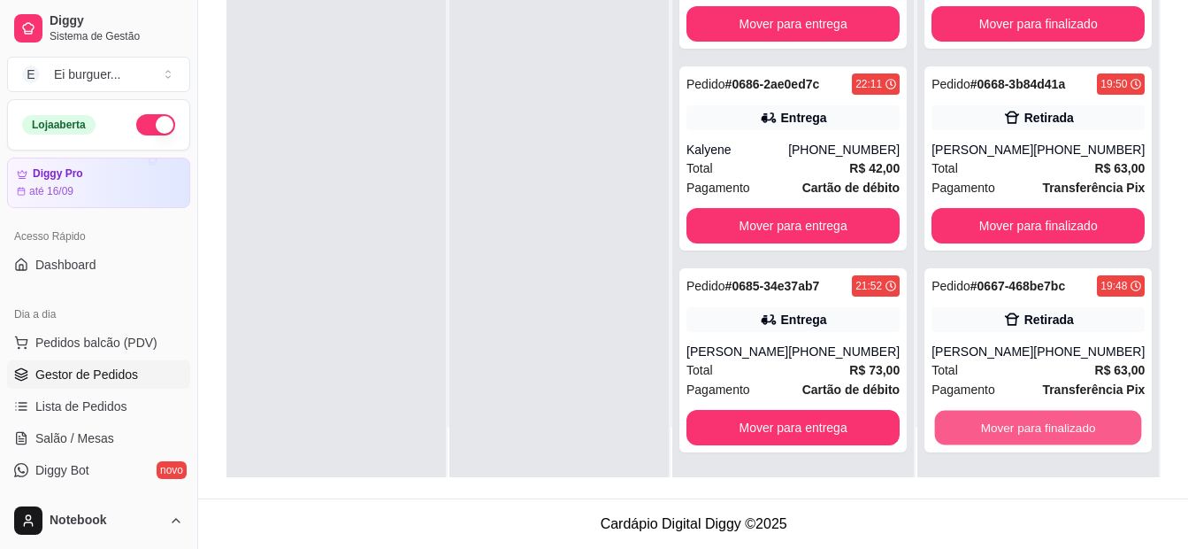
click at [1080, 433] on button "Mover para finalizado" at bounding box center [1038, 428] width 207 height 35
click at [1080, 433] on button "Mover para finalizado" at bounding box center [1038, 427] width 213 height 35
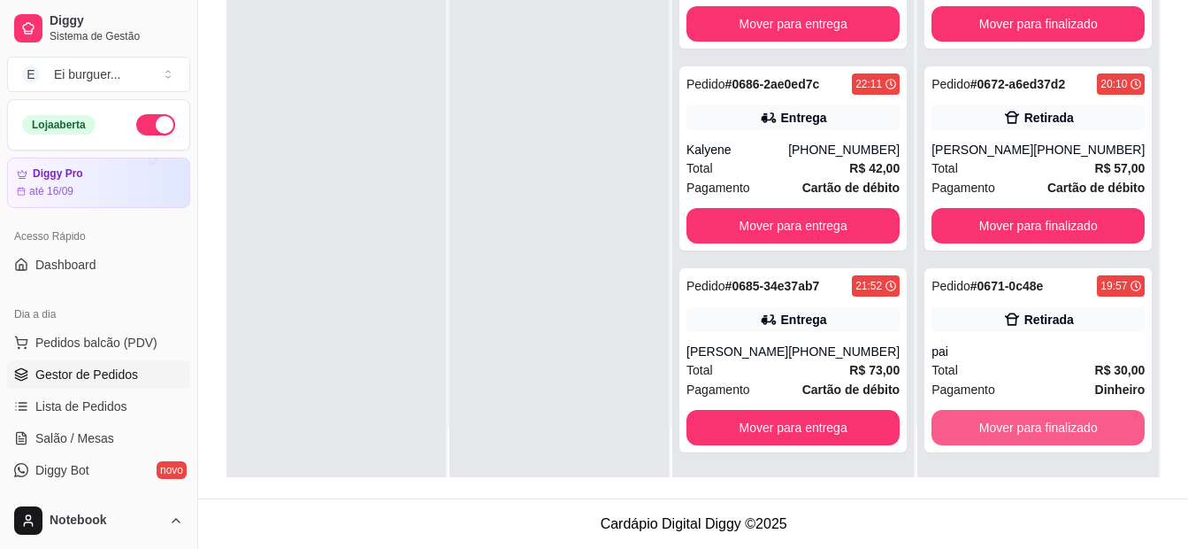
click at [1080, 433] on button "Mover para finalizado" at bounding box center [1038, 427] width 213 height 35
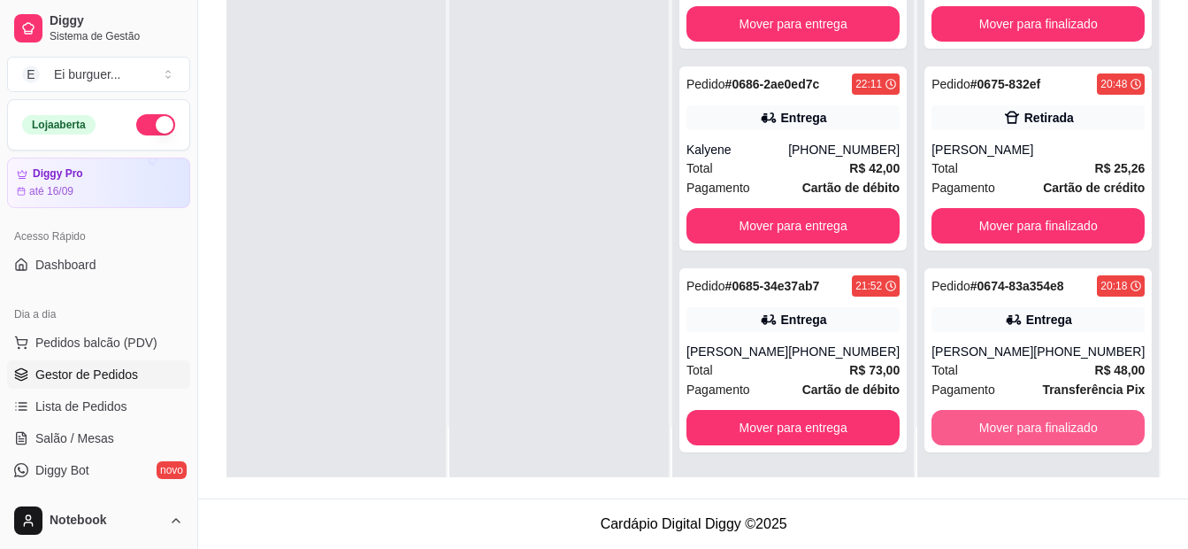
click at [1080, 433] on button "Mover para finalizado" at bounding box center [1038, 427] width 213 height 35
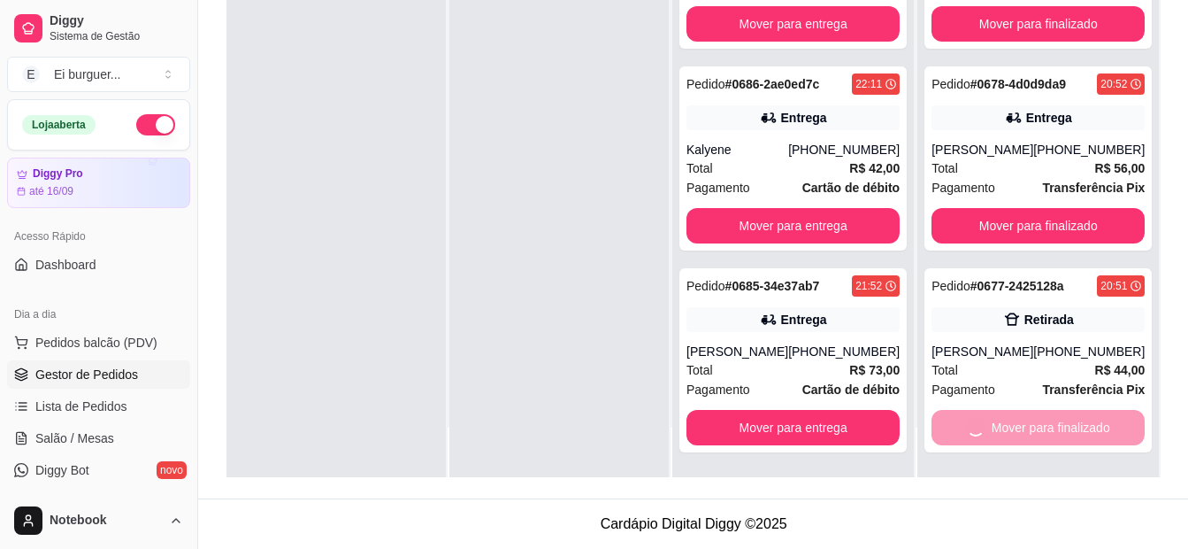
scroll to position [899, 0]
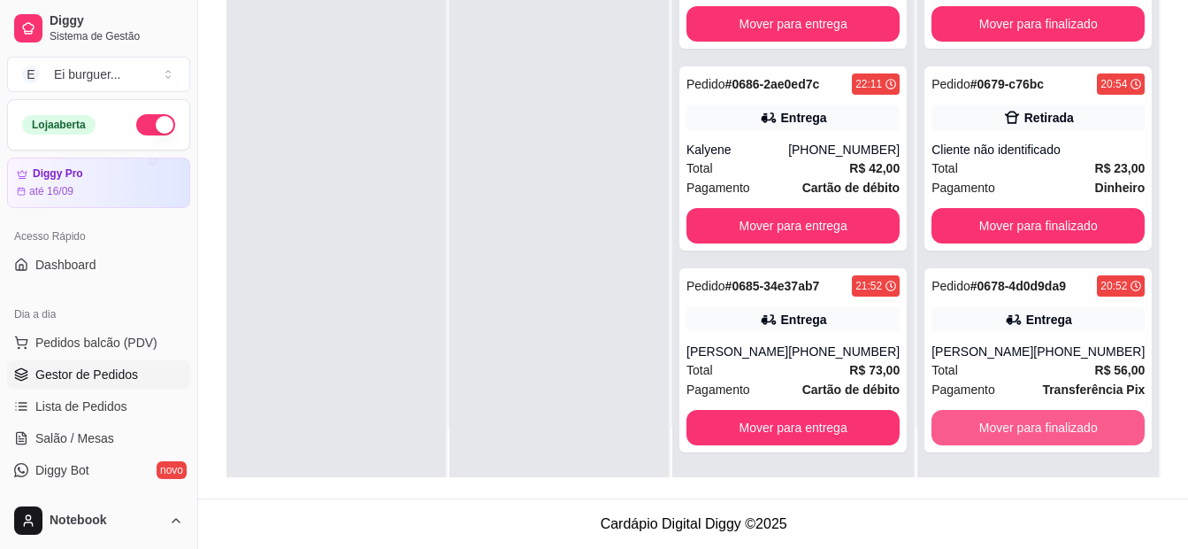
click at [1080, 433] on button "Mover para finalizado" at bounding box center [1038, 427] width 213 height 35
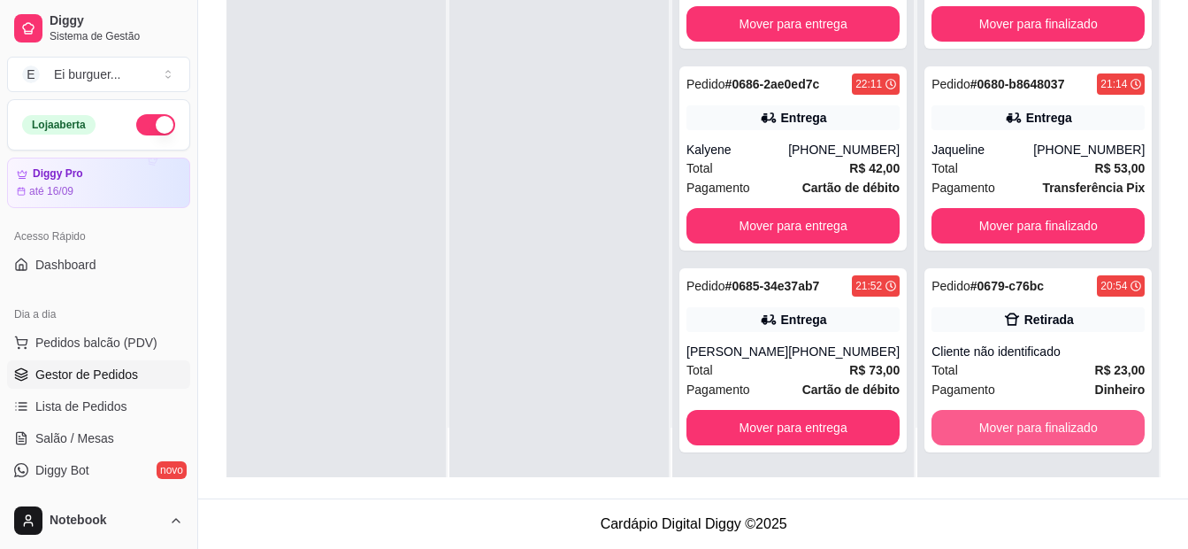
click at [1080, 433] on button "Mover para finalizado" at bounding box center [1038, 427] width 213 height 35
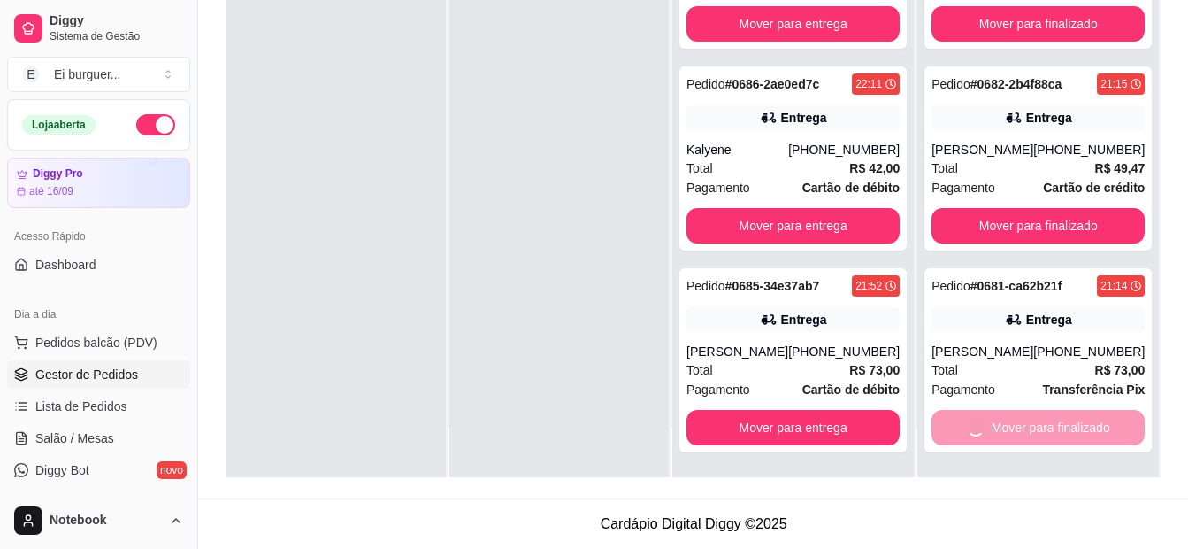
scroll to position [92, 0]
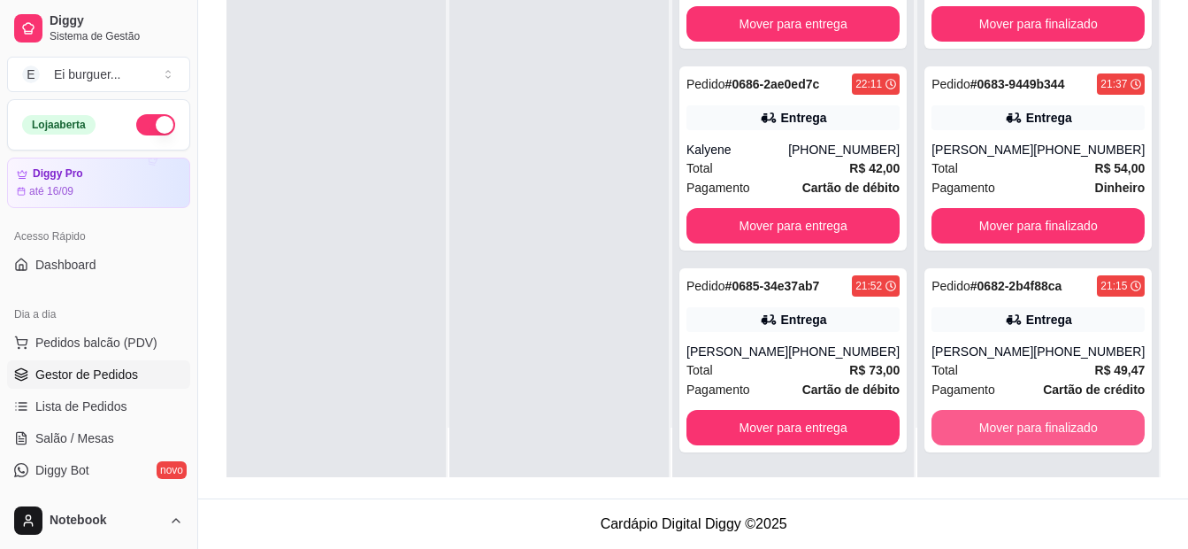
click at [1080, 433] on button "Mover para finalizado" at bounding box center [1038, 427] width 213 height 35
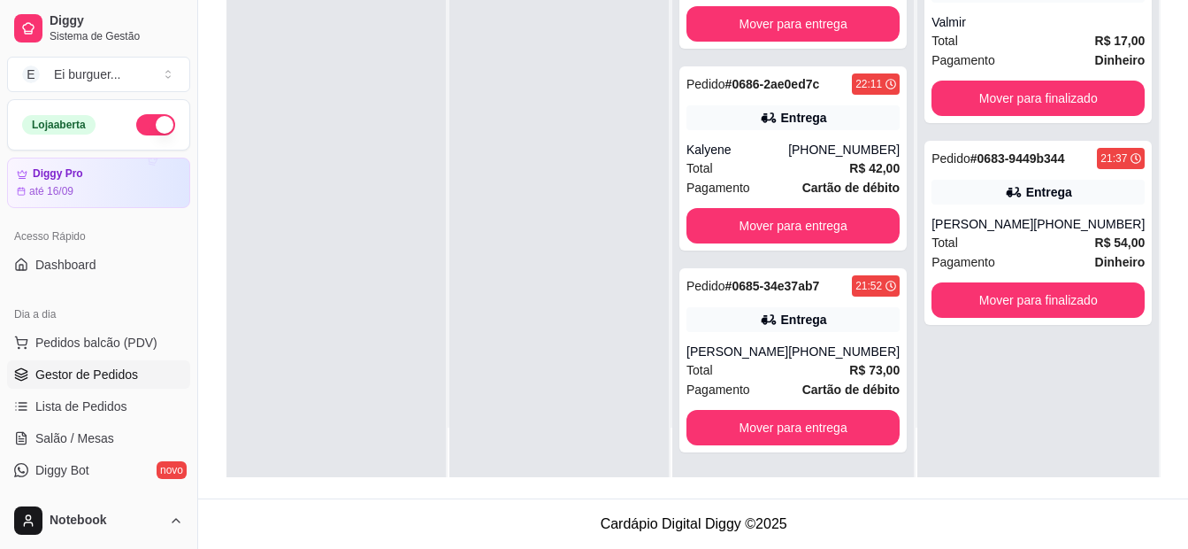
scroll to position [0, 0]
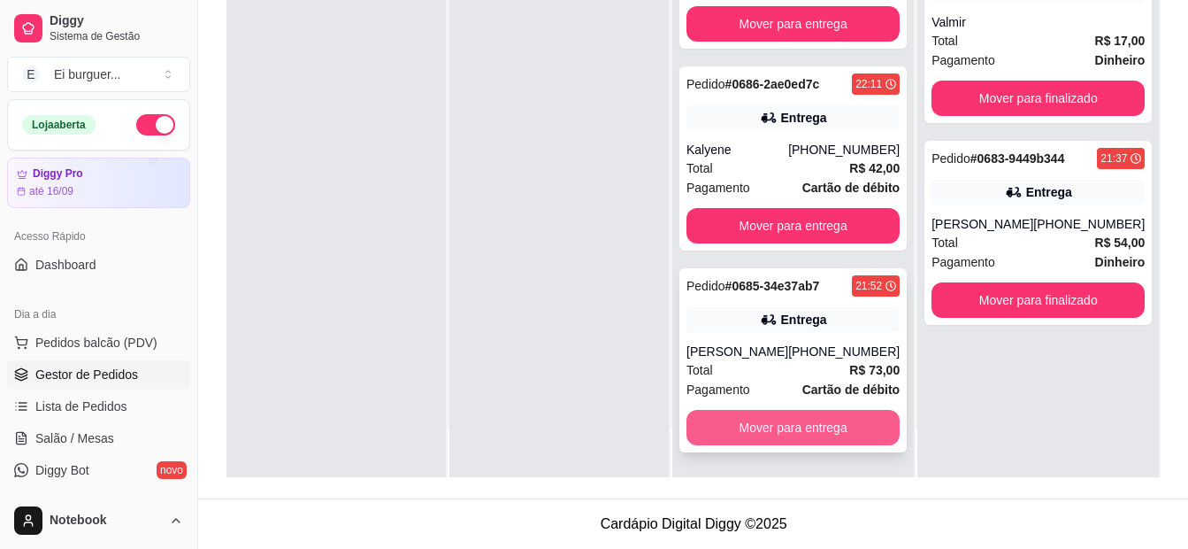
click at [730, 438] on button "Mover para entrega" at bounding box center [793, 427] width 213 height 35
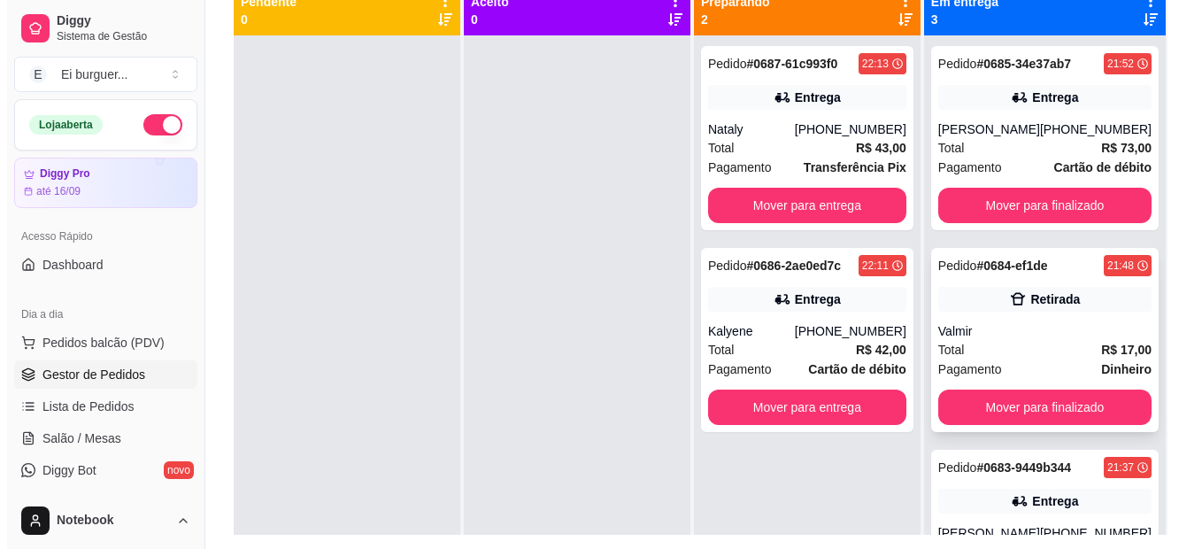
scroll to position [181, 0]
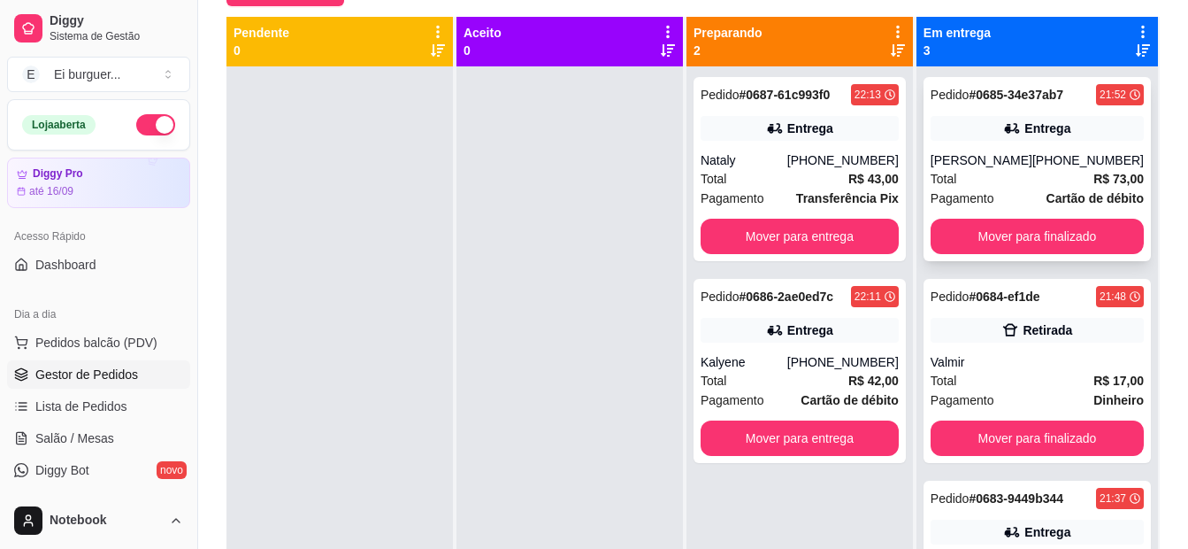
click at [1050, 159] on div "[PHONE_NUMBER]" at bounding box center [1088, 160] width 111 height 18
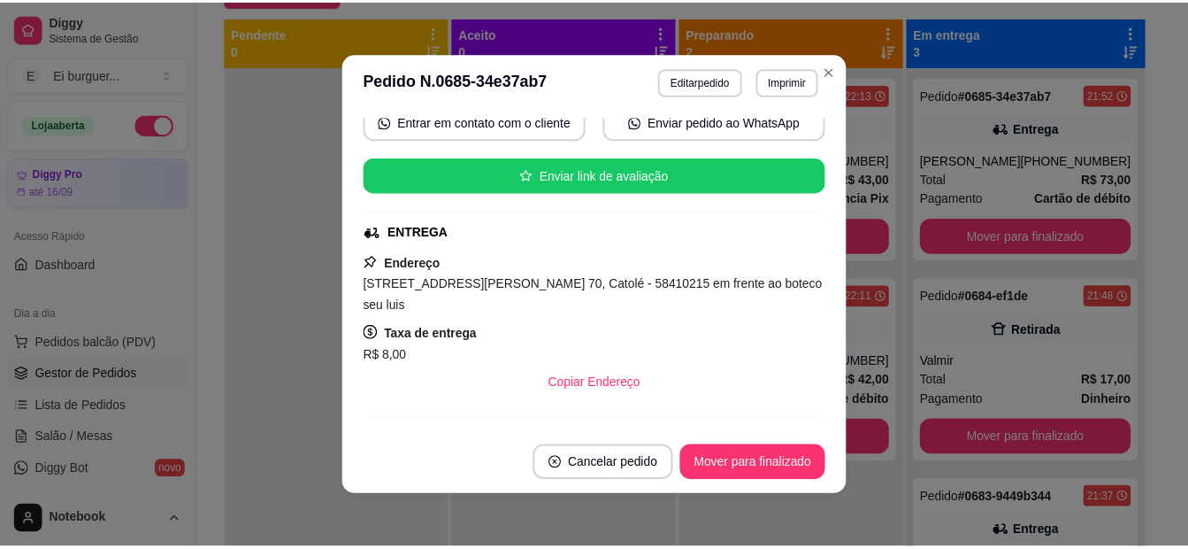
scroll to position [0, 0]
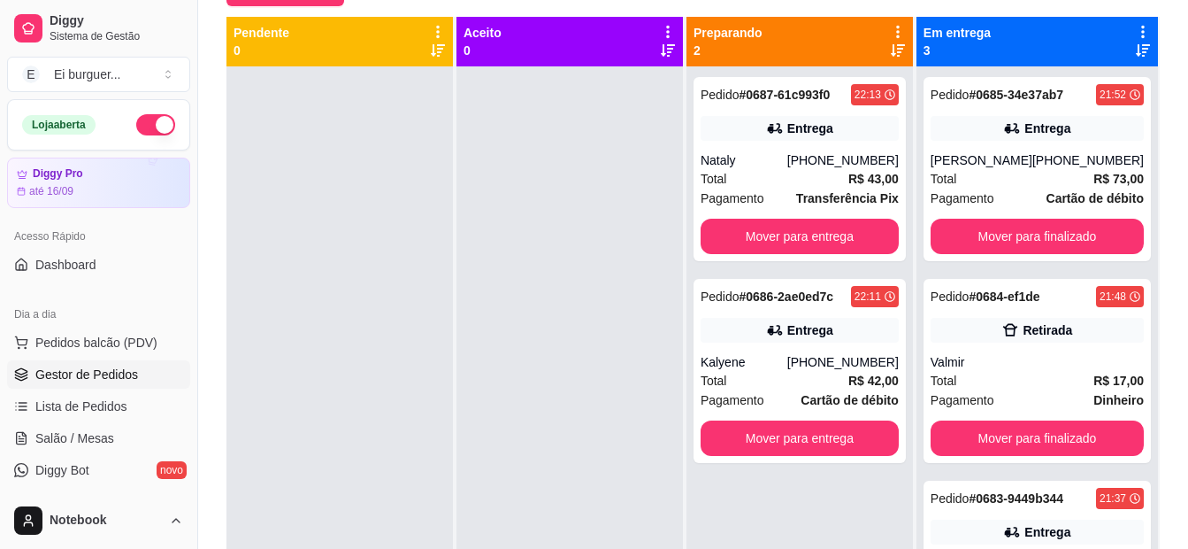
click at [143, 127] on button "button" at bounding box center [155, 124] width 39 height 21
click at [225, 206] on div "Selecione o tipo dos pedidos Todos os pedidos Pedidos sem agendamento Pedidos a…" at bounding box center [693, 233] width 990 height 708
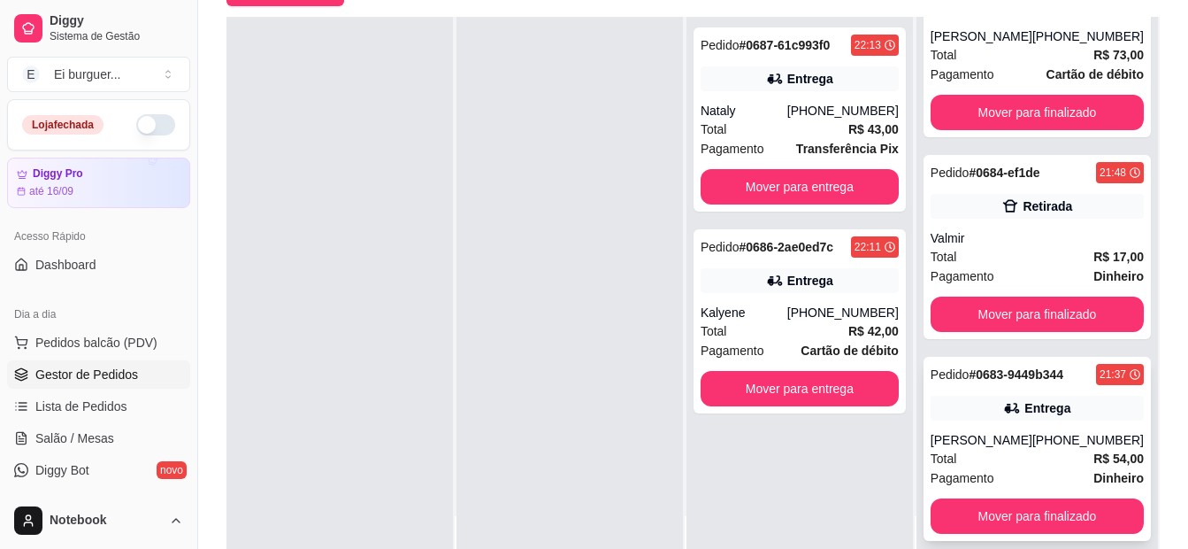
scroll to position [270, 0]
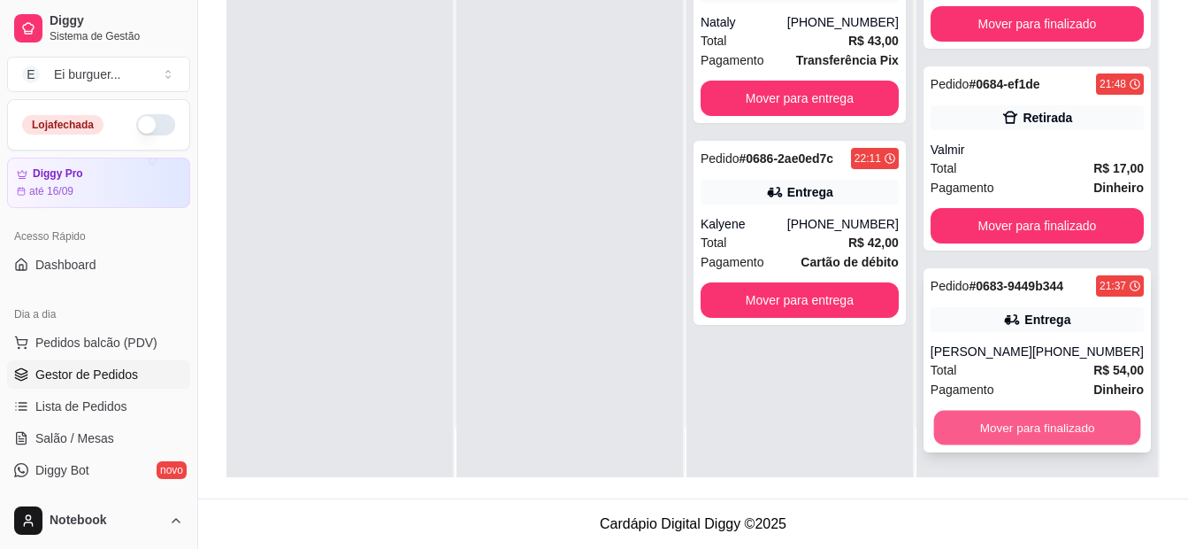
click at [1007, 428] on button "Mover para finalizado" at bounding box center [1037, 428] width 207 height 35
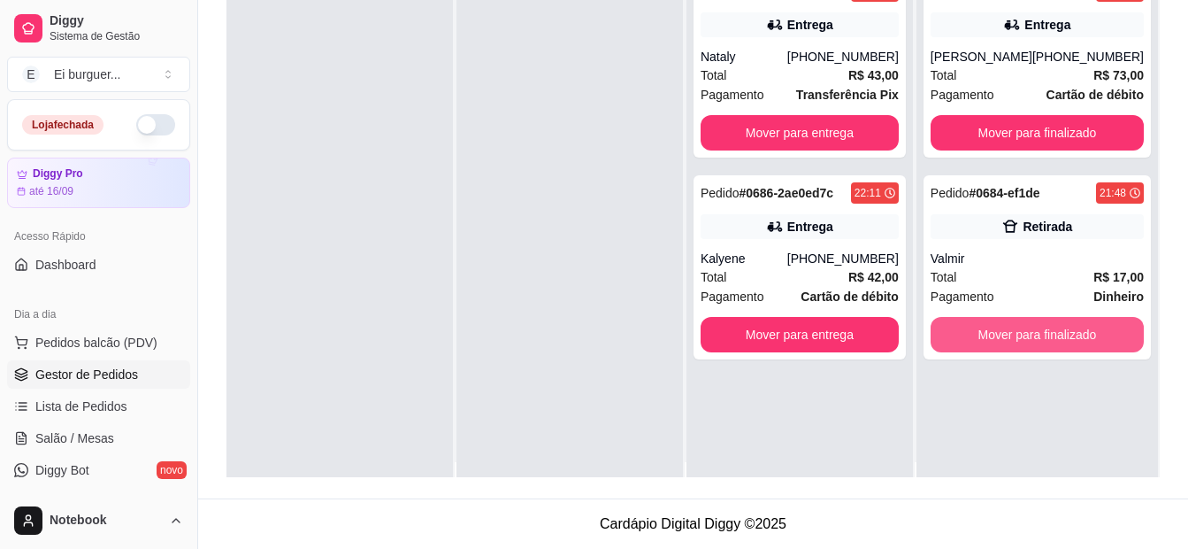
scroll to position [0, 0]
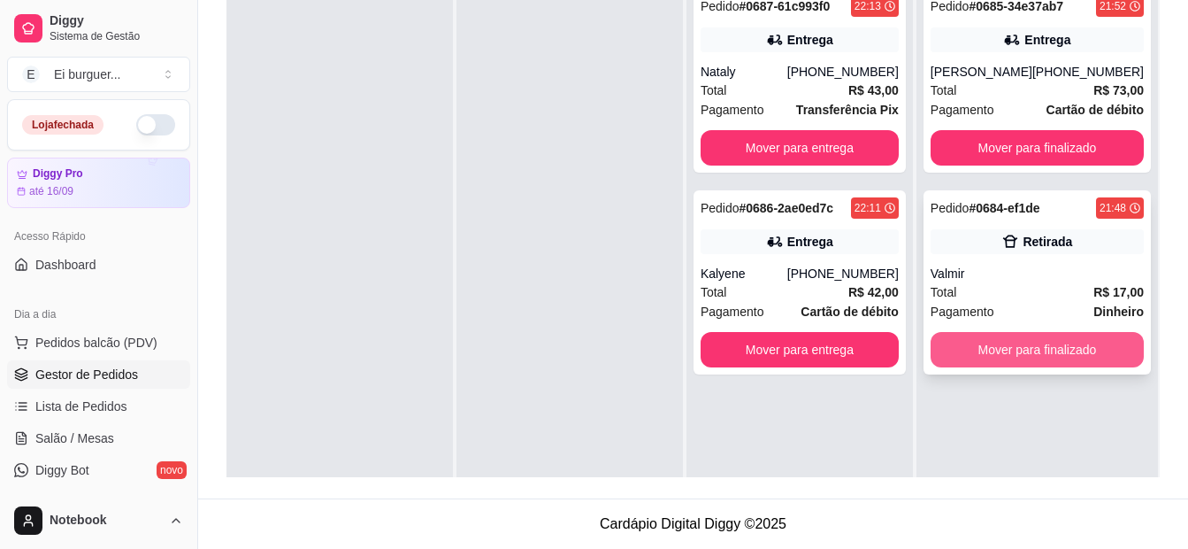
click at [1017, 346] on button "Mover para finalizado" at bounding box center [1037, 349] width 213 height 35
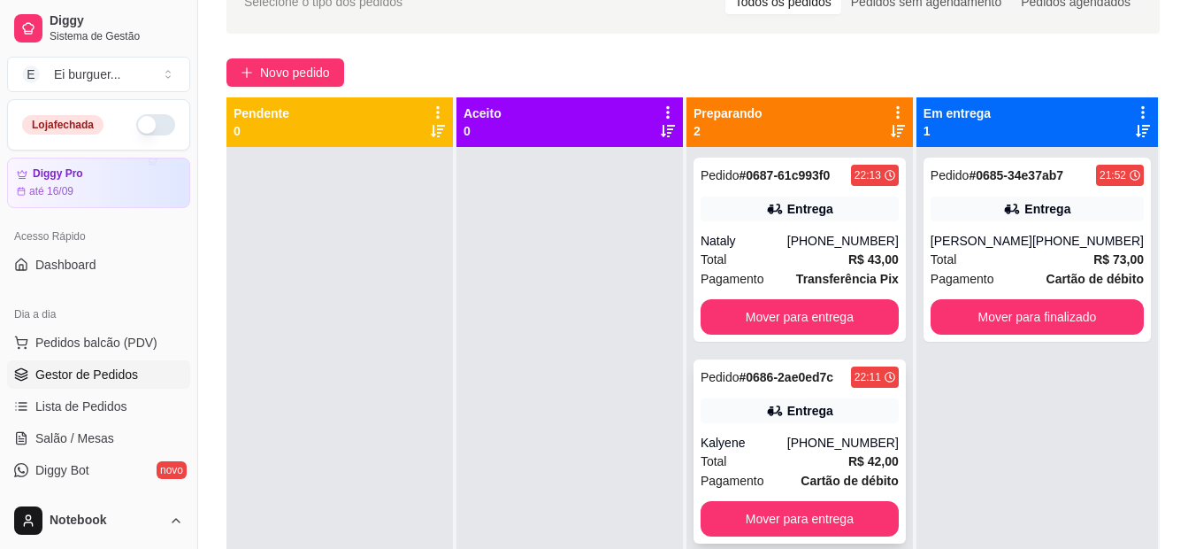
scroll to position [93, 0]
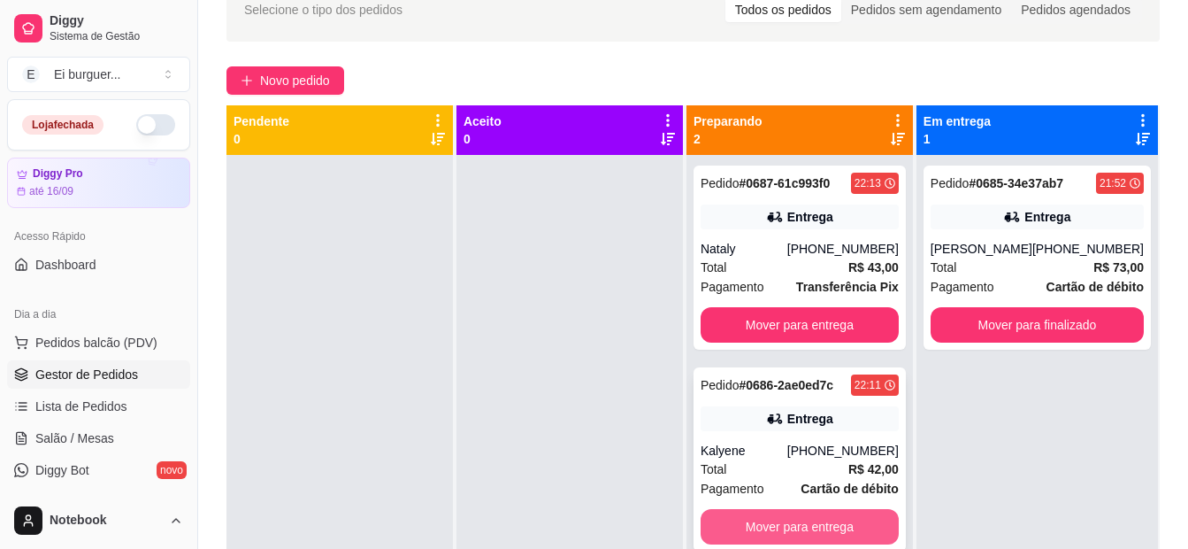
click at [852, 524] on button "Mover para entrega" at bounding box center [800, 526] width 198 height 35
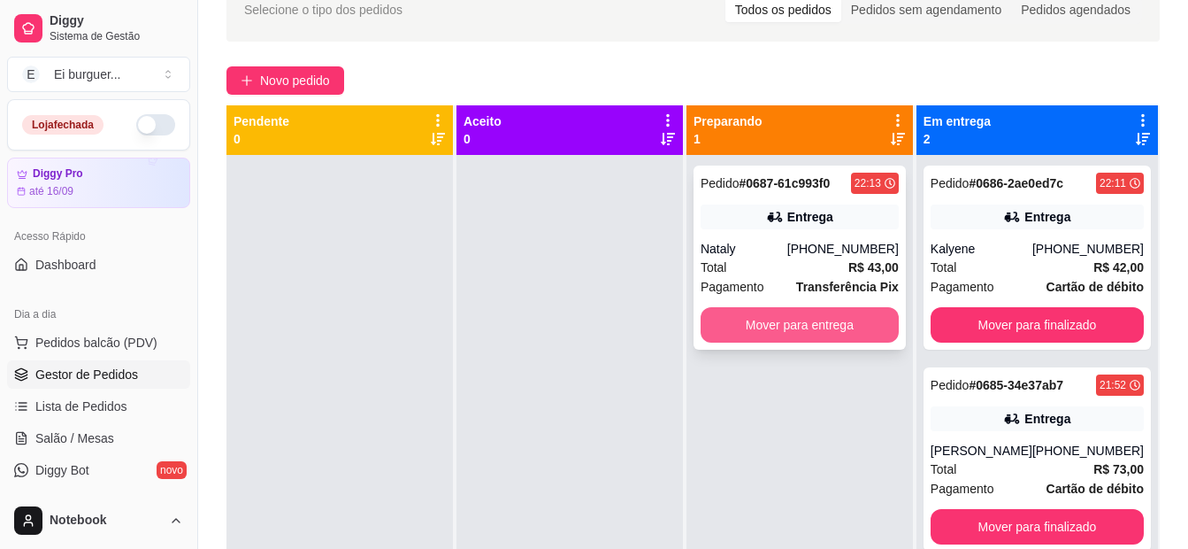
click at [828, 327] on button "Mover para entrega" at bounding box center [800, 324] width 198 height 35
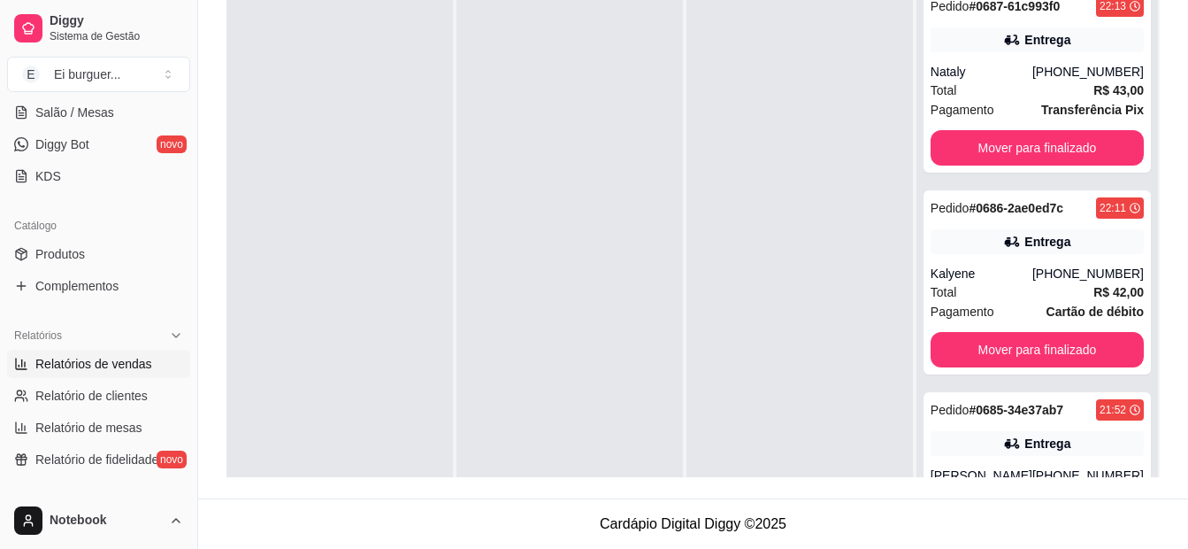
scroll to position [354, 0]
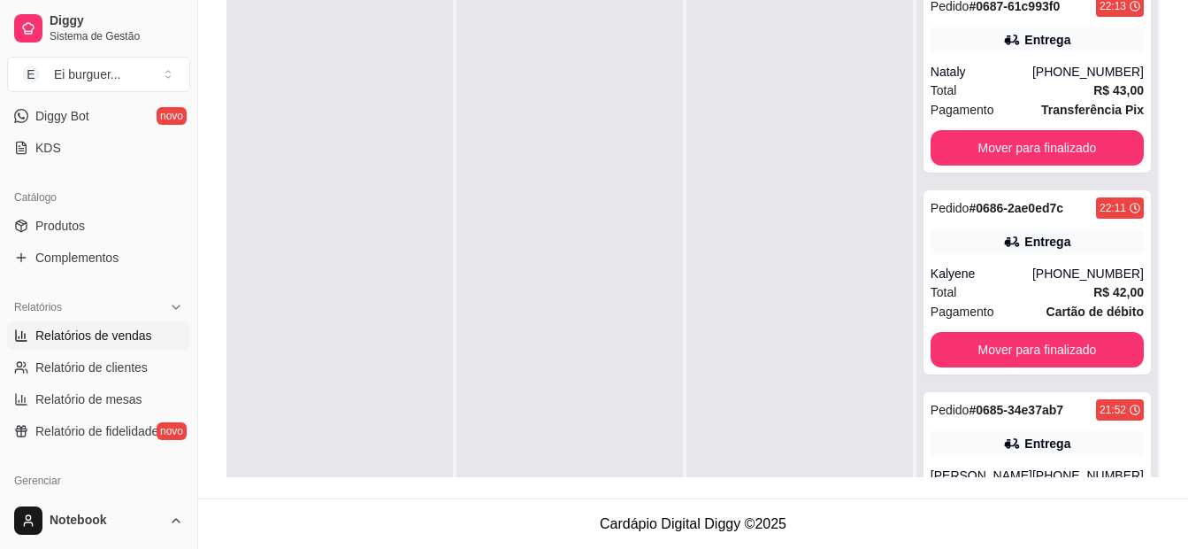
click at [102, 340] on span "Relatórios de vendas" at bounding box center [93, 336] width 117 height 18
select select "ALL"
select select "0"
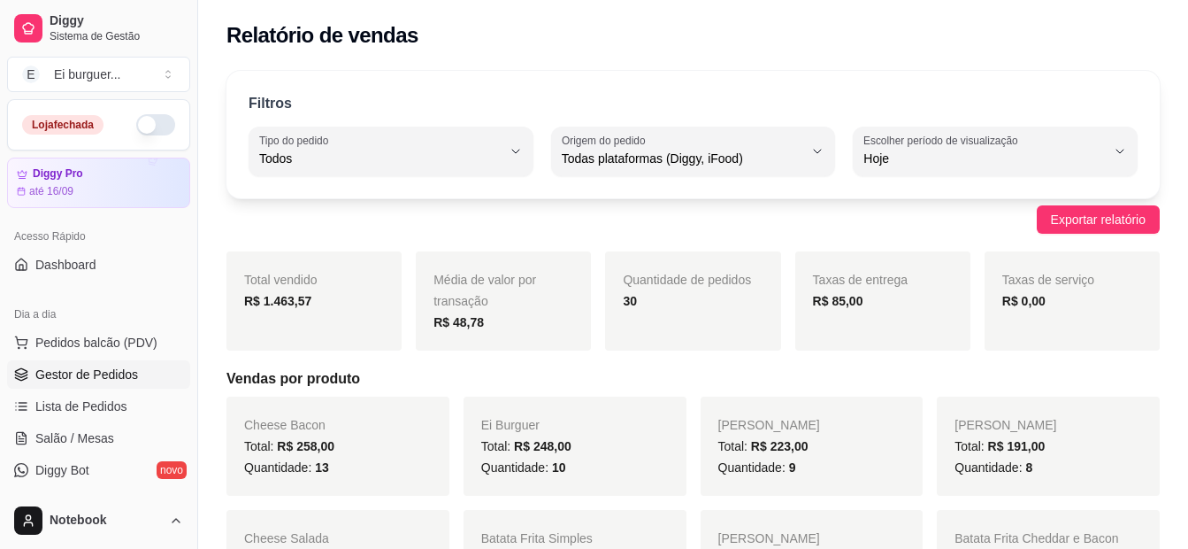
click at [120, 376] on span "Gestor de Pedidos" at bounding box center [86, 374] width 103 height 18
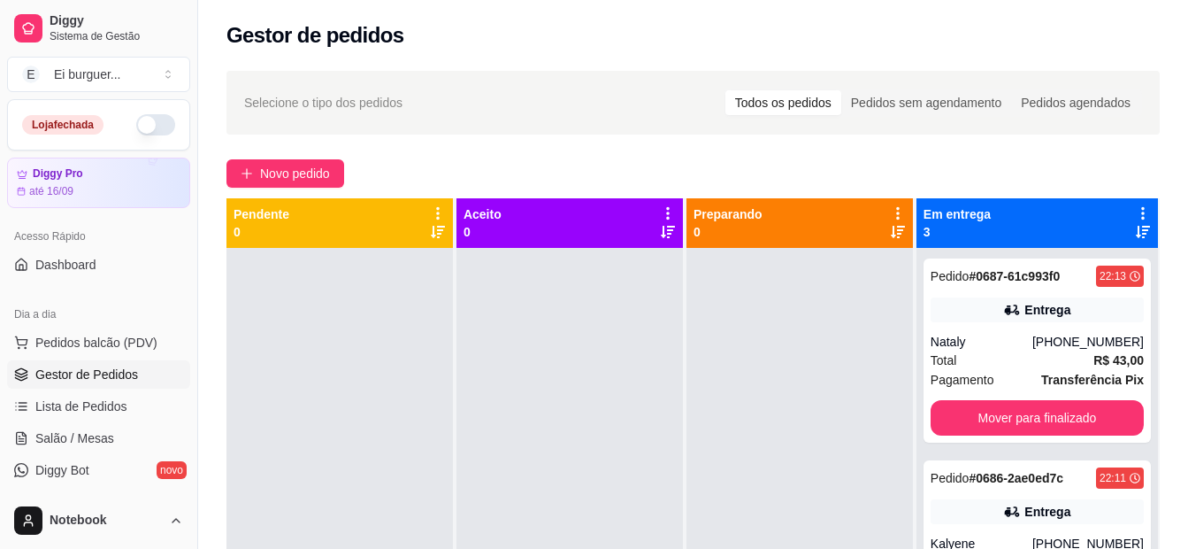
click at [326, 317] on div at bounding box center [340, 522] width 227 height 549
click at [811, 409] on div at bounding box center [800, 522] width 227 height 549
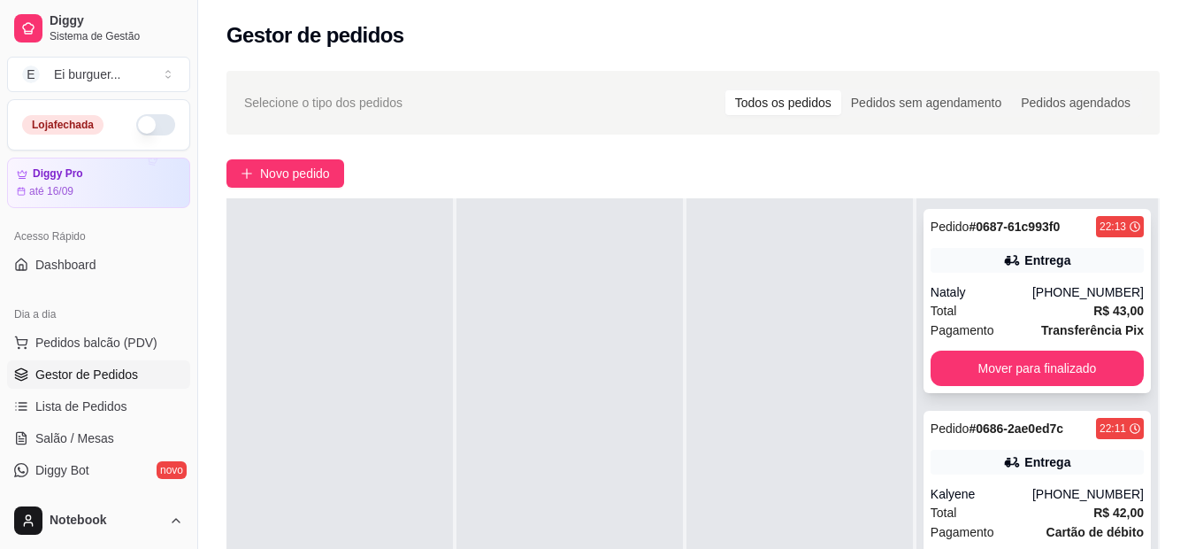
click at [988, 313] on div "Total R$ 43,00" at bounding box center [1037, 310] width 213 height 19
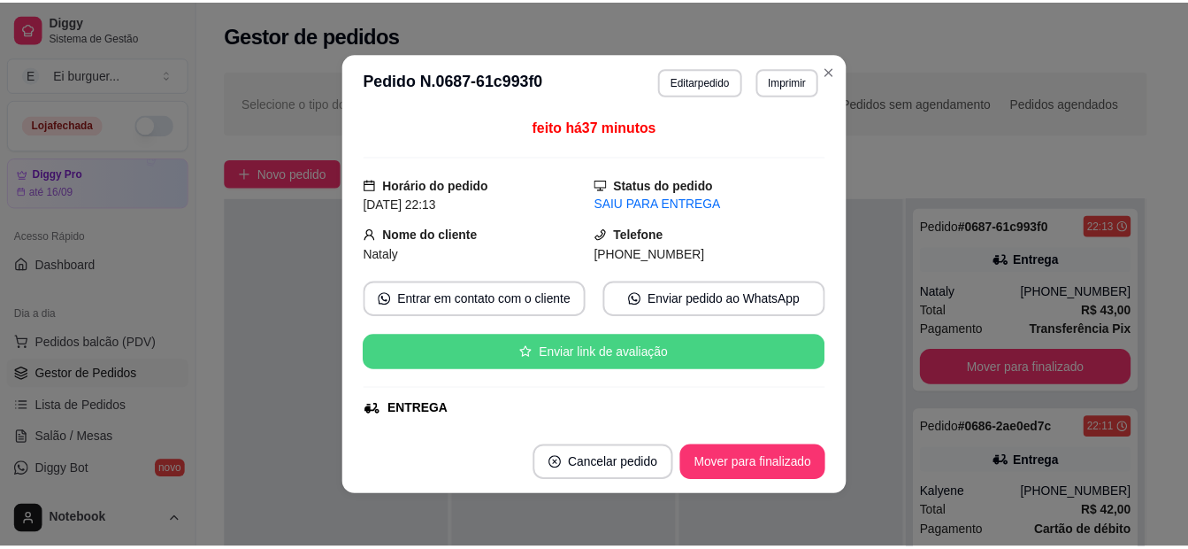
scroll to position [88, 0]
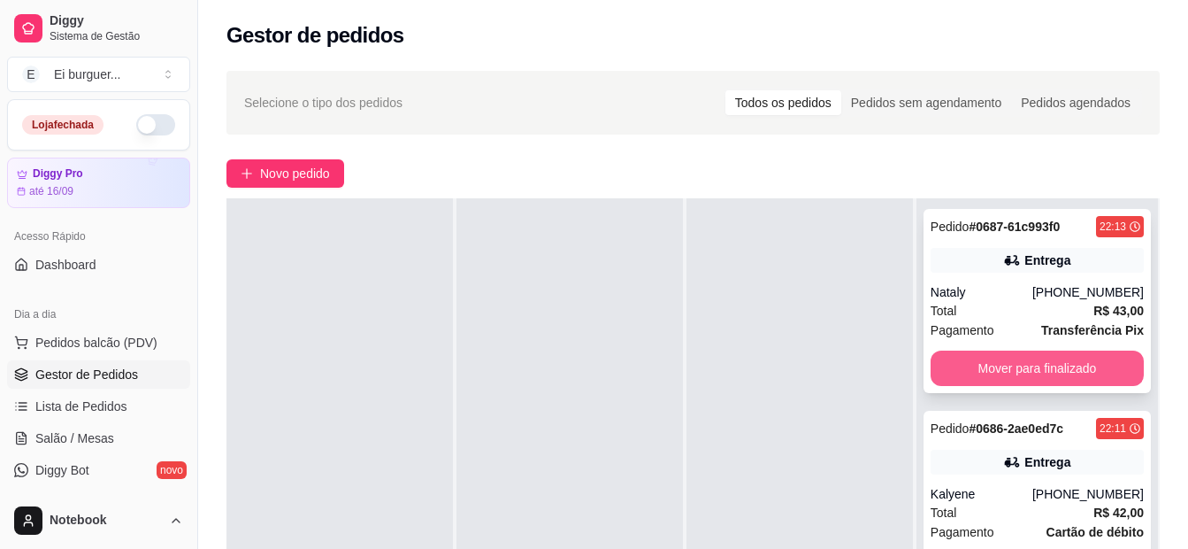
click at [978, 369] on button "Mover para finalizado" at bounding box center [1037, 367] width 213 height 35
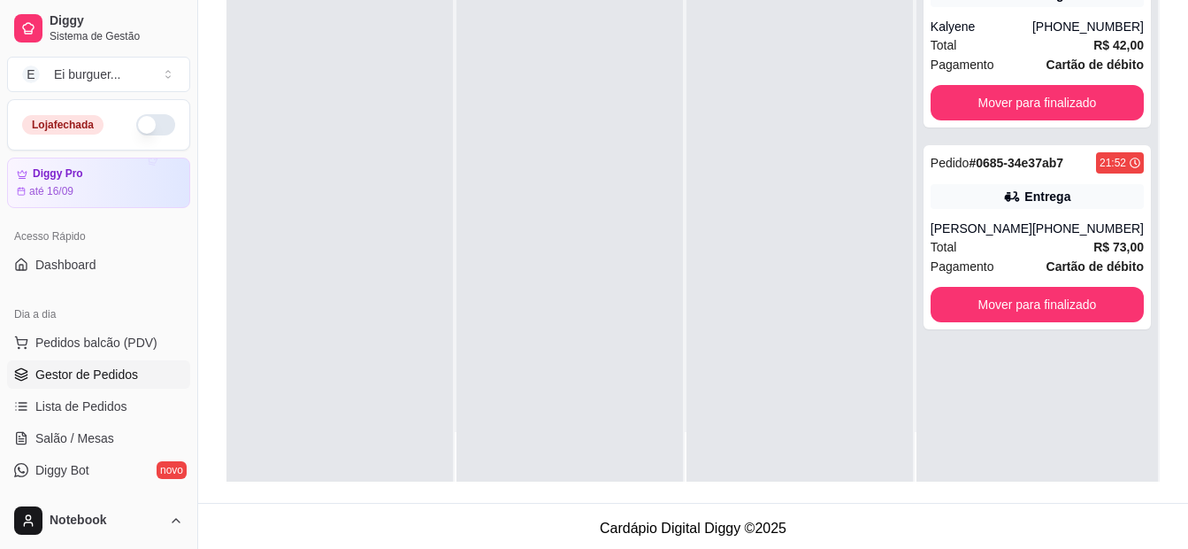
scroll to position [270, 0]
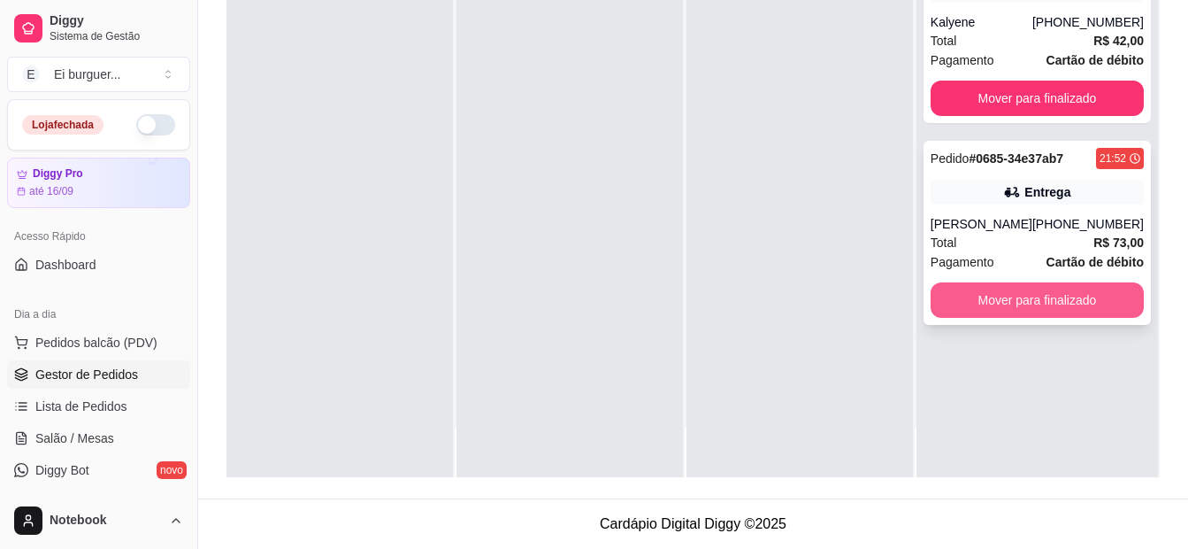
click at [1030, 298] on button "Mover para finalizado" at bounding box center [1037, 299] width 213 height 35
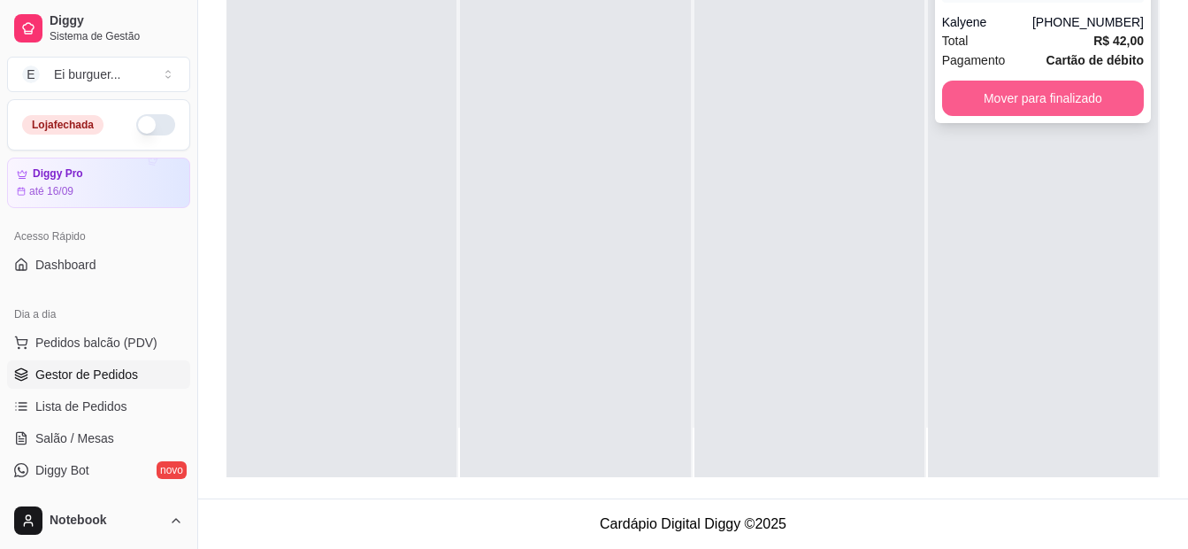
click at [1041, 97] on button "Mover para finalizado" at bounding box center [1043, 98] width 202 height 35
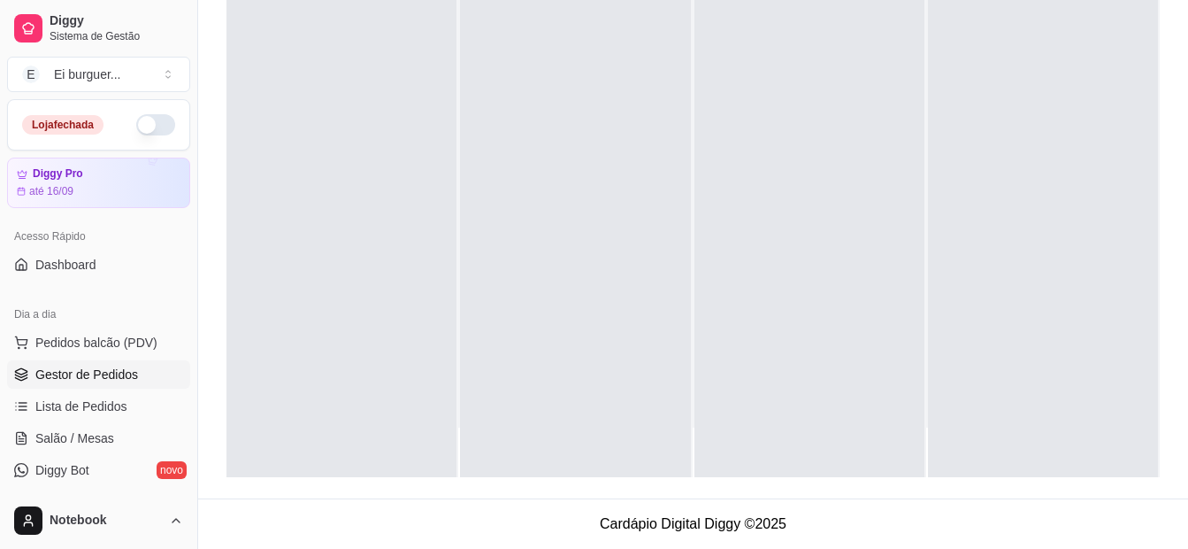
click at [545, 255] on div at bounding box center [575, 202] width 230 height 549
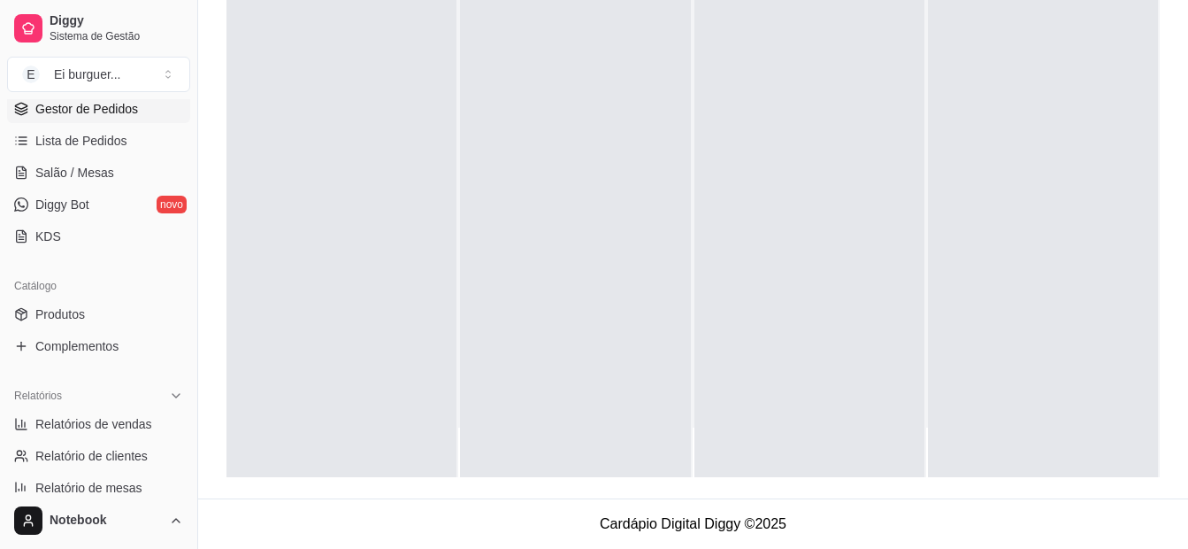
scroll to position [354, 0]
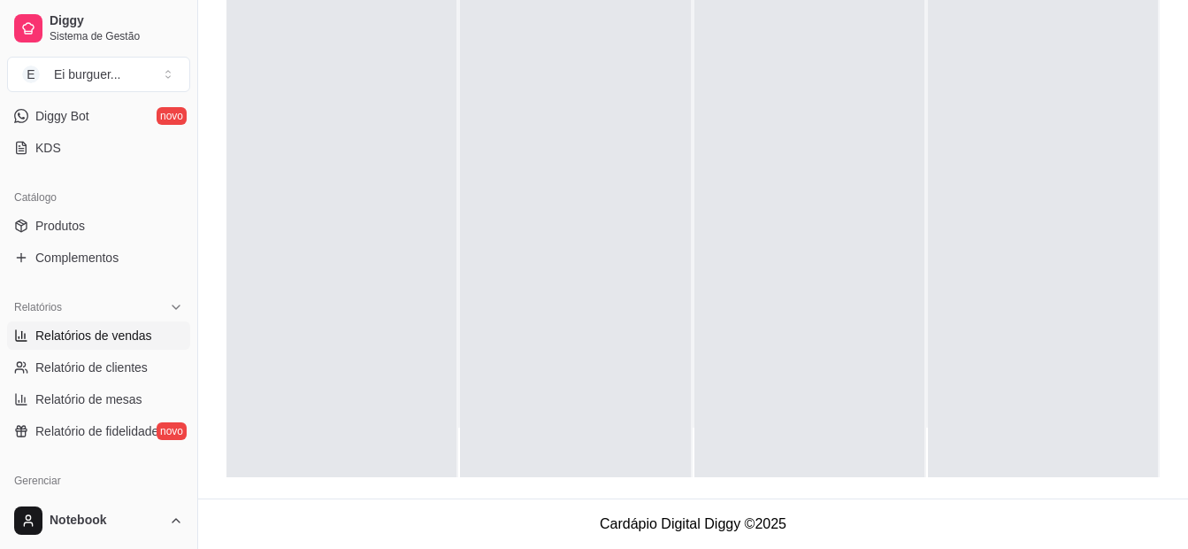
click at [87, 333] on span "Relatórios de vendas" at bounding box center [93, 336] width 117 height 18
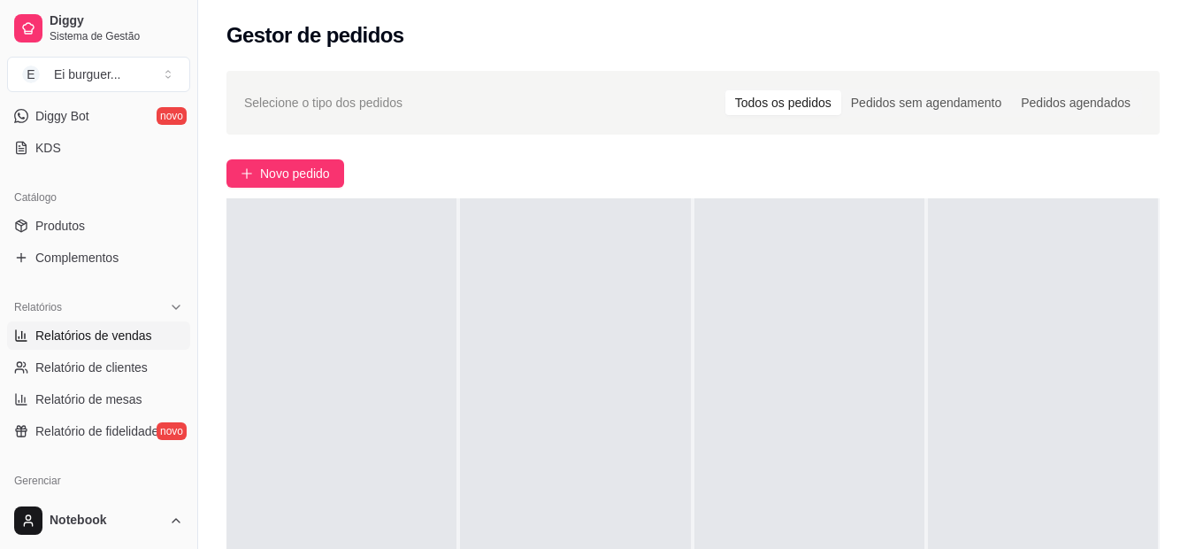
select select "ALL"
select select "0"
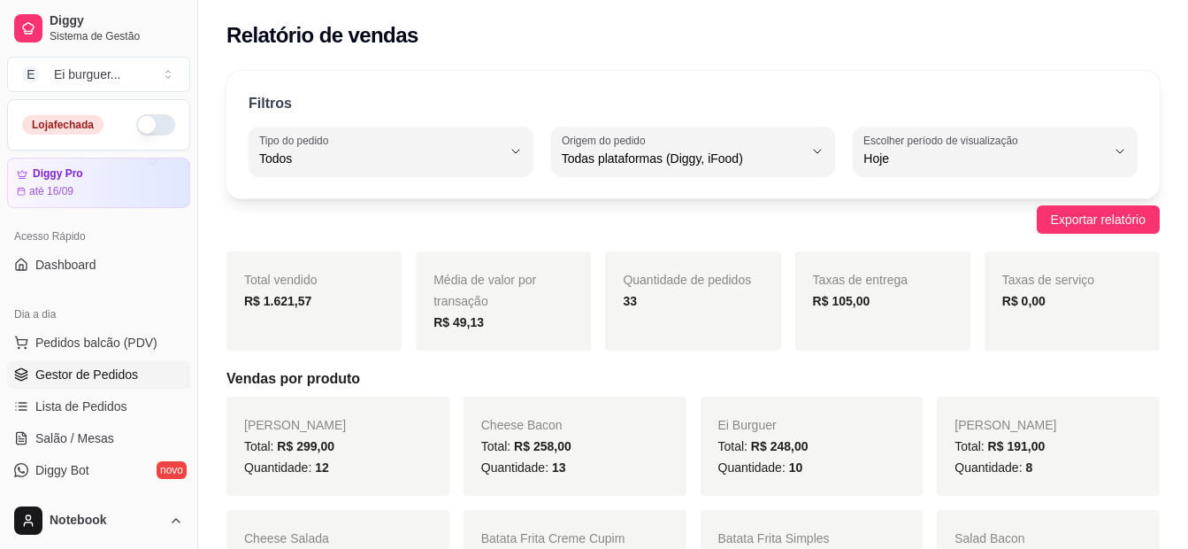
click at [116, 364] on link "Gestor de Pedidos" at bounding box center [98, 374] width 183 height 28
